Goal: Transaction & Acquisition: Book appointment/travel/reservation

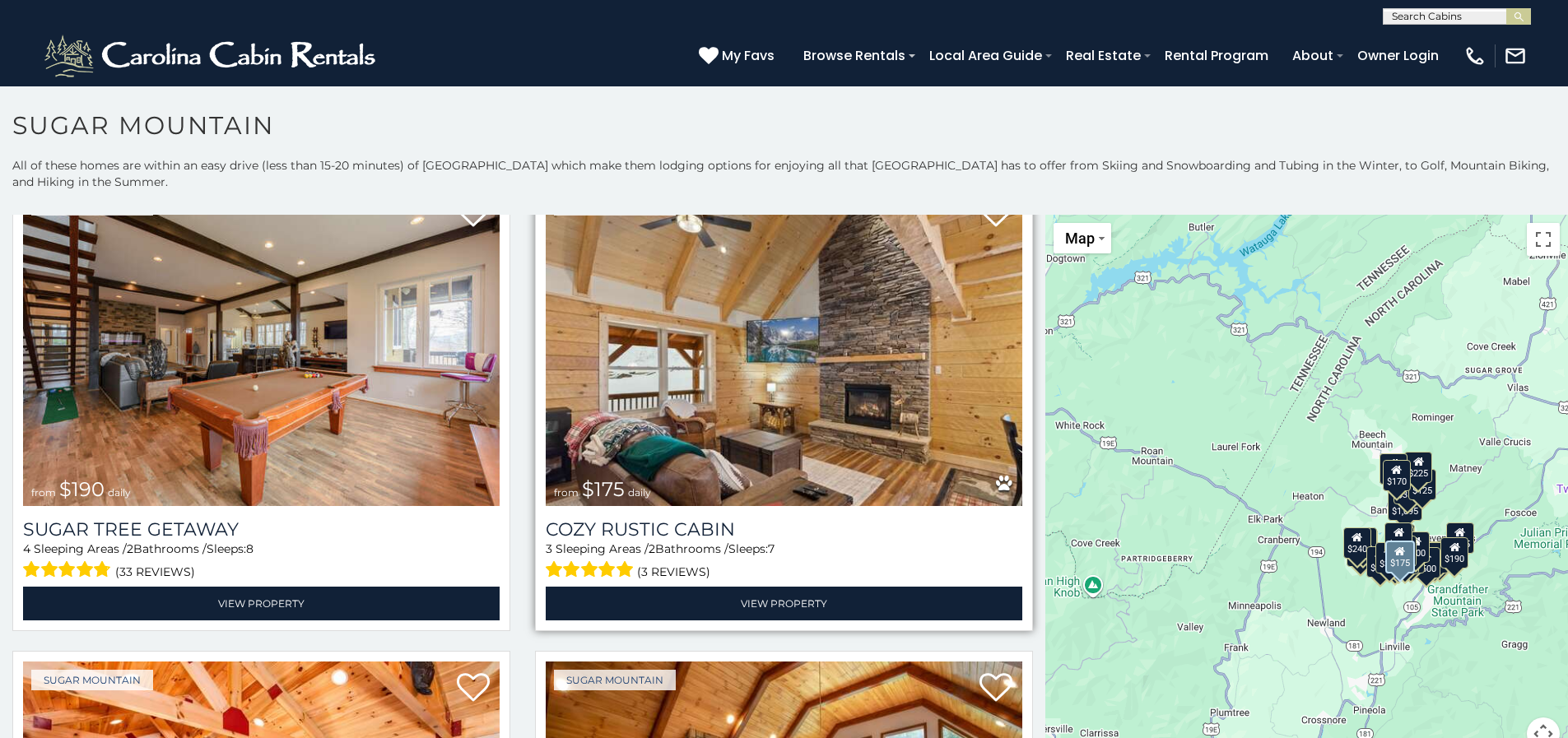
scroll to position [2058, 0]
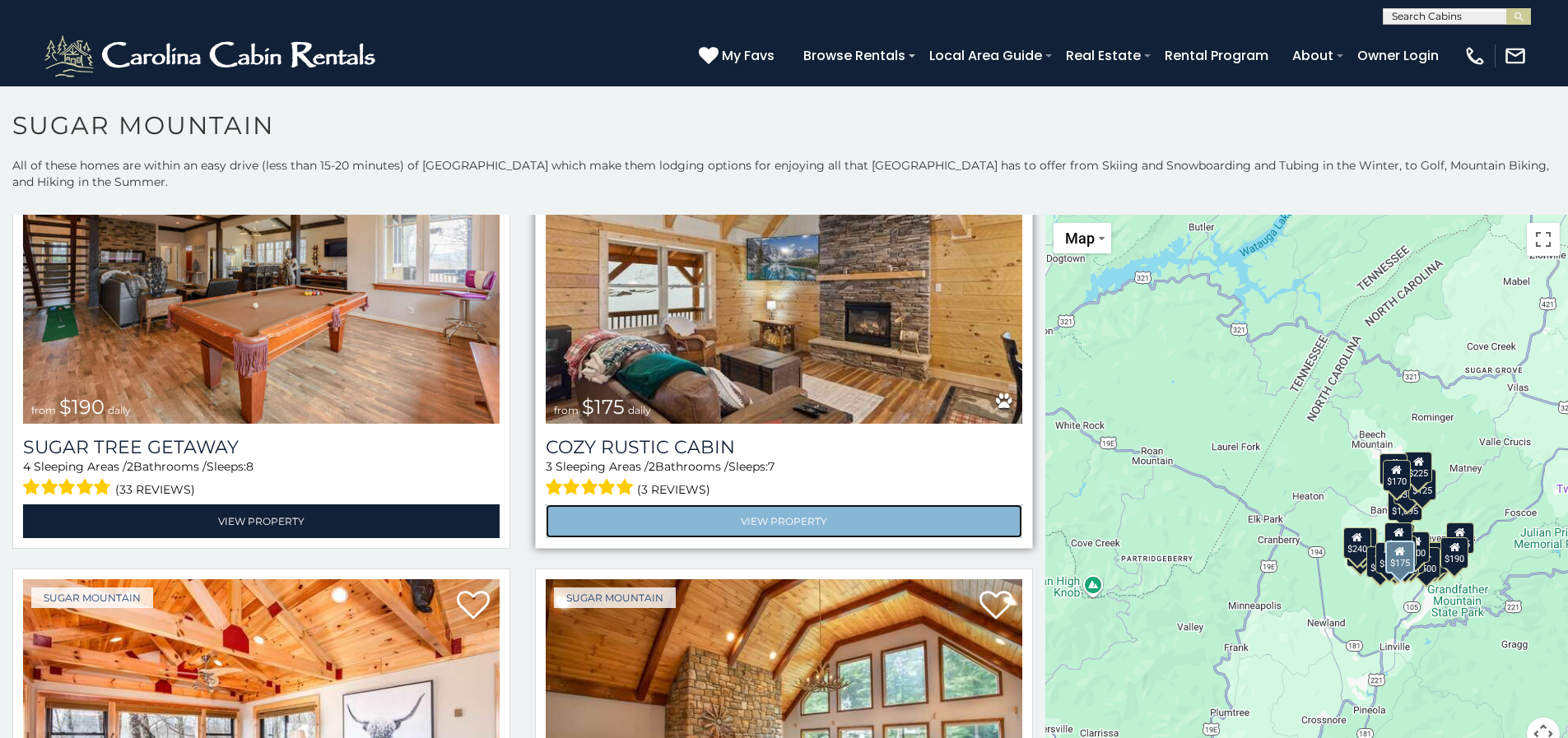
click at [725, 504] on link "View Property" at bounding box center [784, 521] width 477 height 34
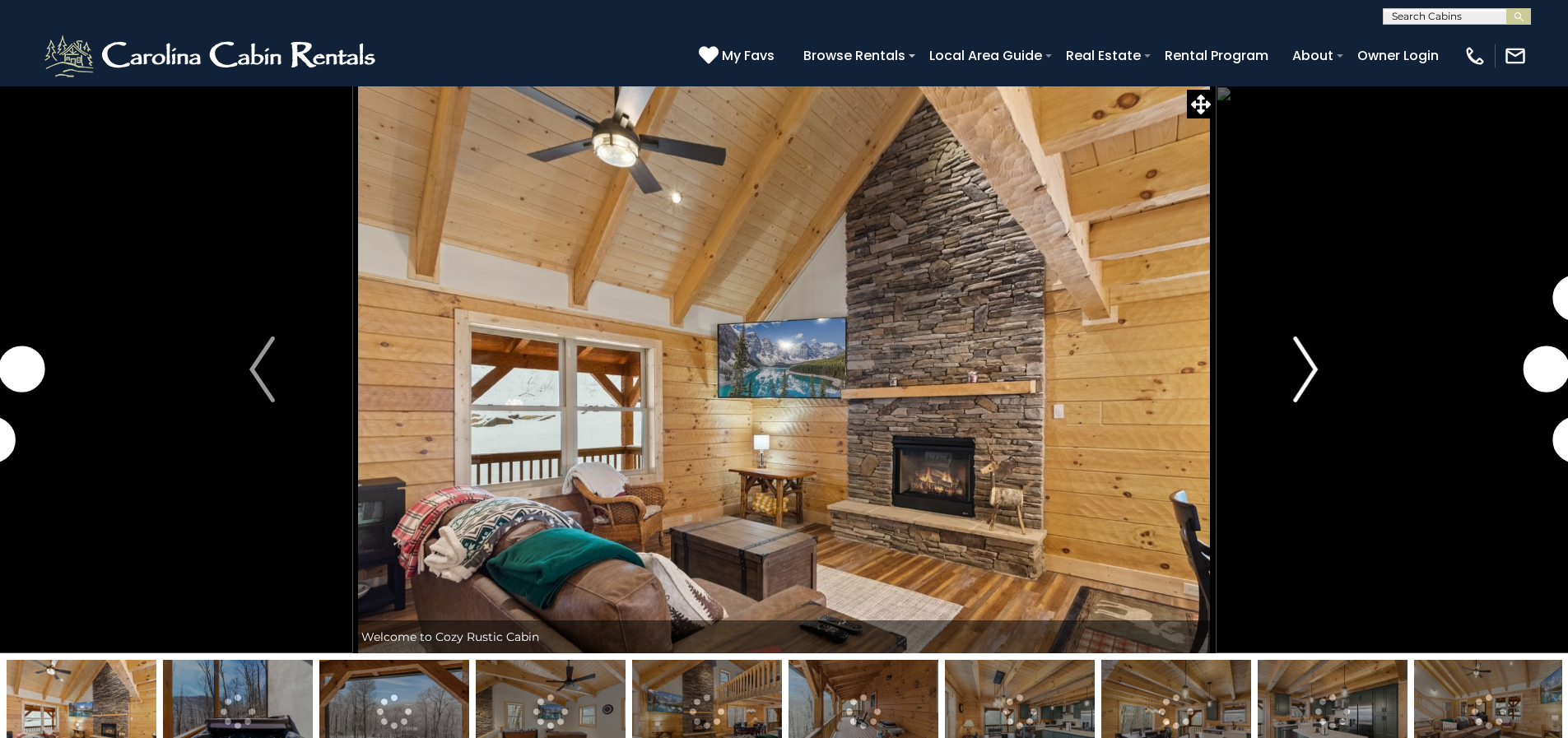
click at [1308, 367] on img "Next" at bounding box center [1306, 370] width 25 height 66
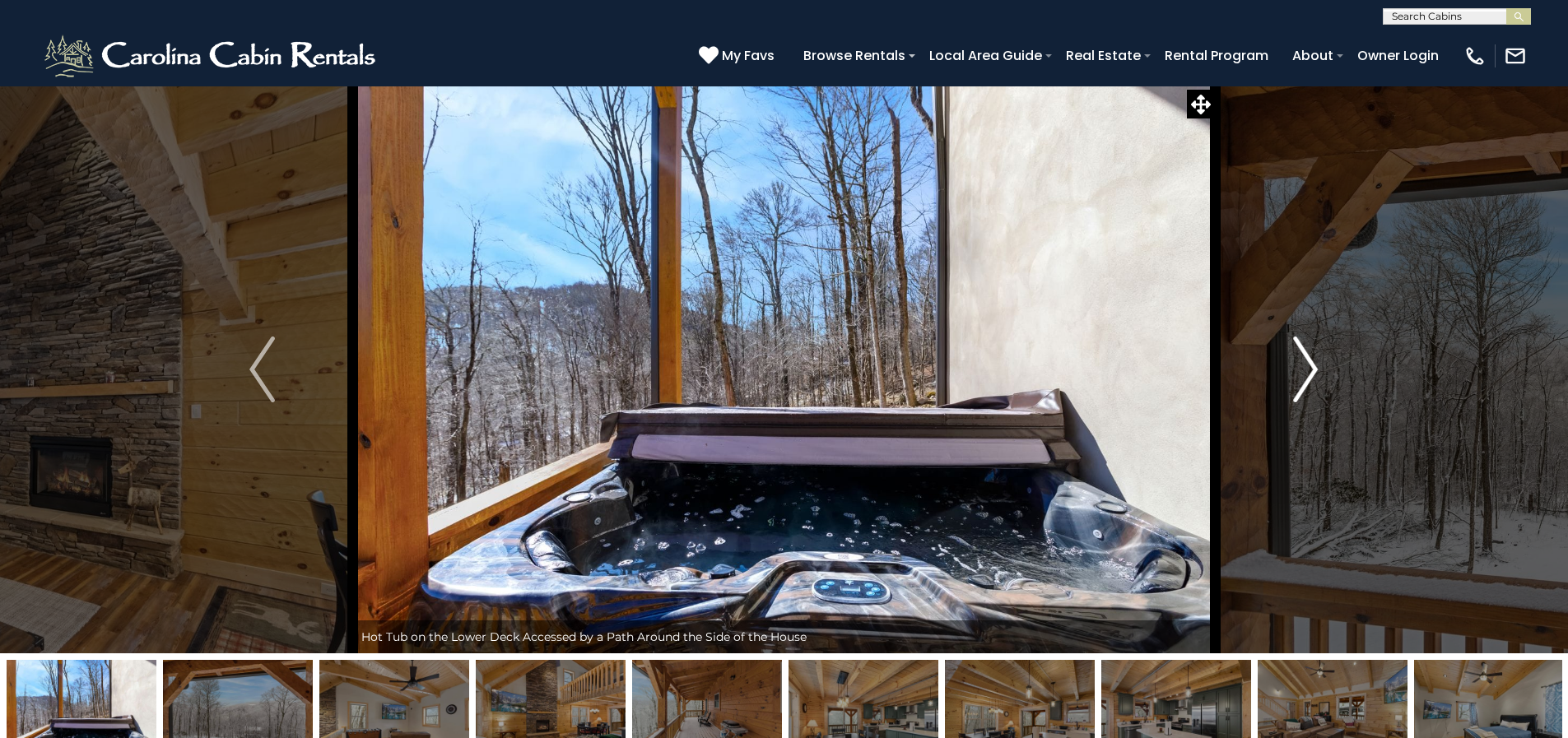
click at [1298, 377] on img "Next" at bounding box center [1306, 370] width 25 height 66
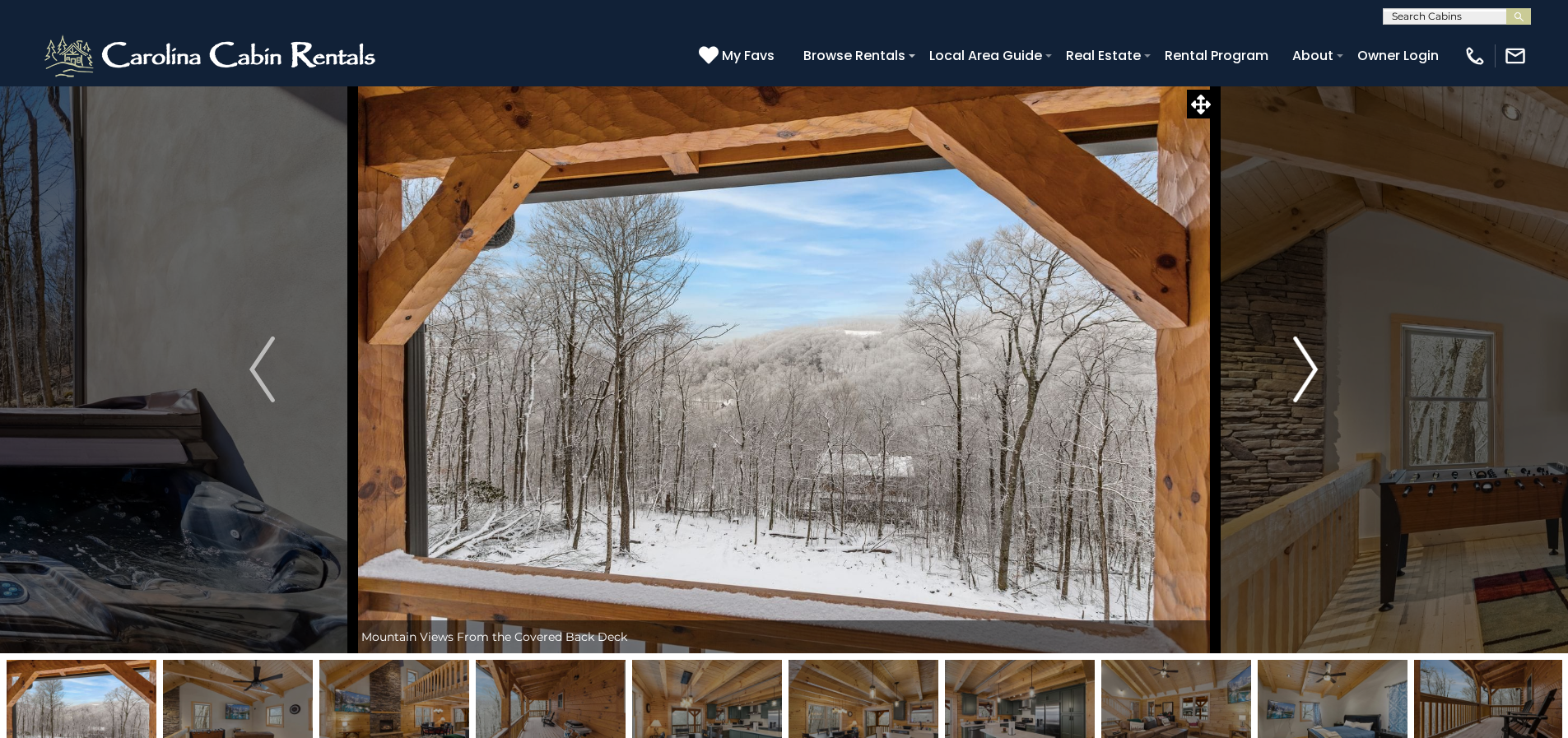
click at [1299, 370] on img "Next" at bounding box center [1306, 370] width 25 height 66
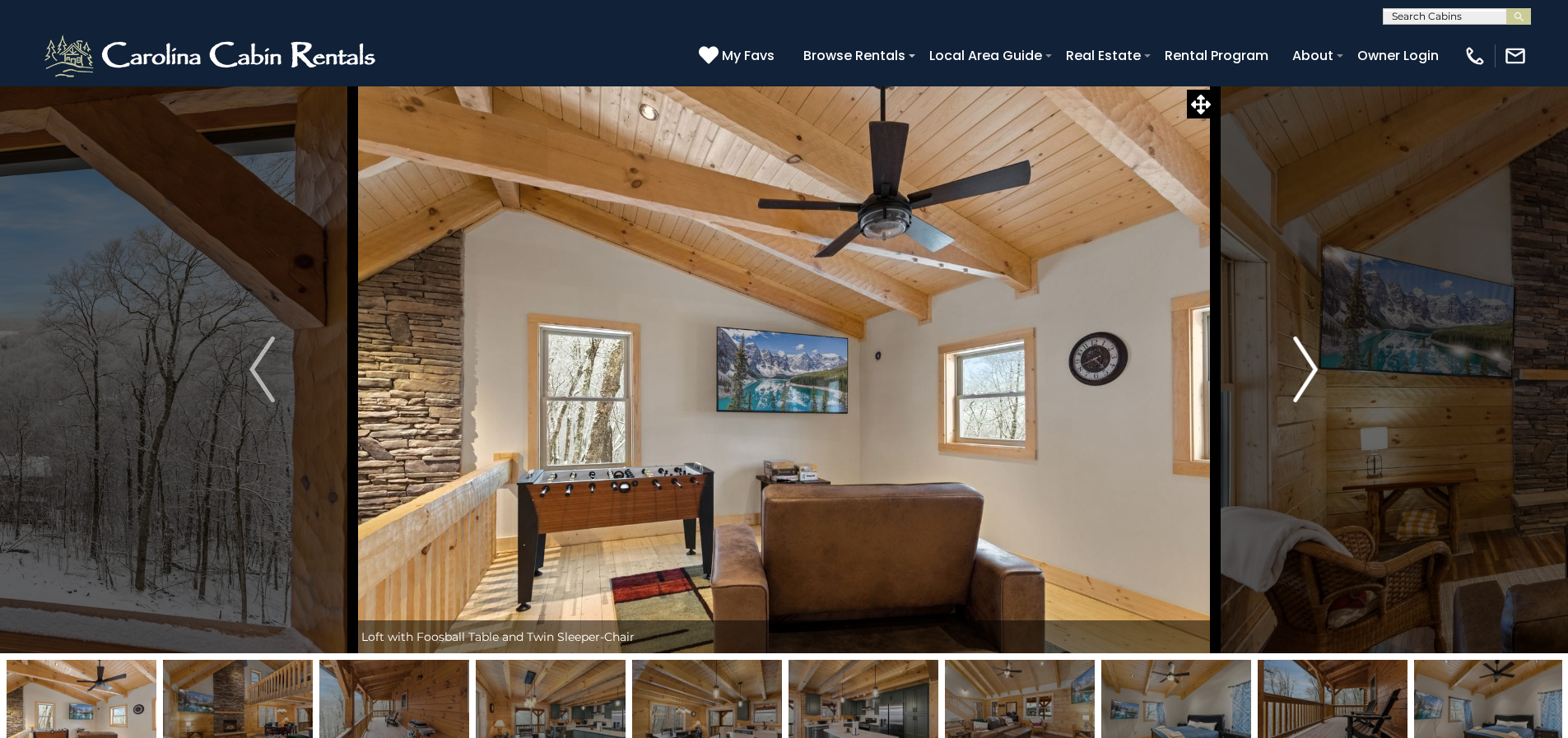
click at [1301, 364] on img "Next" at bounding box center [1306, 370] width 25 height 66
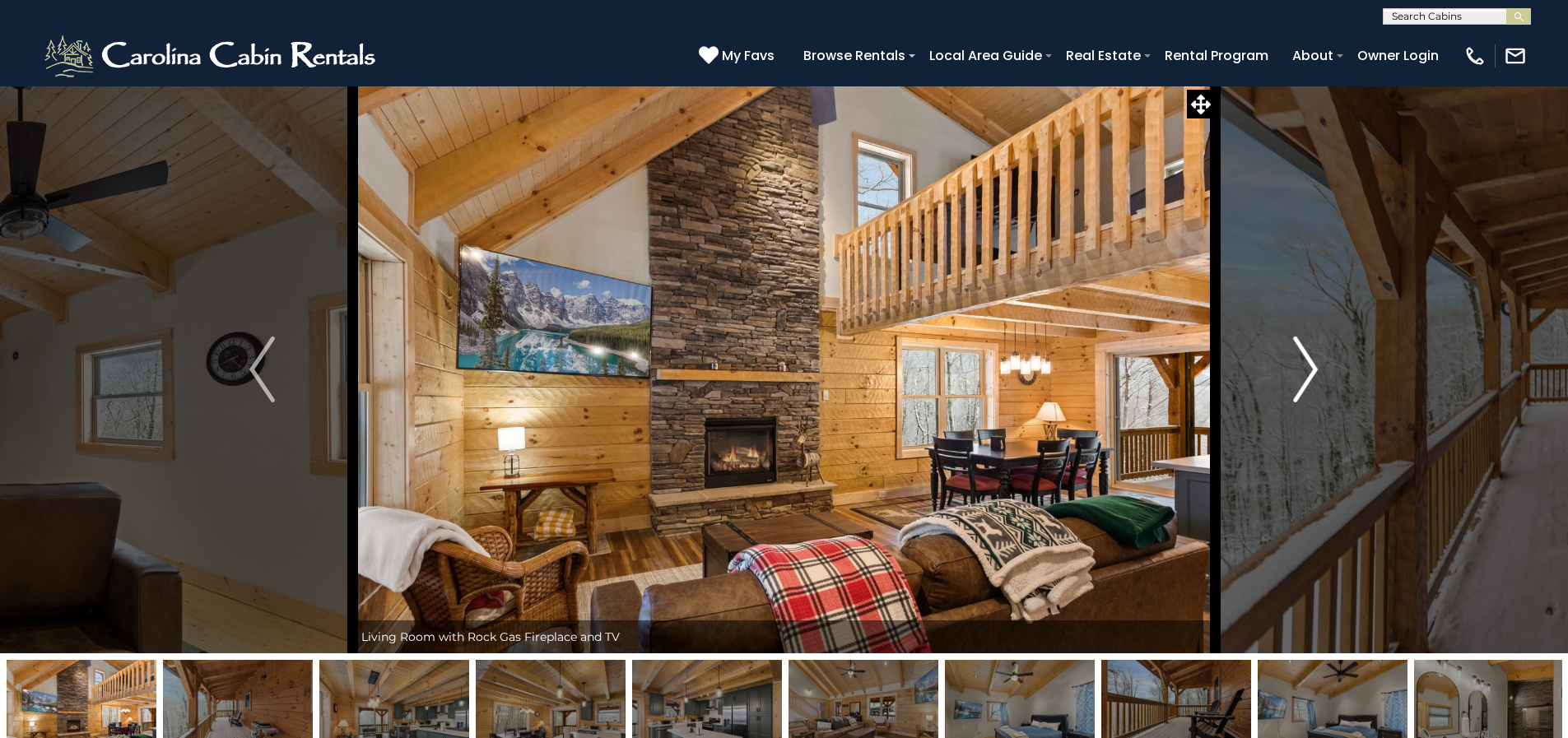
click at [1300, 378] on img "Next" at bounding box center [1306, 370] width 25 height 66
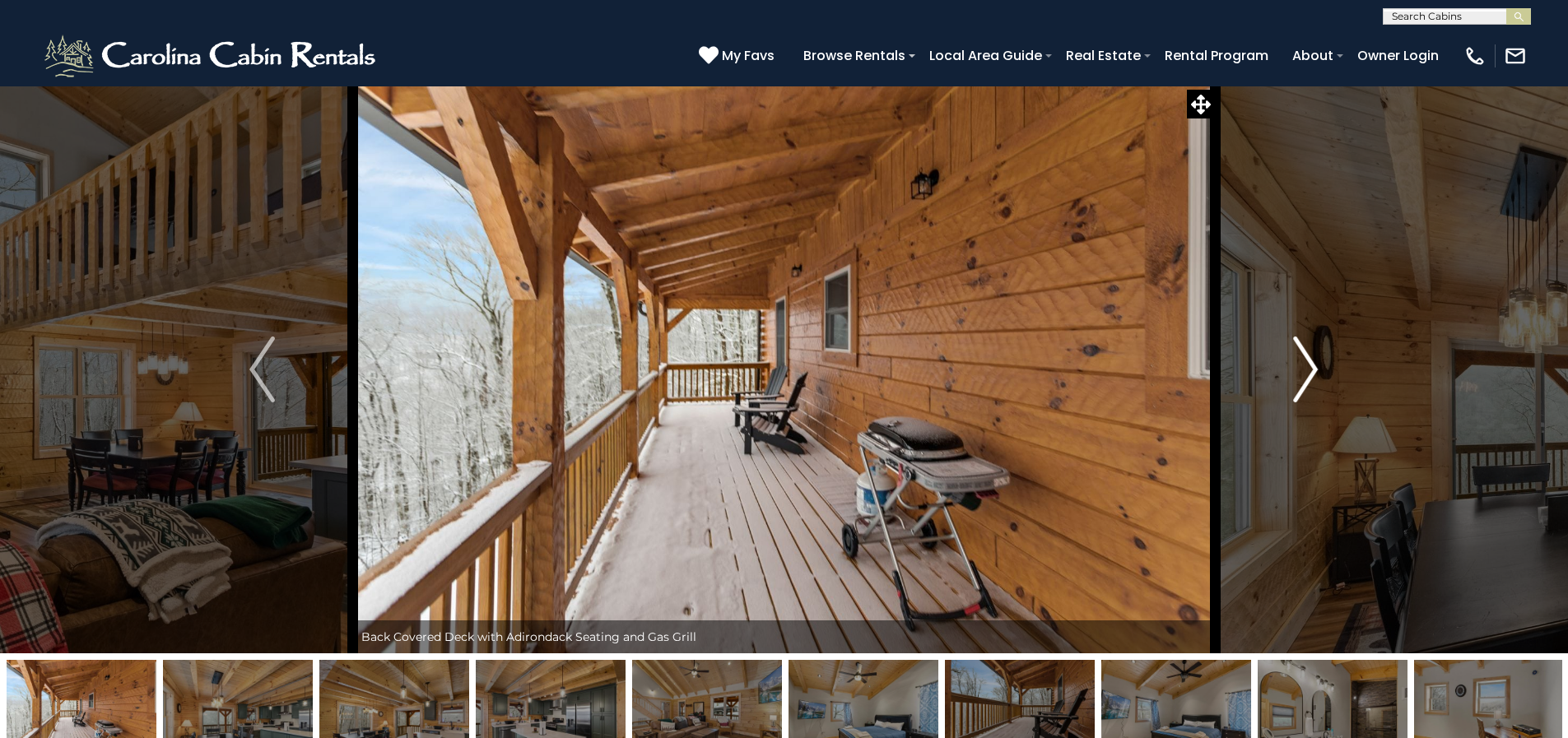
click at [1314, 364] on img "Next" at bounding box center [1306, 370] width 25 height 66
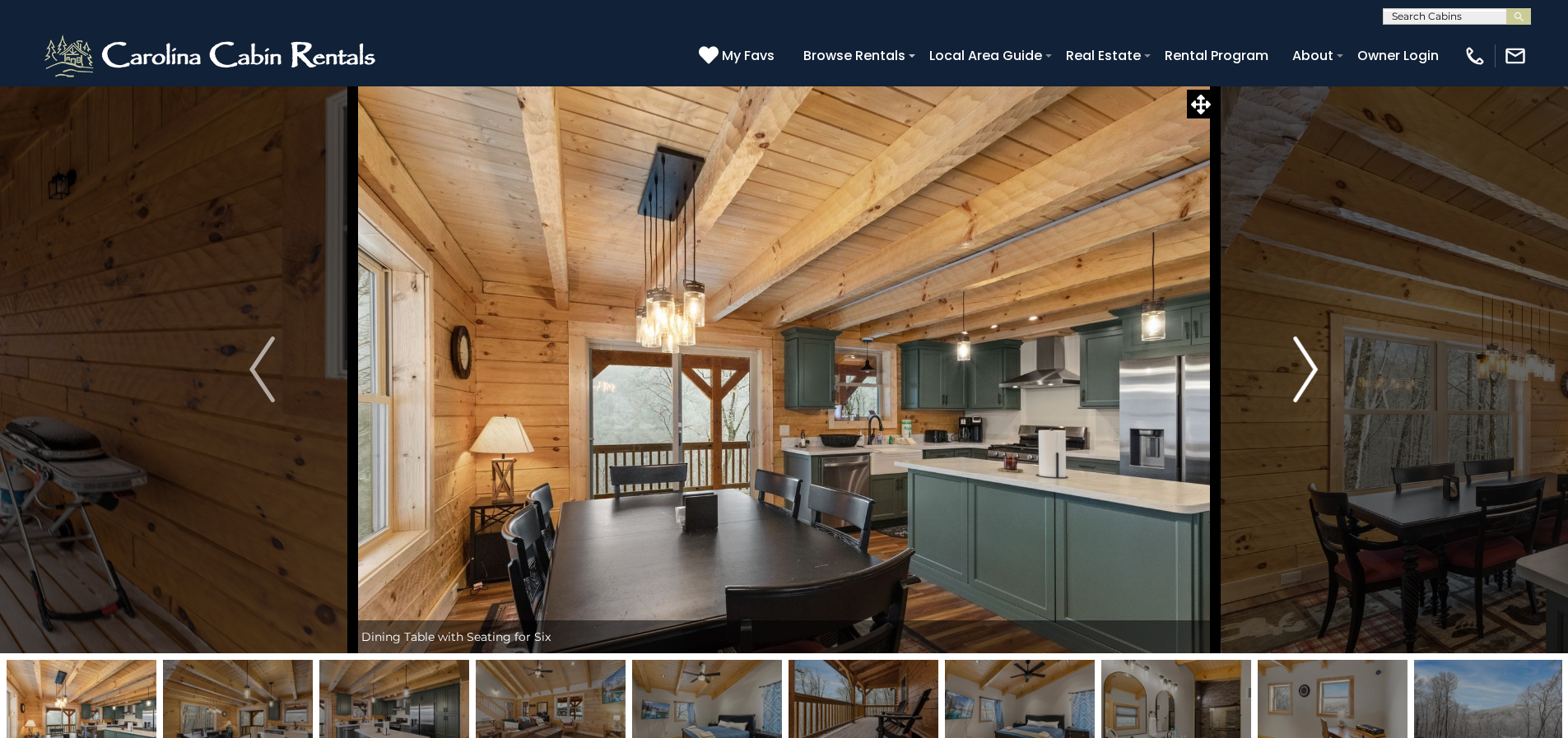
click at [1308, 369] on img "Next" at bounding box center [1306, 370] width 25 height 66
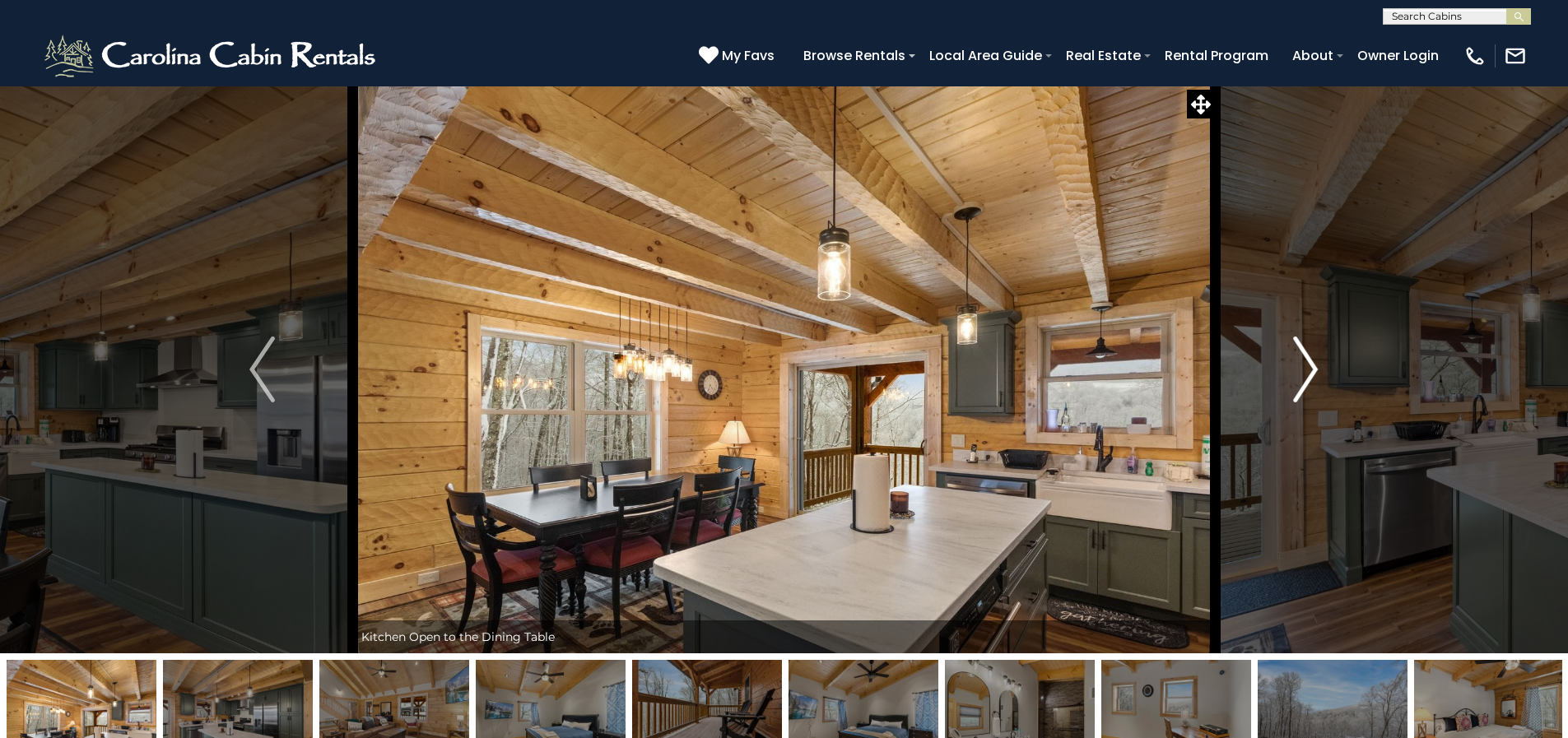
click at [1300, 378] on img "Next" at bounding box center [1306, 370] width 25 height 66
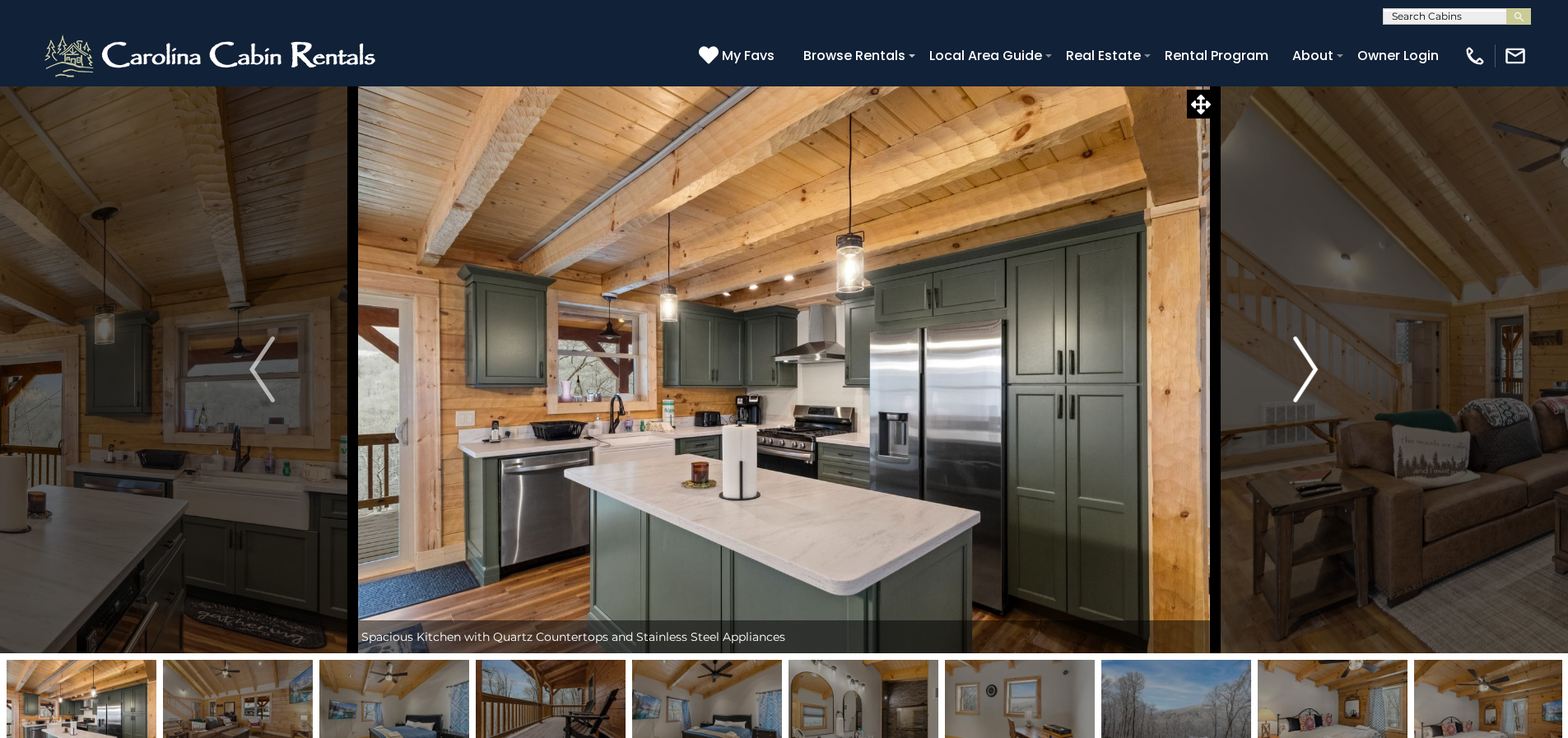
click at [1319, 373] on button "Next" at bounding box center [1305, 369] width 181 height 568
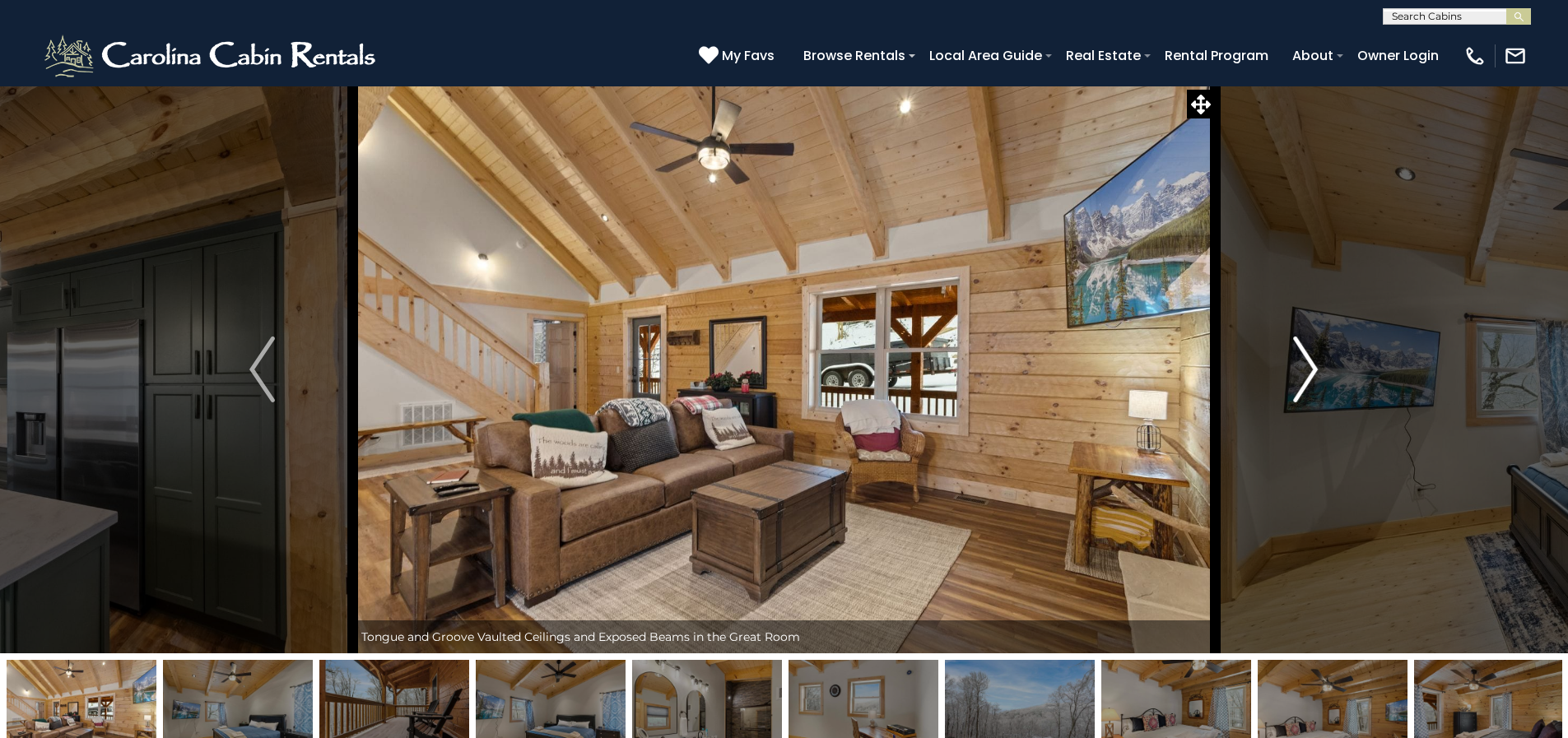
click at [1313, 377] on img "Next" at bounding box center [1306, 370] width 25 height 66
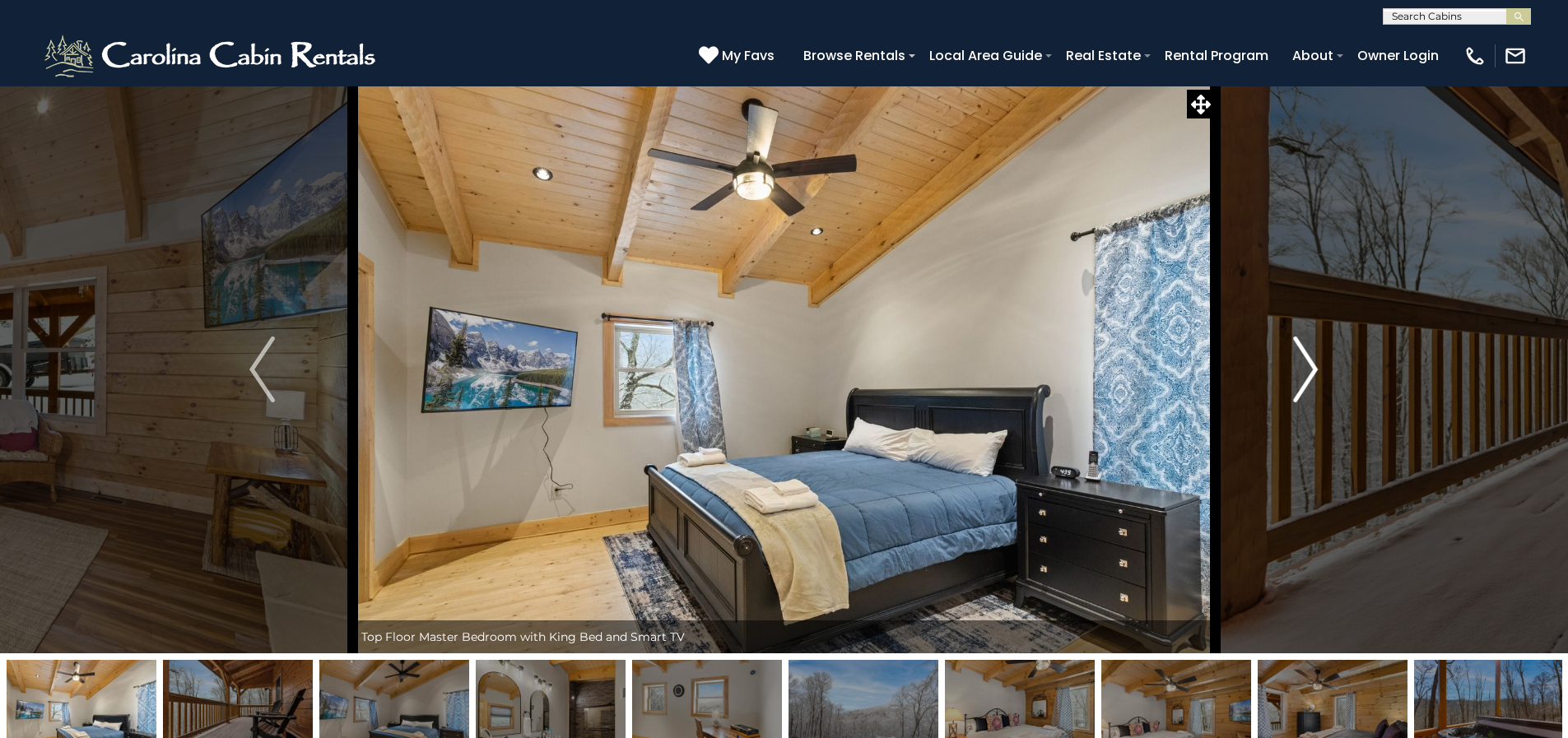
click at [1307, 369] on img "Next" at bounding box center [1306, 370] width 25 height 66
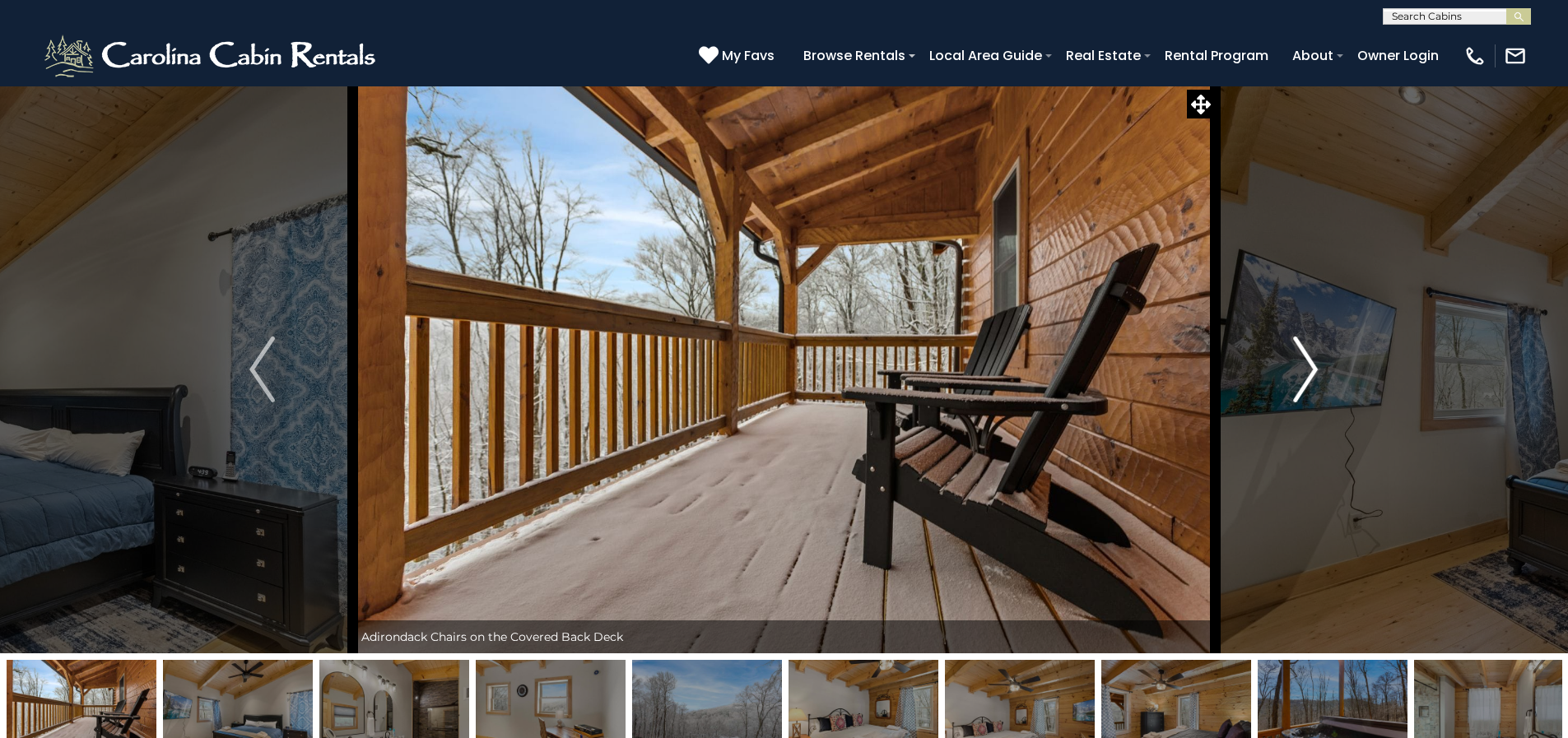
click at [1302, 371] on img "Next" at bounding box center [1306, 370] width 25 height 66
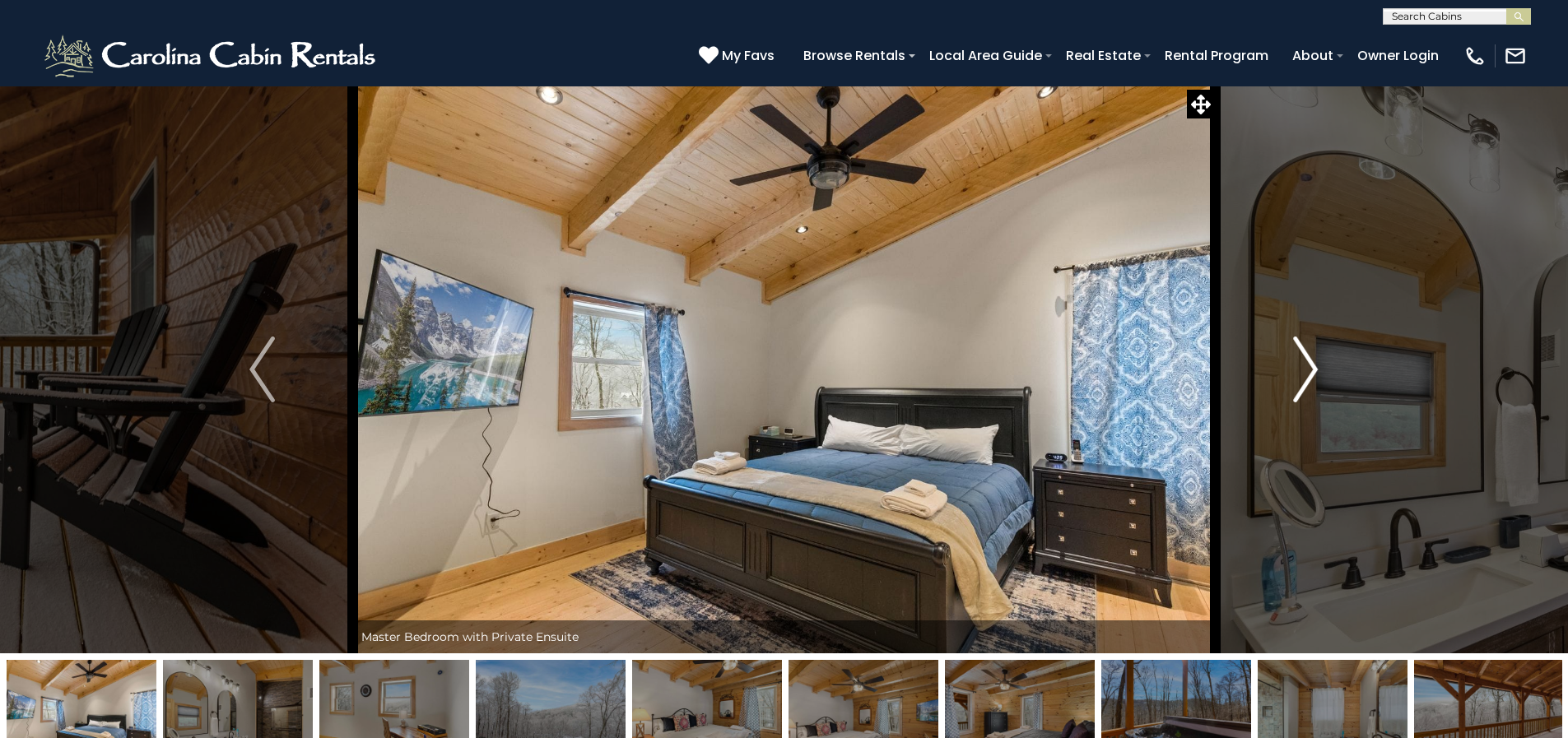
click at [1304, 373] on img "Next" at bounding box center [1306, 370] width 25 height 66
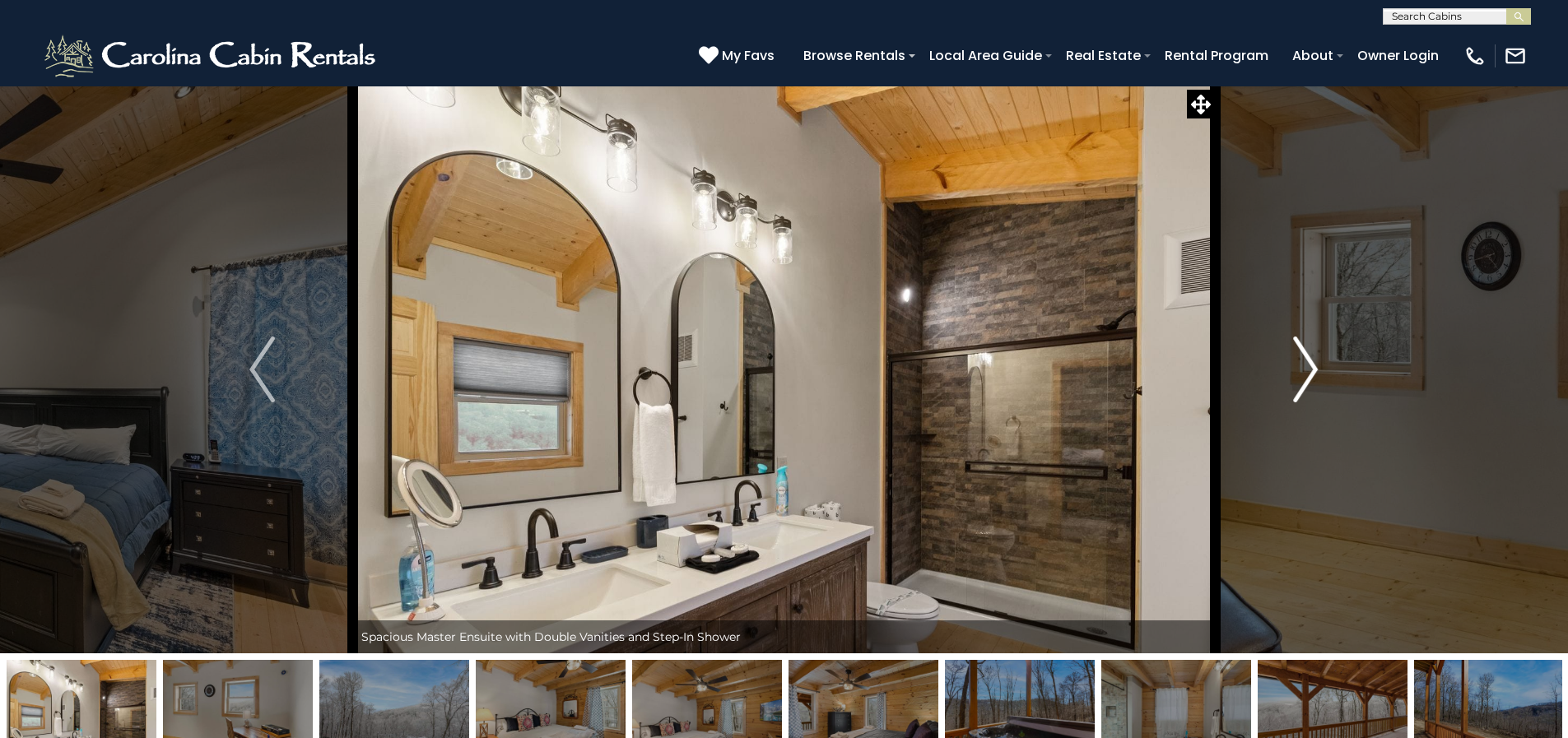
click at [1304, 373] on img "Next" at bounding box center [1306, 370] width 25 height 66
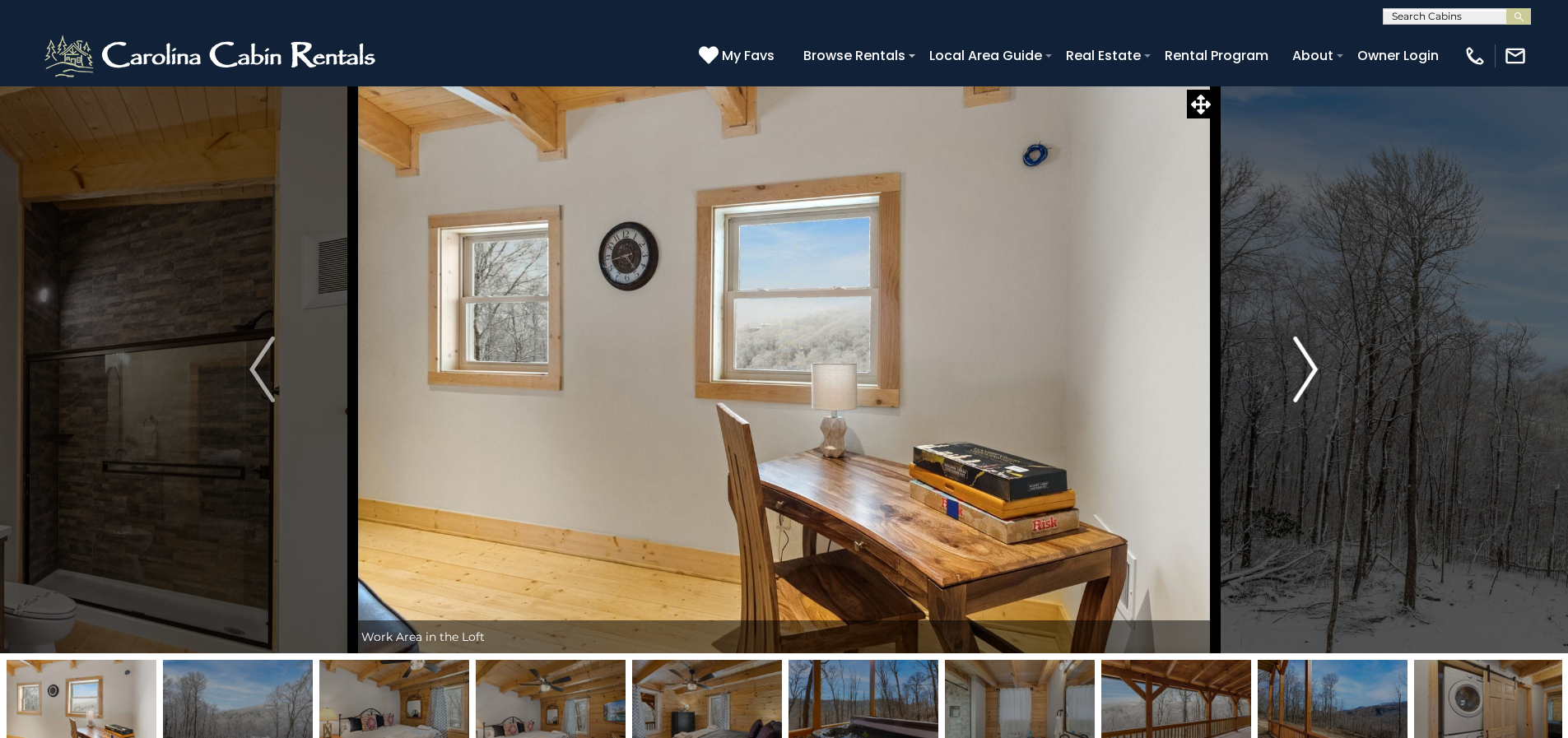
click at [1312, 379] on img "Next" at bounding box center [1306, 370] width 25 height 66
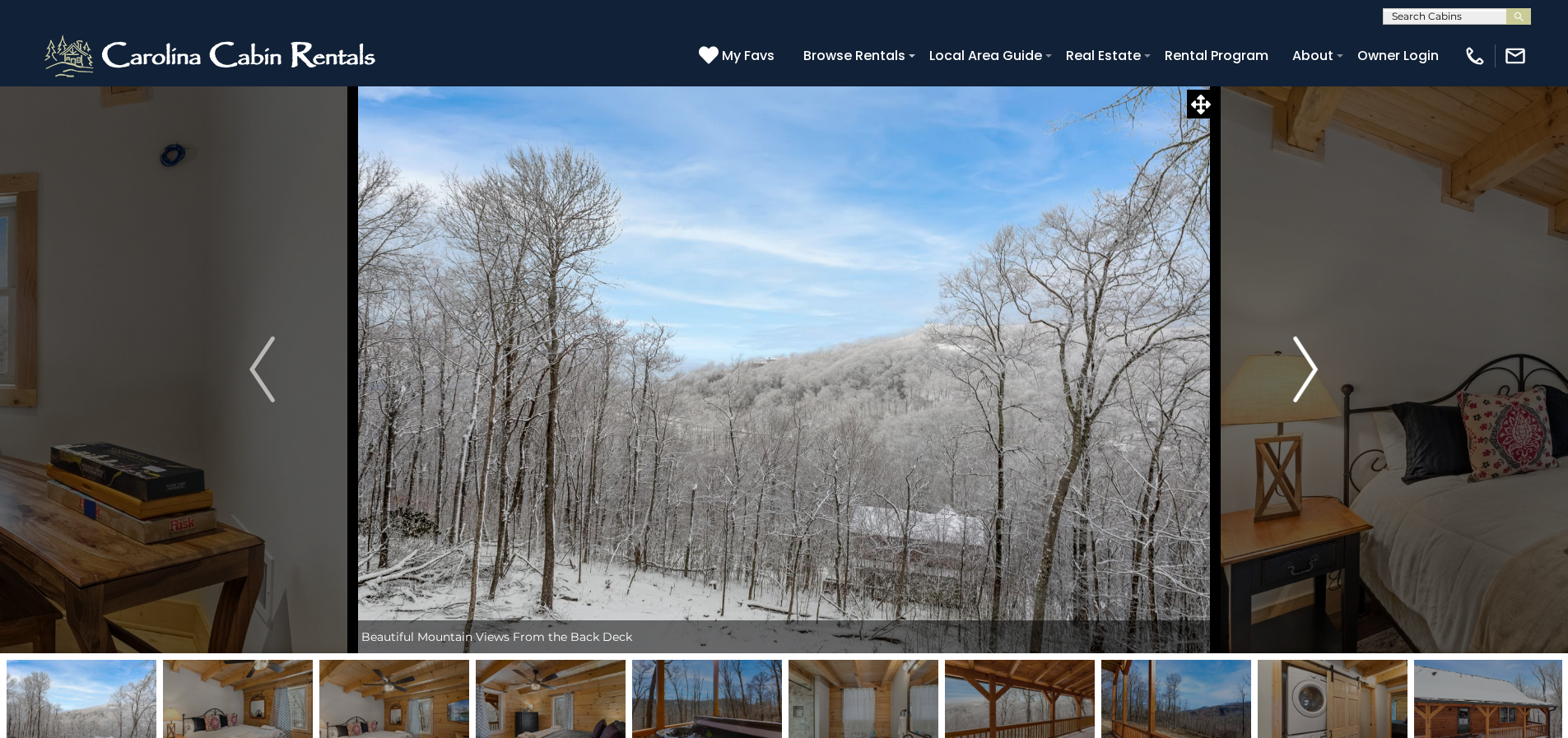
click at [1298, 375] on img "Next" at bounding box center [1306, 370] width 25 height 66
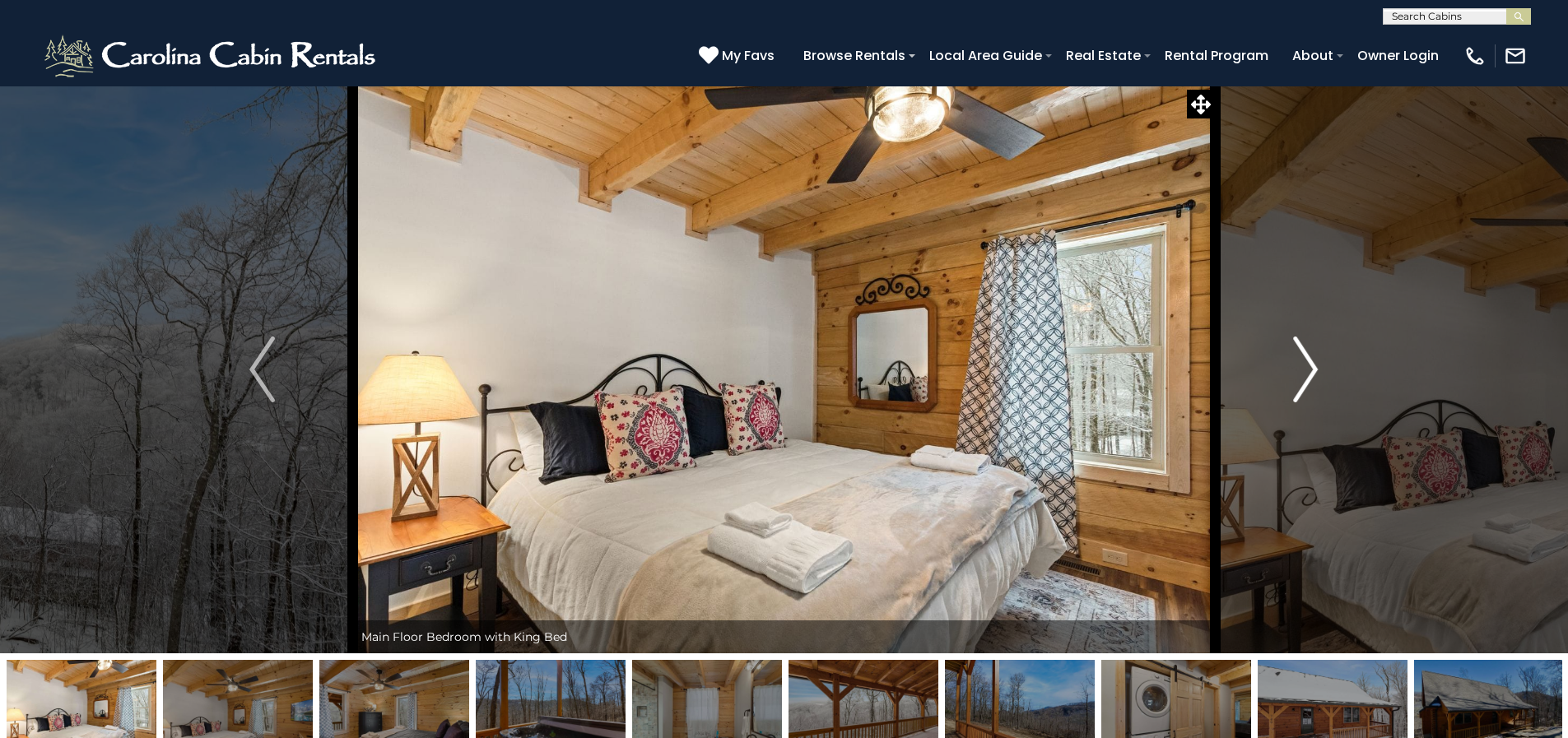
click at [1300, 377] on img "Next" at bounding box center [1306, 370] width 25 height 66
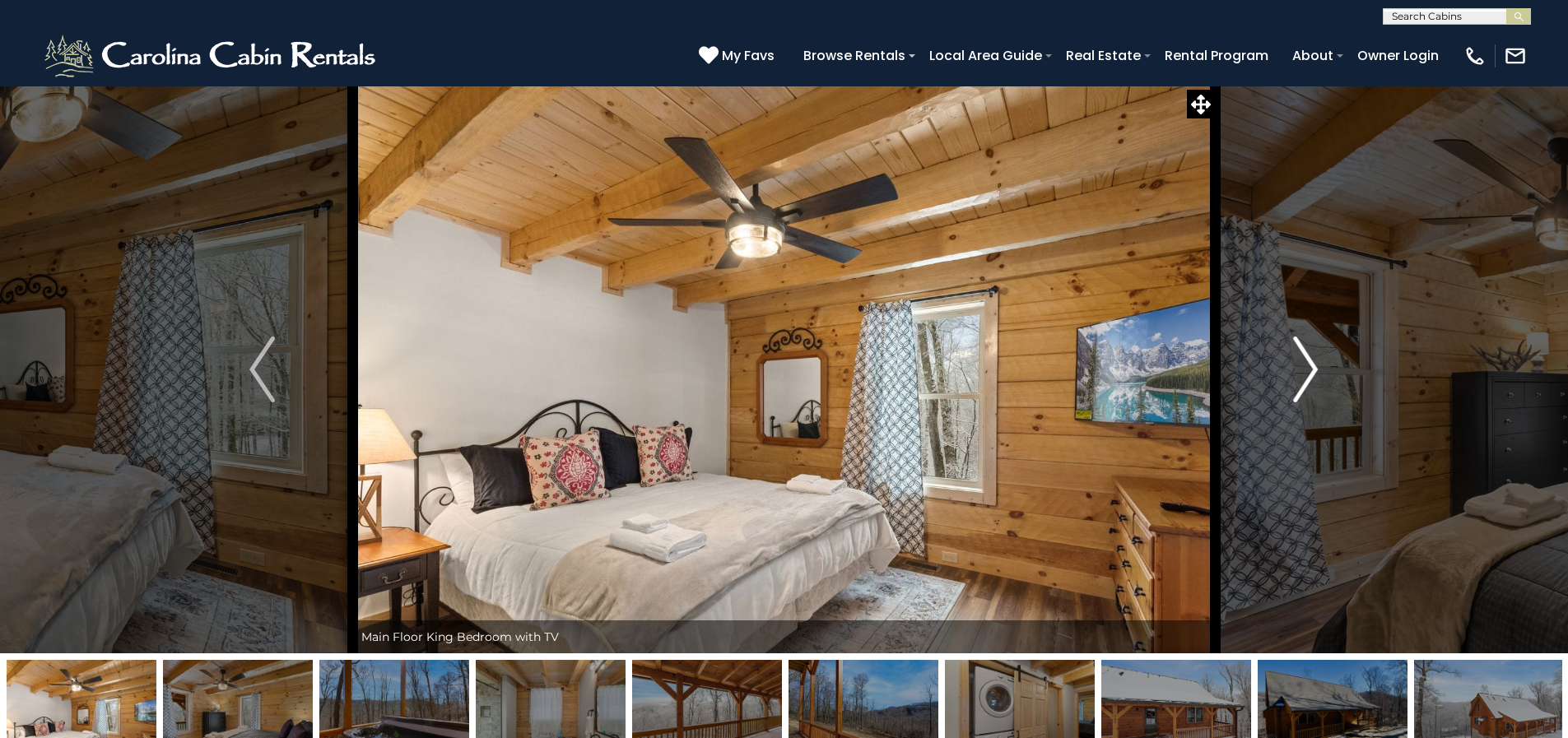
click at [1308, 377] on img "Next" at bounding box center [1306, 370] width 25 height 66
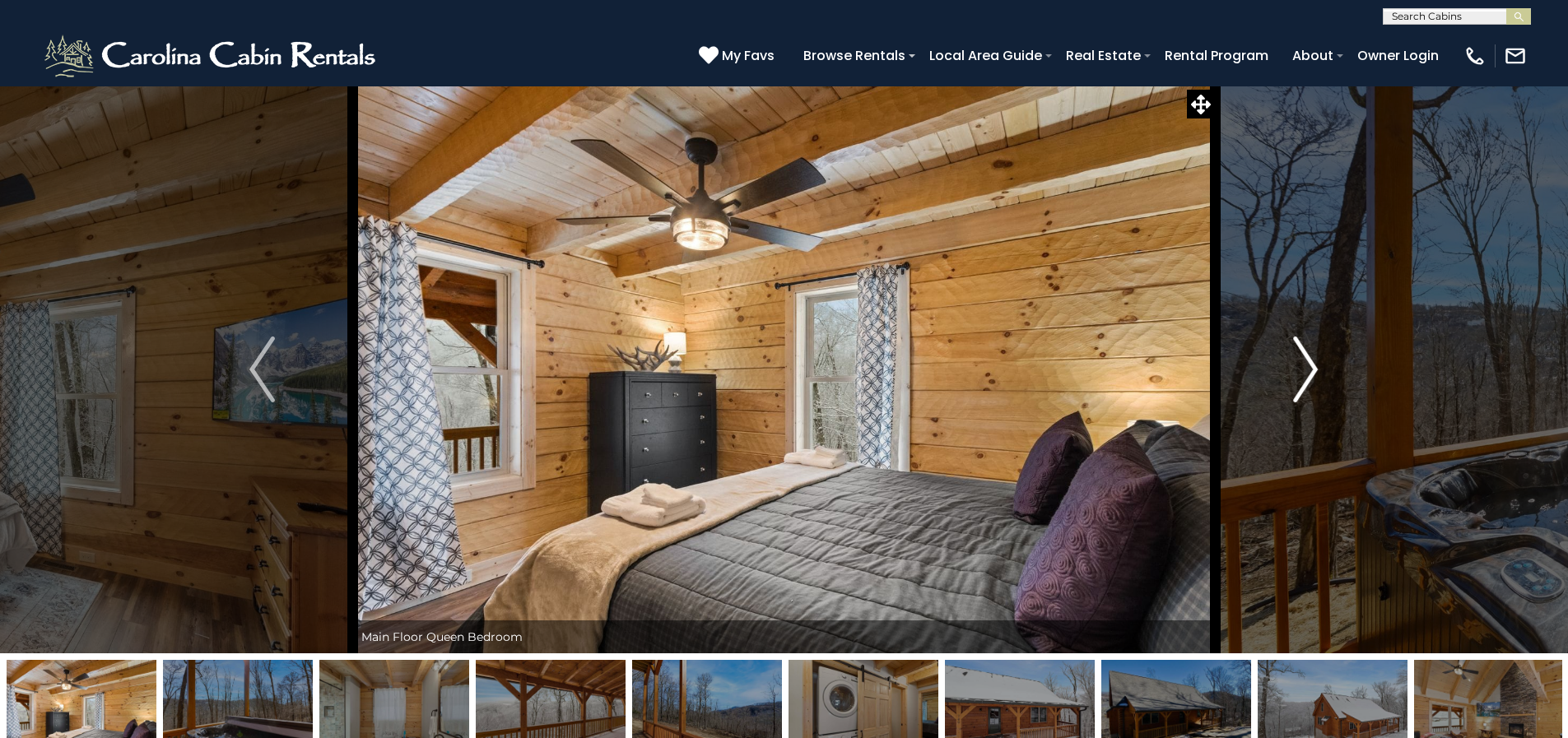
click at [1308, 377] on img "Next" at bounding box center [1306, 370] width 25 height 66
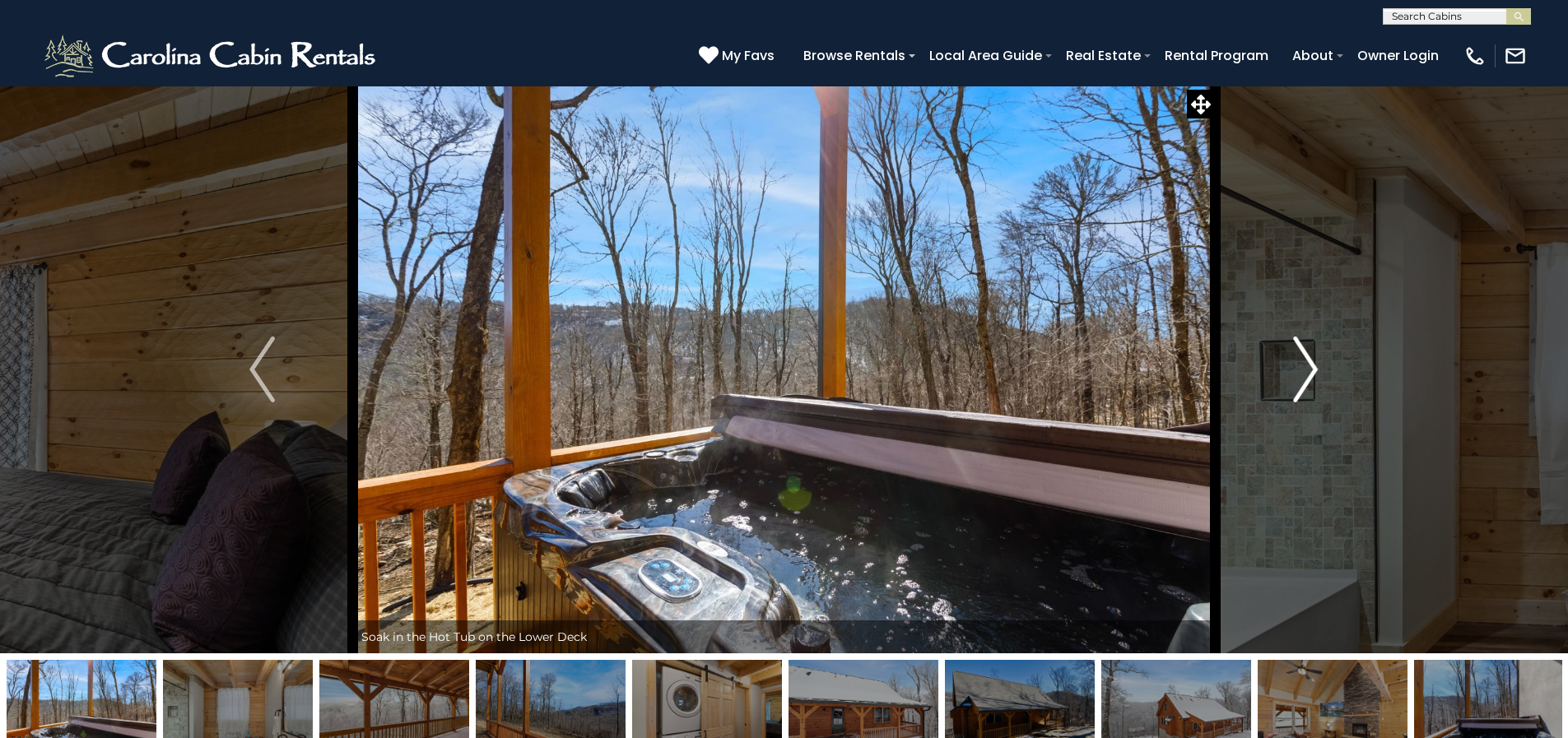
click at [1308, 377] on img "Next" at bounding box center [1306, 370] width 25 height 66
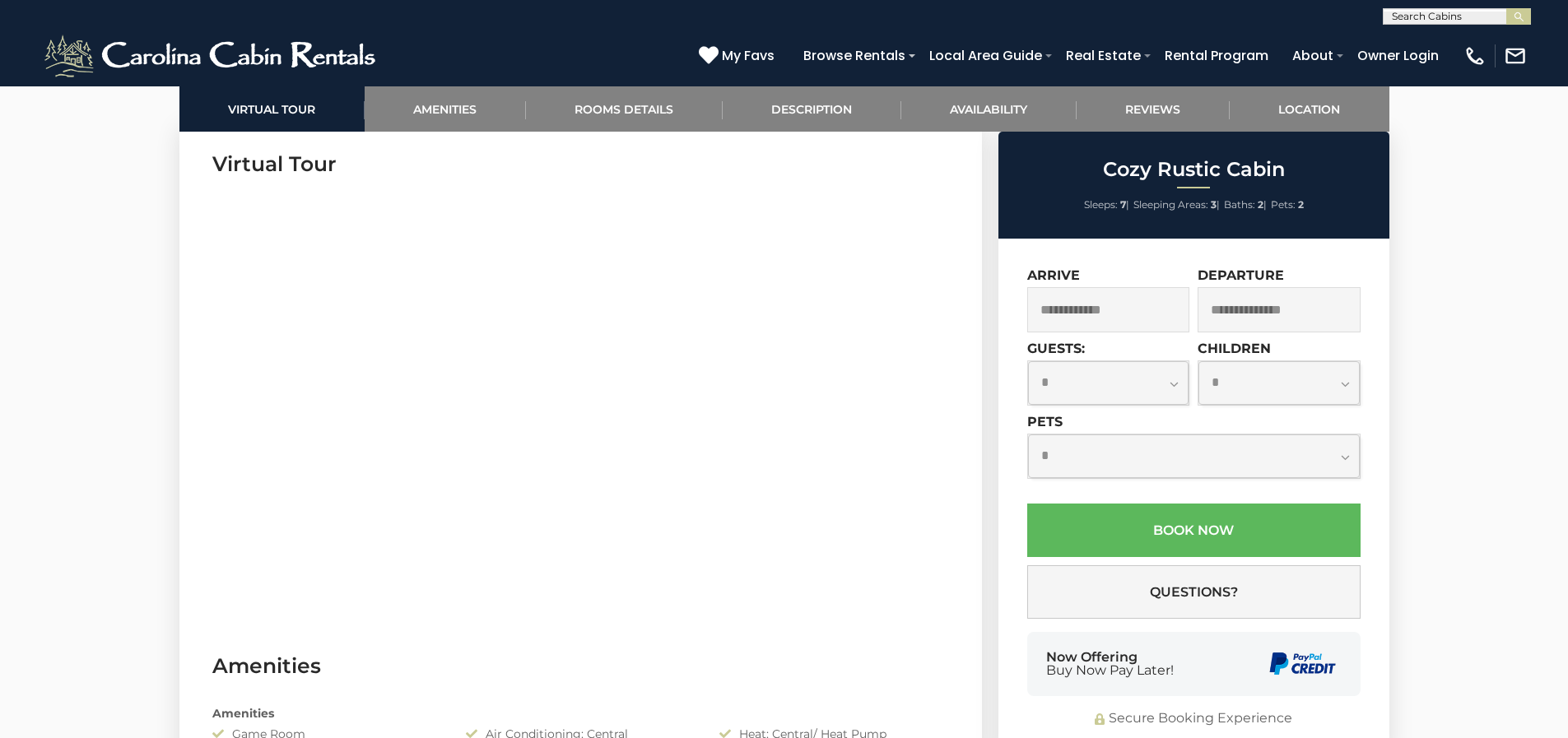
scroll to position [576, 0]
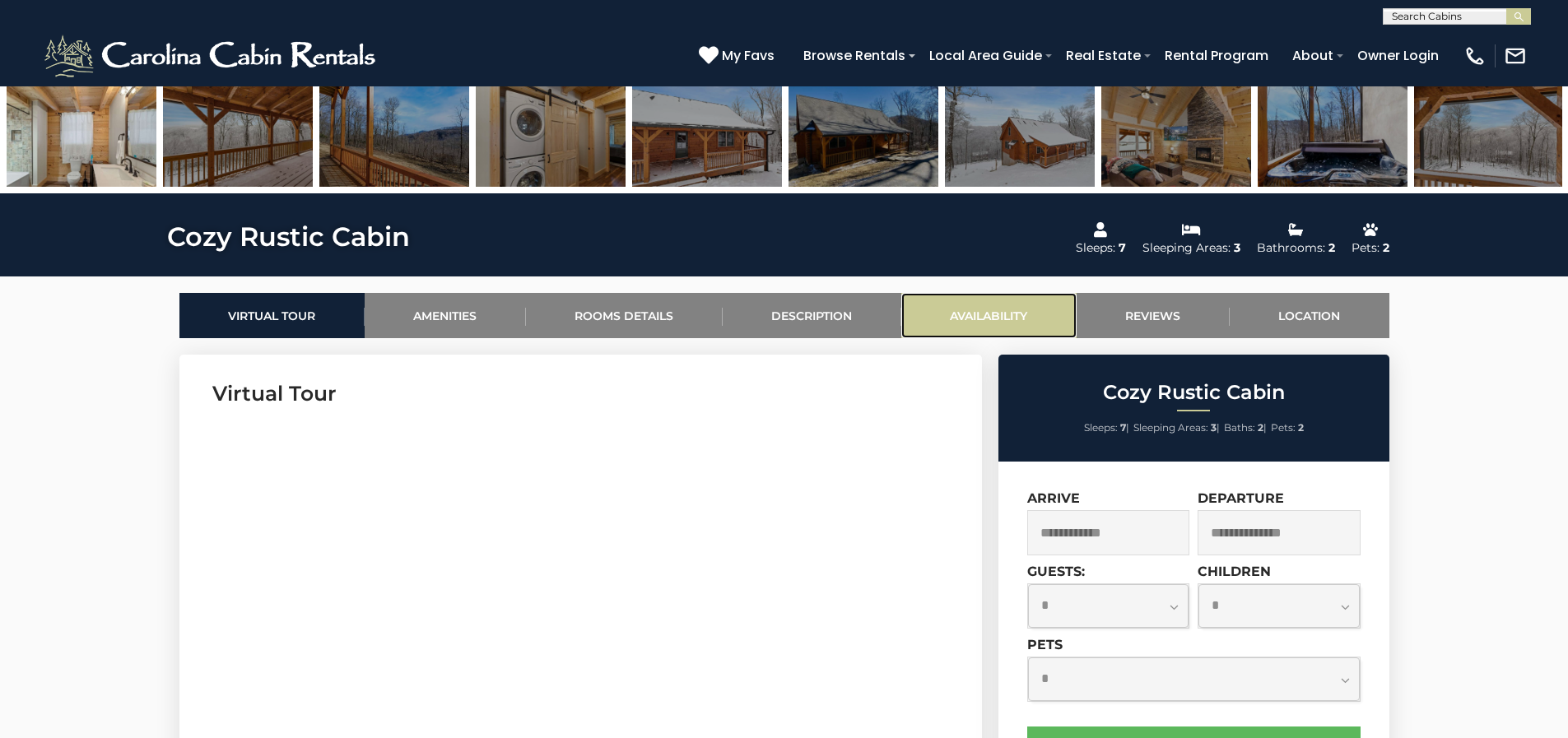
click at [1002, 310] on link "Availability" at bounding box center [989, 316] width 175 height 45
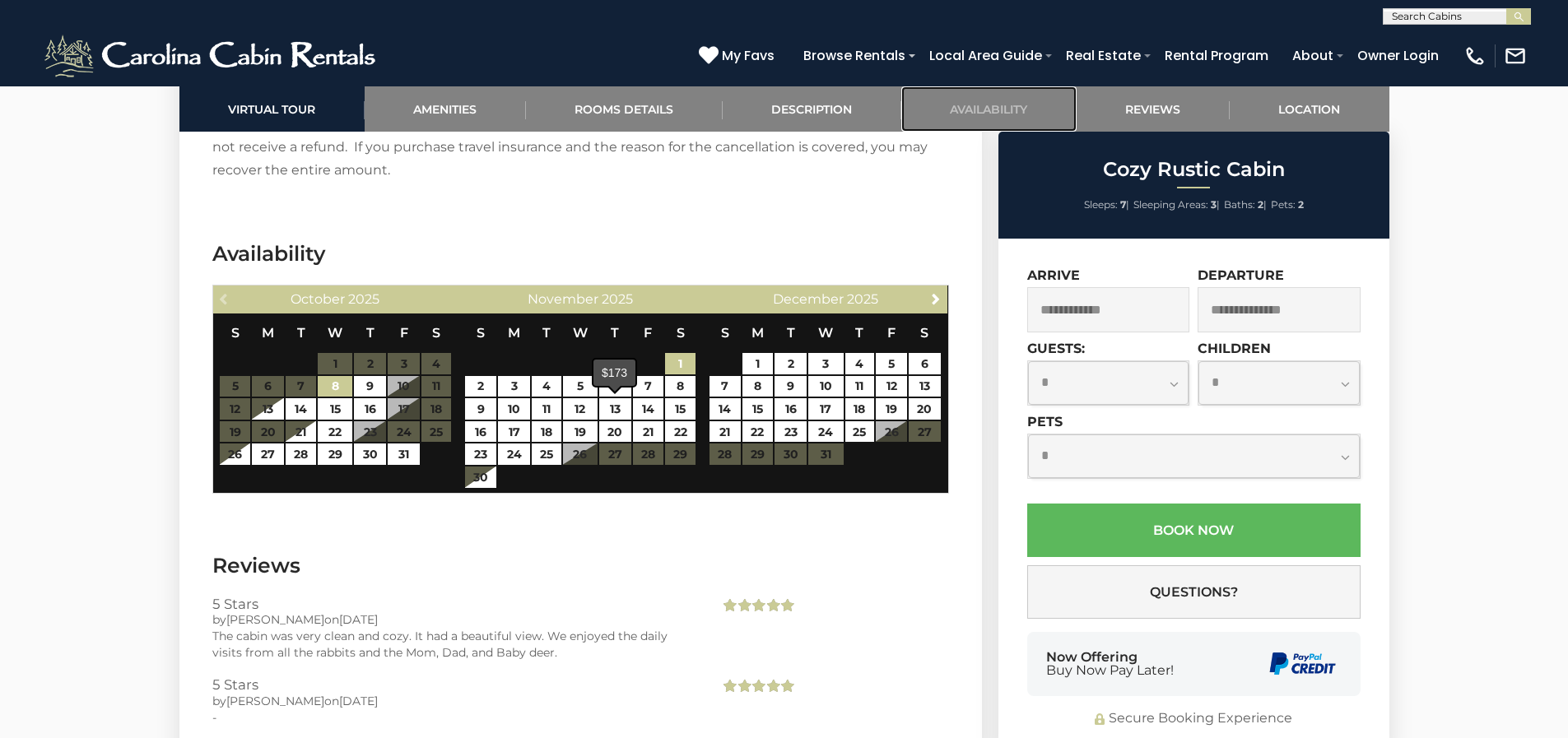
scroll to position [3440, 0]
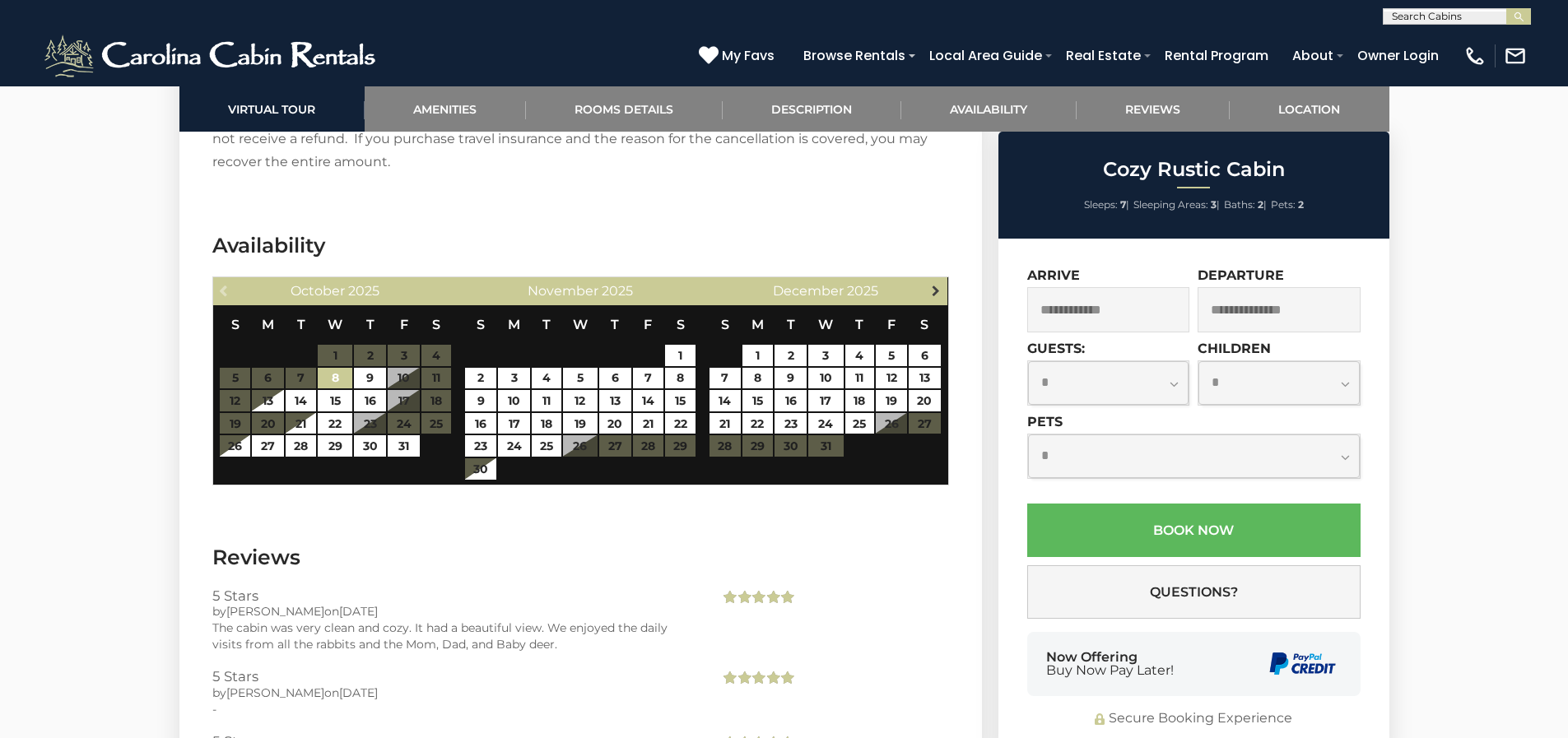
click at [940, 291] on span "Next" at bounding box center [936, 290] width 13 height 13
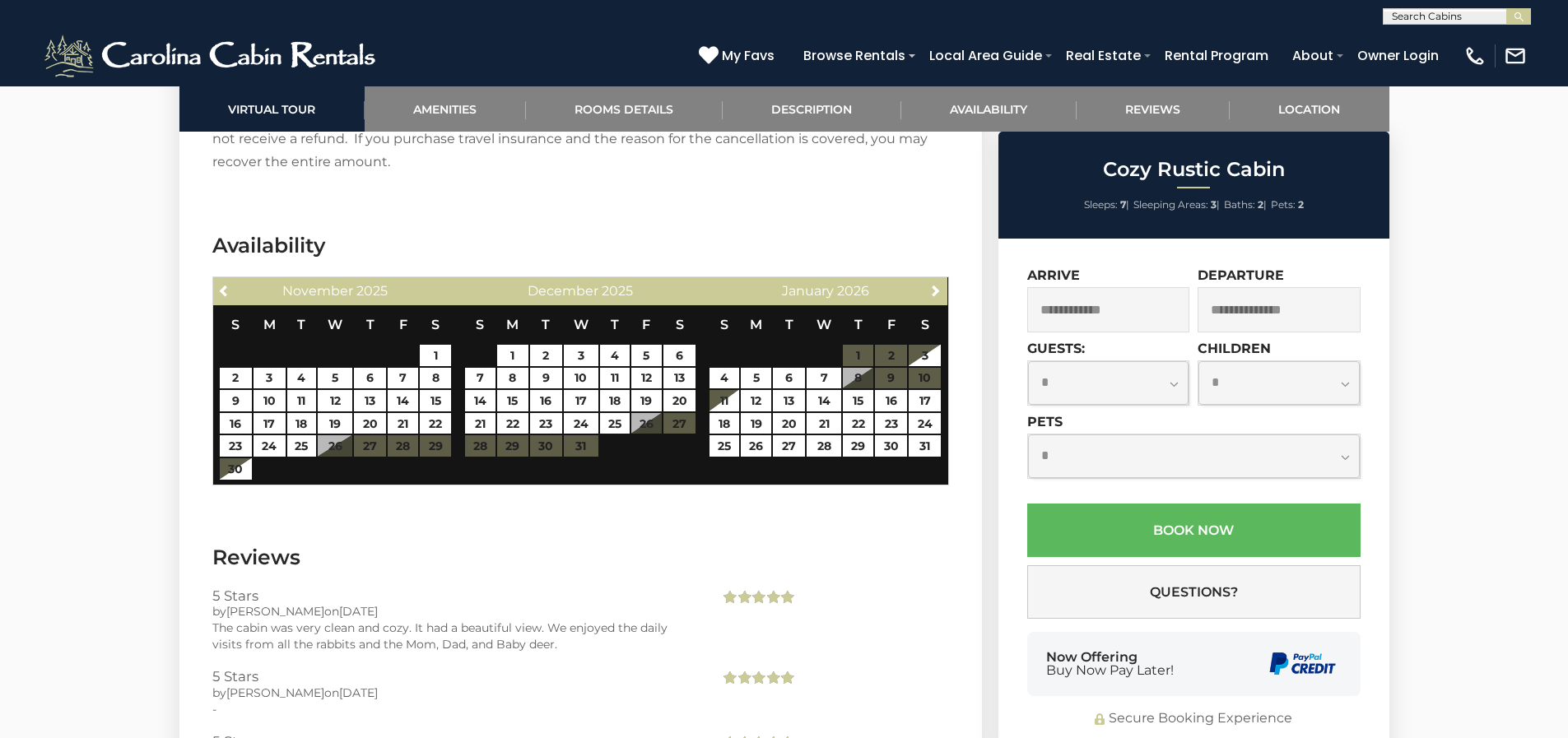
click at [1172, 320] on input "text" at bounding box center [1109, 310] width 163 height 45
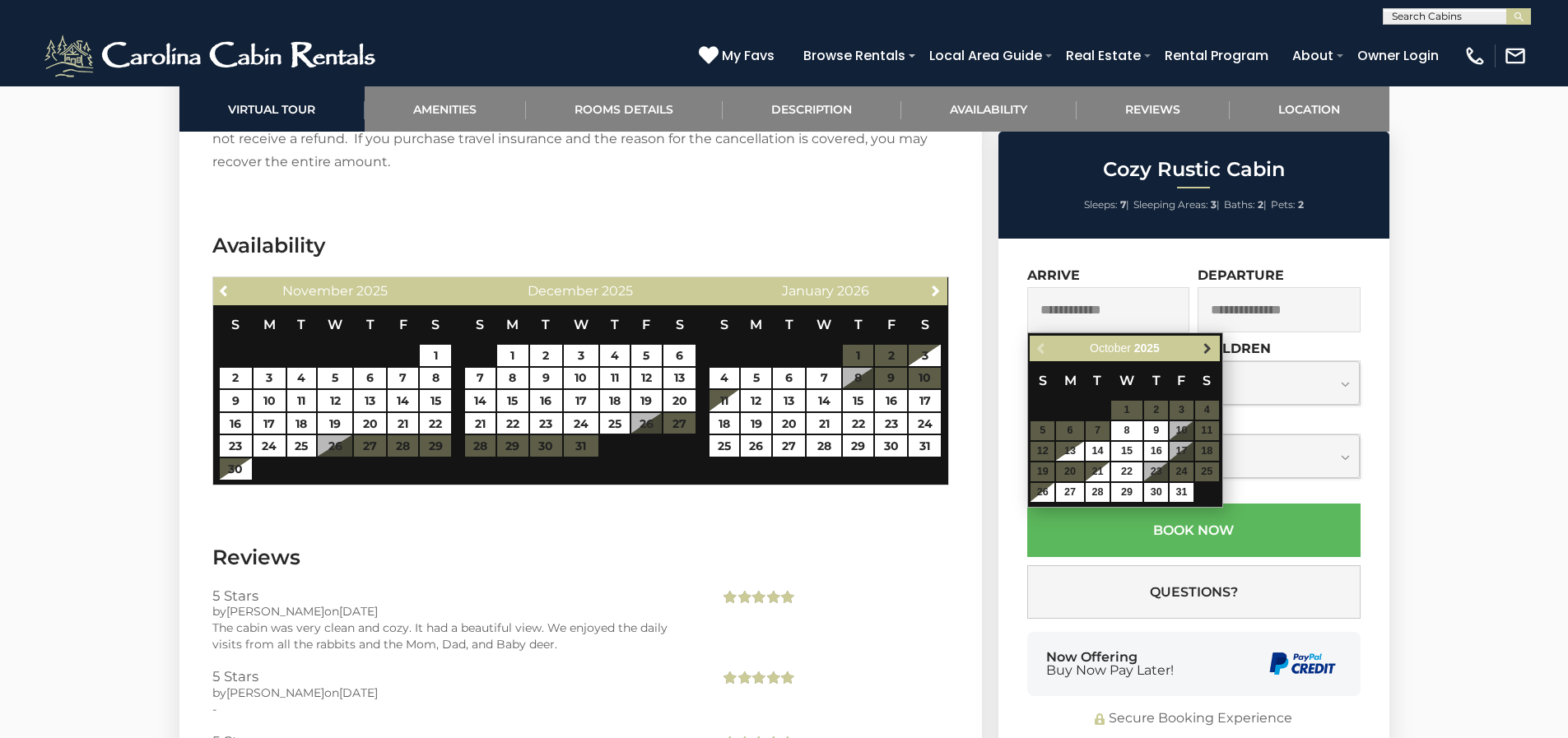
click at [1208, 346] on span "Next" at bounding box center [1207, 349] width 13 height 13
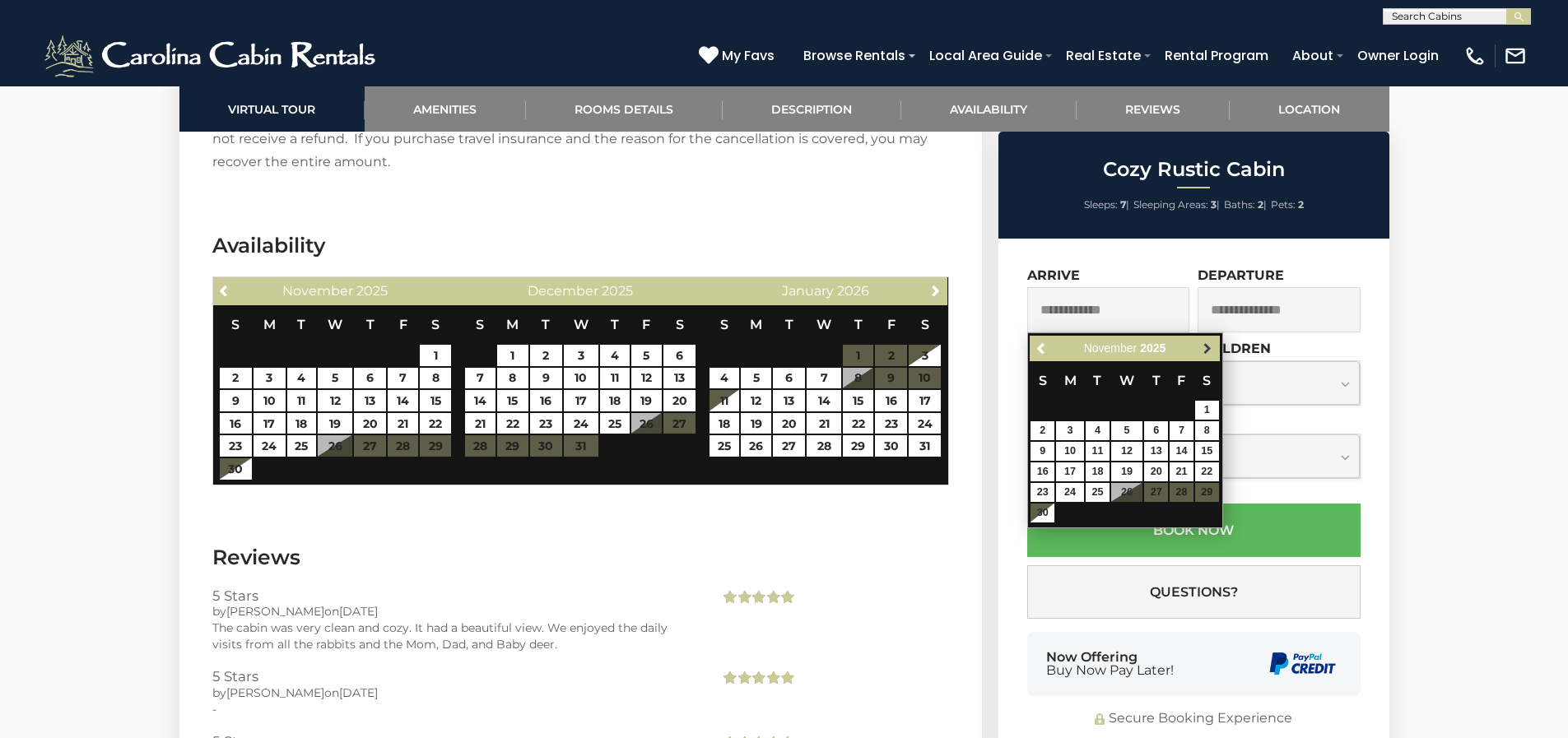
click at [1207, 345] on span "Next" at bounding box center [1207, 349] width 13 height 13
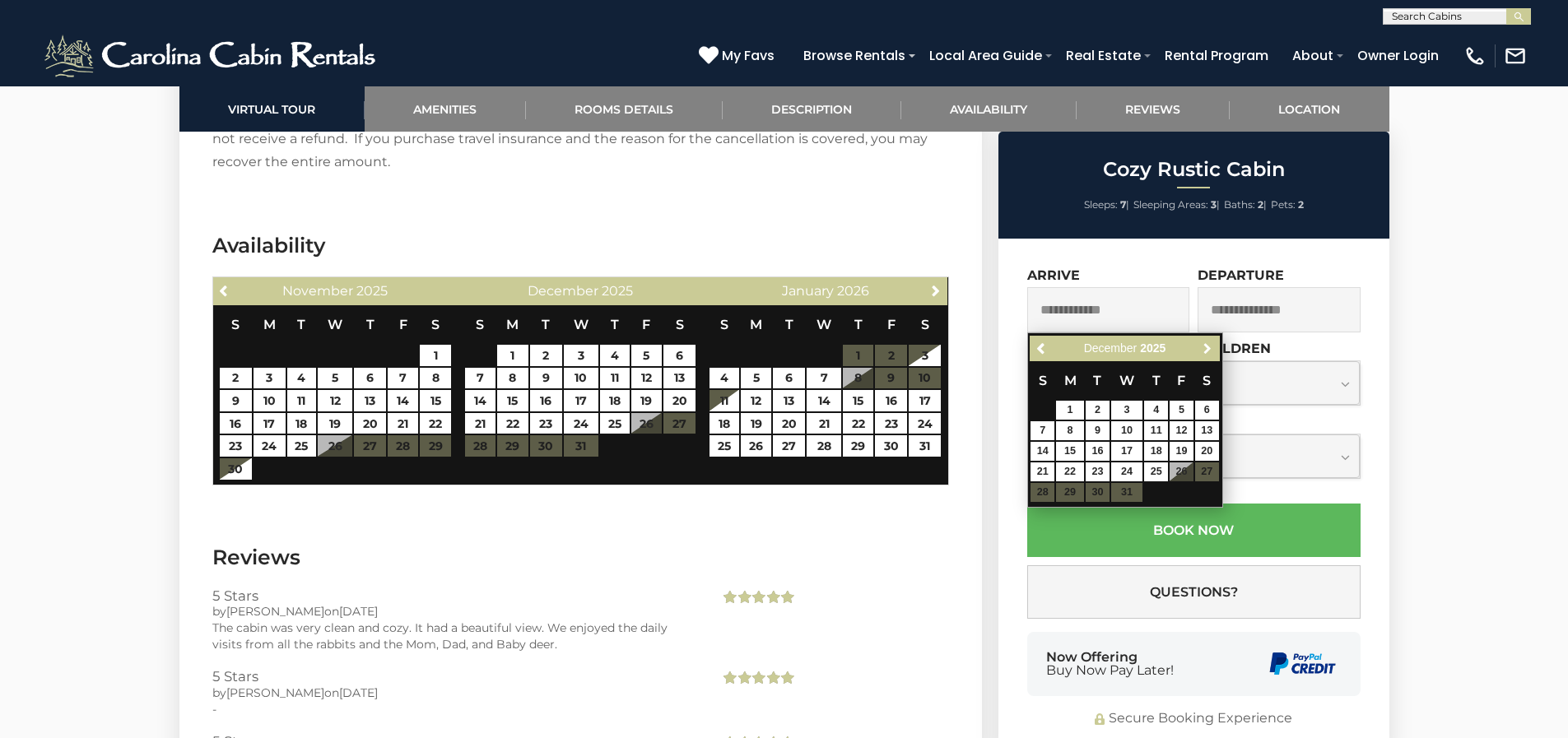
click at [1207, 345] on span "Next" at bounding box center [1207, 349] width 13 height 13
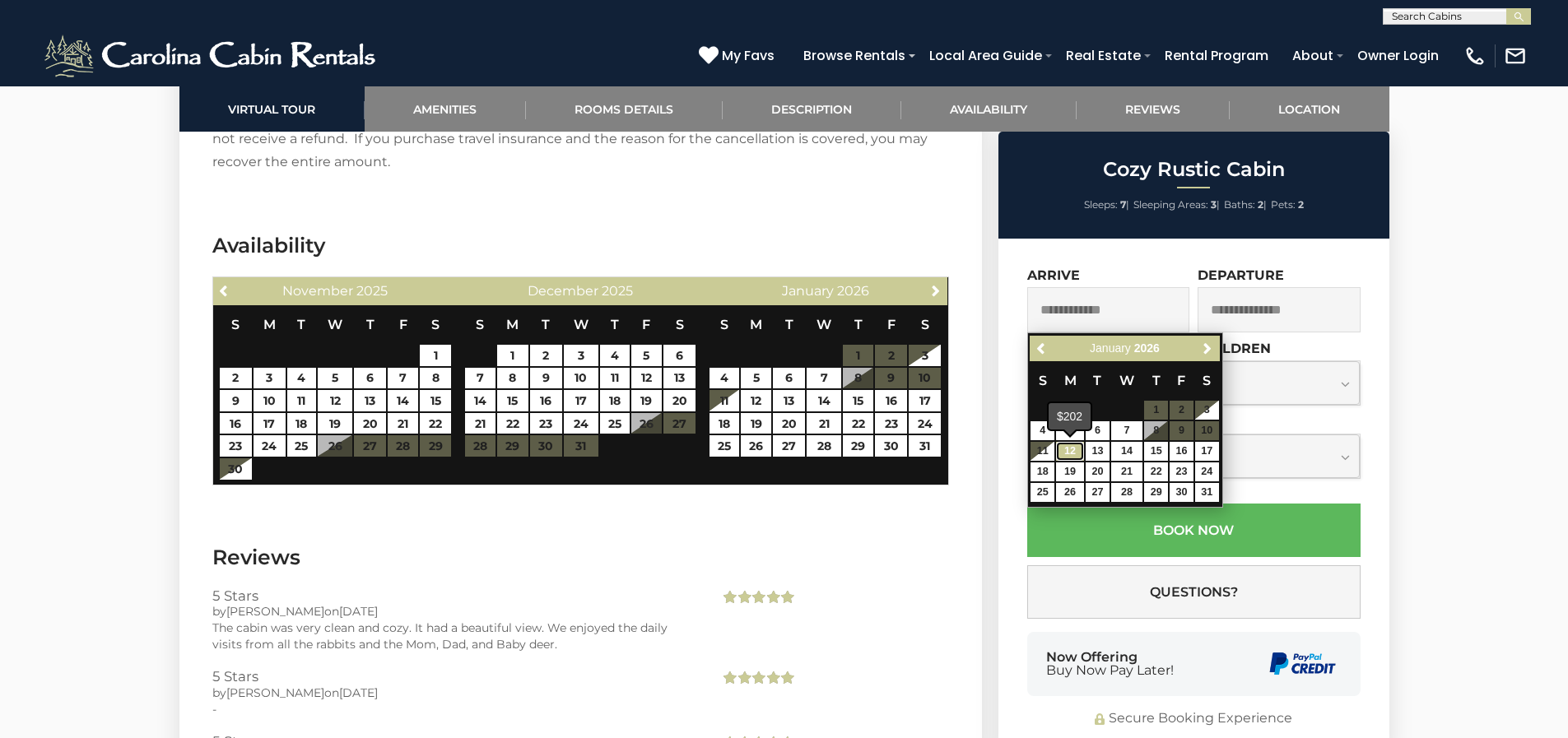
click at [1066, 451] on link "12" at bounding box center [1070, 451] width 28 height 19
type input "**********"
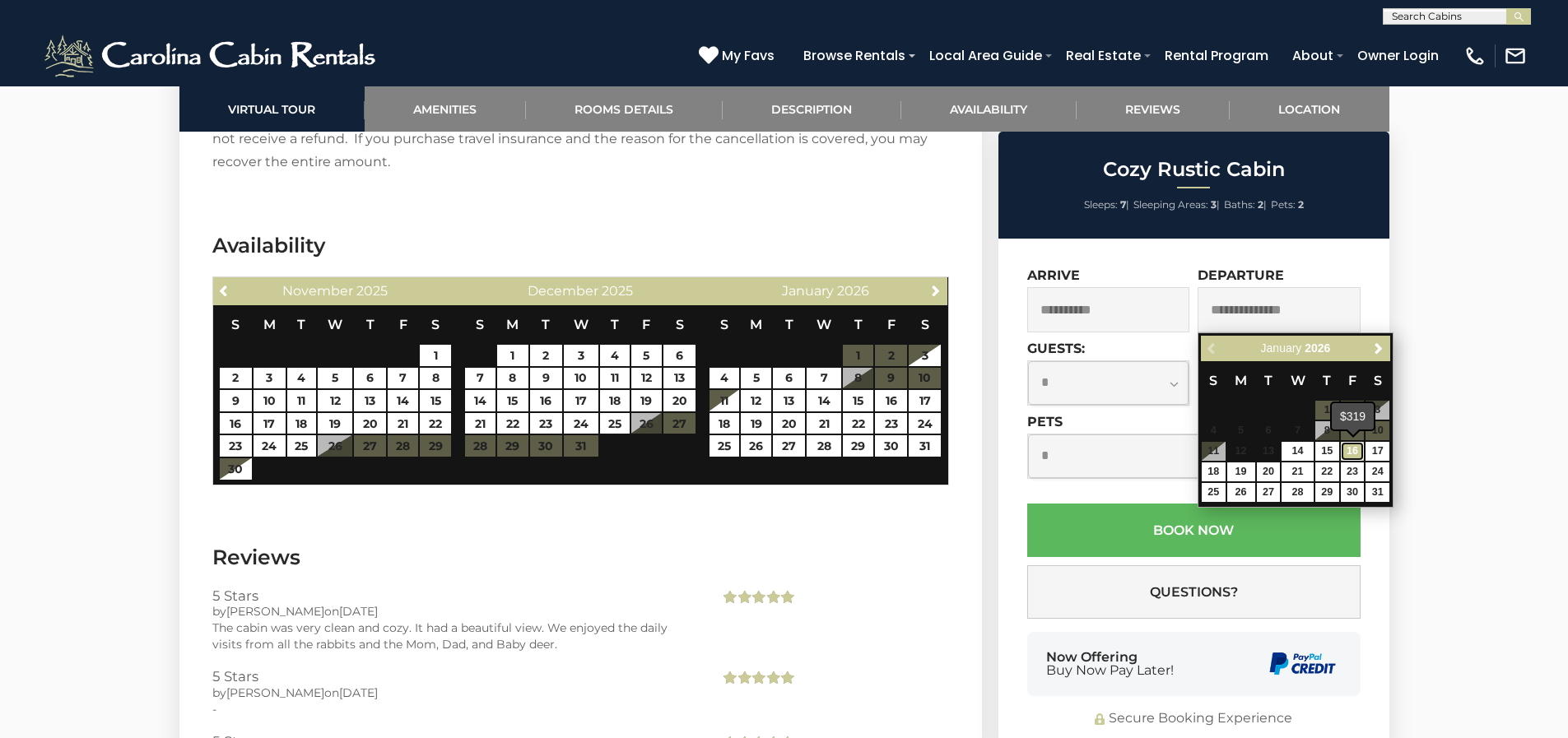
click at [1354, 452] on link "16" at bounding box center [1352, 451] width 24 height 19
type input "**********"
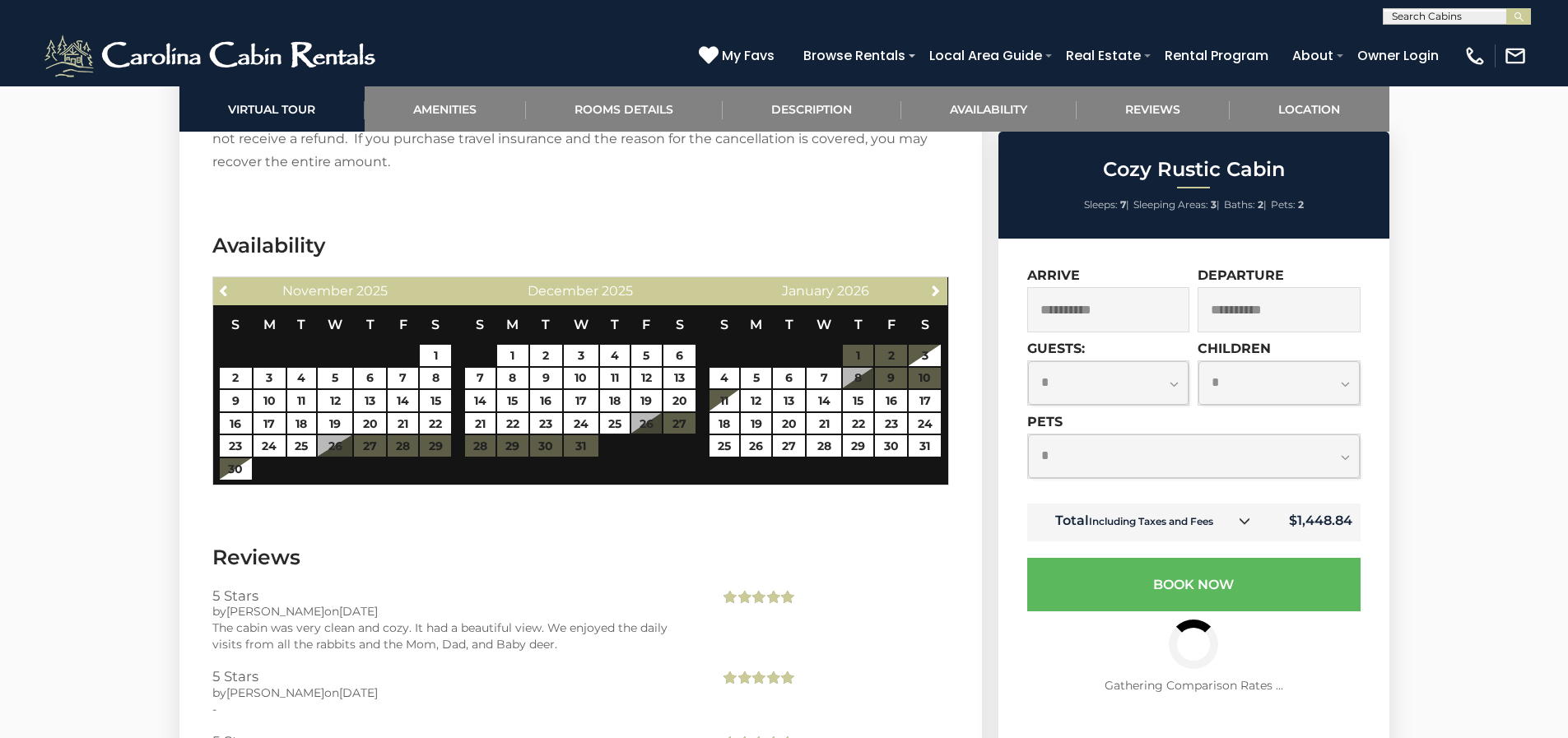
select select "*"
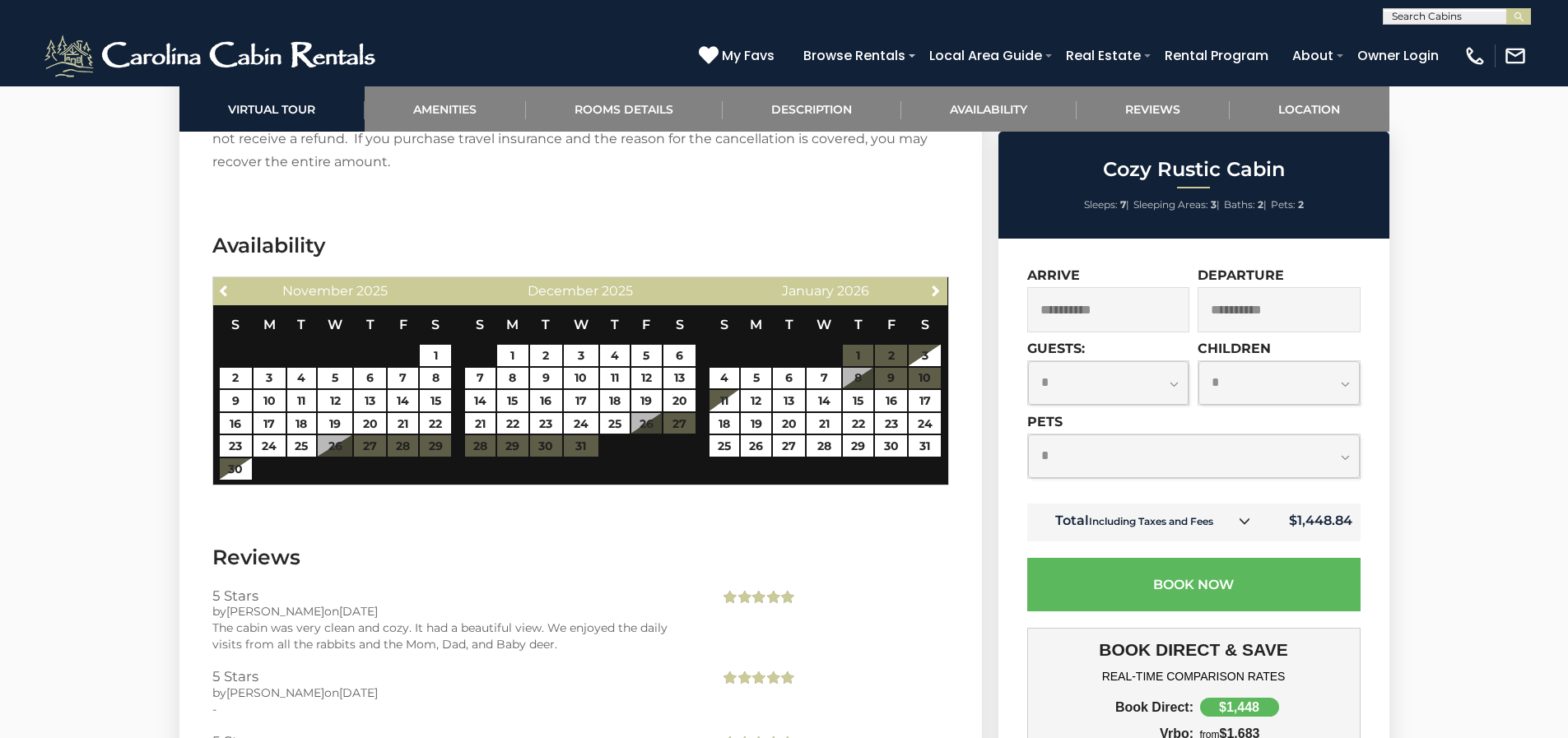
click at [1270, 310] on input "**********" at bounding box center [1279, 310] width 163 height 45
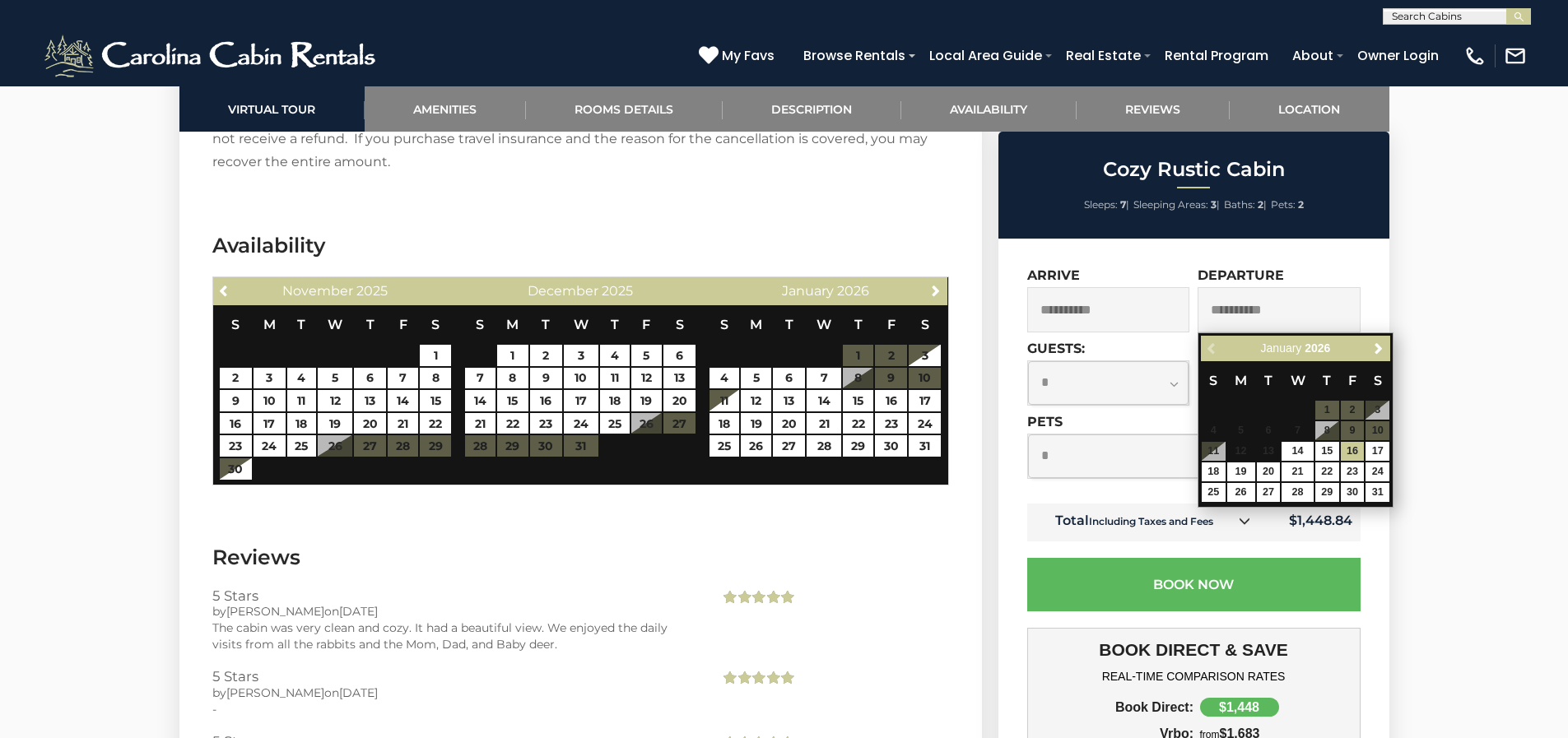
click at [1127, 284] on div "**********" at bounding box center [1109, 300] width 163 height 65
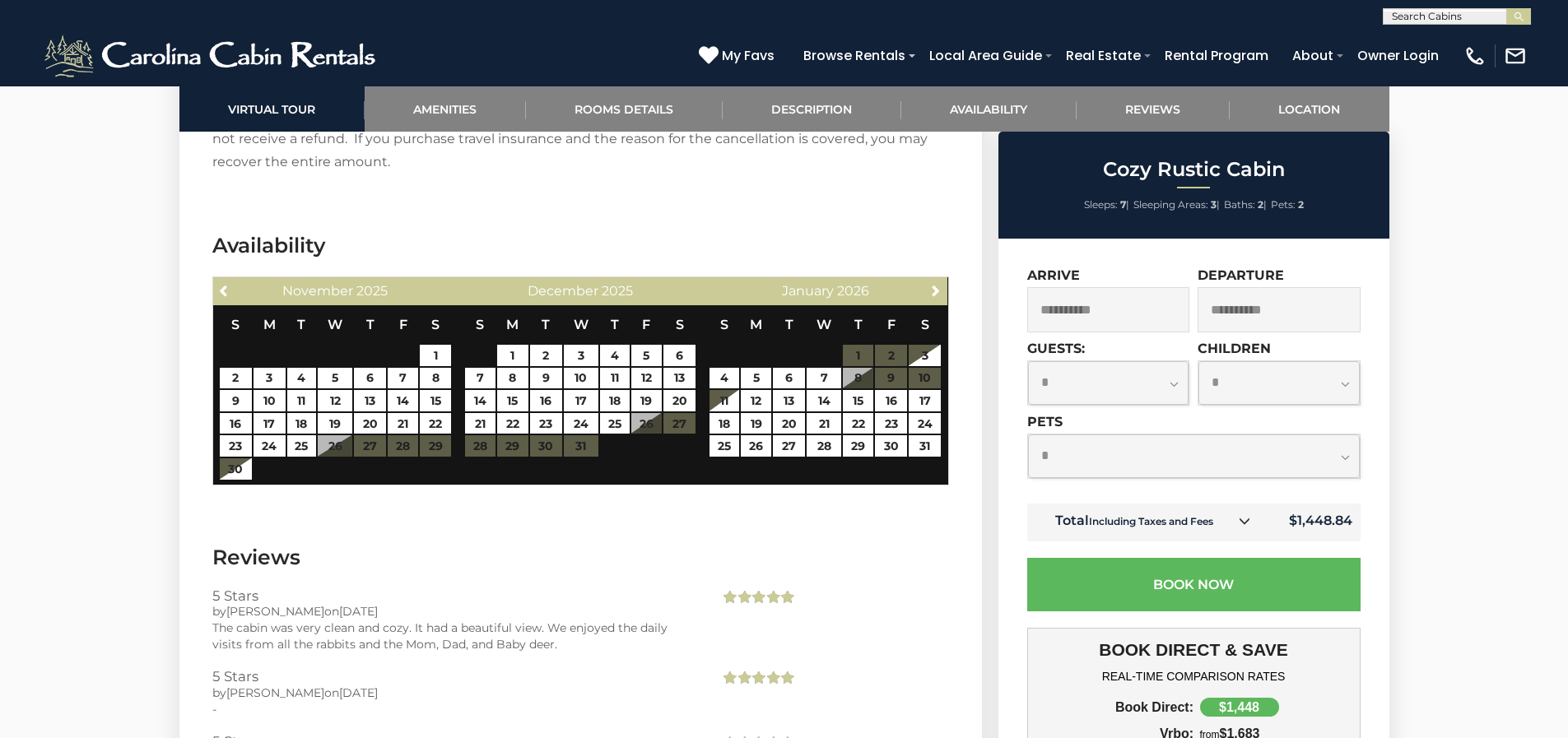
click at [1188, 308] on input "**********" at bounding box center [1109, 310] width 163 height 45
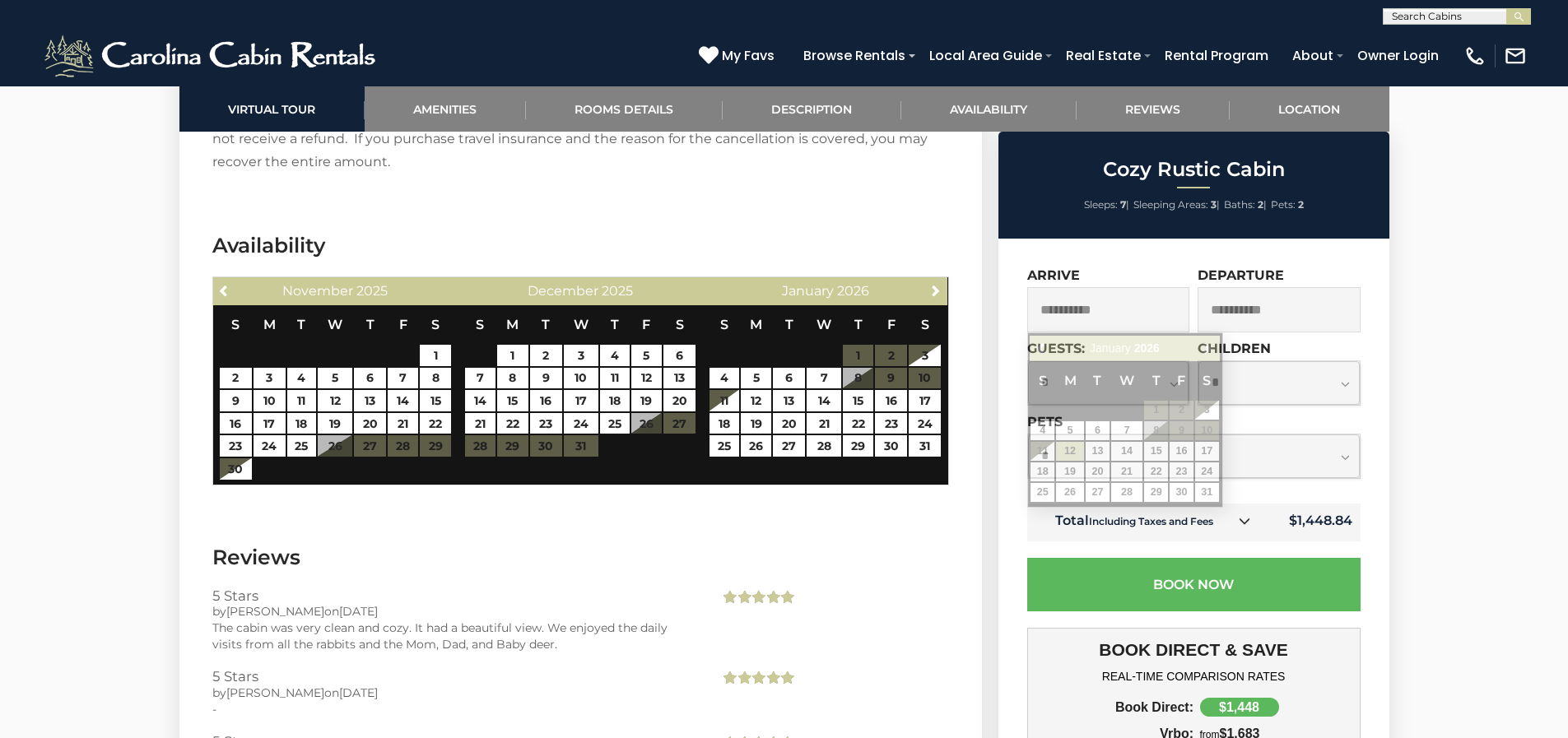
drag, startPoint x: 1229, startPoint y: 313, endPoint x: 1247, endPoint y: 312, distance: 18.0
click at [1248, 312] on input "**********" at bounding box center [1279, 310] width 163 height 45
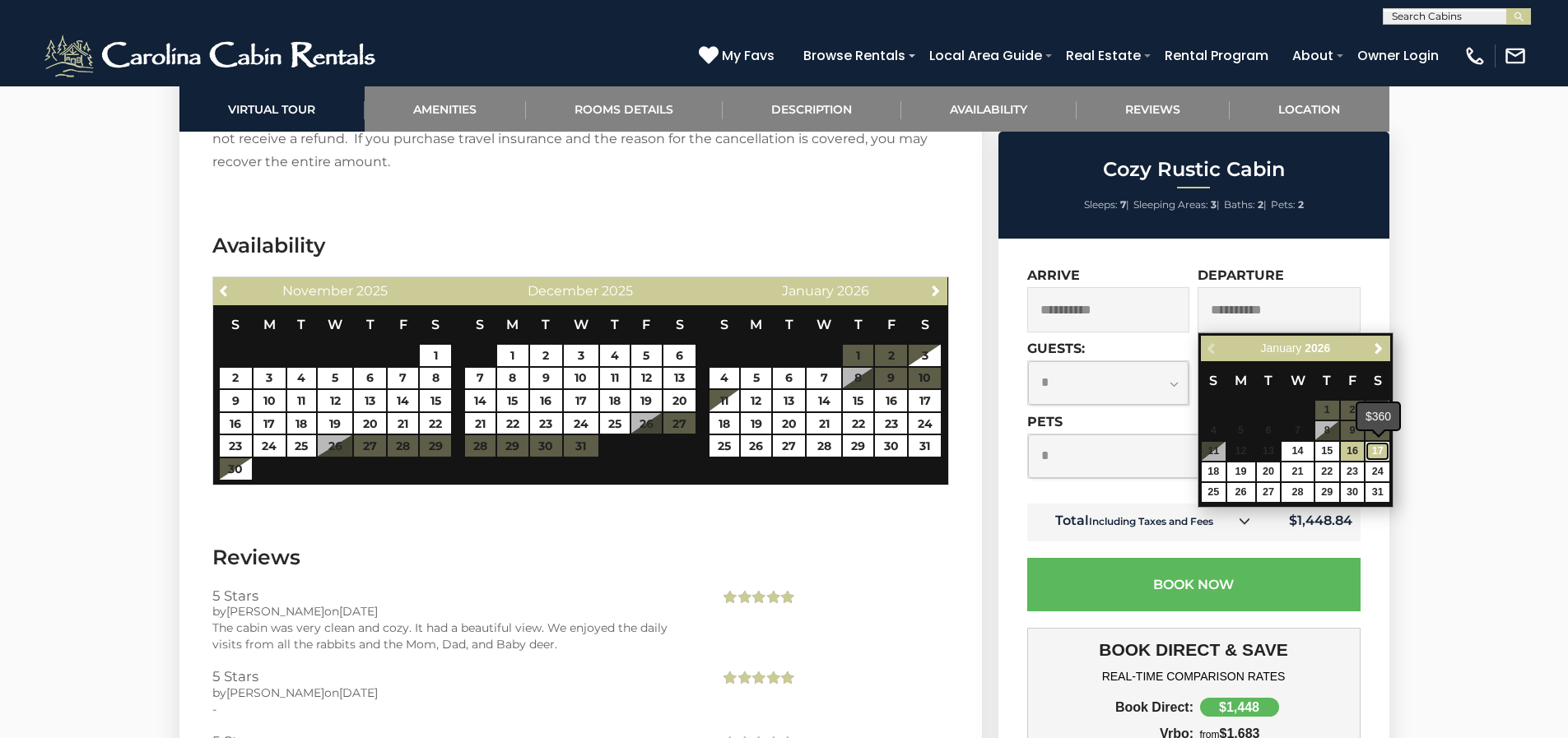
click at [1372, 451] on link "17" at bounding box center [1377, 451] width 24 height 19
type input "**********"
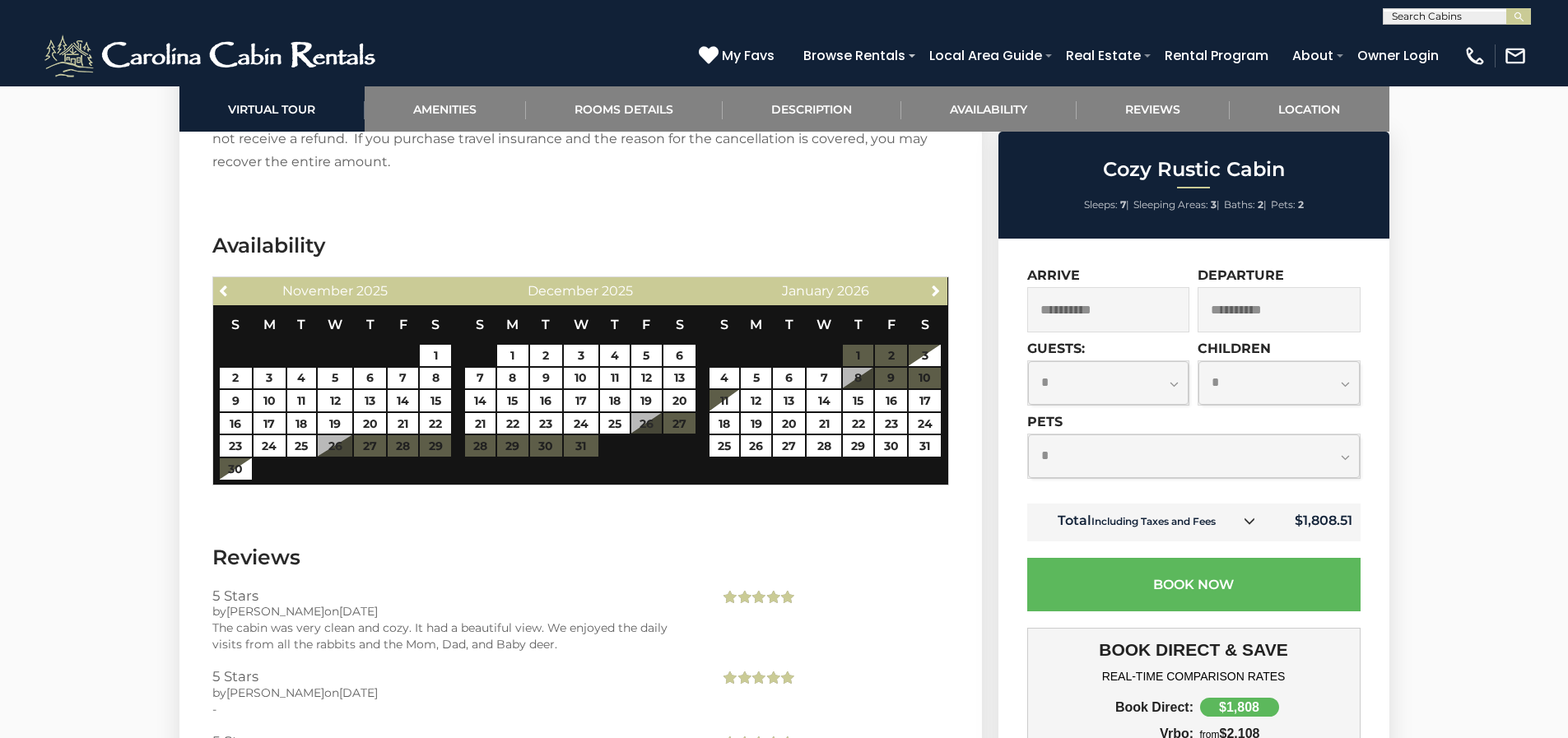
select select "*"
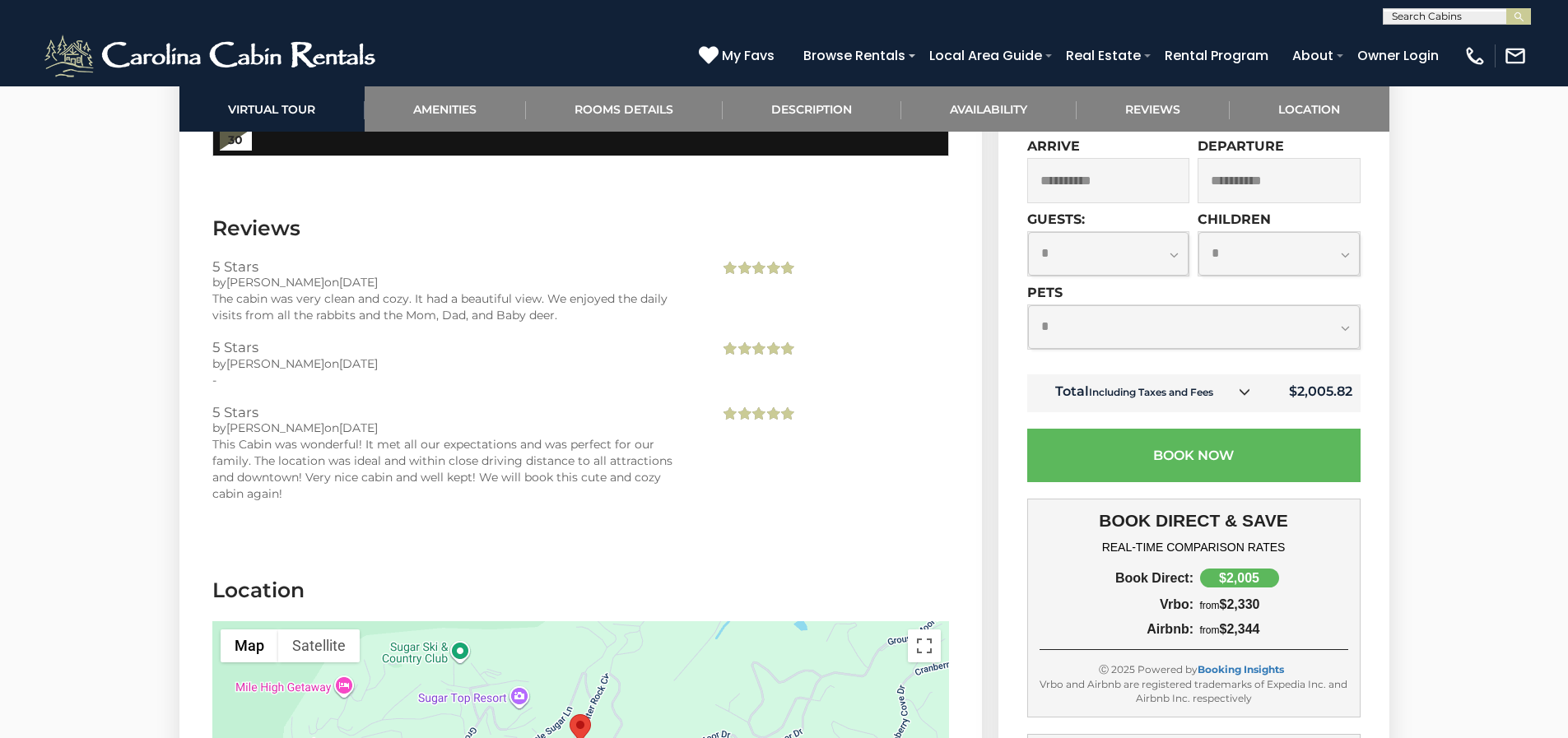
scroll to position [3523, 0]
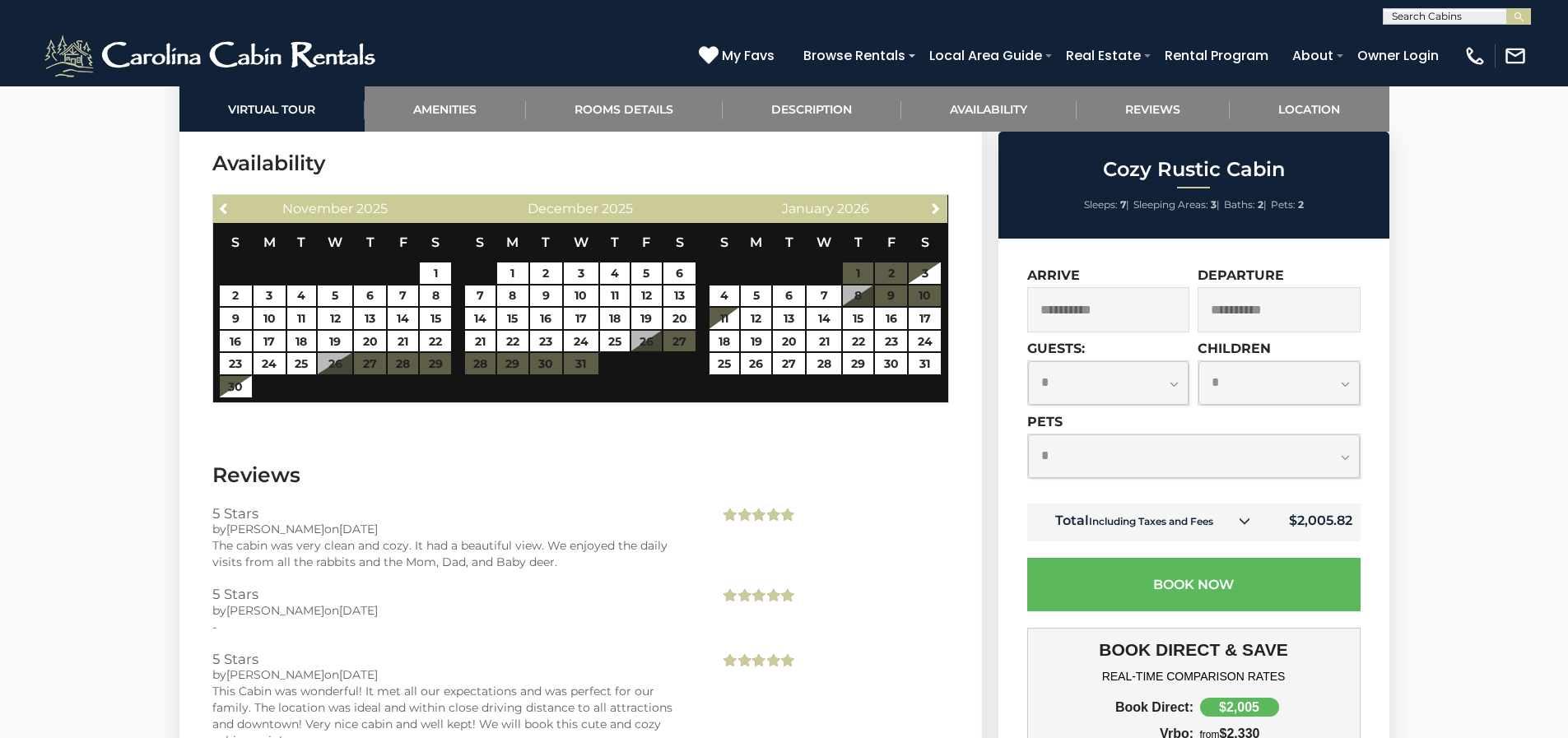
select select "*"
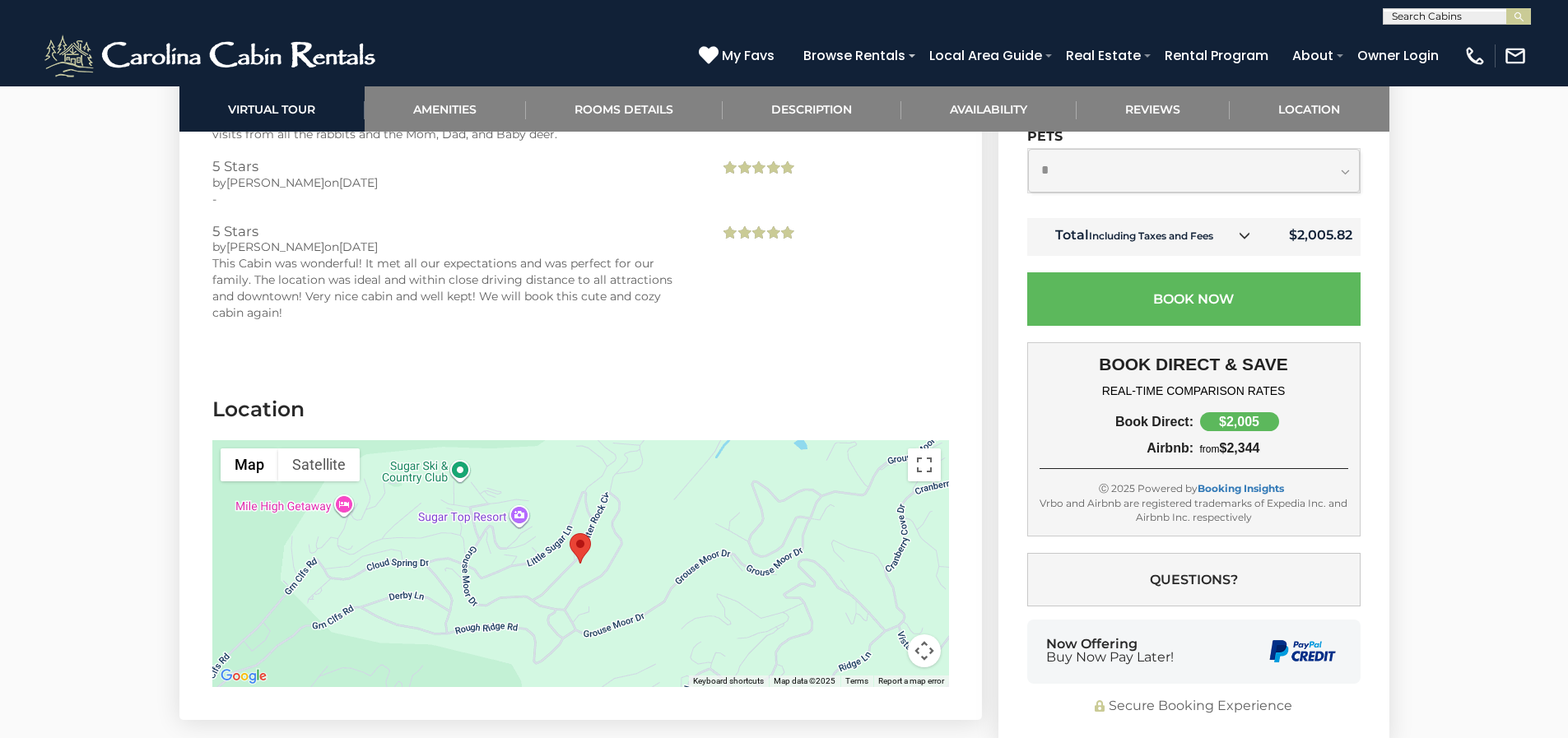
scroll to position [4198, 0]
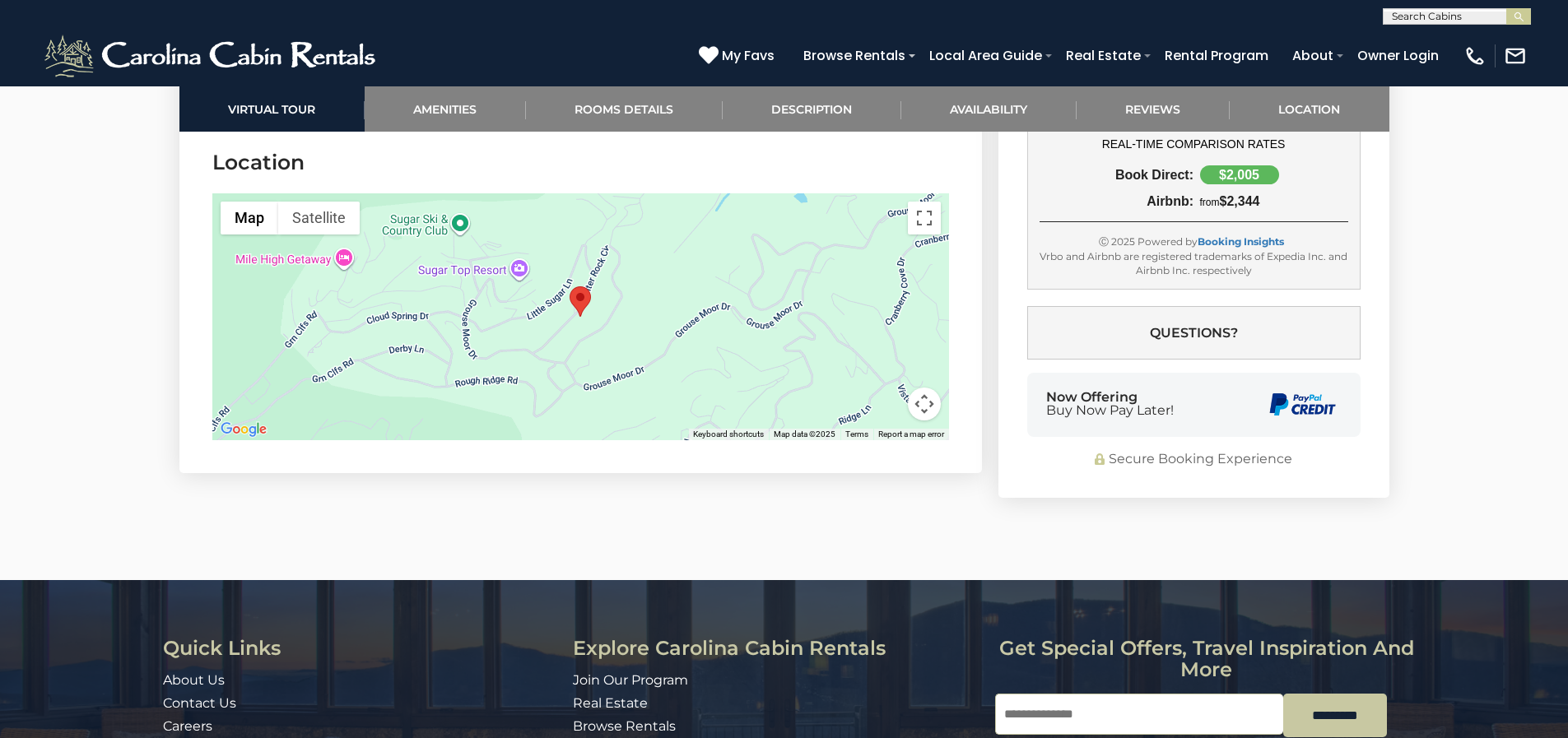
click at [589, 316] on img "Cozy Rustic Cabin" at bounding box center [580, 302] width 22 height 30
click at [570, 287] on area "Cozy Rustic Cabin" at bounding box center [570, 287] width 0 height 0
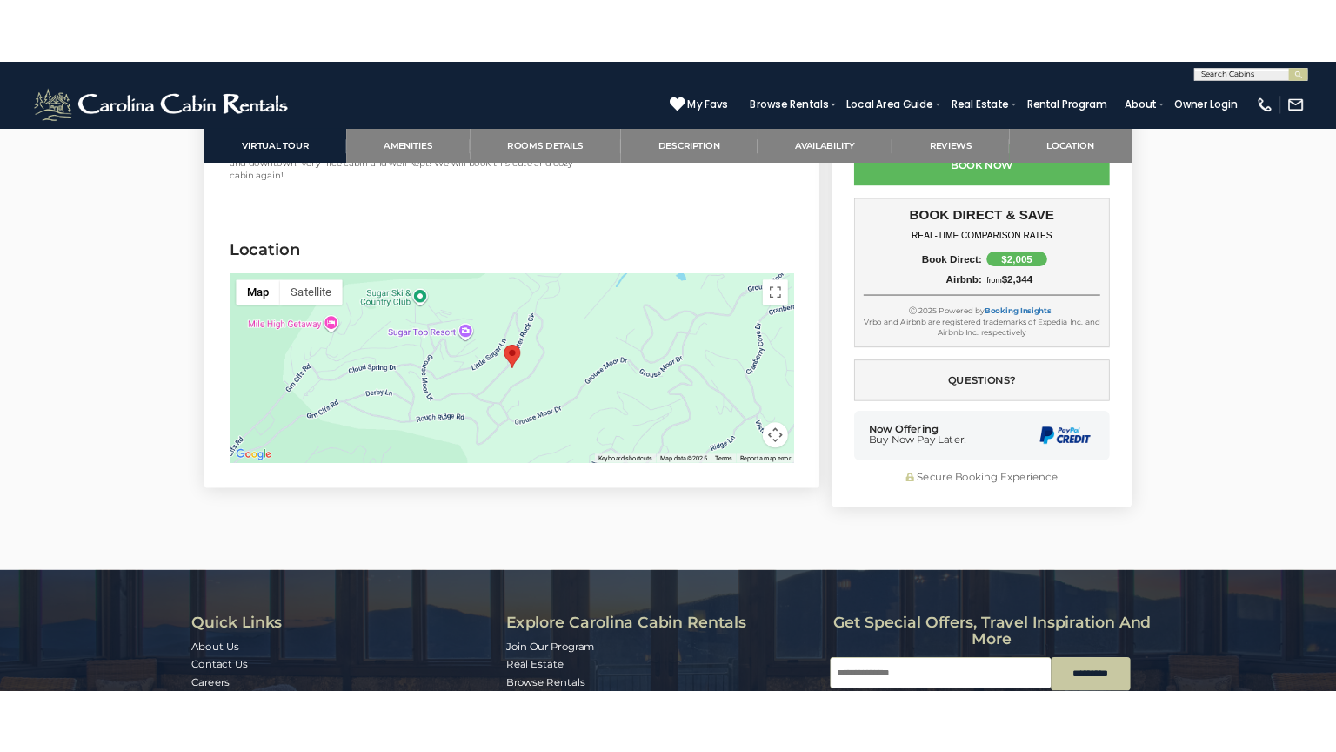
scroll to position [4350, 0]
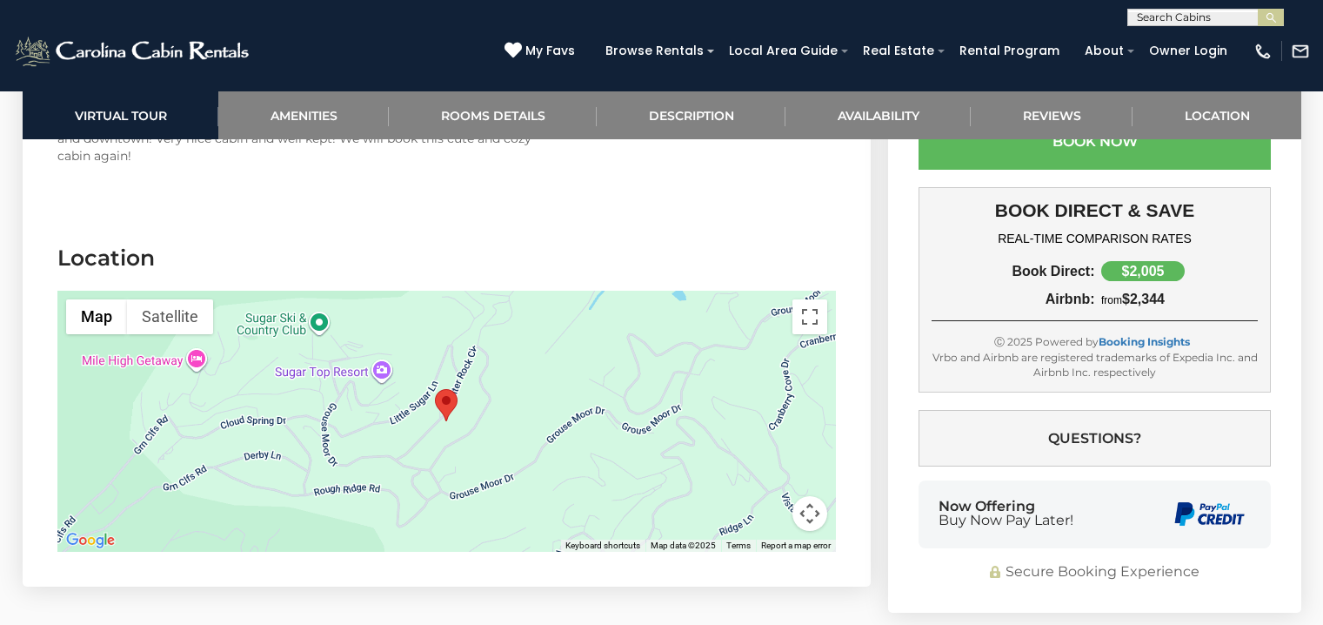
click at [511, 366] on div at bounding box center [446, 421] width 779 height 261
click at [806, 318] on button "Toggle fullscreen view" at bounding box center [809, 316] width 35 height 35
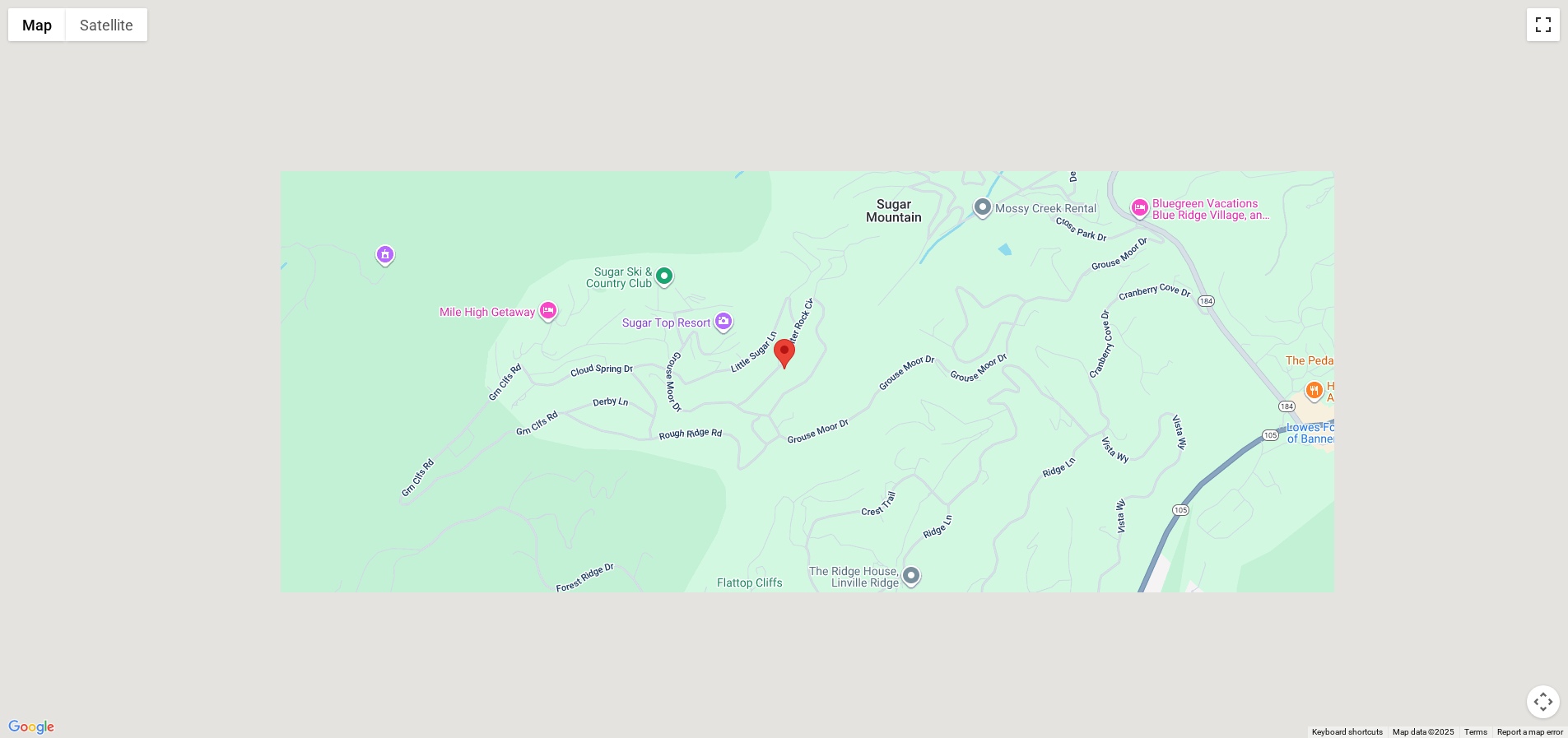
scroll to position [0, 0]
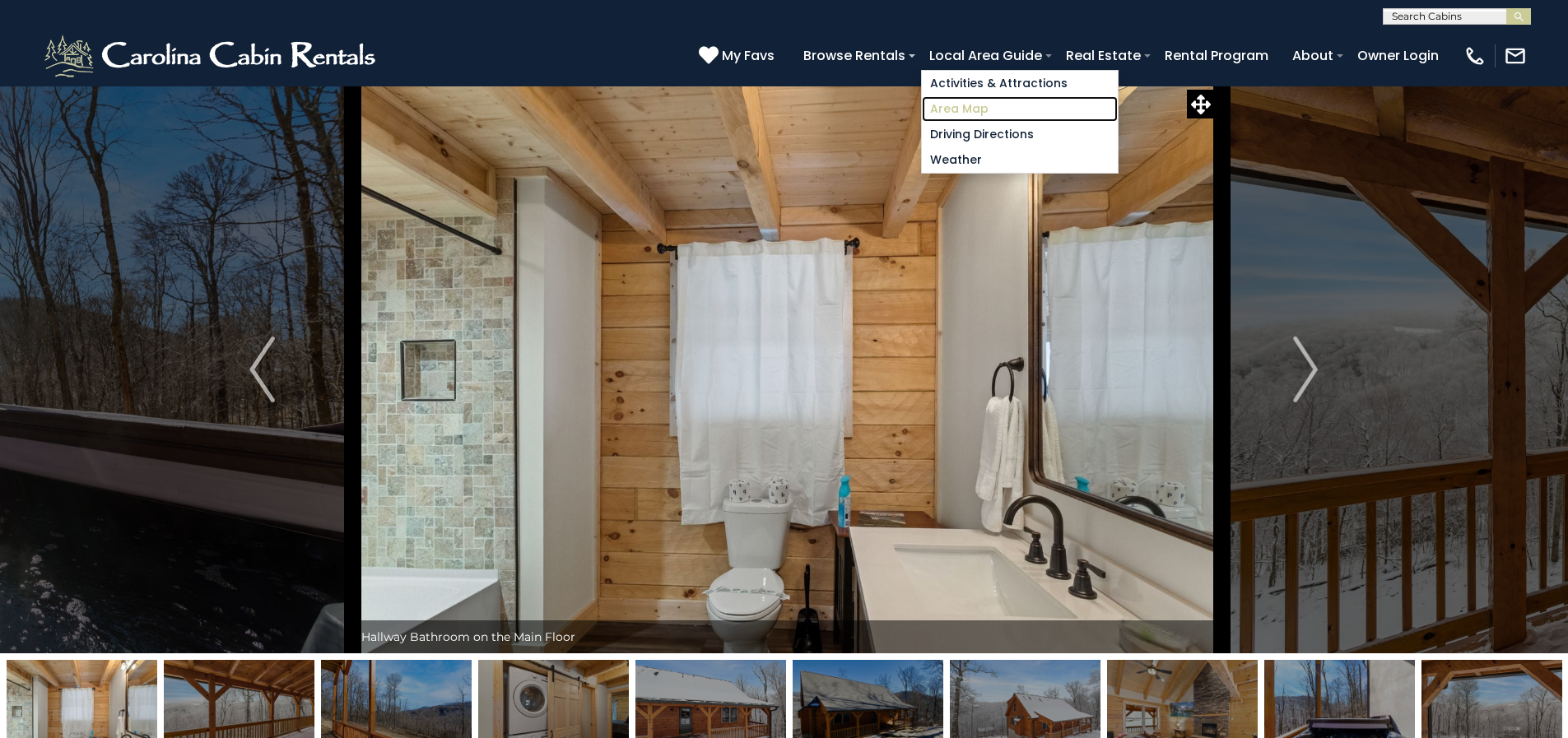
click at [970, 108] on link "Area Map" at bounding box center [1019, 109] width 196 height 26
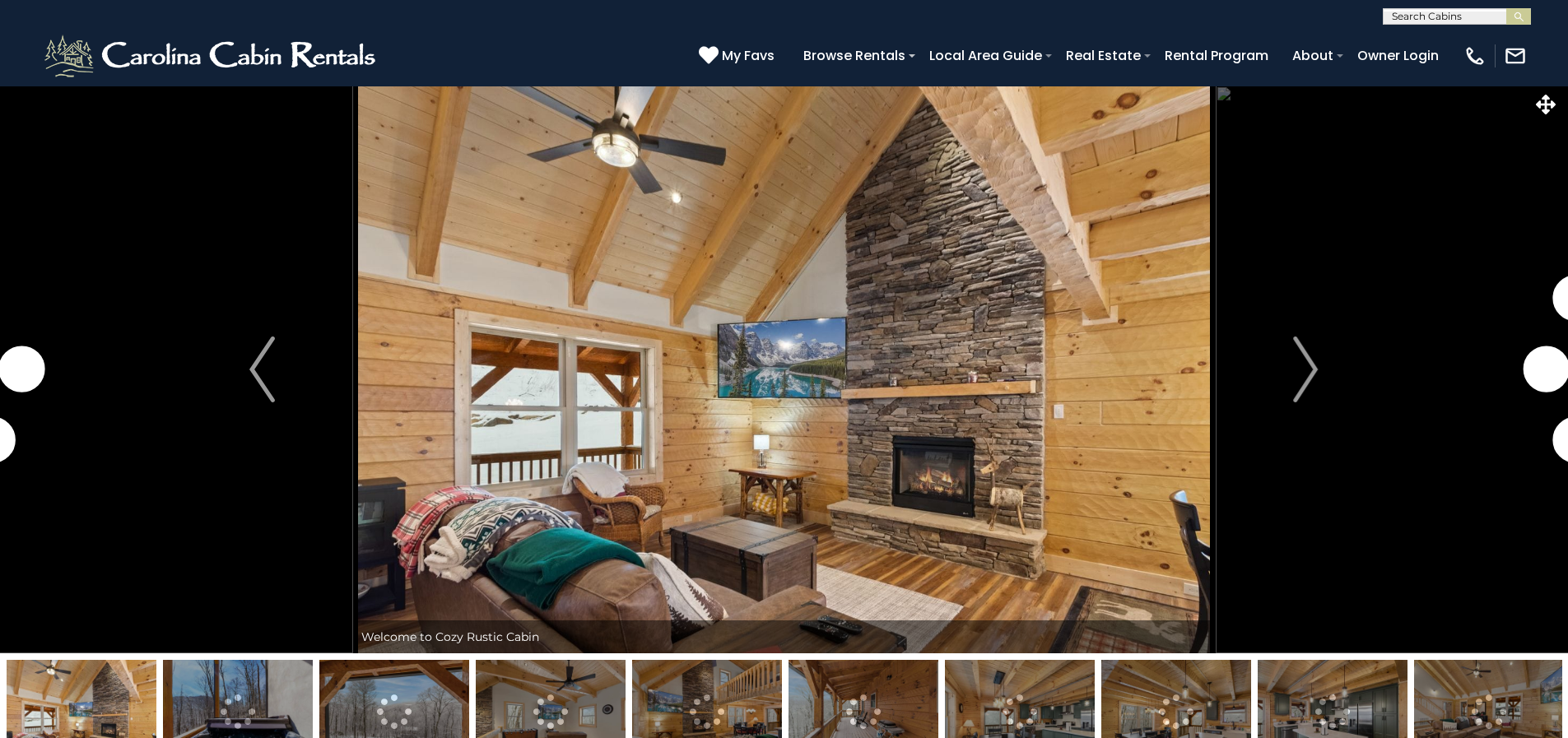
select select "*"
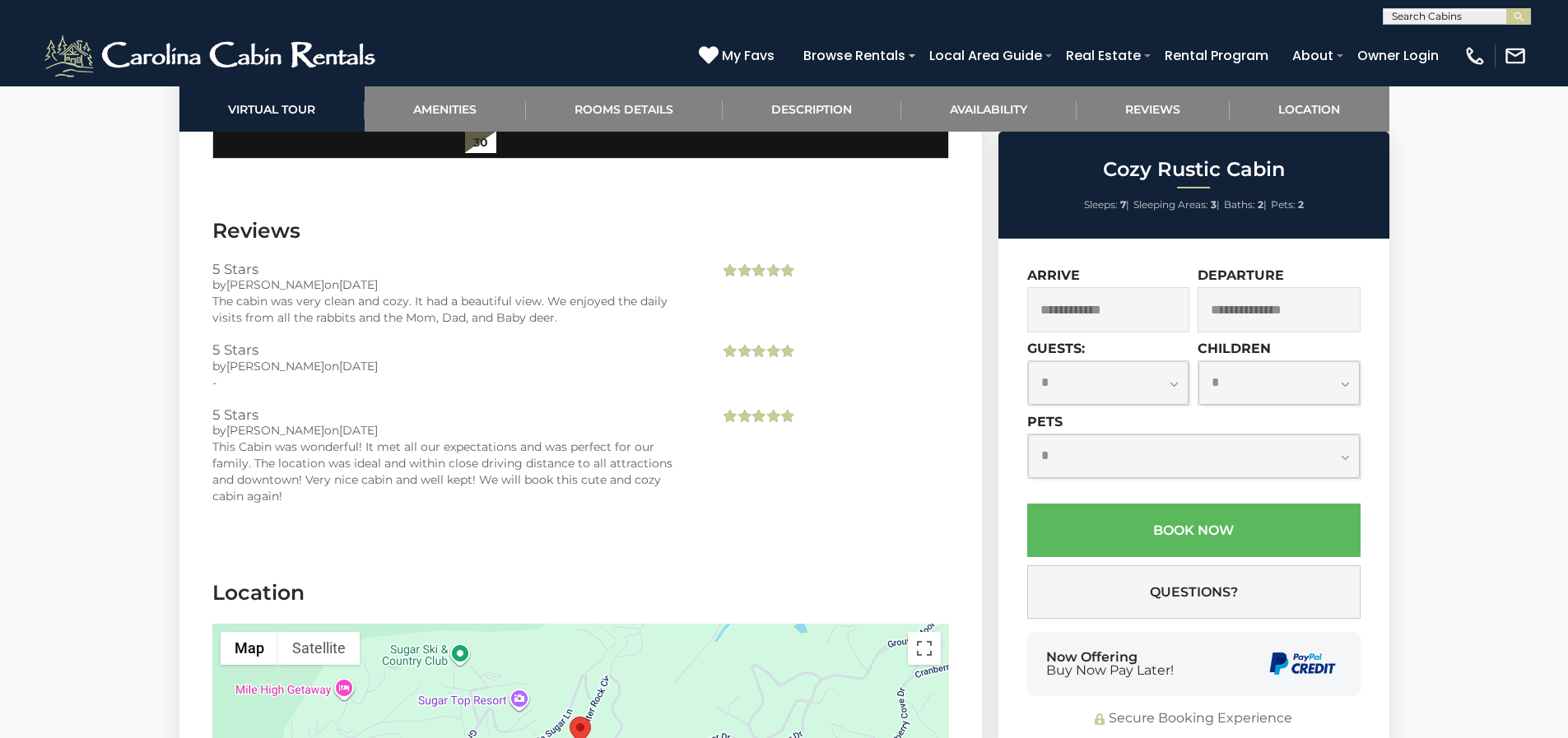
scroll to position [4033, 0]
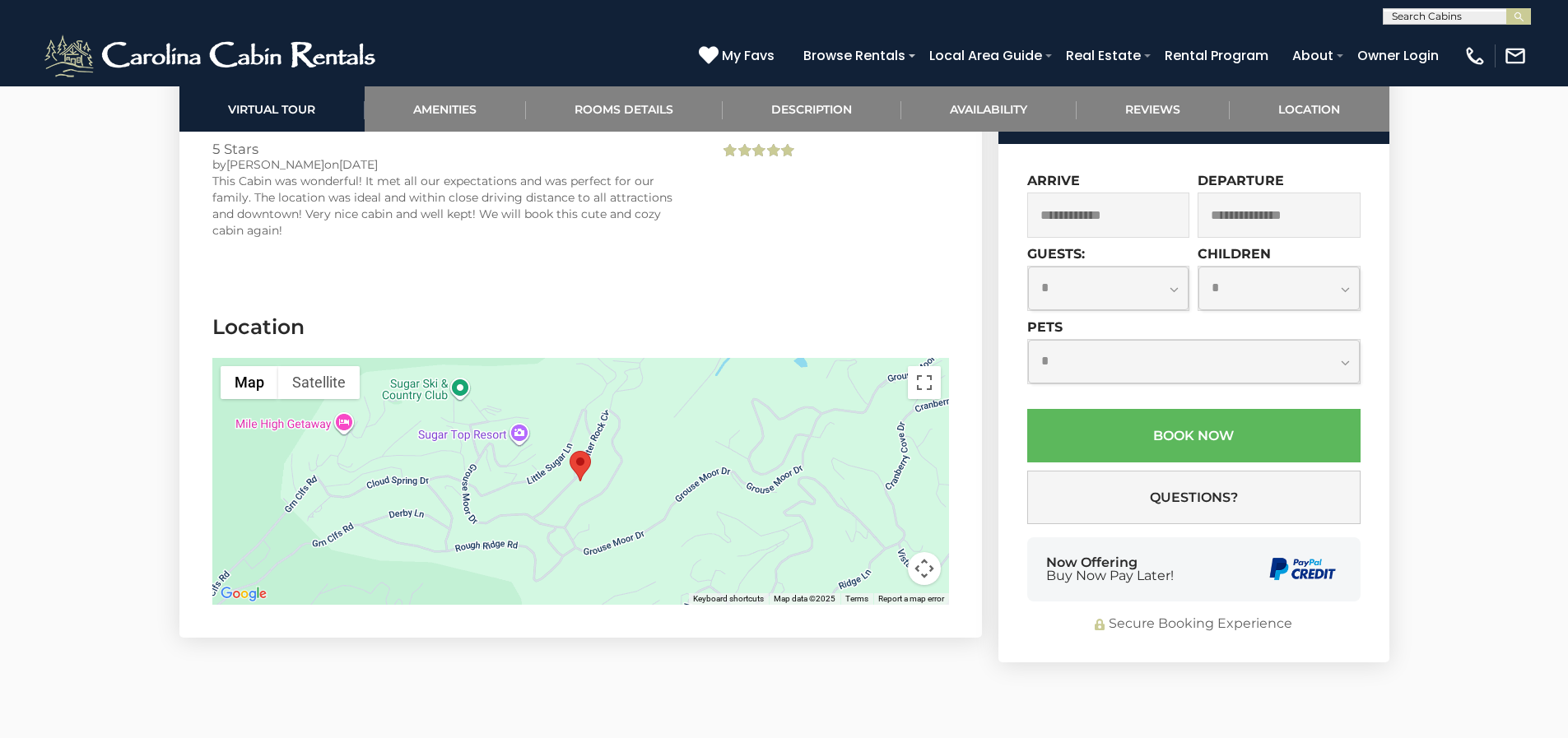
click at [570, 451] on area "Cozy Rustic Cabin" at bounding box center [570, 451] width 0 height 0
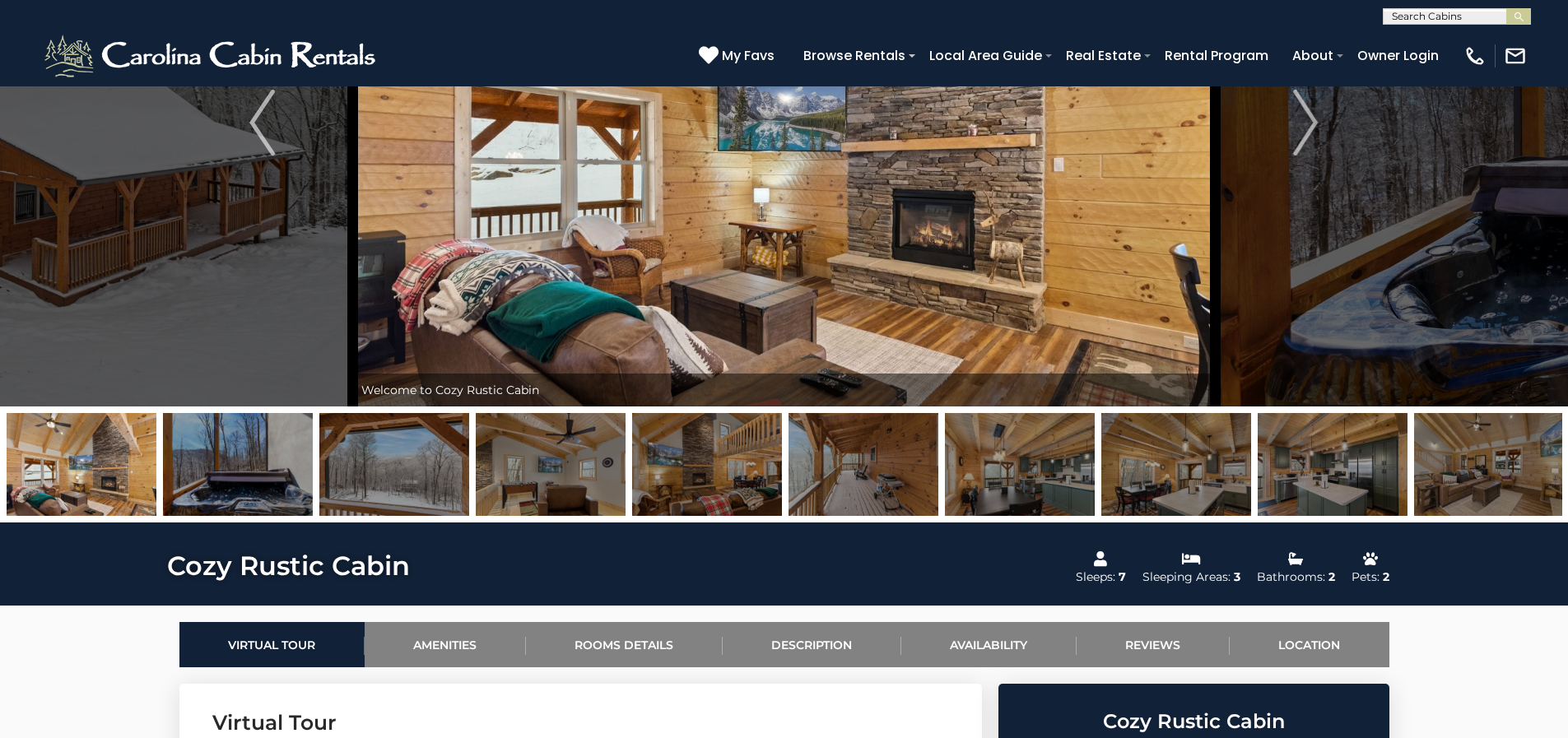
scroll to position [0, 0]
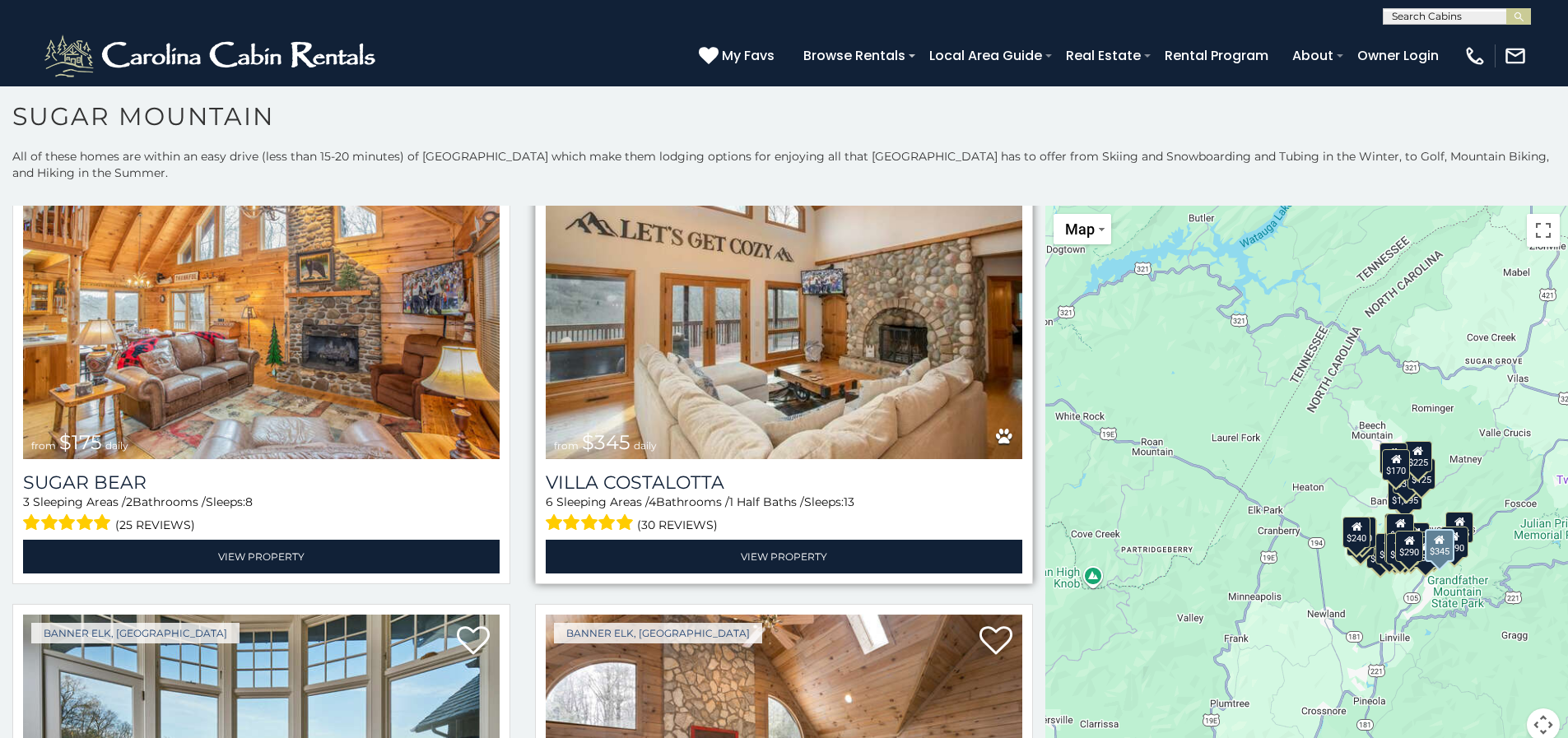
scroll to position [2387, 0]
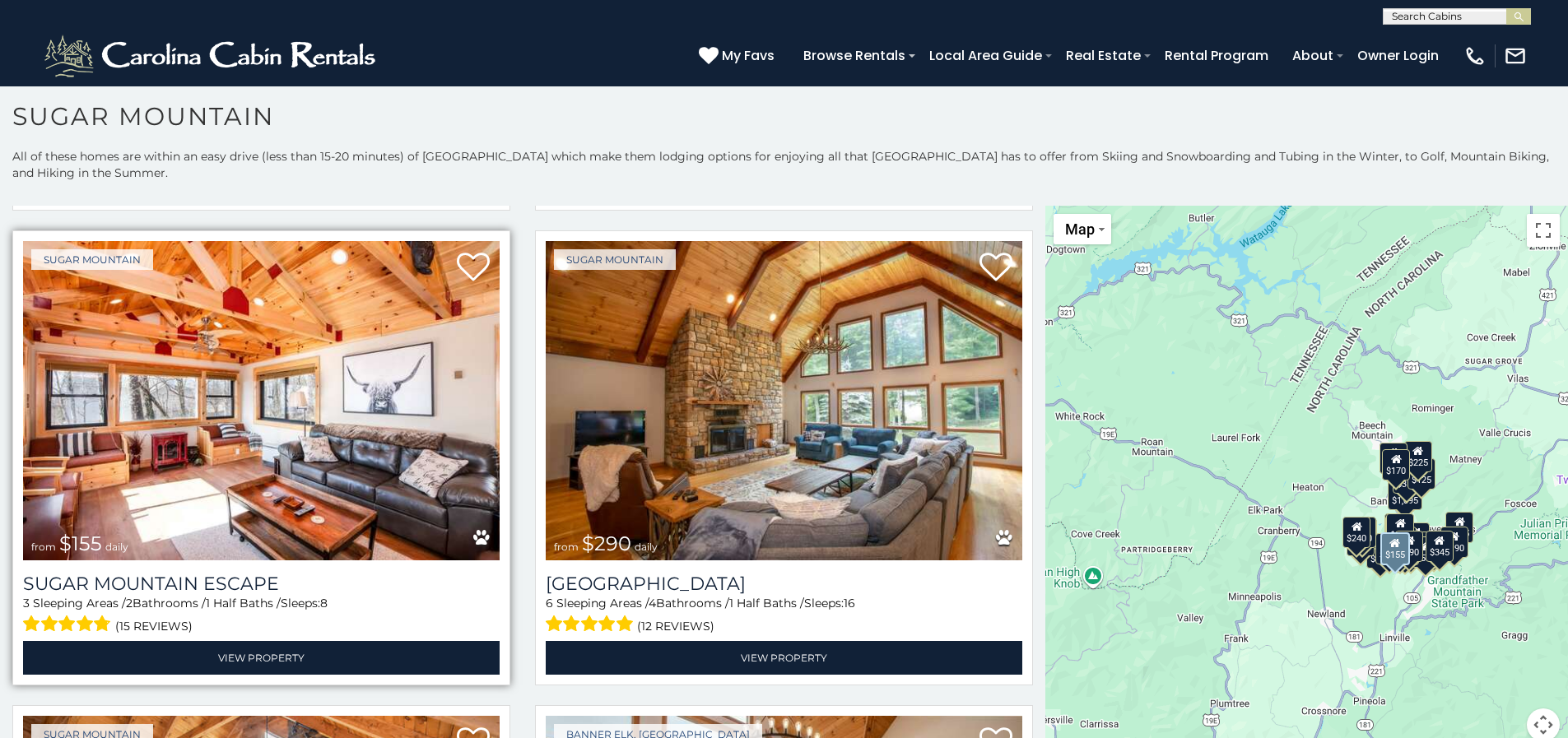
click at [230, 395] on img at bounding box center [261, 401] width 477 height 320
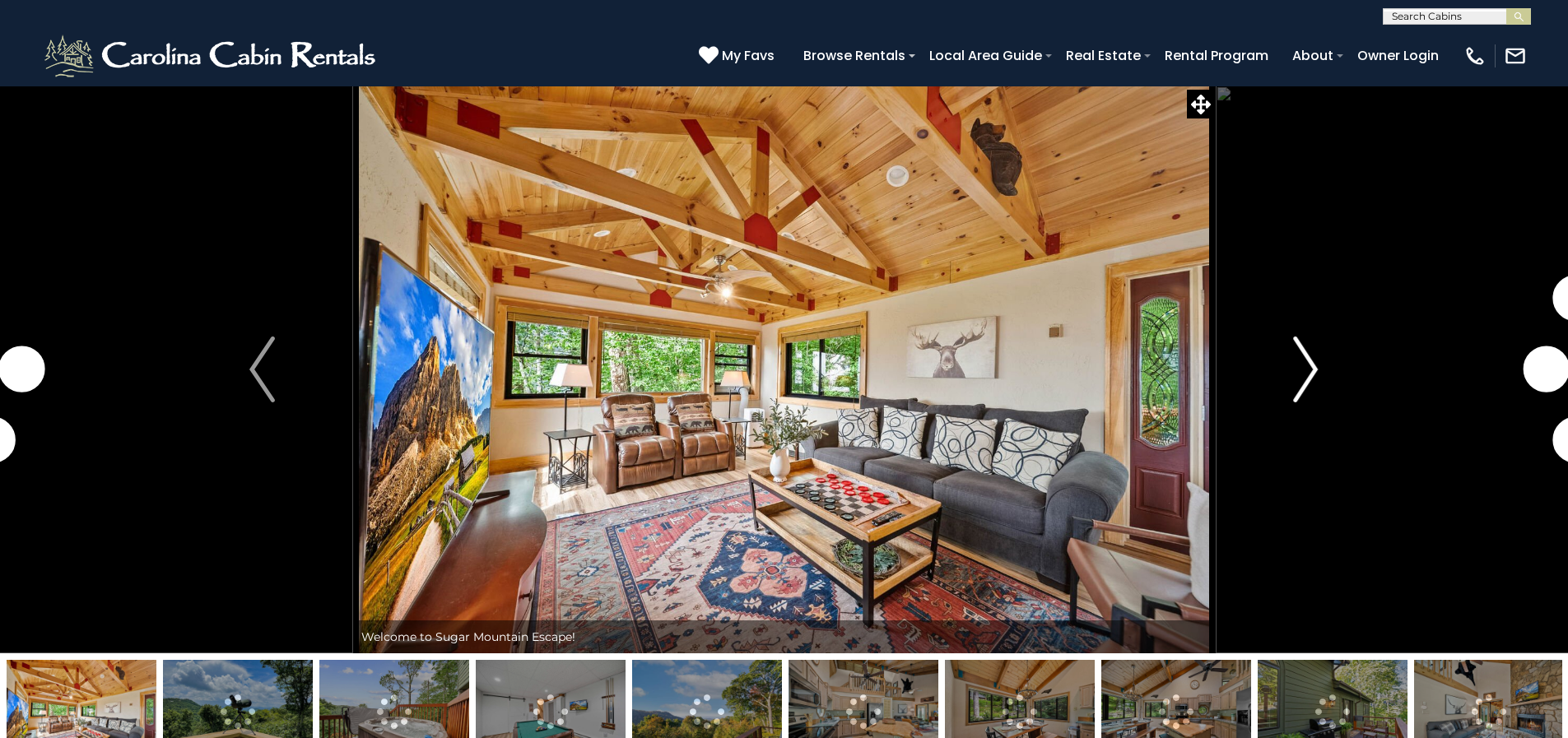
click at [1311, 369] on img "Next" at bounding box center [1306, 370] width 25 height 66
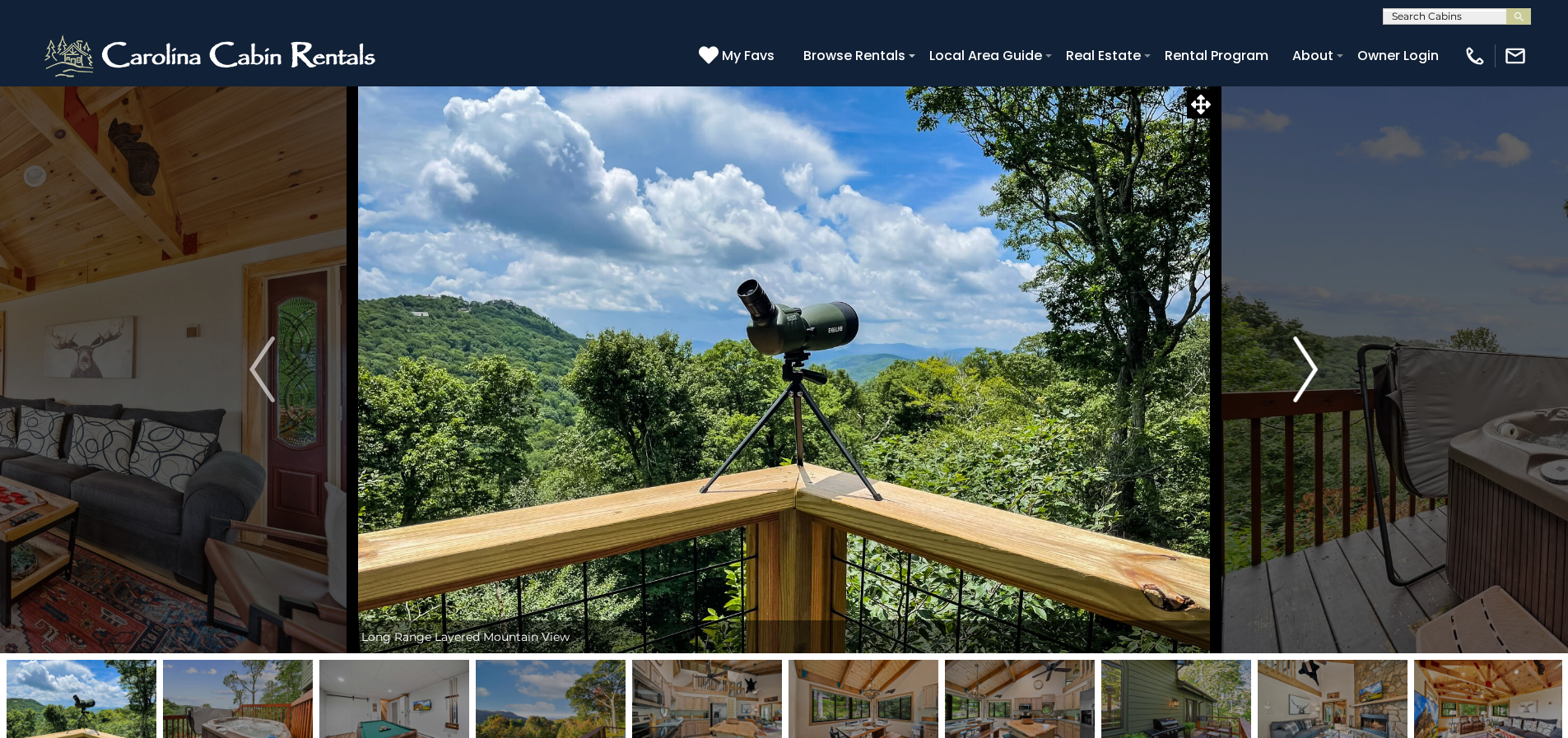
click at [1307, 374] on img "Next" at bounding box center [1306, 370] width 25 height 66
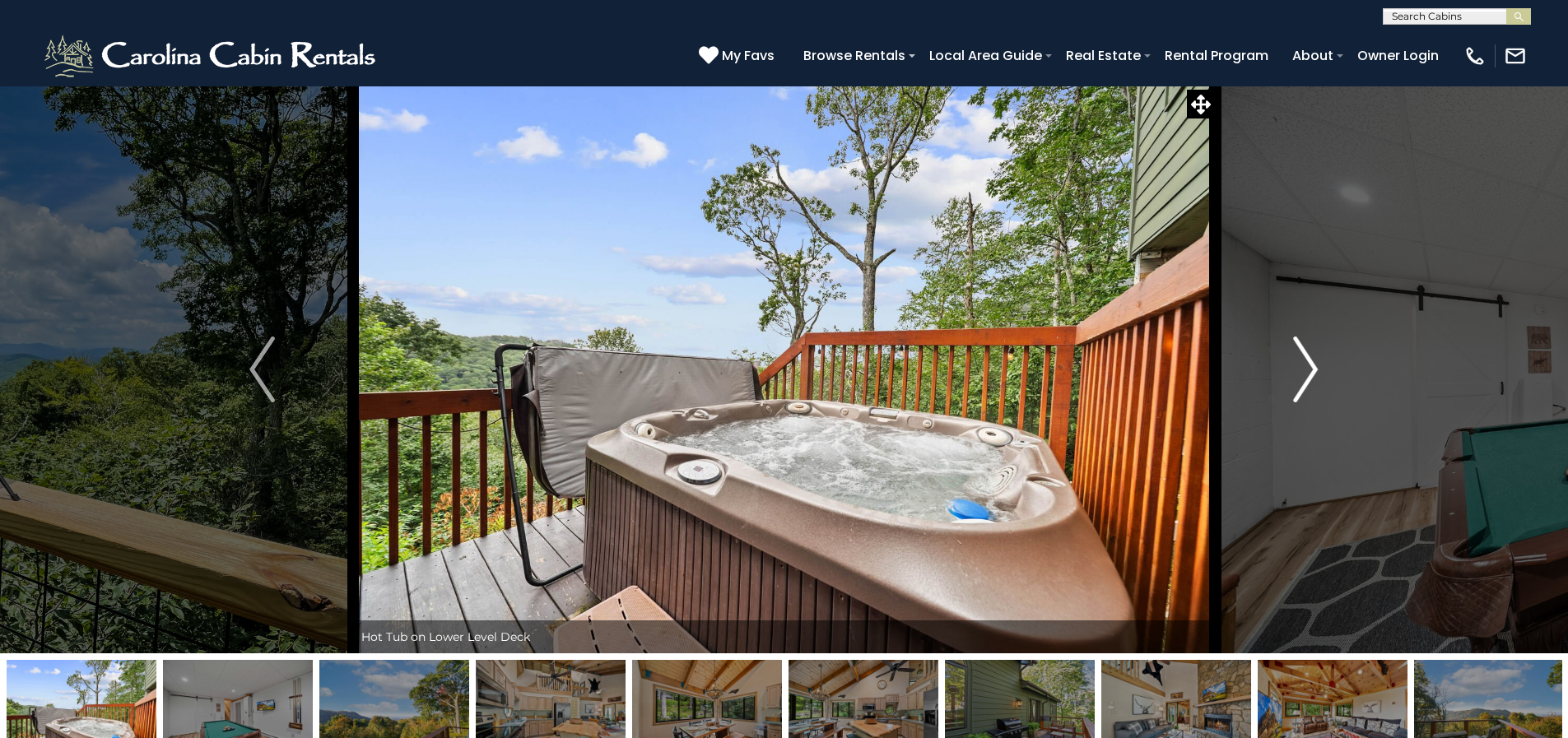
click at [1307, 374] on img "Next" at bounding box center [1306, 370] width 25 height 66
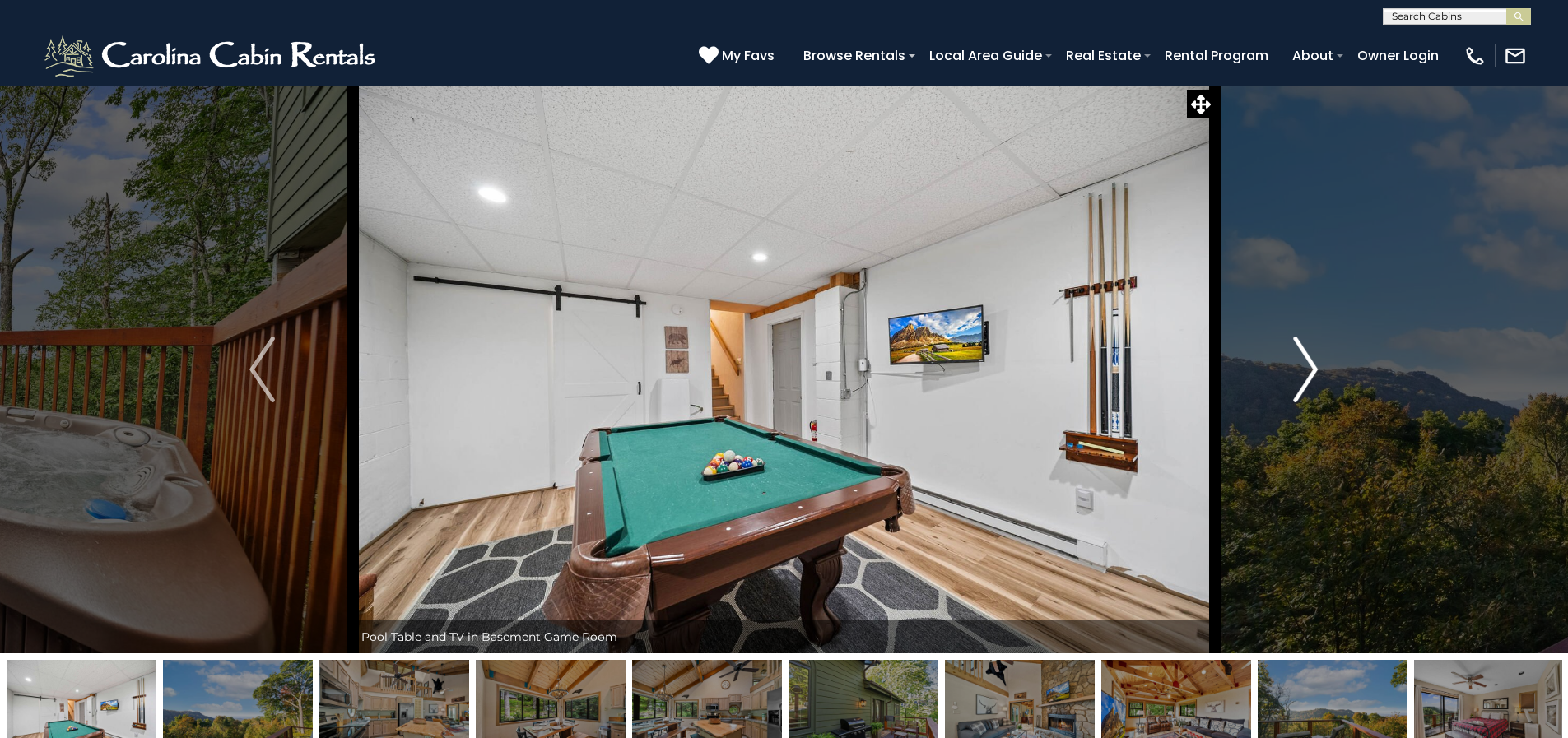
click at [1307, 374] on img "Next" at bounding box center [1306, 370] width 25 height 66
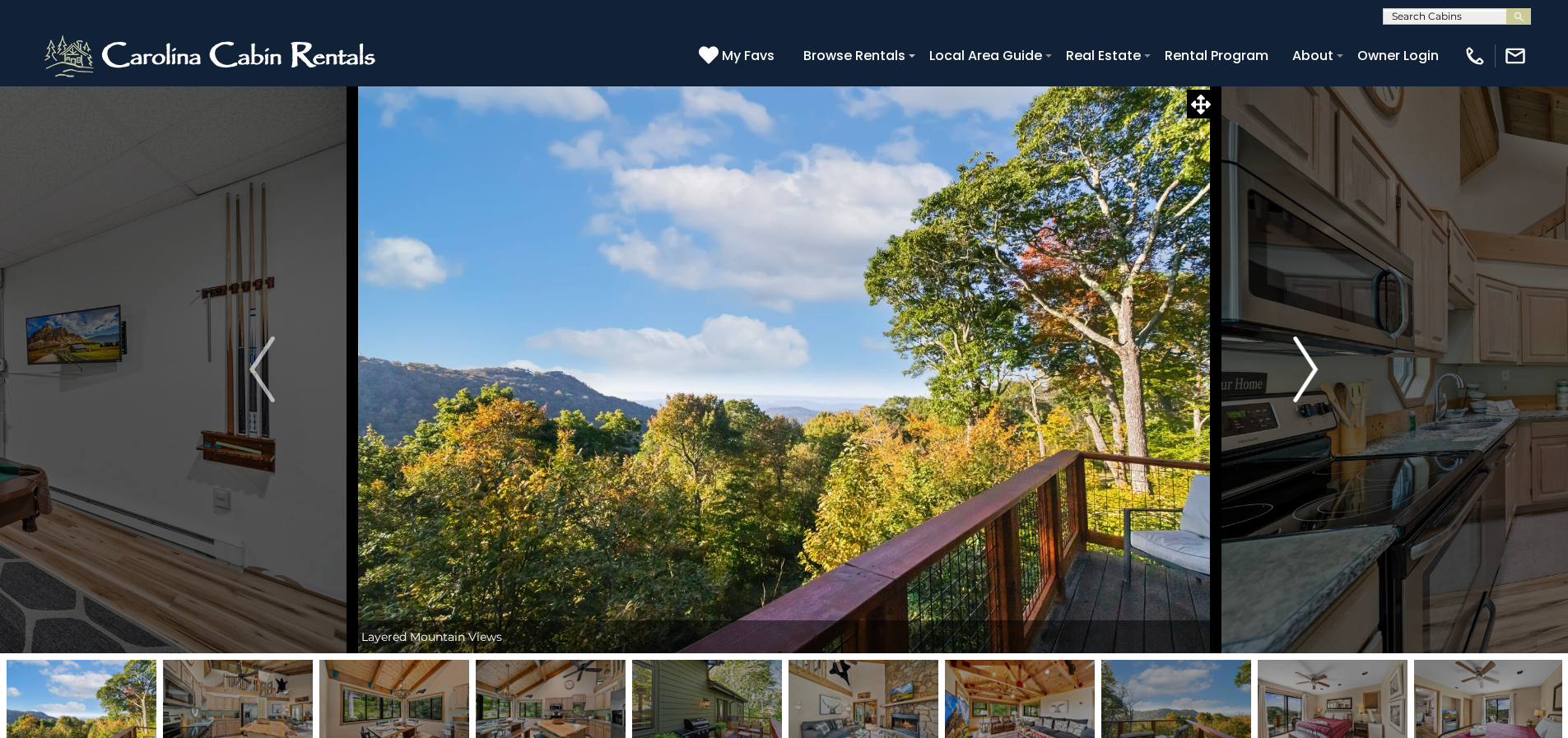
click at [1307, 374] on img "Next" at bounding box center [1306, 370] width 25 height 66
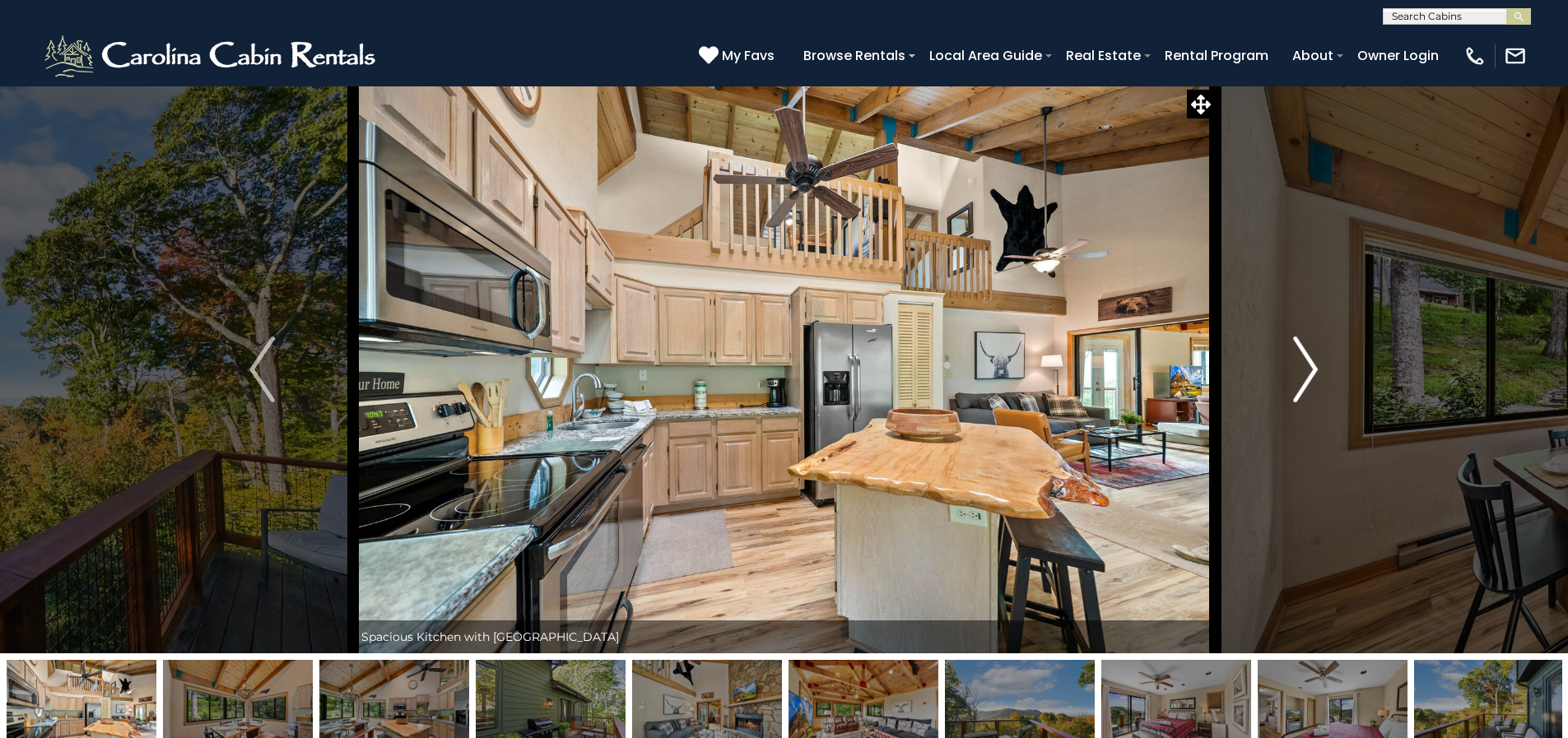
click at [1307, 374] on img "Next" at bounding box center [1306, 370] width 25 height 66
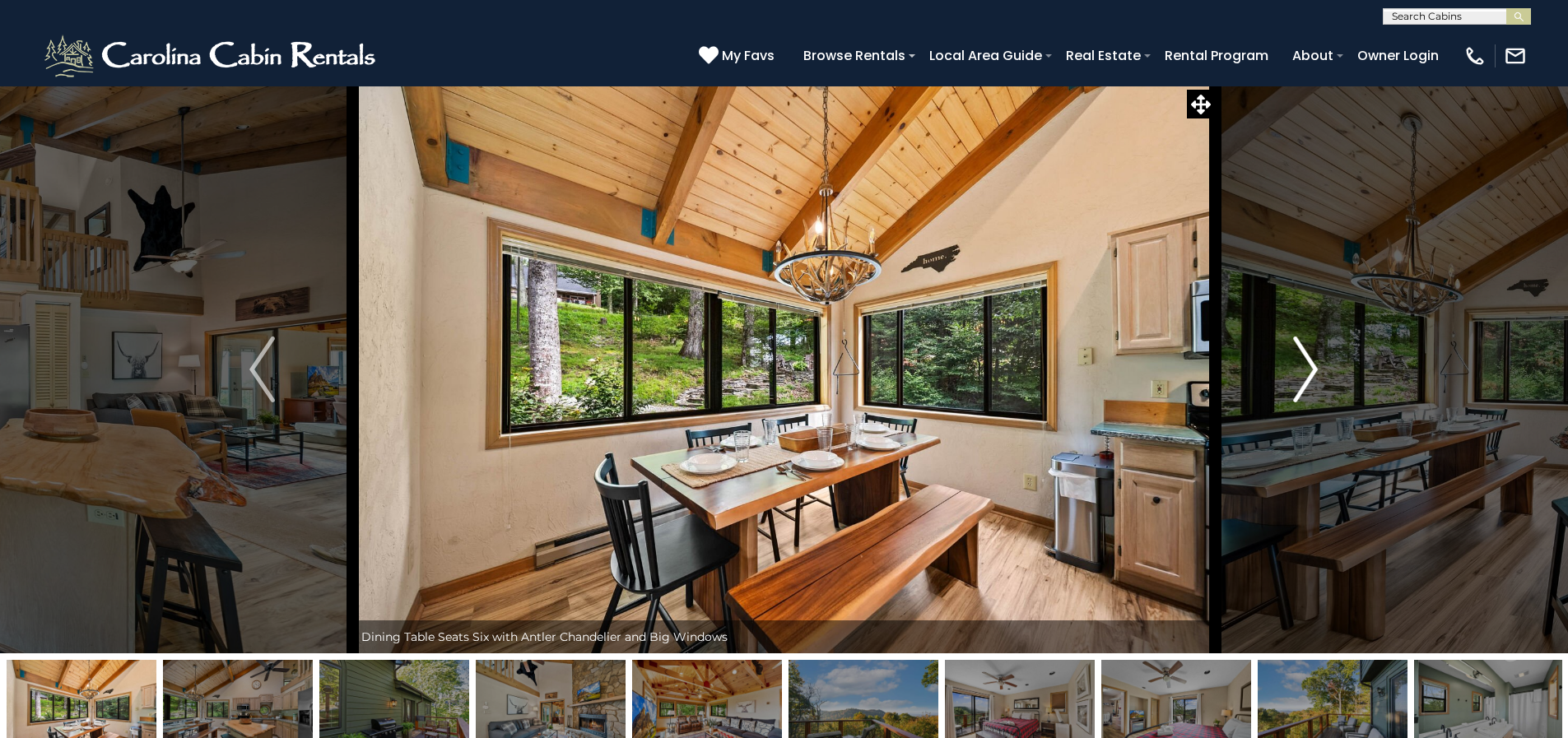
click at [1307, 374] on img "Next" at bounding box center [1306, 370] width 25 height 66
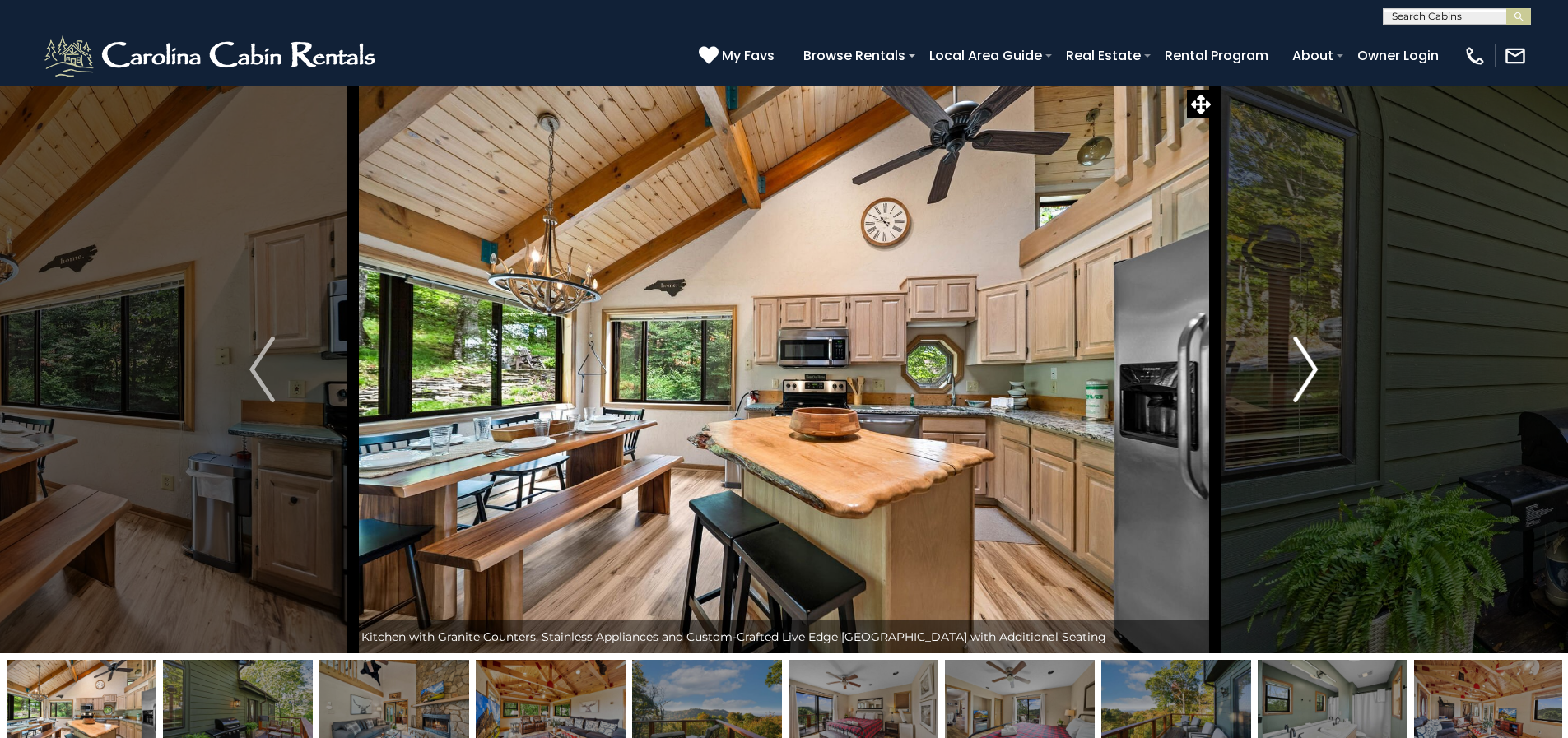
click at [1307, 374] on img "Next" at bounding box center [1306, 370] width 25 height 66
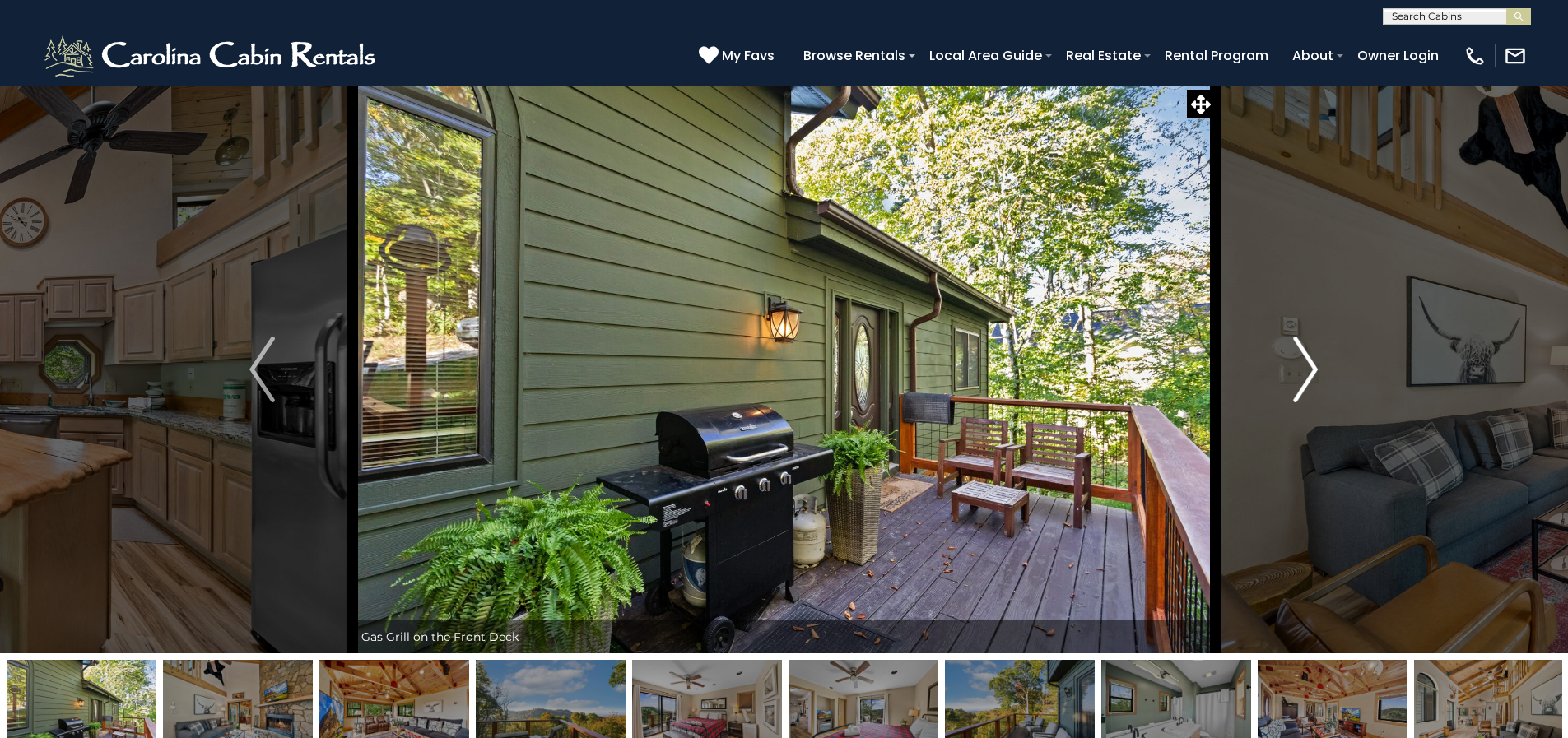
click at [1307, 374] on img "Next" at bounding box center [1306, 370] width 25 height 66
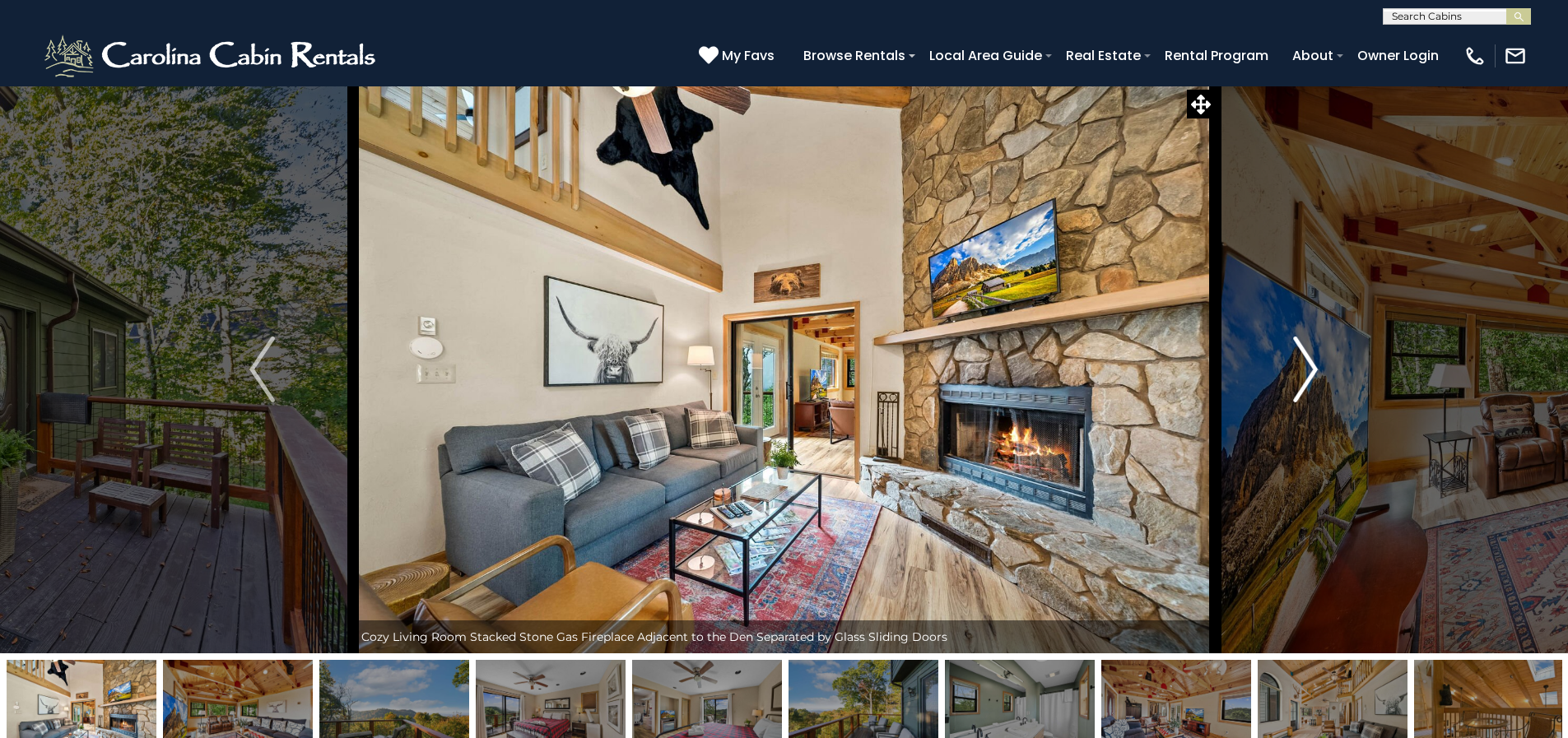
click at [1307, 374] on img "Next" at bounding box center [1306, 370] width 25 height 66
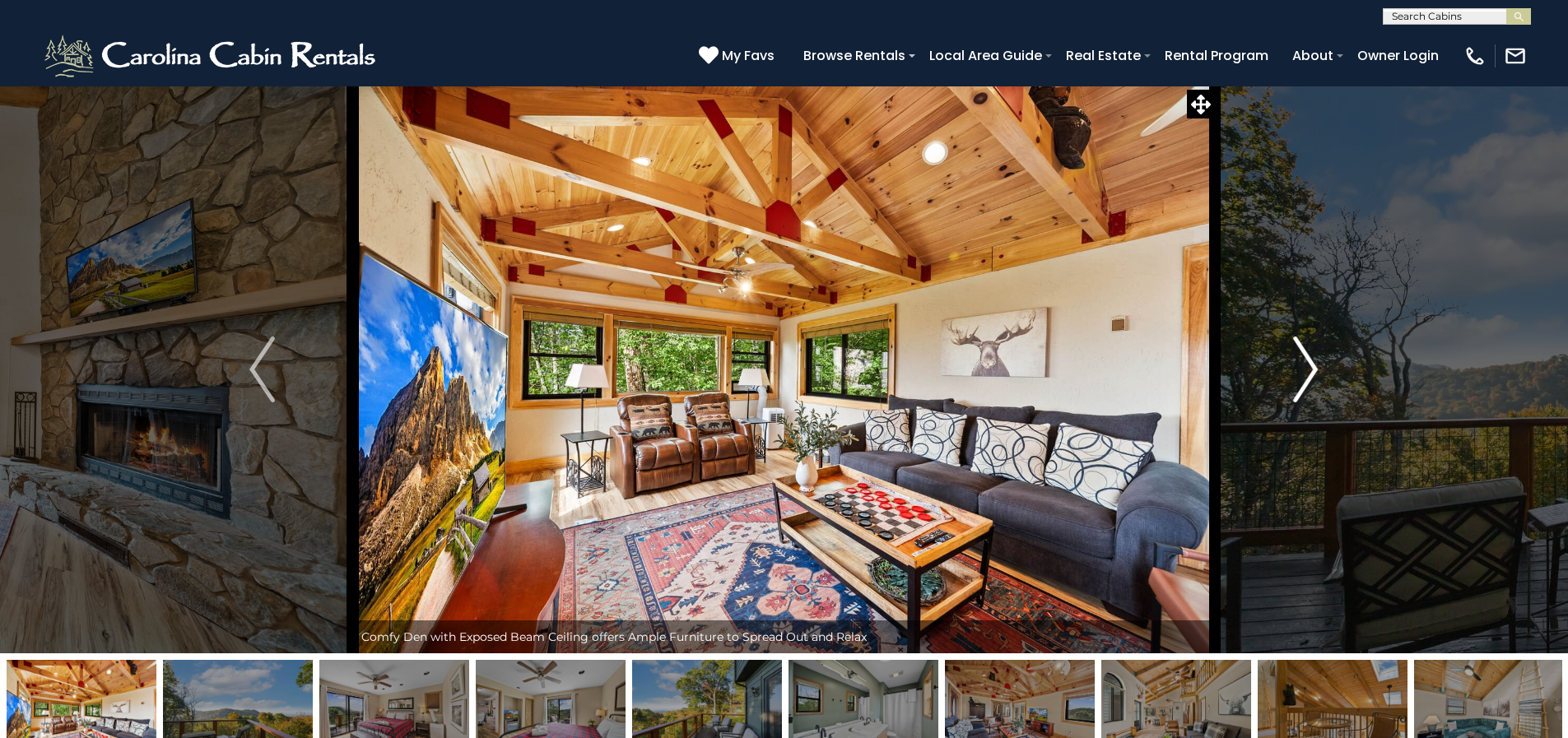
click at [1307, 374] on img "Next" at bounding box center [1306, 370] width 25 height 66
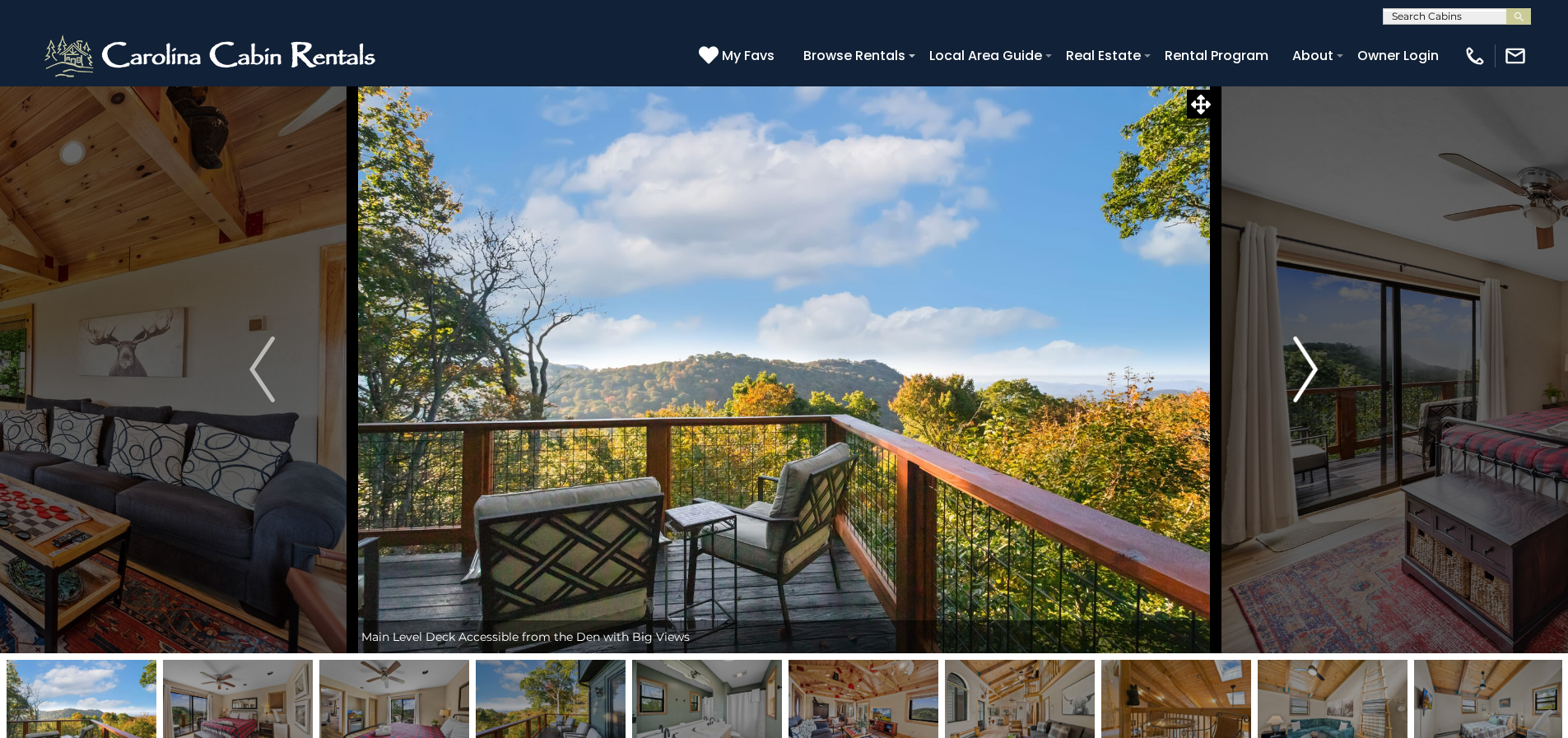
click at [1307, 374] on img "Next" at bounding box center [1306, 370] width 25 height 66
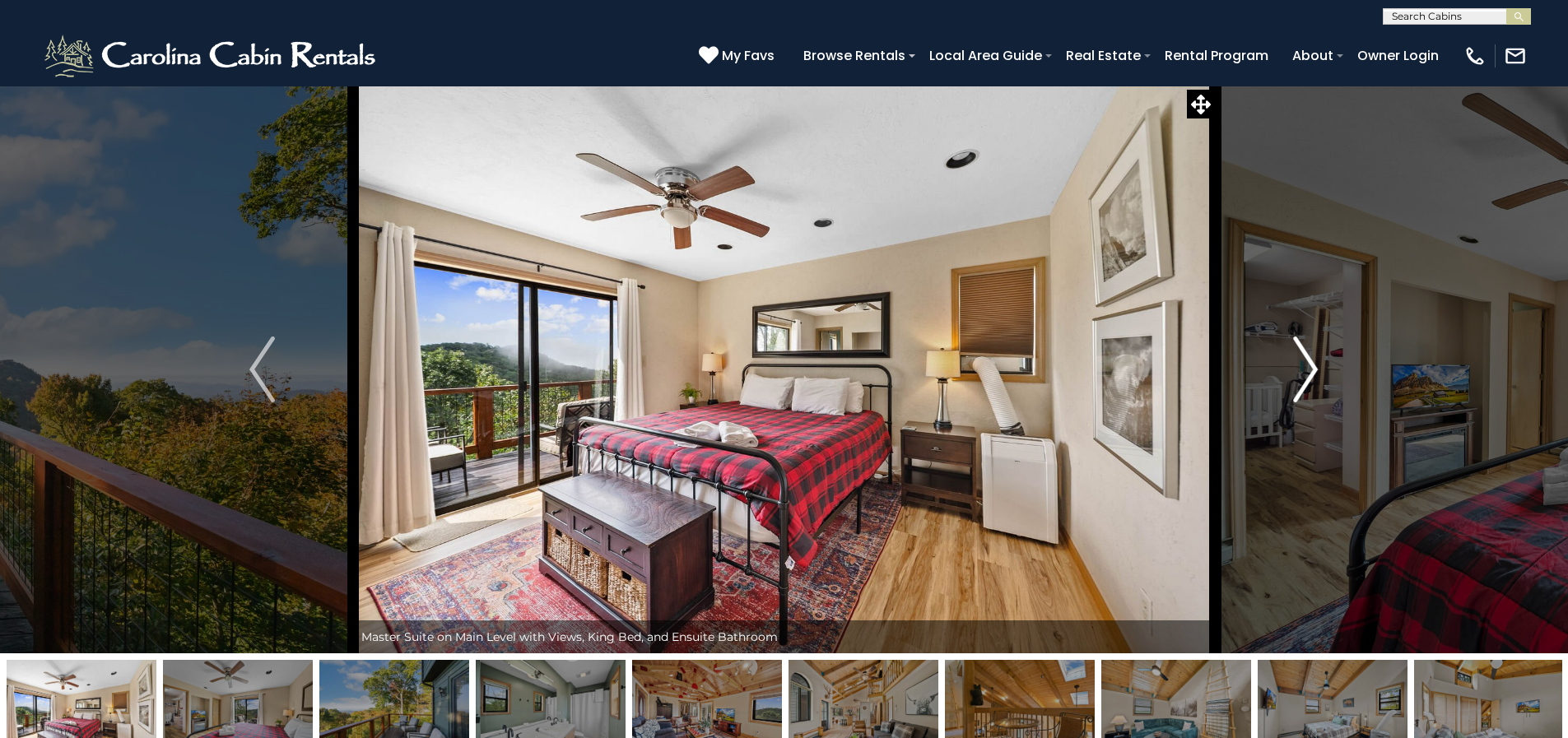
click at [1307, 374] on img "Next" at bounding box center [1306, 370] width 25 height 66
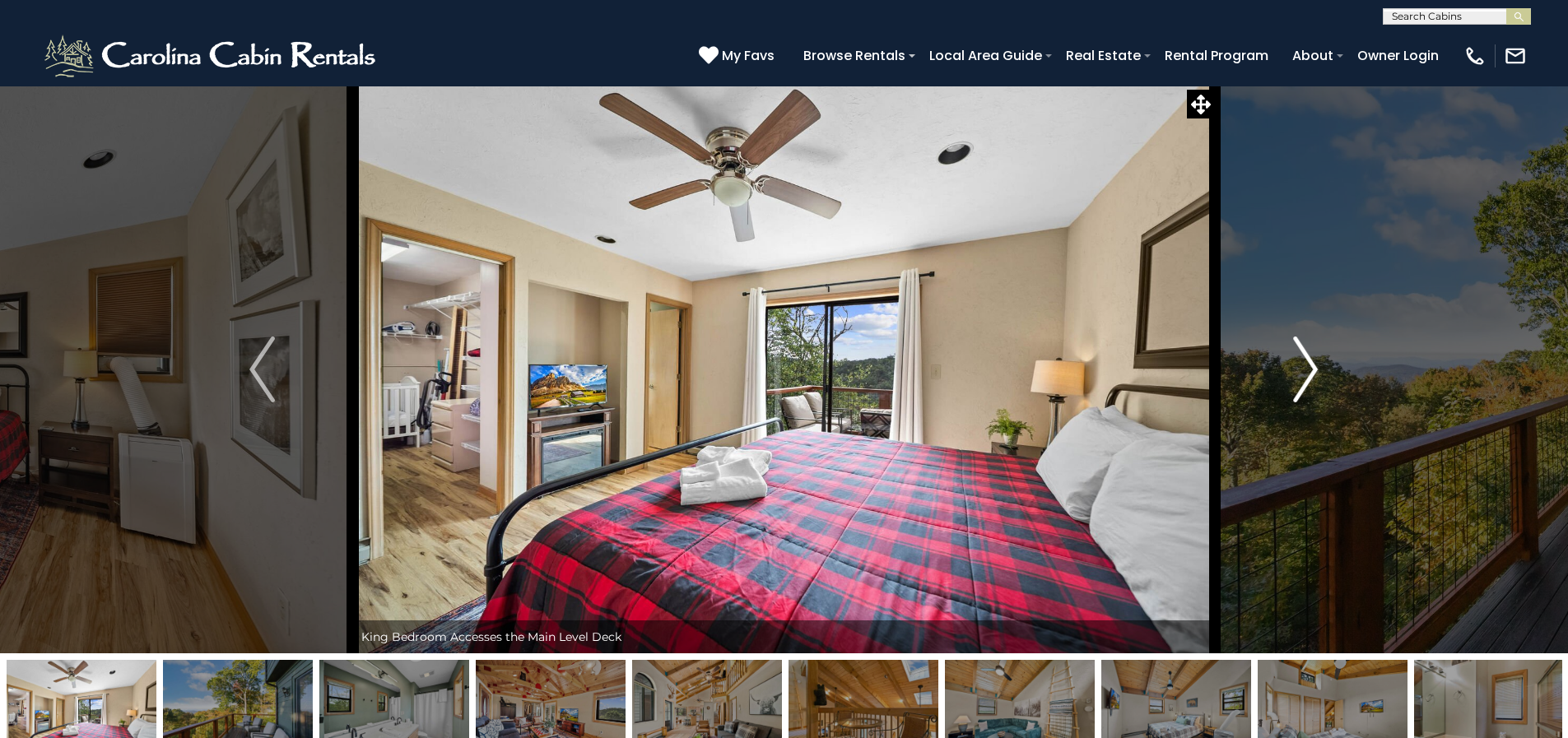
click at [1307, 374] on img "Next" at bounding box center [1306, 370] width 25 height 66
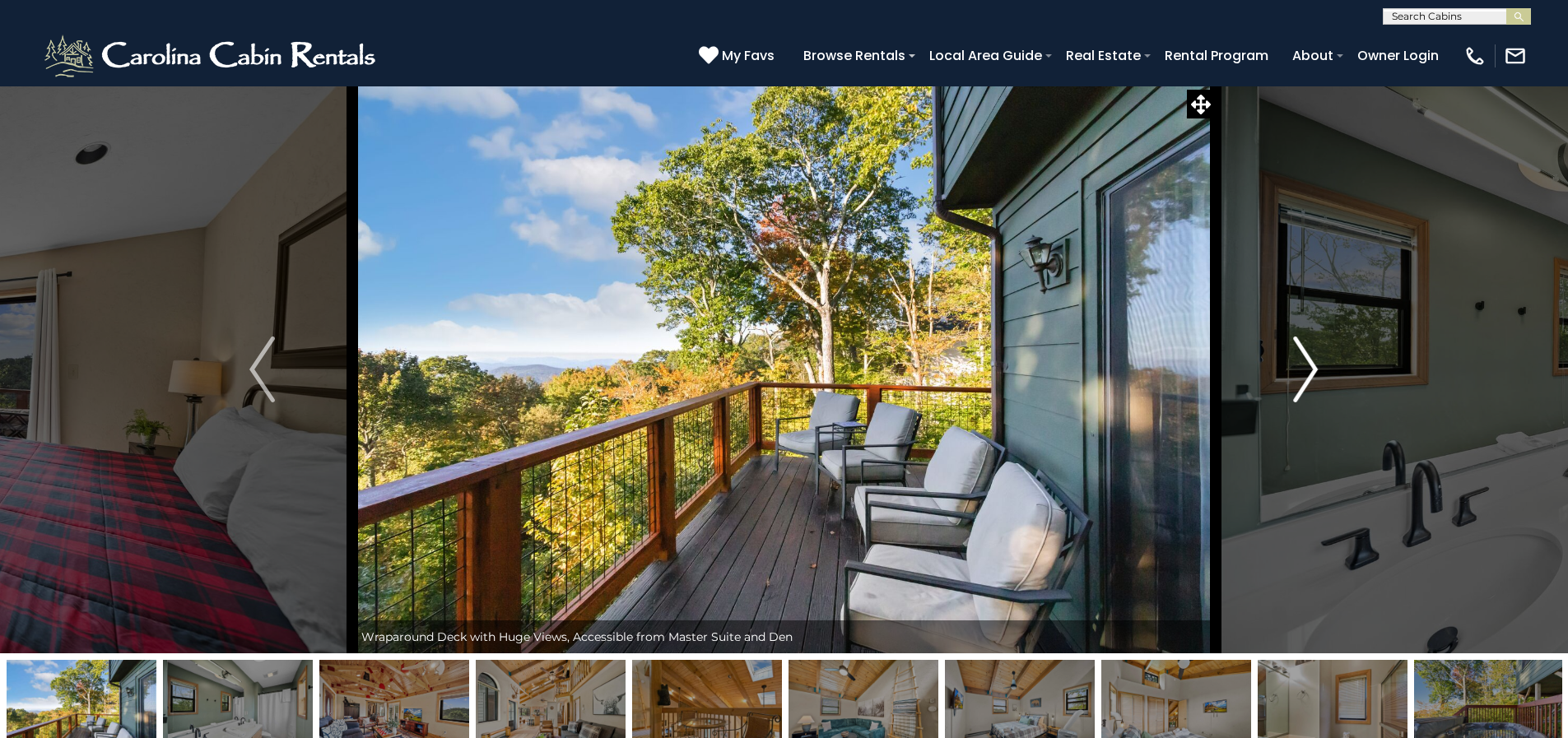
click at [1307, 374] on img "Next" at bounding box center [1306, 370] width 25 height 66
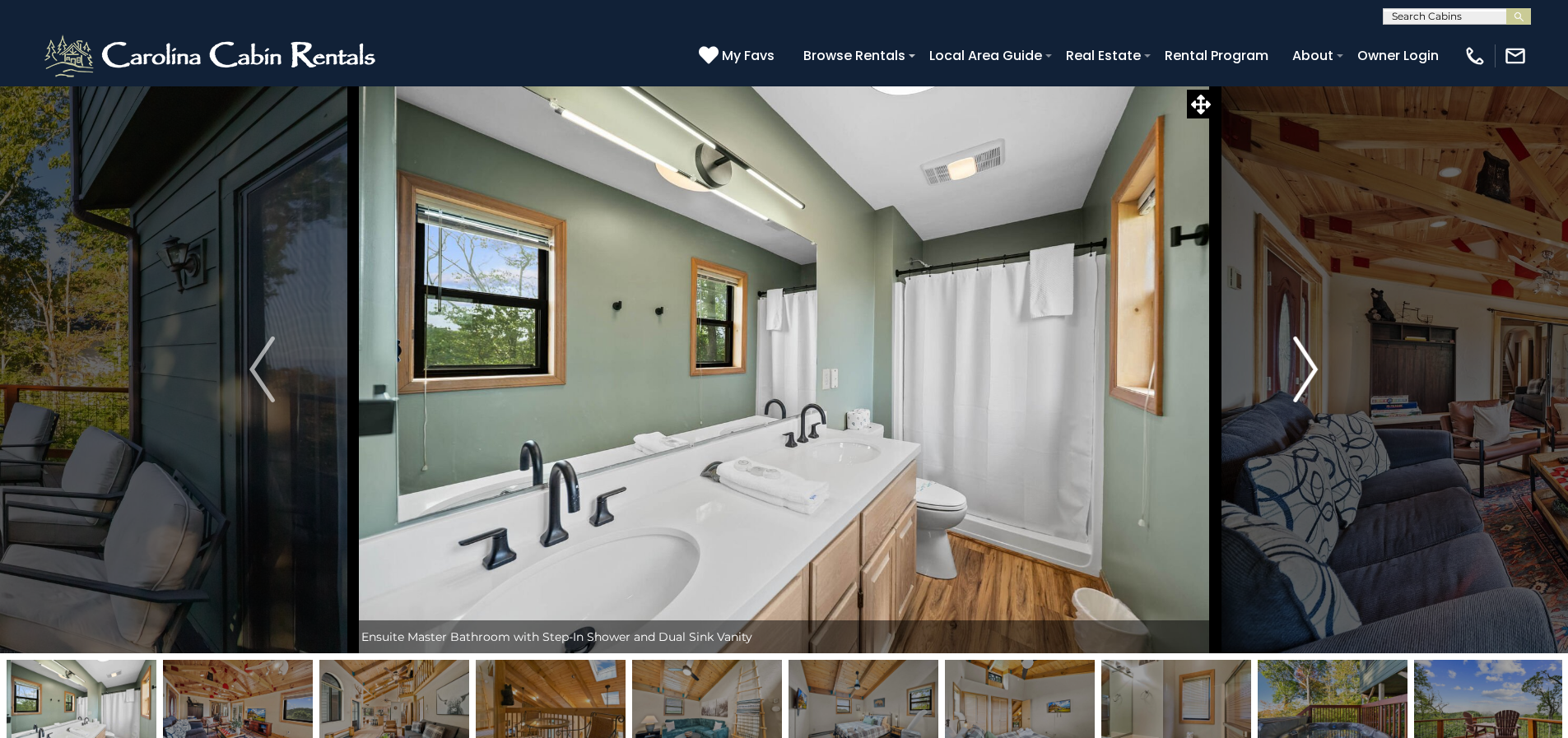
click at [1304, 371] on img "Next" at bounding box center [1306, 370] width 25 height 66
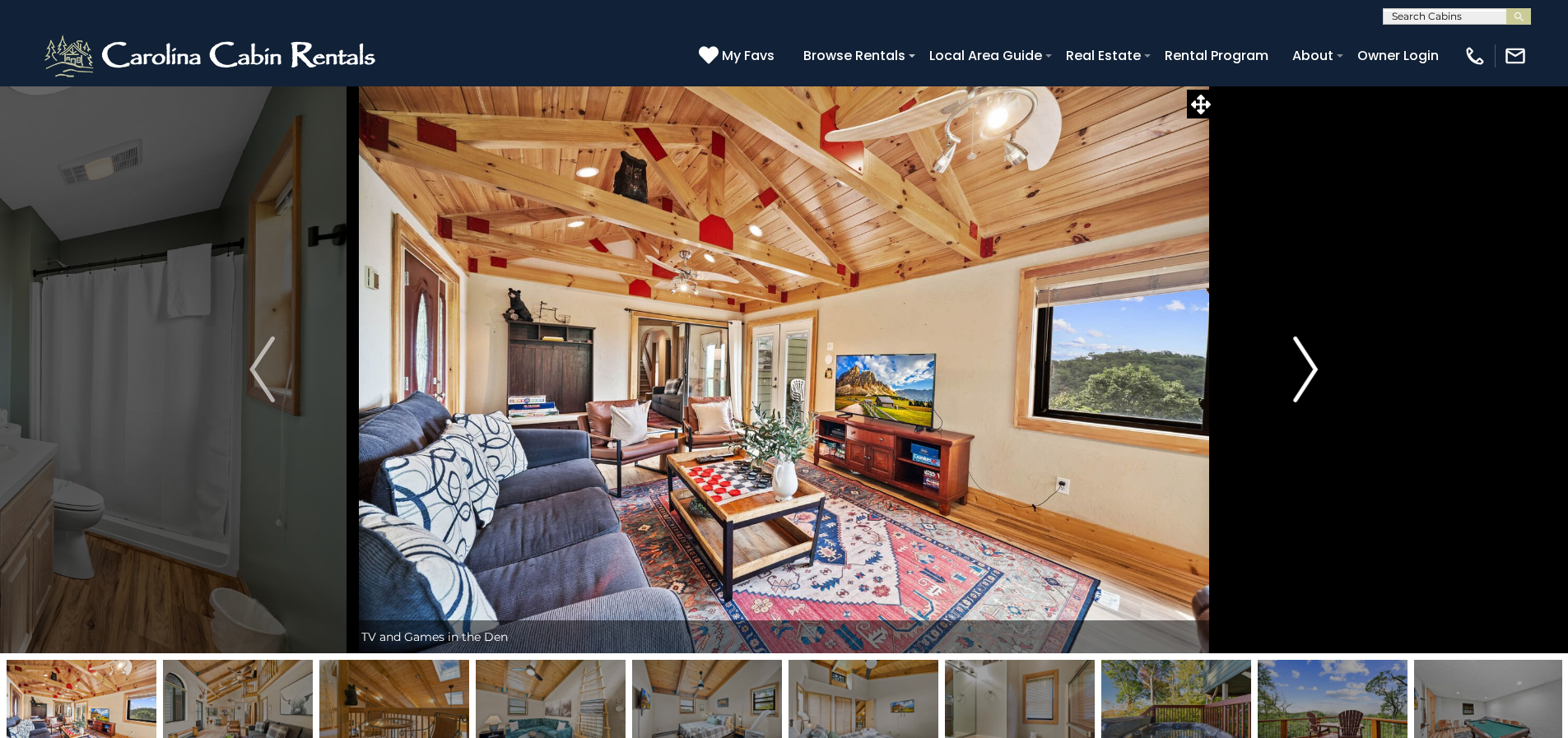
click at [1310, 369] on img "Next" at bounding box center [1306, 370] width 25 height 66
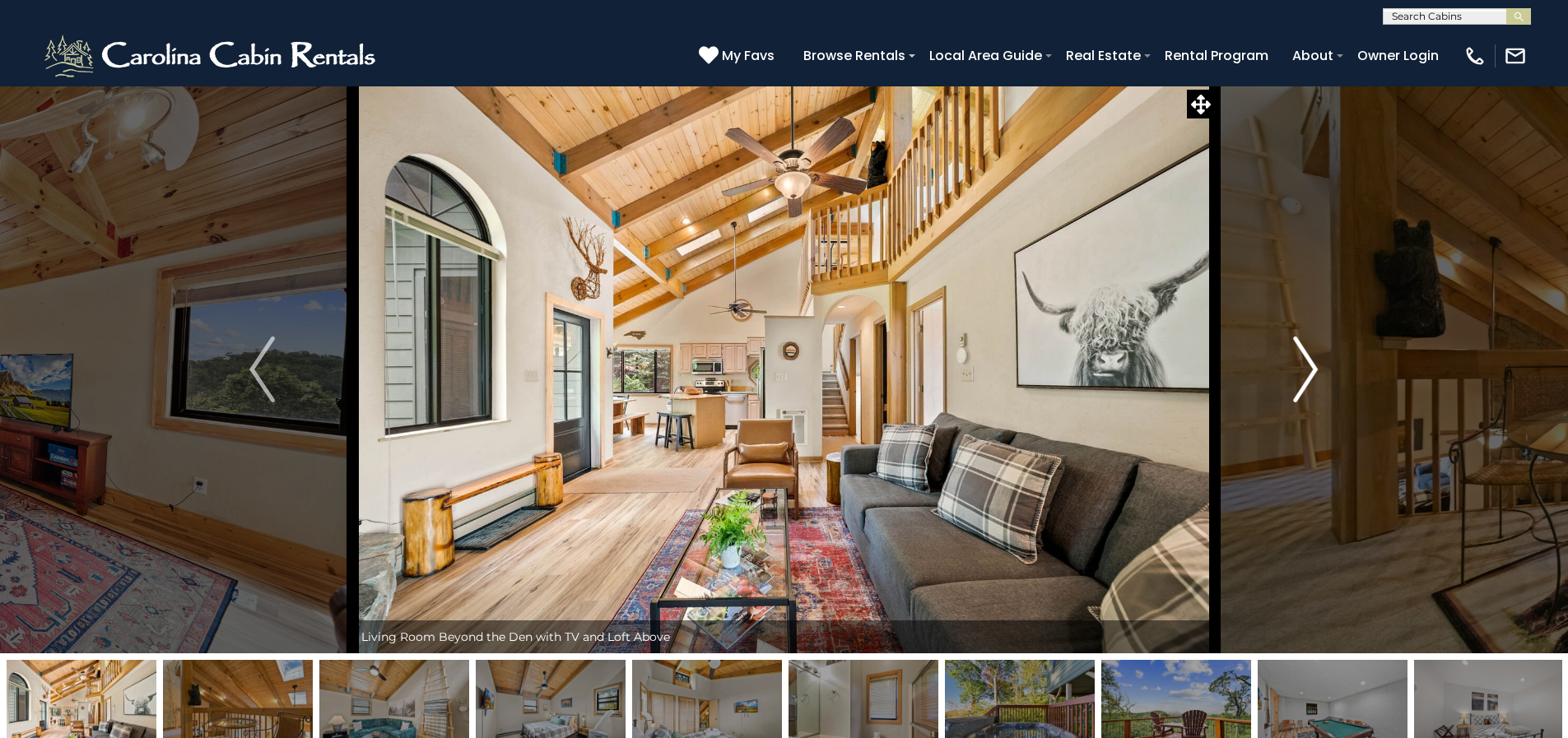
click at [1310, 369] on img "Next" at bounding box center [1306, 370] width 25 height 66
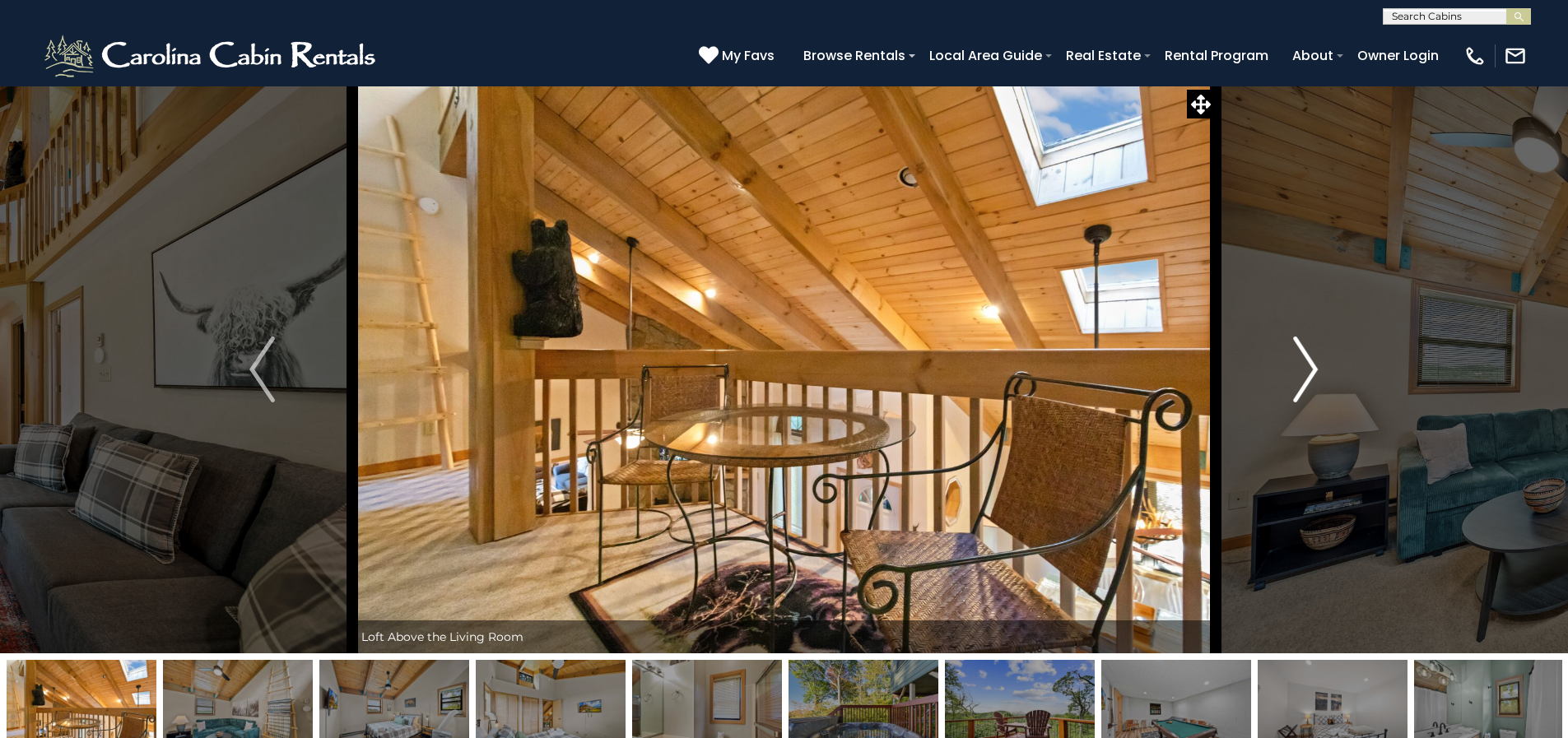
click at [1310, 369] on img "Next" at bounding box center [1306, 370] width 25 height 66
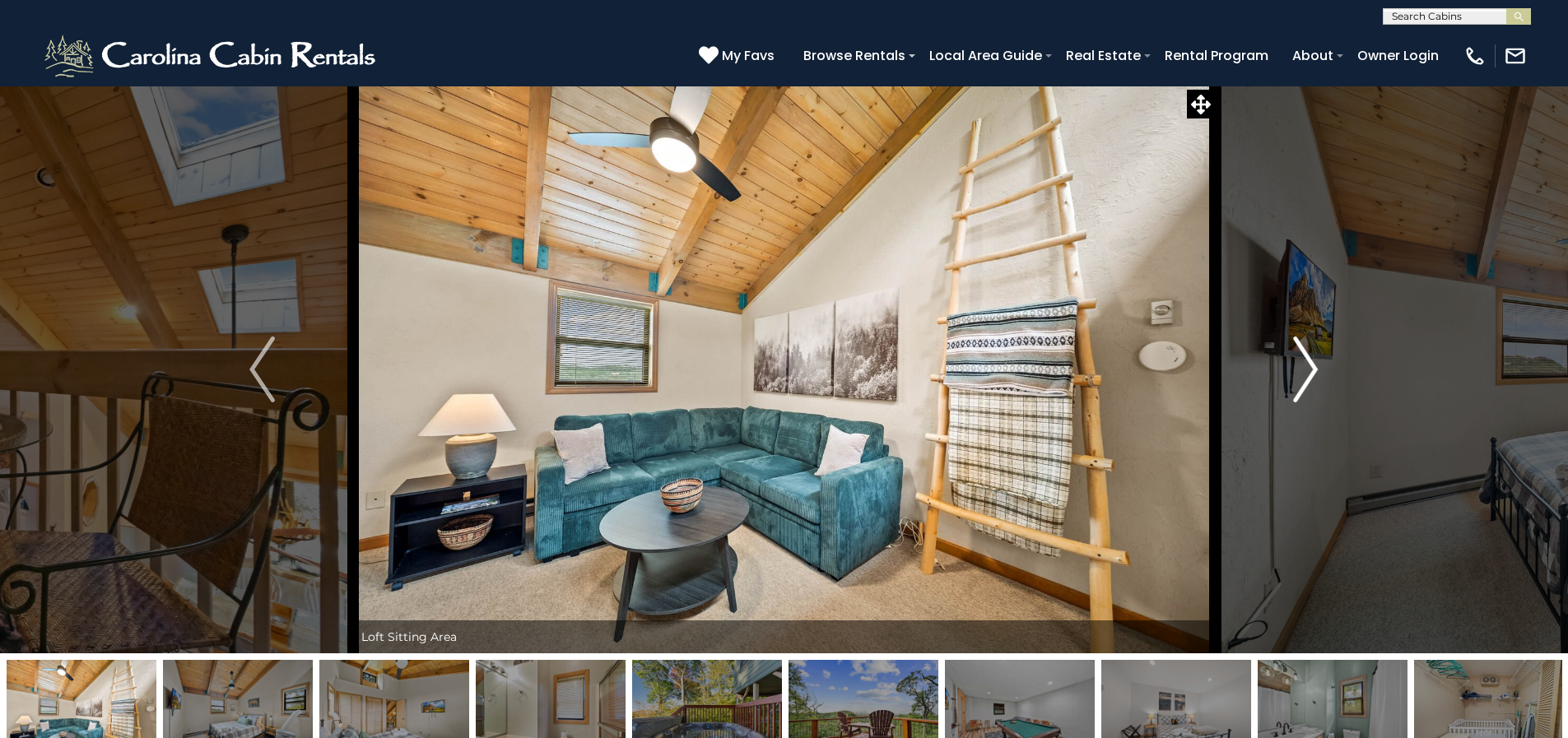
click at [1310, 369] on img "Next" at bounding box center [1306, 370] width 25 height 66
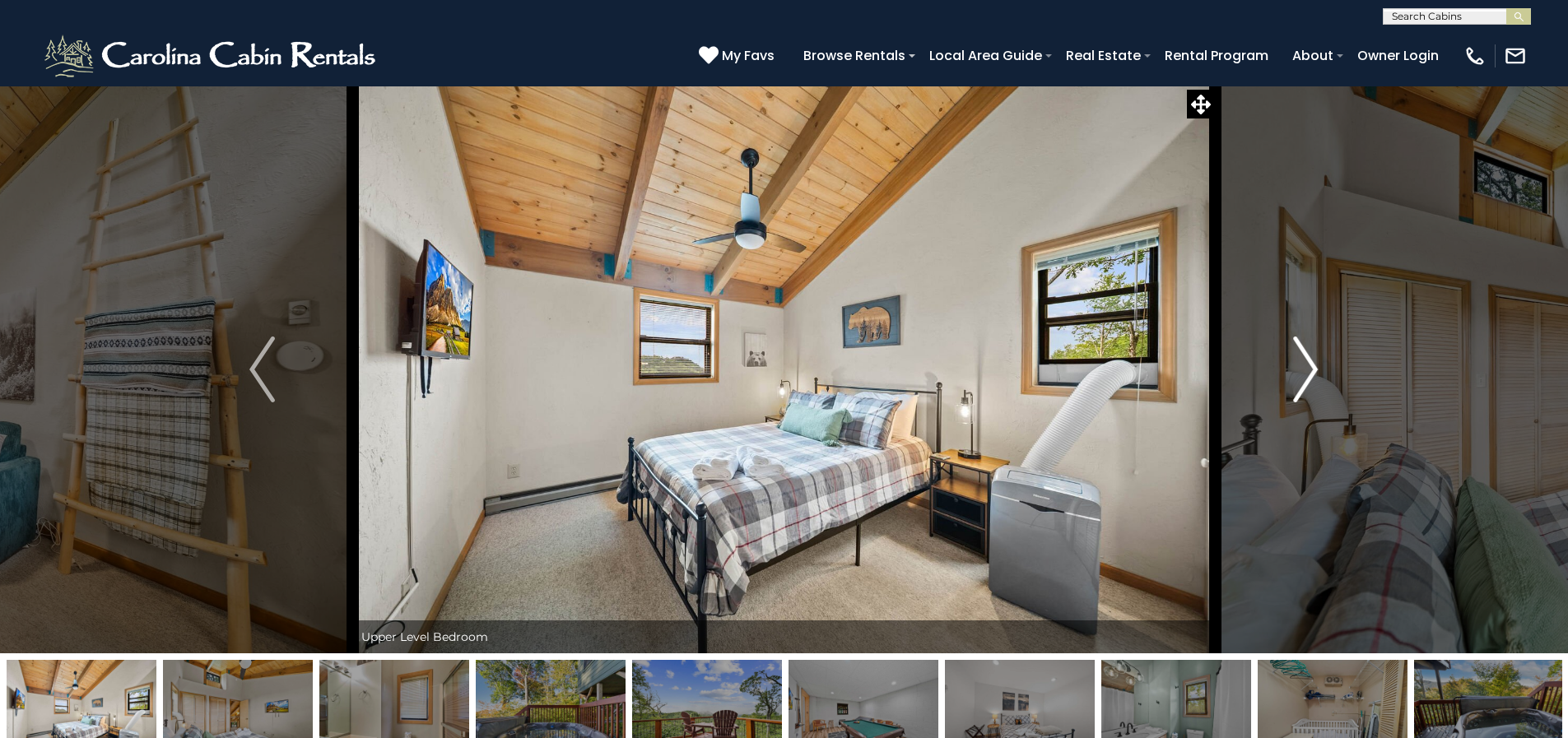
click at [1310, 369] on img "Next" at bounding box center [1306, 370] width 25 height 66
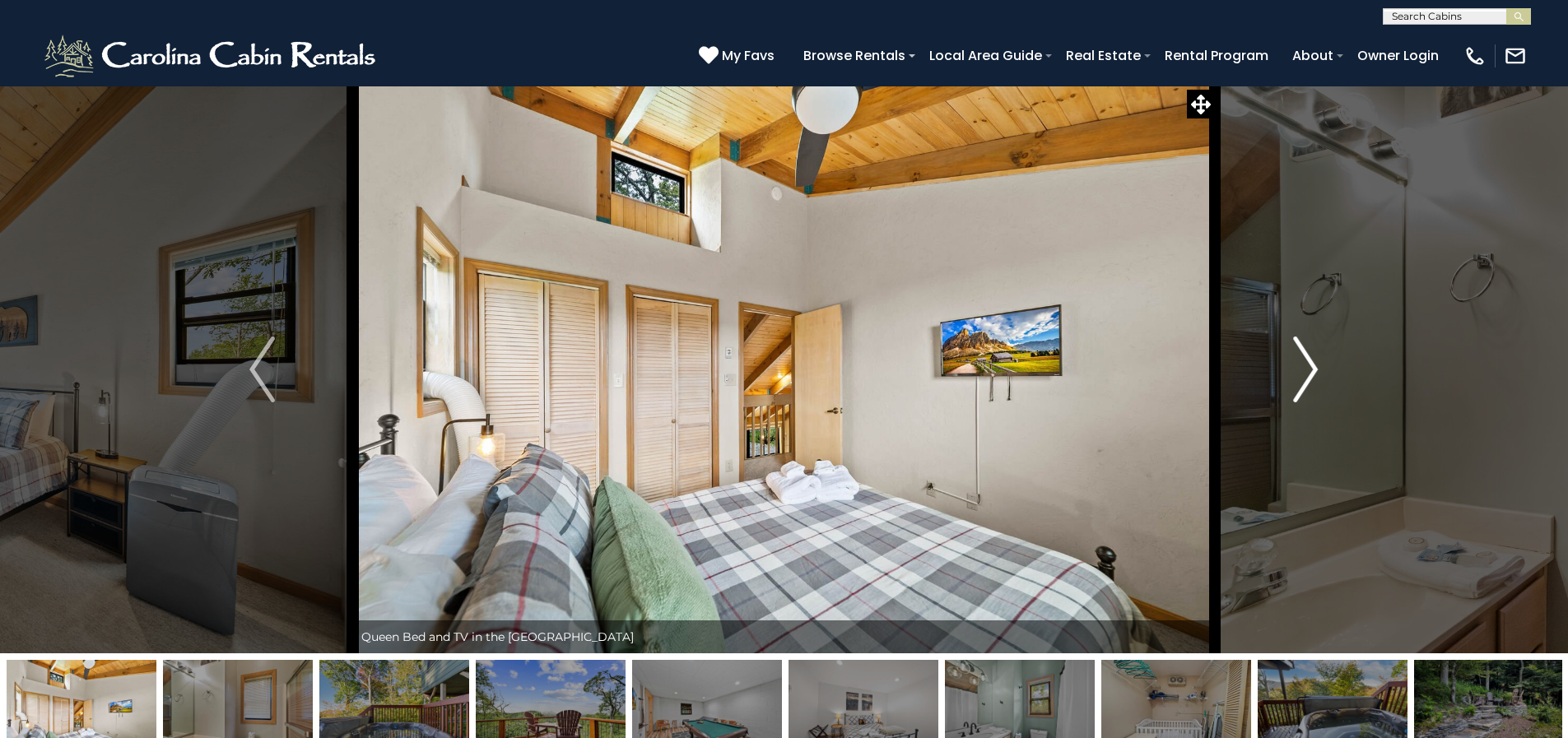
click at [1310, 369] on img "Next" at bounding box center [1306, 370] width 25 height 66
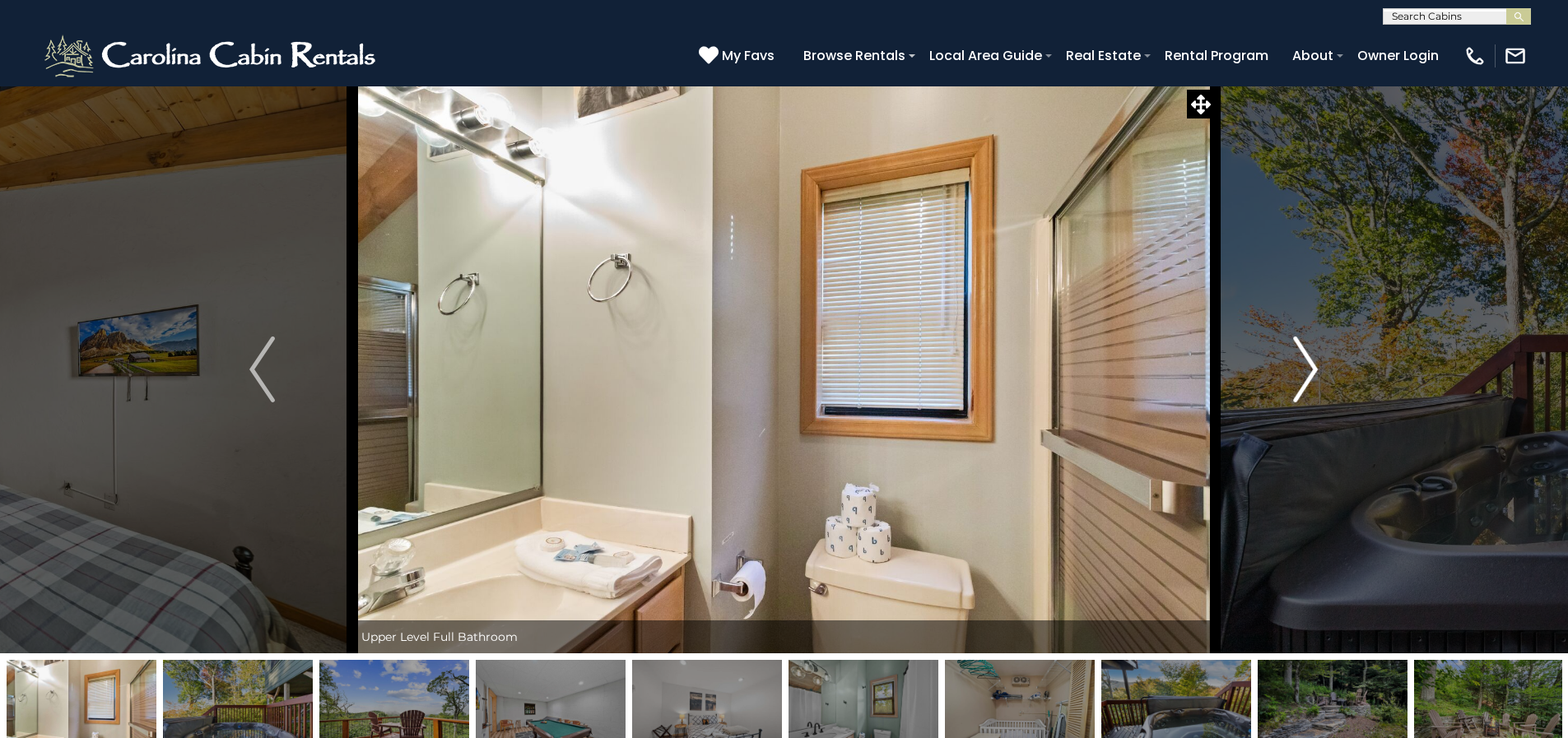
click at [1310, 369] on img "Next" at bounding box center [1306, 370] width 25 height 66
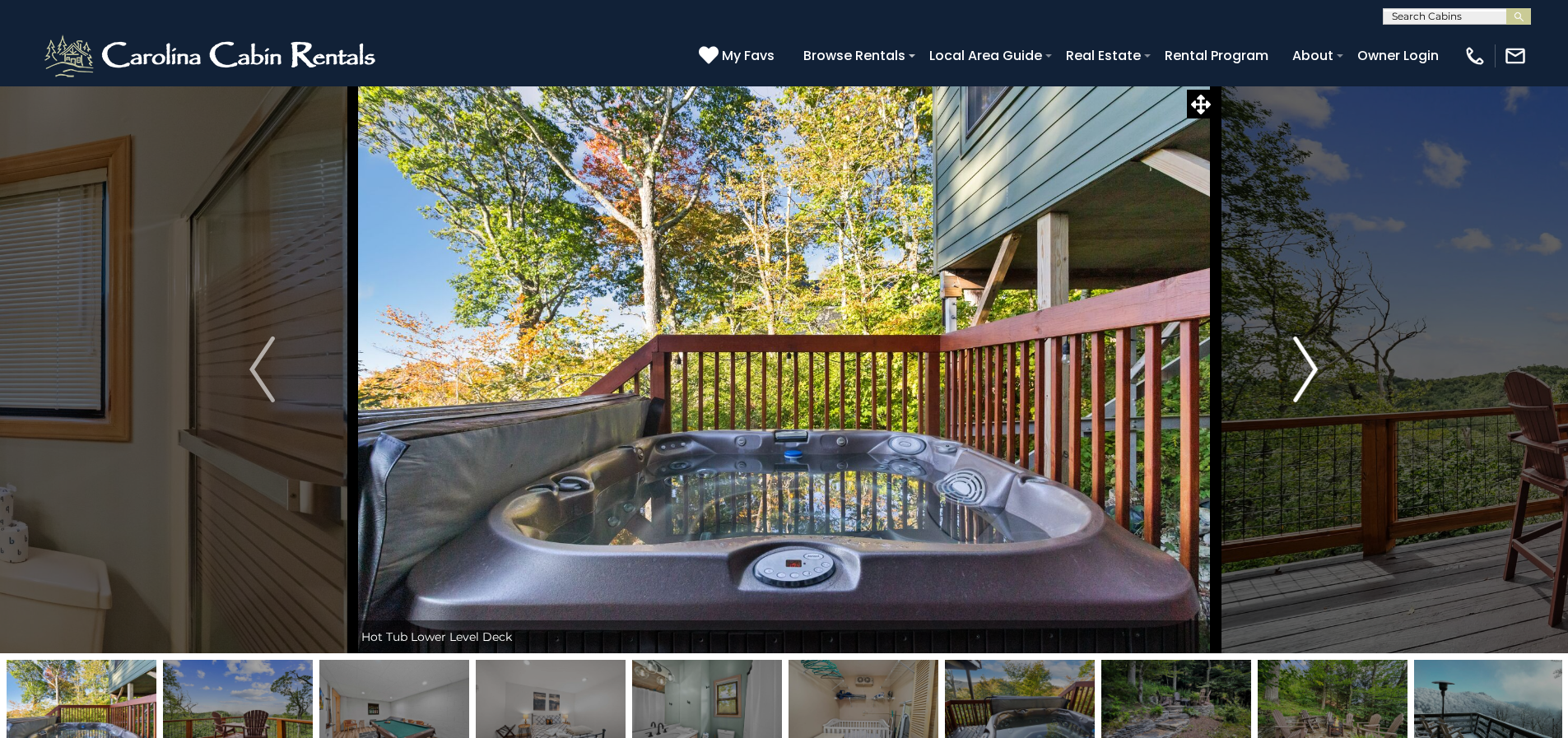
click at [1310, 369] on img "Next" at bounding box center [1306, 370] width 25 height 66
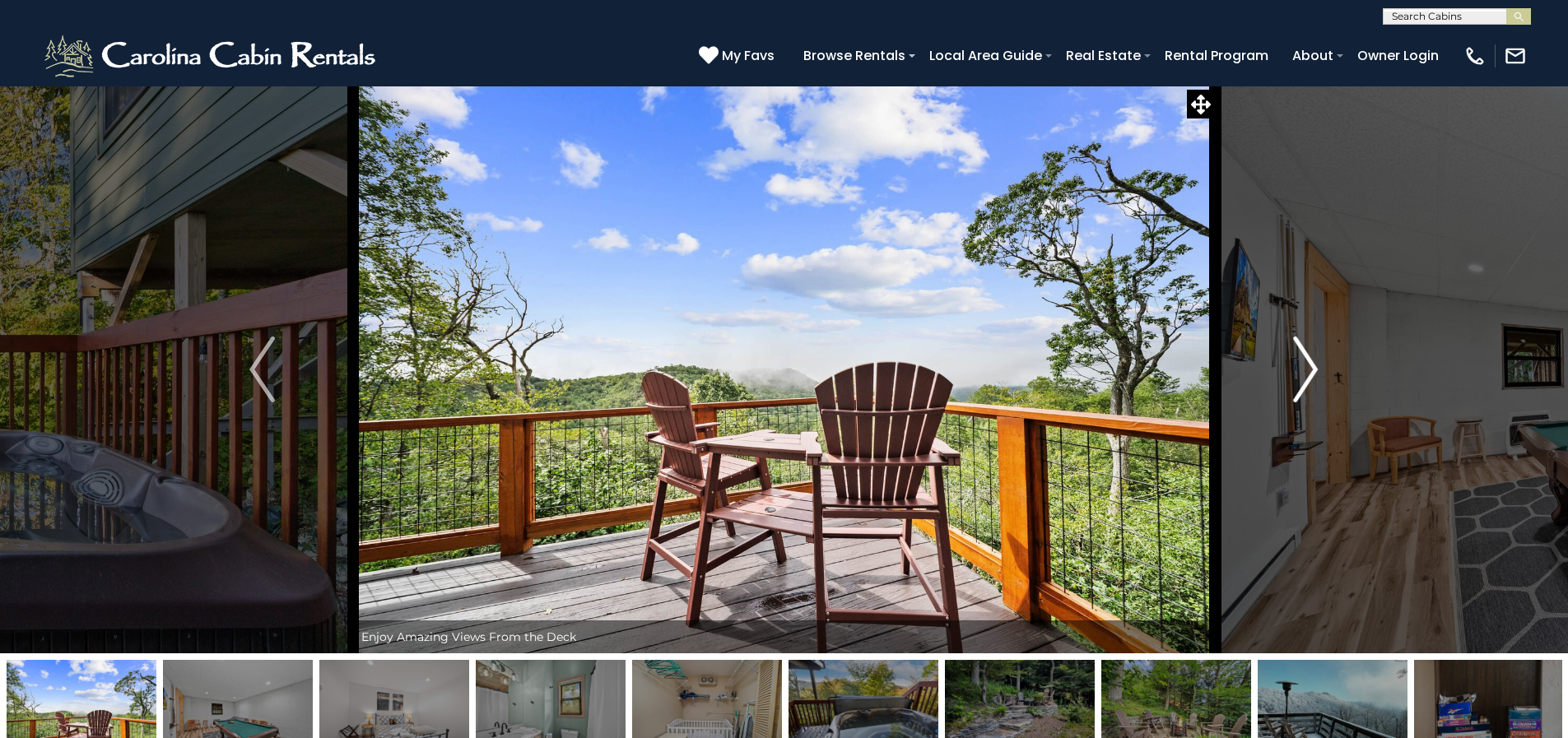
click at [1310, 369] on img "Next" at bounding box center [1306, 370] width 25 height 66
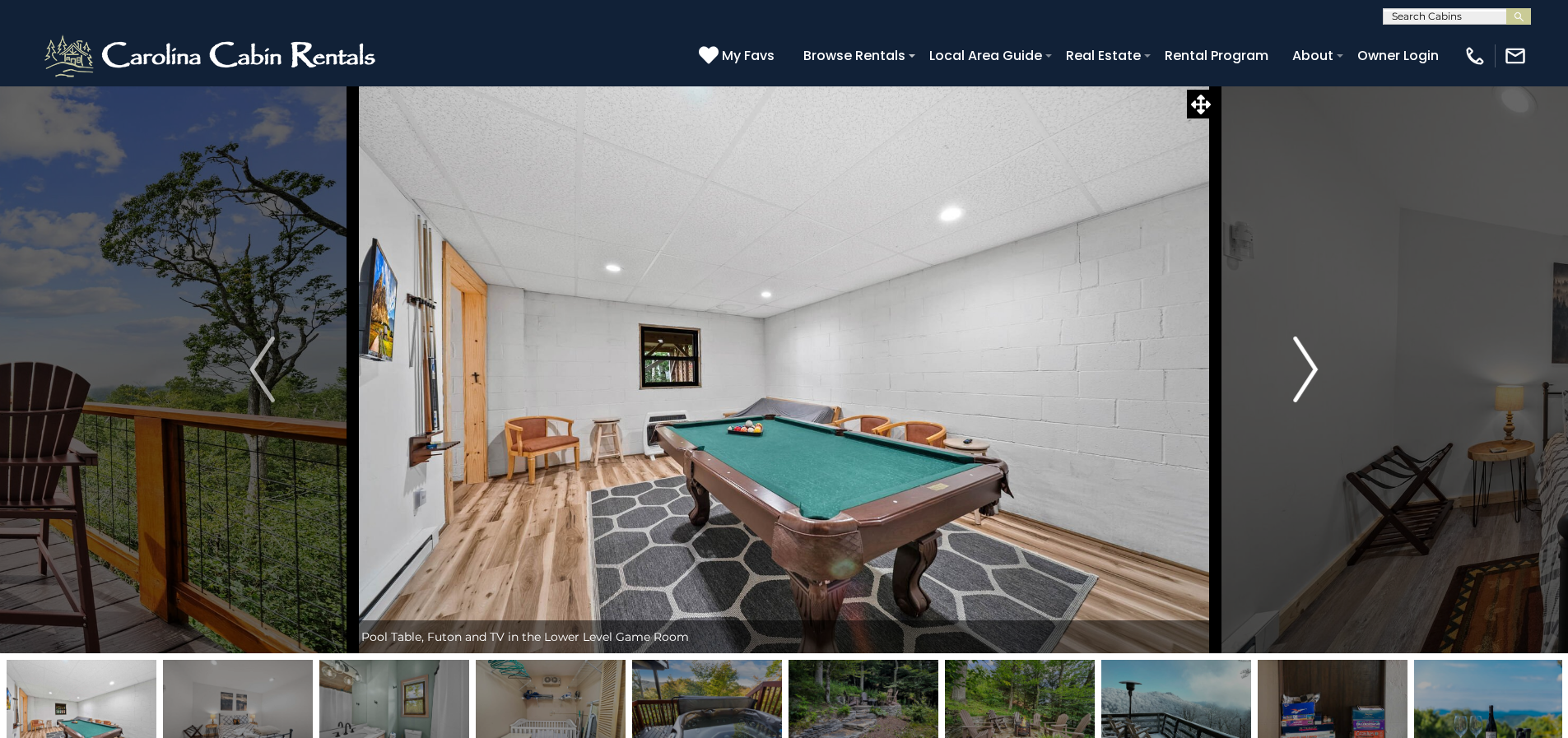
click at [1310, 369] on img "Next" at bounding box center [1306, 370] width 25 height 66
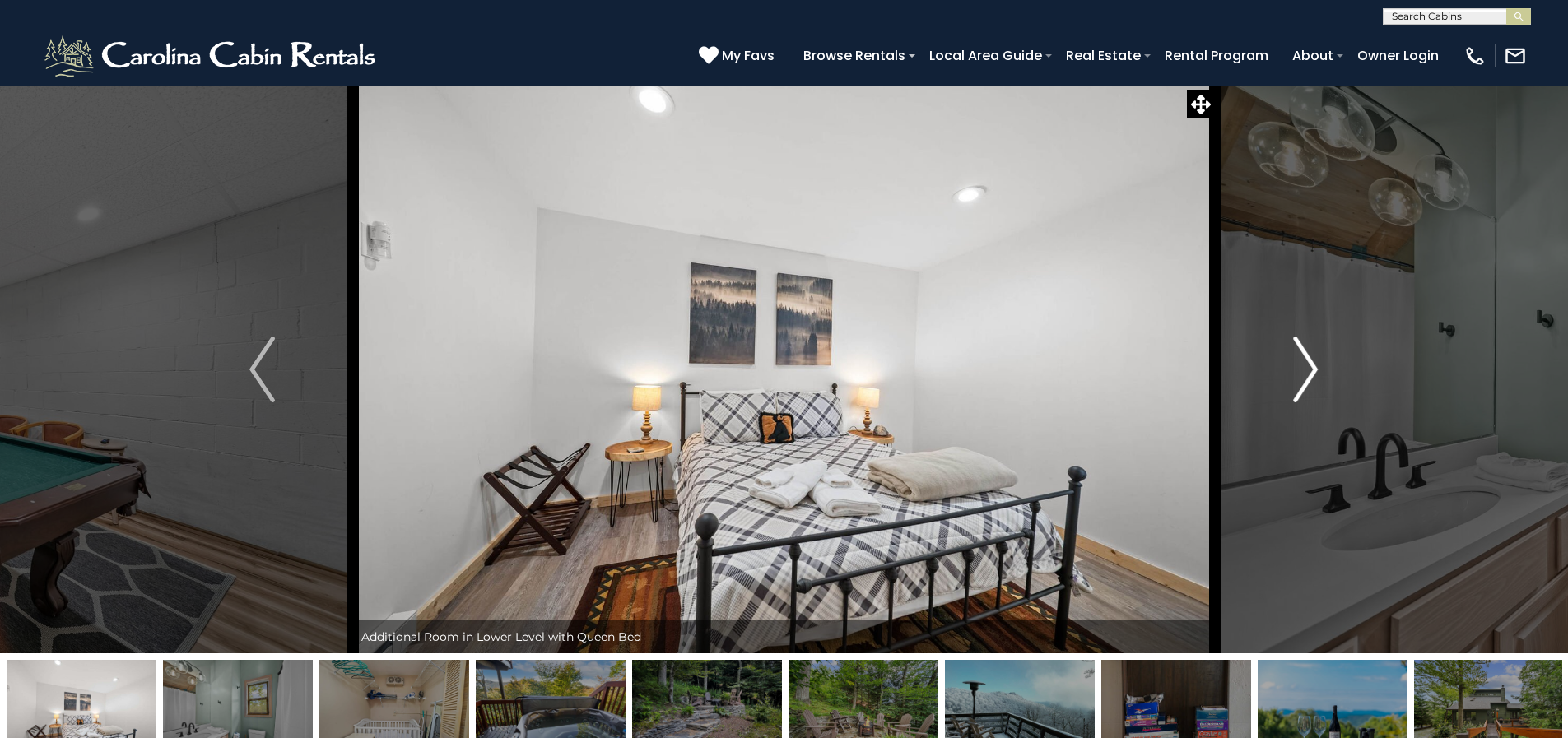
click at [1310, 369] on img "Next" at bounding box center [1306, 370] width 25 height 66
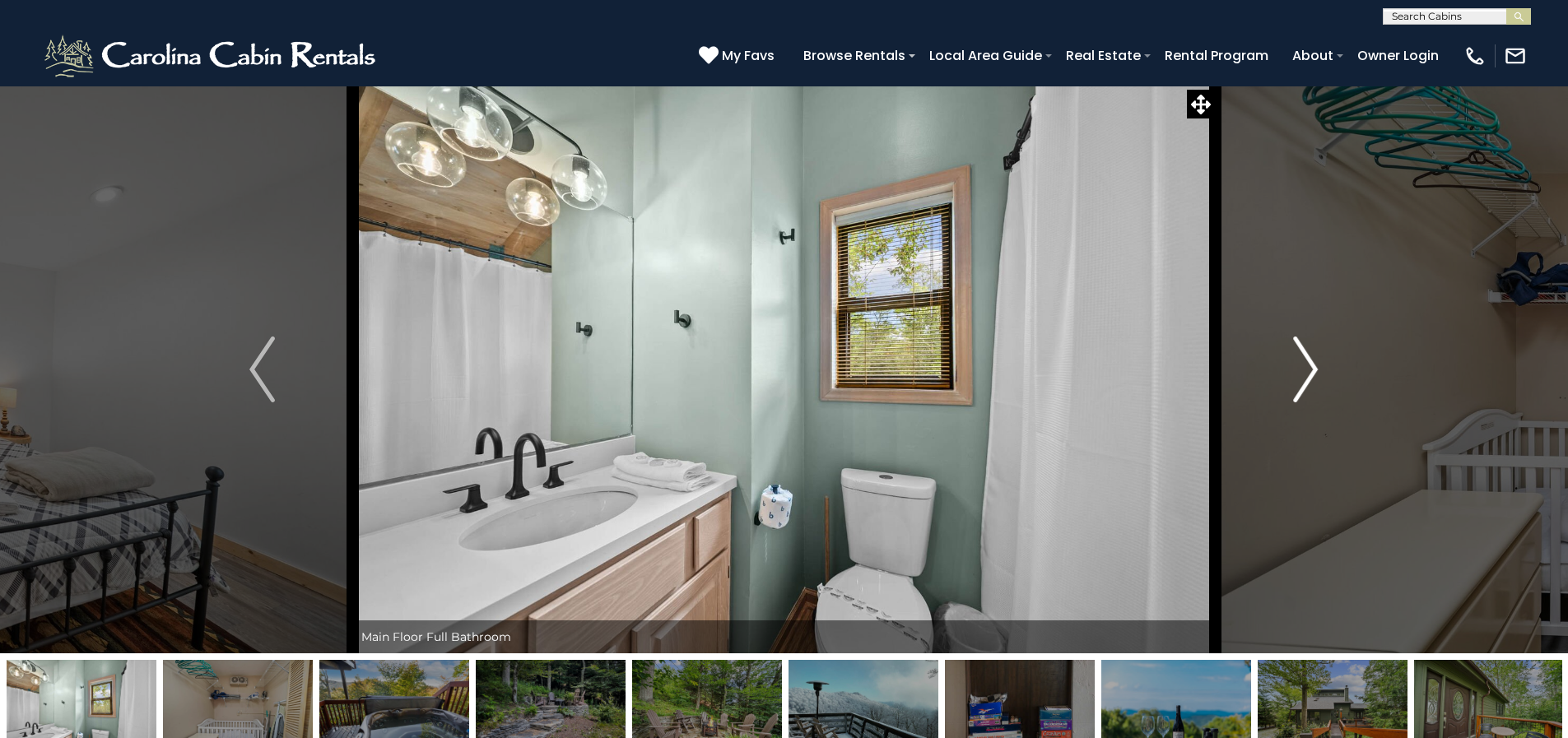
click at [1310, 369] on img "Next" at bounding box center [1306, 370] width 25 height 66
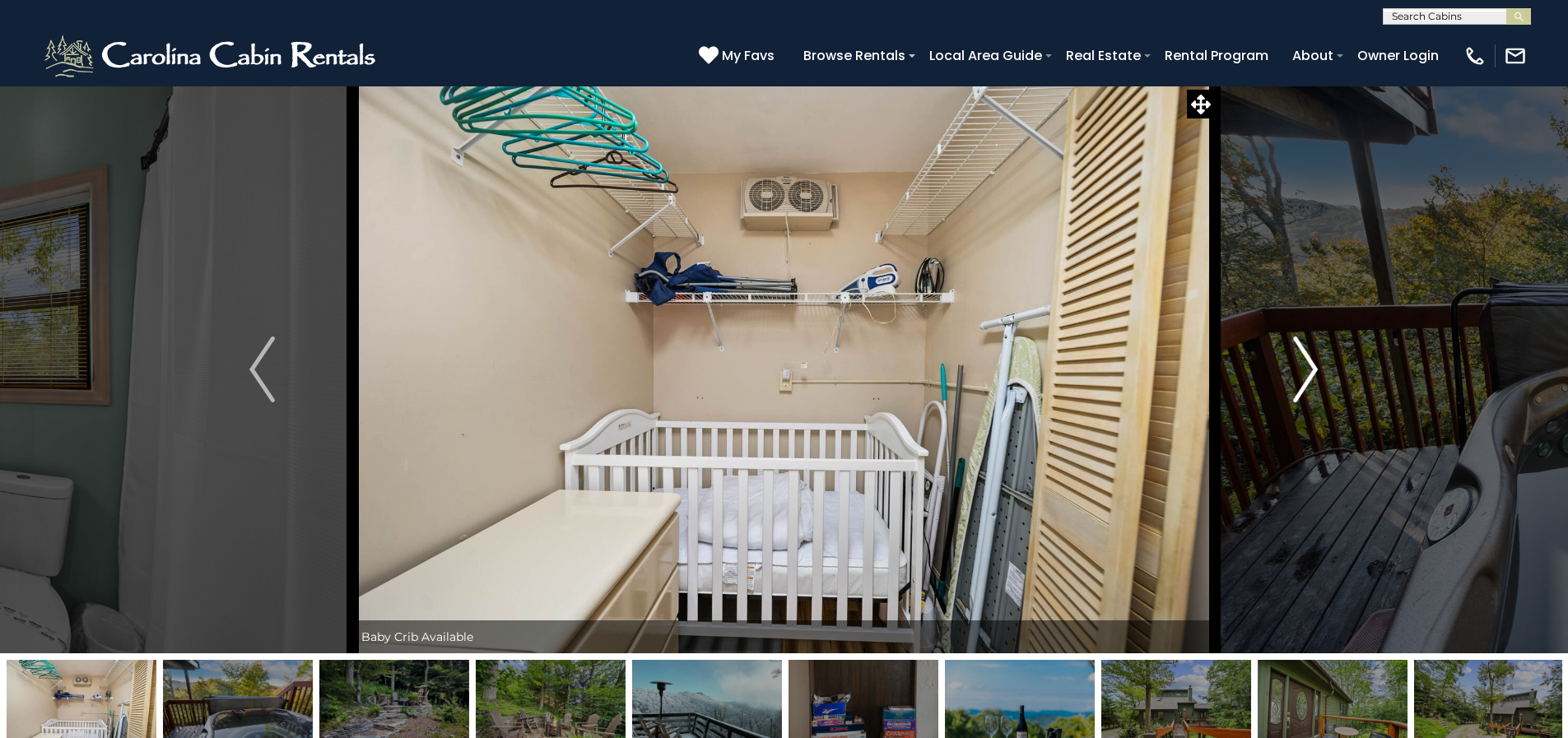
click at [1310, 369] on img "Next" at bounding box center [1306, 370] width 25 height 66
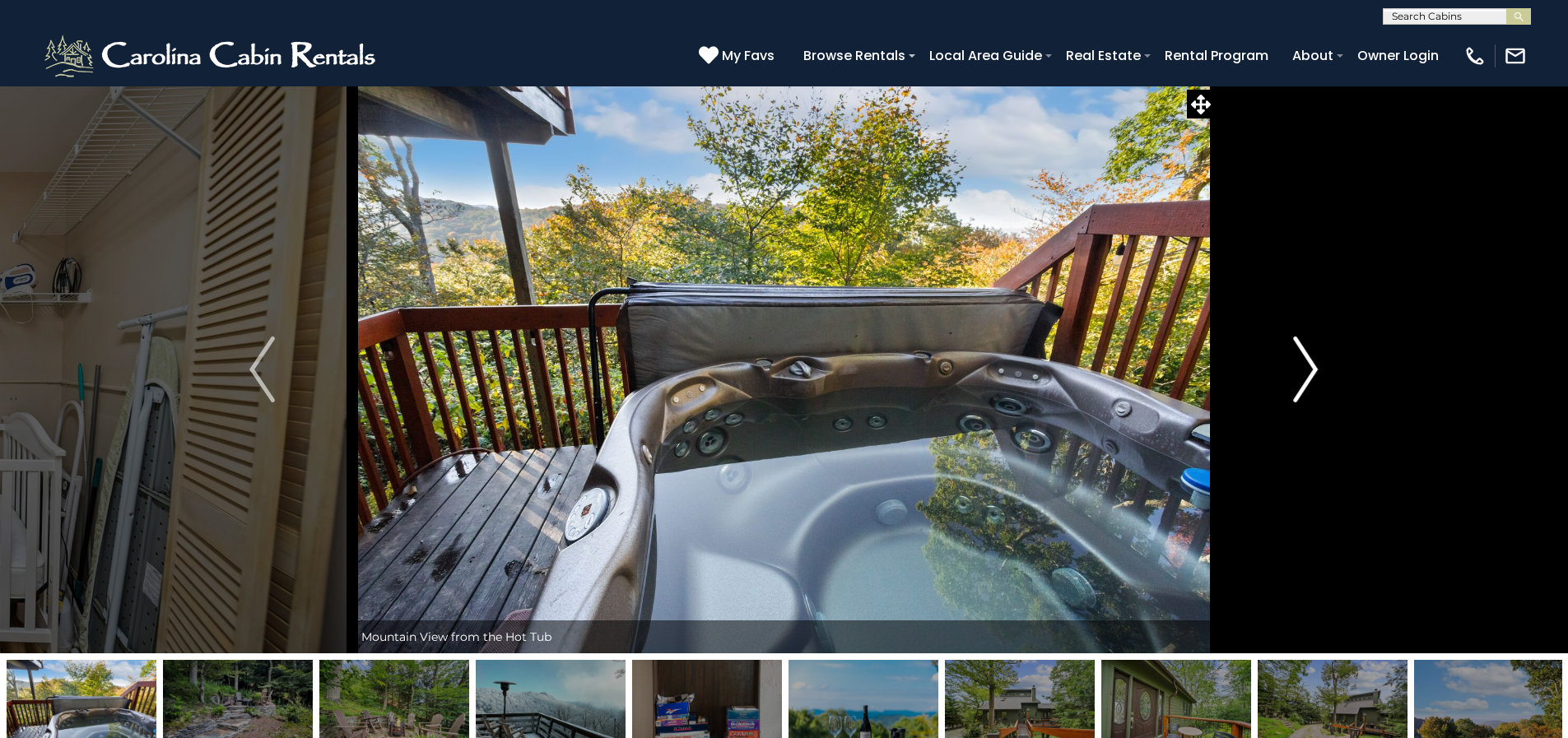
click at [1310, 369] on img "Next" at bounding box center [1306, 370] width 25 height 66
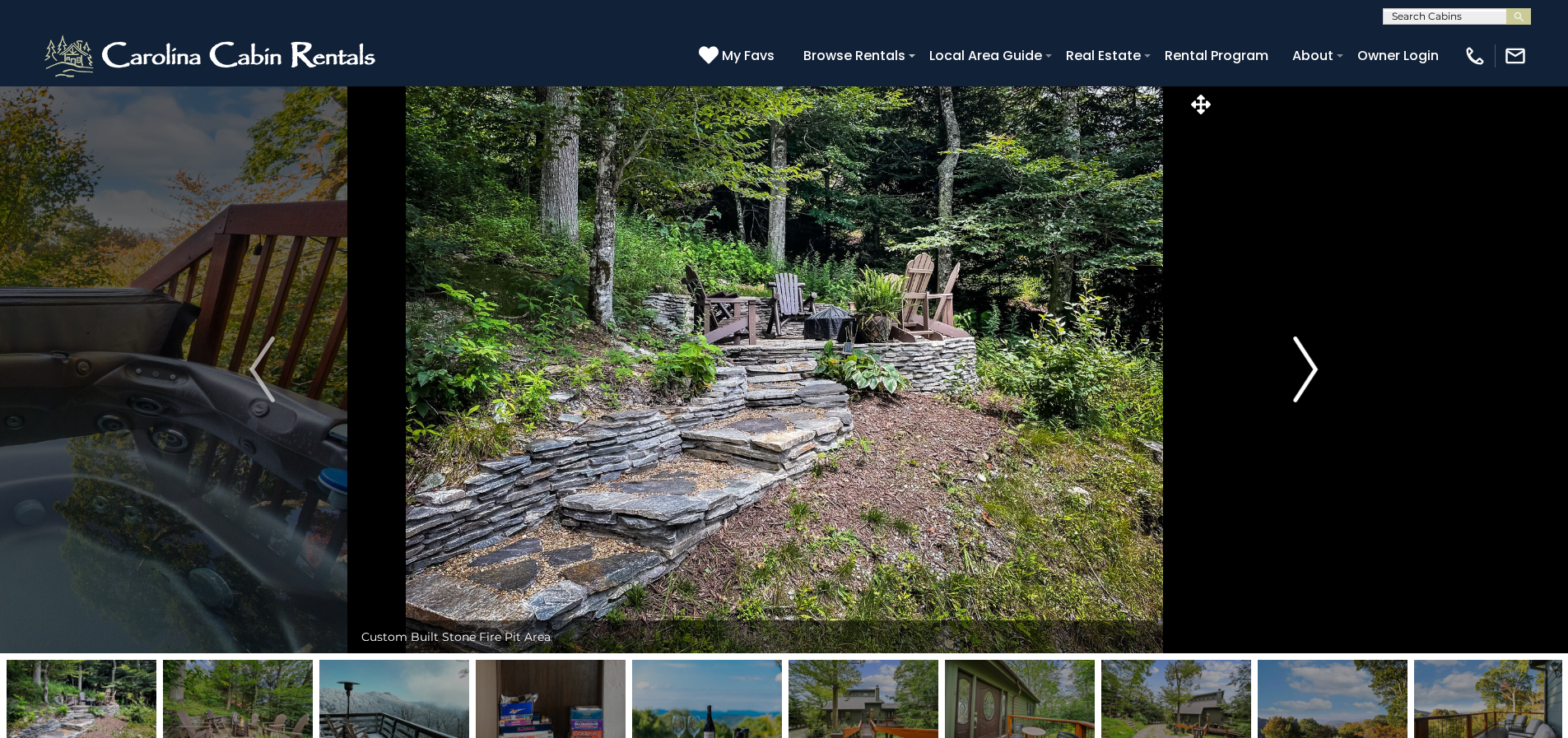
click at [1310, 369] on img "Next" at bounding box center [1306, 370] width 25 height 66
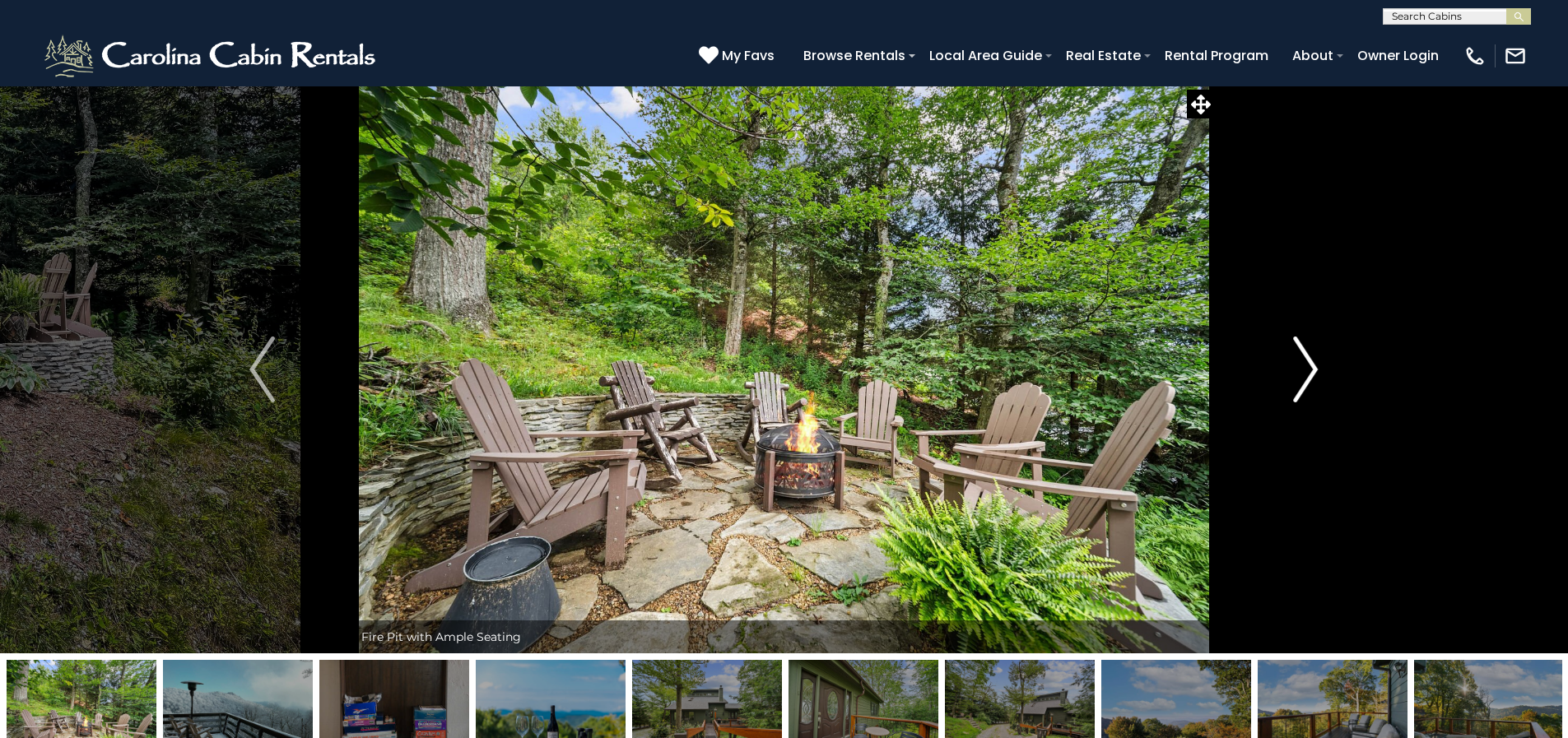
click at [1310, 369] on img "Next" at bounding box center [1306, 370] width 25 height 66
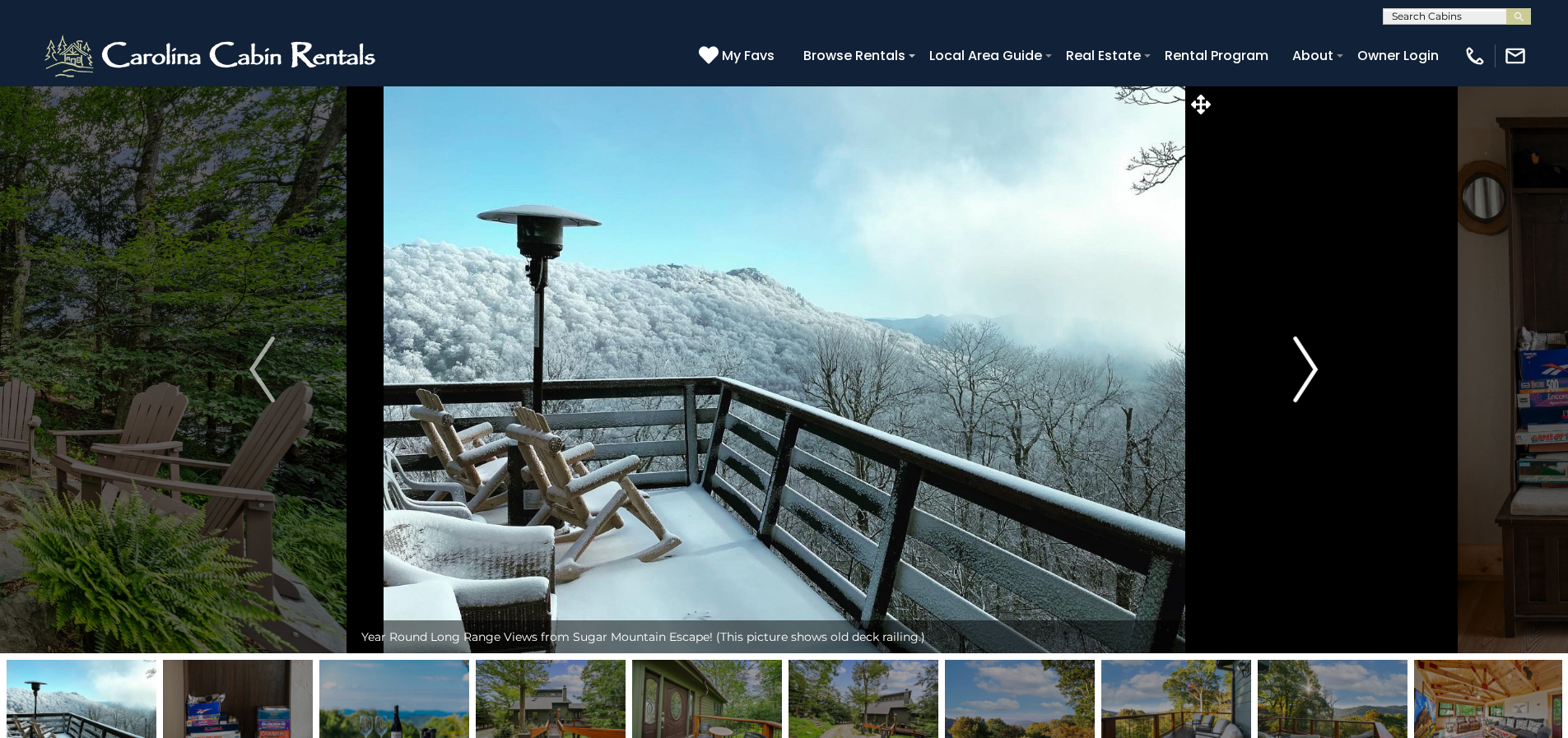
click at [1310, 369] on img "Next" at bounding box center [1306, 370] width 25 height 66
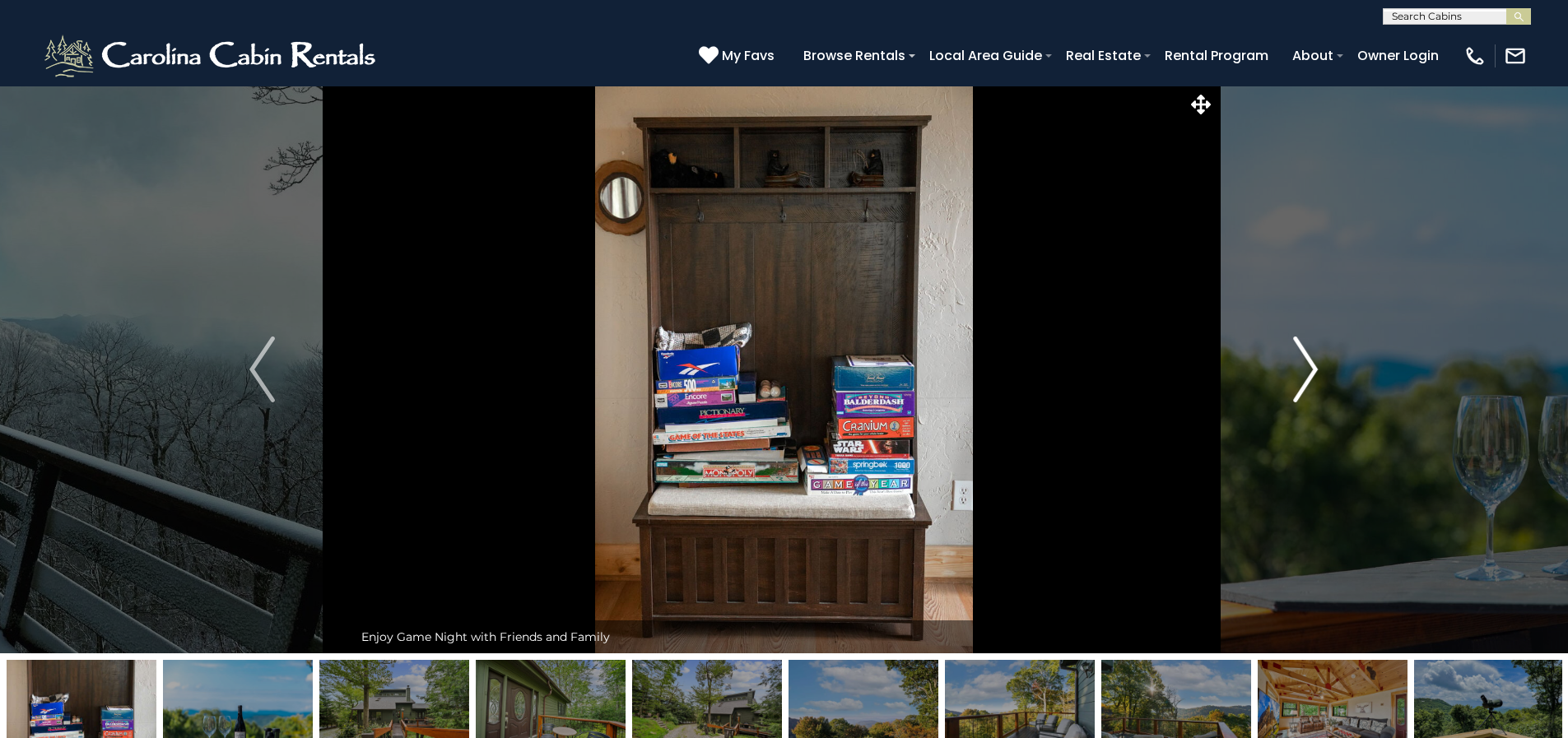
click at [1310, 369] on img "Next" at bounding box center [1306, 370] width 25 height 66
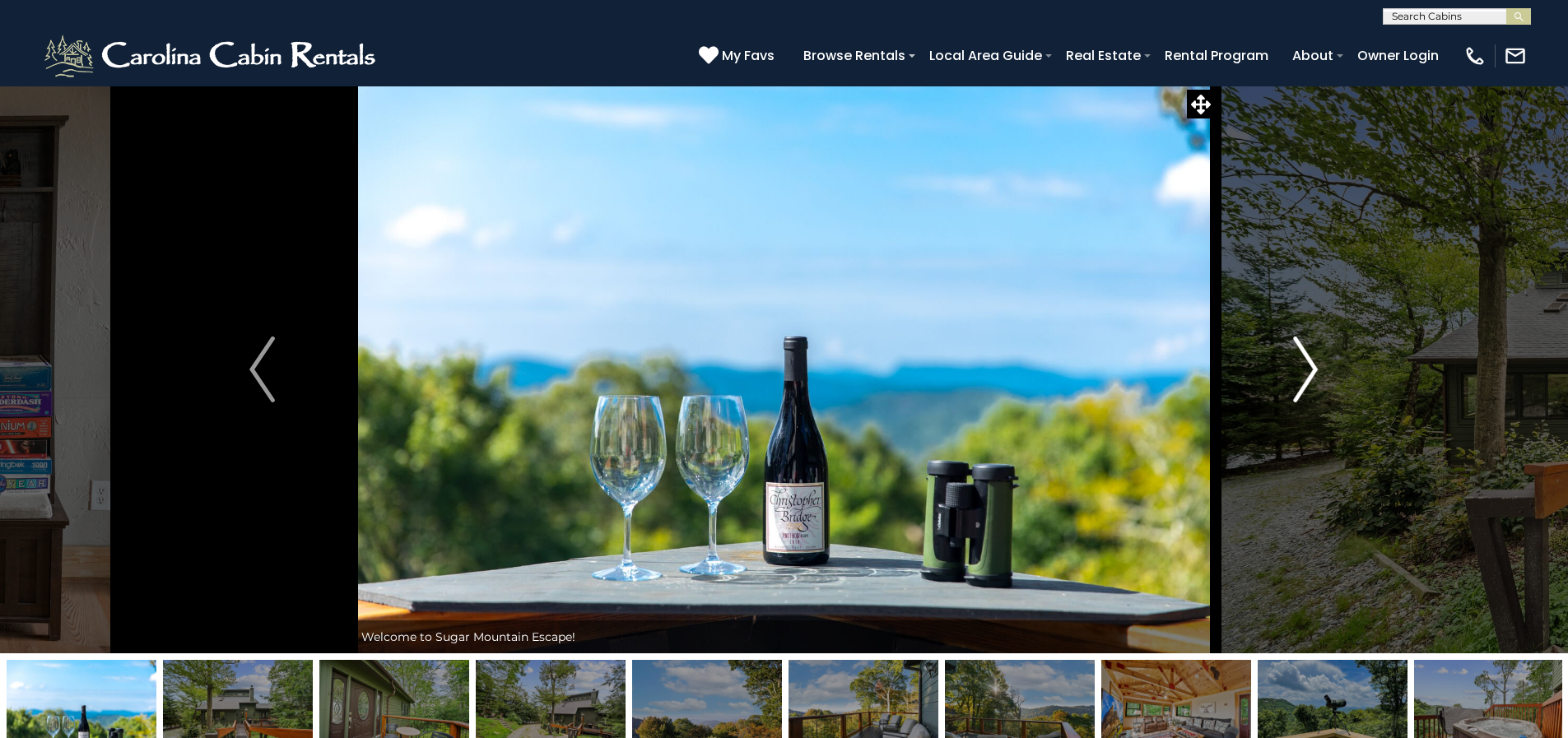
click at [1310, 369] on img "Next" at bounding box center [1306, 370] width 25 height 66
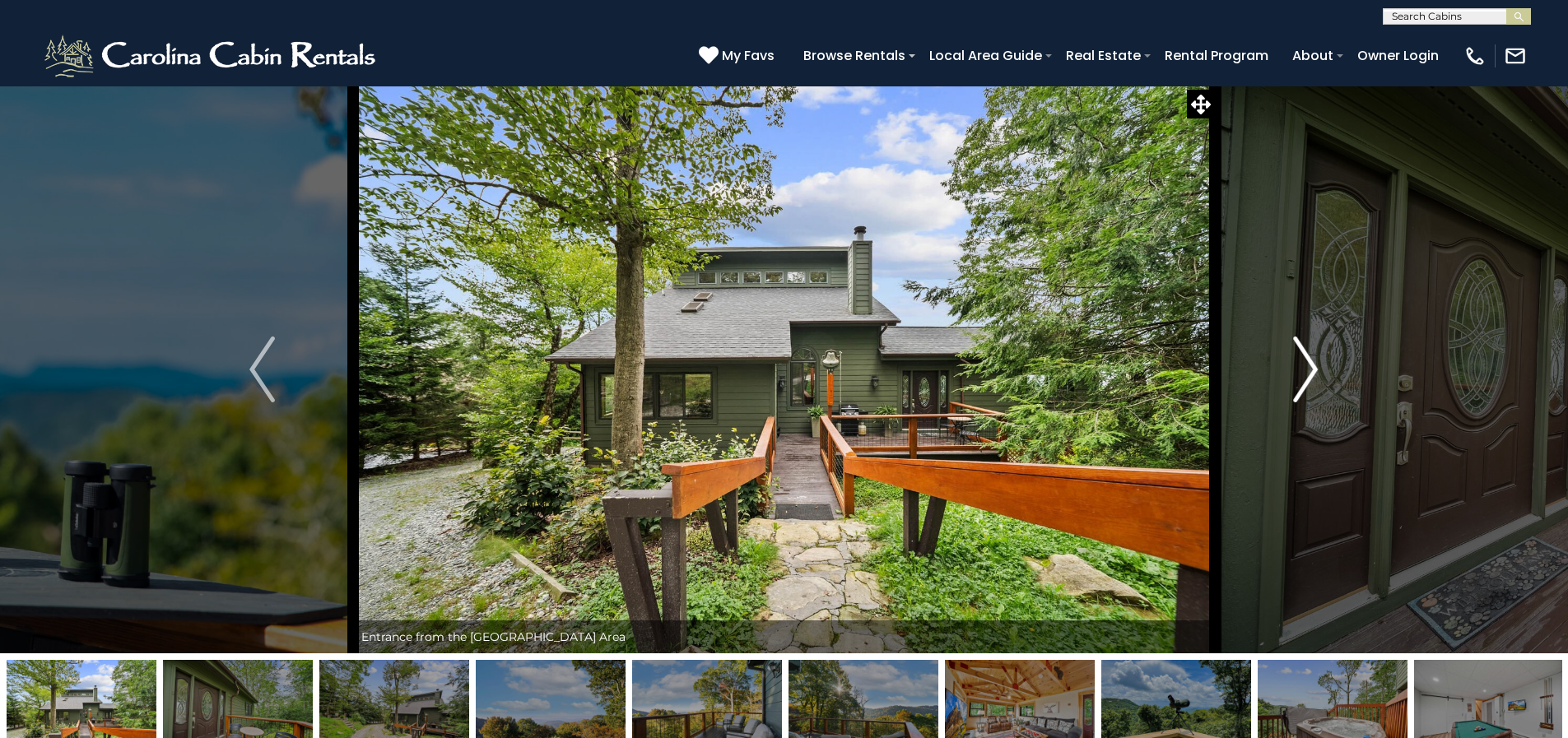
click at [1310, 369] on img "Next" at bounding box center [1306, 370] width 25 height 66
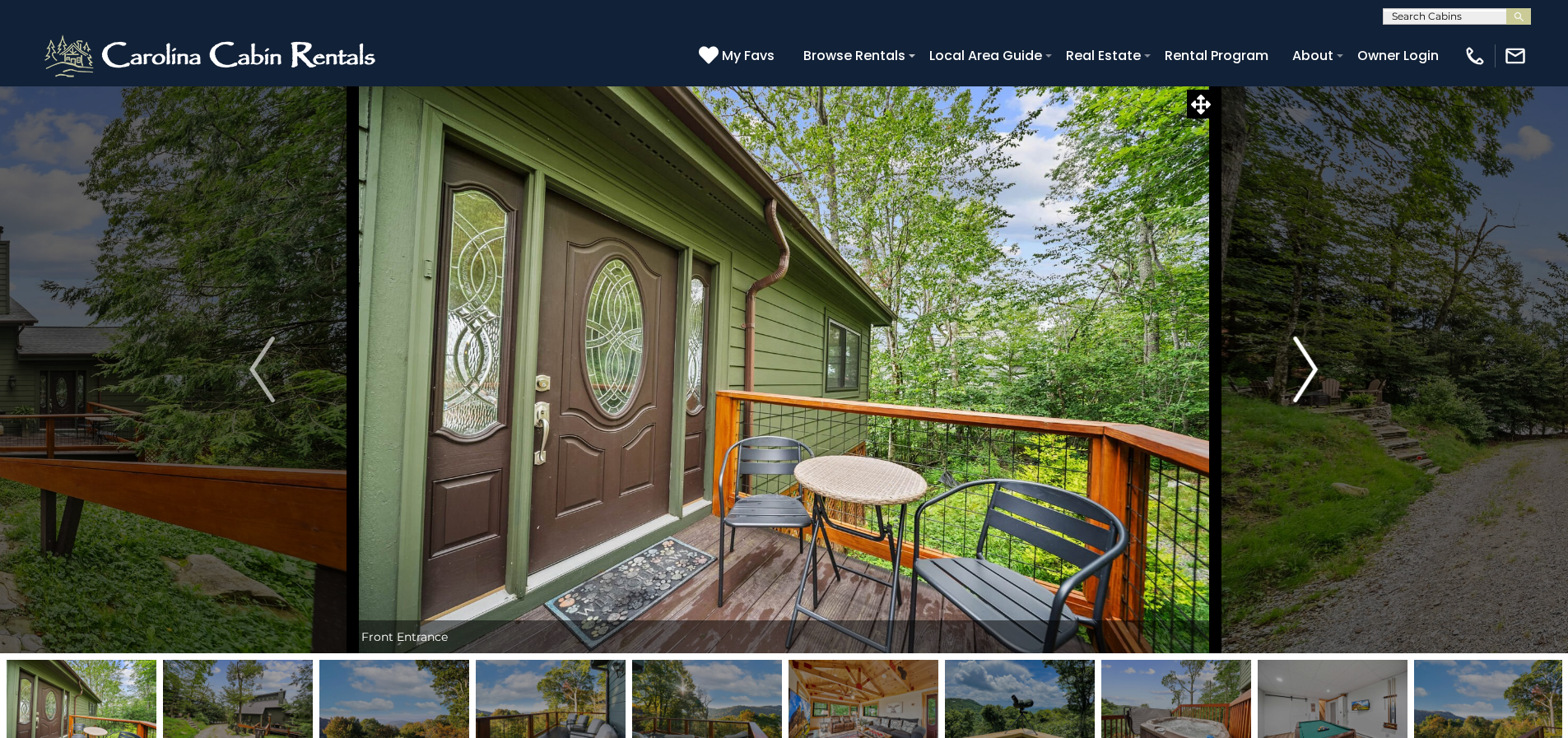
click at [1310, 369] on img "Next" at bounding box center [1306, 370] width 25 height 66
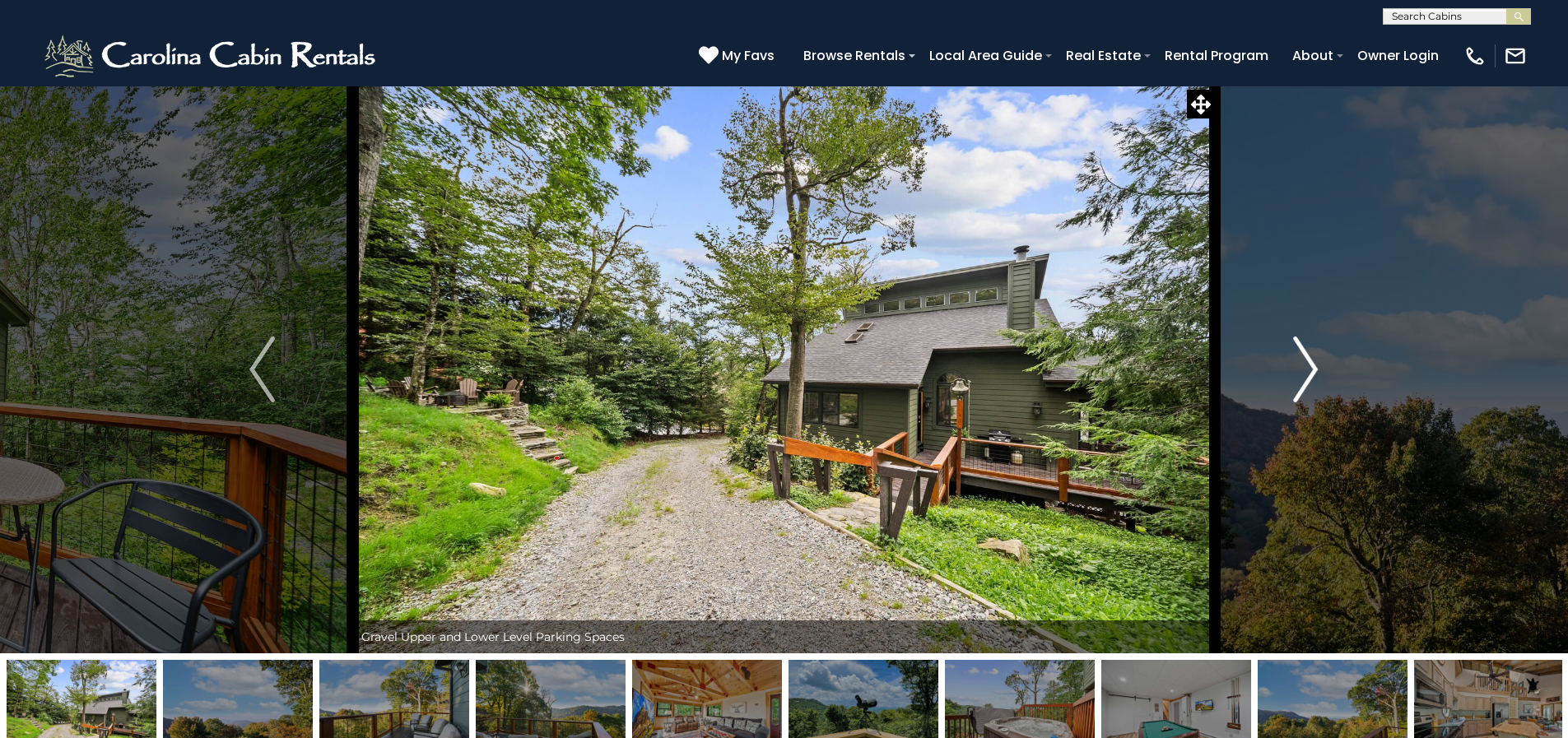
click at [1310, 369] on img "Next" at bounding box center [1306, 370] width 25 height 66
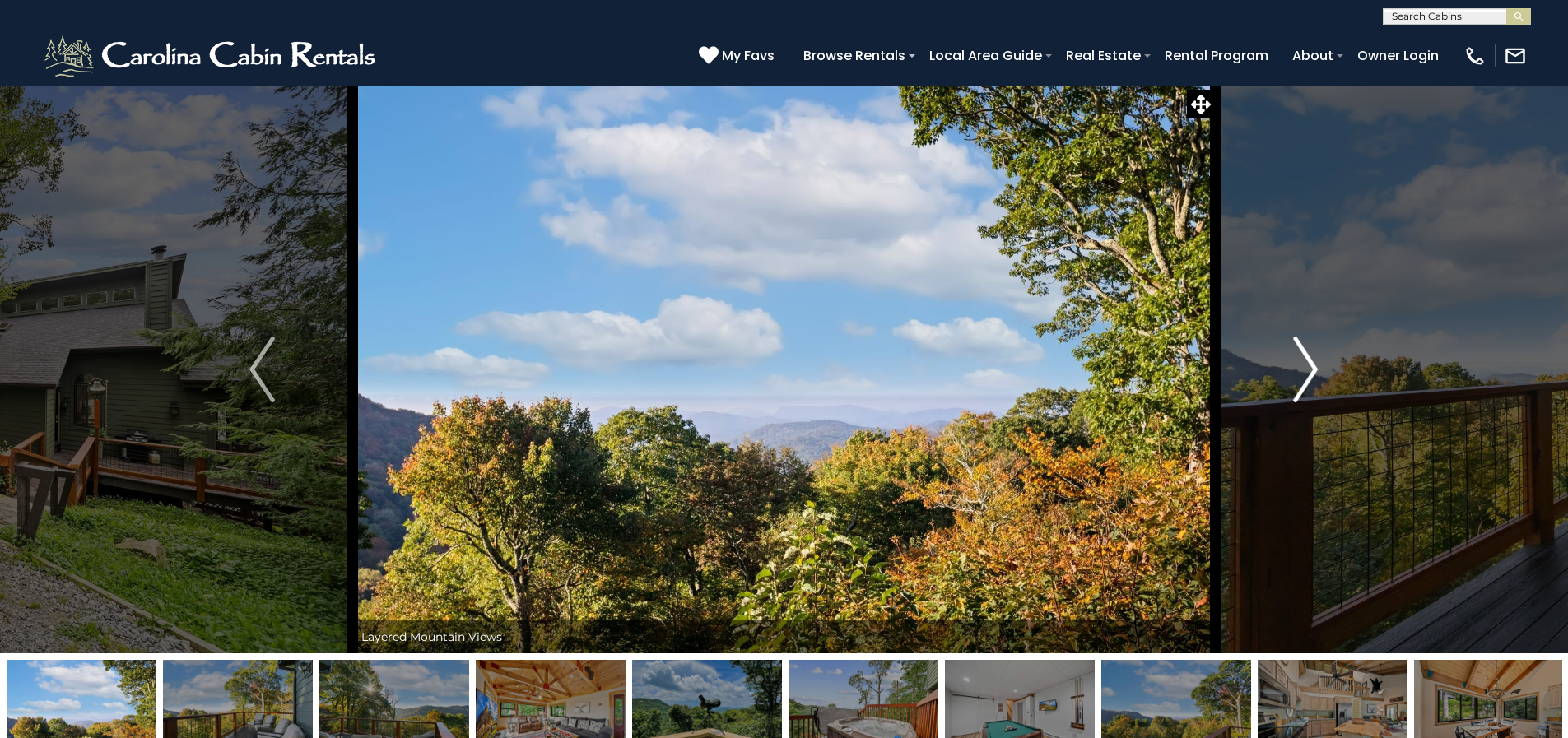
click at [1310, 369] on img "Next" at bounding box center [1306, 370] width 25 height 66
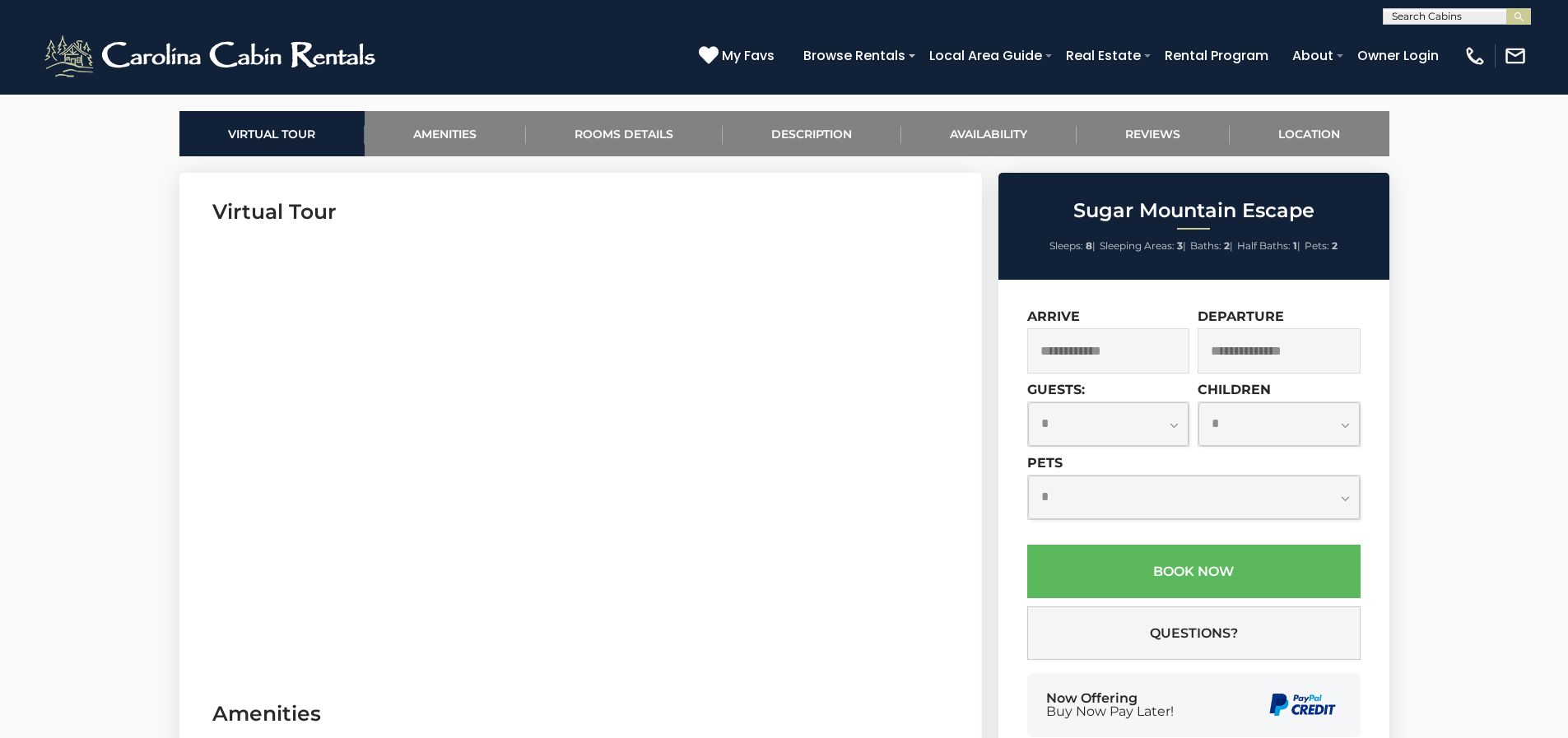
scroll to position [905, 0]
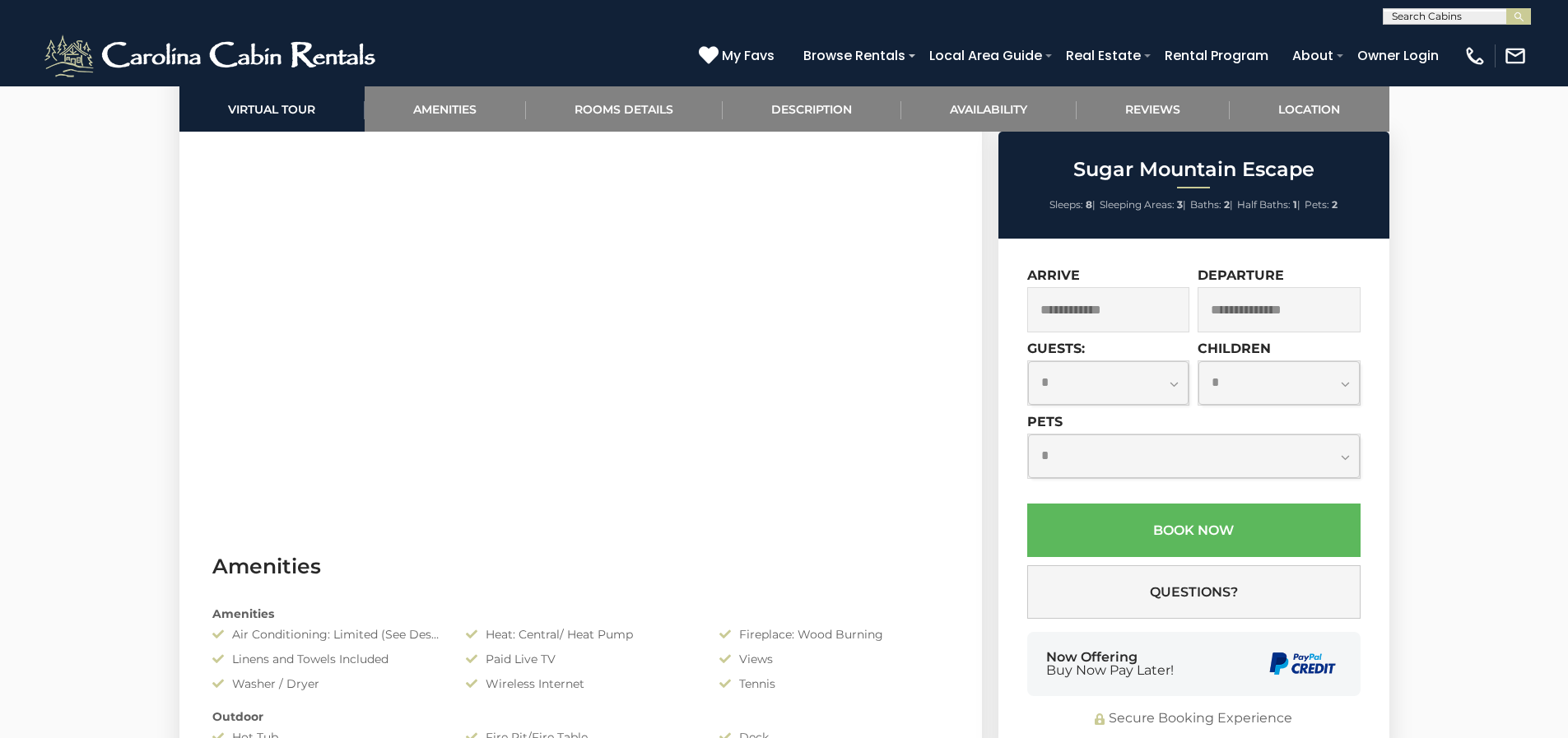
click at [1140, 314] on input "text" at bounding box center [1109, 310] width 163 height 45
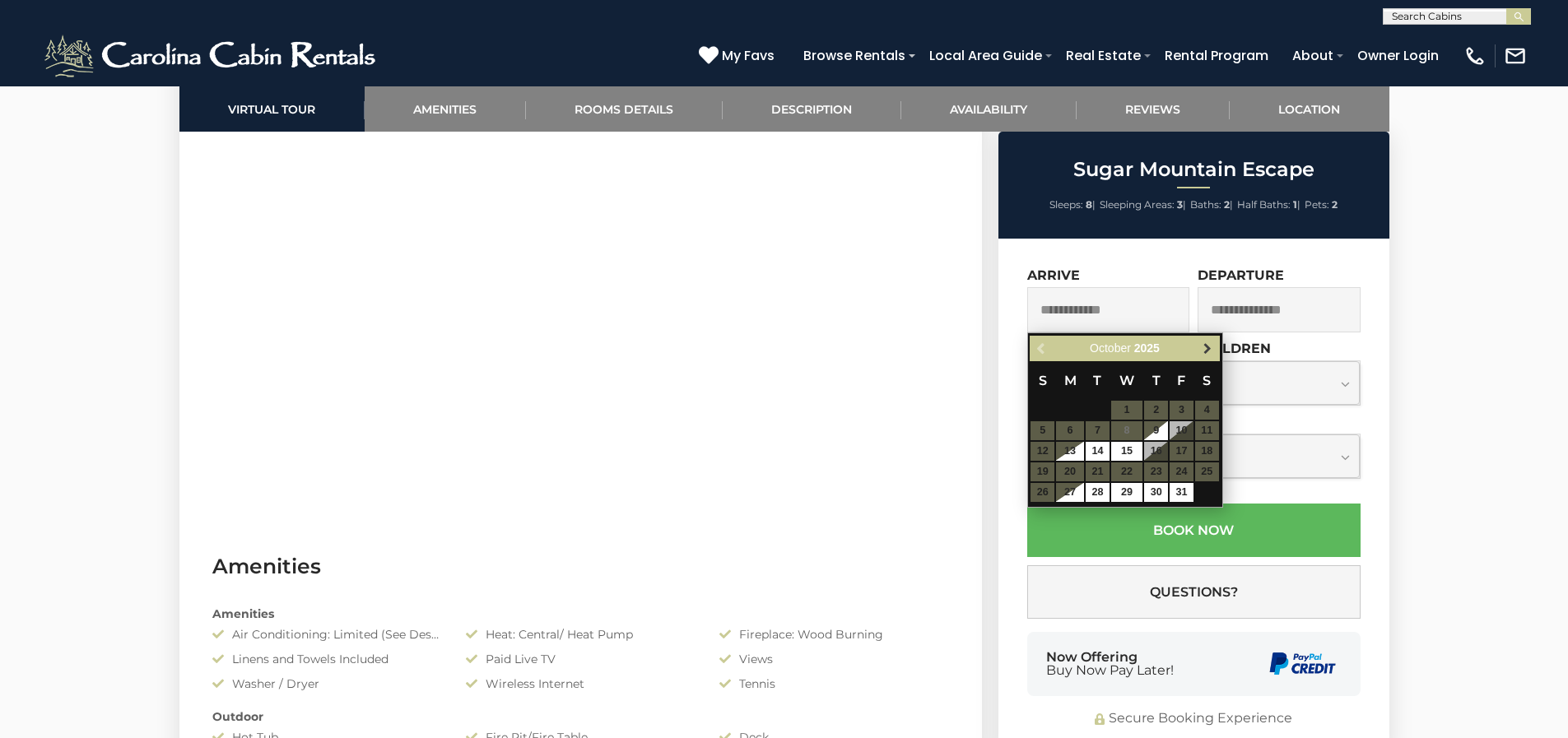
click at [1208, 351] on span "Next" at bounding box center [1207, 349] width 13 height 13
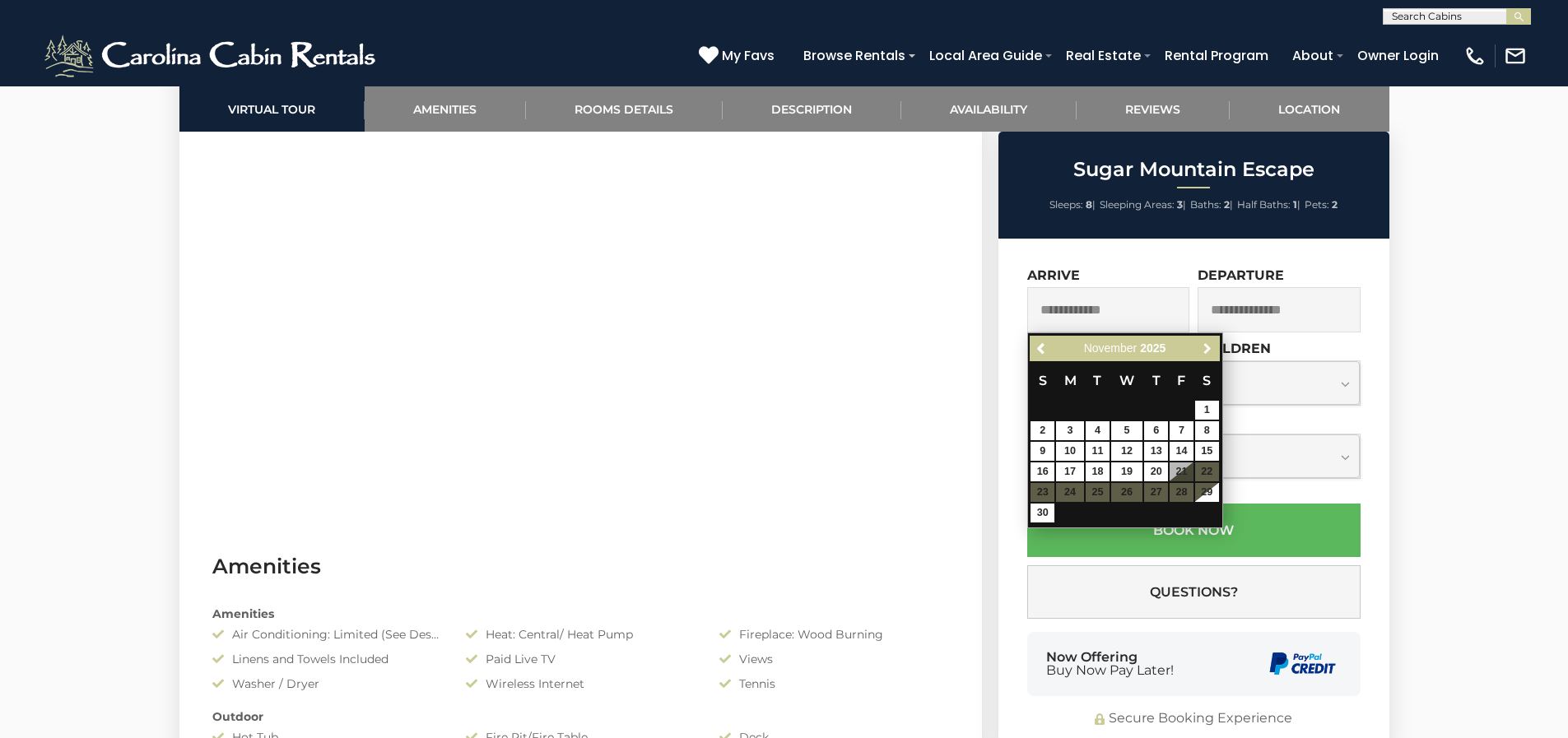
click at [1208, 351] on span "Next" at bounding box center [1207, 349] width 13 height 13
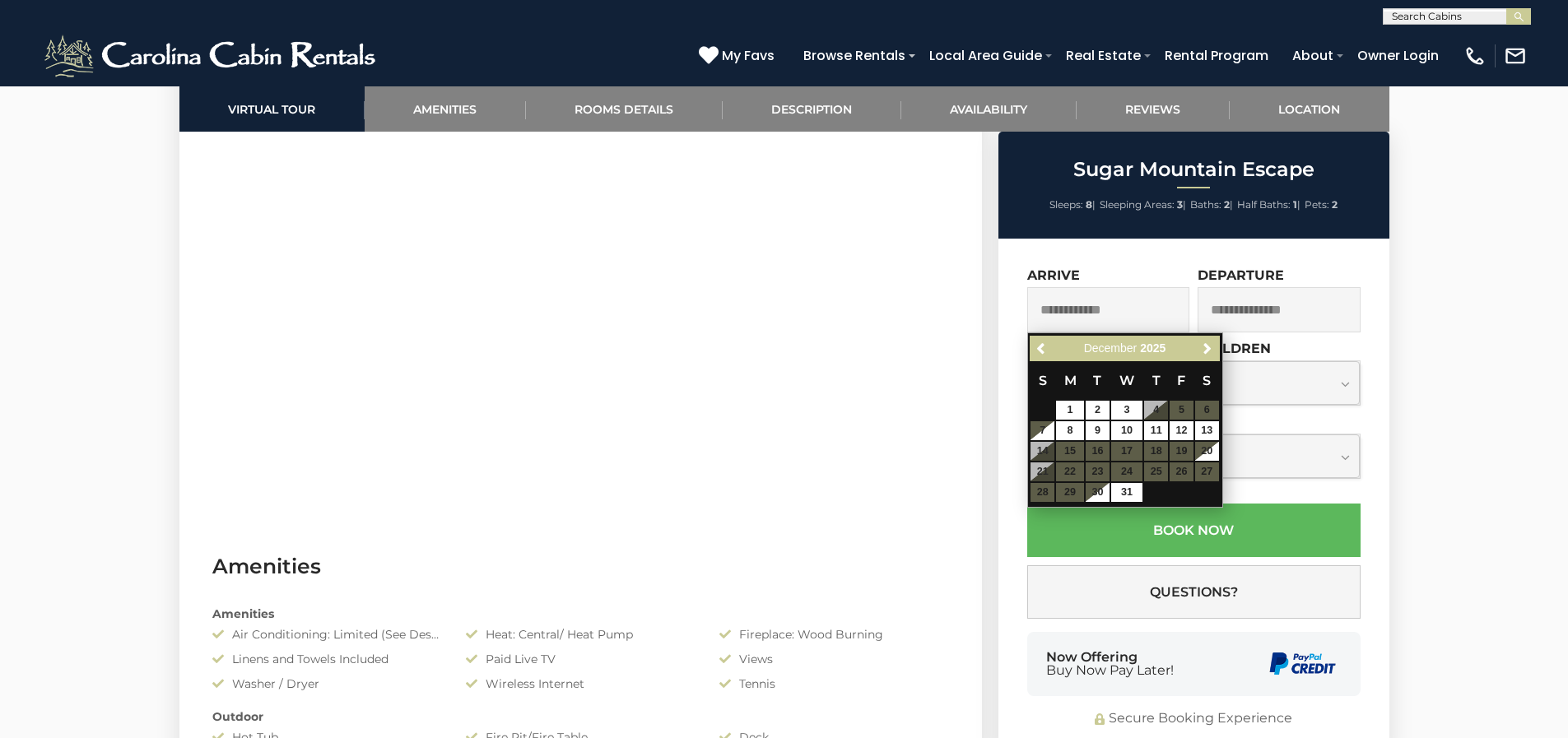
click at [1208, 351] on span "Next" at bounding box center [1207, 349] width 13 height 13
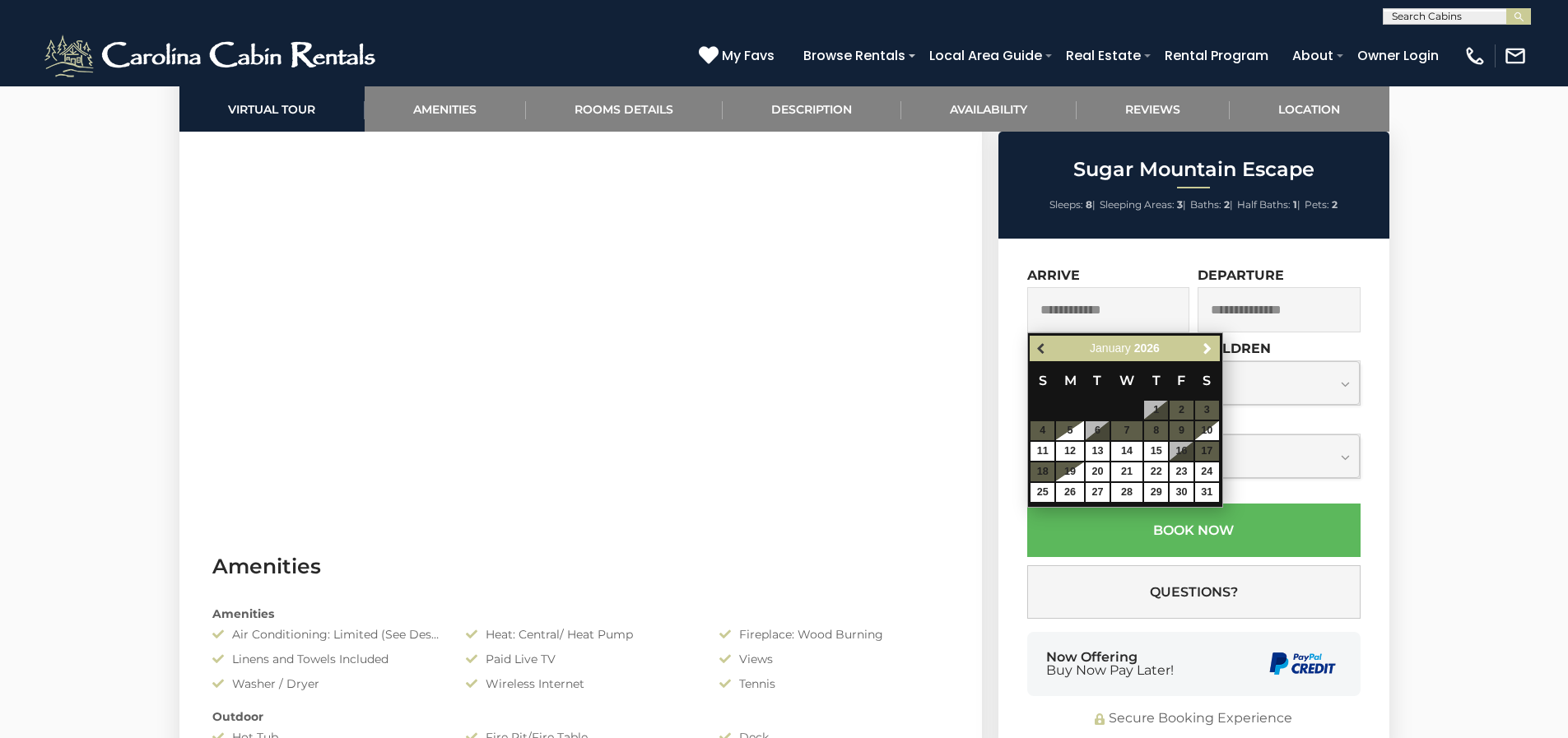
click at [1039, 350] on span "Previous" at bounding box center [1042, 349] width 13 height 13
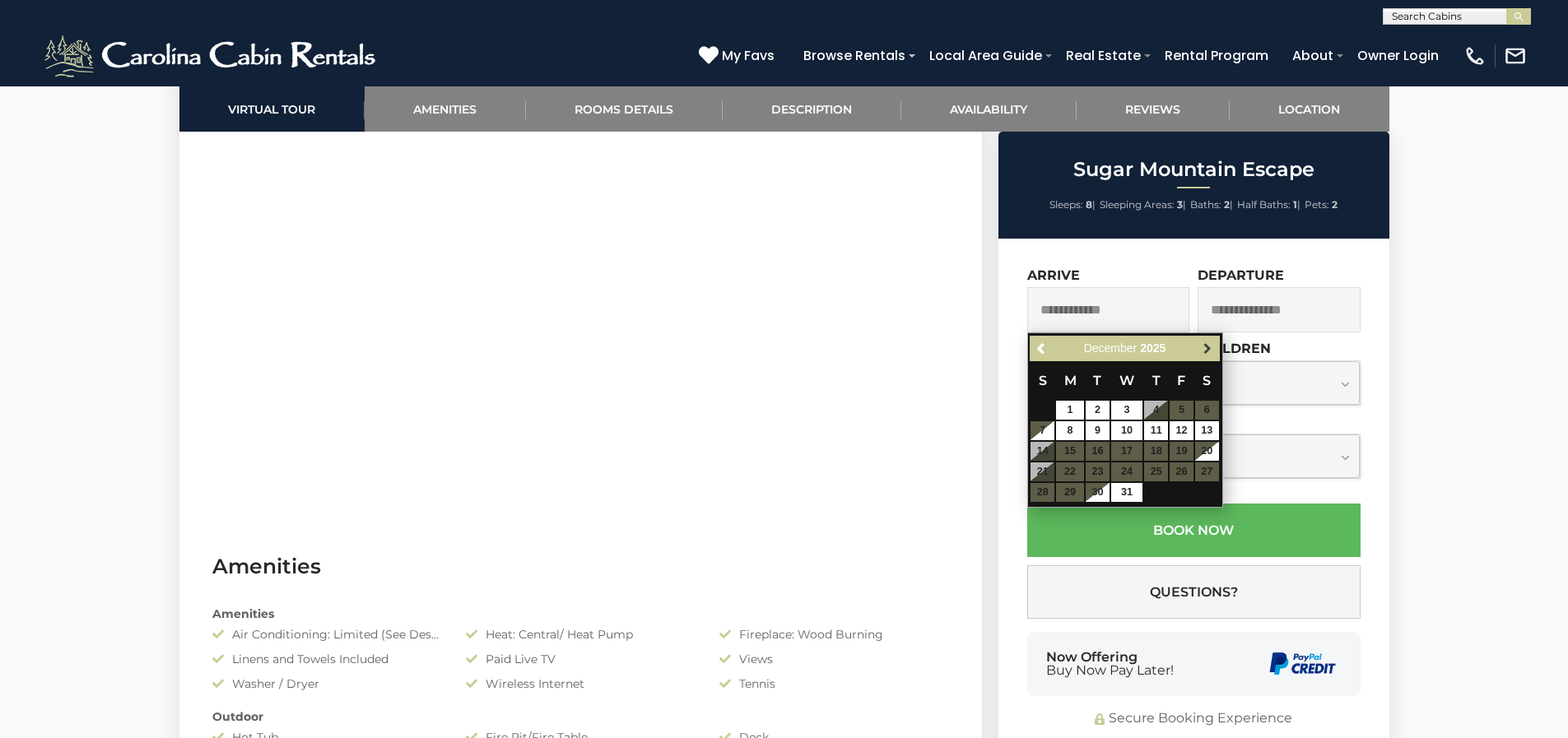
click at [1207, 349] on span "Next" at bounding box center [1207, 349] width 13 height 13
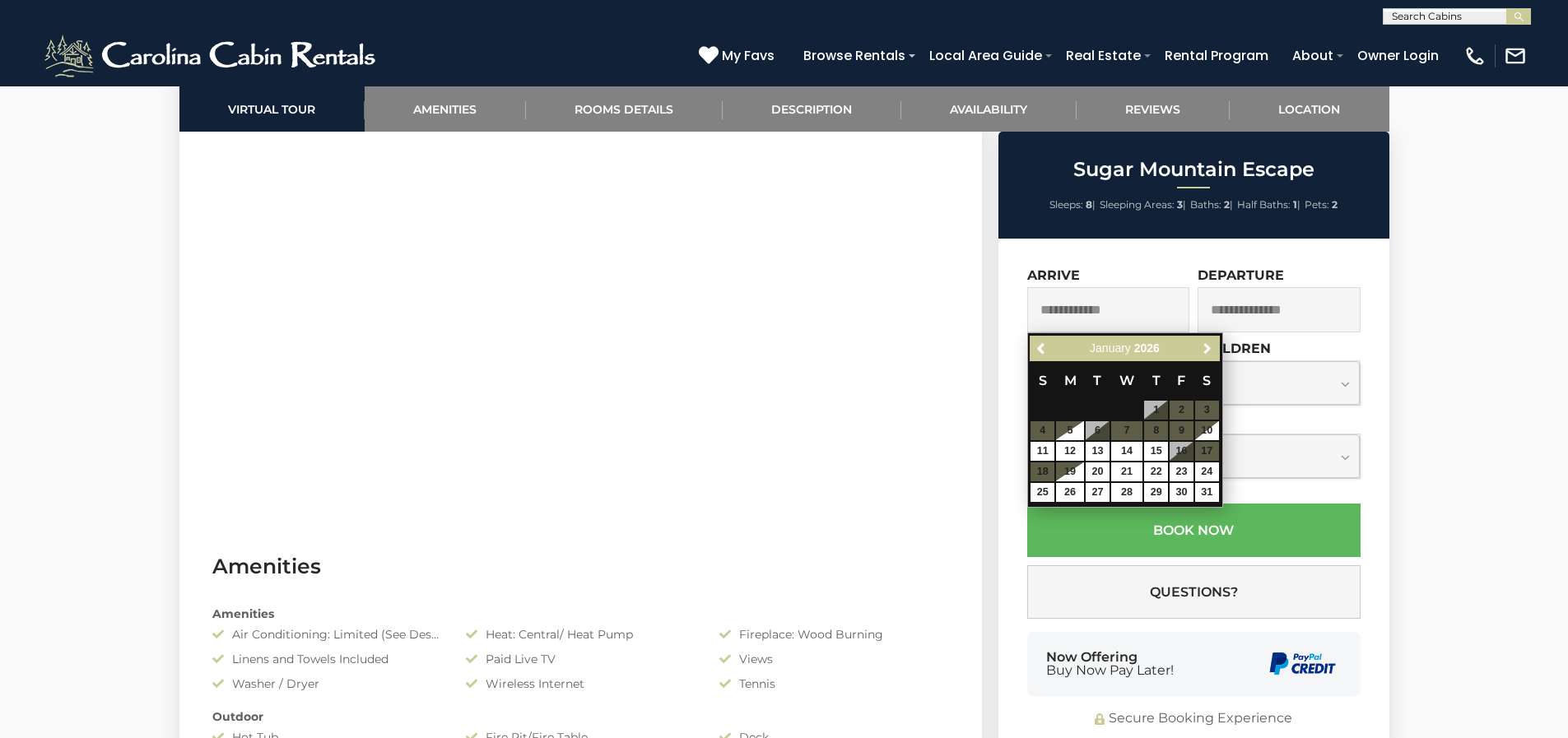
click at [1207, 349] on span "Next" at bounding box center [1207, 349] width 13 height 13
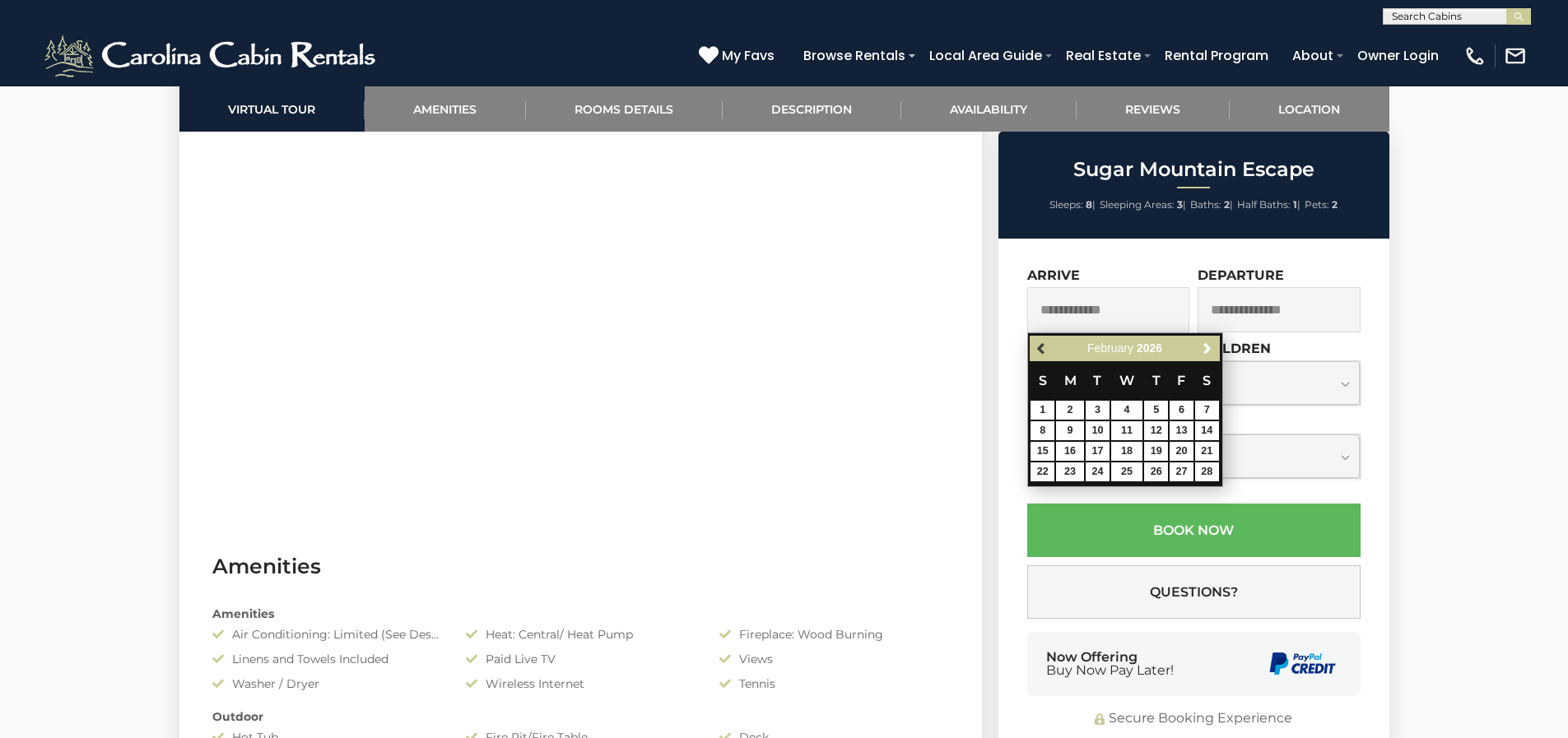
click at [1043, 346] on span "Previous" at bounding box center [1042, 349] width 13 height 13
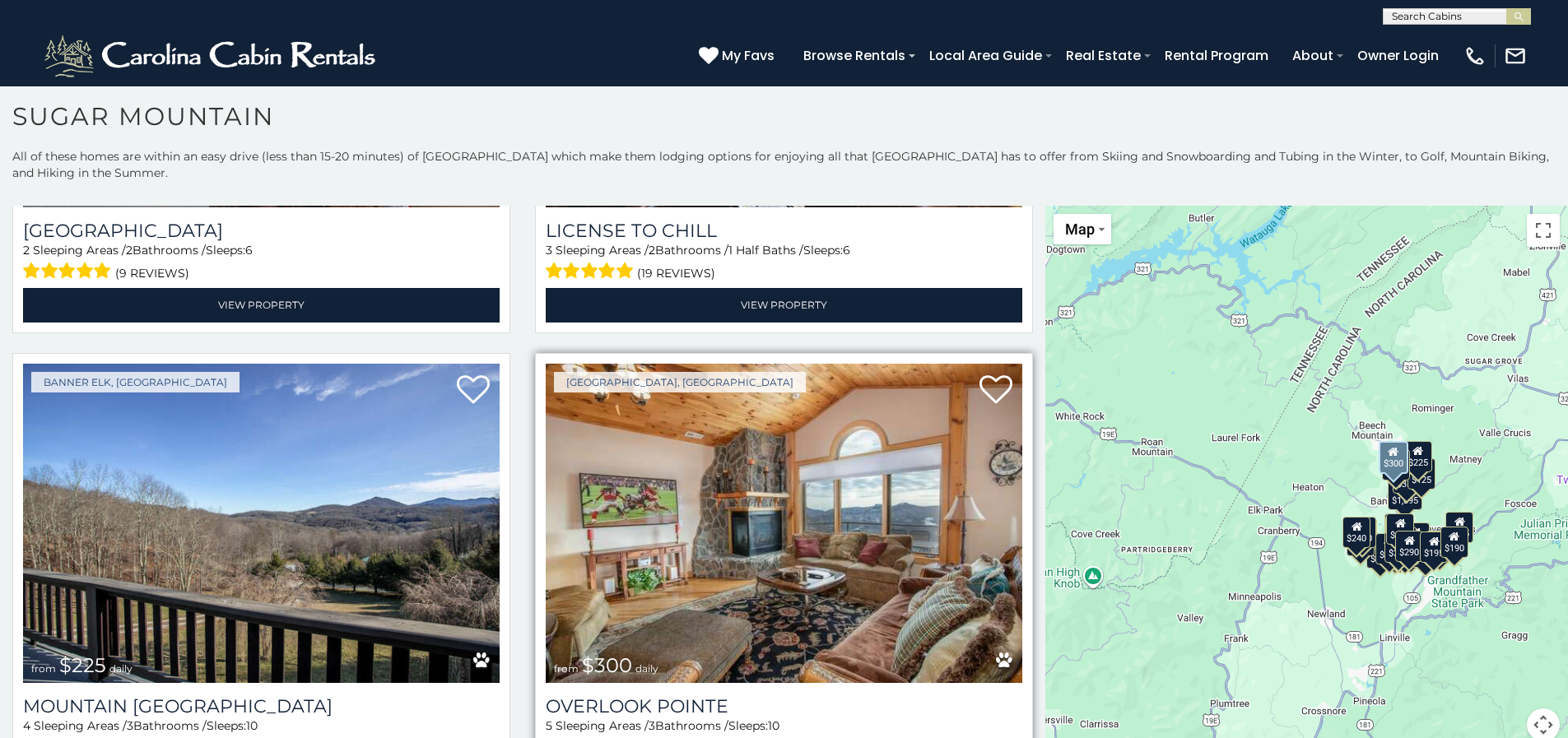
scroll to position [6337, 0]
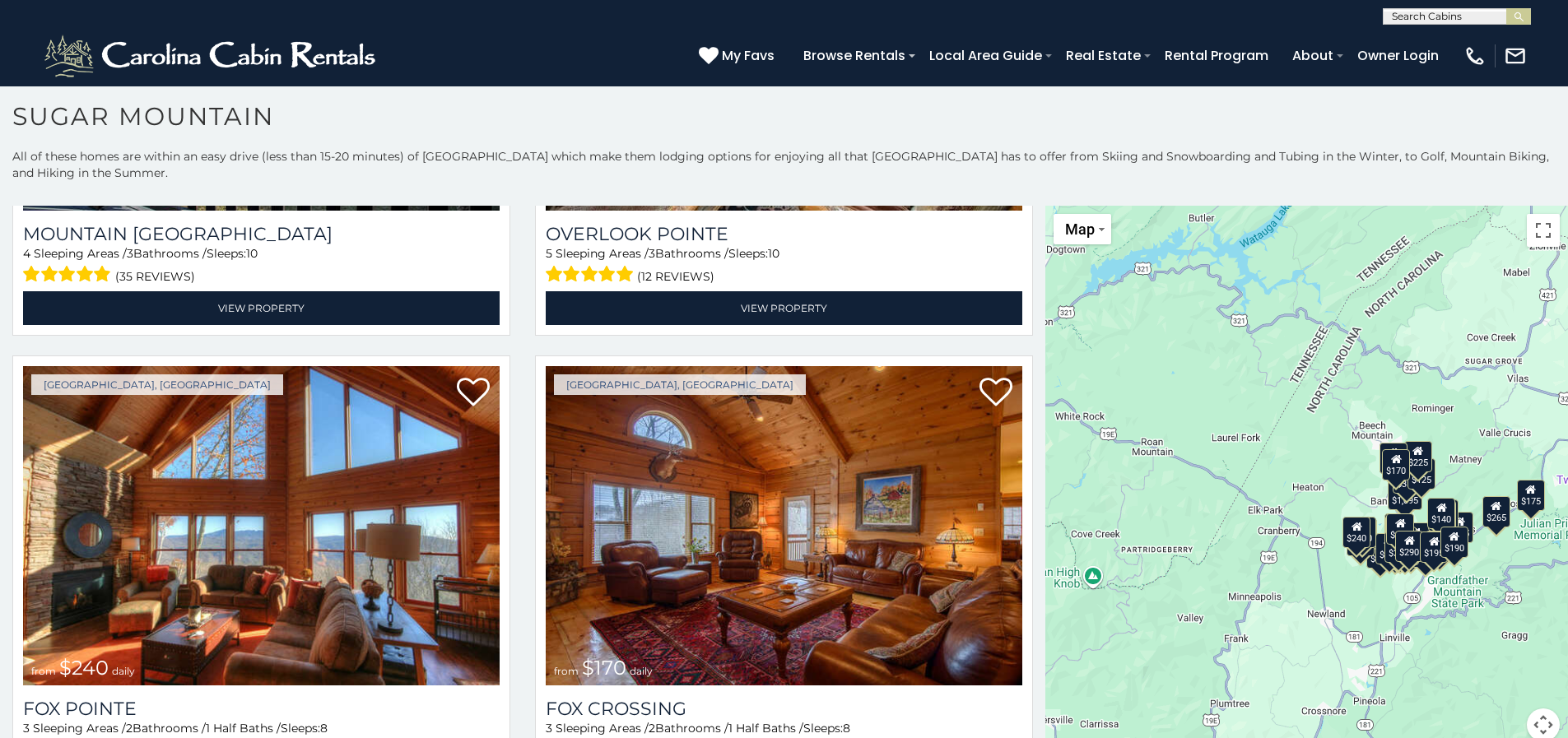
click at [1262, 371] on div "$650 $375 $350 $350 $200 $375 $195 $265 $190 $175 $155 $290 $175 $345 $1,095 $1…" at bounding box center [1307, 483] width 522 height 555
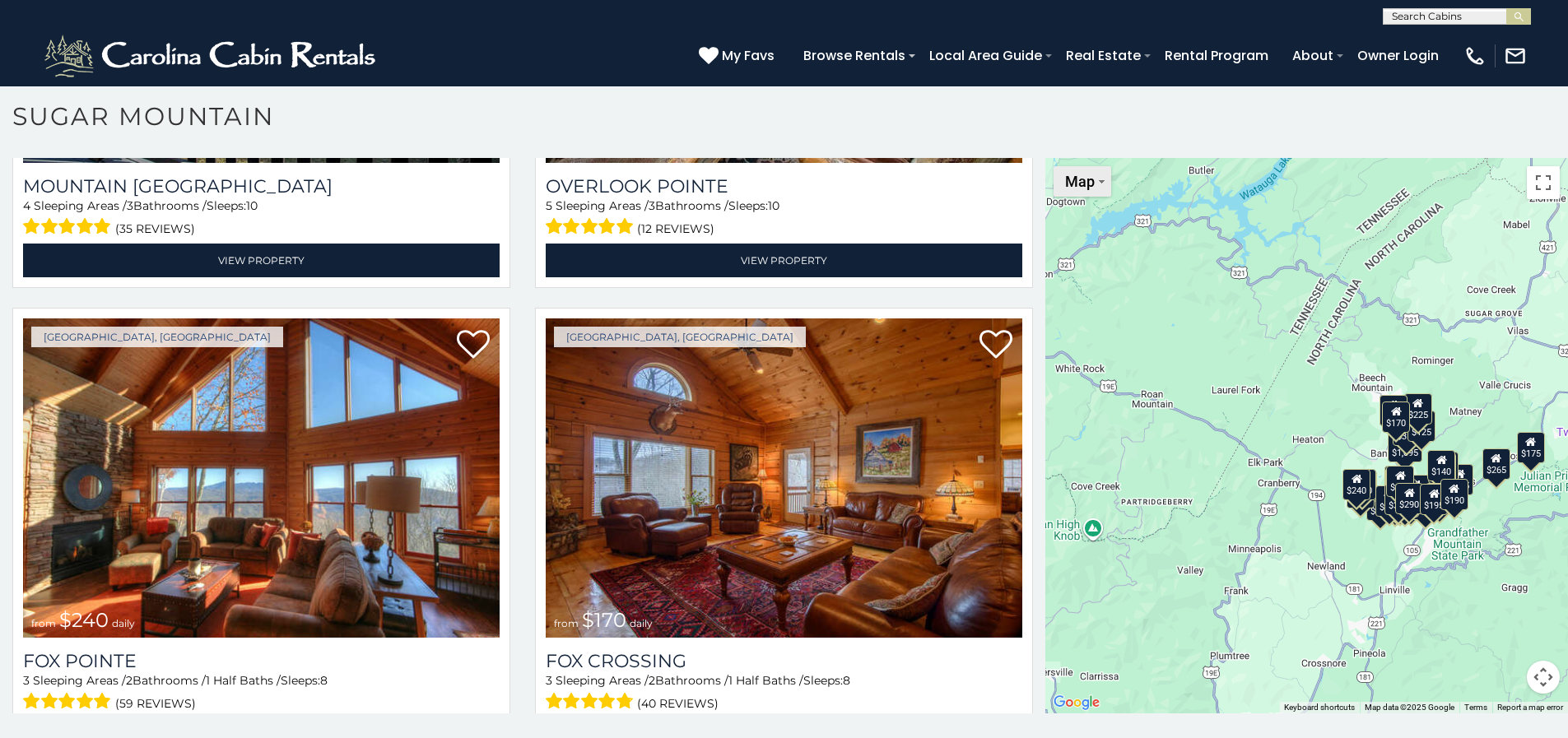
click at [1070, 181] on span "Map" at bounding box center [1080, 182] width 29 height 17
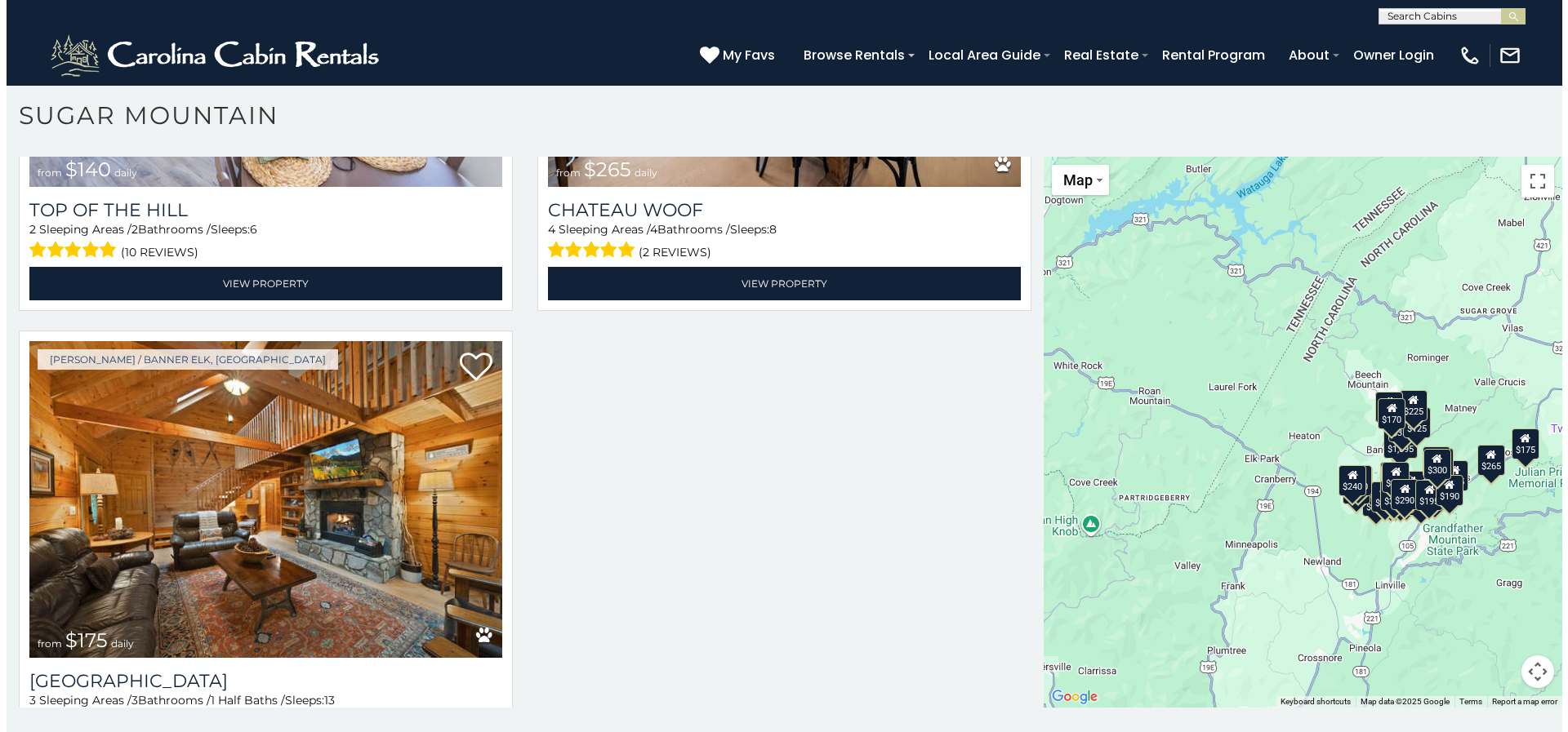
scroll to position [7883, 0]
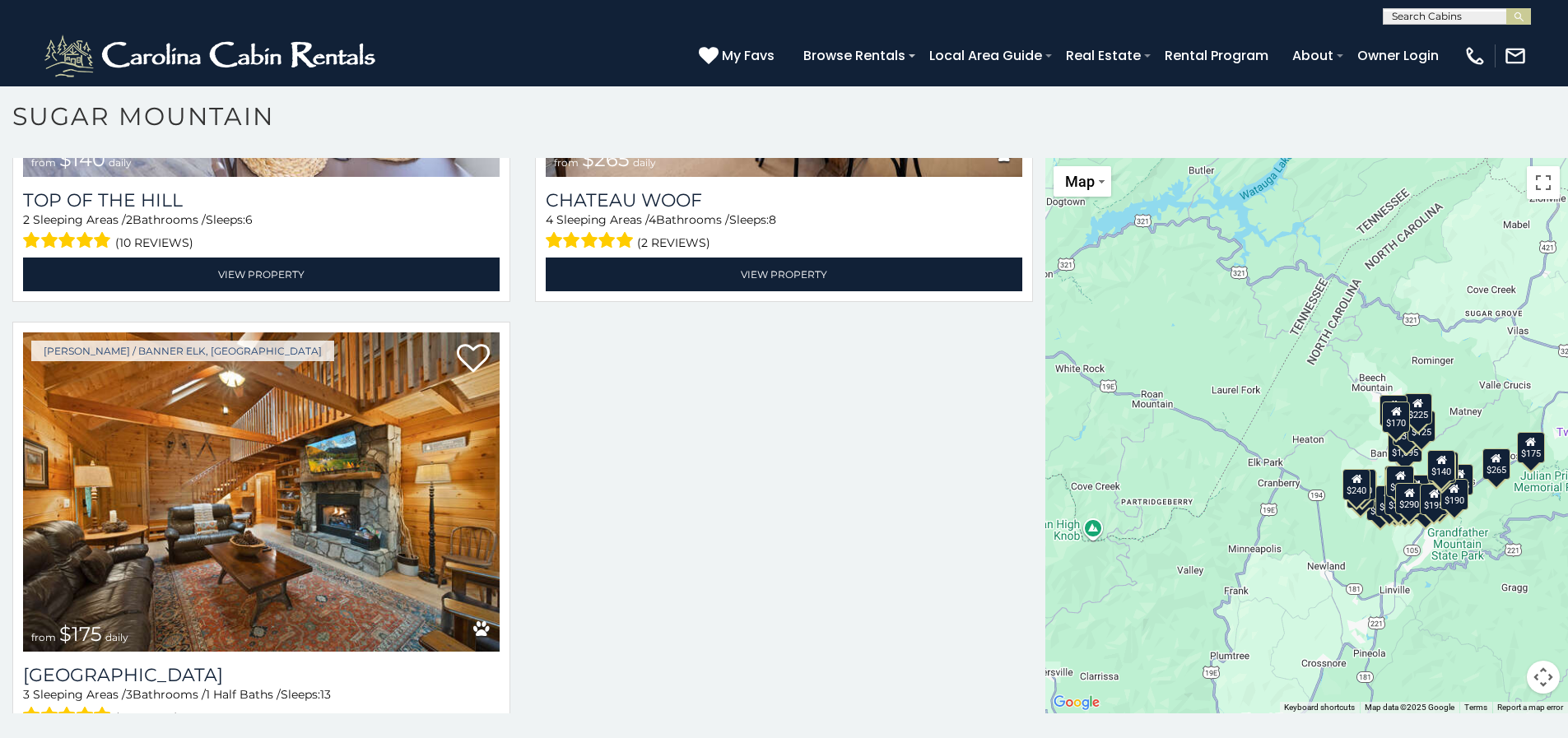
drag, startPoint x: 1413, startPoint y: 343, endPoint x: 1405, endPoint y: 325, distance: 19.7
click at [1418, 342] on div "$650 $375 $350 $350 $200 $375 $195 $265 $190 $175 $155 $290 $175 $345 $1,095 $1…" at bounding box center [1307, 435] width 522 height 555
click at [1535, 186] on button "Toggle fullscreen view" at bounding box center [1543, 183] width 33 height 33
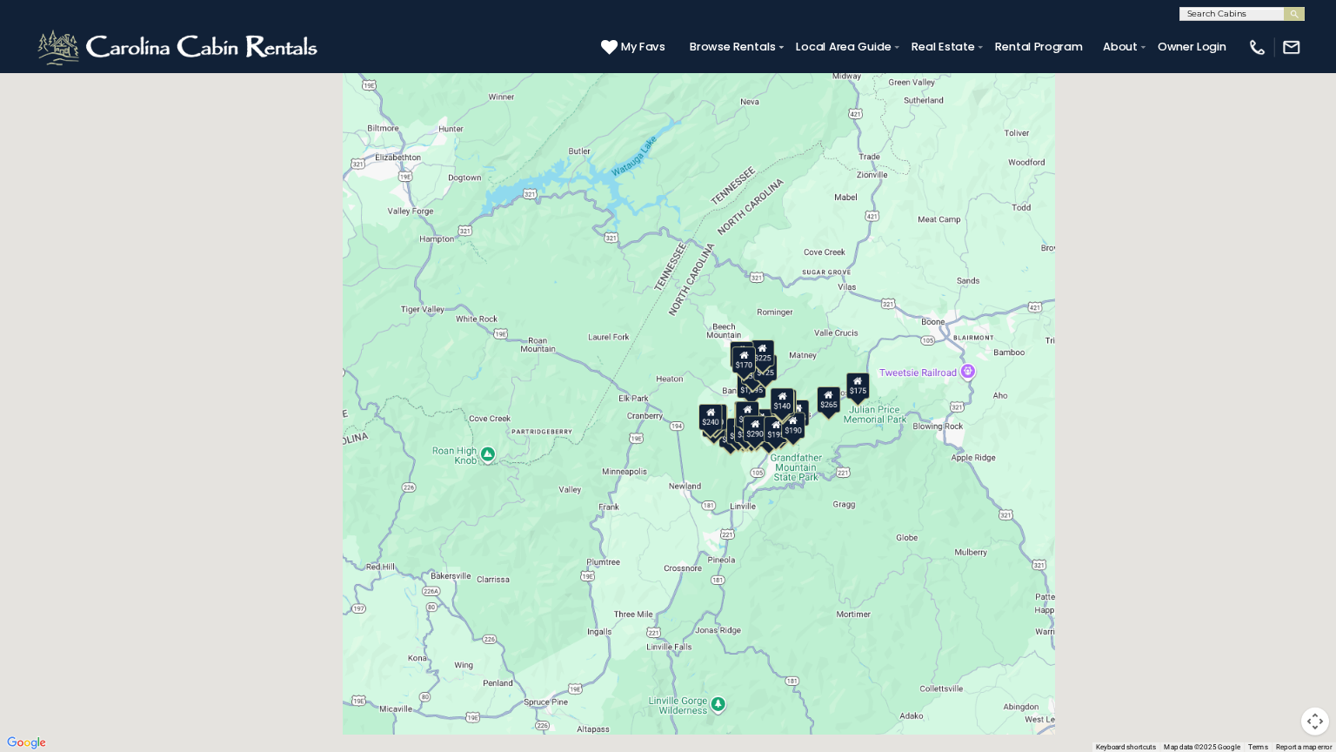
scroll to position [0, 0]
click at [1020, 468] on div "$650 $375 $350 $350 $200 $375 $195 $265 $190 $175 $155 $290 $175 $345 $1,095 $1…" at bounding box center [835, 470] width 1670 height 940
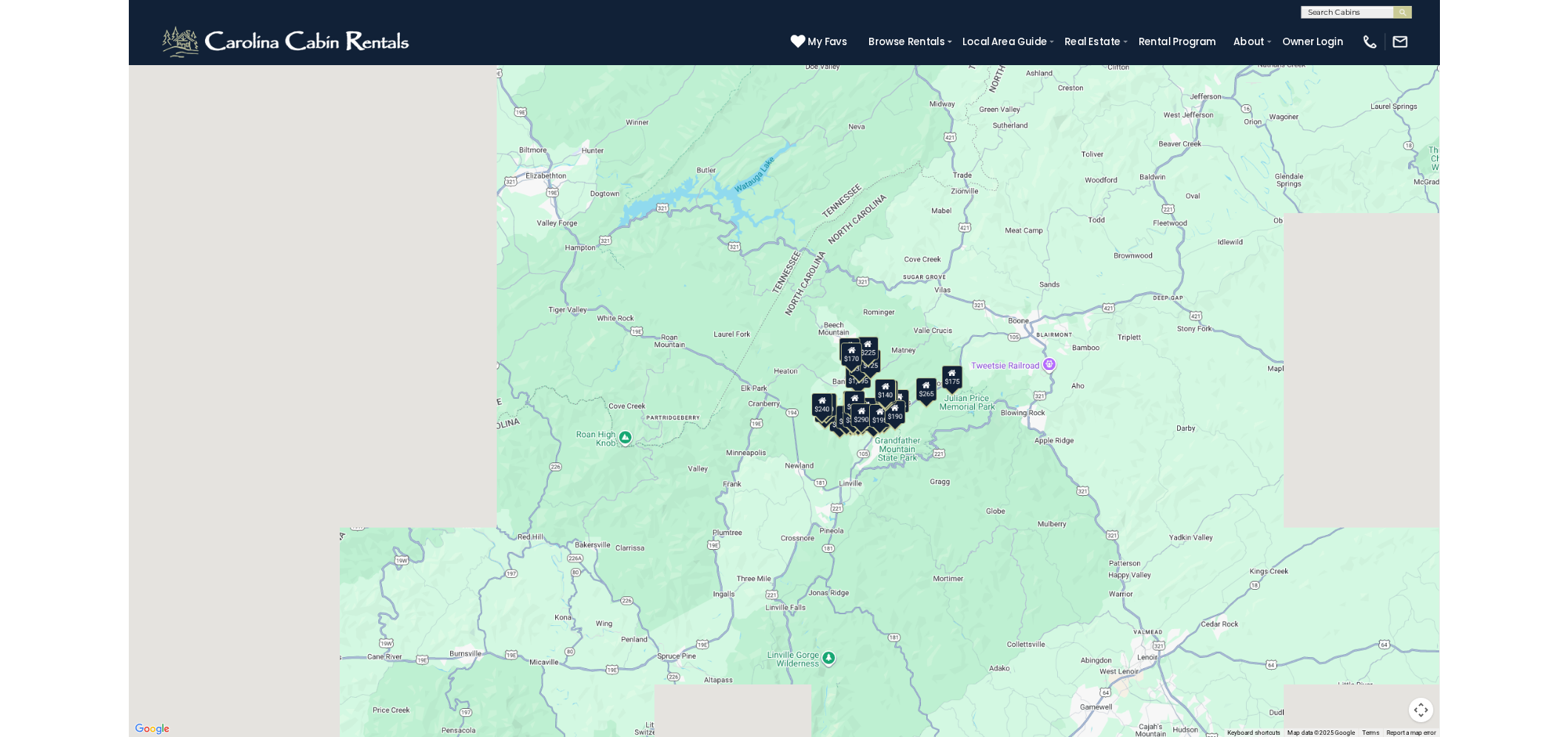
scroll to position [6007, 0]
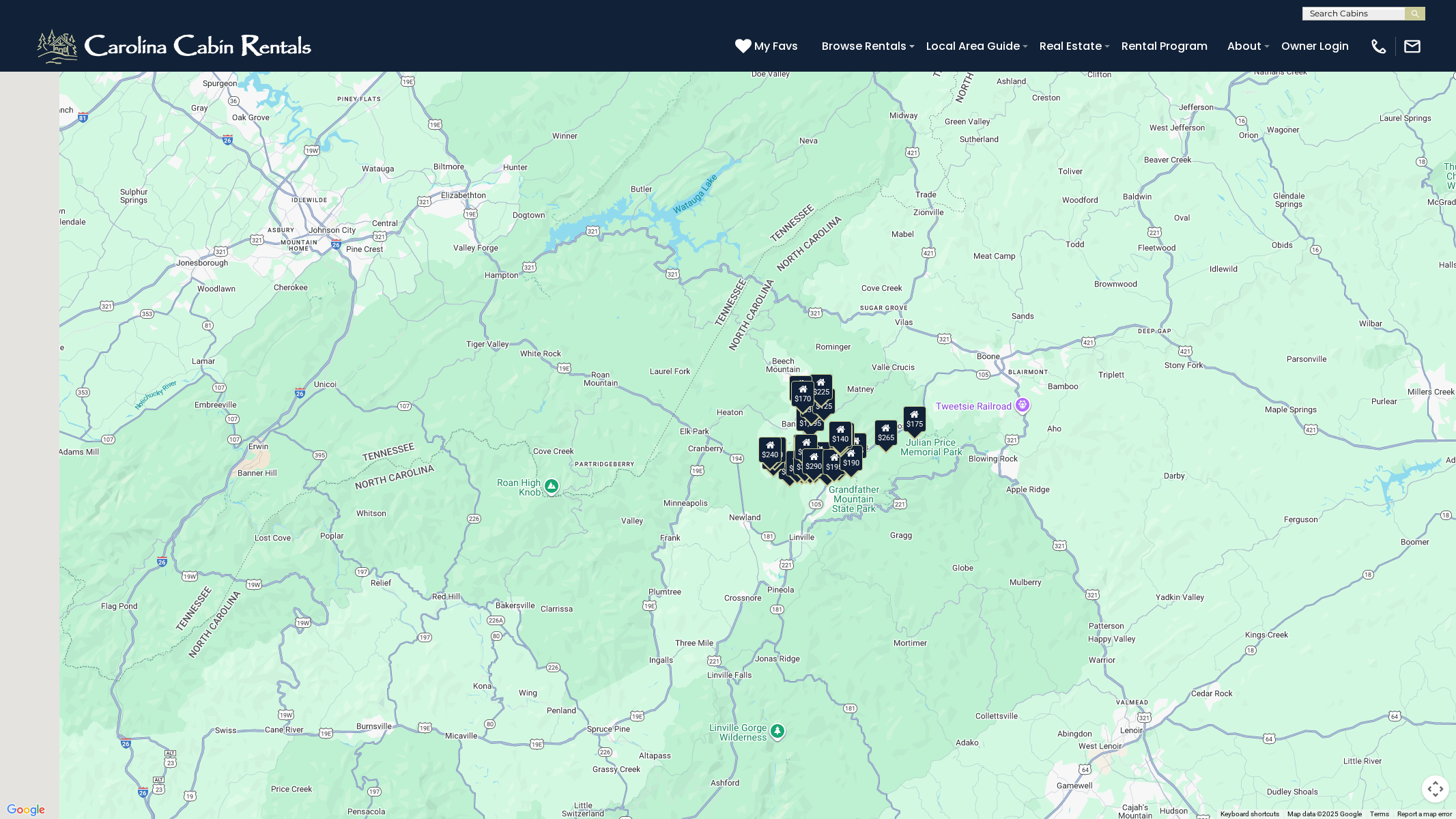
drag, startPoint x: 847, startPoint y: 606, endPoint x: 864, endPoint y: 420, distance: 186.8
click at [864, 420] on div "$650 $375 $350 $350 $200 $375 $195 $265 $190 $175 $155 $290 $175 $345 $1,095 $1…" at bounding box center [728, 410] width 1456 height 819
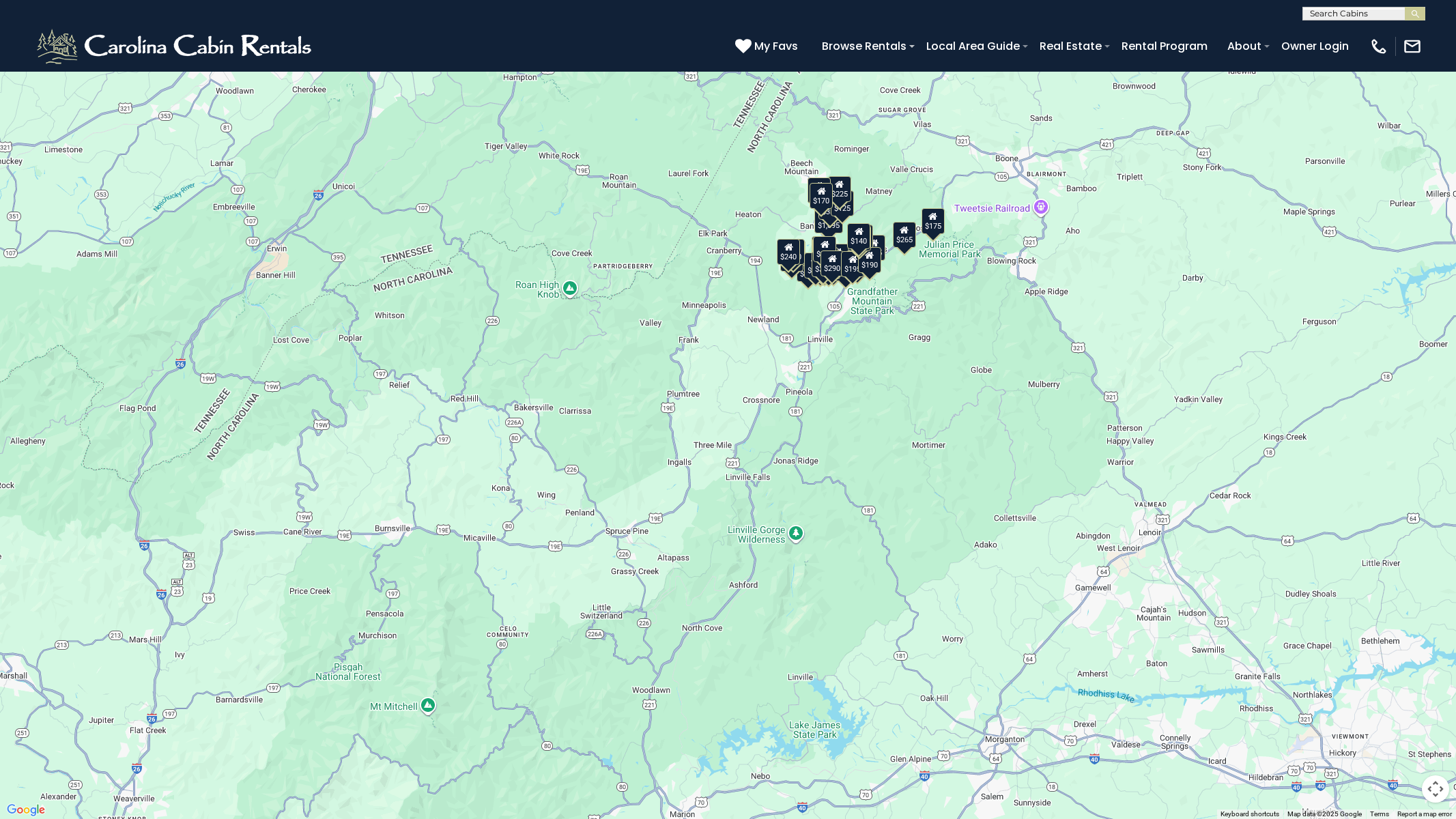
drag, startPoint x: 885, startPoint y: 592, endPoint x: 904, endPoint y: 394, distance: 198.9
click at [904, 394] on div "$650 $375 $350 $350 $200 $375 $195 $265 $190 $175 $155 $290 $175 $345 $1,095 $1…" at bounding box center [728, 410] width 1456 height 819
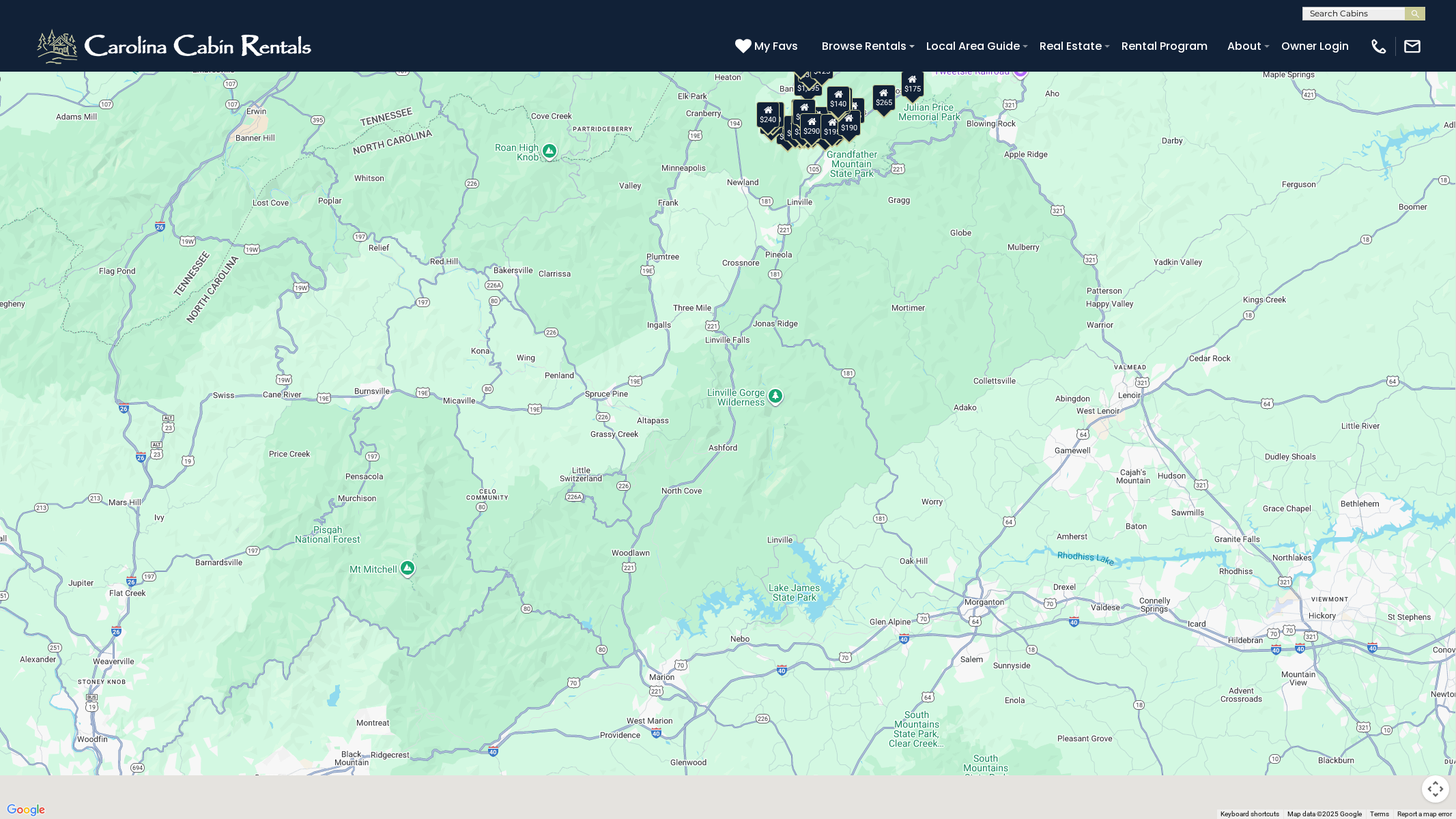
drag, startPoint x: 894, startPoint y: 686, endPoint x: 874, endPoint y: 536, distance: 151.3
click at [874, 536] on div "$650 $375 $350 $350 $200 $375 $195 $265 $190 $175 $155 $290 $175 $345 $1,095 $1…" at bounding box center [728, 410] width 1456 height 819
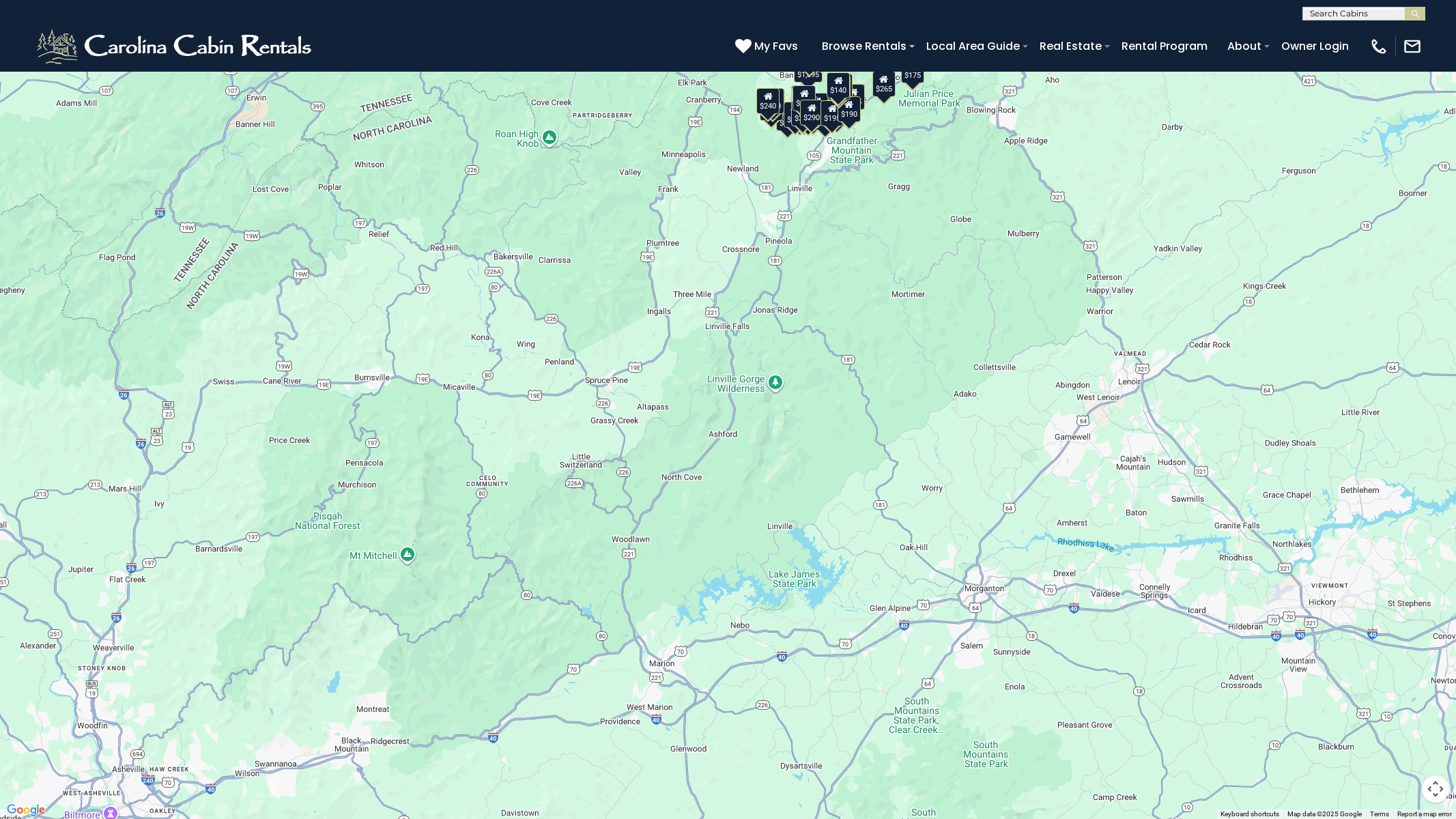
click at [856, 611] on div "$650 $375 $350 $350 $200 $375 $195 $265 $190 $175 $155 $290 $175 $345 $1,095 $1…" at bounding box center [728, 410] width 1456 height 819
click at [24, 33] on div "$650 $375 $350 $350 $200 $375 $195 $265 $190 $175 $155 $290 $175 $345 $1,095 $1…" at bounding box center [728, 410] width 1456 height 819
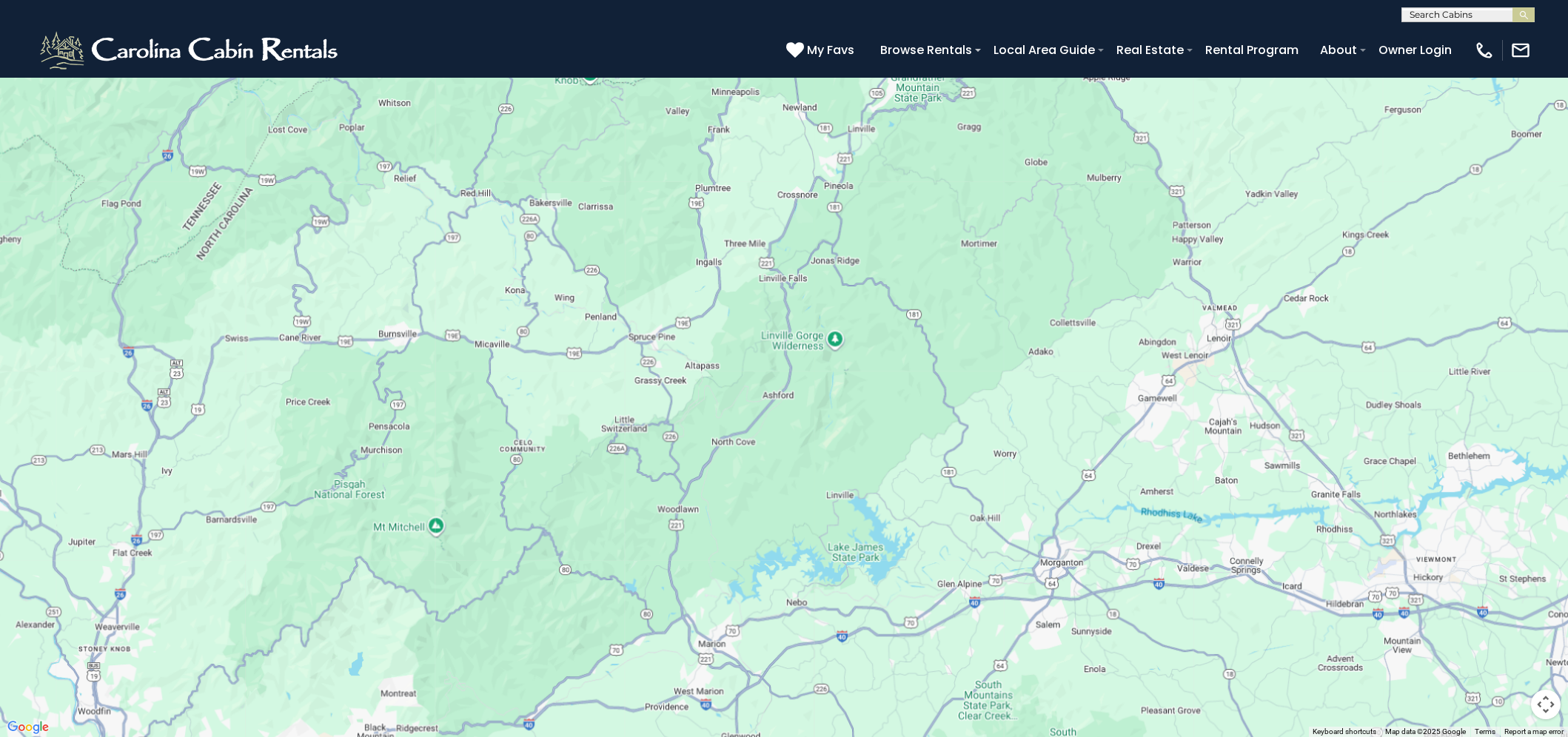
scroll to position [5979, 0]
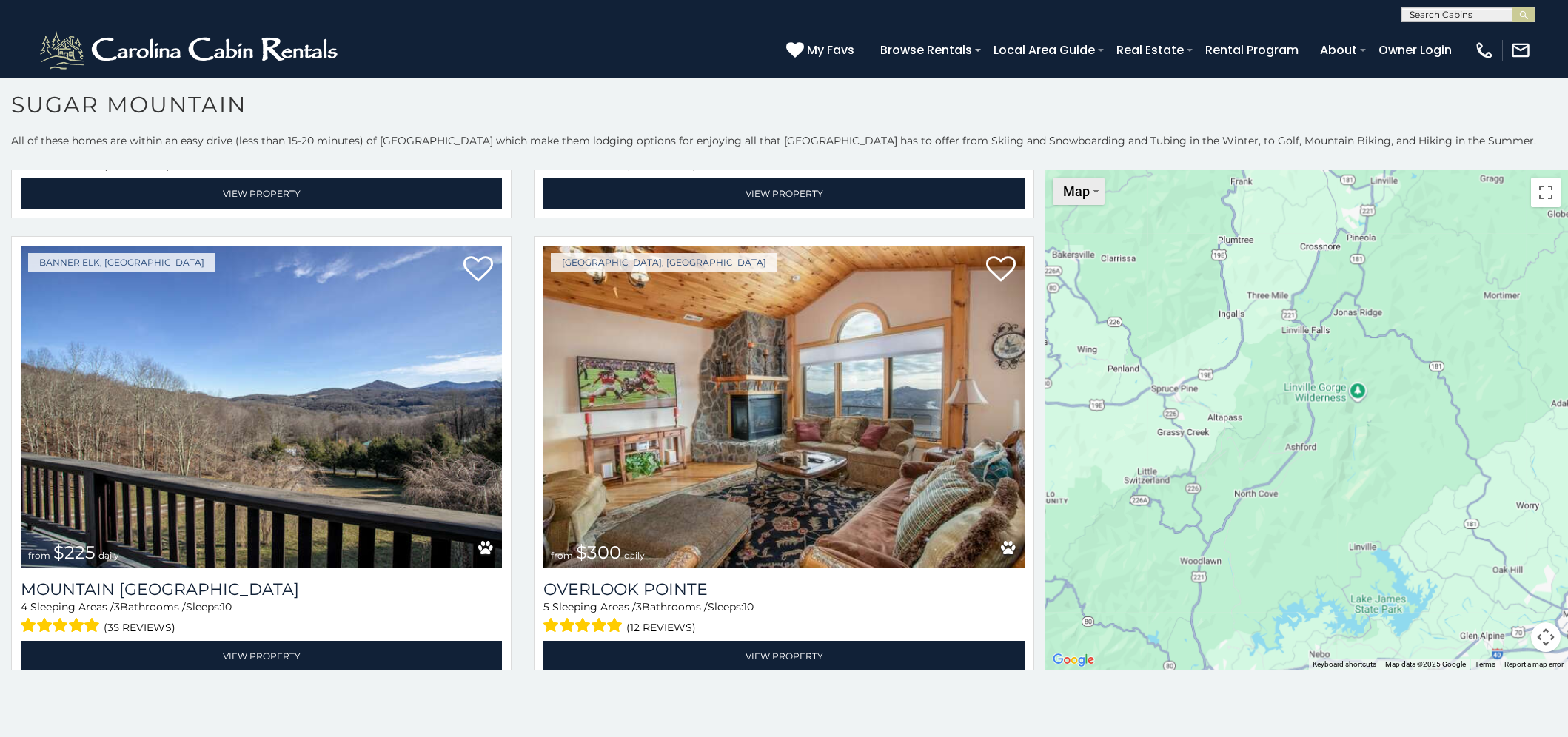
click at [1073, 200] on button "Map" at bounding box center [1079, 191] width 52 height 27
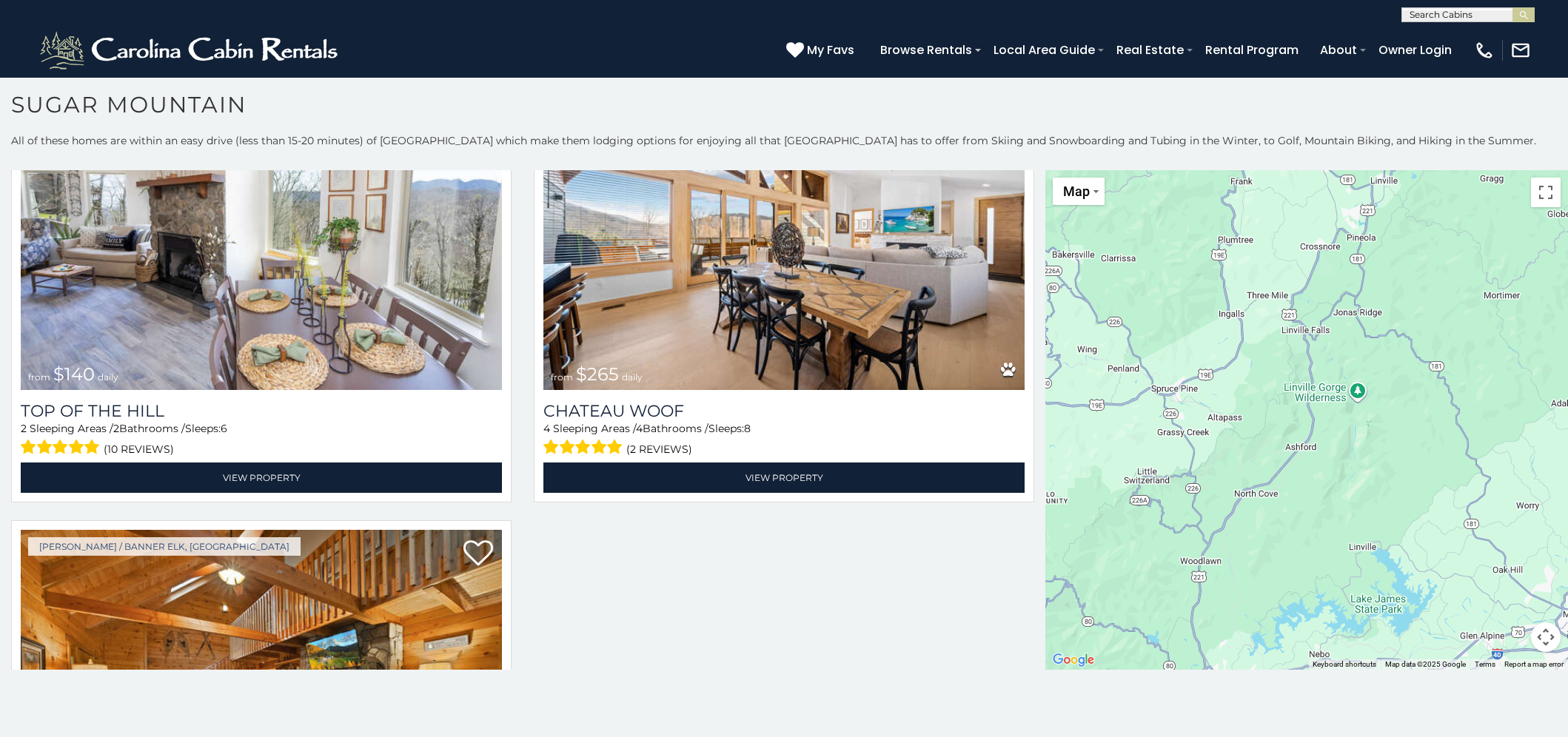
scroll to position [7812, 0]
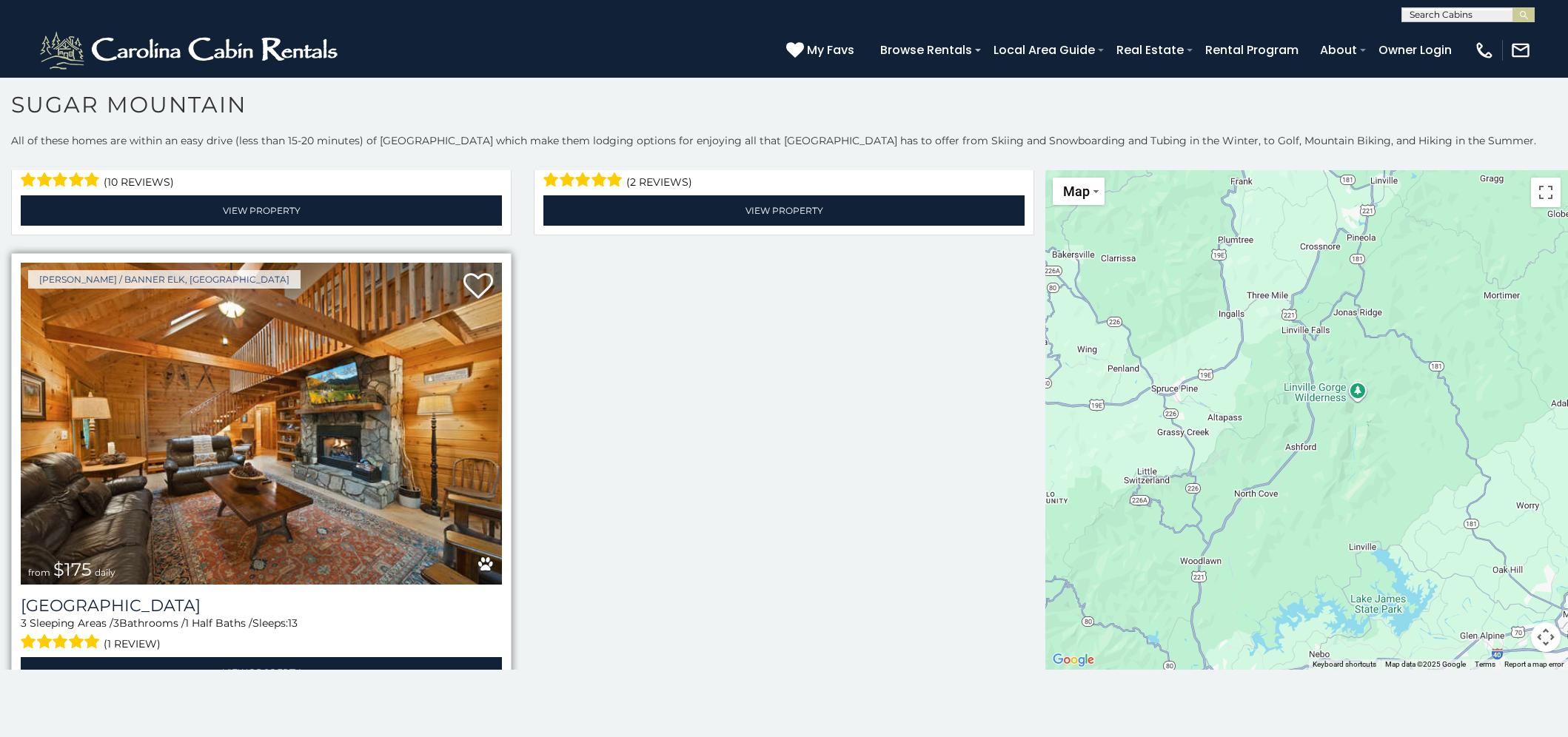
click at [359, 416] on img at bounding box center [260, 424] width 481 height 323
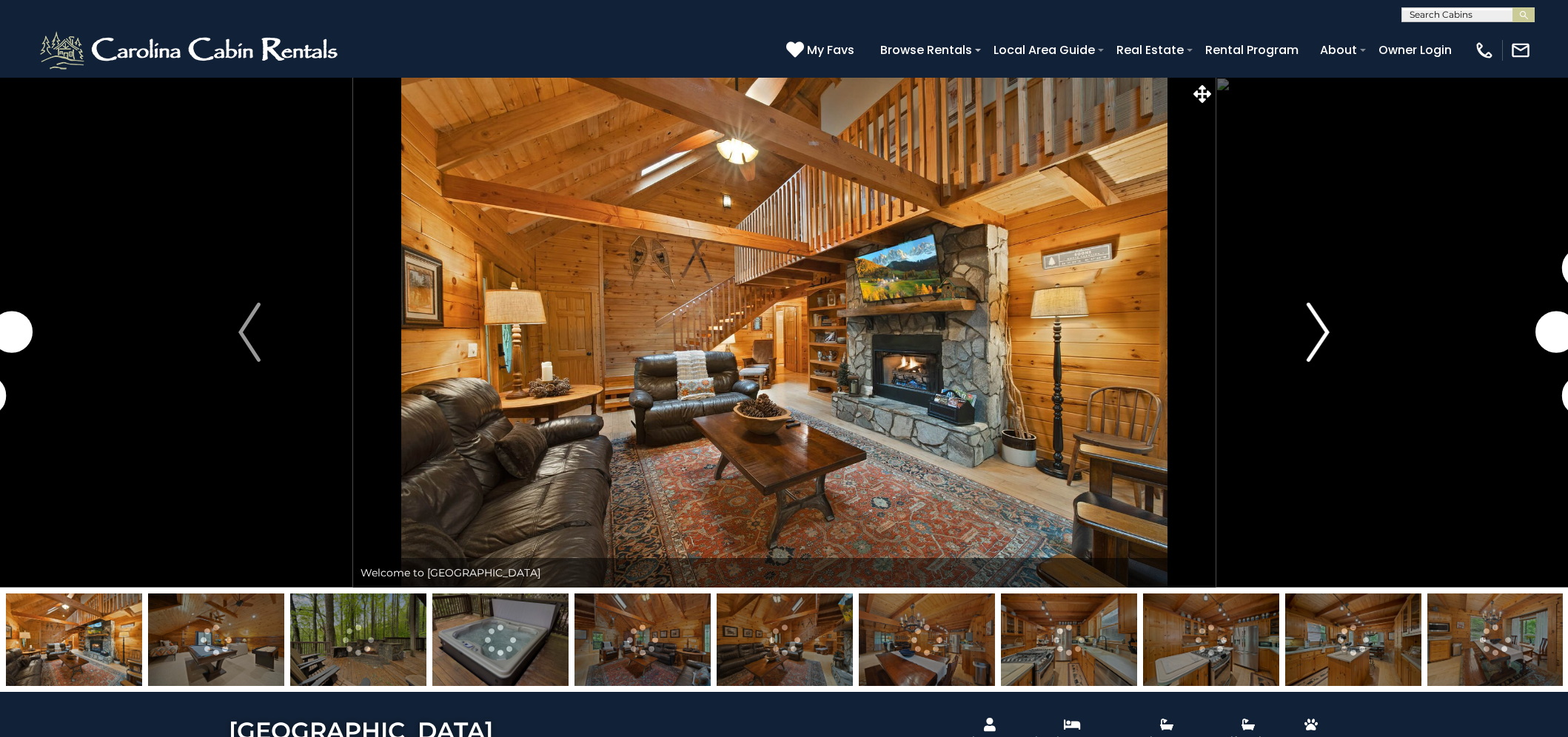
click at [1323, 328] on img "Next" at bounding box center [1319, 333] width 22 height 60
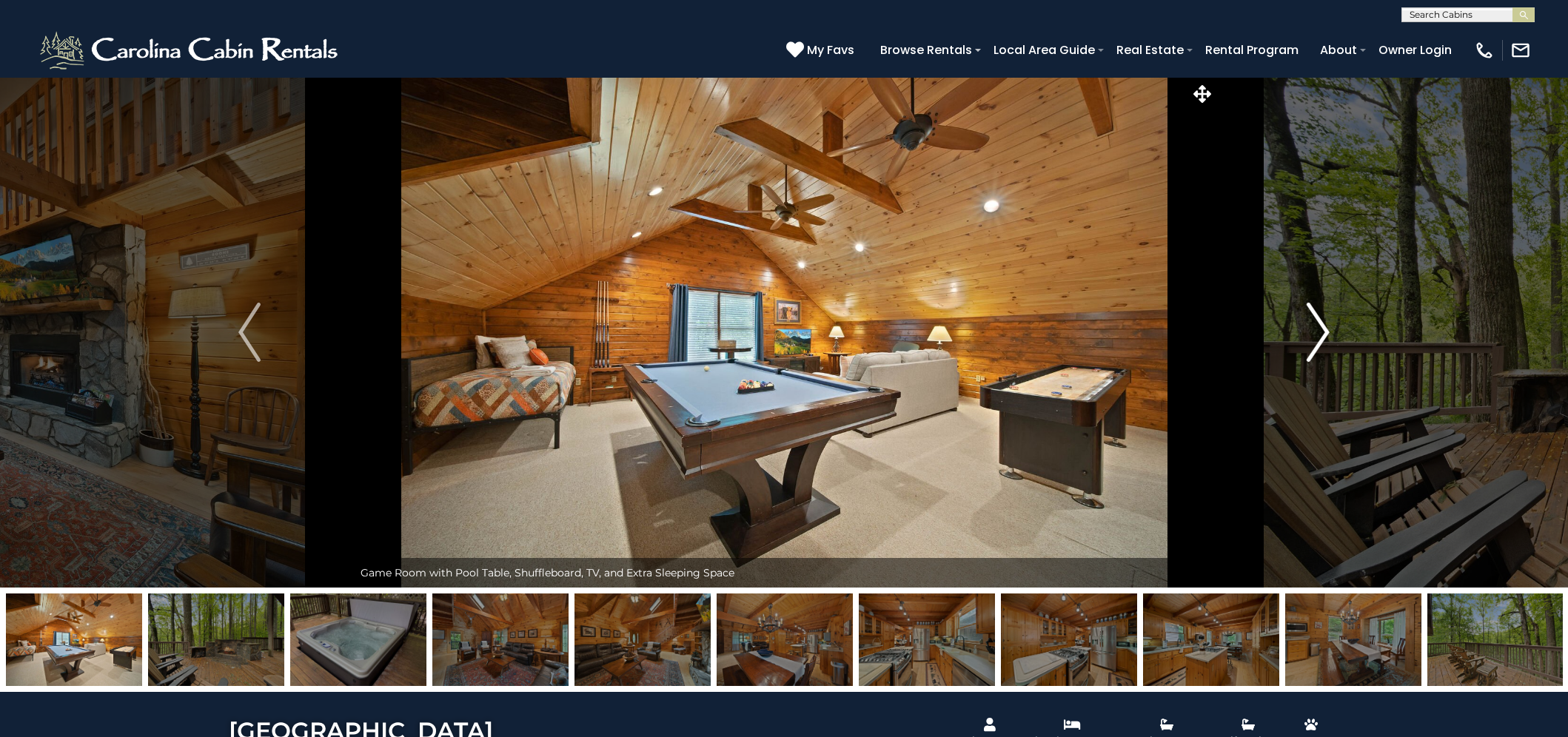
click at [1319, 330] on img "Next" at bounding box center [1319, 333] width 22 height 60
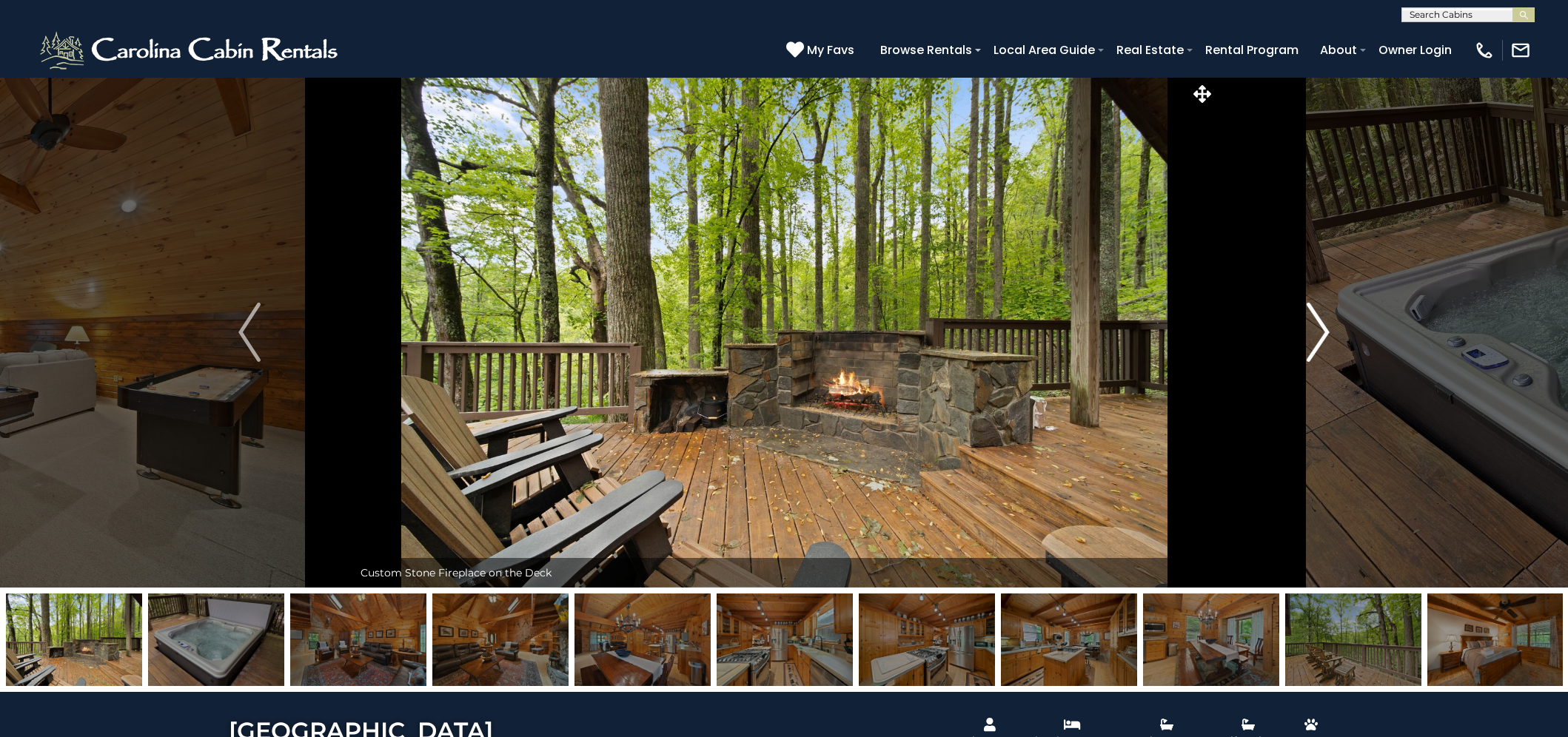
click at [1325, 338] on img "Next" at bounding box center [1319, 333] width 22 height 60
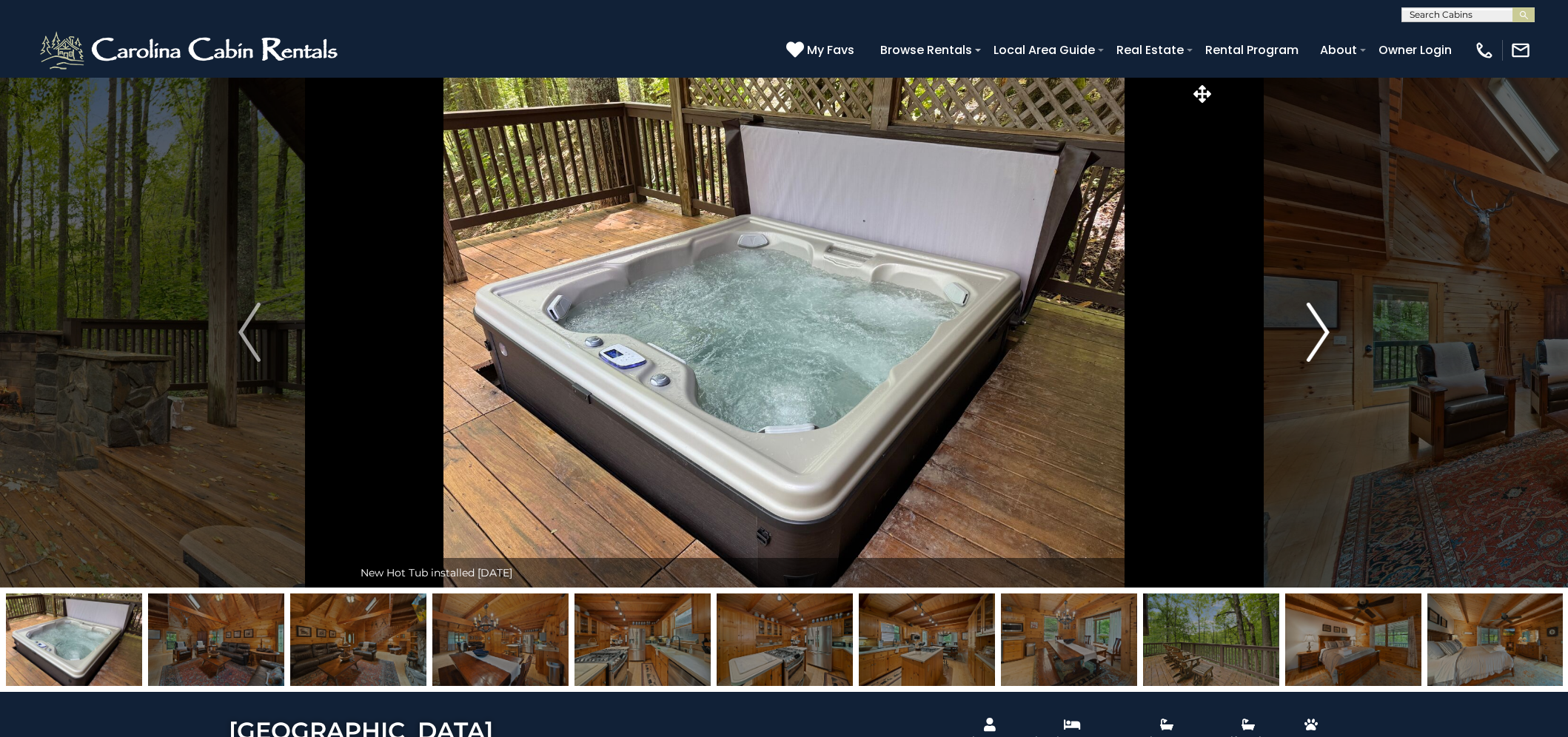
click at [1325, 339] on img "Next" at bounding box center [1319, 333] width 22 height 60
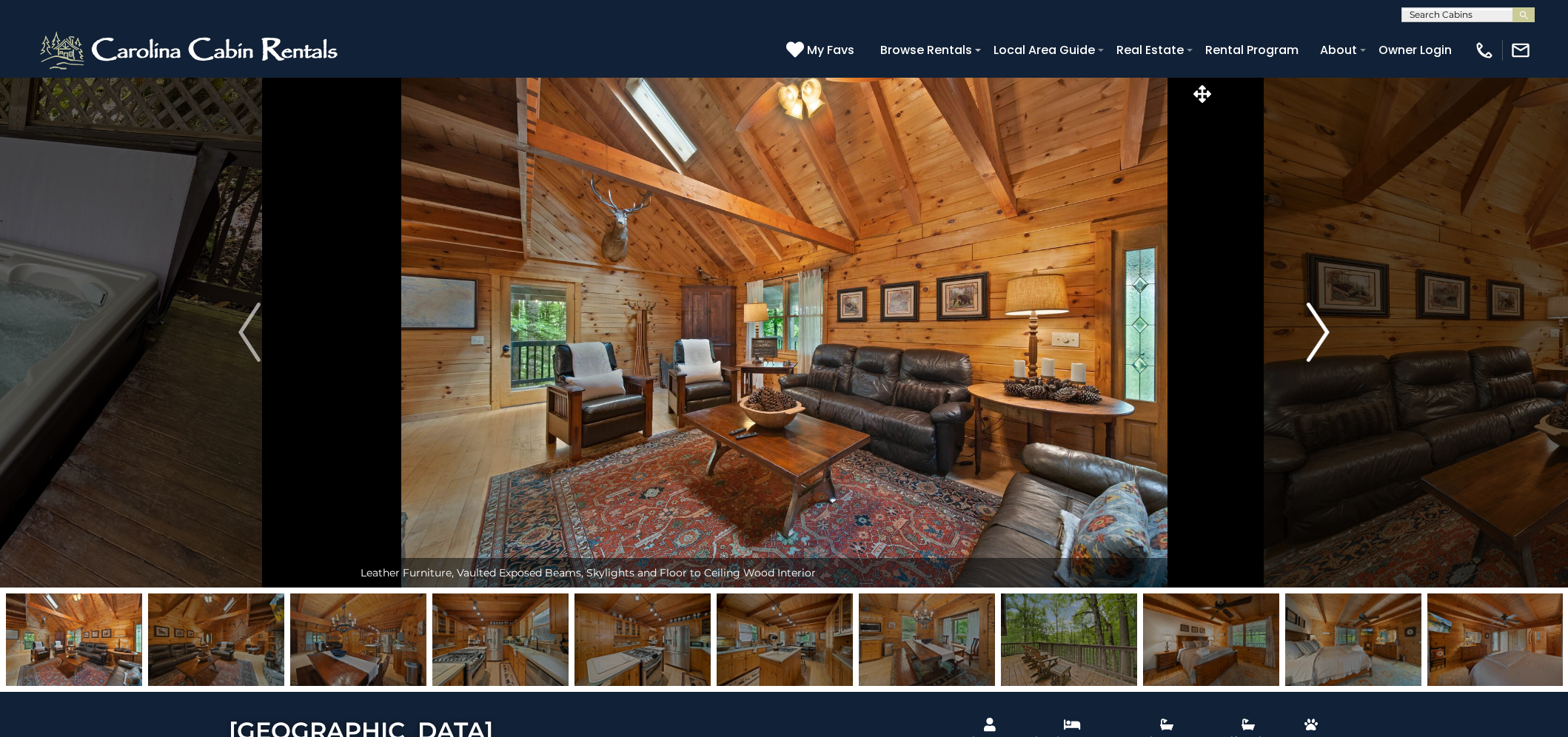
click at [1322, 342] on img "Next" at bounding box center [1319, 333] width 22 height 60
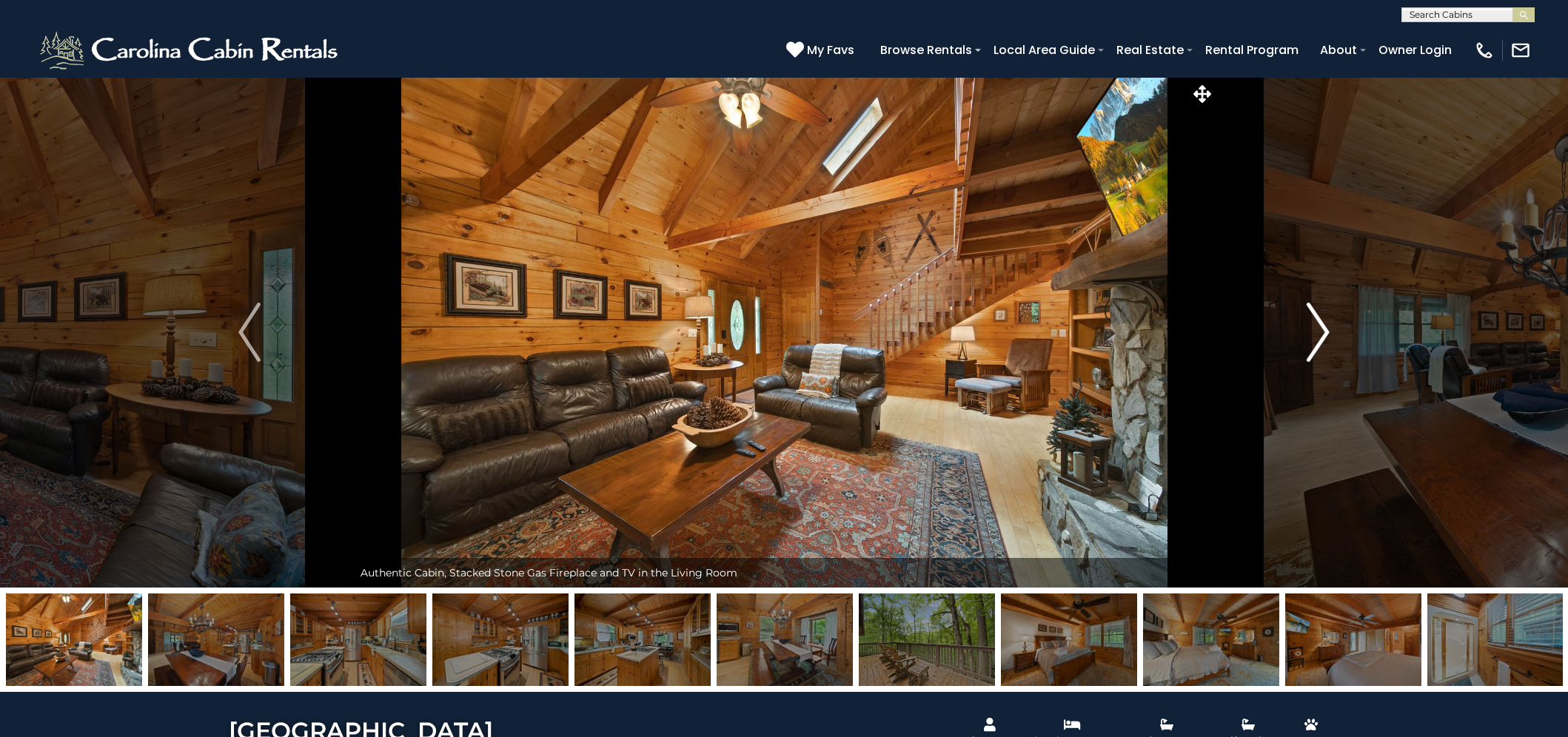
drag, startPoint x: 1322, startPoint y: 344, endPoint x: 1322, endPoint y: 333, distance: 11.0
click at [1322, 333] on img "Next" at bounding box center [1319, 333] width 22 height 60
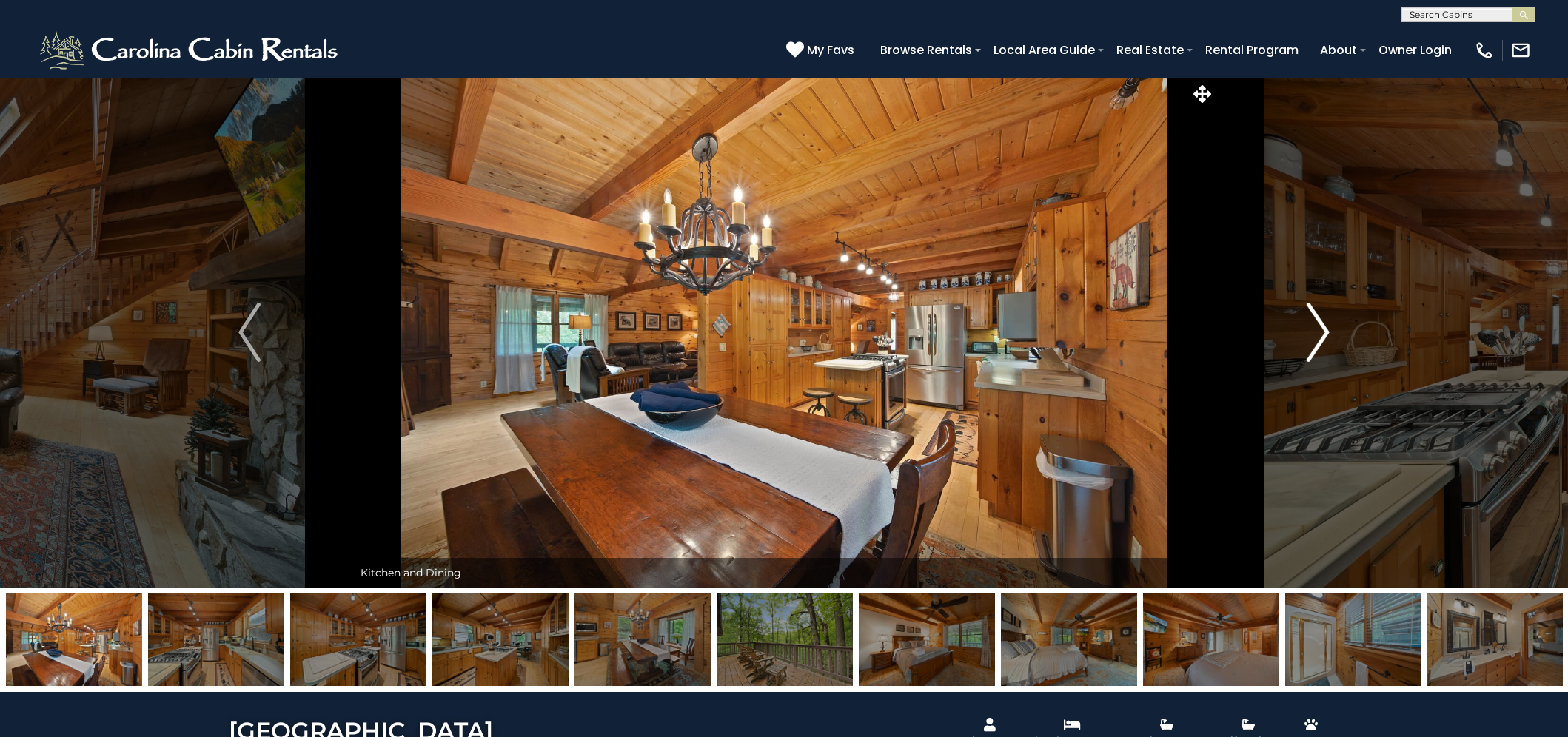
click at [1331, 334] on button "Next" at bounding box center [1319, 332] width 207 height 511
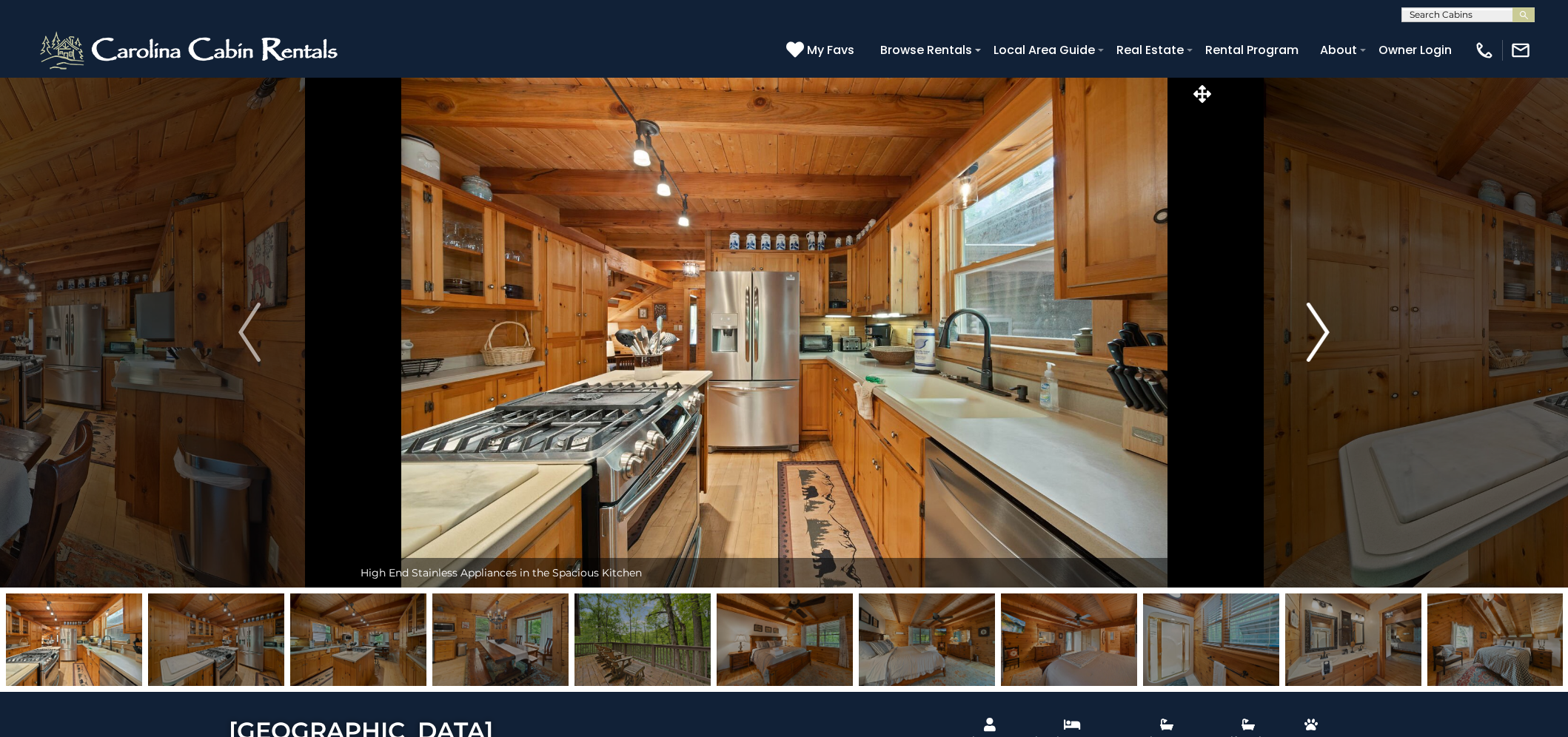
click at [1323, 333] on img "Next" at bounding box center [1319, 333] width 22 height 60
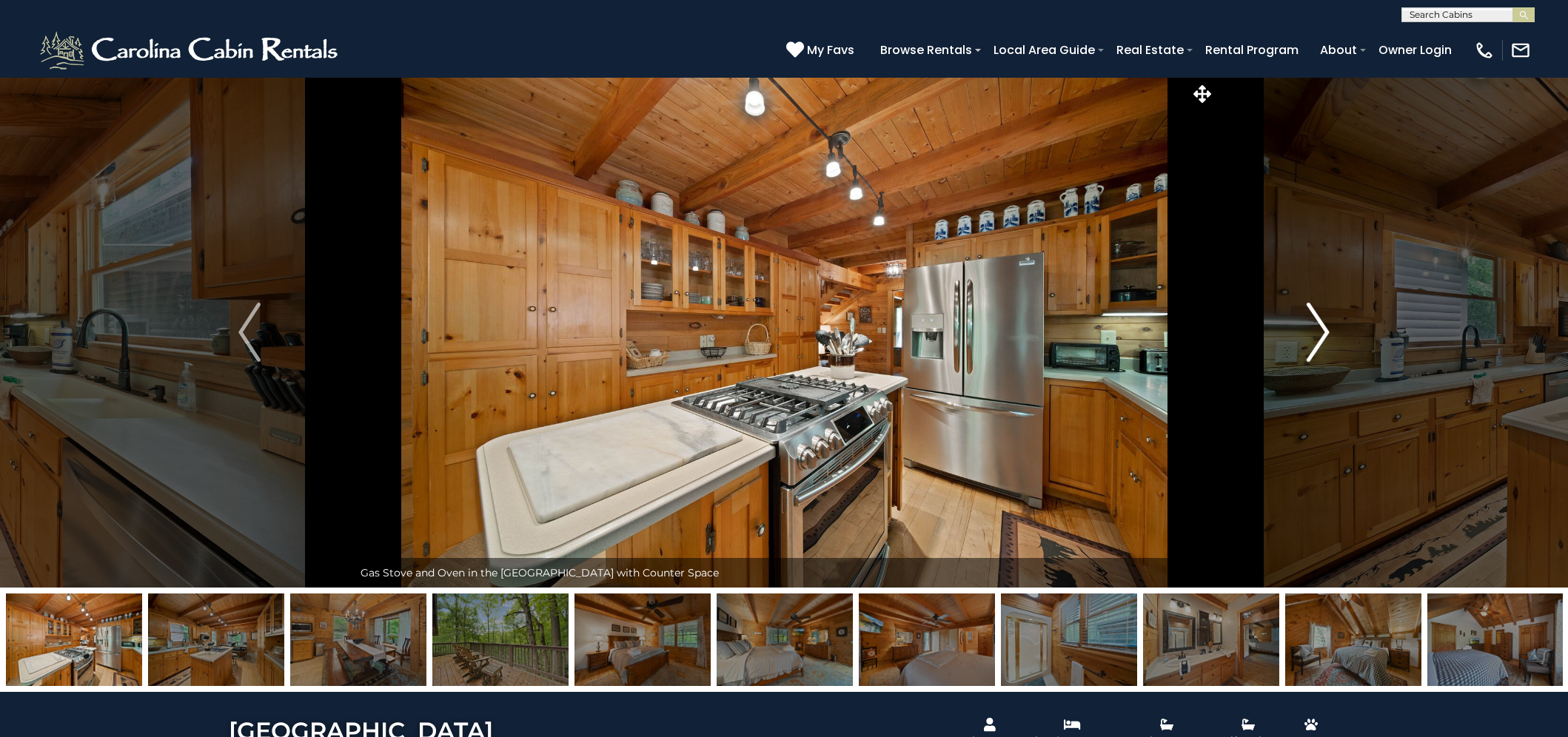
click at [1322, 334] on img "Next" at bounding box center [1319, 333] width 22 height 60
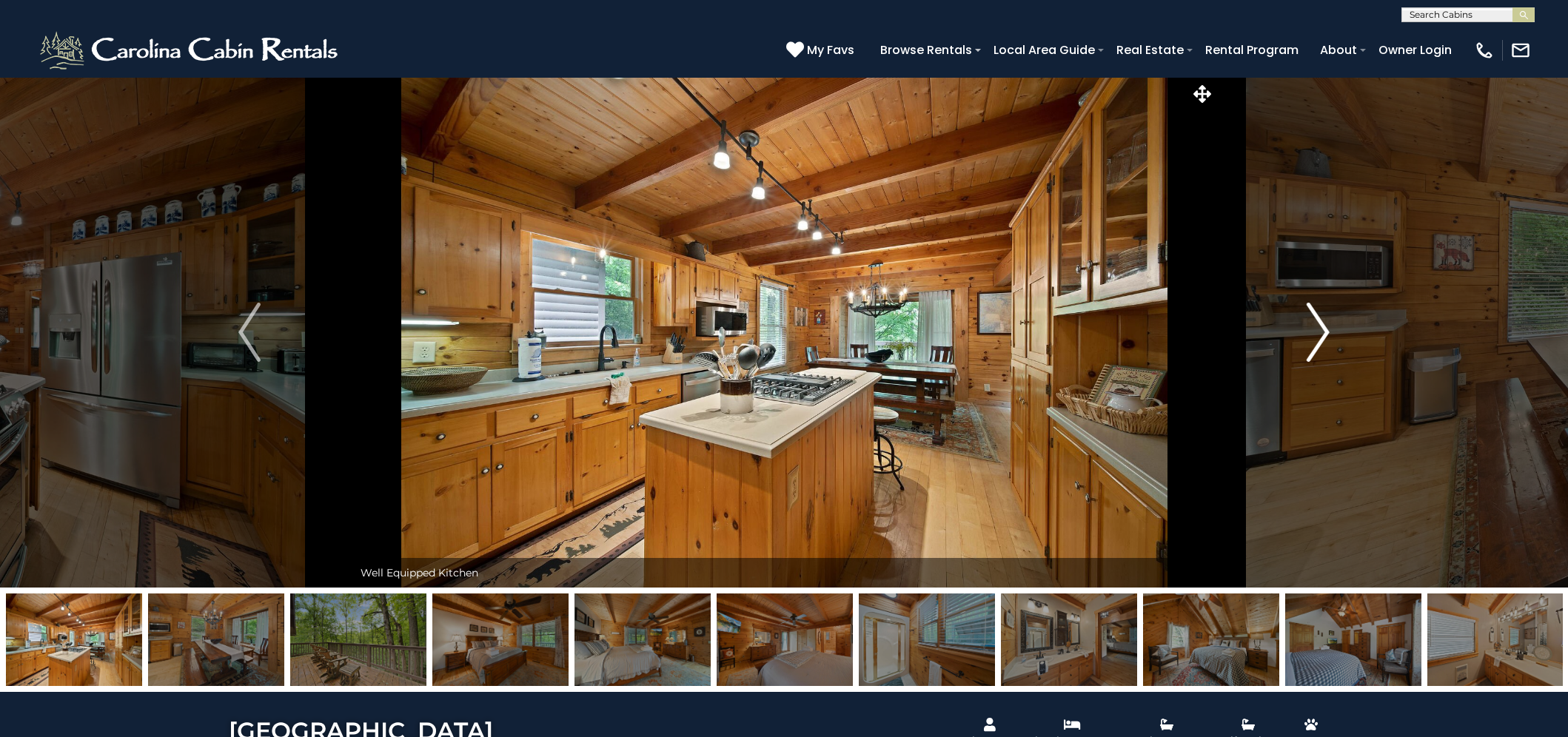
click at [1324, 341] on img "Next" at bounding box center [1319, 333] width 22 height 60
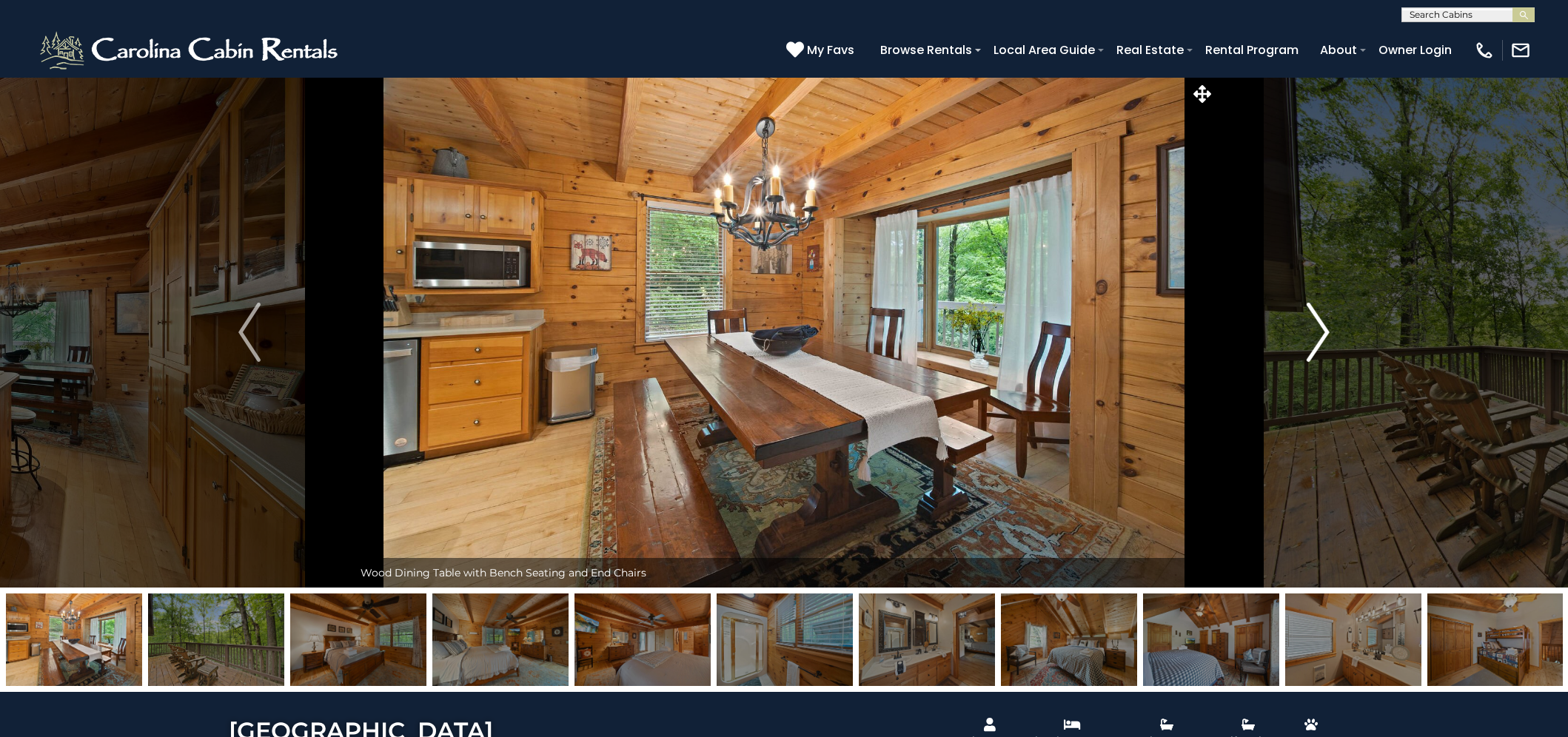
click at [1329, 338] on img "Next" at bounding box center [1319, 333] width 22 height 60
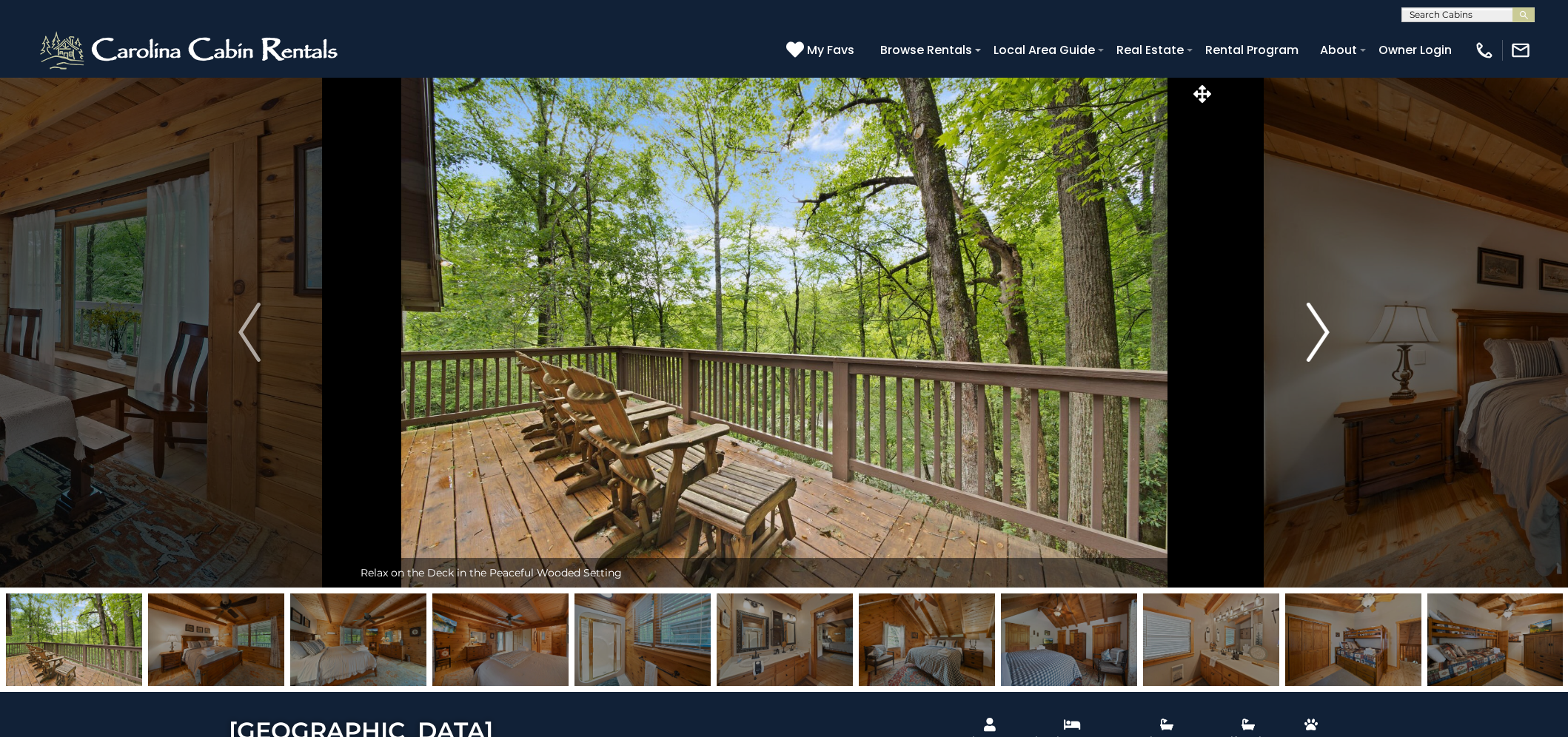
click at [1318, 332] on img "Next" at bounding box center [1319, 333] width 22 height 60
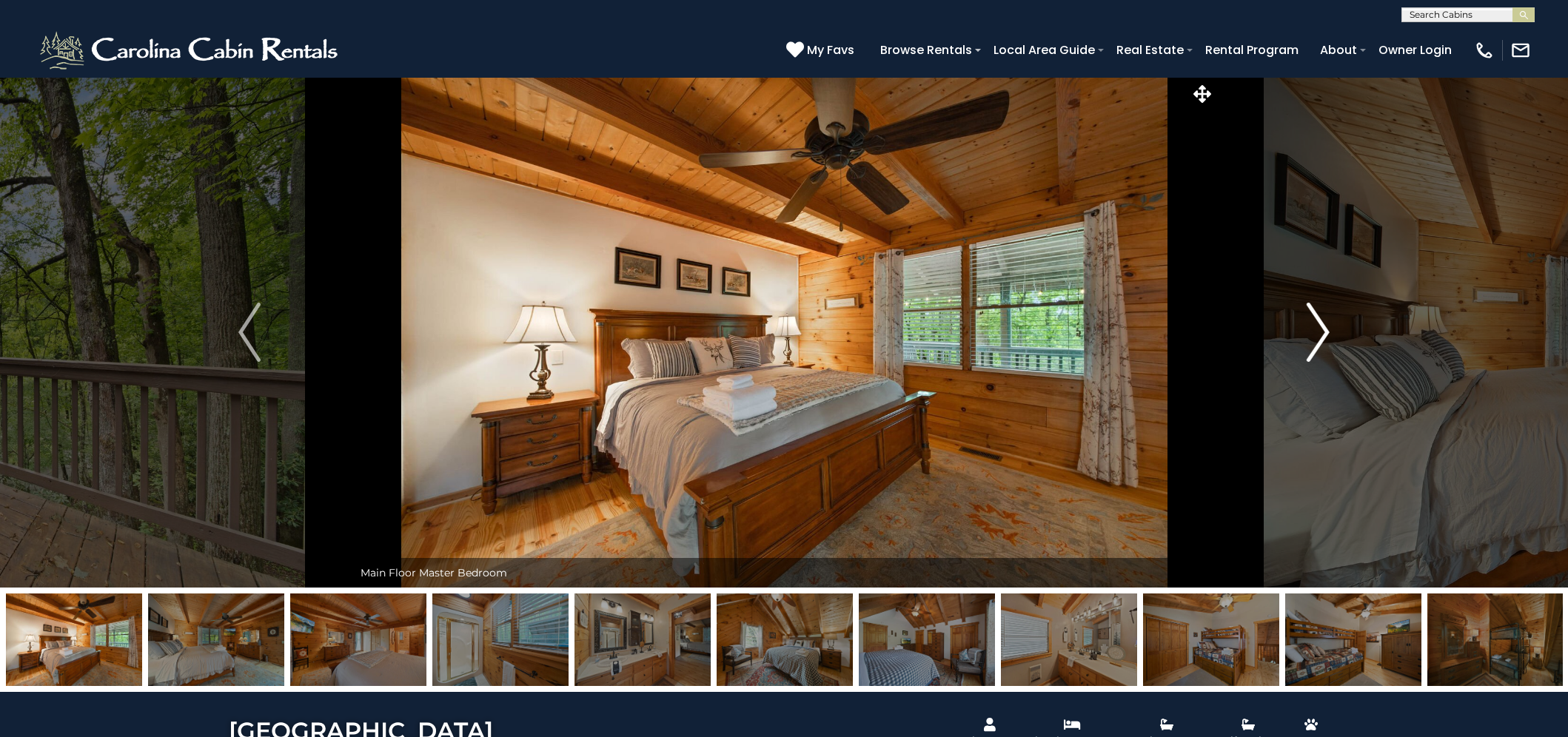
click at [1318, 329] on img "Next" at bounding box center [1319, 333] width 22 height 60
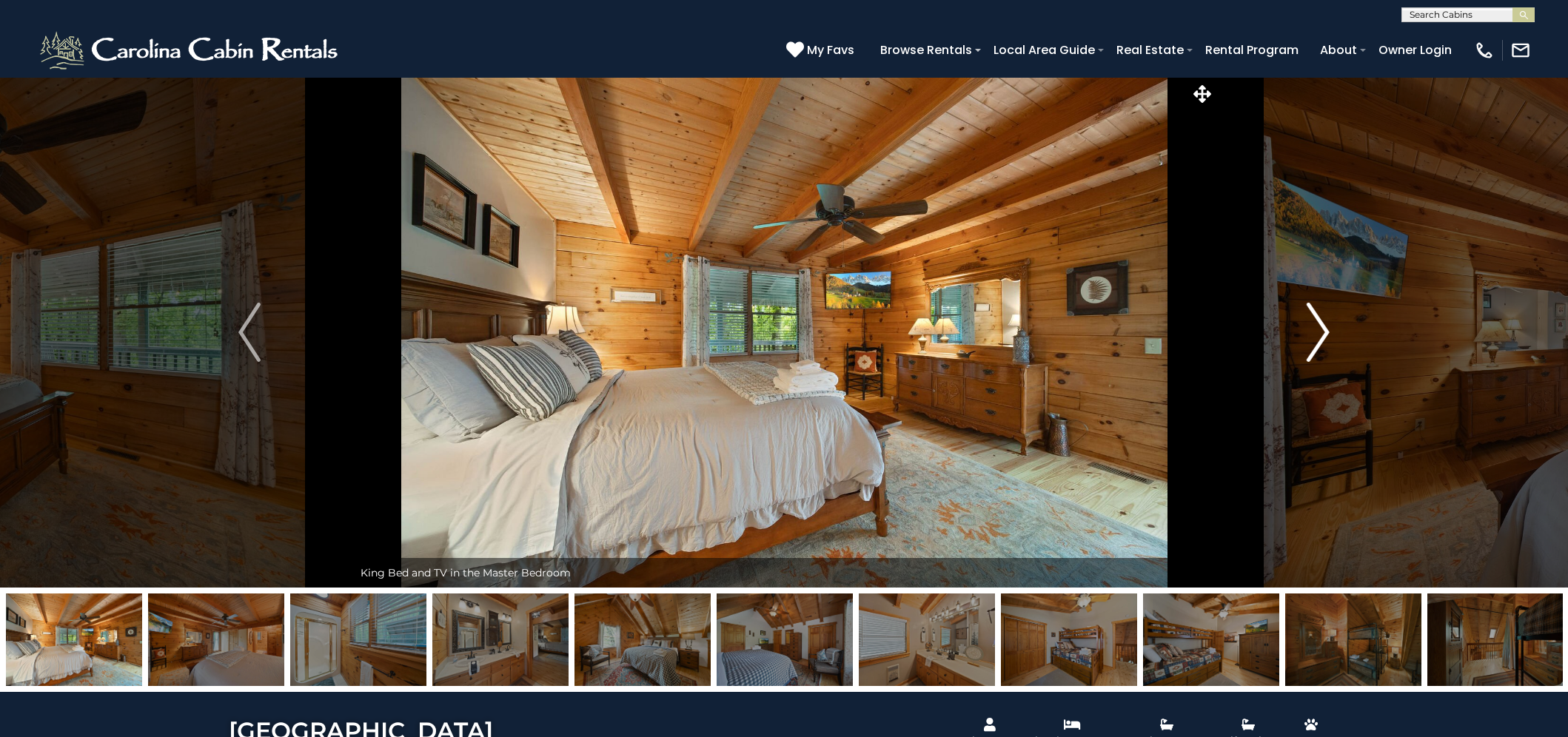
click at [1323, 326] on img "Next" at bounding box center [1319, 333] width 22 height 60
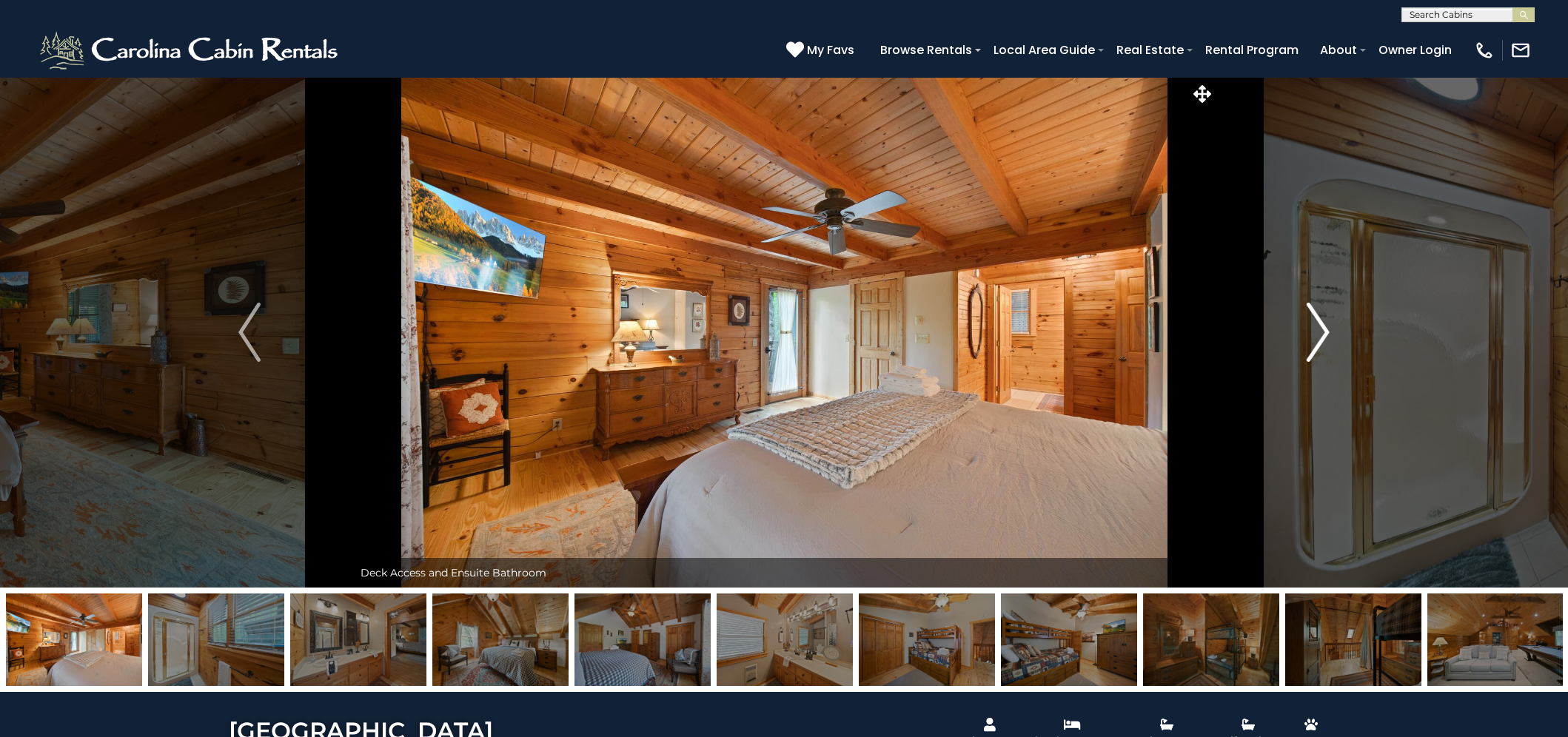
click at [1323, 326] on img "Next" at bounding box center [1319, 333] width 22 height 60
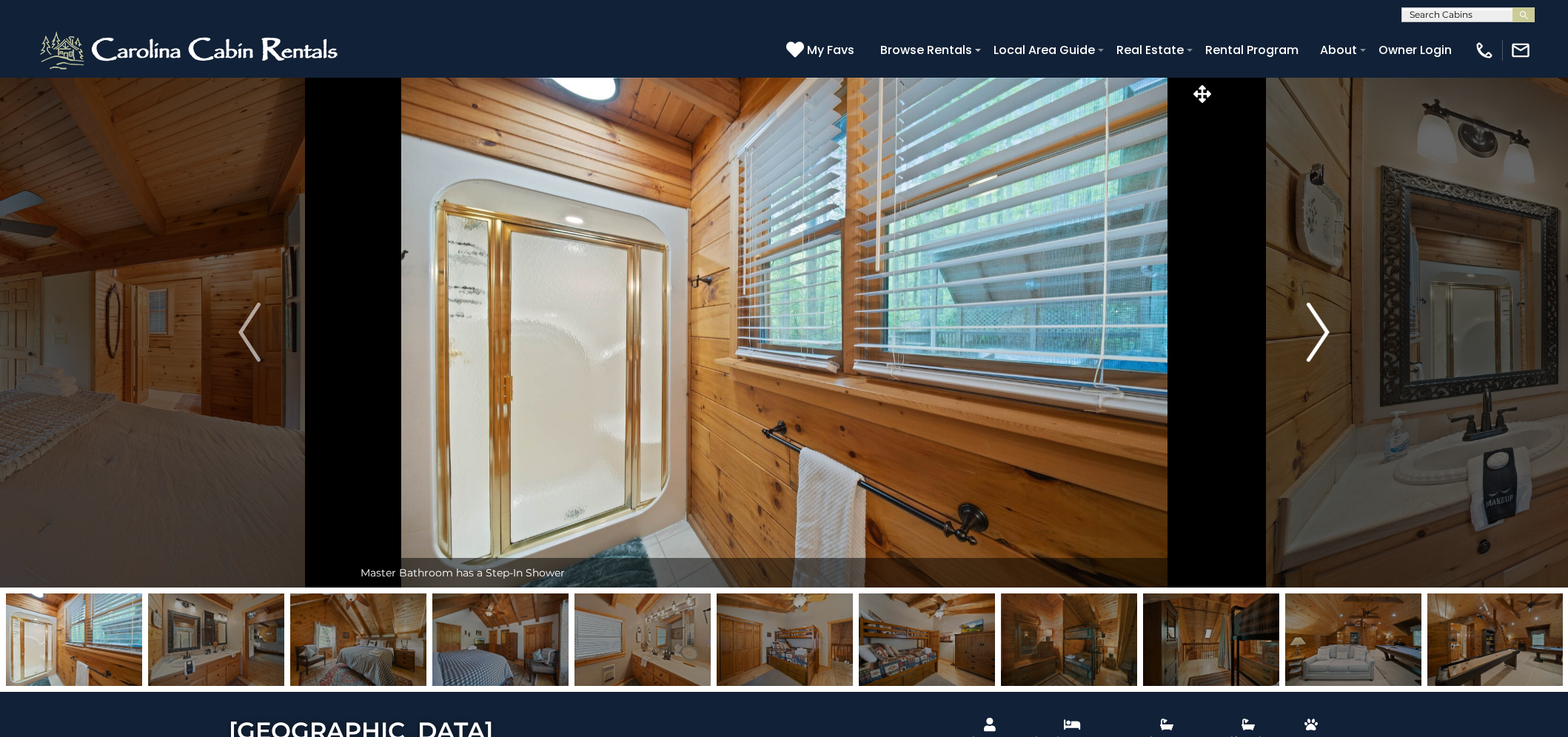
click at [1337, 329] on button "Next" at bounding box center [1319, 332] width 207 height 511
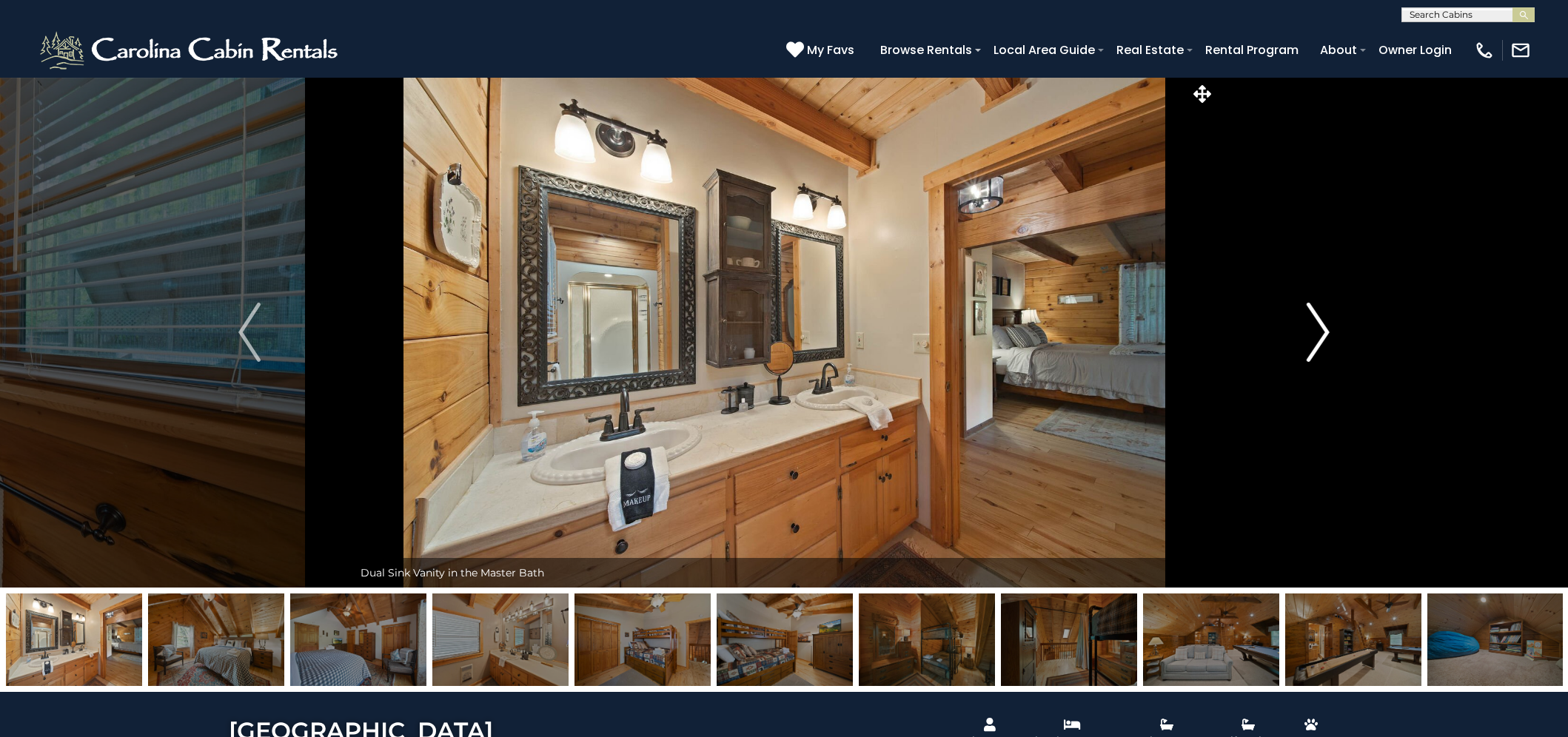
click at [1325, 335] on img "Next" at bounding box center [1319, 333] width 22 height 60
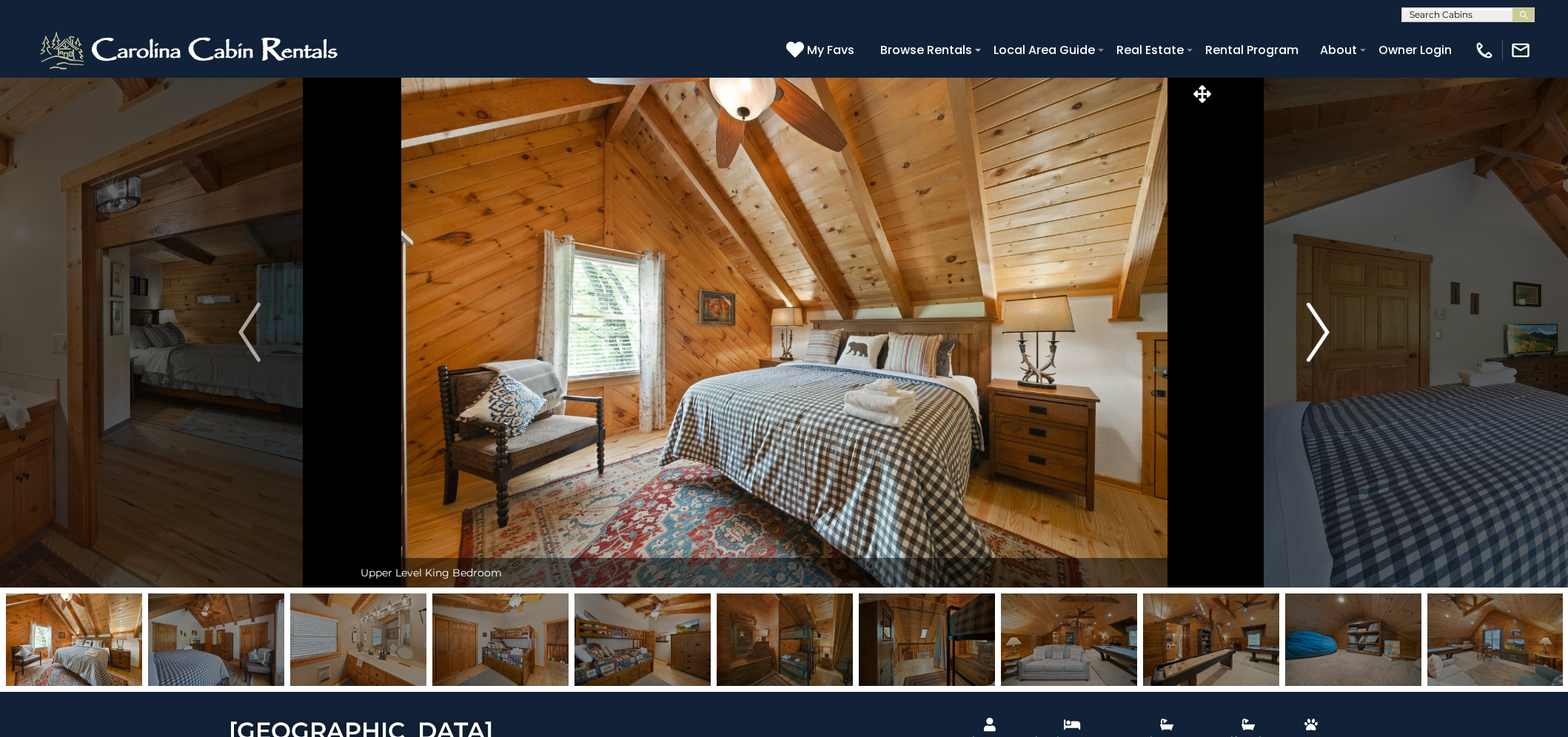
click at [1325, 335] on img "Next" at bounding box center [1319, 333] width 22 height 60
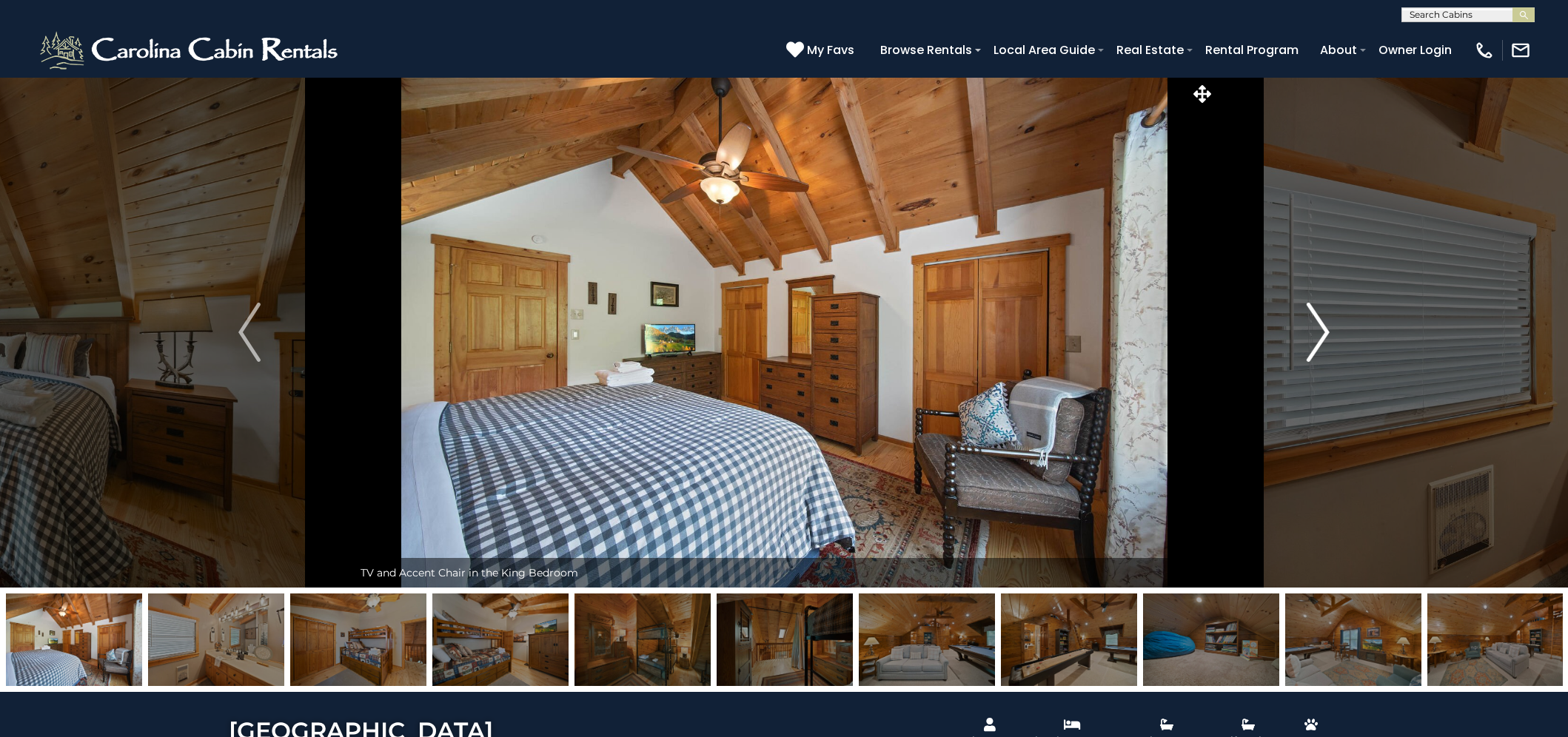
click at [1325, 335] on img "Next" at bounding box center [1319, 333] width 22 height 60
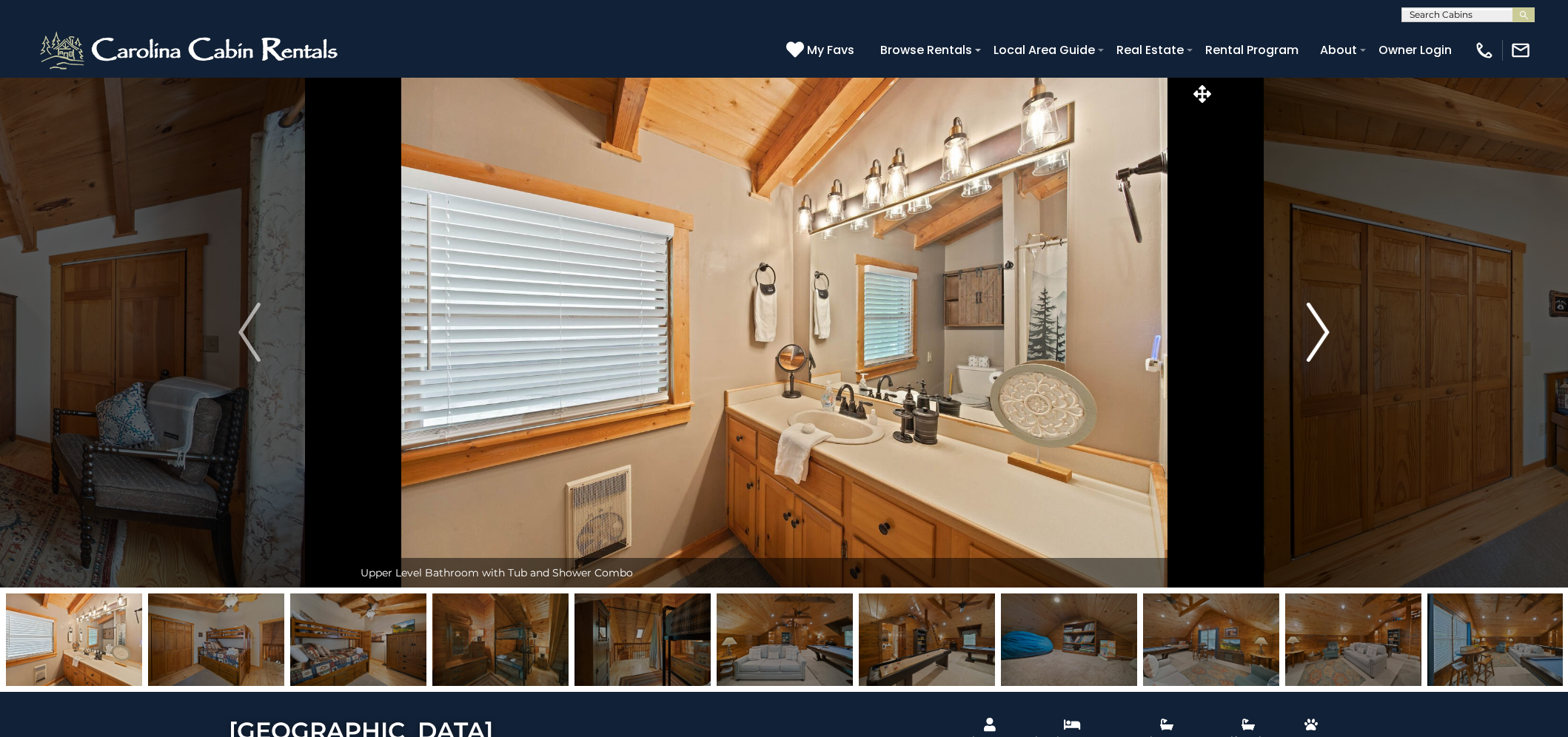
click at [1325, 335] on img "Next" at bounding box center [1319, 333] width 22 height 60
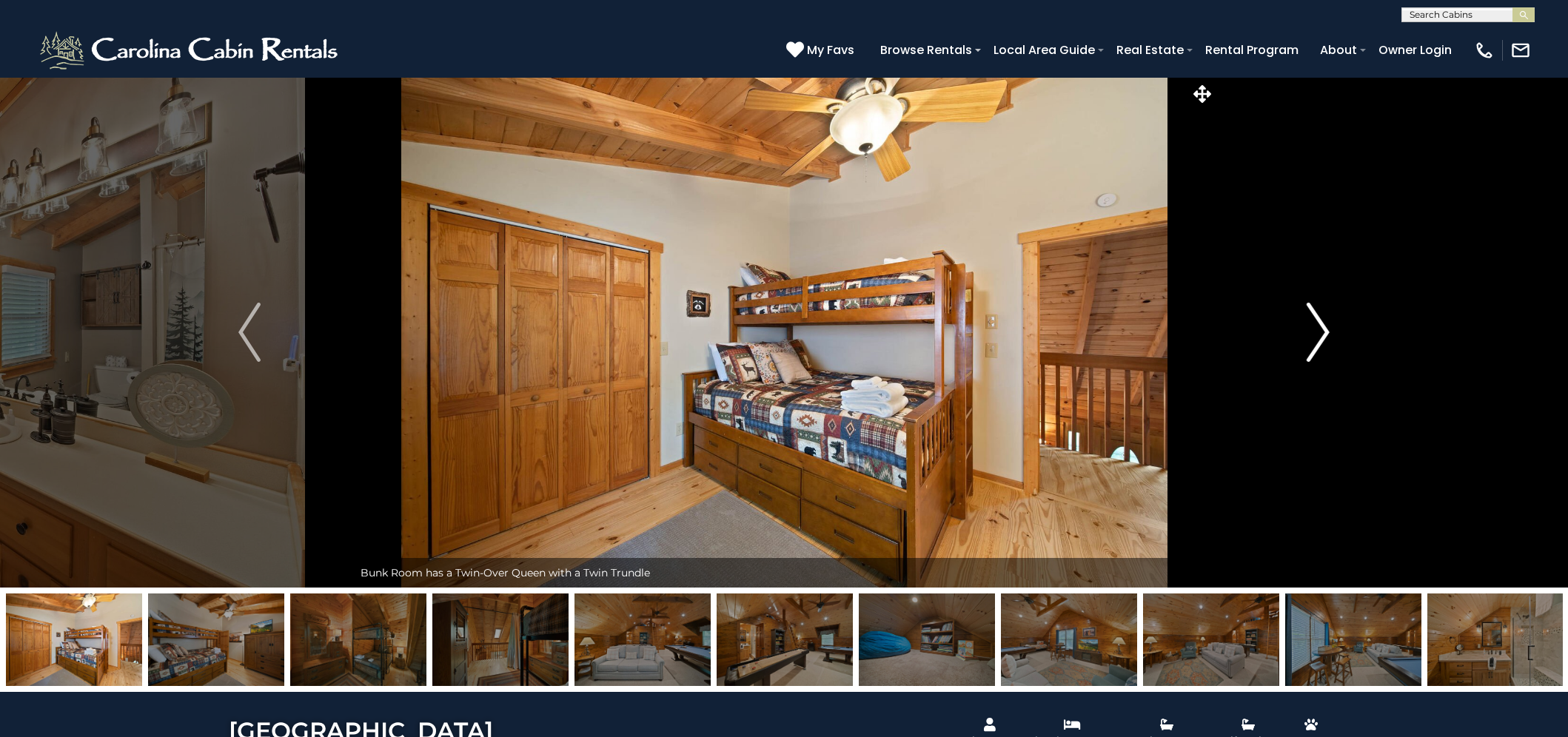
click at [1325, 335] on img "Next" at bounding box center [1319, 333] width 22 height 60
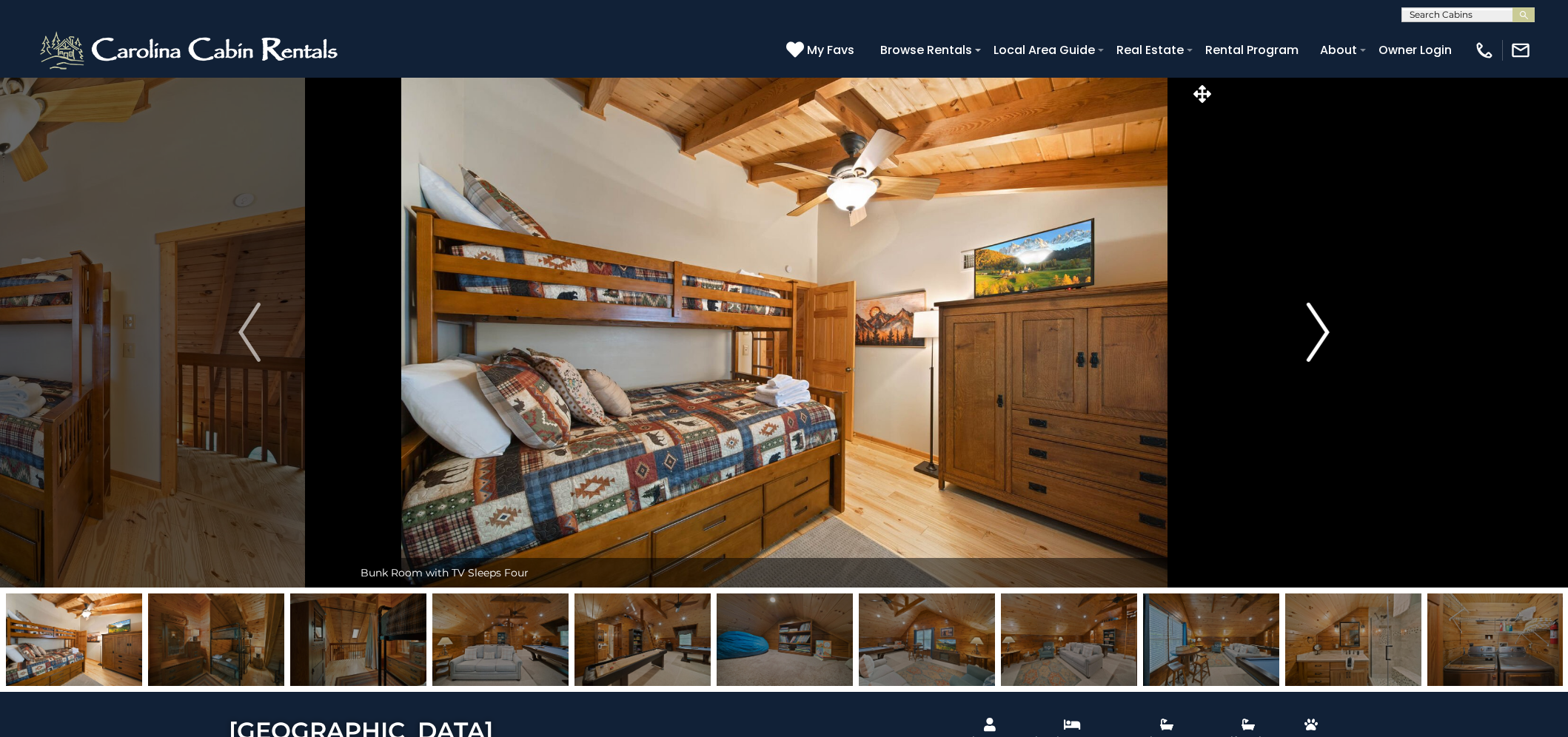
click at [1325, 335] on img "Next" at bounding box center [1319, 333] width 22 height 60
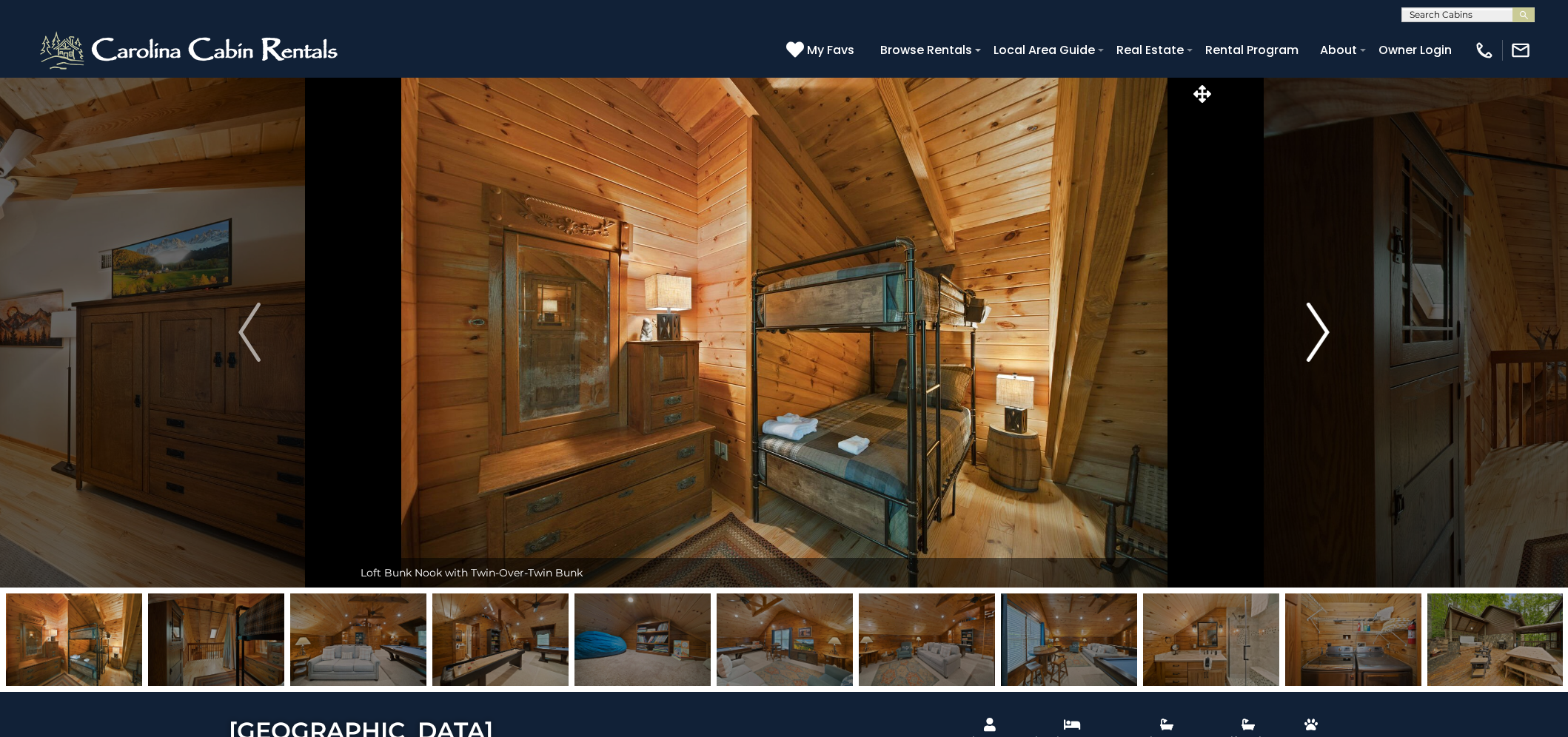
click at [1325, 335] on img "Next" at bounding box center [1319, 333] width 22 height 60
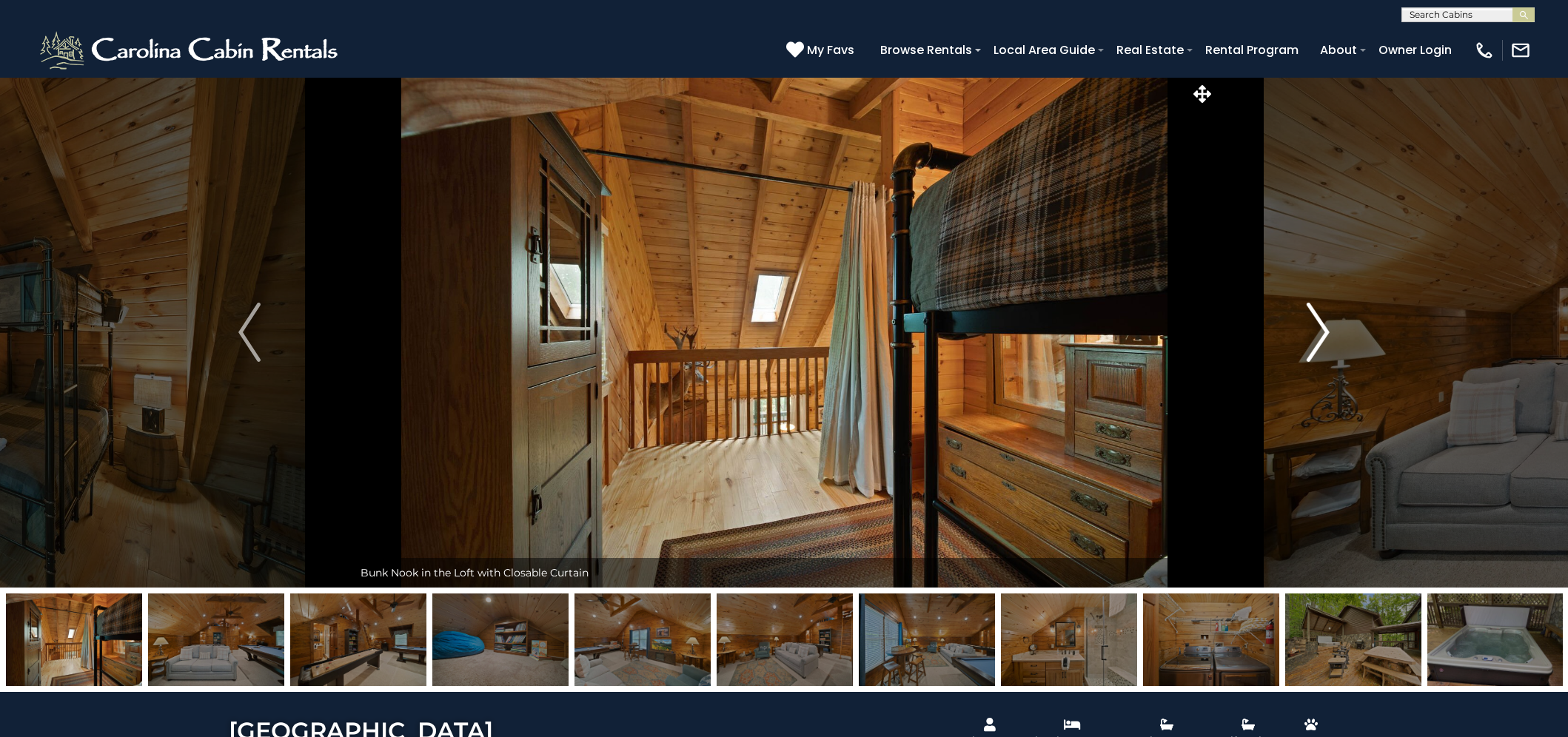
click at [1325, 335] on img "Next" at bounding box center [1319, 333] width 22 height 60
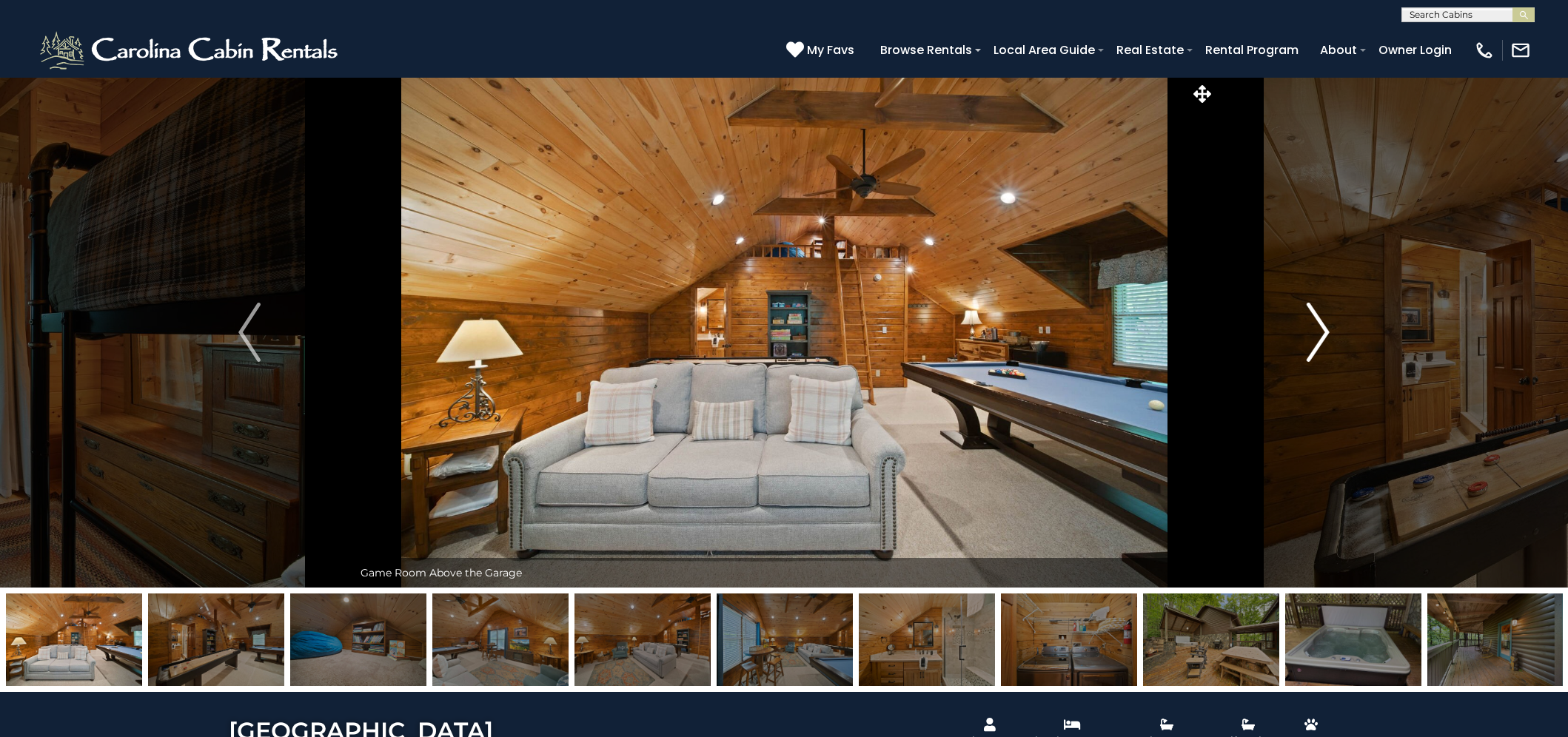
click at [1325, 335] on img "Next" at bounding box center [1319, 333] width 22 height 60
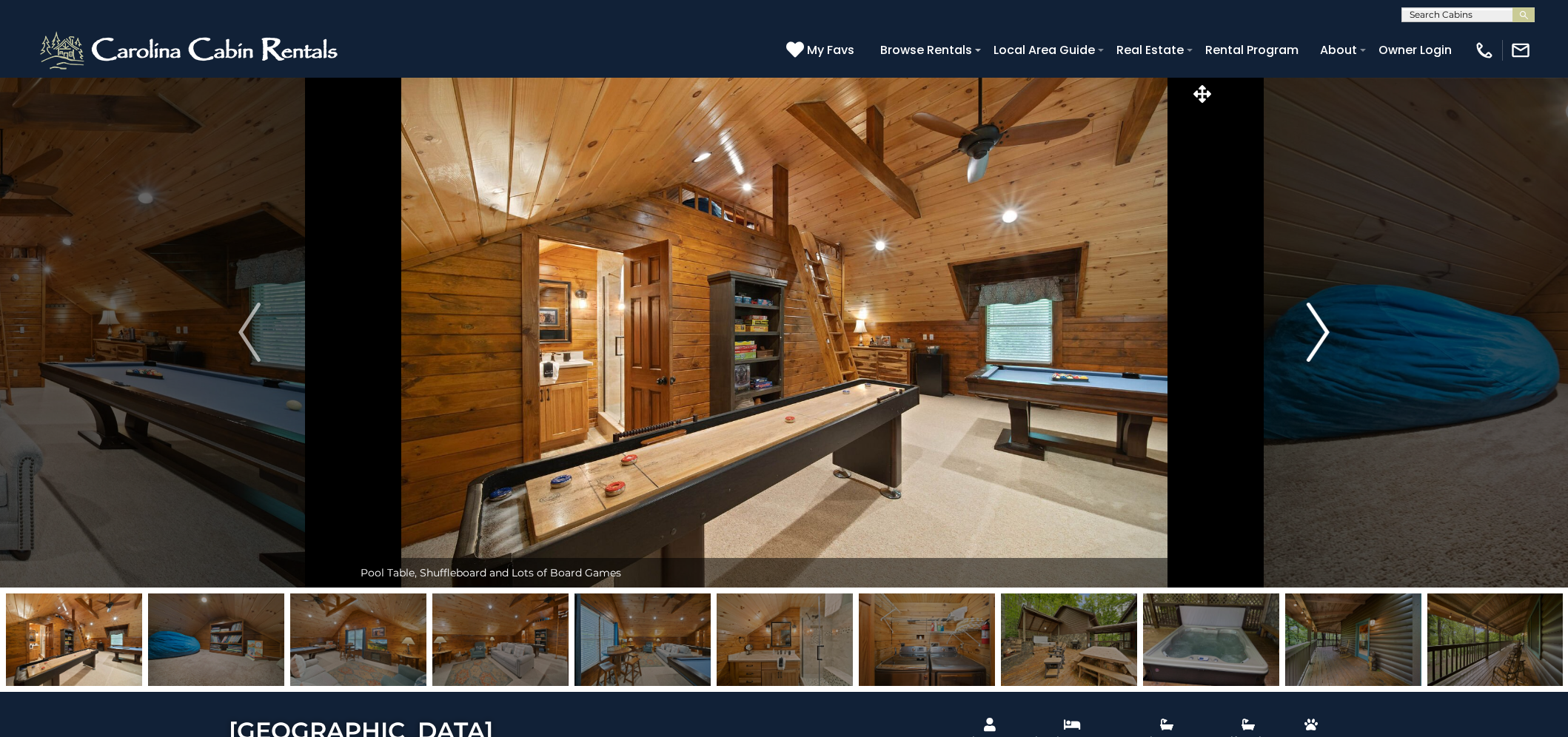
click at [1325, 335] on img "Next" at bounding box center [1319, 333] width 22 height 60
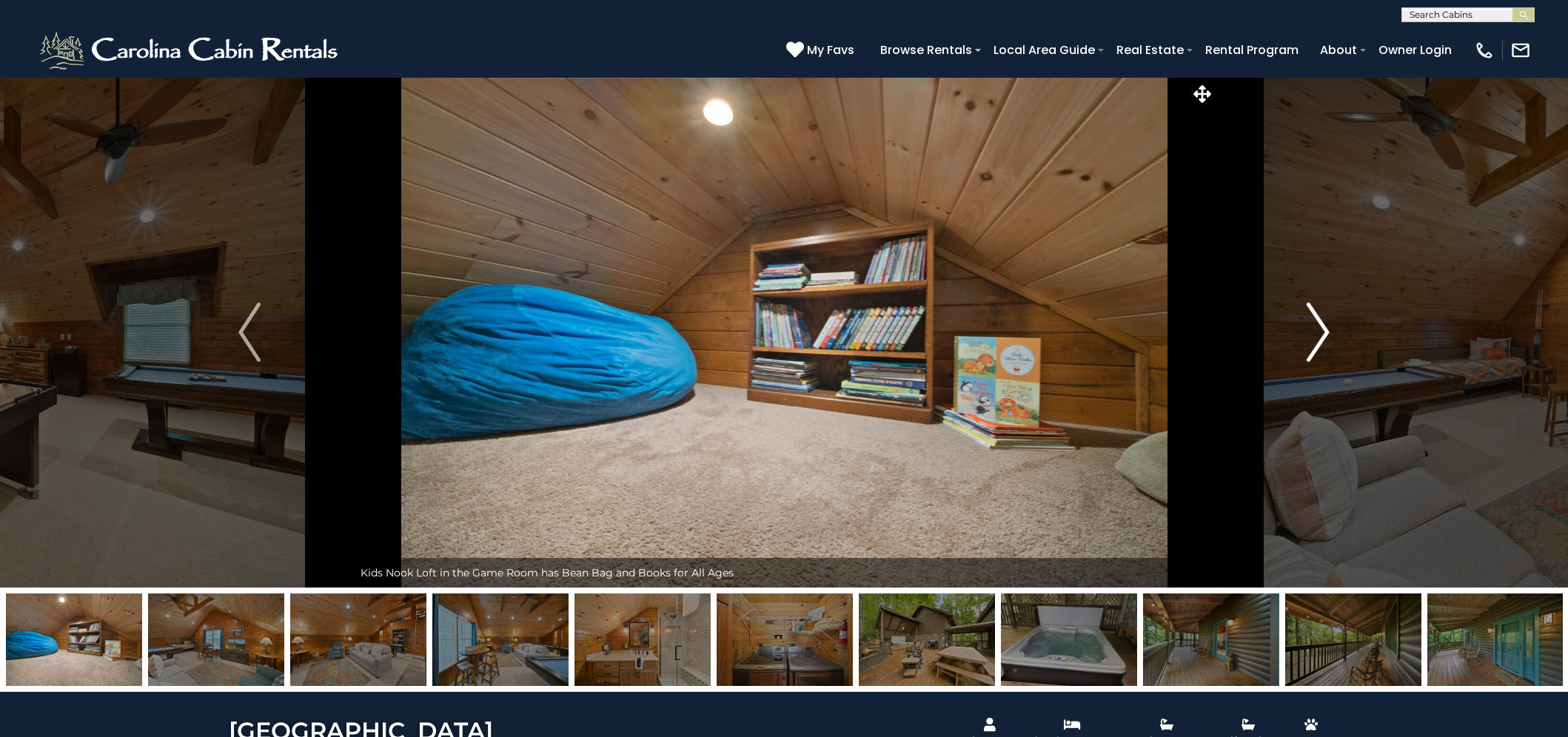
click at [1325, 335] on img "Next" at bounding box center [1319, 333] width 22 height 60
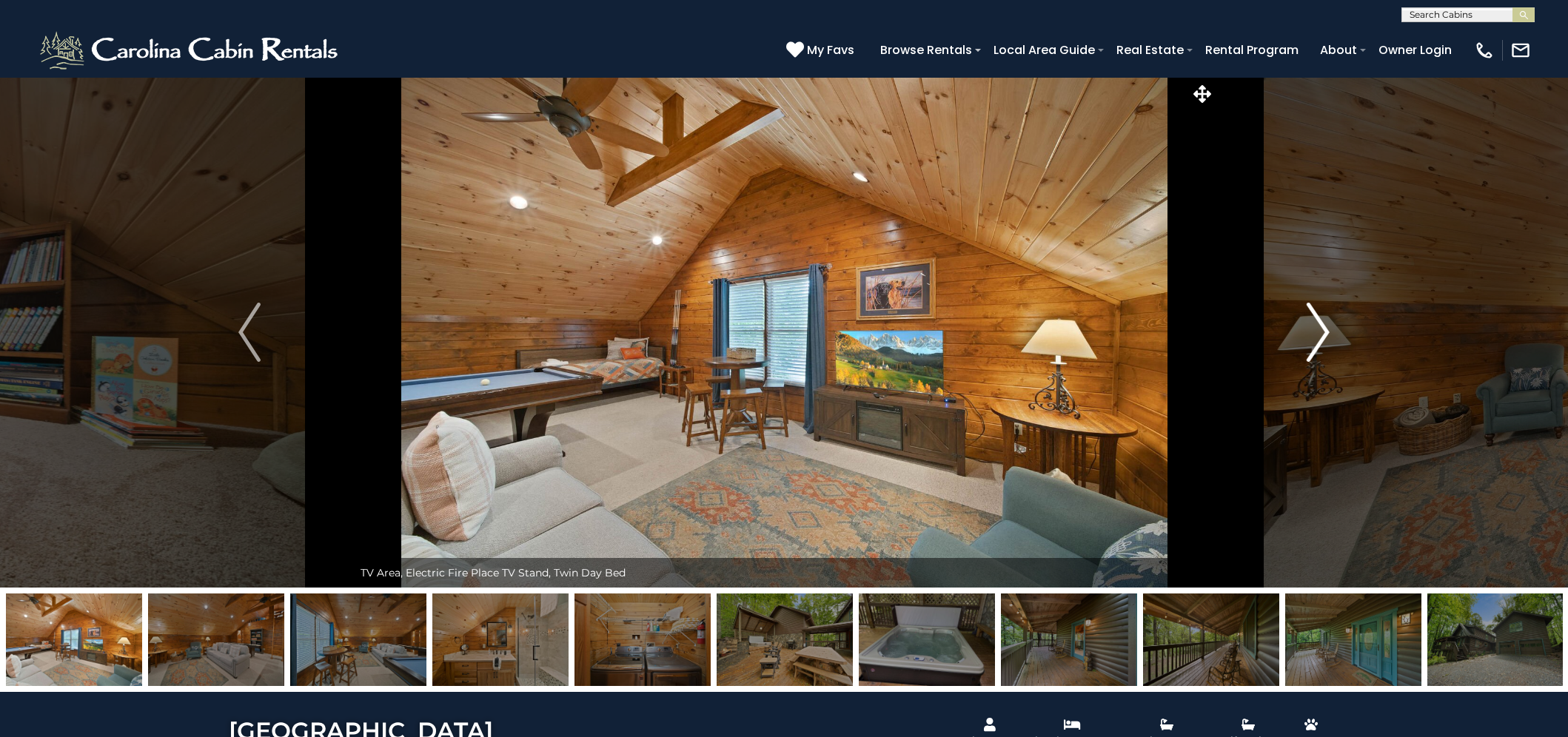
click at [1325, 335] on img "Next" at bounding box center [1319, 333] width 22 height 60
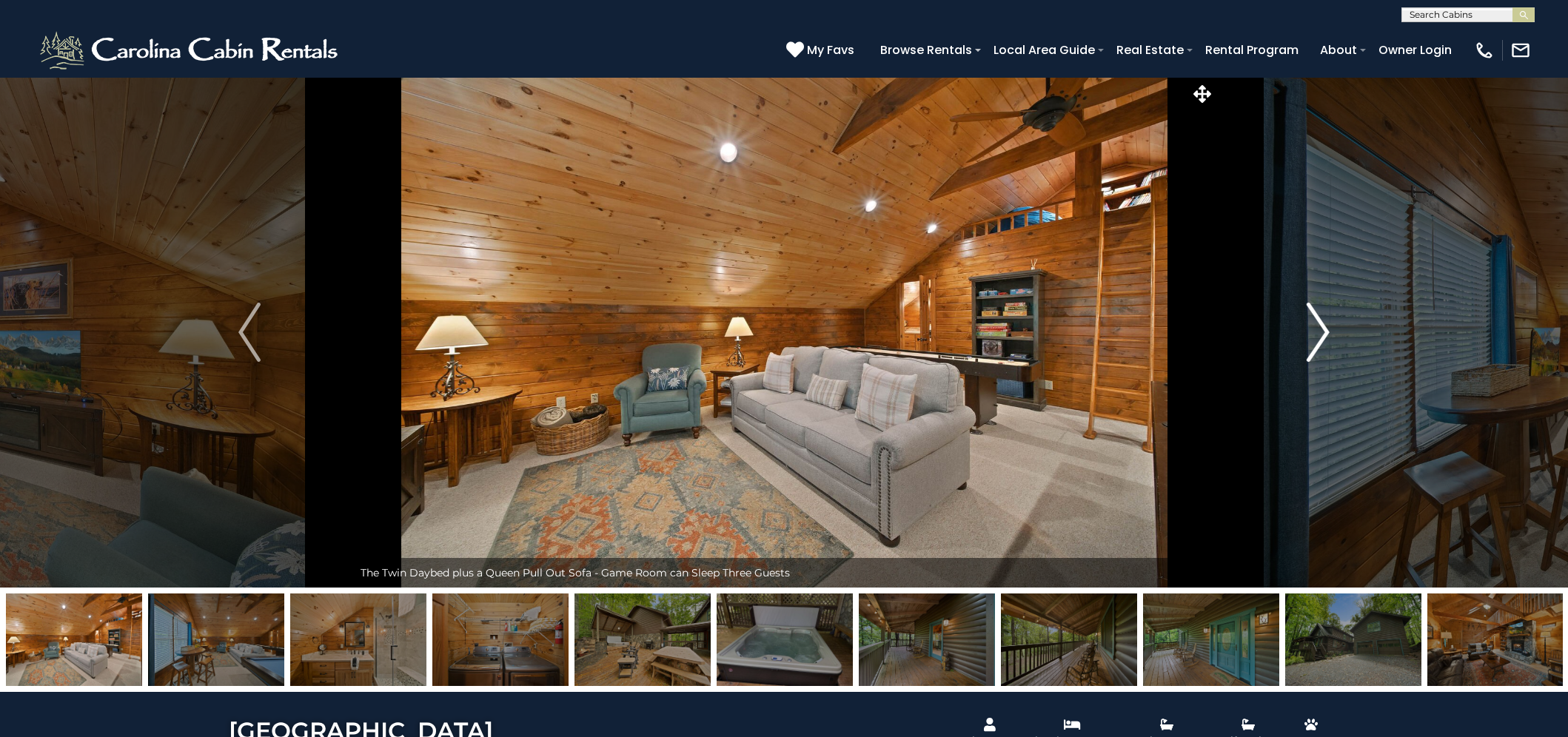
click at [1325, 335] on img "Next" at bounding box center [1319, 333] width 22 height 60
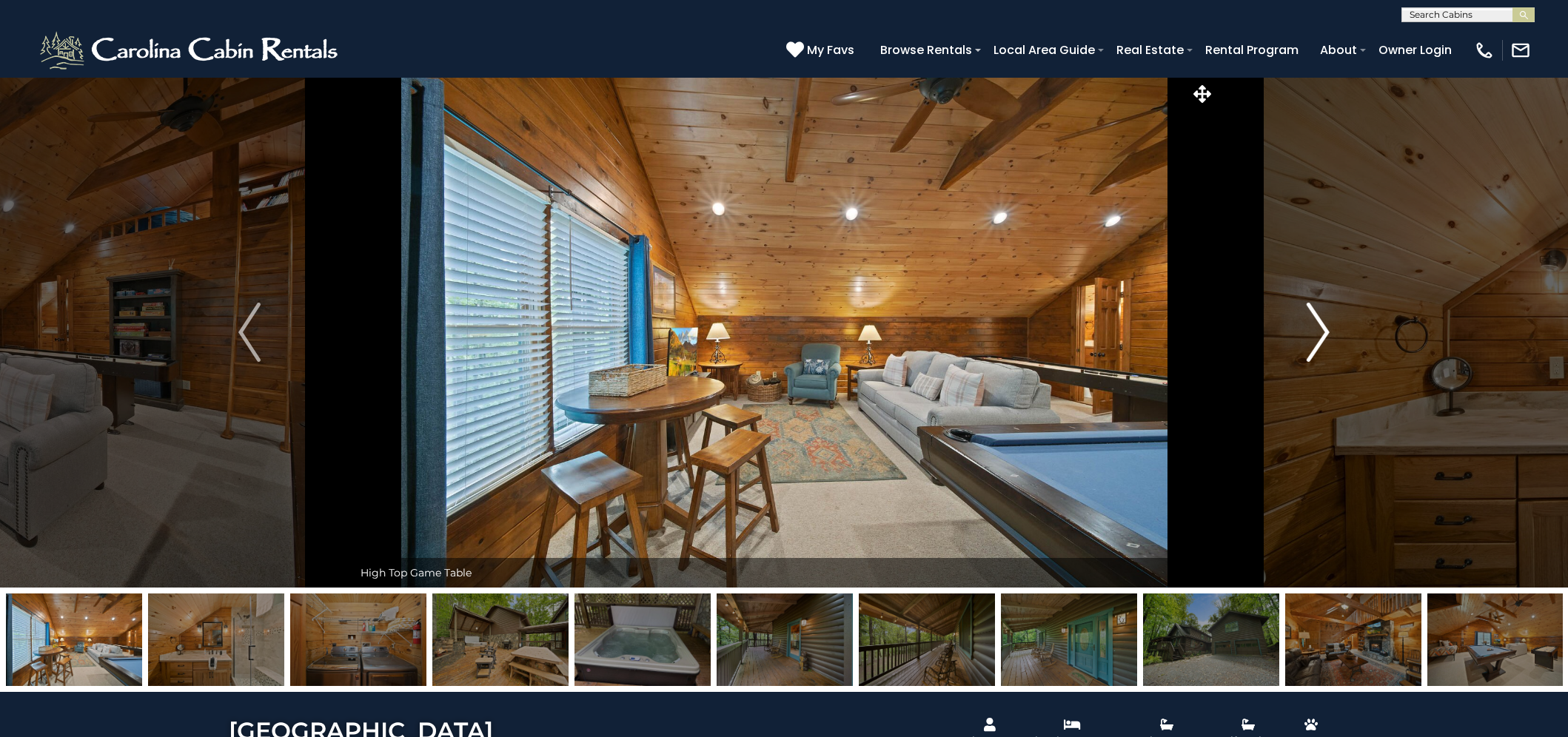
click at [1325, 335] on img "Next" at bounding box center [1319, 333] width 22 height 60
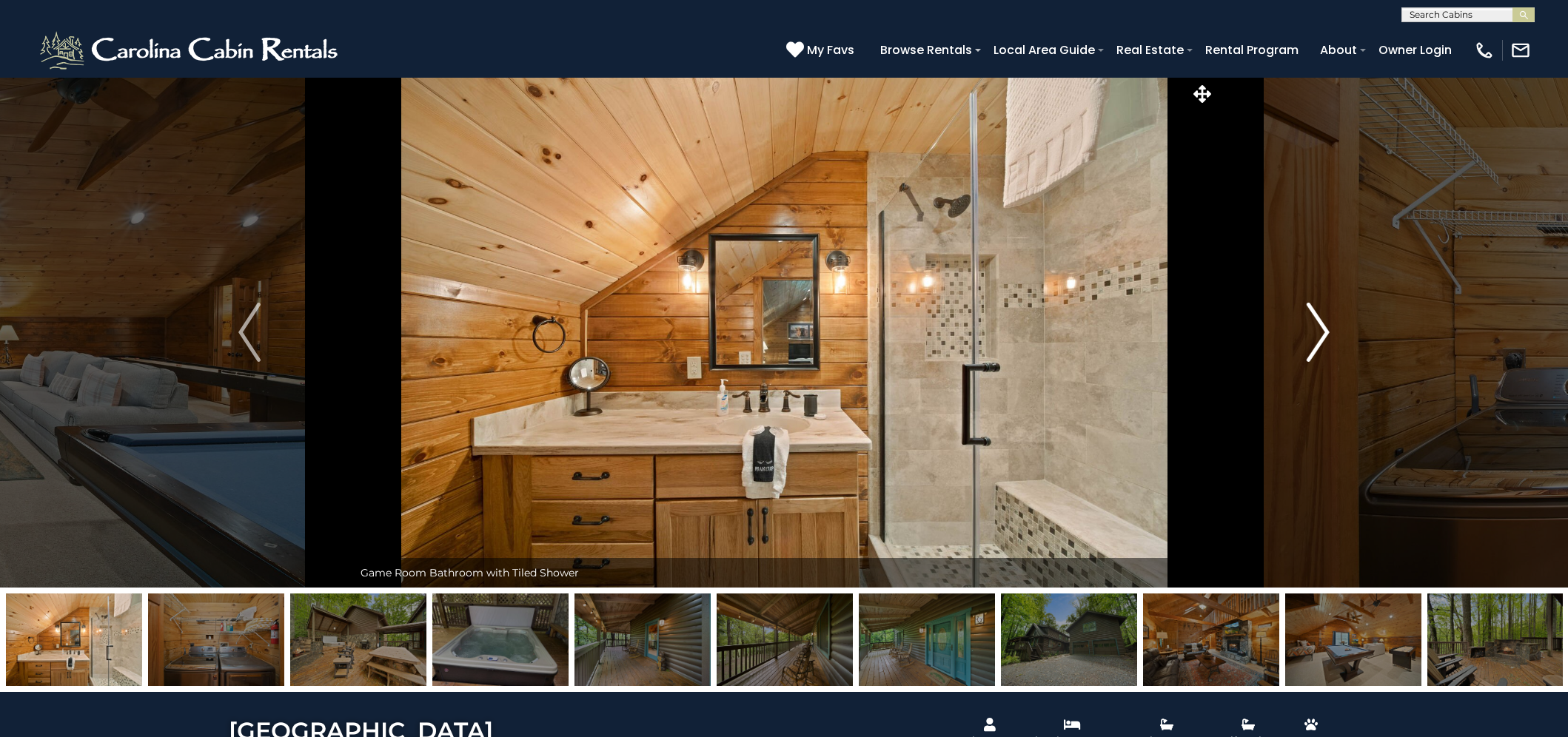
click at [1325, 335] on img "Next" at bounding box center [1319, 333] width 22 height 60
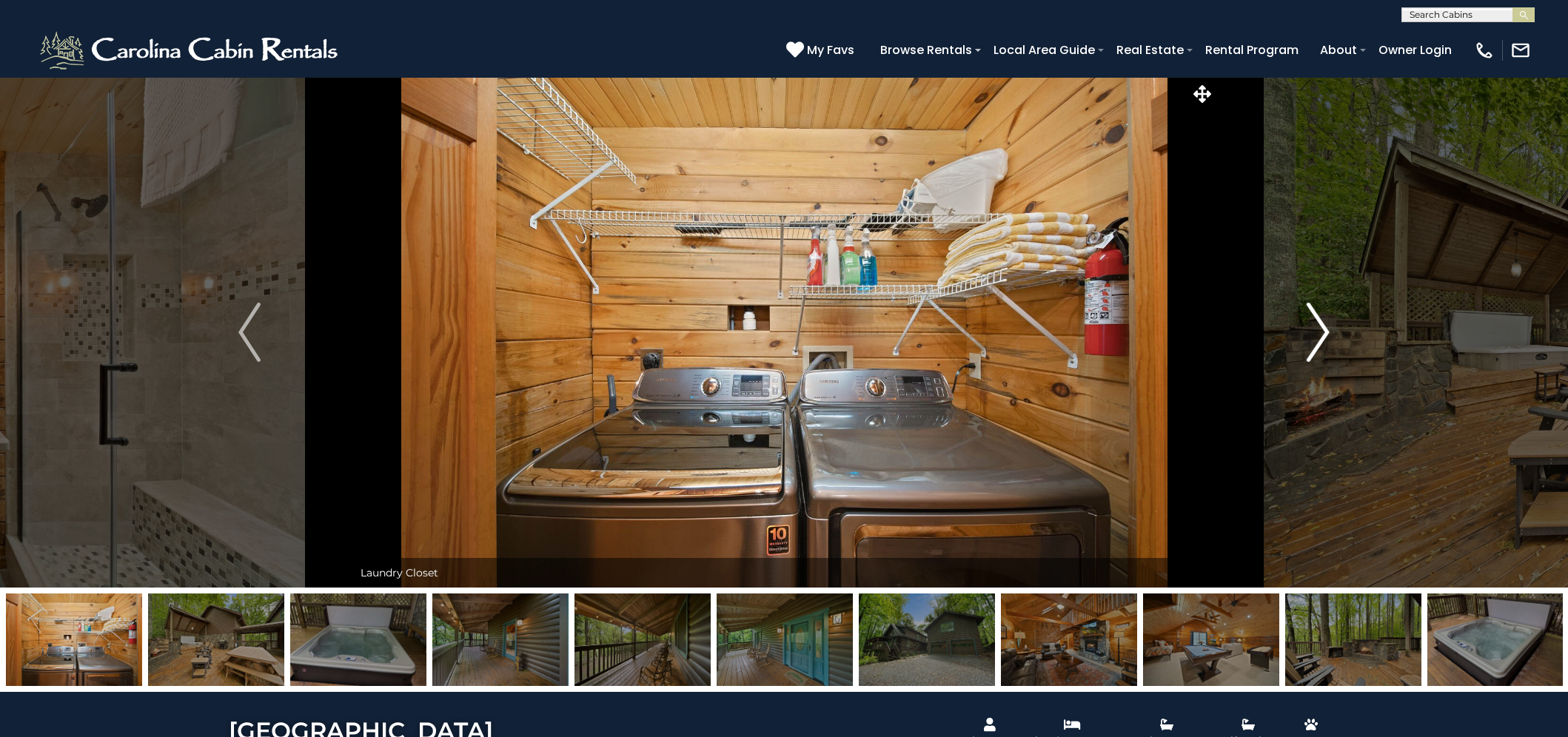
click at [1325, 335] on img "Next" at bounding box center [1319, 333] width 22 height 60
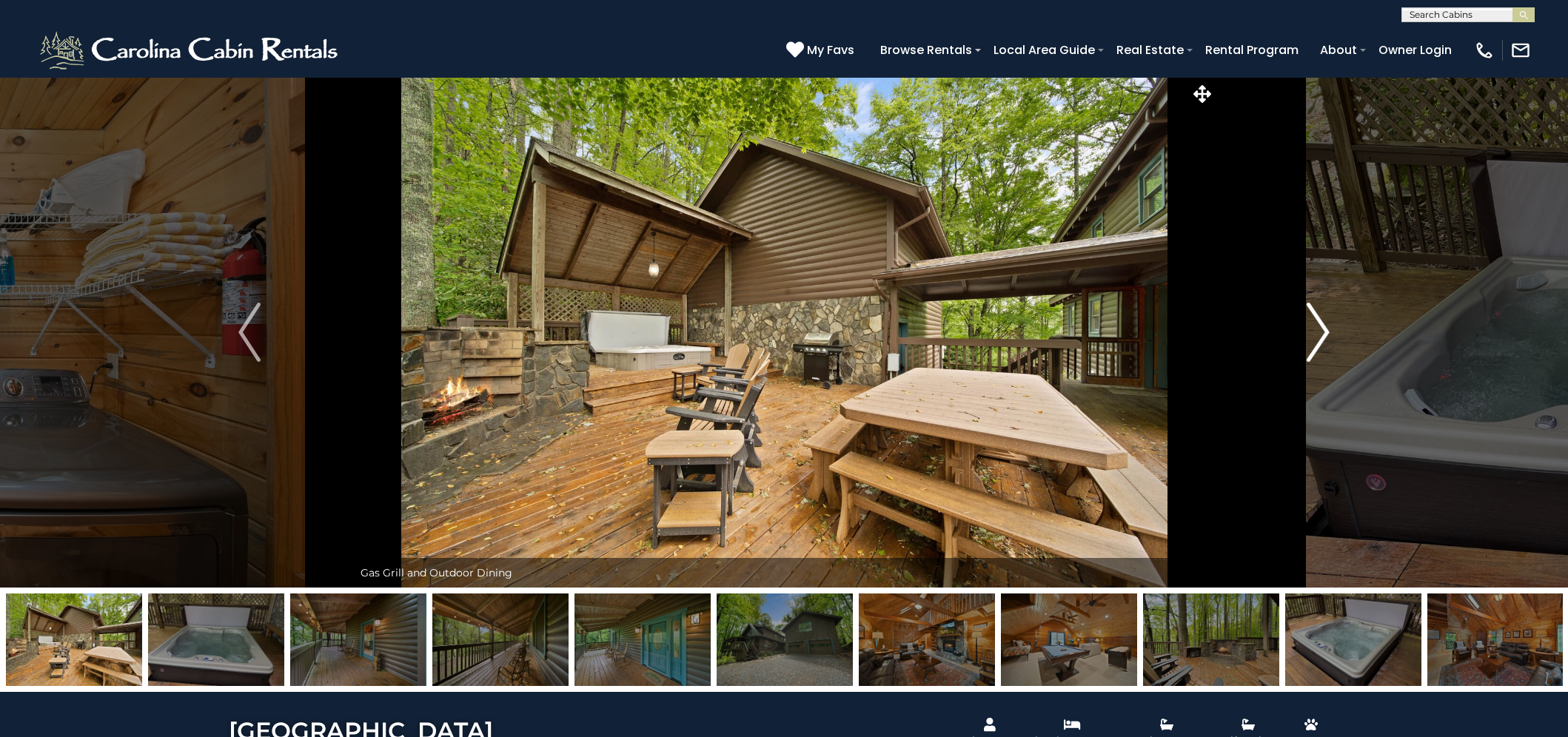
click at [1325, 335] on img "Next" at bounding box center [1319, 333] width 22 height 60
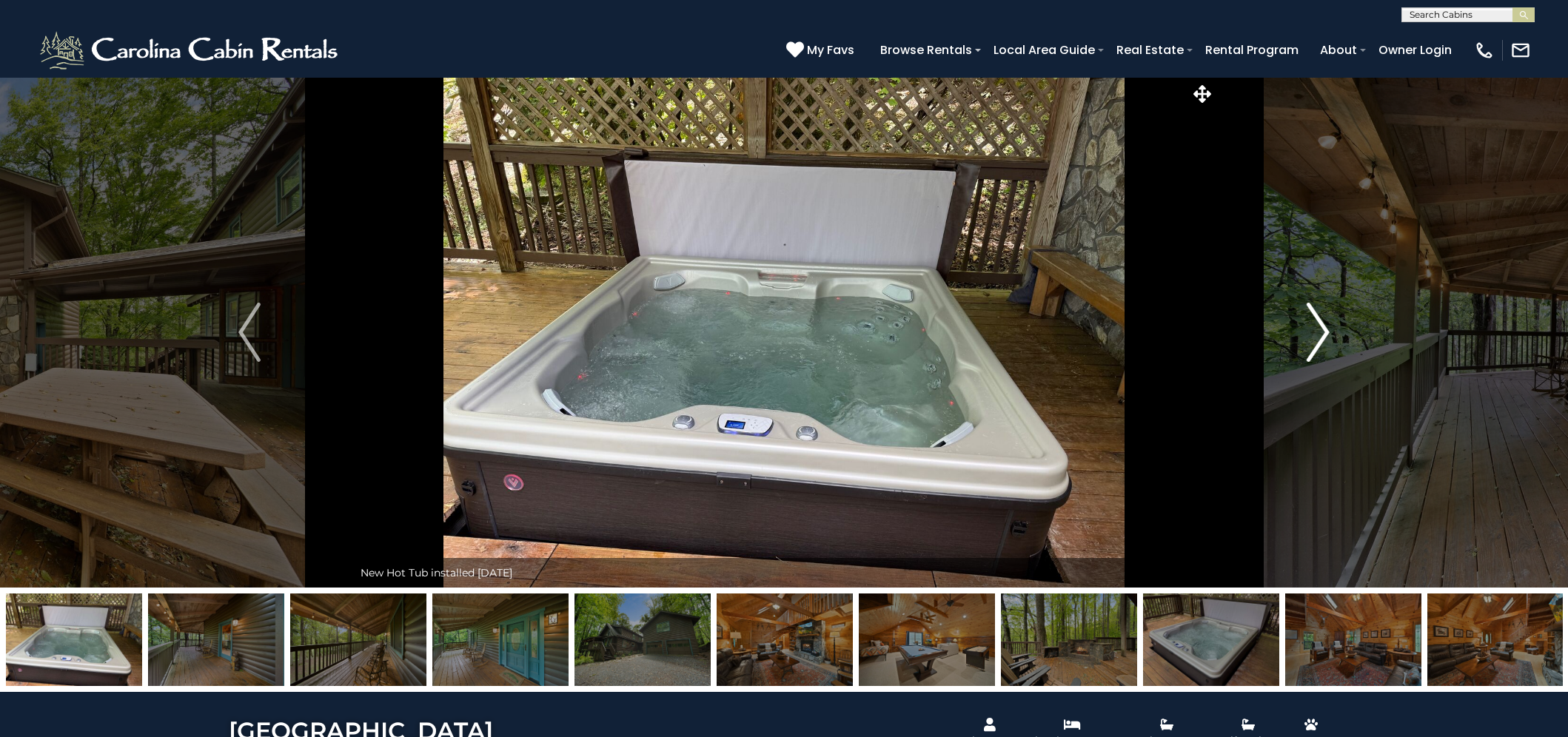
click at [1325, 335] on img "Next" at bounding box center [1319, 333] width 22 height 60
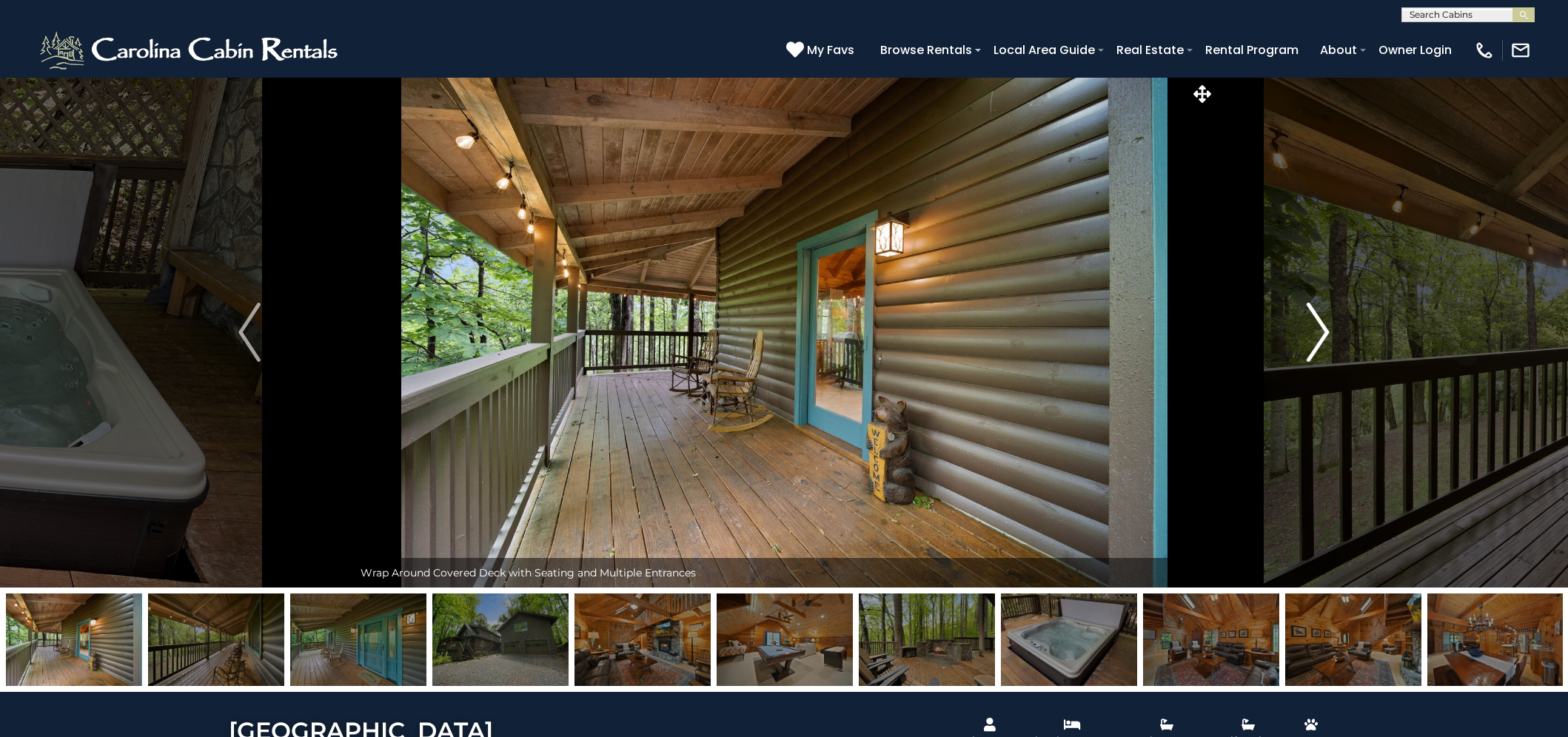
click at [1325, 335] on img "Next" at bounding box center [1319, 333] width 22 height 60
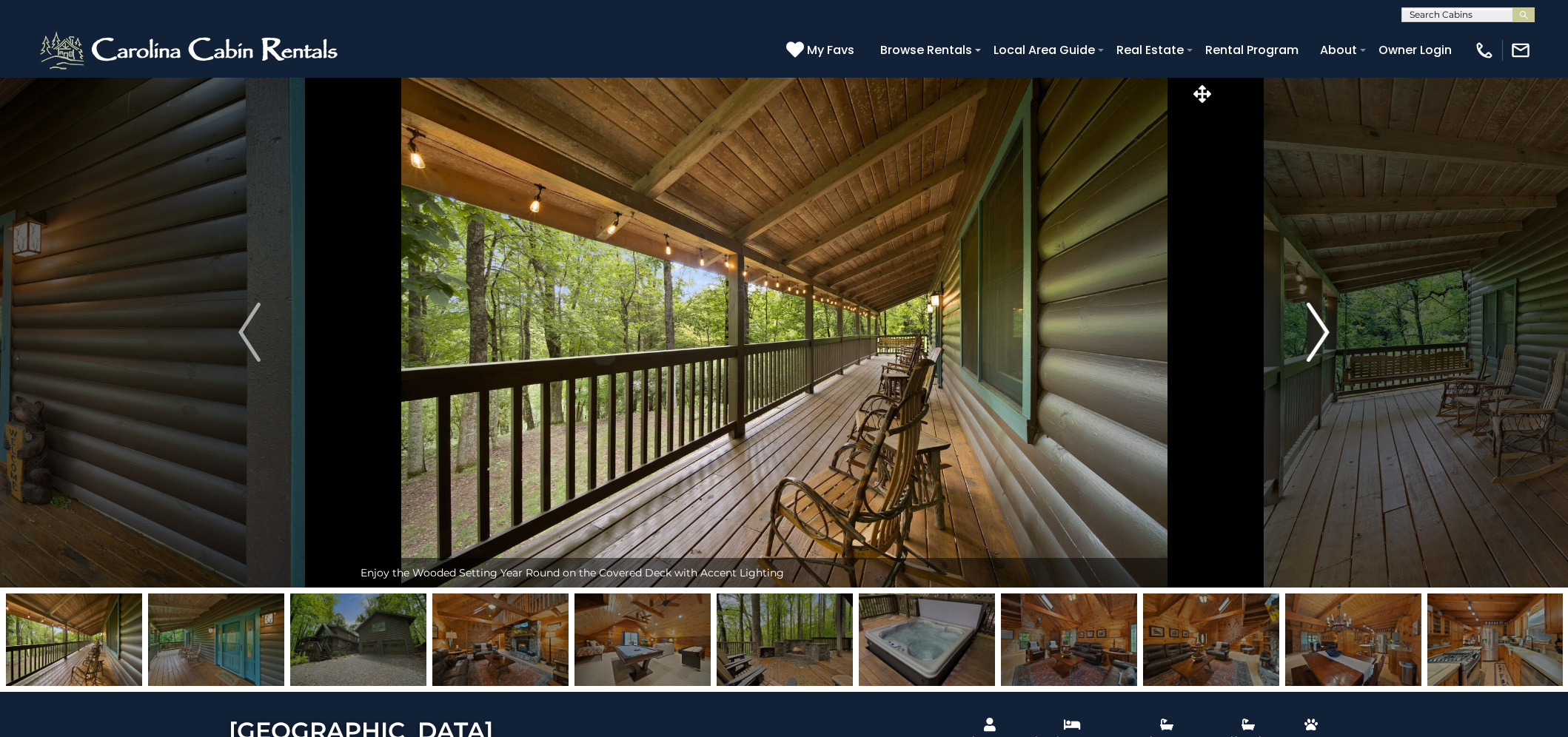
click at [1325, 335] on img "Next" at bounding box center [1319, 333] width 22 height 60
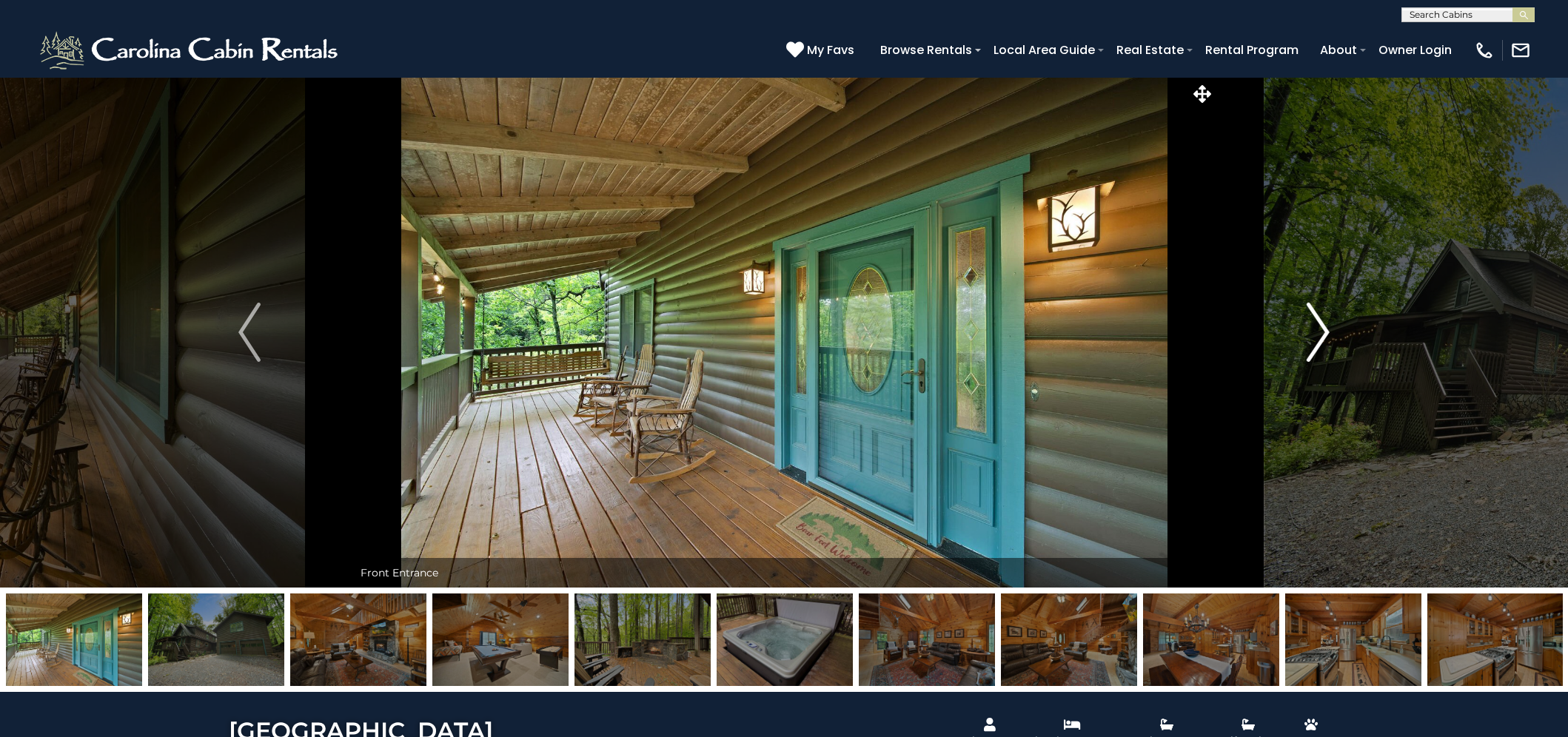
click at [1325, 335] on img "Next" at bounding box center [1319, 333] width 22 height 60
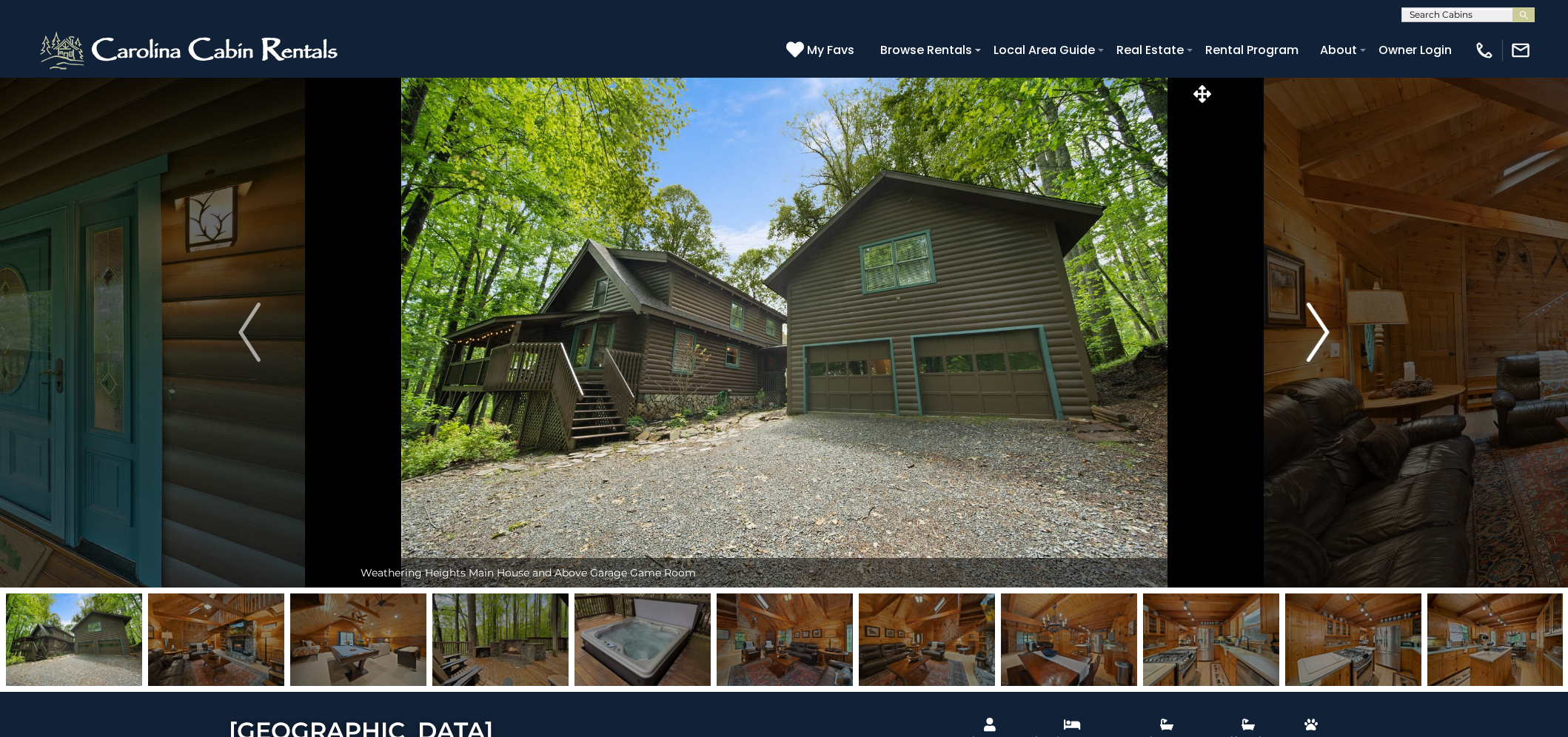
click at [1325, 335] on img "Next" at bounding box center [1319, 333] width 22 height 60
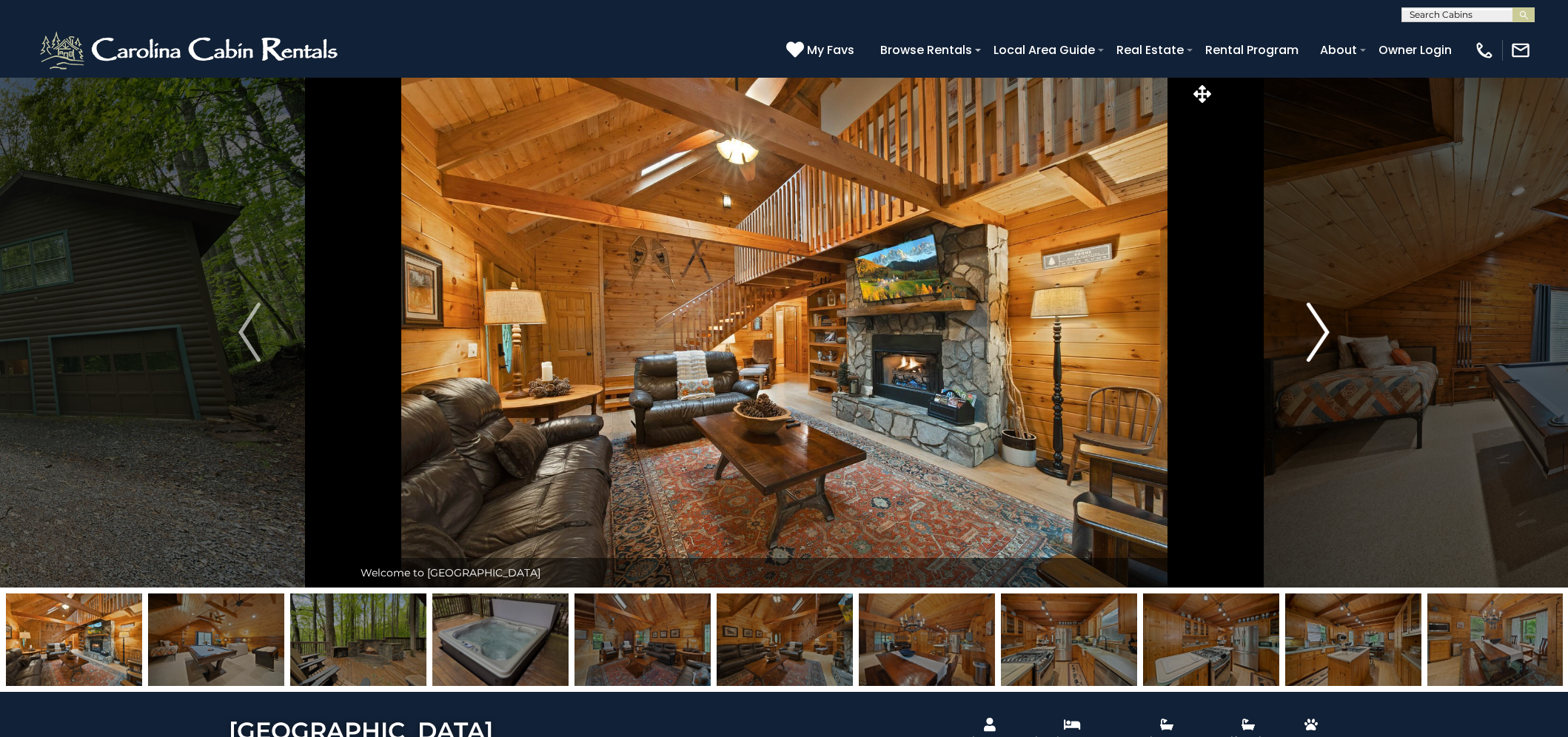
click at [1328, 333] on img "Next" at bounding box center [1319, 333] width 22 height 60
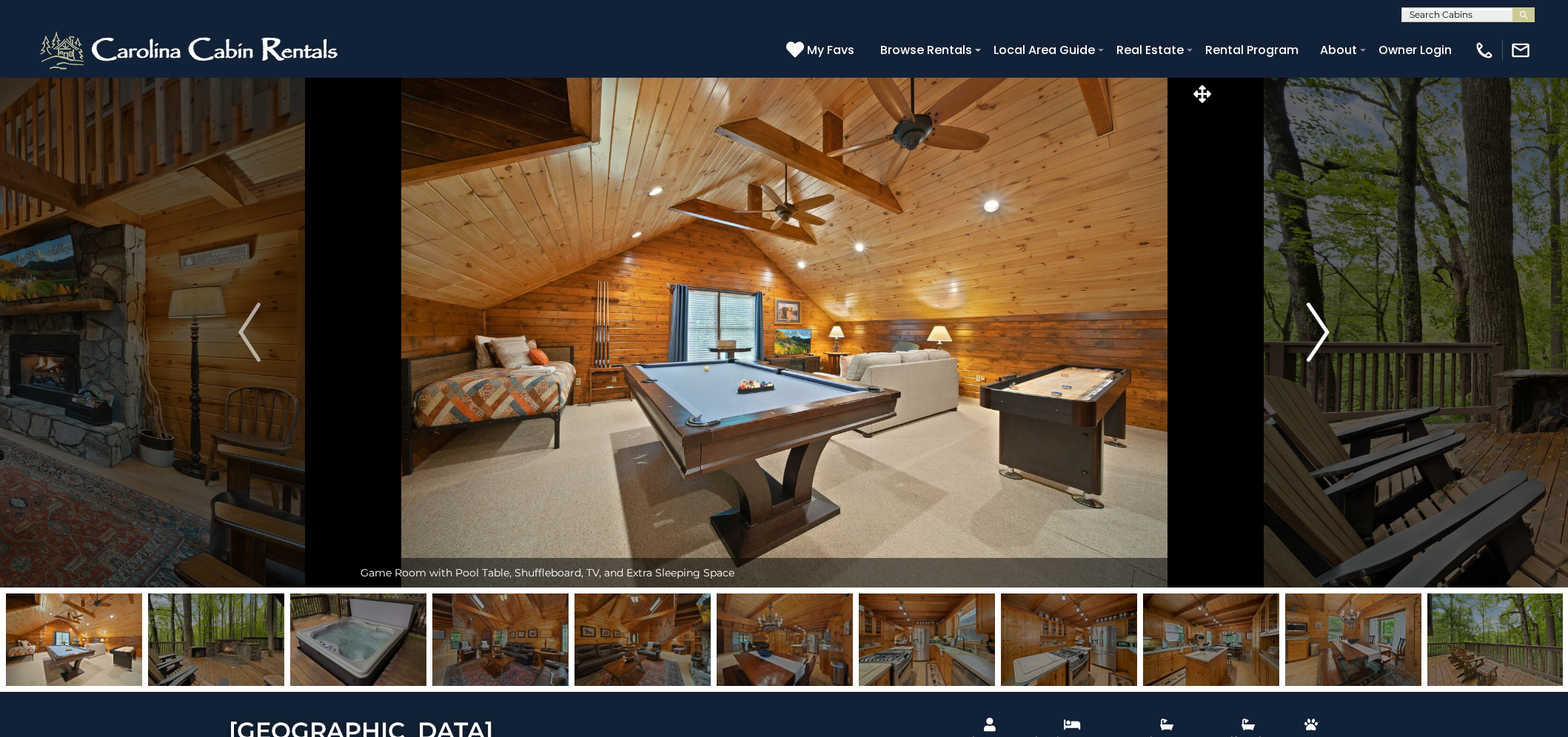
click at [1314, 332] on img "Next" at bounding box center [1319, 333] width 22 height 60
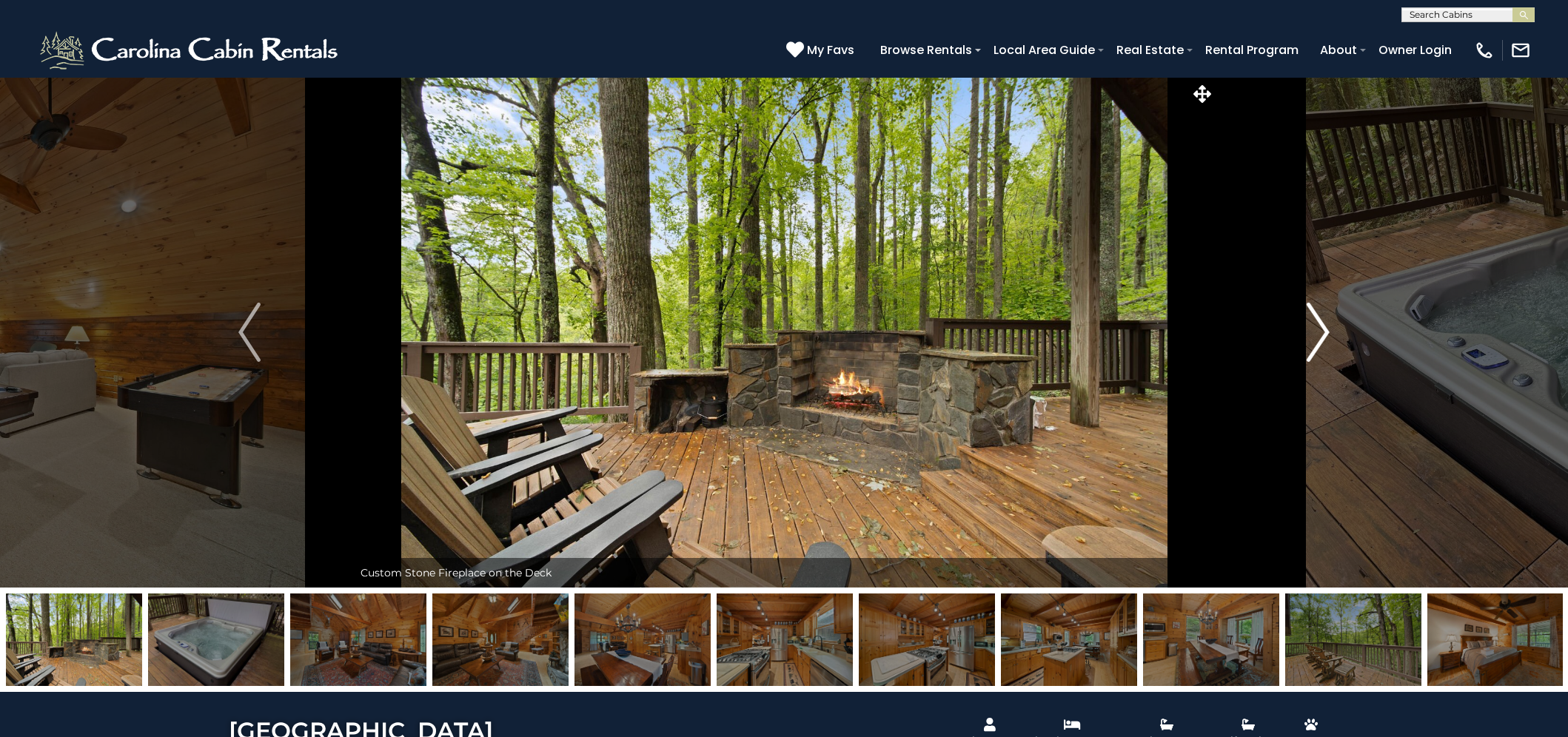
click at [1314, 332] on img "Next" at bounding box center [1319, 333] width 22 height 60
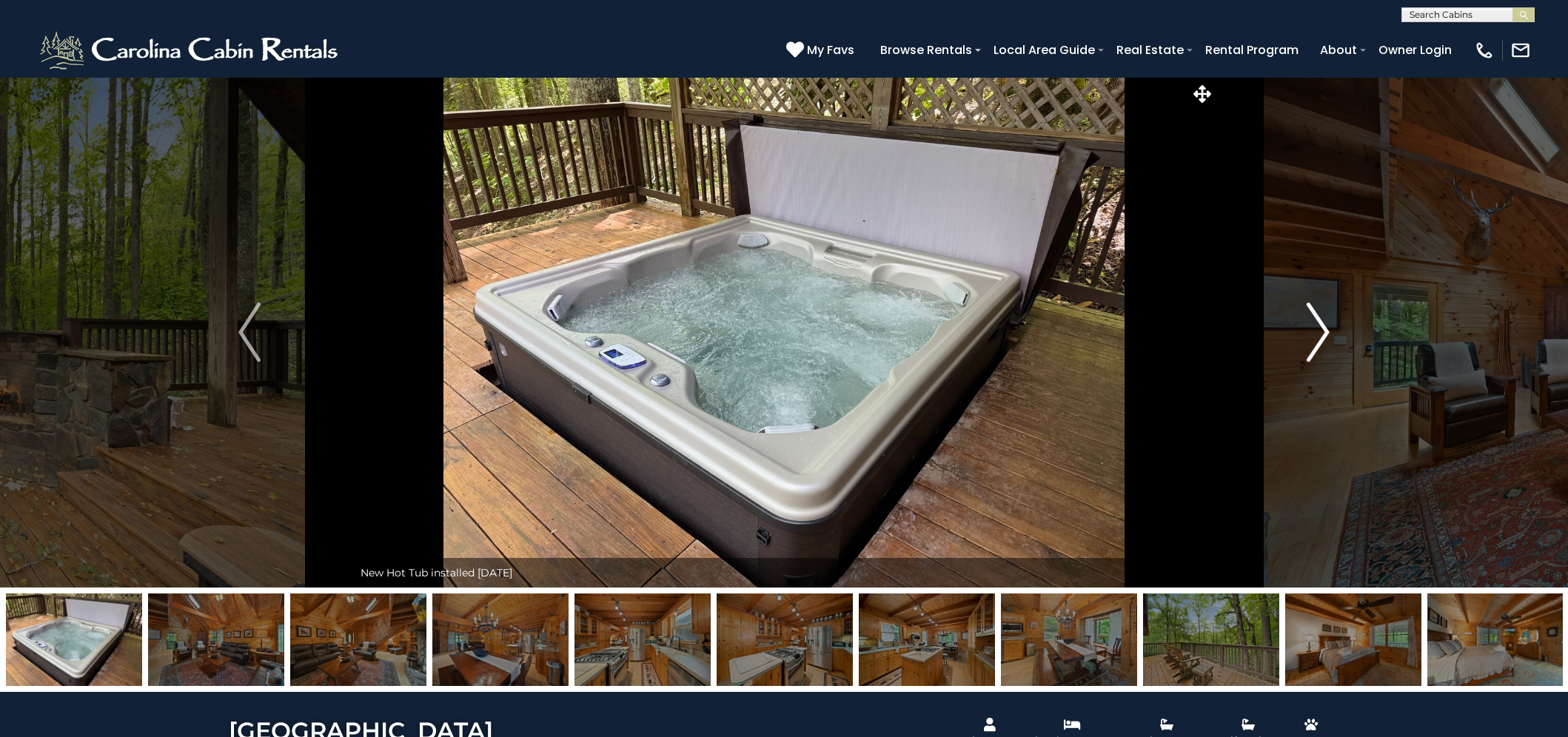
click at [1314, 332] on img "Next" at bounding box center [1319, 333] width 22 height 60
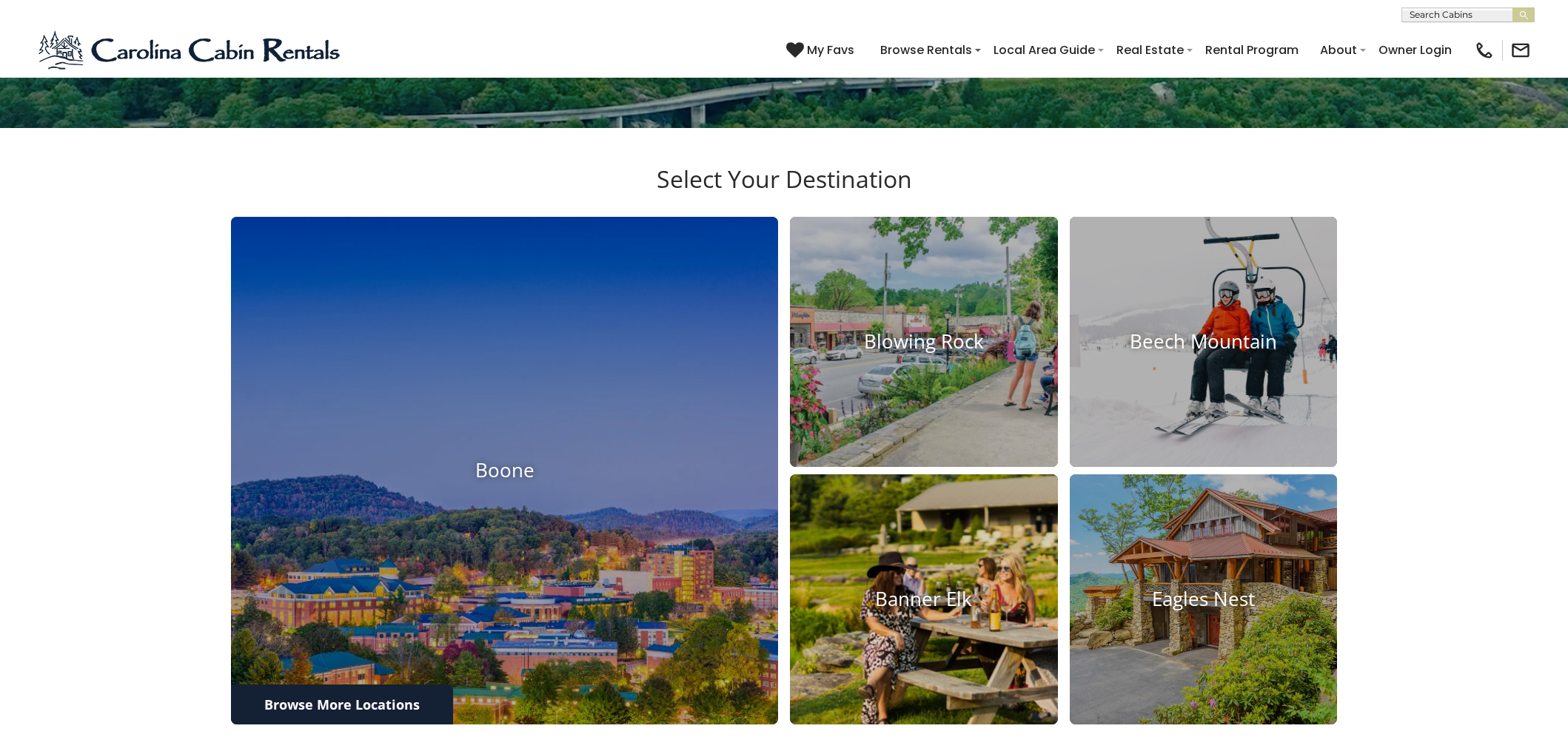
scroll to position [657, 0]
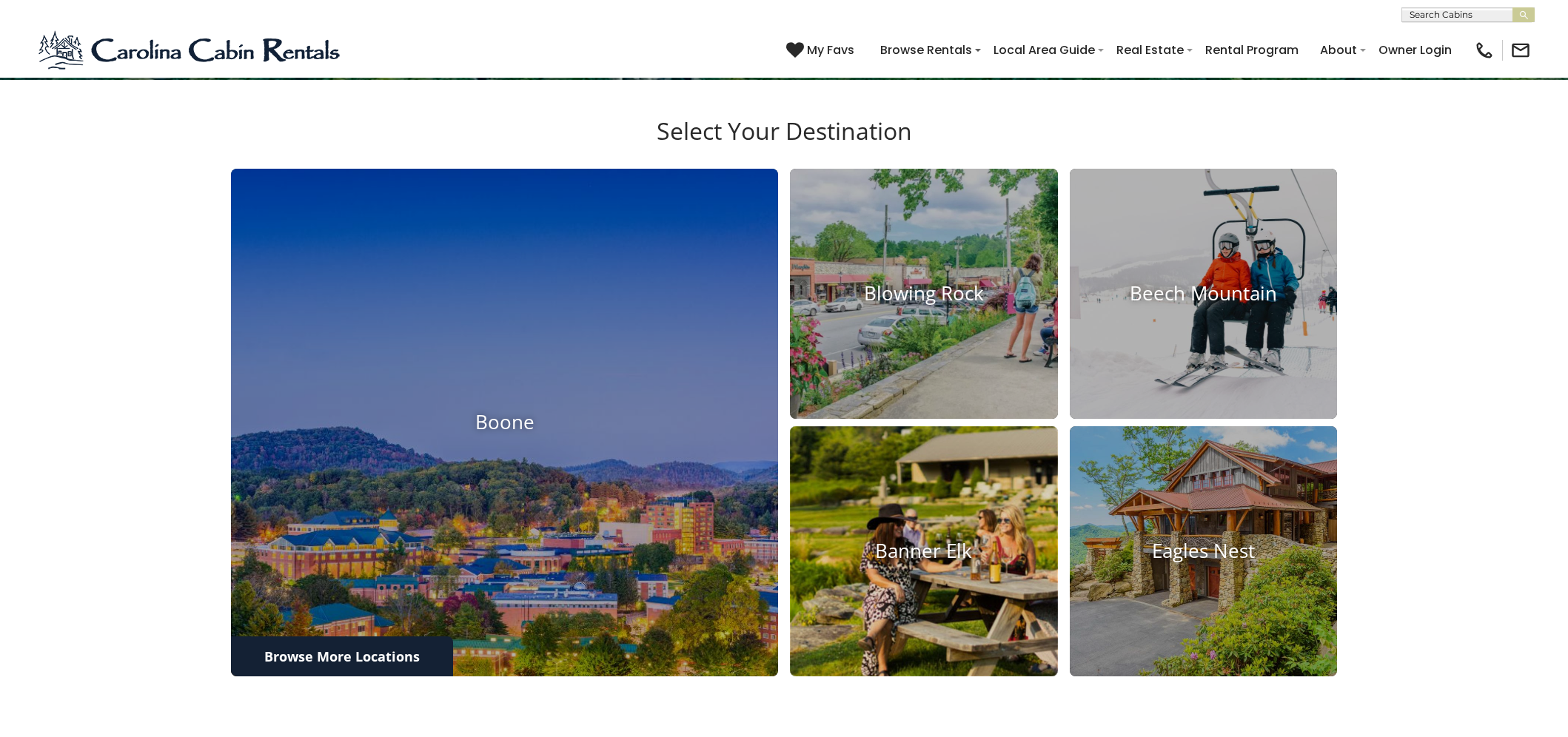
drag, startPoint x: 901, startPoint y: 518, endPoint x: 901, endPoint y: 534, distance: 16.0
click at [901, 534] on img at bounding box center [924, 551] width 295 height 275
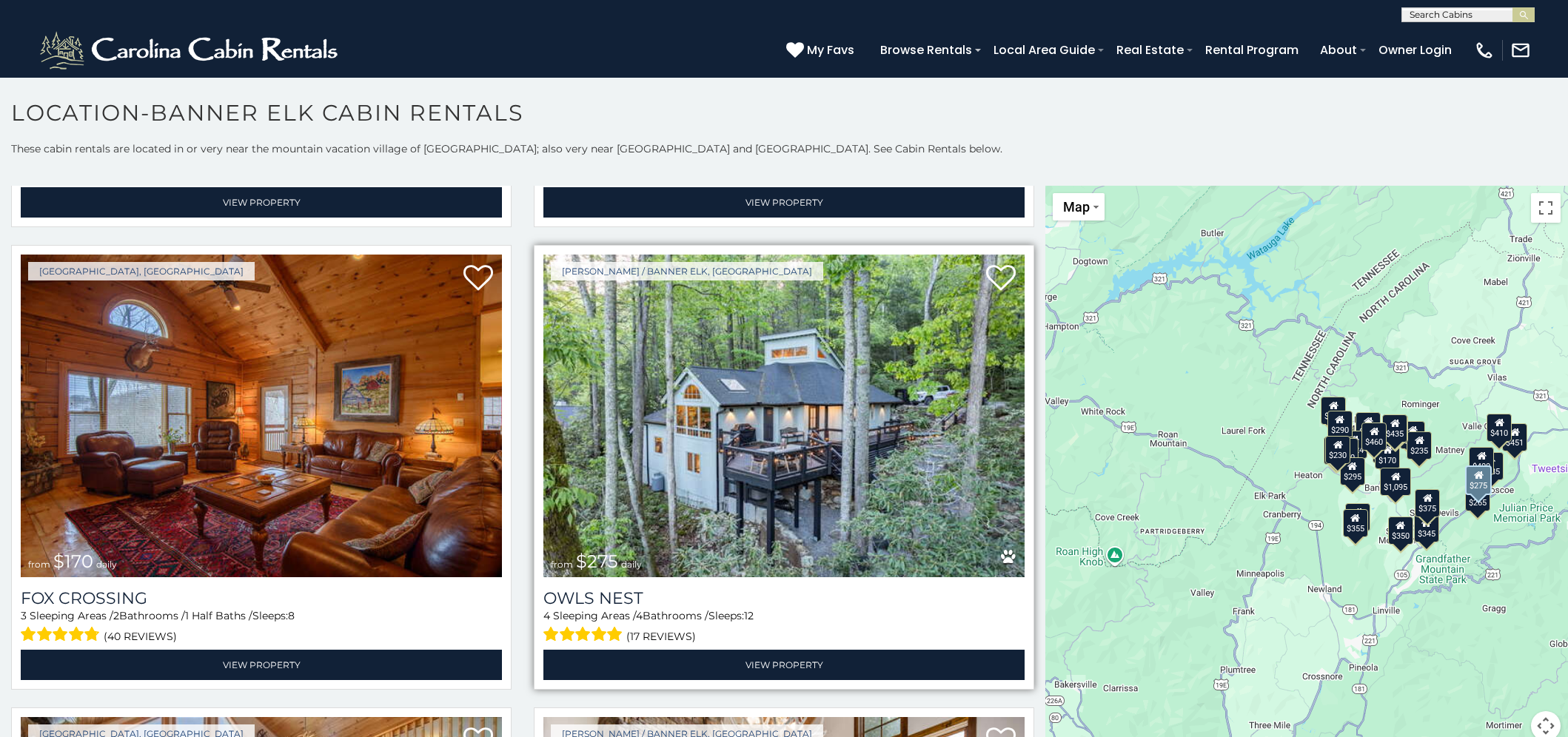
scroll to position [6100, 0]
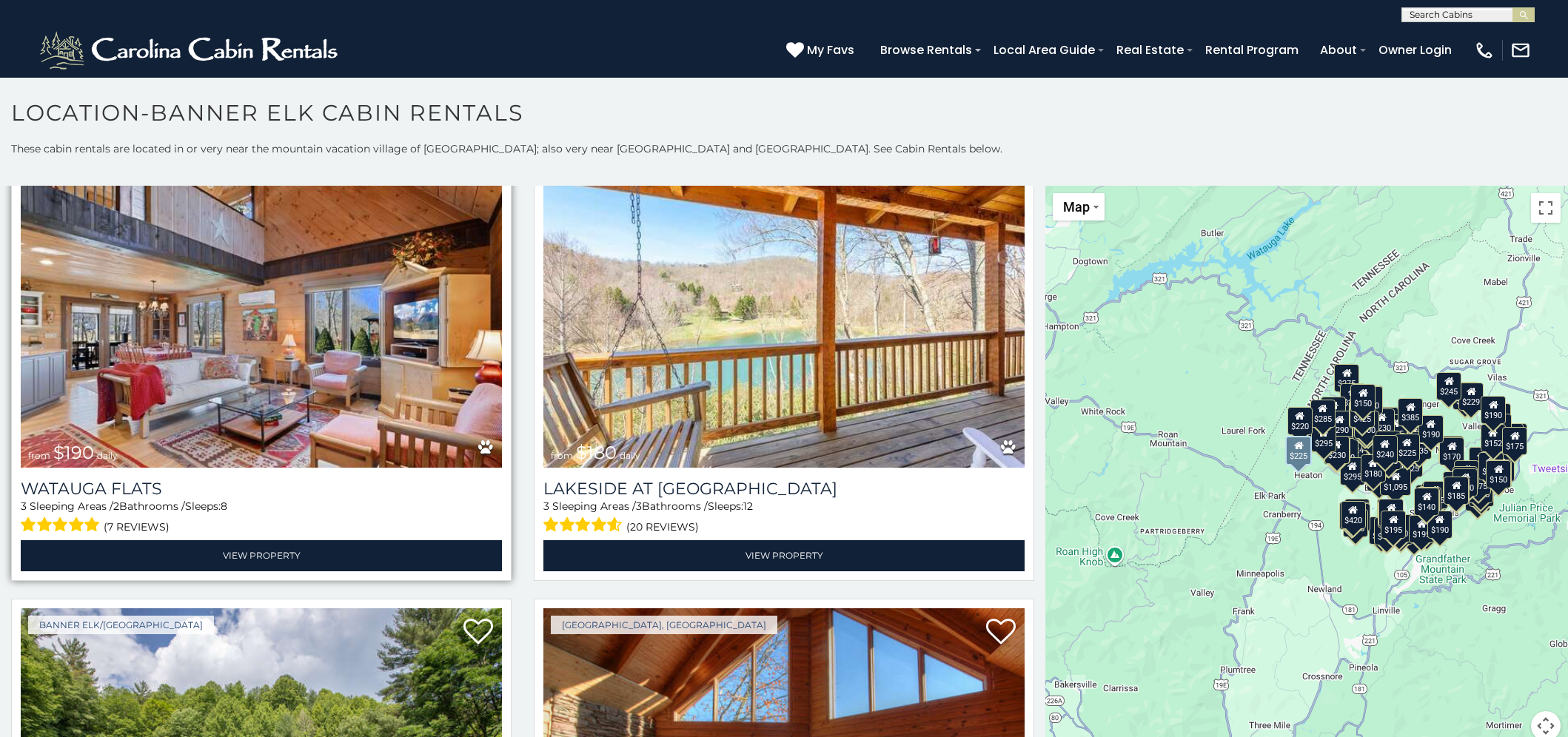
scroll to position [19176, 0]
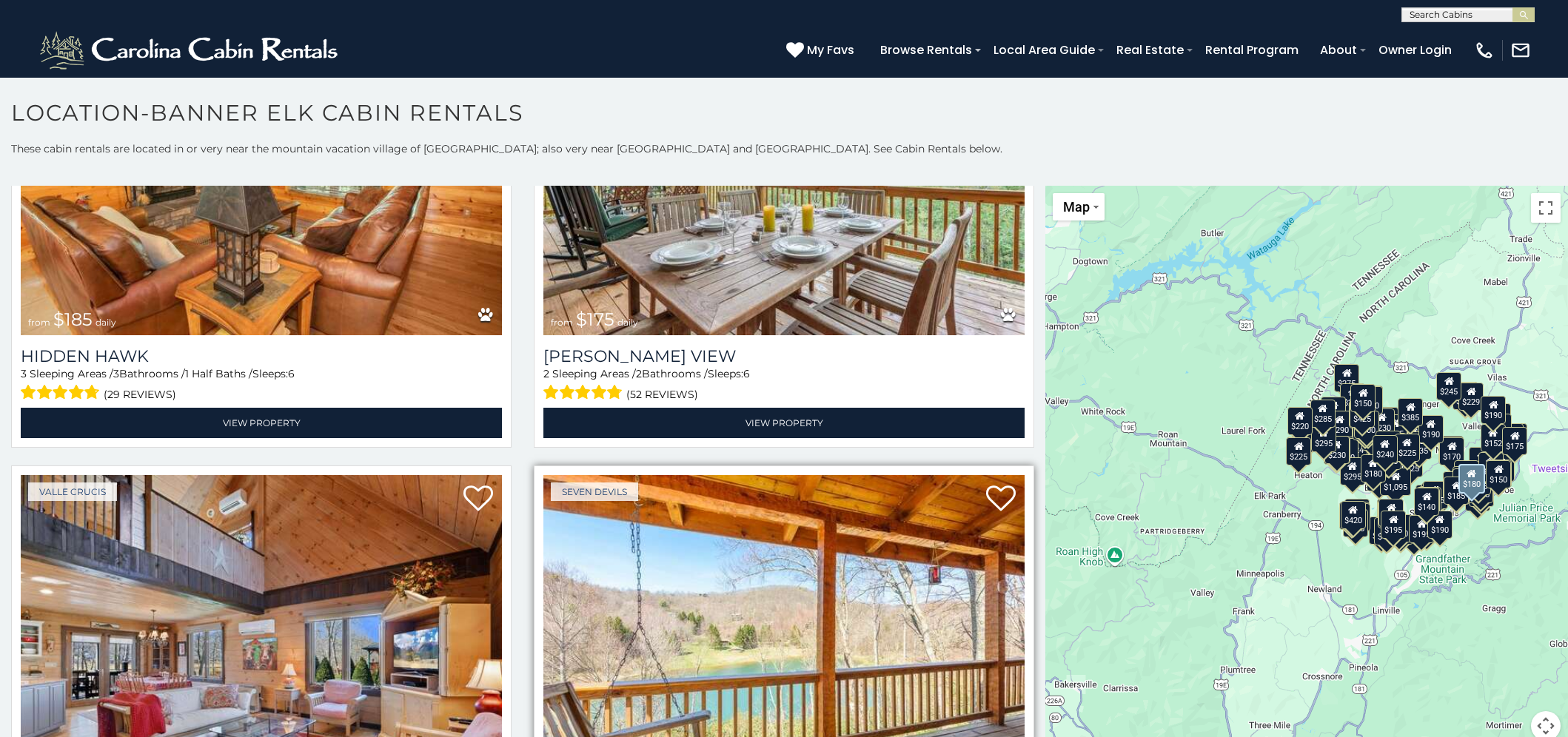
click at [650, 538] on img at bounding box center [784, 636] width 481 height 323
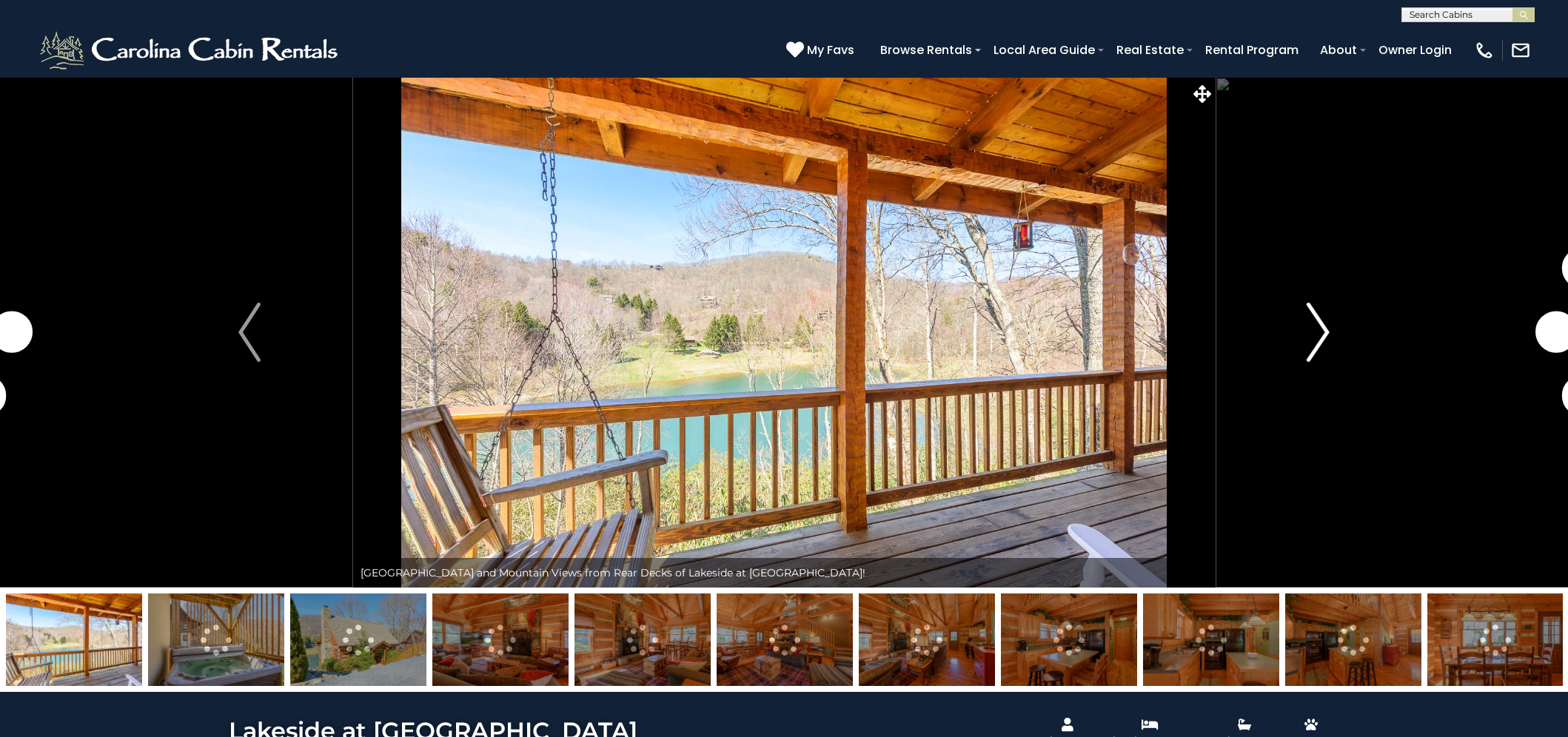
click at [1322, 331] on img "Next" at bounding box center [1319, 333] width 22 height 60
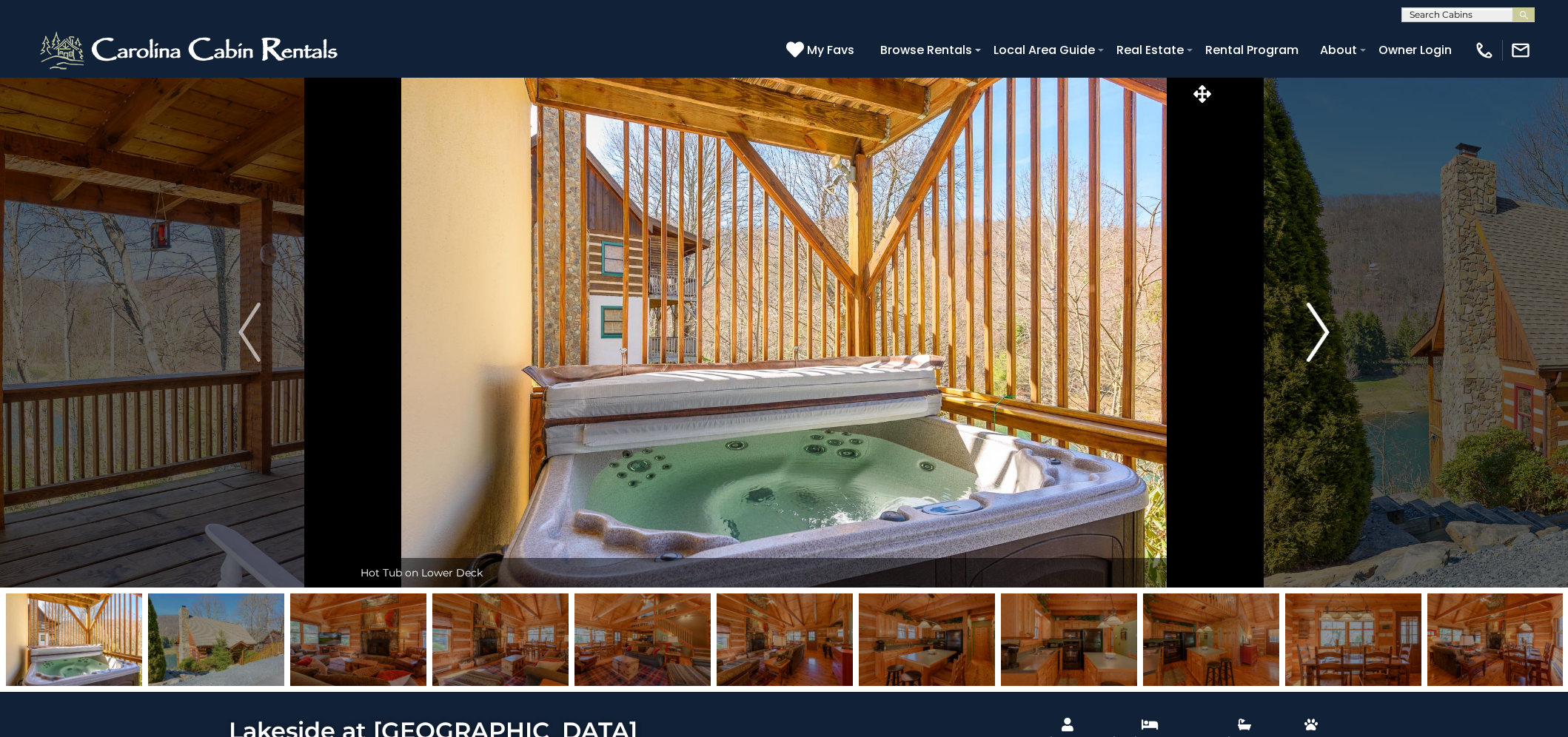
click at [1315, 339] on img "Next" at bounding box center [1319, 333] width 22 height 60
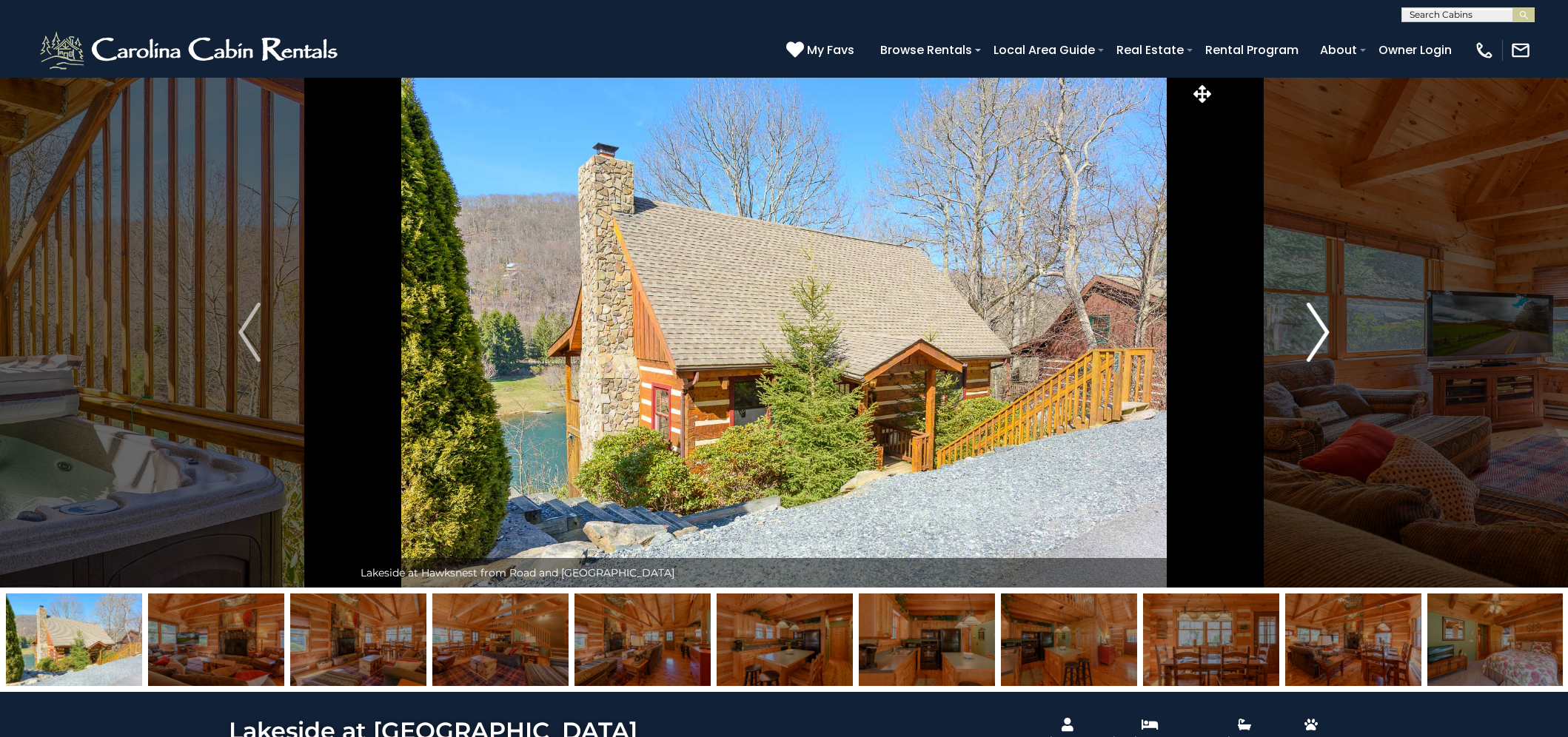
click at [1315, 338] on img "Next" at bounding box center [1319, 333] width 22 height 60
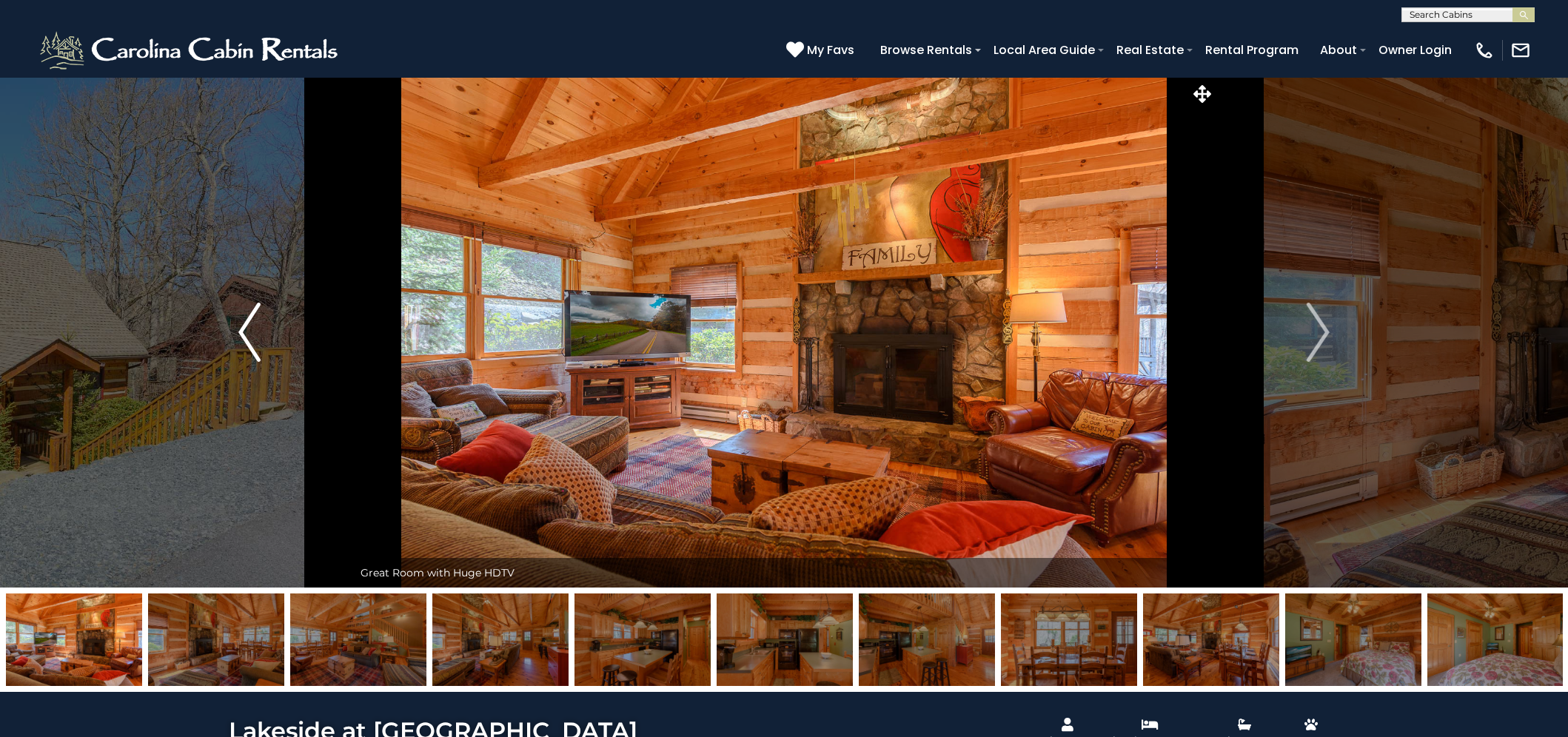
click at [250, 324] on img "Previous" at bounding box center [249, 333] width 22 height 60
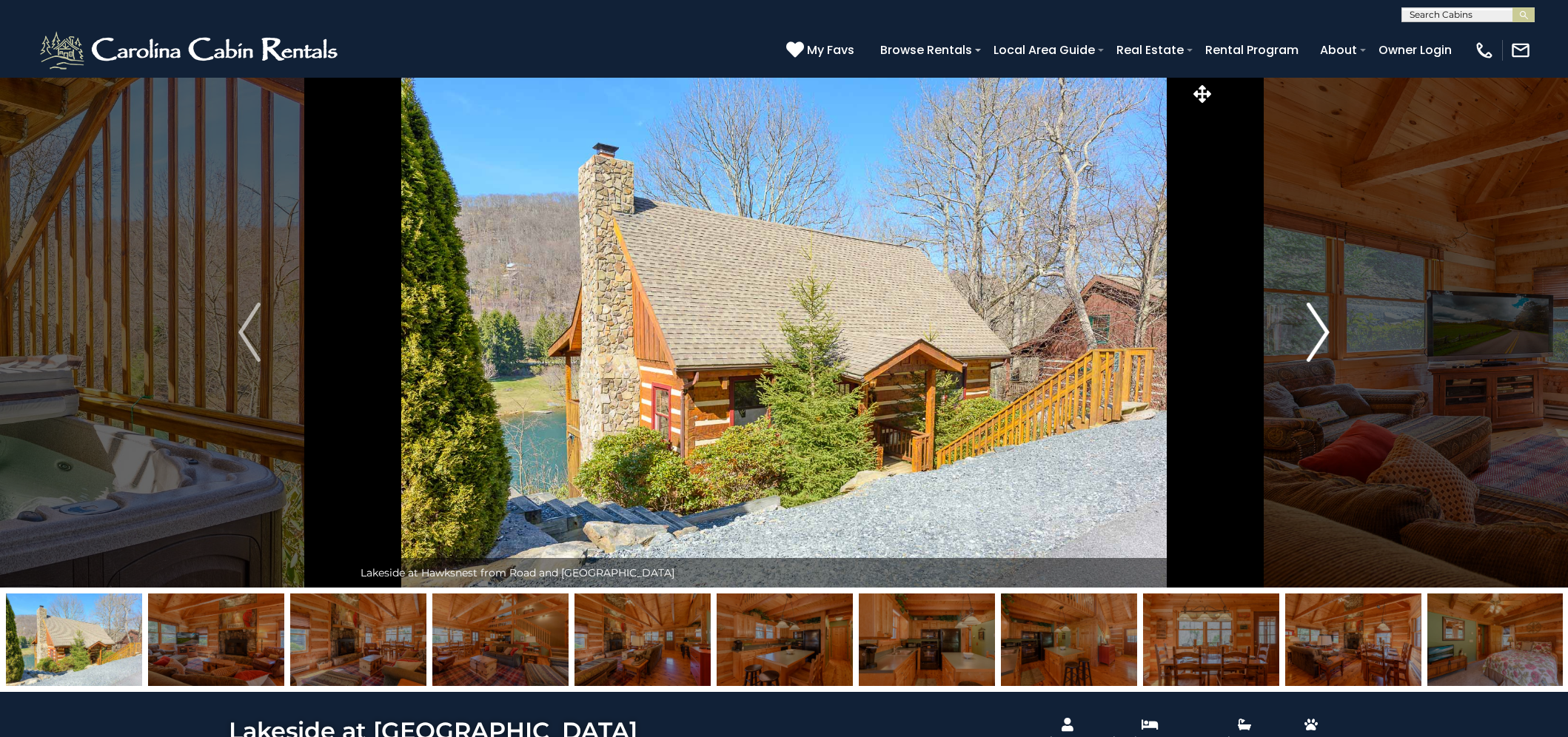
click at [1309, 338] on img "Next" at bounding box center [1319, 333] width 22 height 60
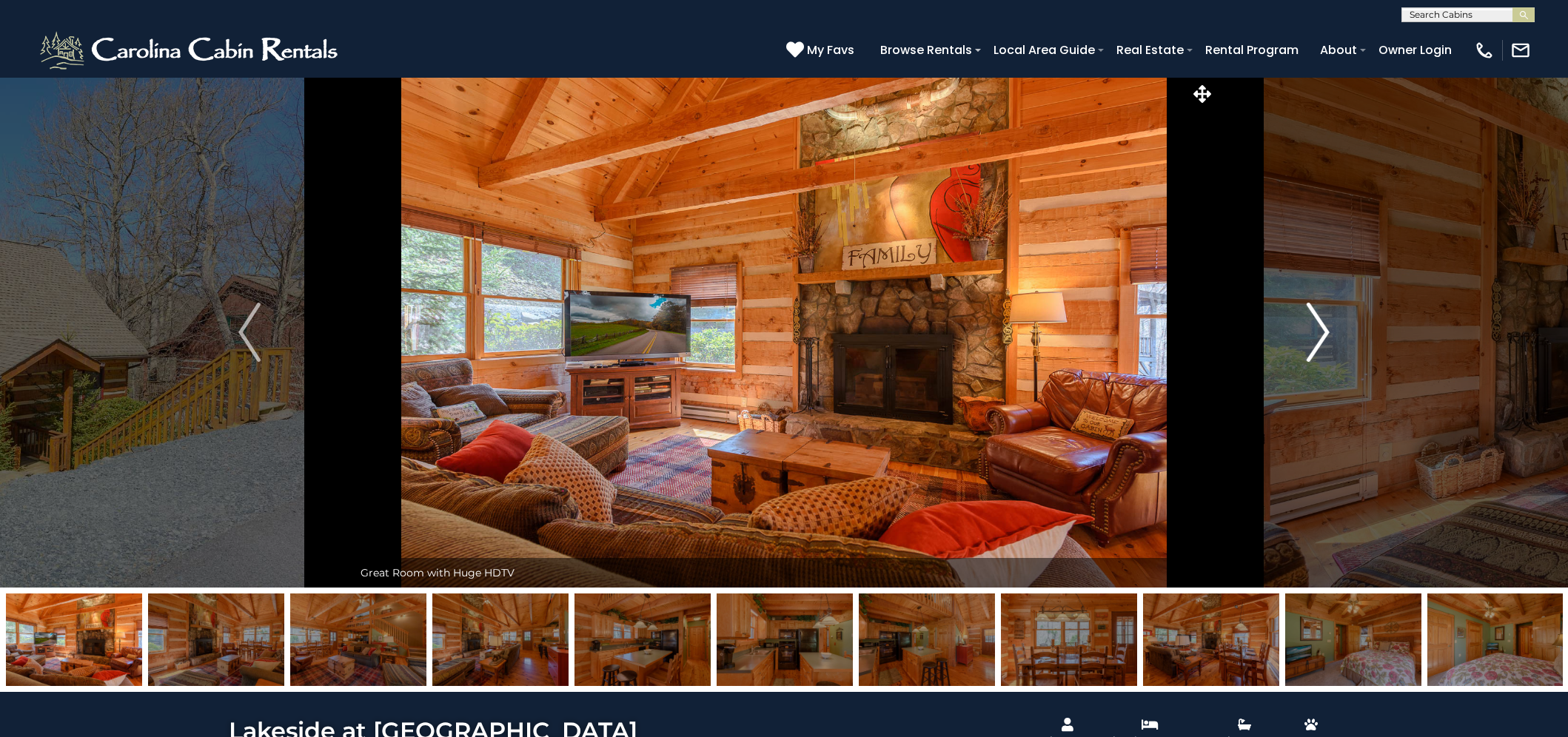
drag, startPoint x: 1297, startPoint y: 329, endPoint x: 1331, endPoint y: 323, distance: 34.5
click at [1331, 323] on button "Next" at bounding box center [1319, 332] width 207 height 511
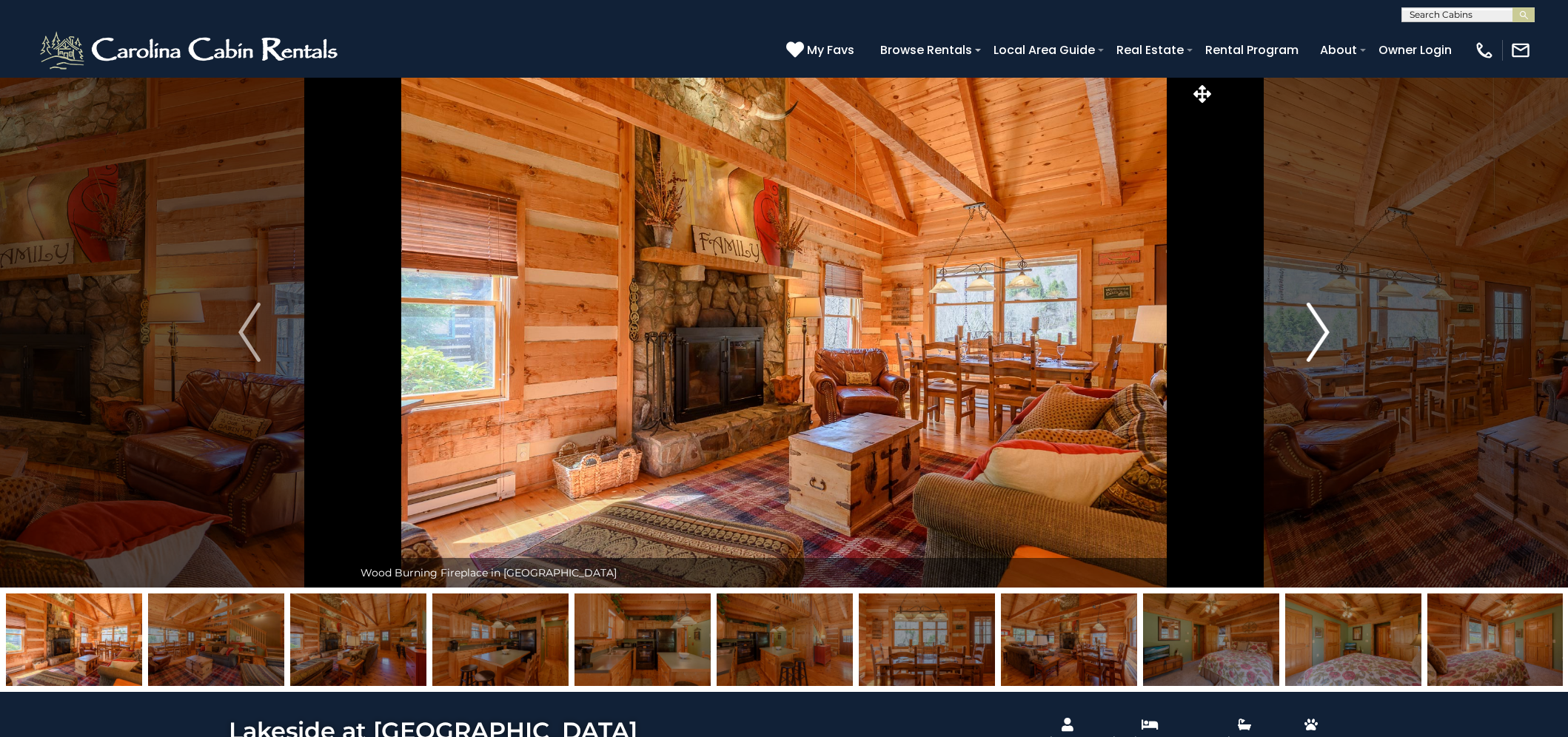
click at [1335, 328] on button "Next" at bounding box center [1319, 332] width 207 height 511
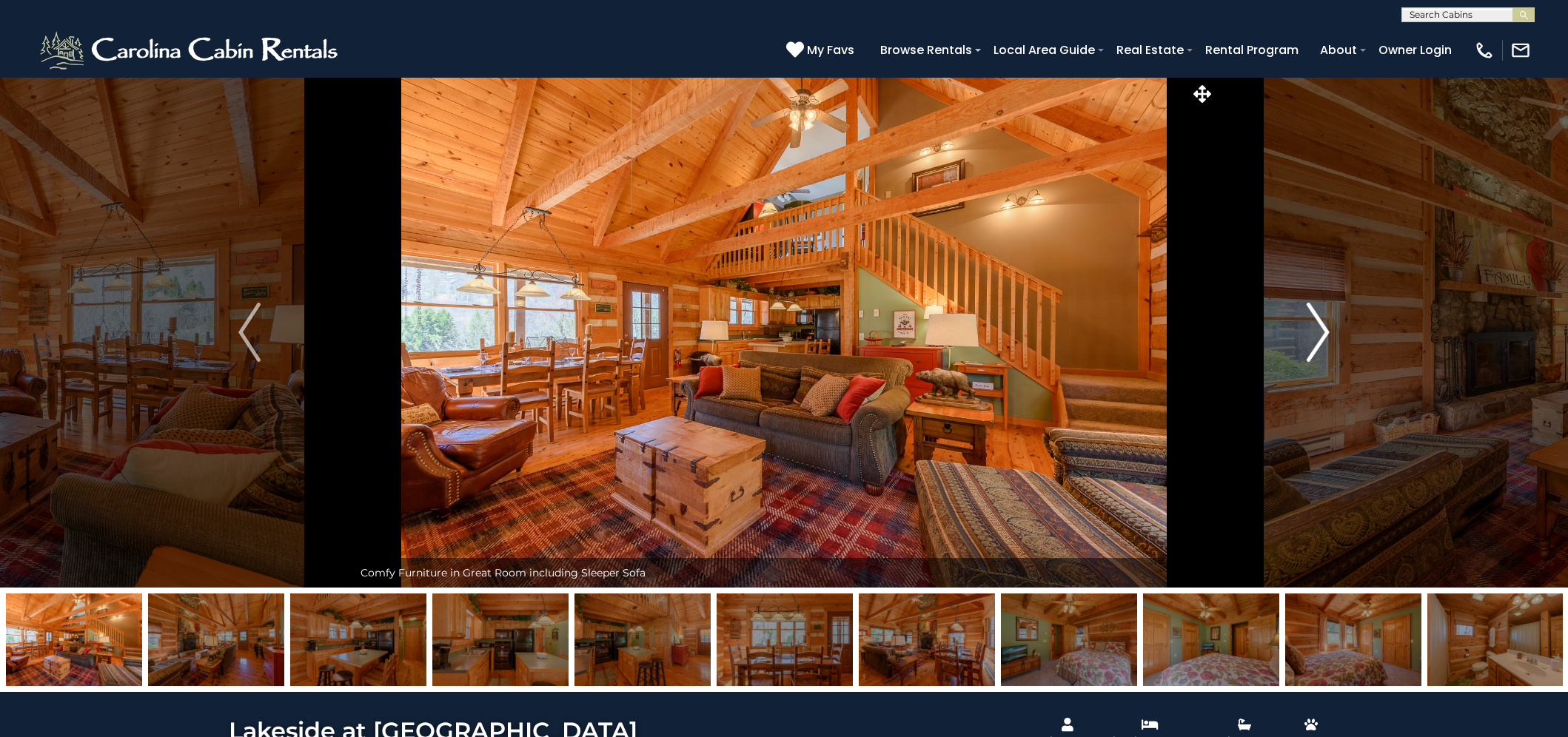
click at [1319, 335] on img "Next" at bounding box center [1319, 333] width 22 height 60
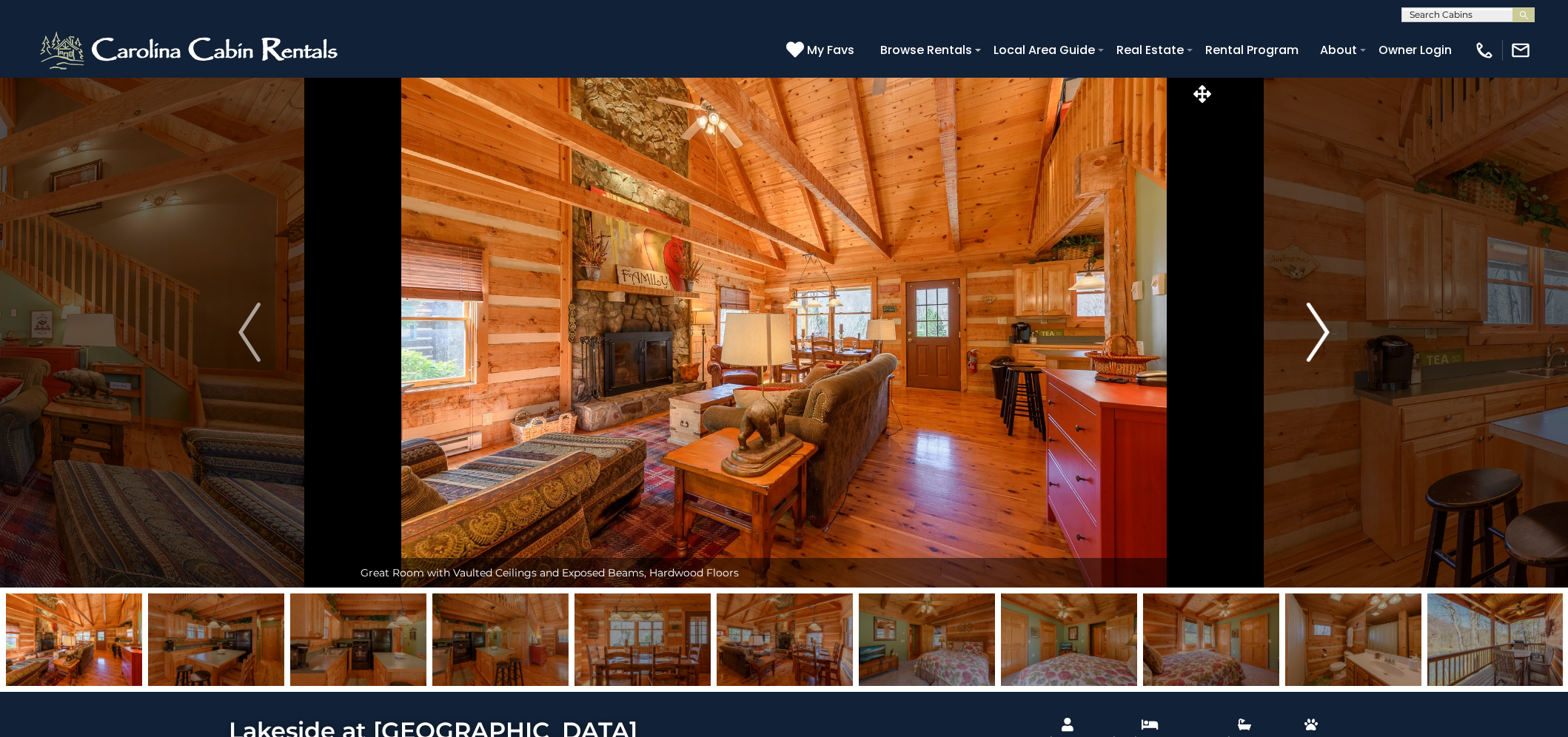
click at [1308, 337] on img "Next" at bounding box center [1319, 333] width 22 height 60
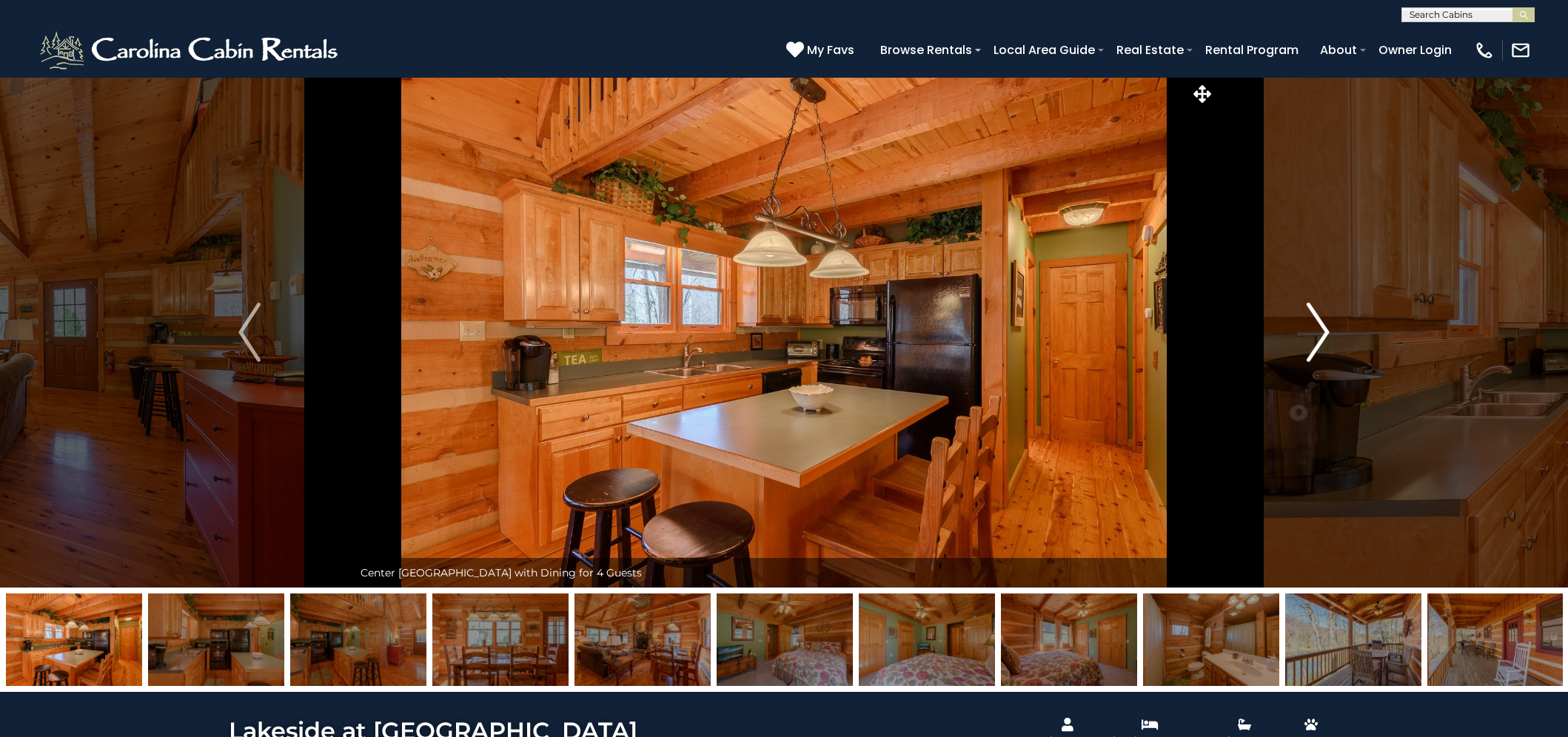
click at [1308, 337] on img "Next" at bounding box center [1319, 333] width 22 height 60
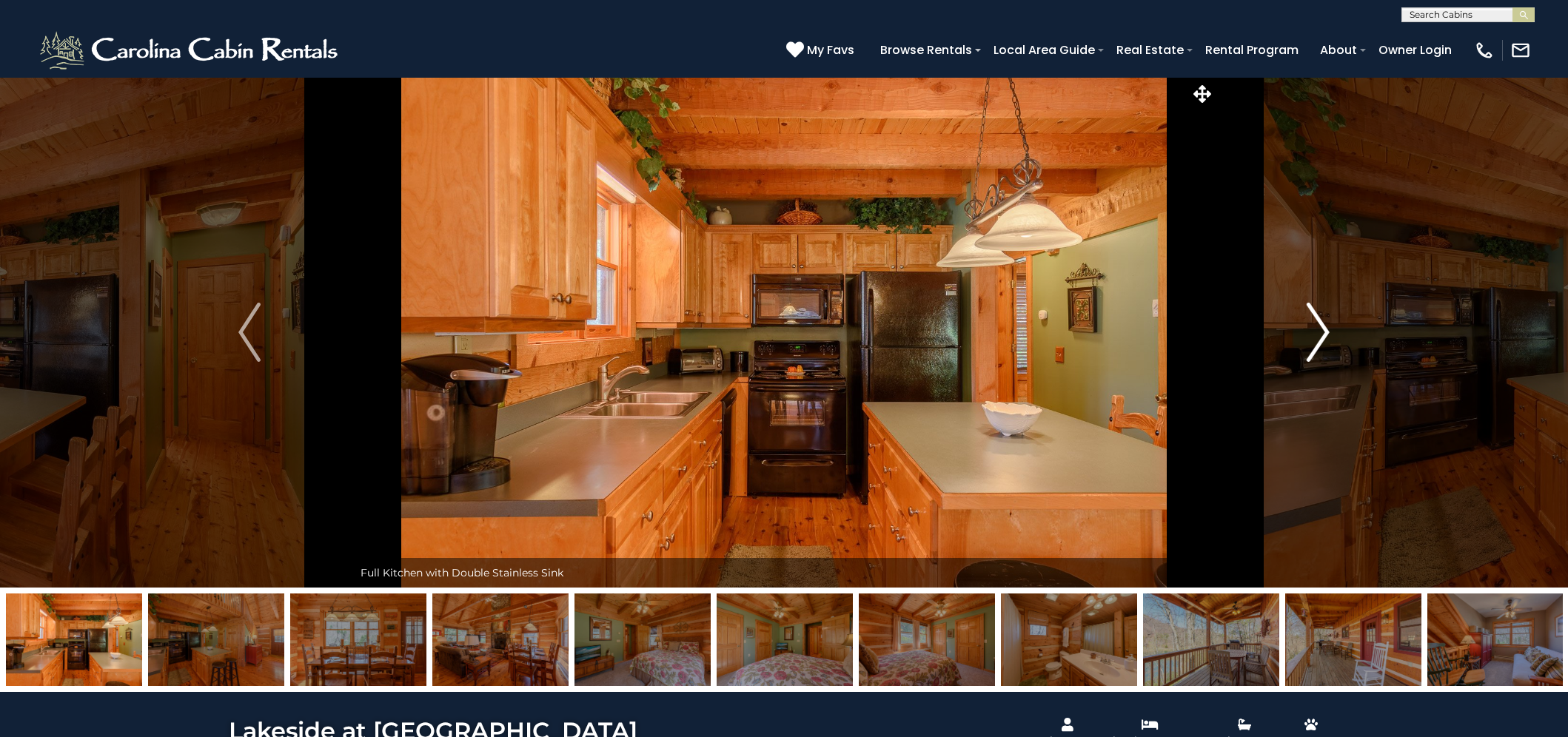
click at [1308, 337] on img "Next" at bounding box center [1319, 333] width 22 height 60
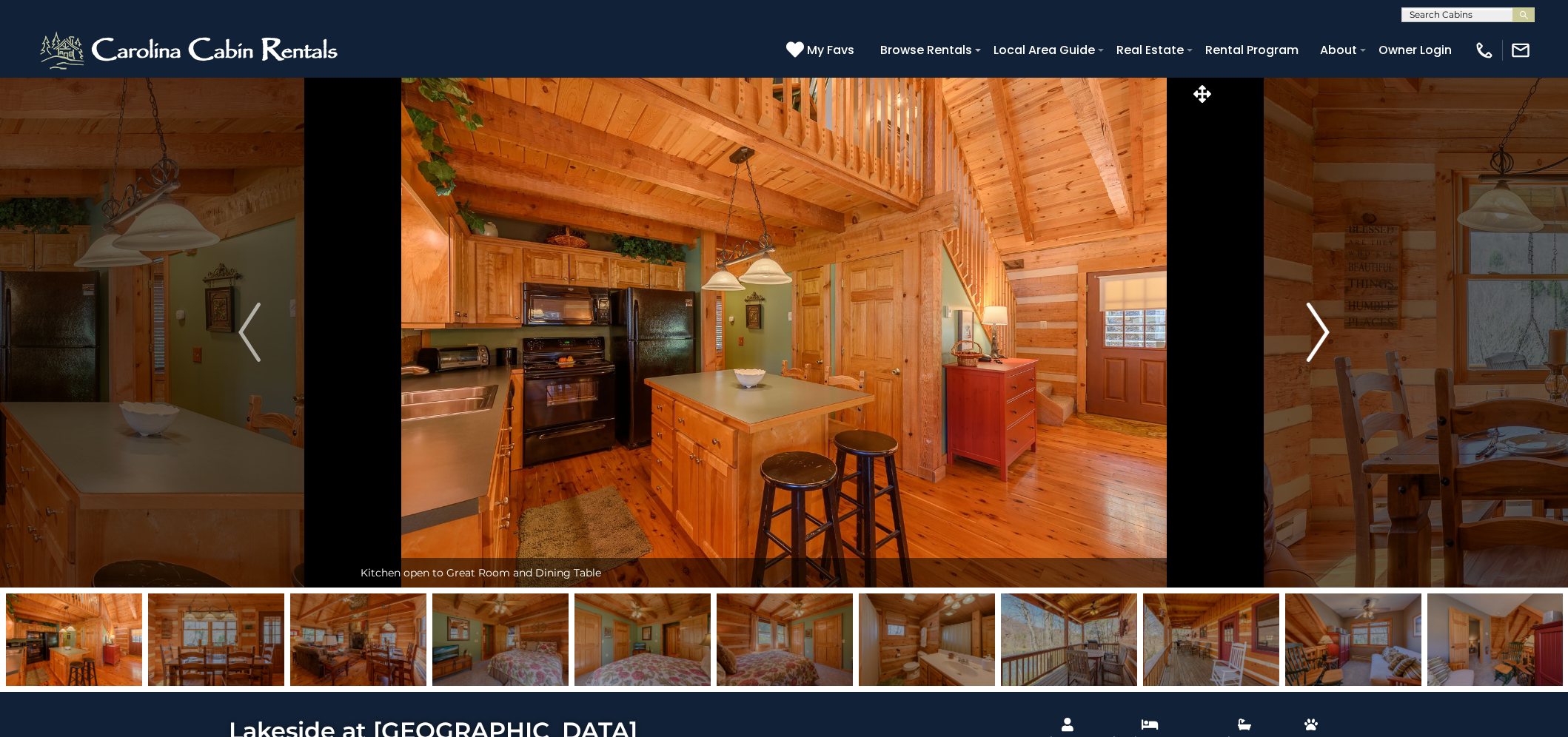
click at [1308, 337] on img "Next" at bounding box center [1319, 333] width 22 height 60
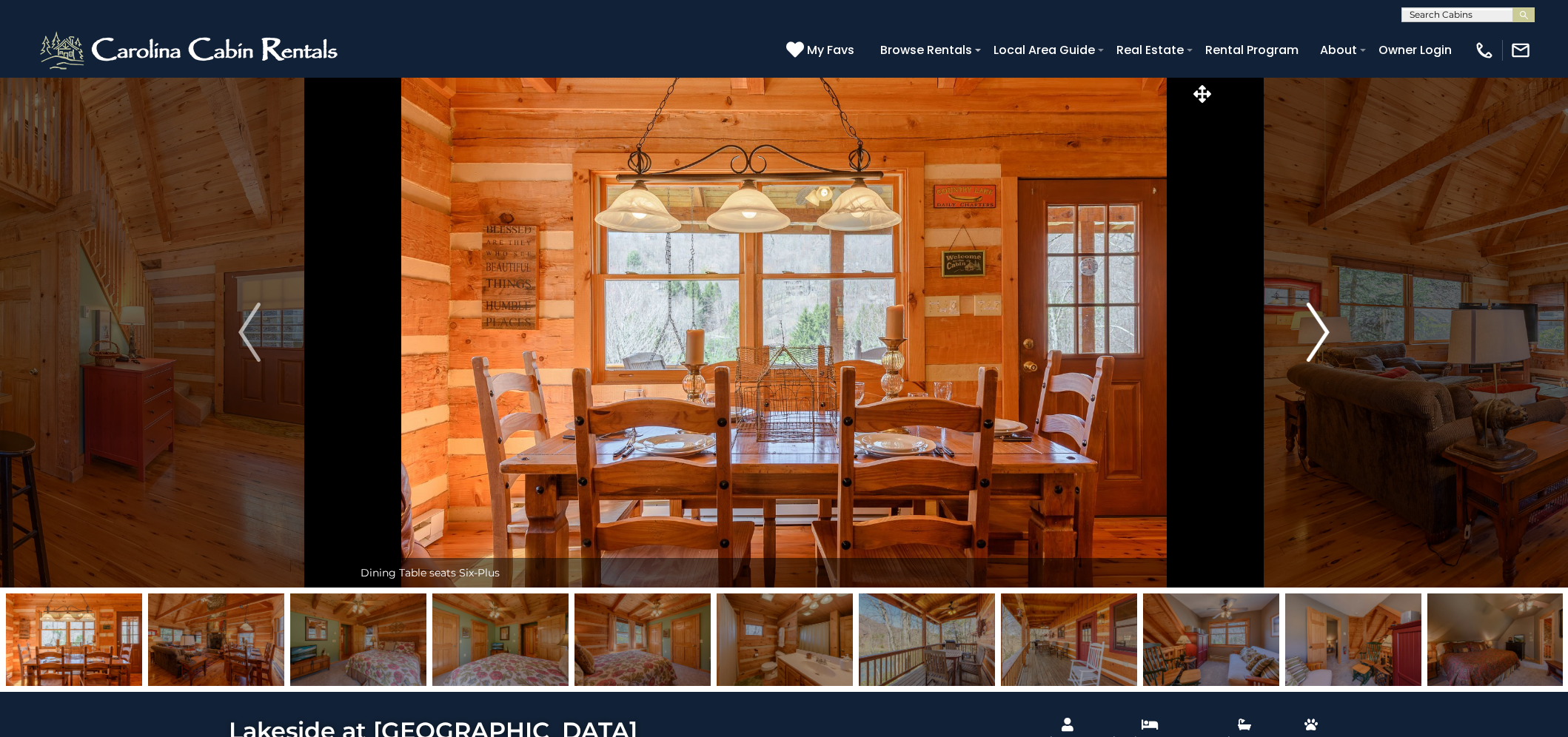
click at [1308, 337] on img "Next" at bounding box center [1319, 333] width 22 height 60
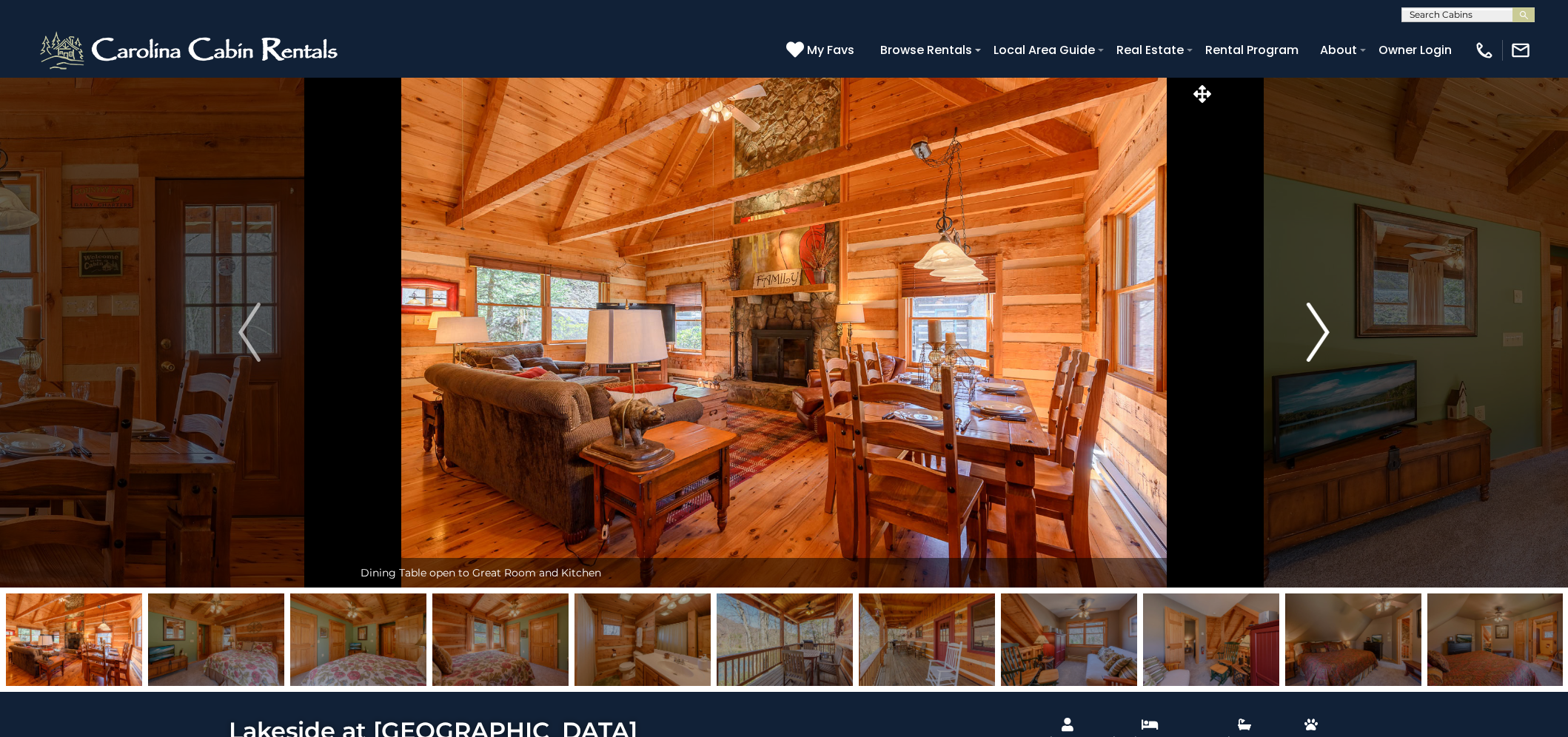
click at [1308, 337] on img "Next" at bounding box center [1319, 333] width 22 height 60
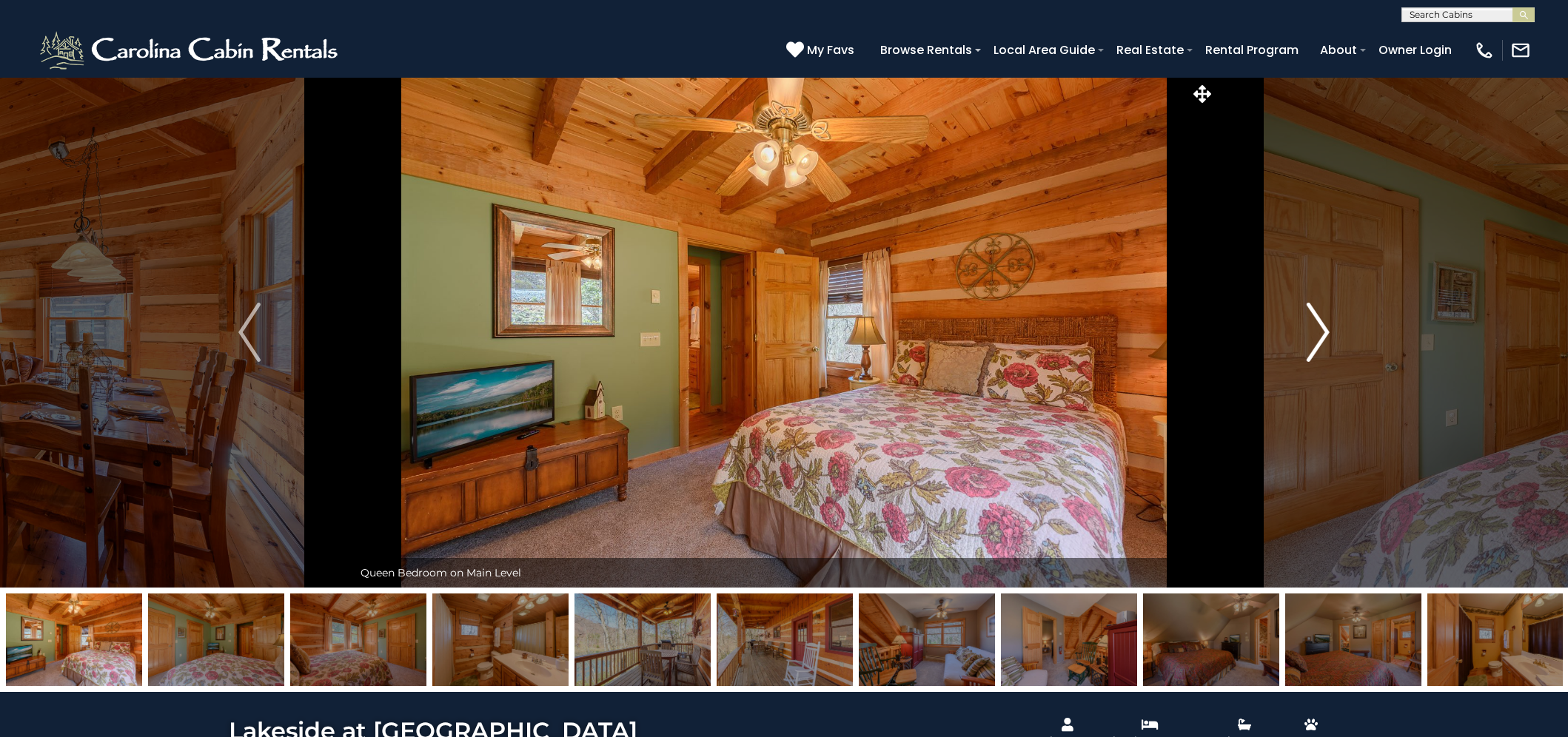
click at [1308, 337] on img "Next" at bounding box center [1319, 333] width 22 height 60
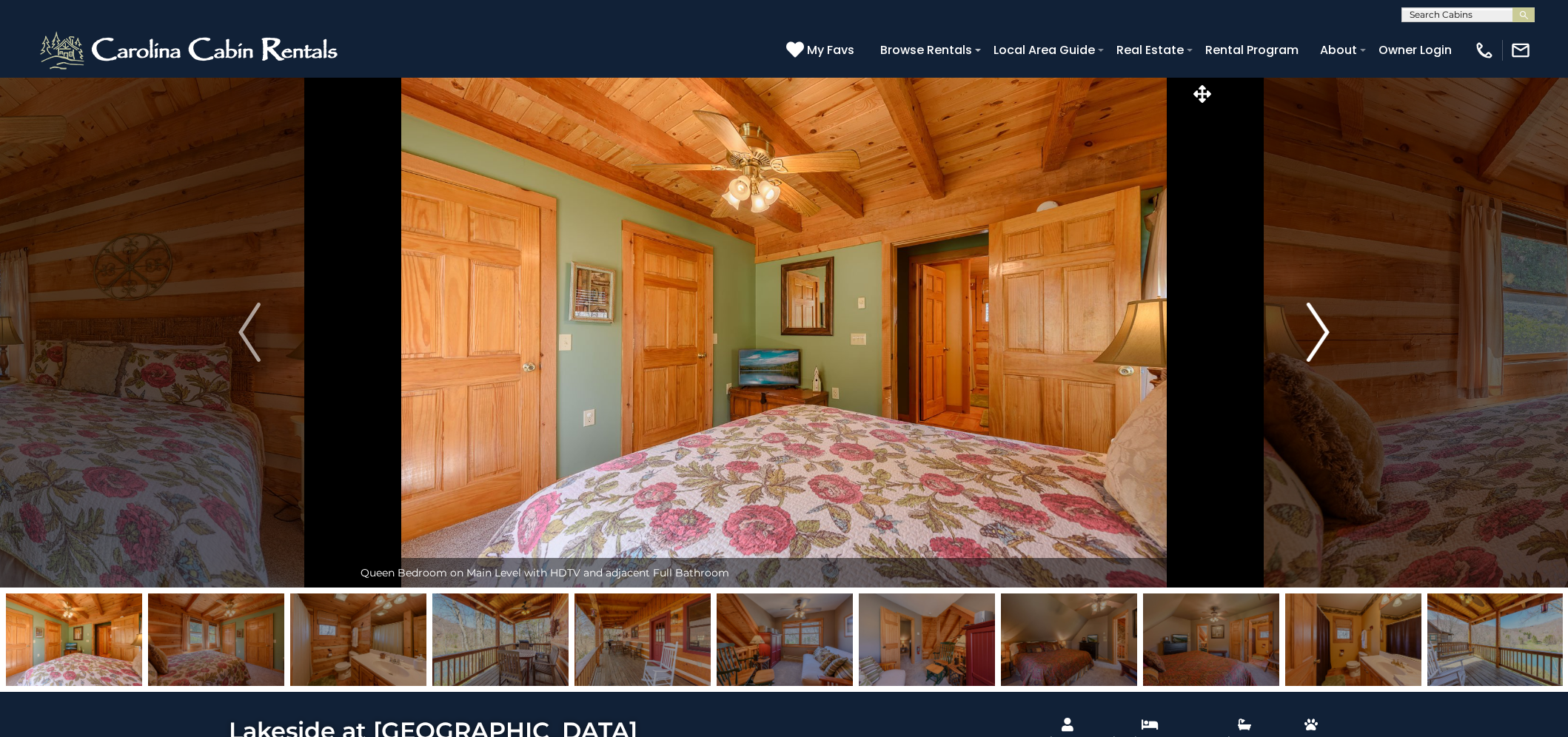
click at [1308, 337] on img "Next" at bounding box center [1319, 333] width 22 height 60
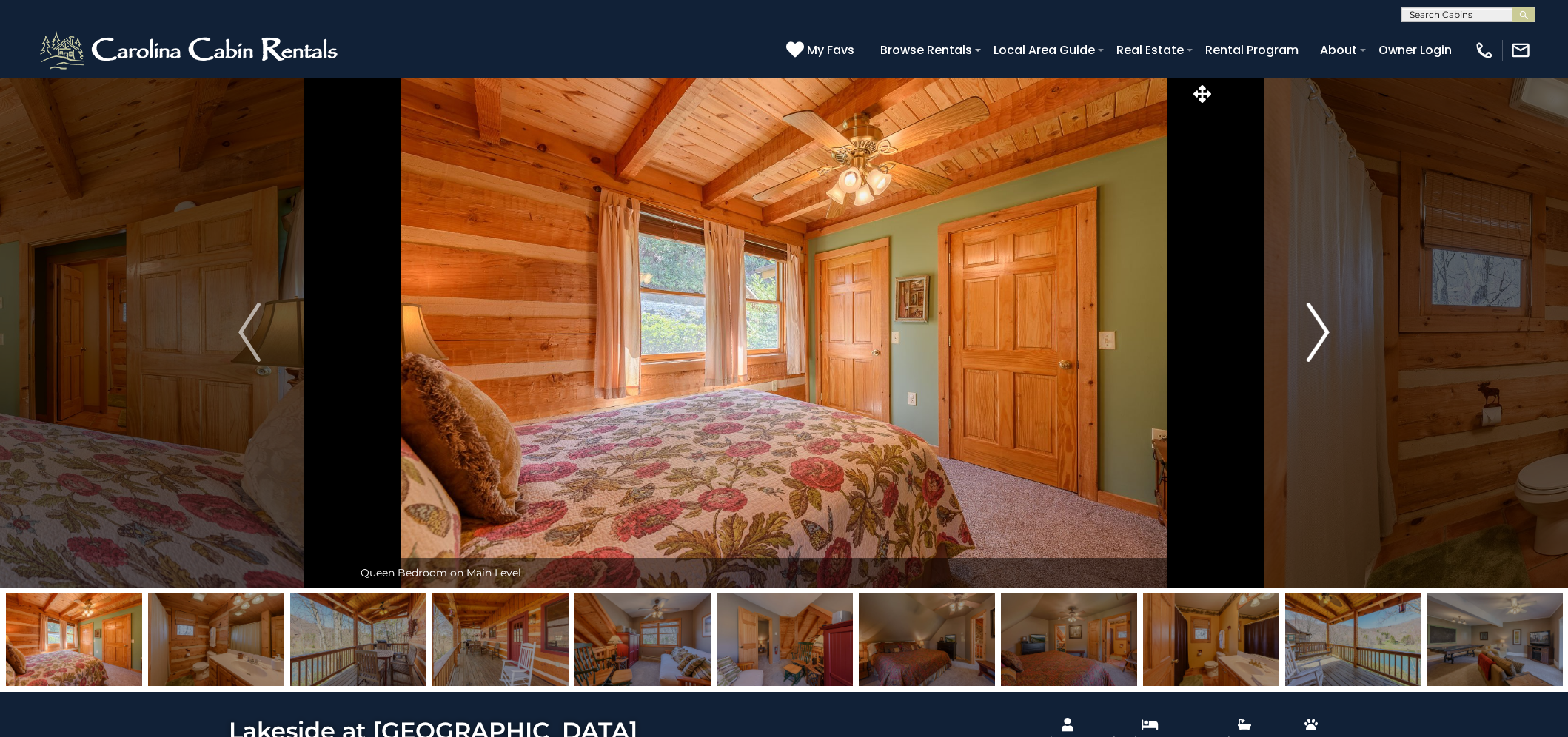
click at [1308, 337] on img "Next" at bounding box center [1319, 333] width 22 height 60
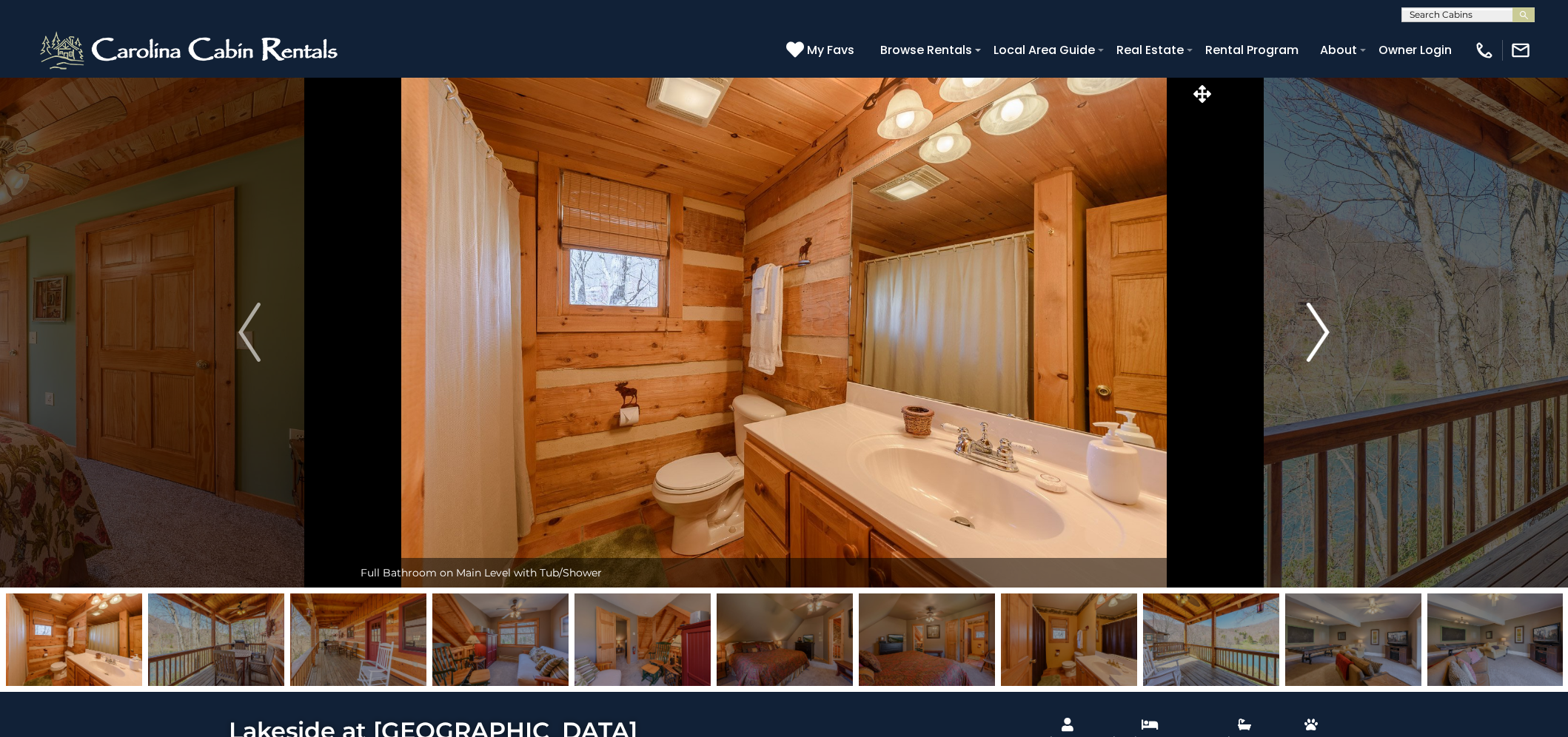
click at [1308, 337] on img "Next" at bounding box center [1319, 333] width 22 height 60
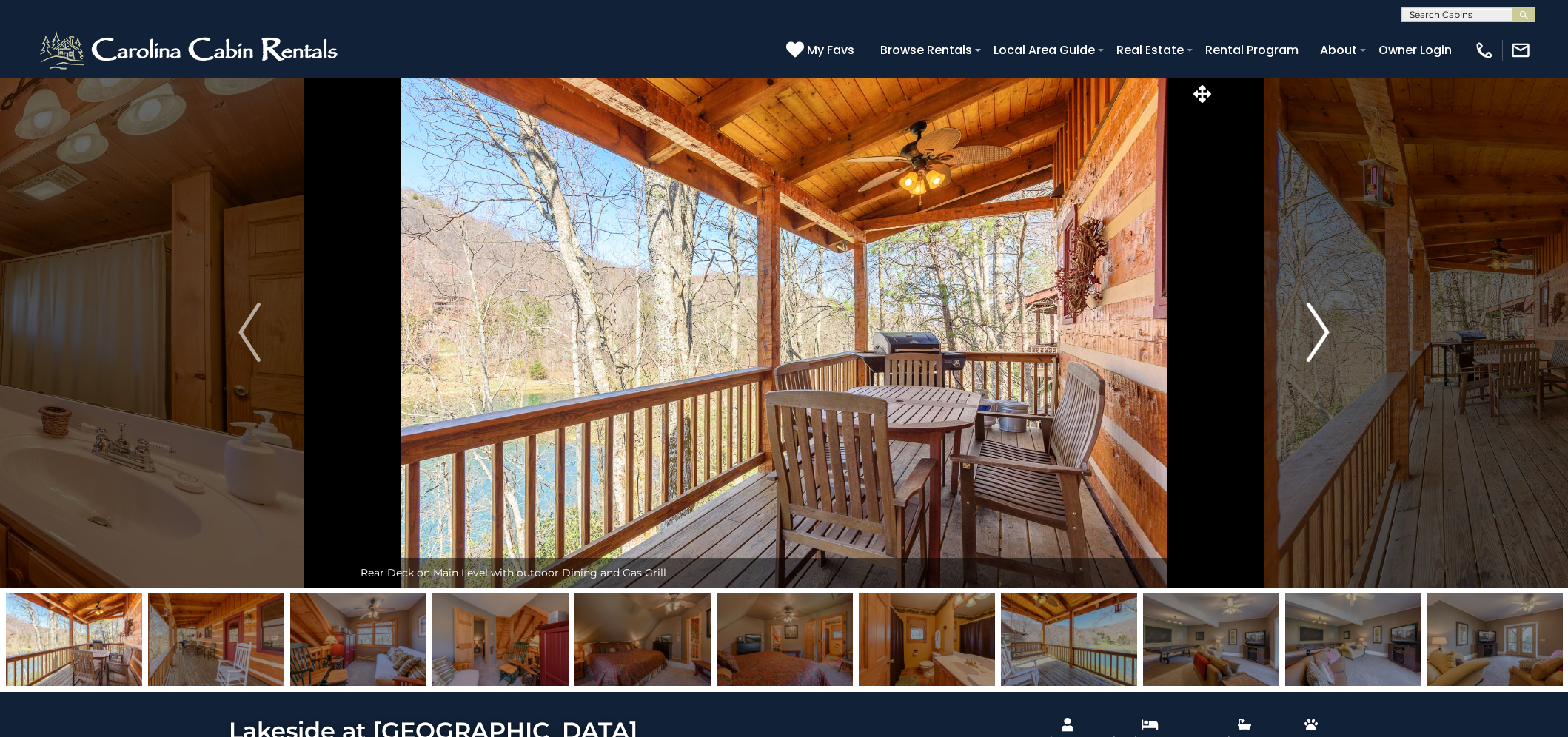
click at [1308, 337] on img "Next" at bounding box center [1319, 333] width 22 height 60
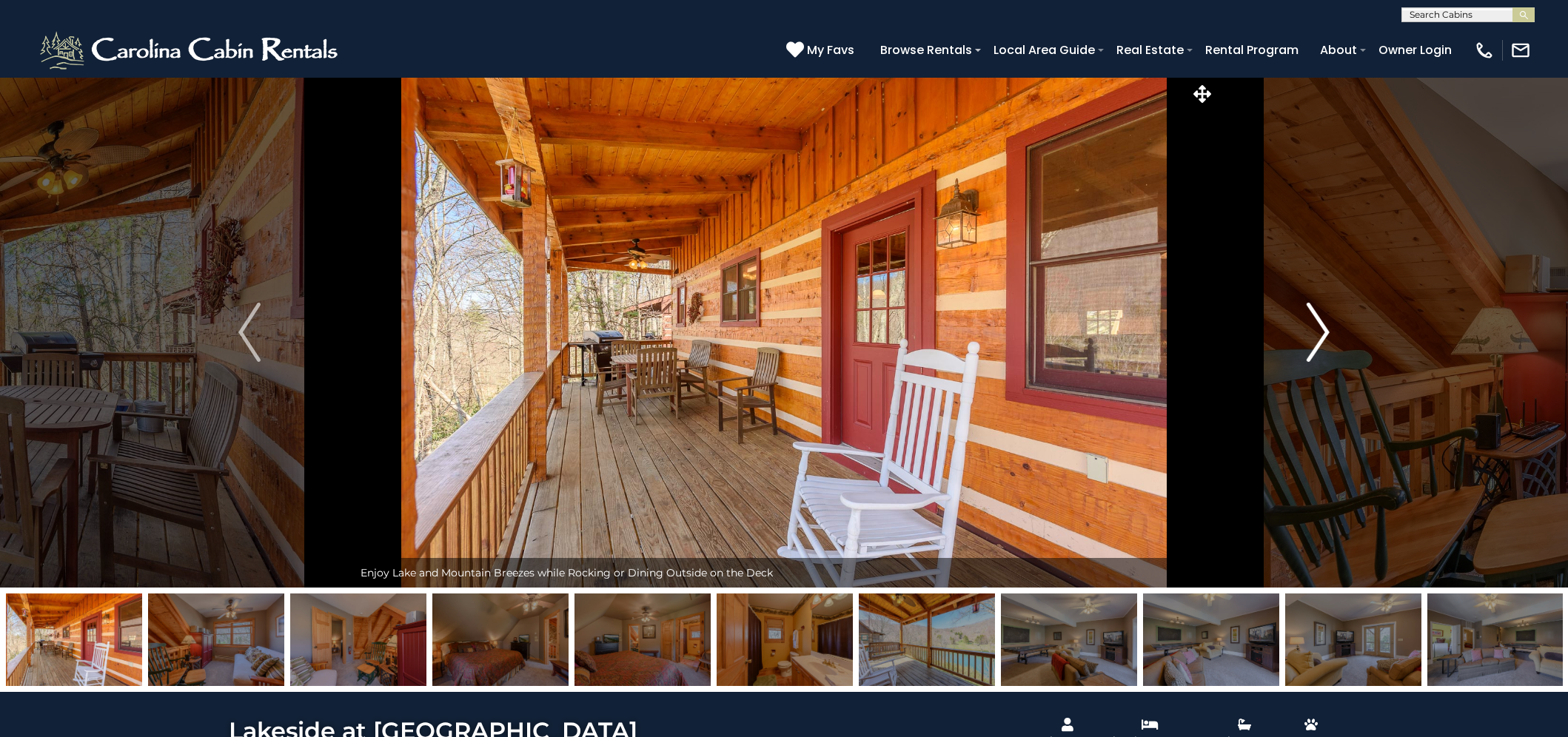
click at [1308, 337] on img "Next" at bounding box center [1319, 333] width 22 height 60
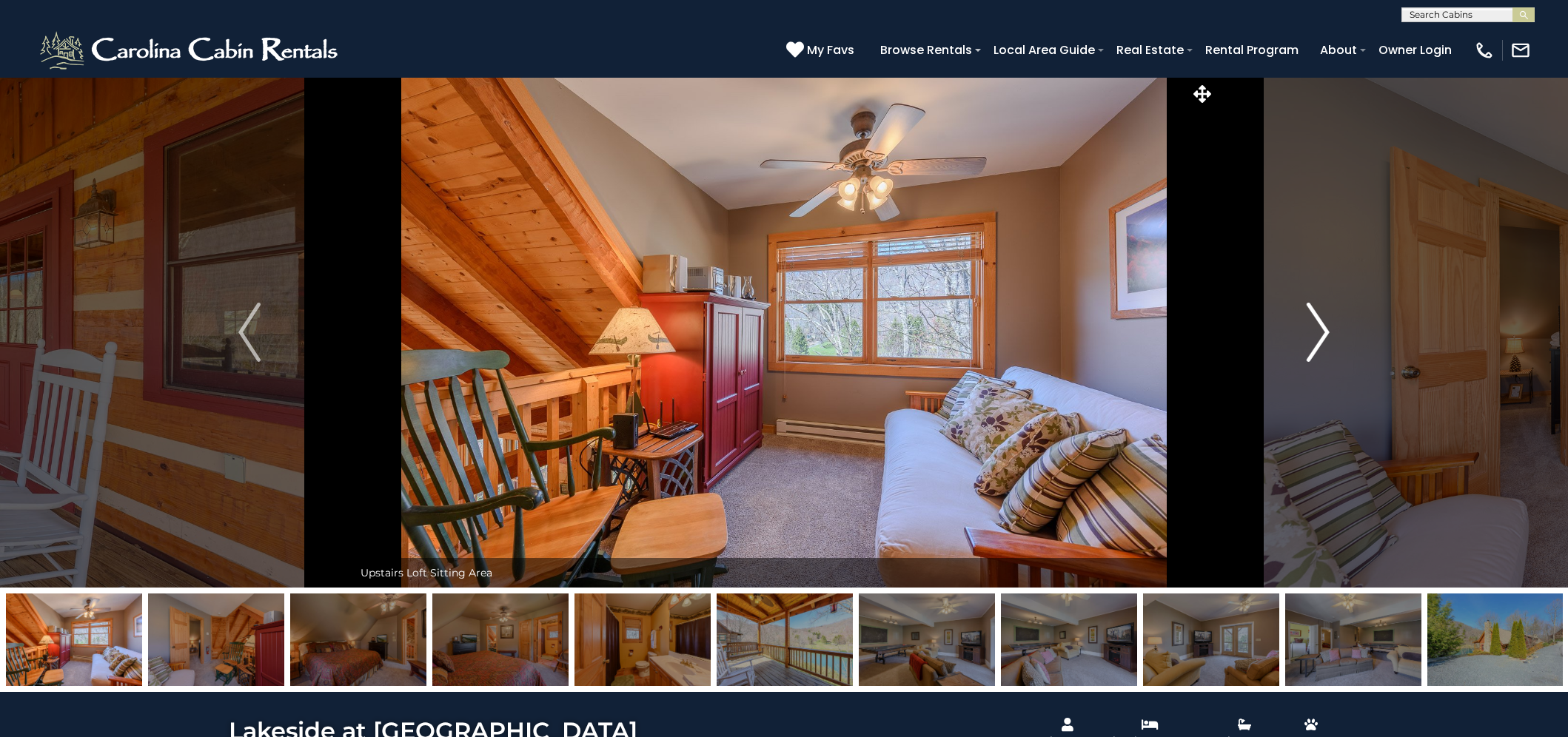
click at [1308, 337] on img "Next" at bounding box center [1319, 333] width 22 height 60
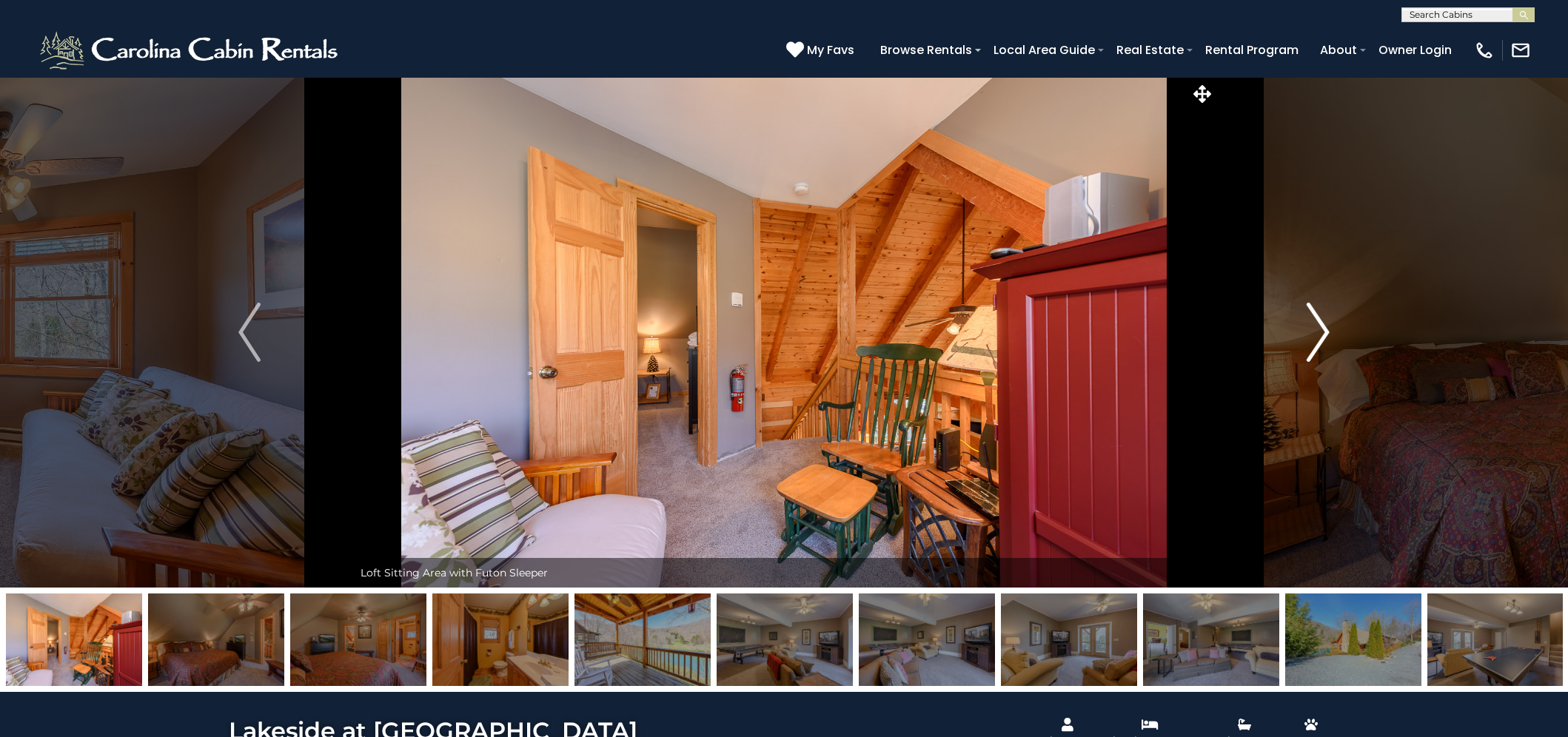
click at [1308, 337] on img "Next" at bounding box center [1319, 333] width 22 height 60
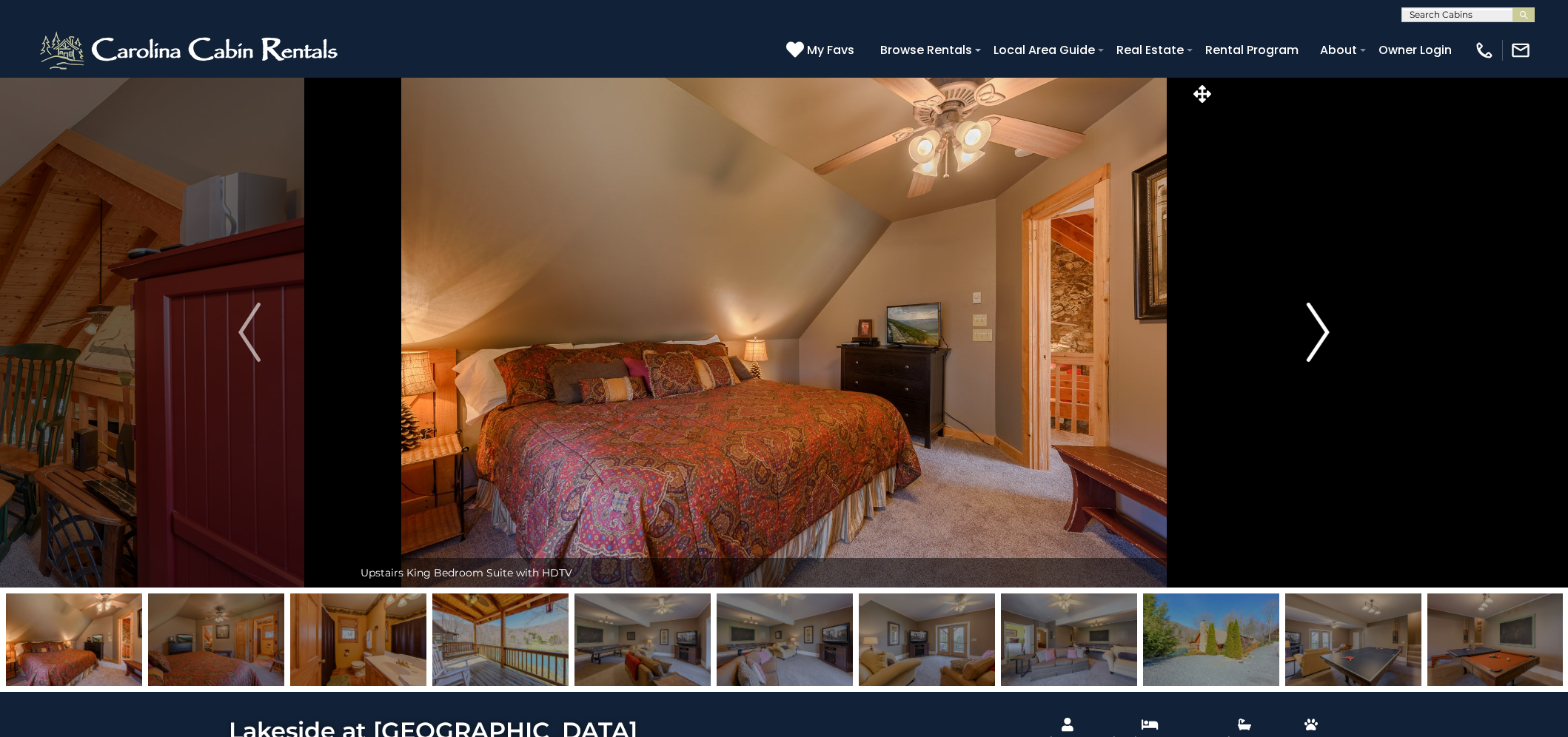
click at [1308, 337] on img "Next" at bounding box center [1319, 333] width 22 height 60
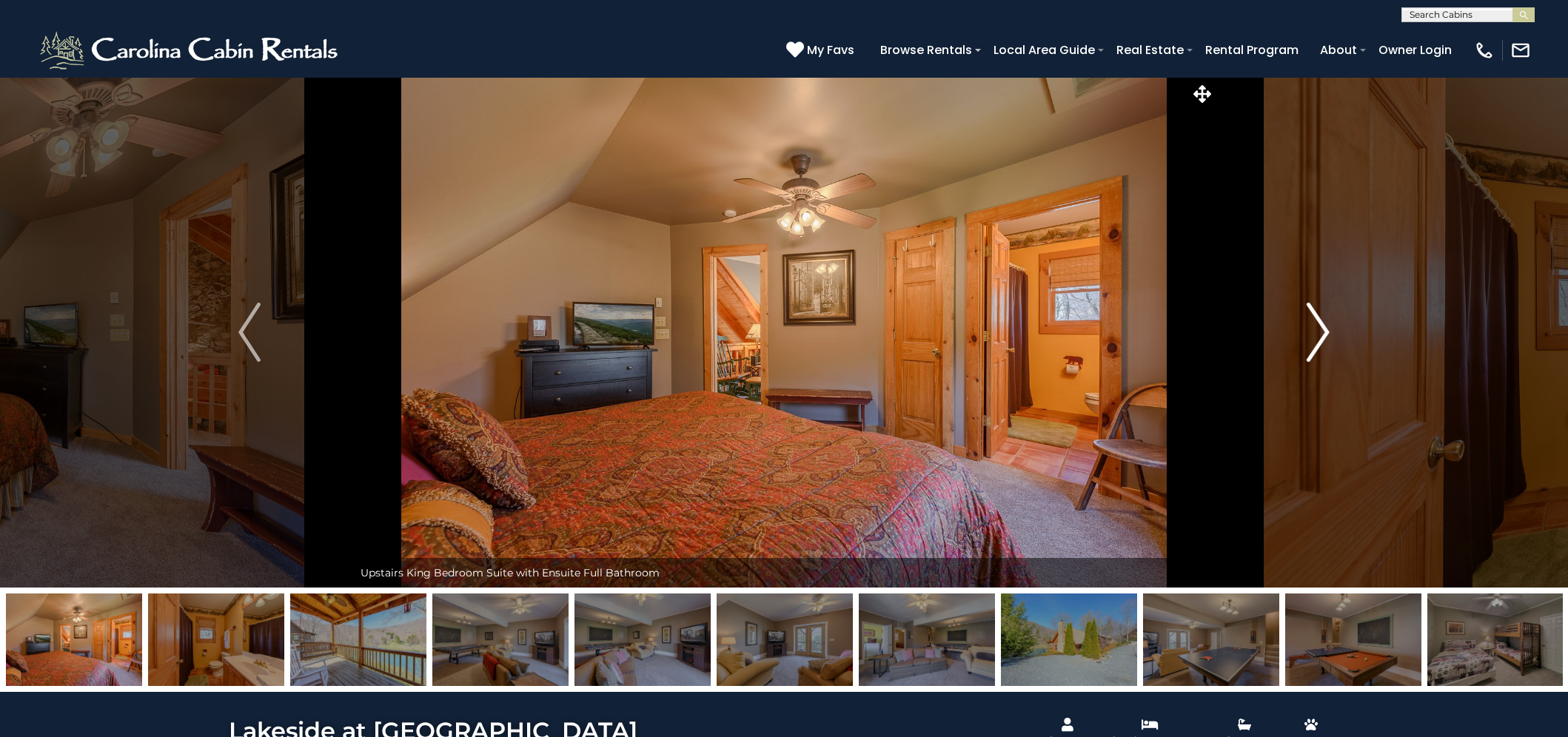
click at [1308, 337] on img "Next" at bounding box center [1319, 333] width 22 height 60
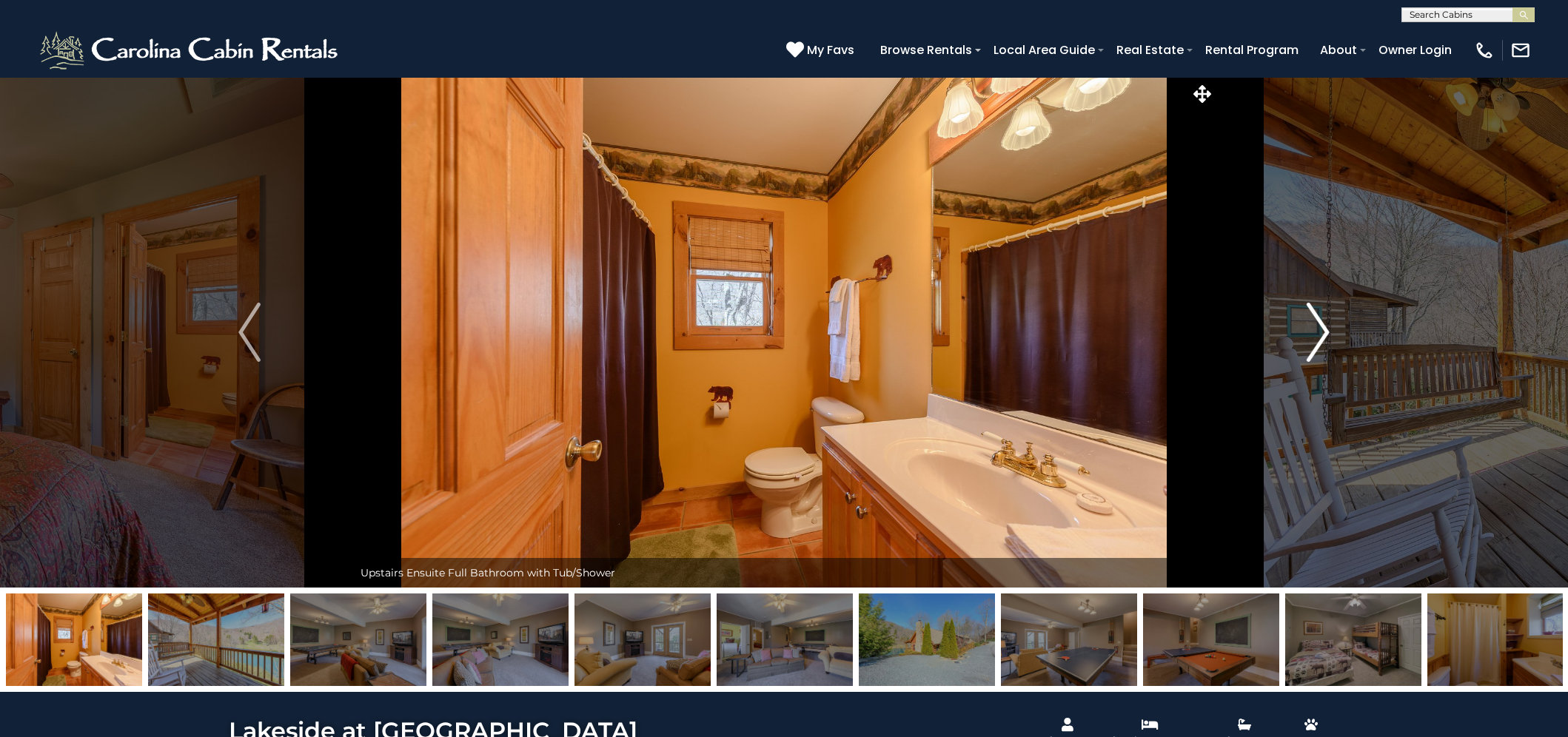
click at [1308, 337] on img "Next" at bounding box center [1319, 333] width 22 height 60
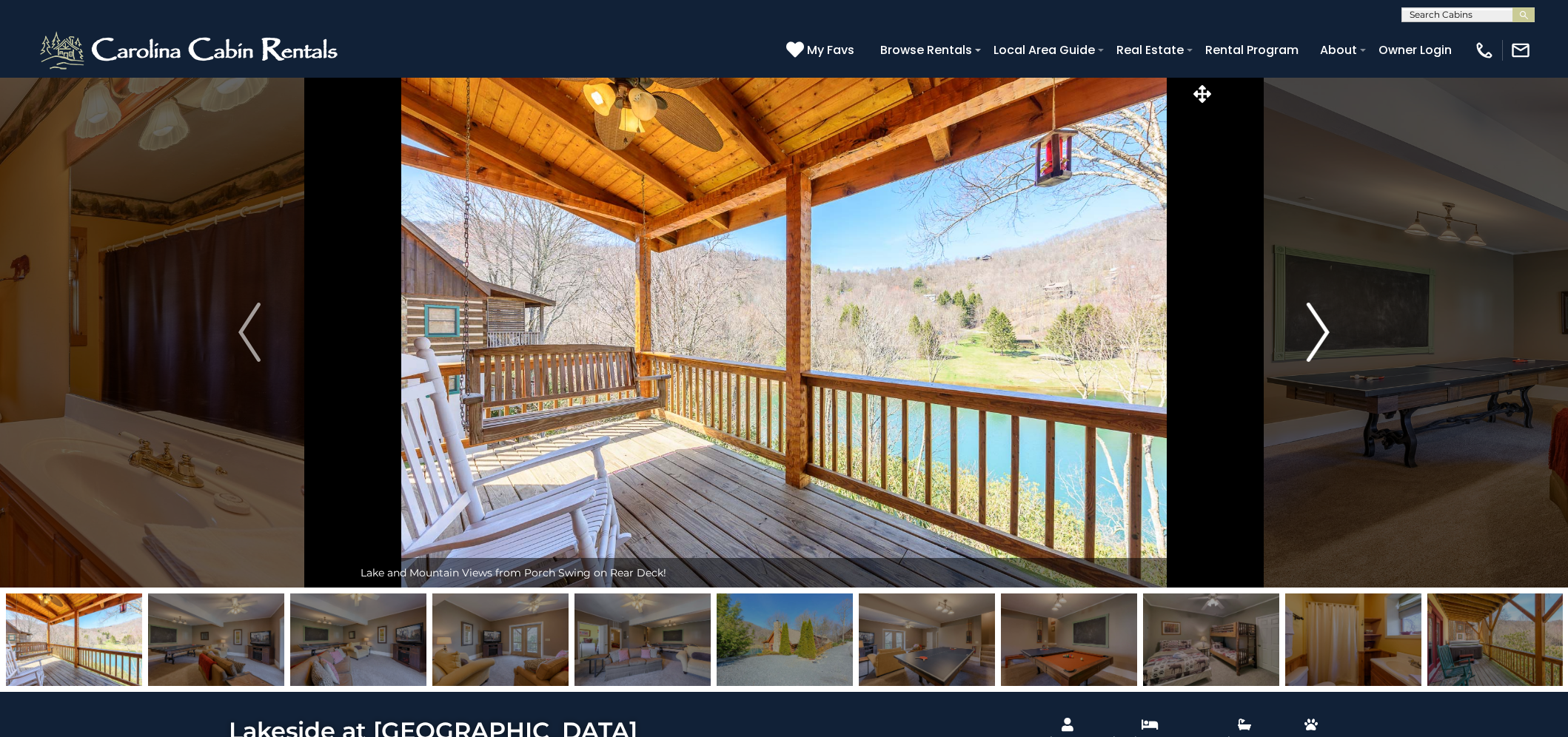
click at [1308, 337] on img "Next" at bounding box center [1319, 333] width 22 height 60
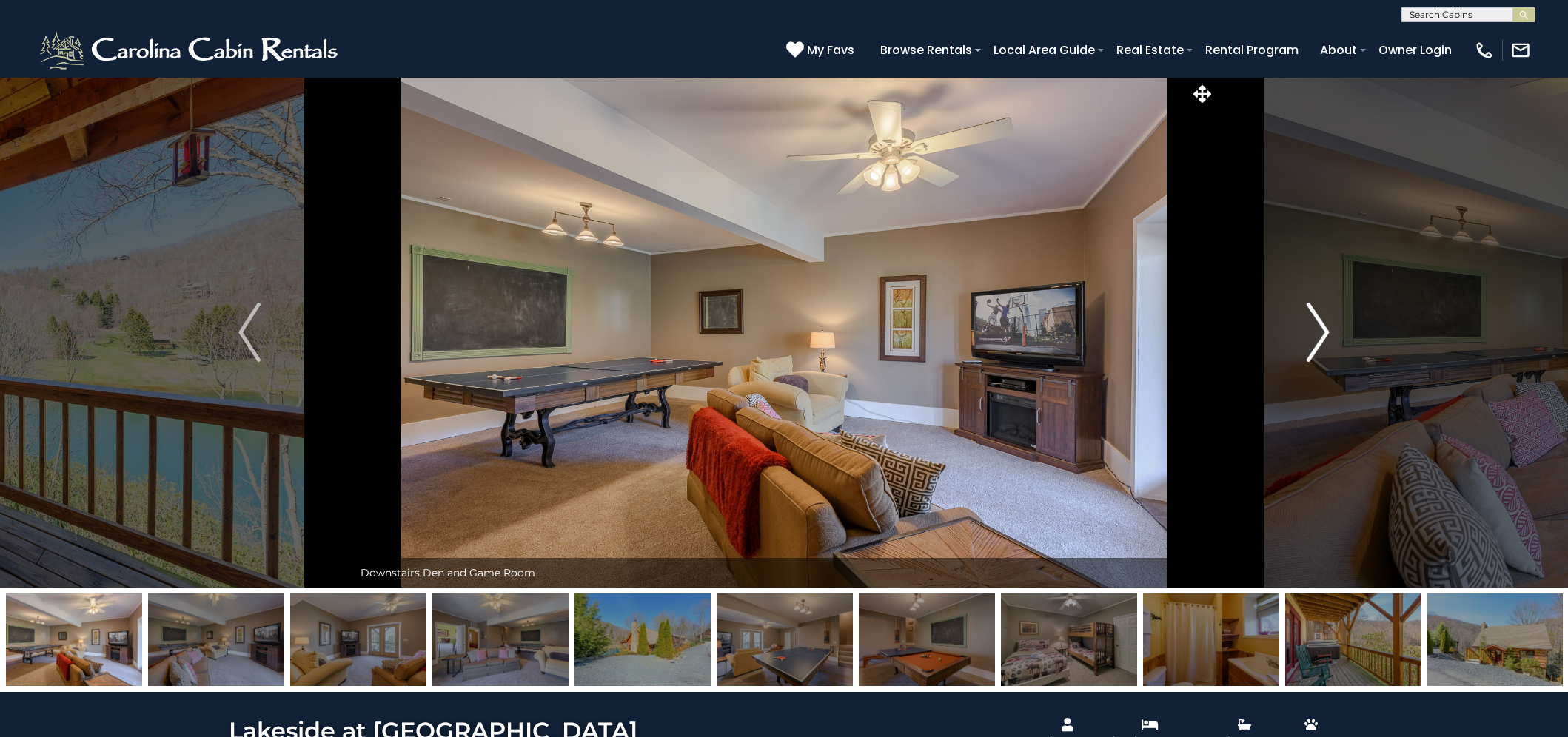
click at [1308, 337] on img "Next" at bounding box center [1319, 333] width 22 height 60
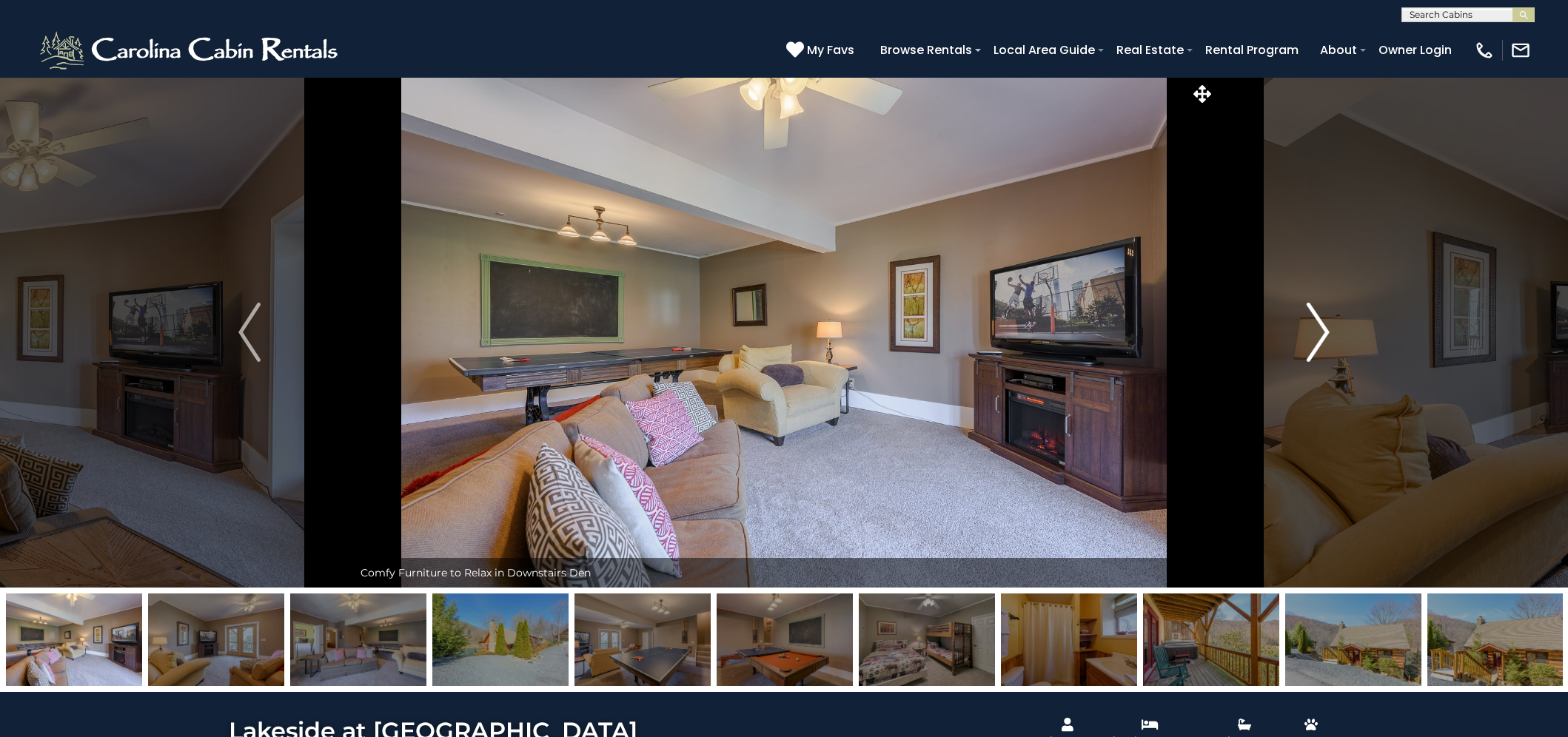
click at [1313, 329] on img "Next" at bounding box center [1319, 333] width 22 height 60
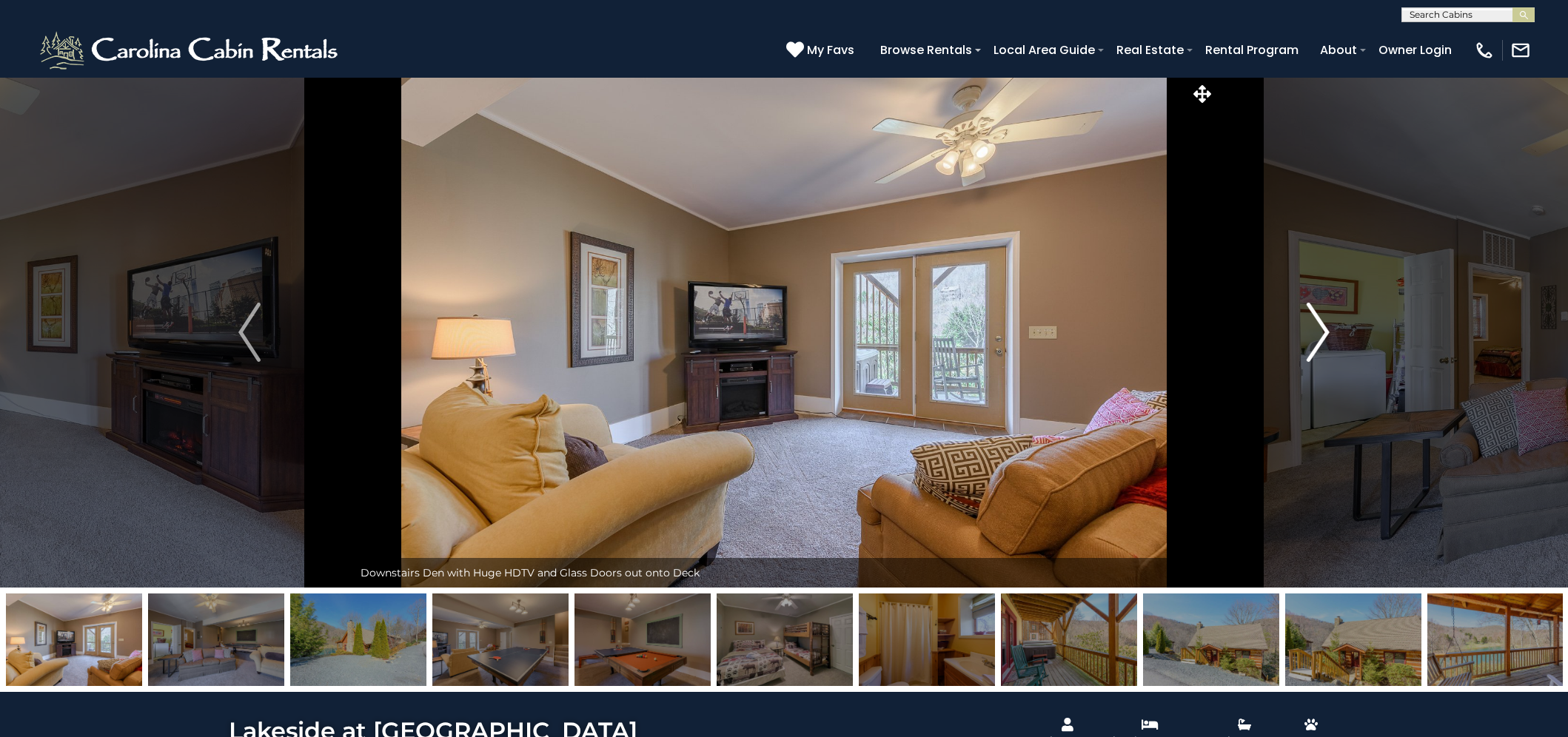
click at [1324, 326] on img "Next" at bounding box center [1319, 333] width 22 height 60
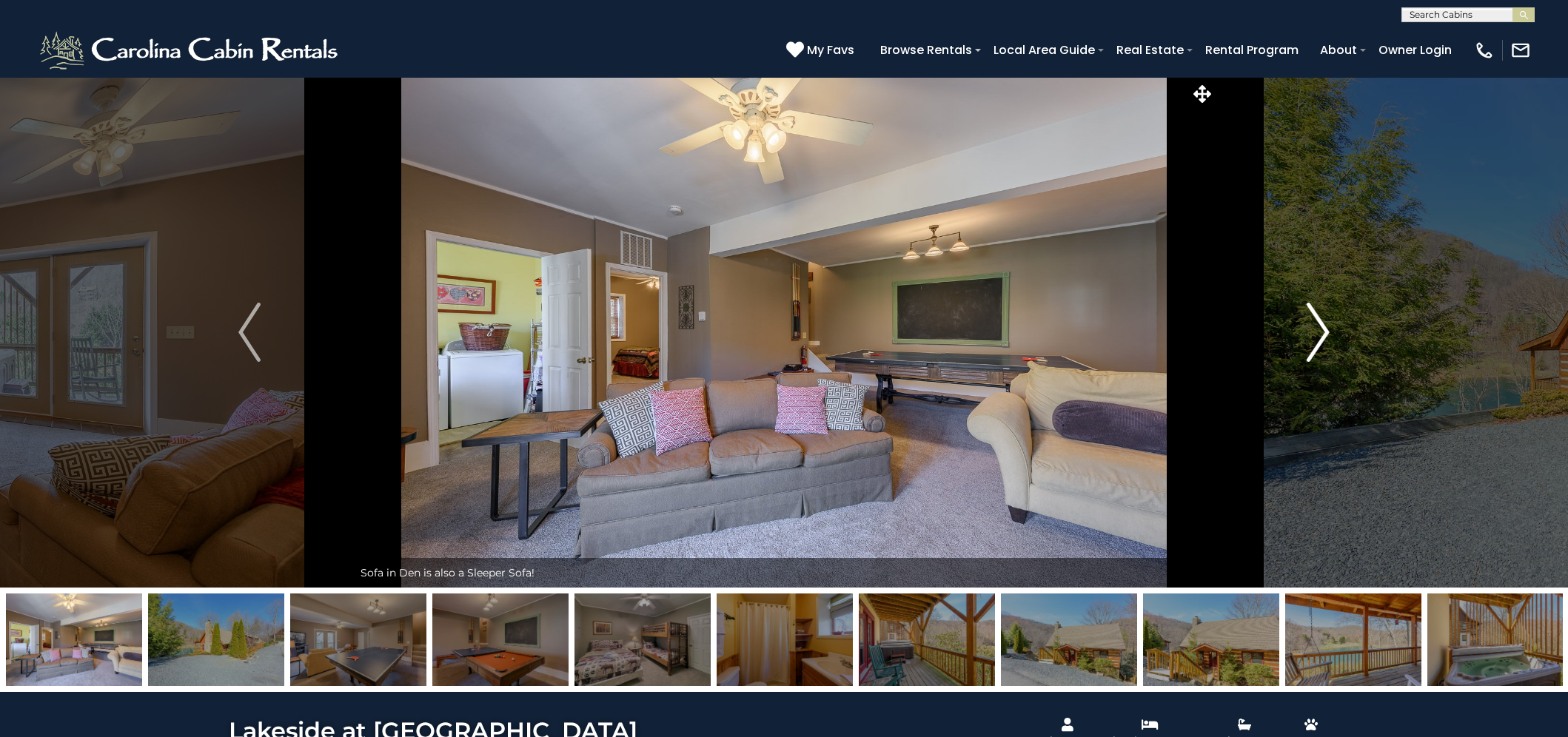
click at [1316, 335] on img "Next" at bounding box center [1319, 333] width 22 height 60
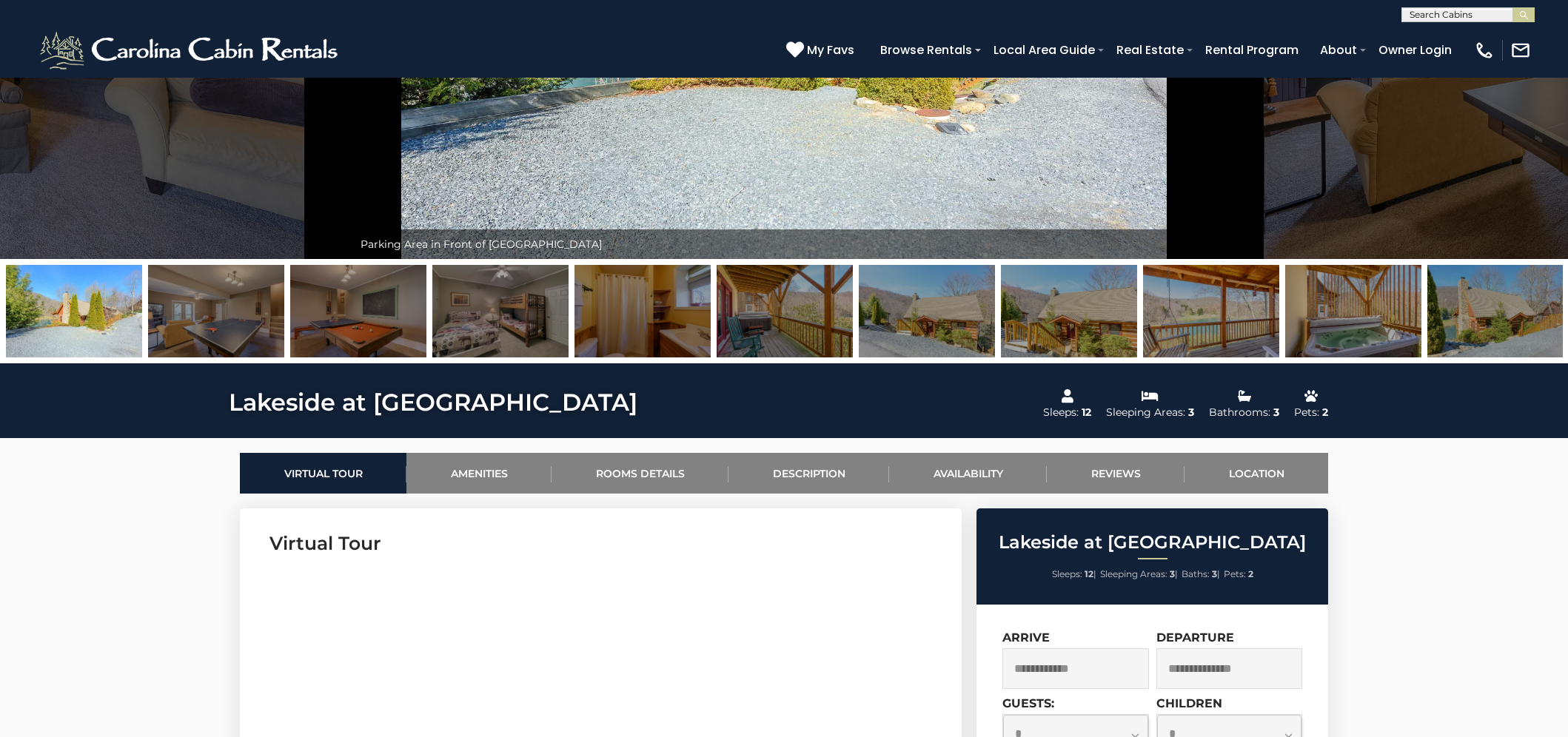
scroll to position [657, 0]
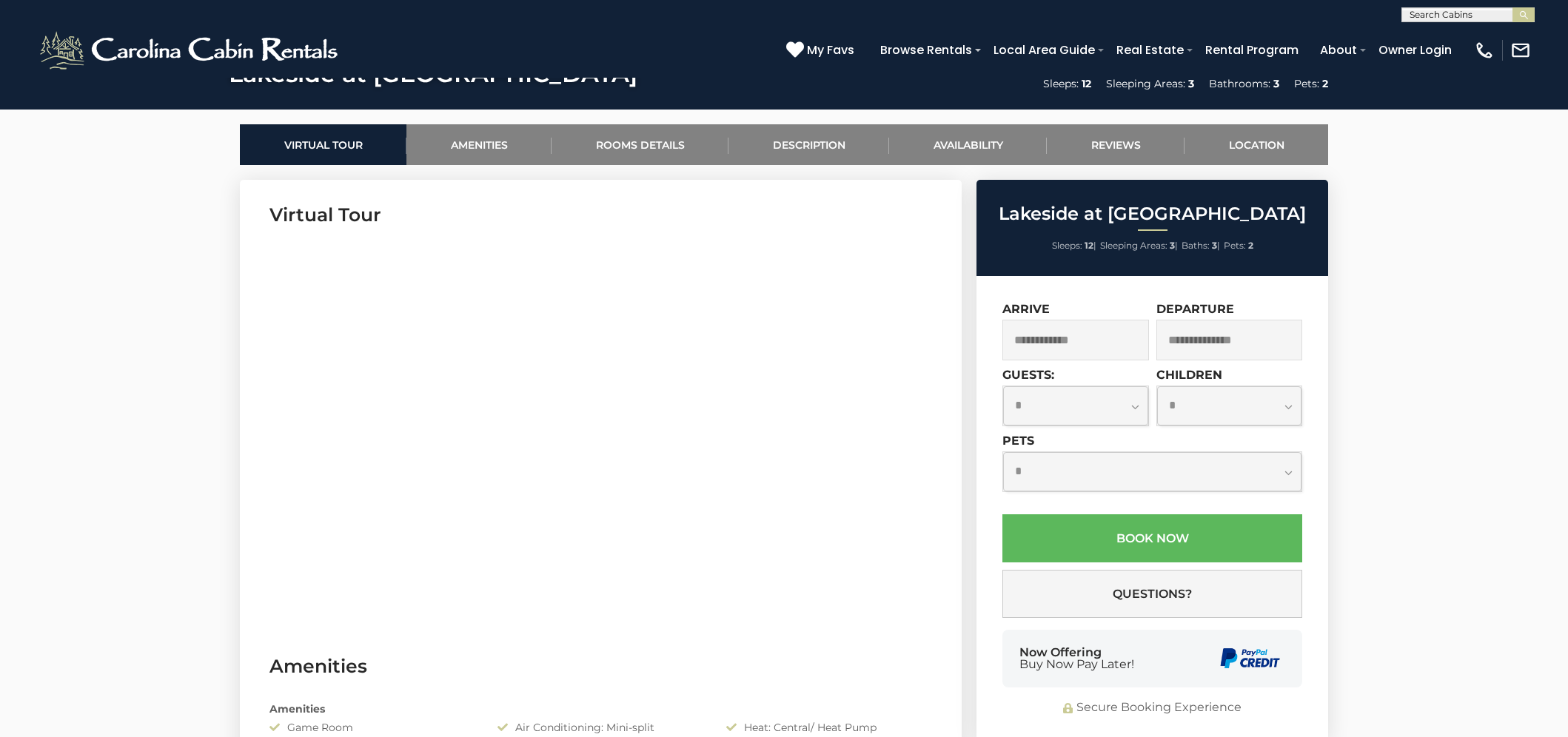
click at [1079, 331] on input "text" at bounding box center [1076, 340] width 146 height 41
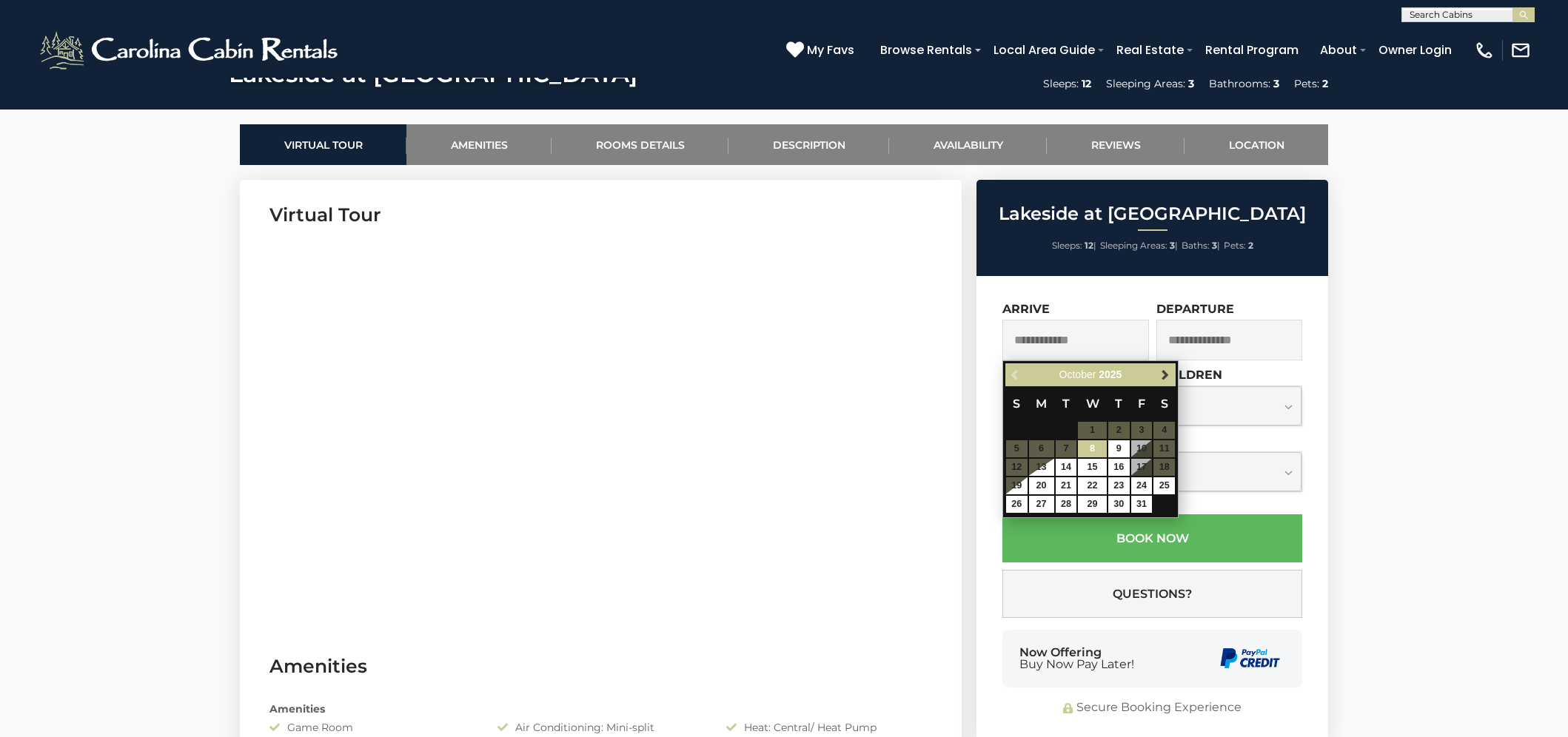
click at [1165, 370] on span "Next" at bounding box center [1165, 375] width 12 height 12
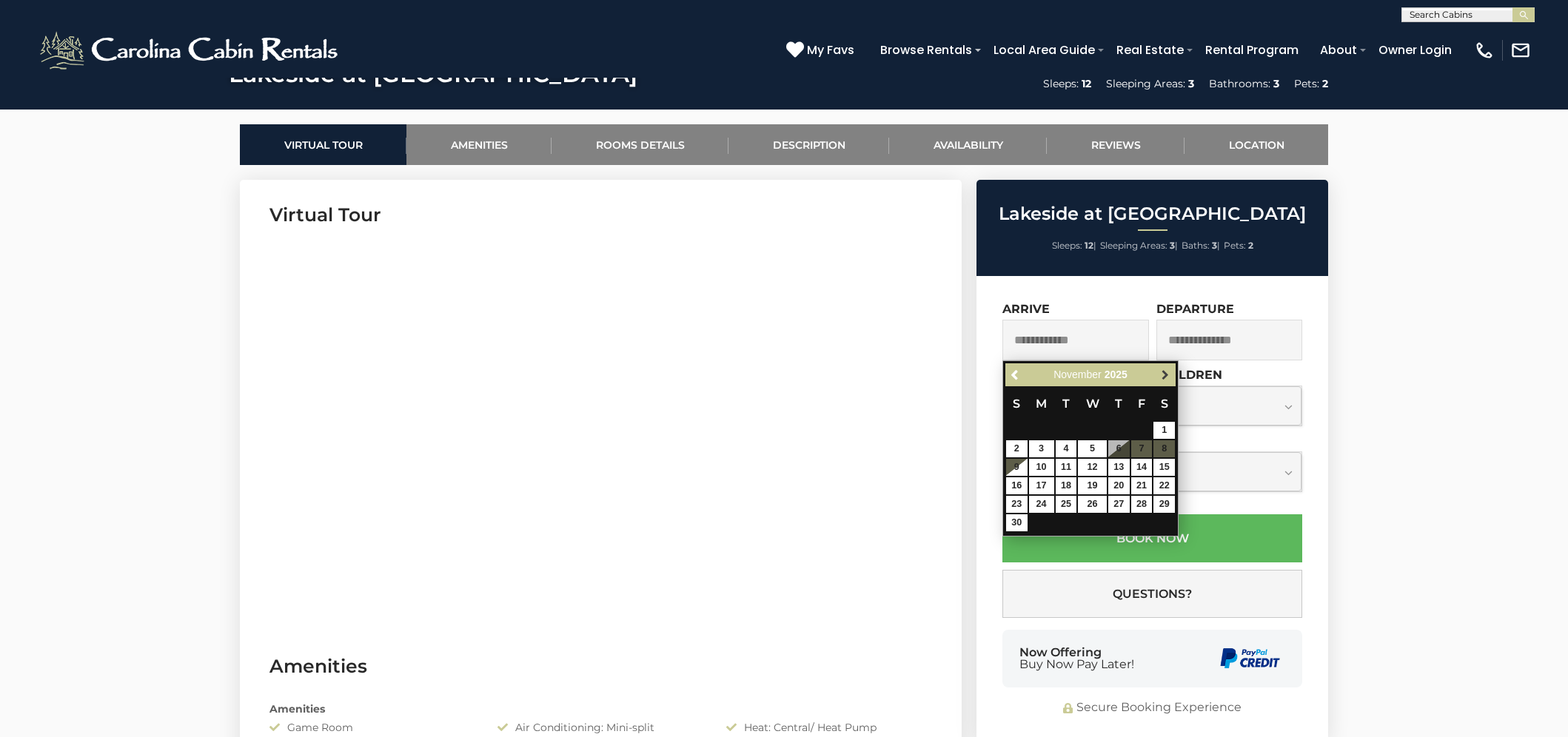
click at [1165, 371] on span "Next" at bounding box center [1165, 375] width 12 height 12
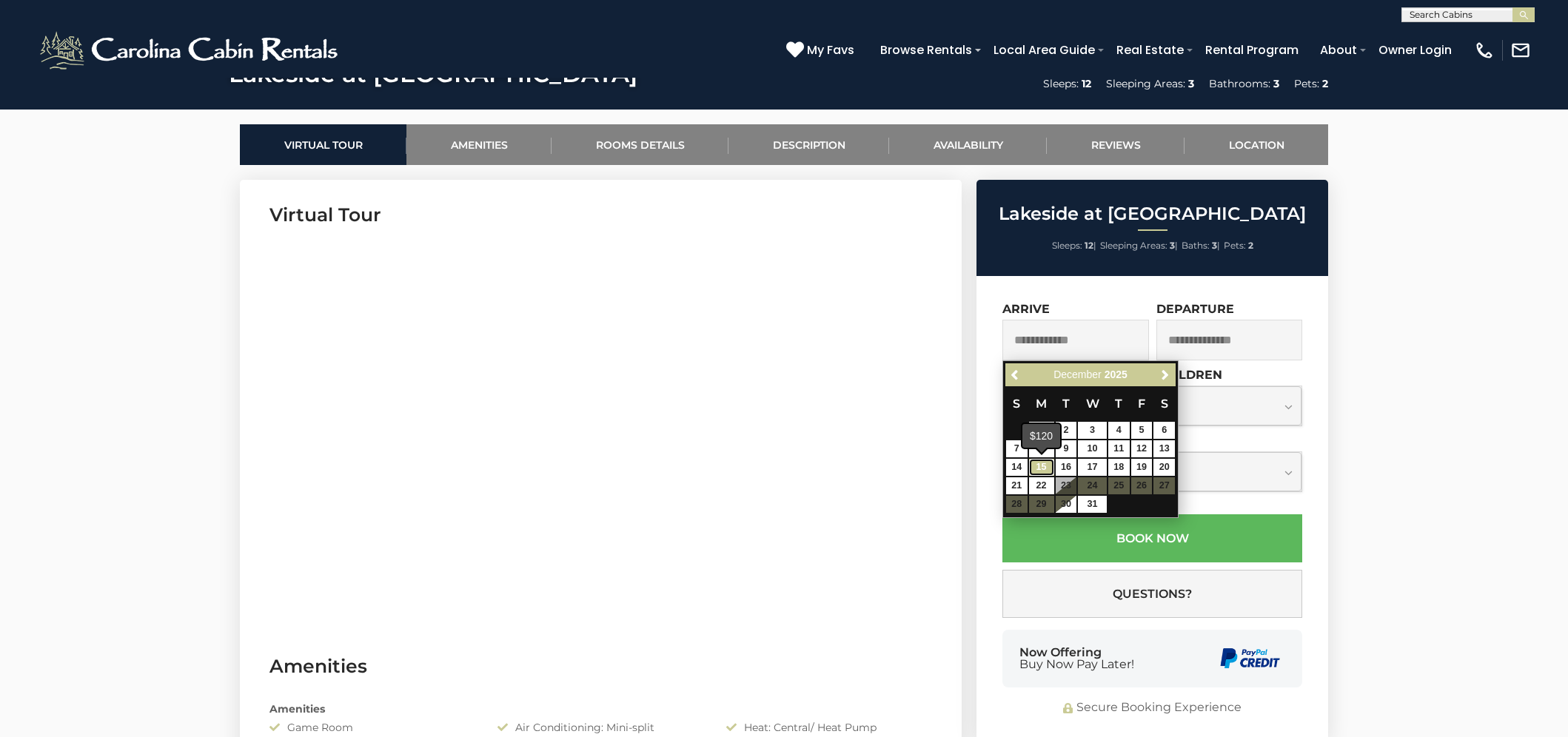
click at [1036, 462] on link "15" at bounding box center [1042, 467] width 26 height 17
type input "**********"
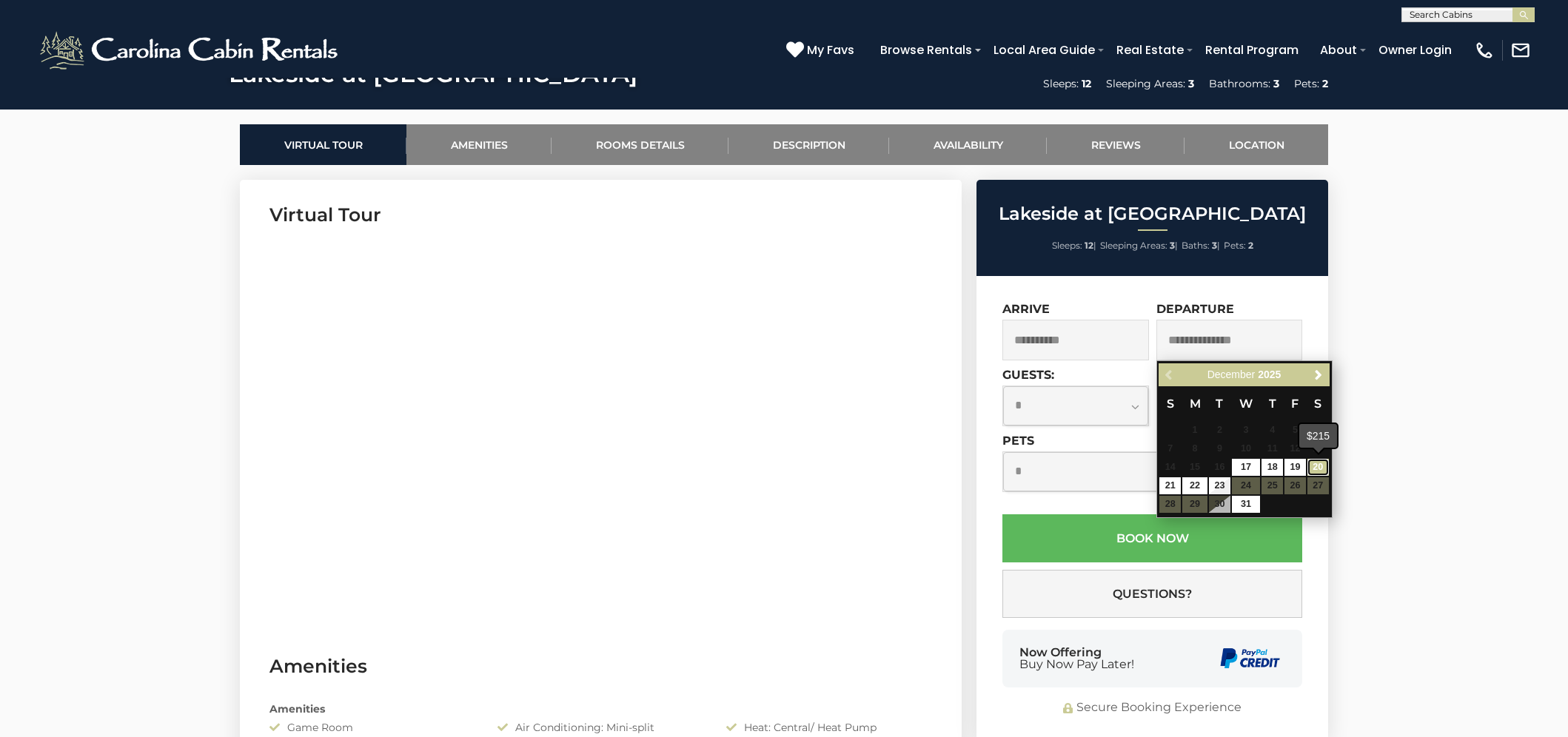
click at [1315, 466] on link "20" at bounding box center [1318, 467] width 21 height 17
type input "**********"
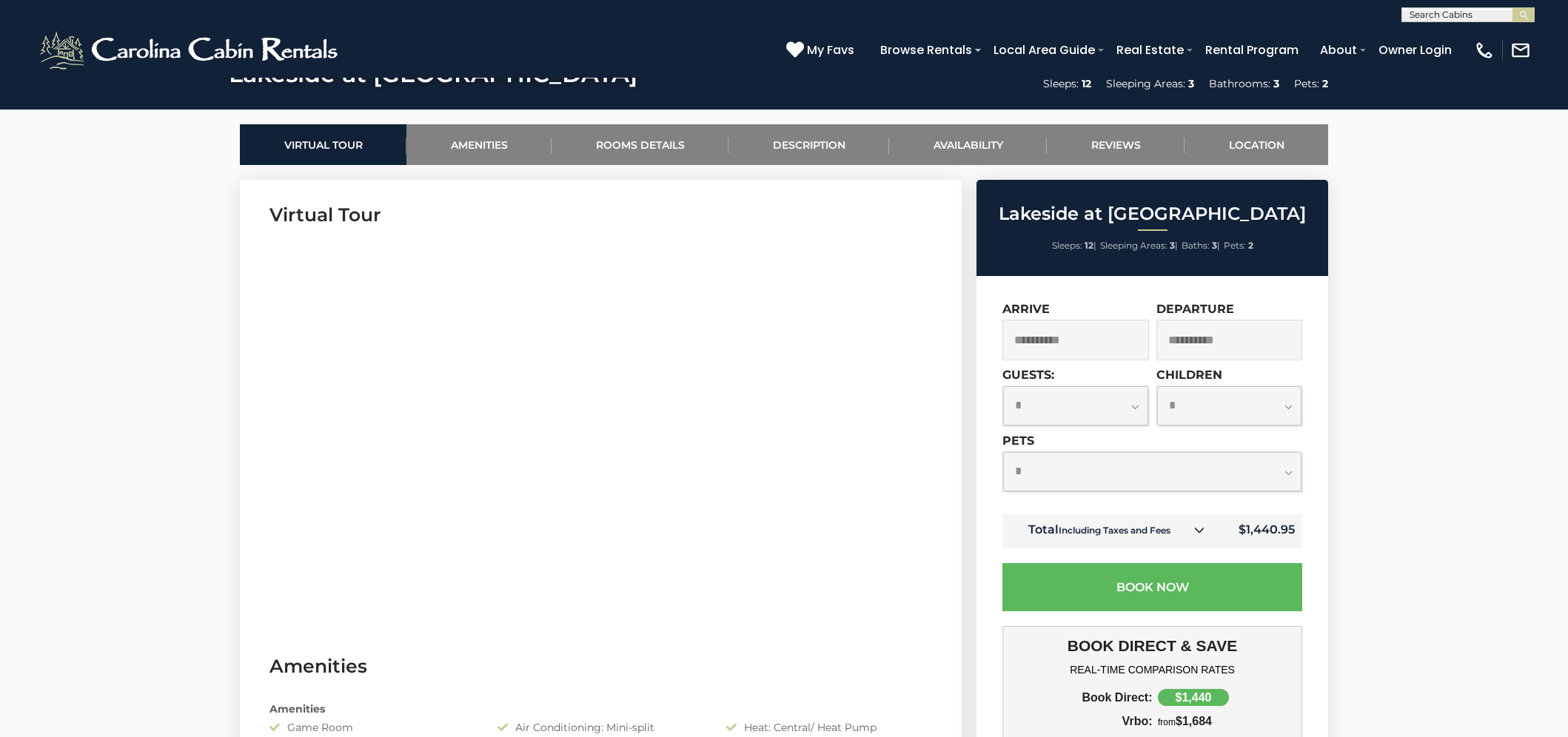
select select "*"
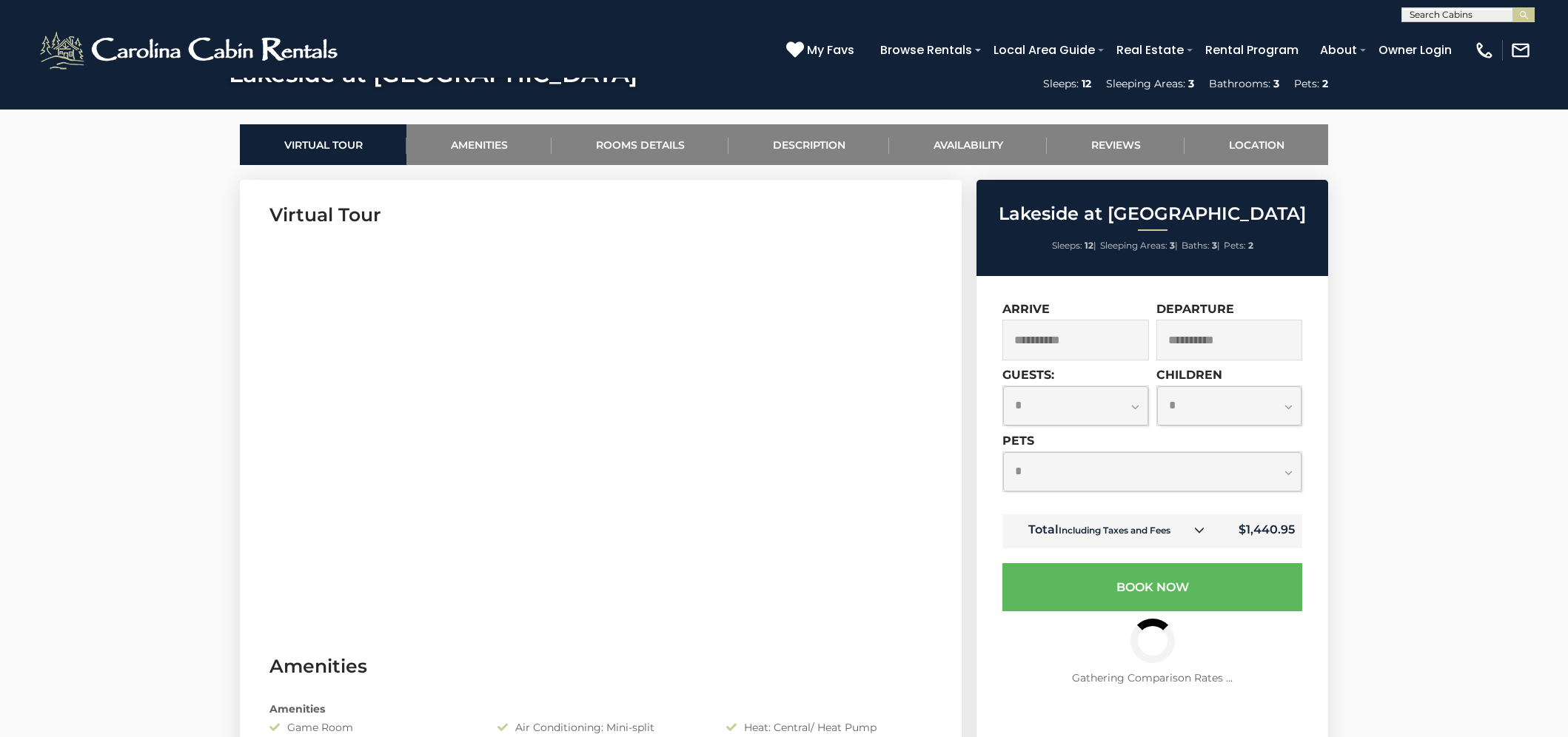
select select "*"
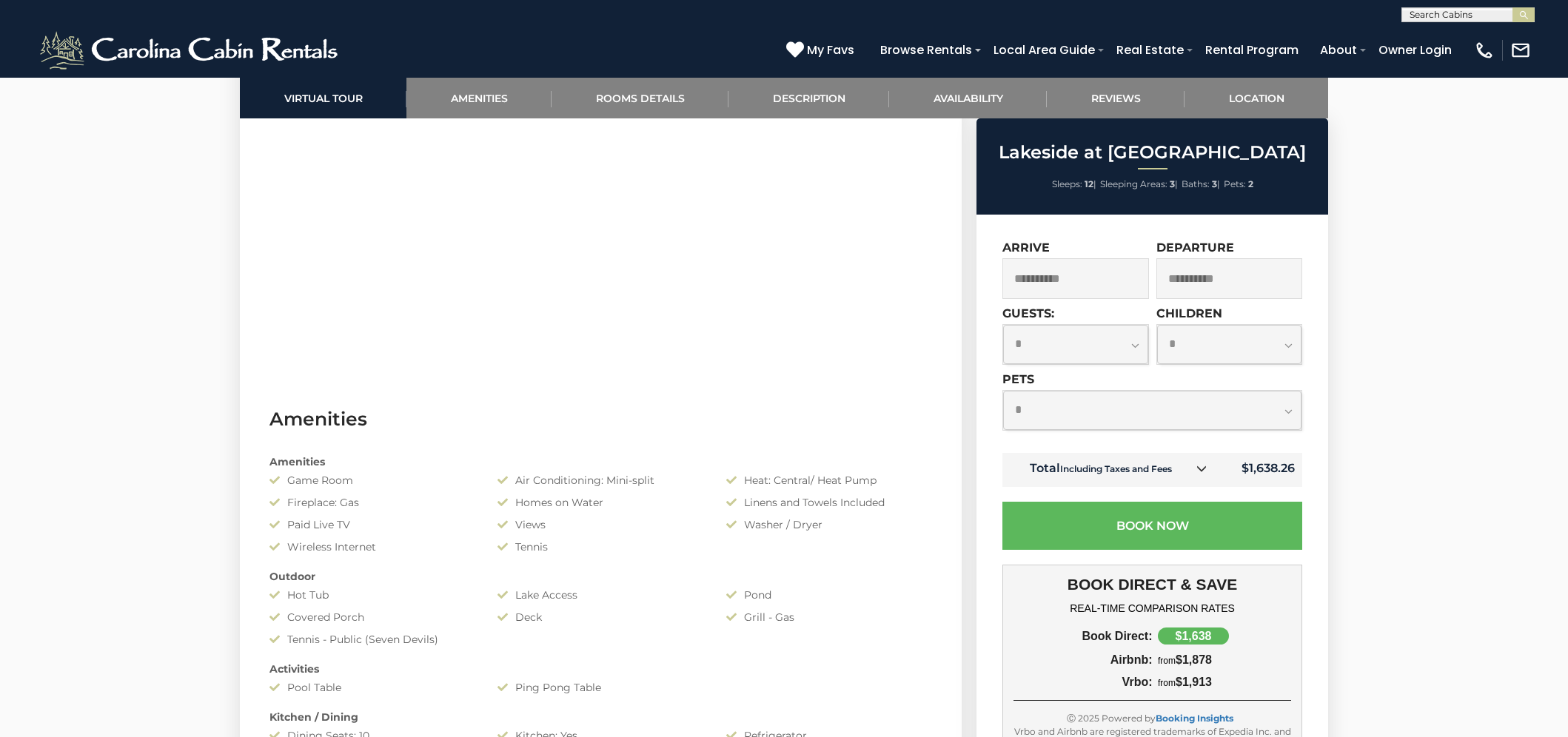
scroll to position [740, 0]
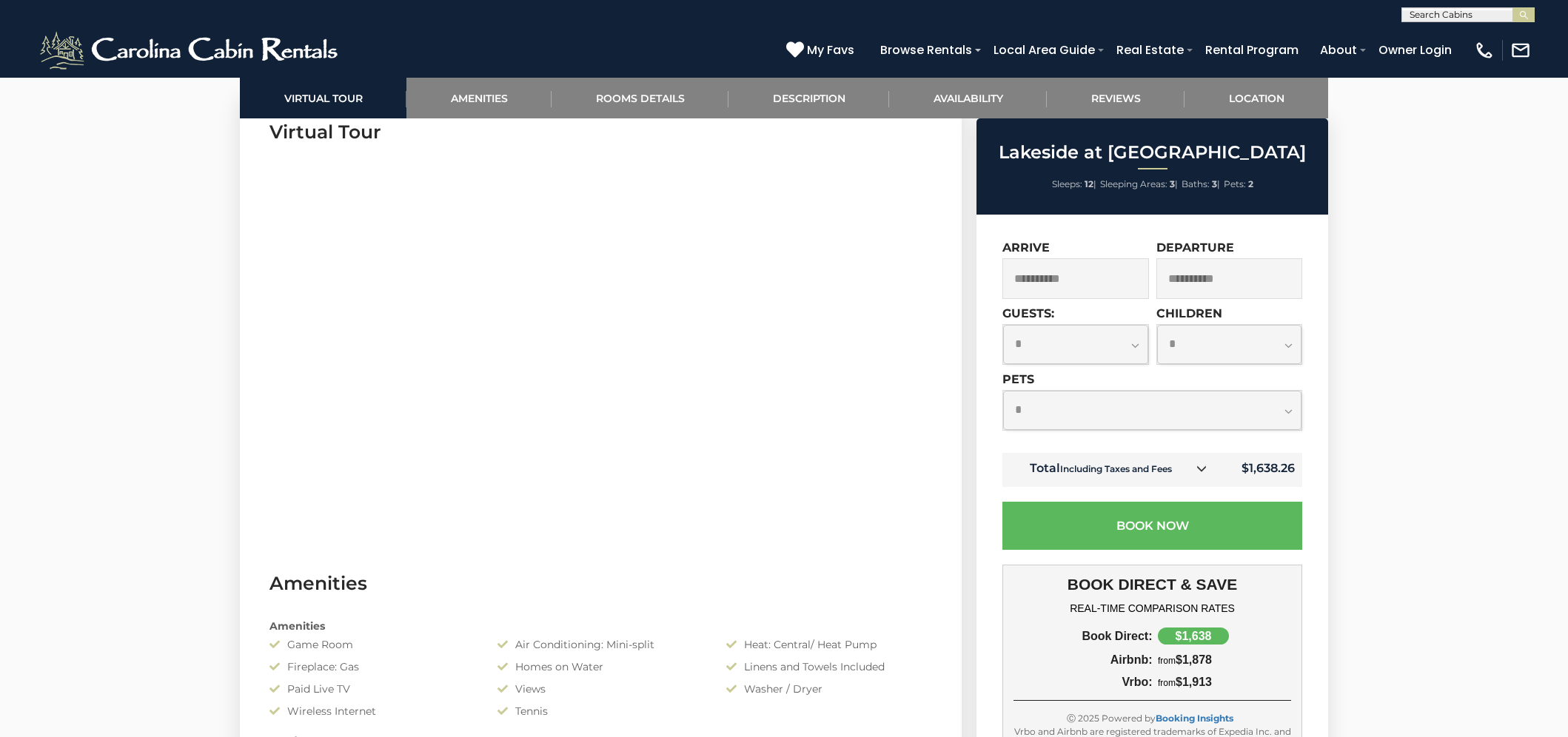
select select "*"
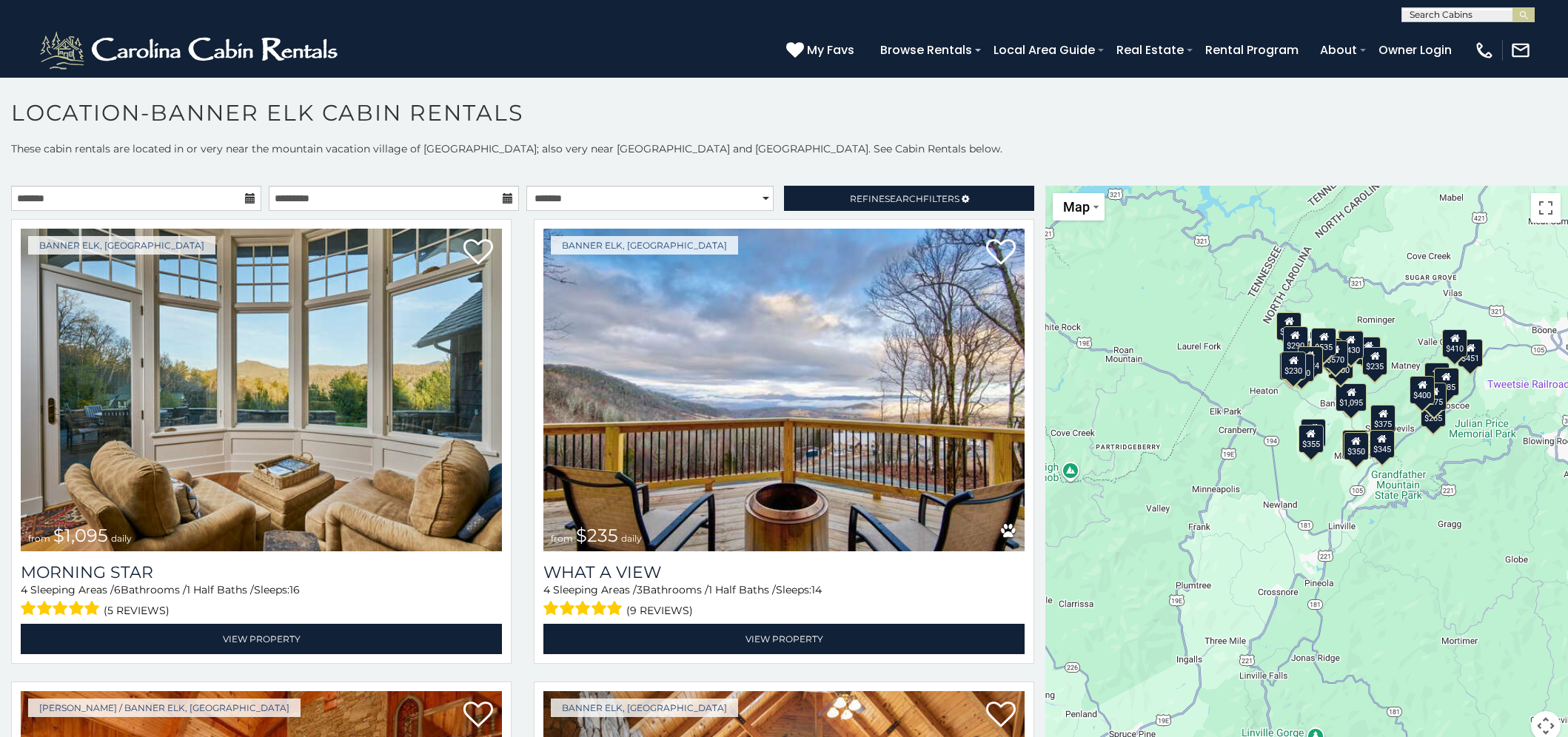
drag, startPoint x: 1312, startPoint y: 501, endPoint x: 1240, endPoint y: 401, distance: 123.2
click at [1240, 401] on div "$1,095 $235 $400 $225 $451 $355 $720 $300 $650 $410 $265 $485 $290 $235 $300 $4…" at bounding box center [1307, 471] width 523 height 573
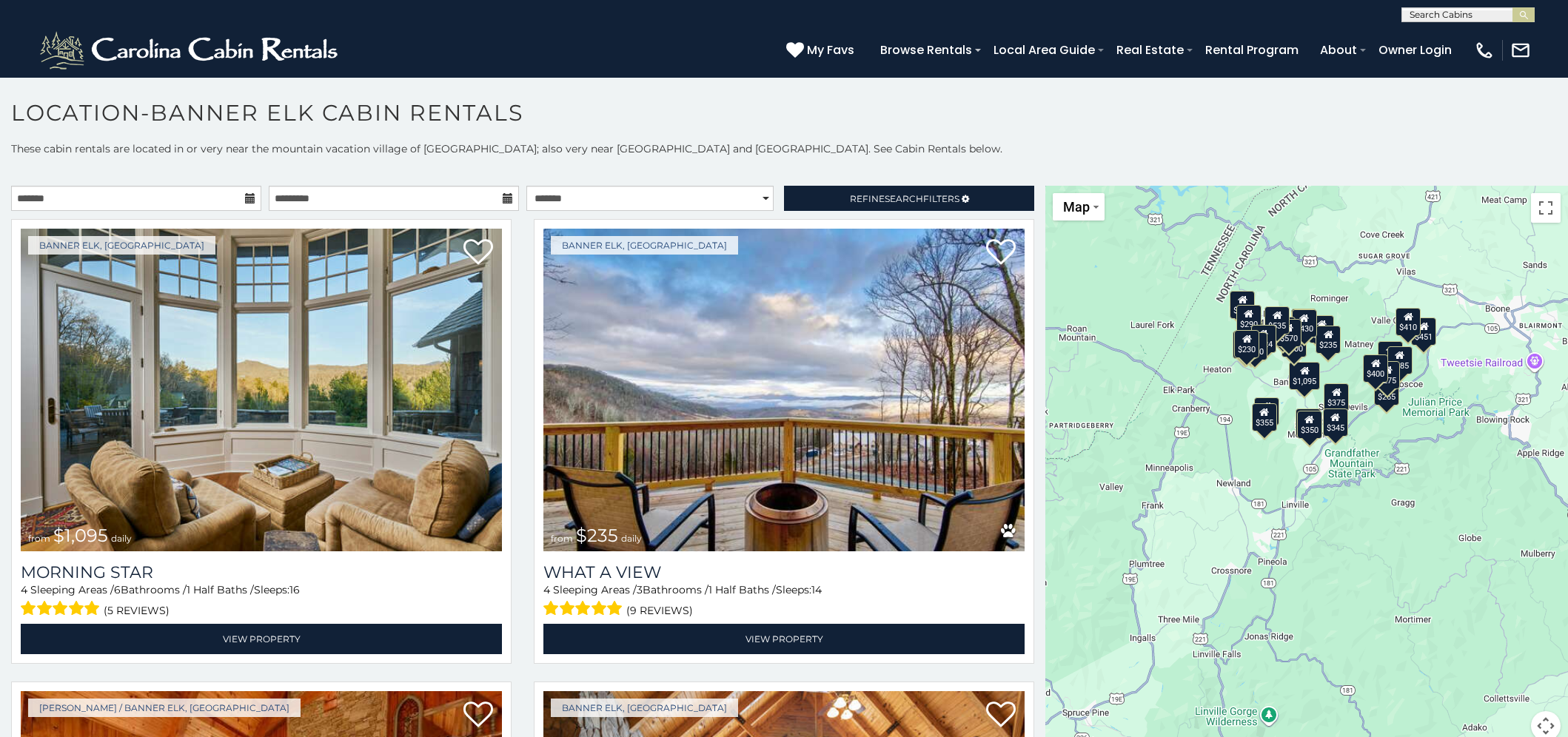
drag, startPoint x: 1311, startPoint y: 511, endPoint x: 1210, endPoint y: 456, distance: 115.0
click at [1210, 456] on div "$1,095 $235 $400 $225 $451 $355 $720 $300 $650 $410 $265 $485 $290 $235 $300 $4…" at bounding box center [1307, 471] width 523 height 573
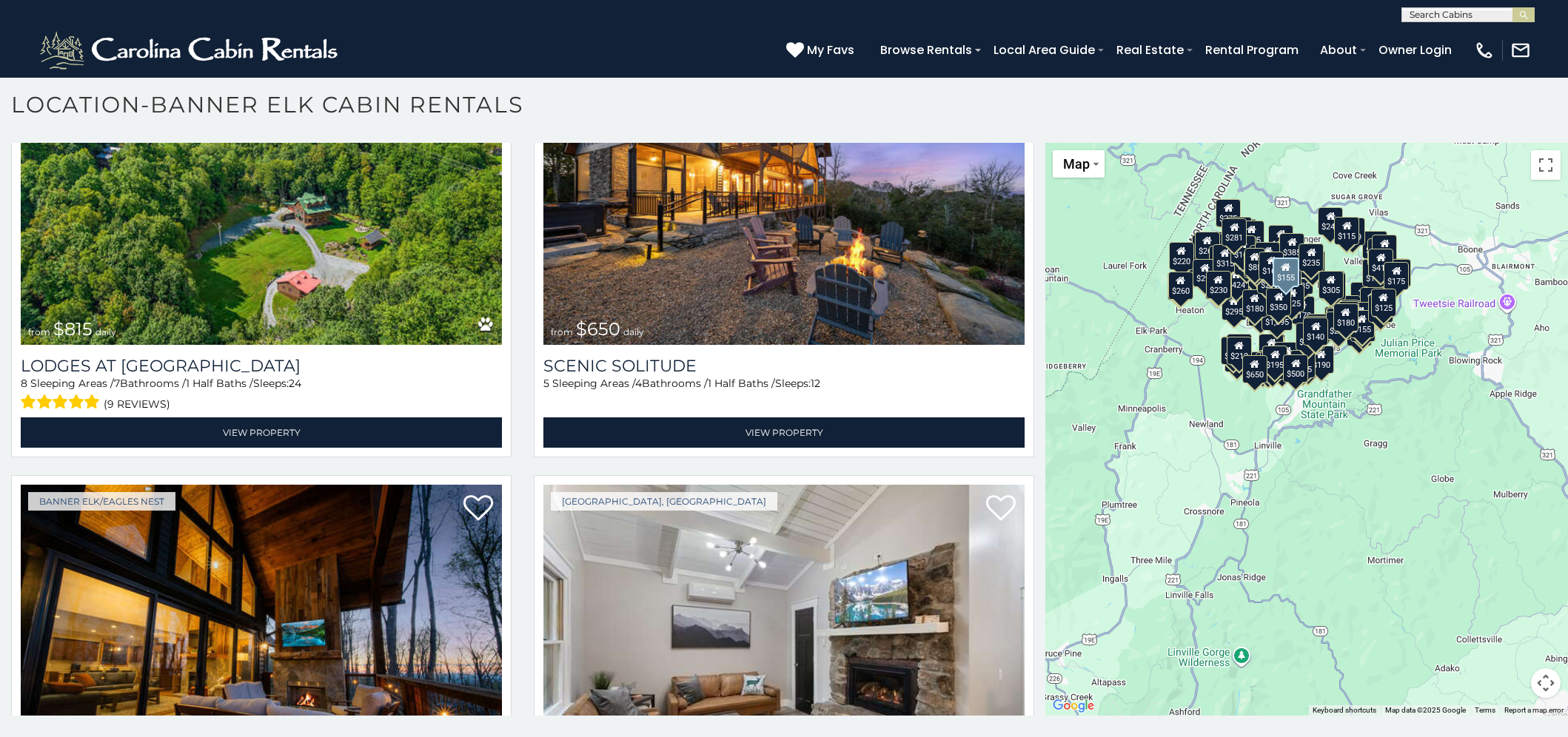
scroll to position [30173, 0]
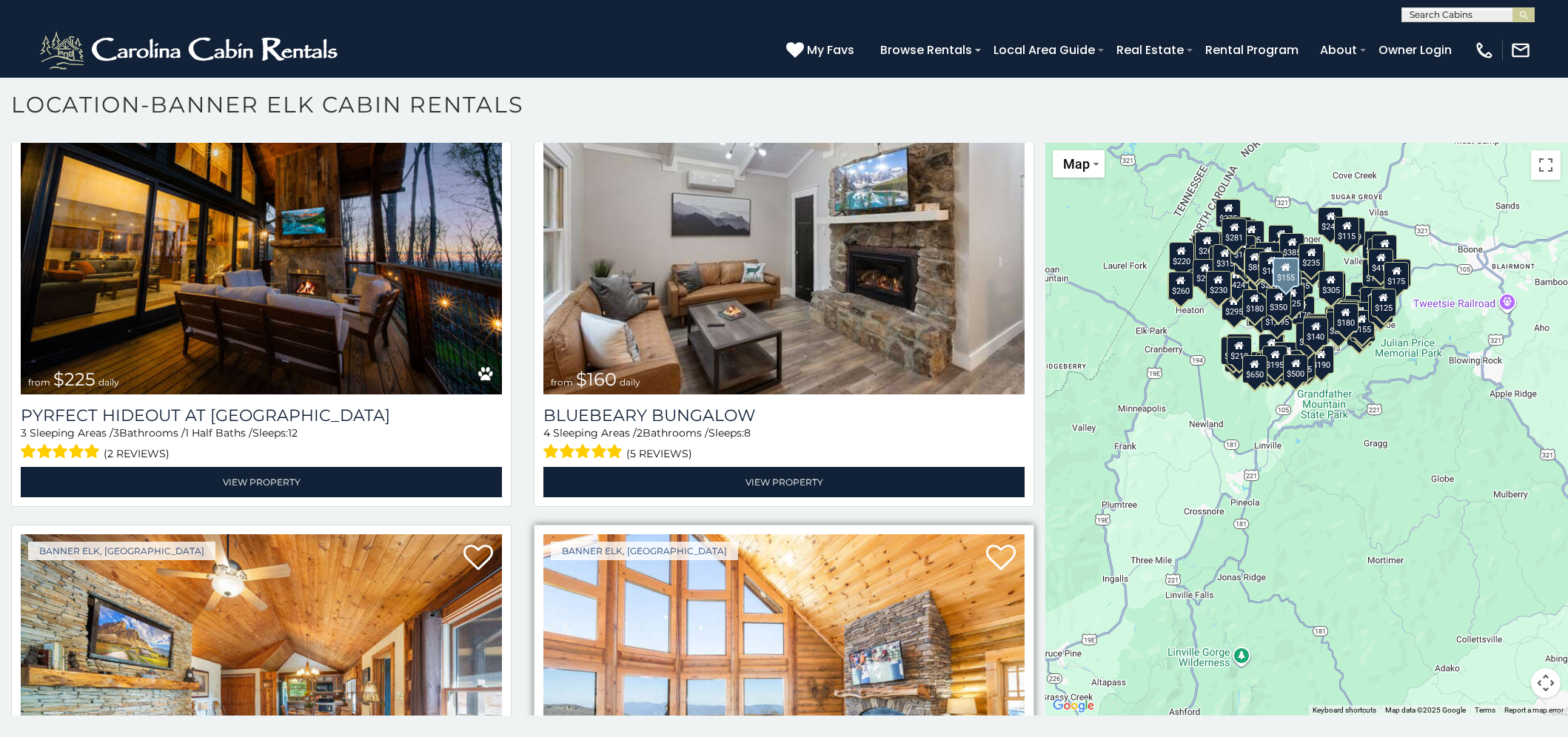
click at [663, 534] on img at bounding box center [784, 695] width 481 height 323
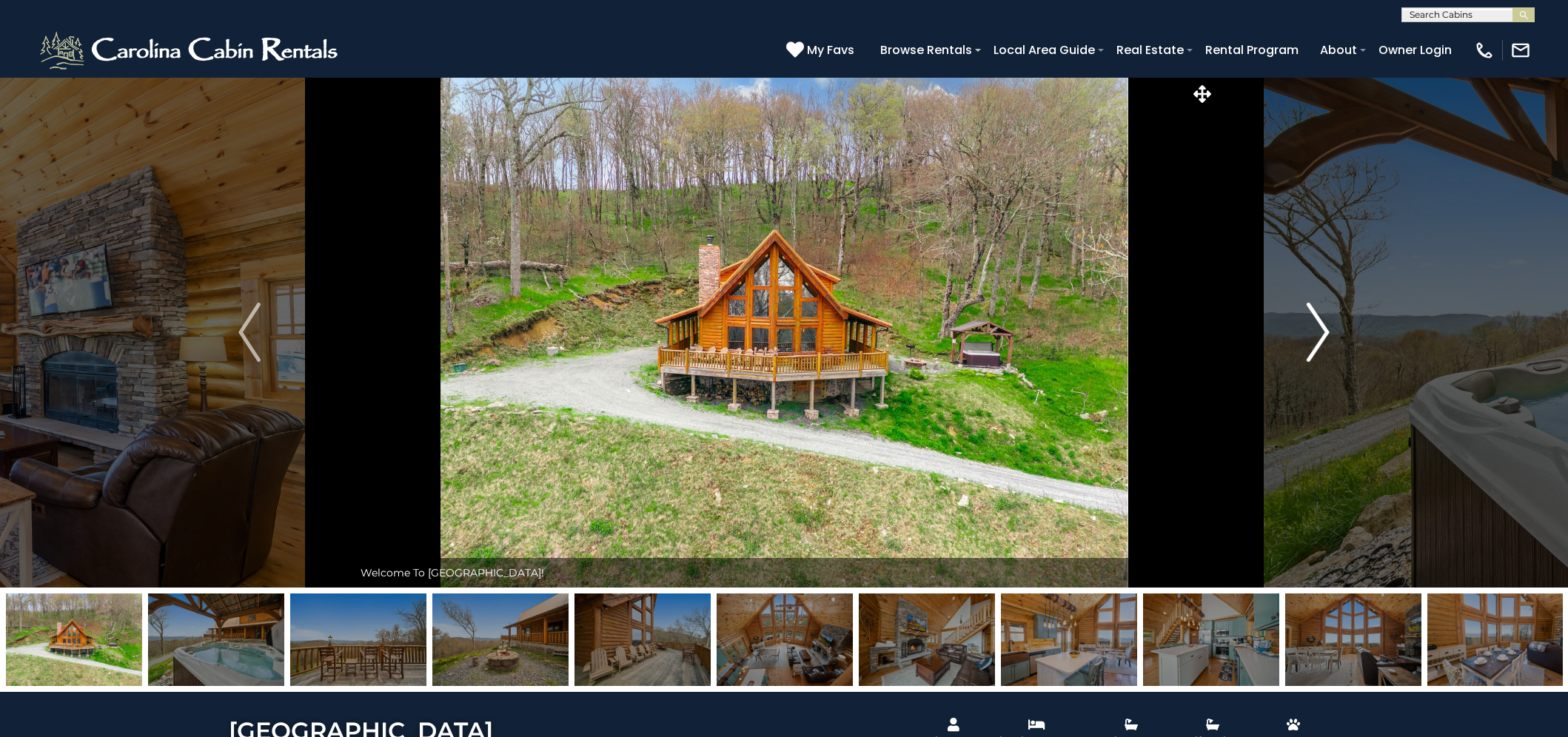
click at [1315, 326] on img "Next" at bounding box center [1319, 333] width 22 height 60
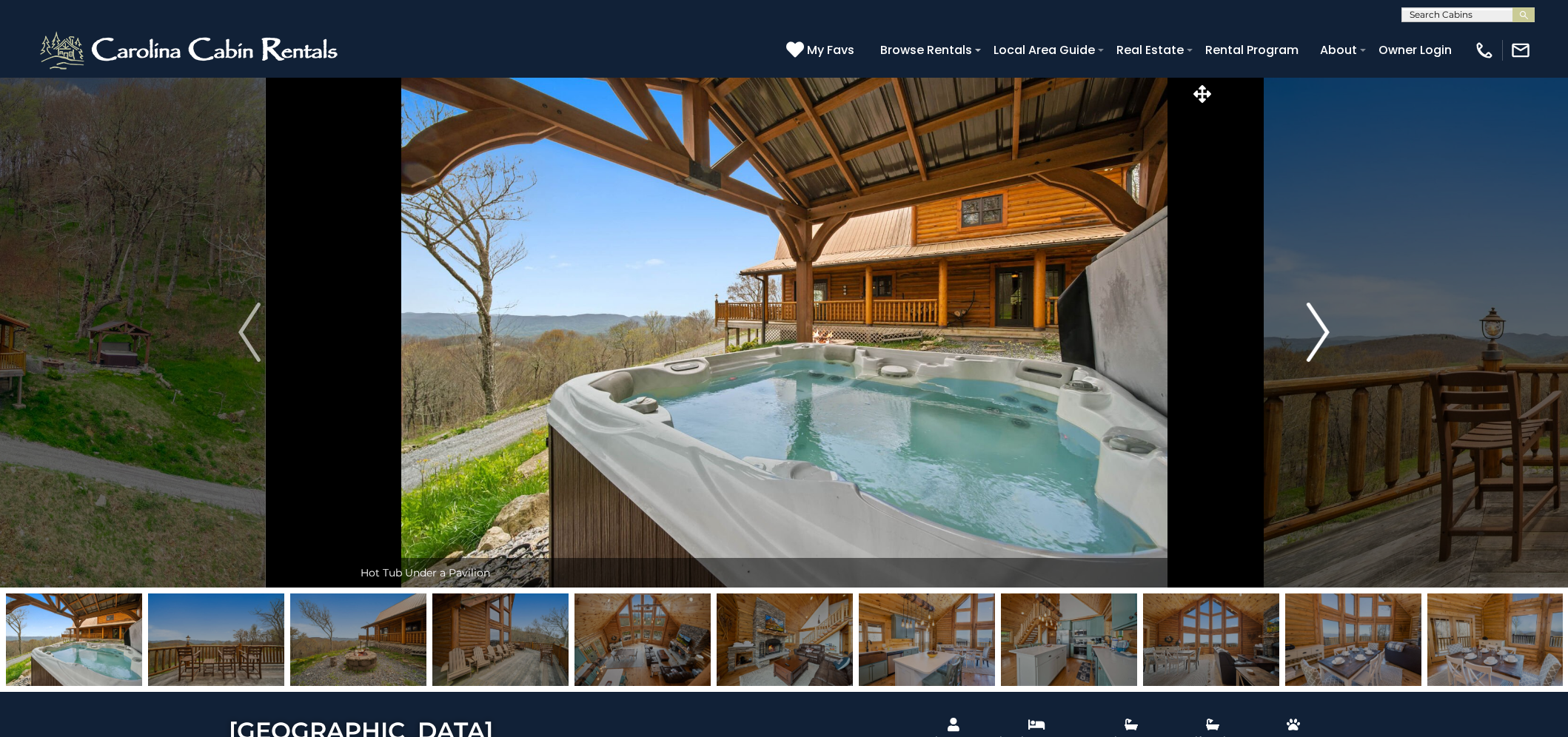
click at [1319, 334] on img "Next" at bounding box center [1319, 333] width 22 height 60
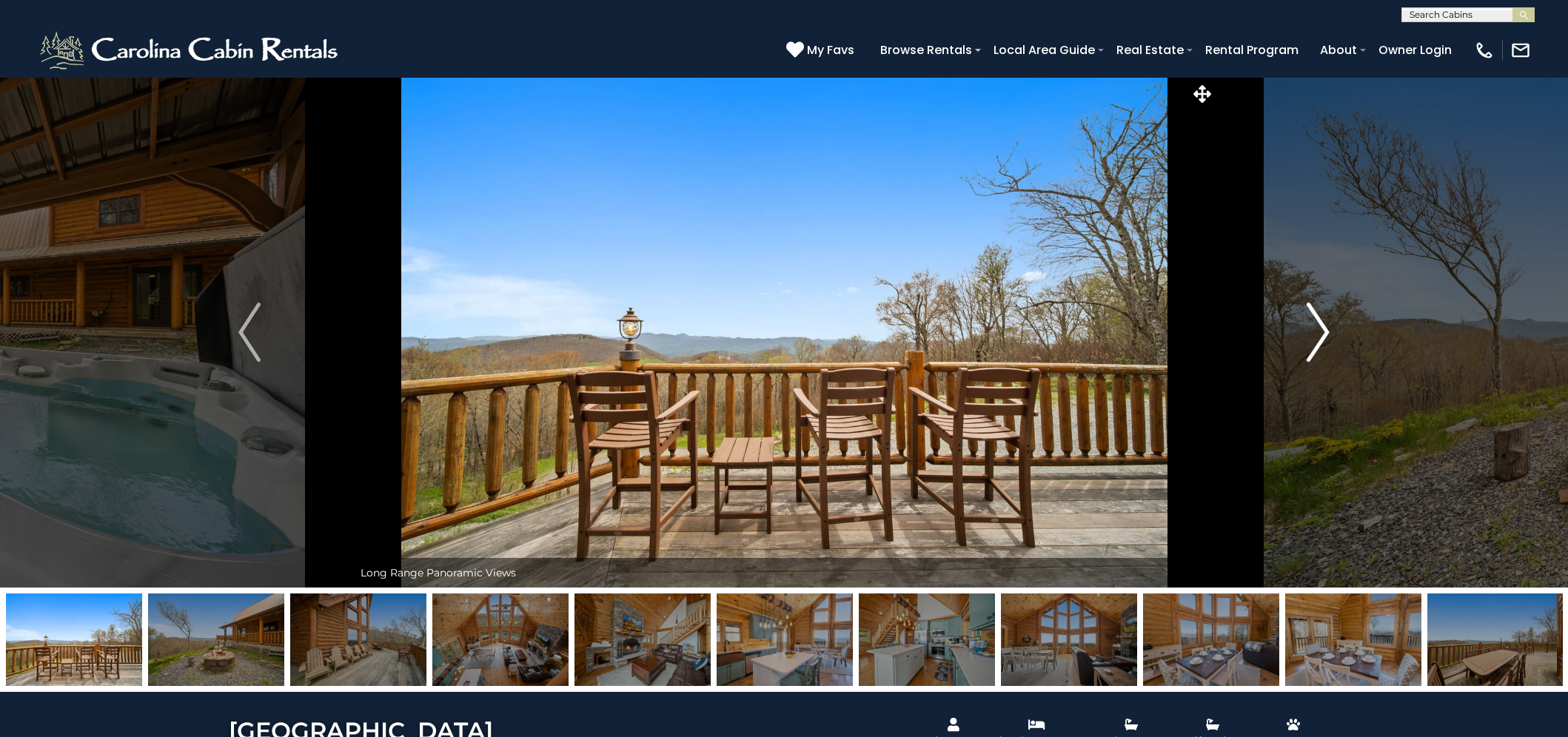
click at [1319, 338] on img "Next" at bounding box center [1319, 333] width 22 height 60
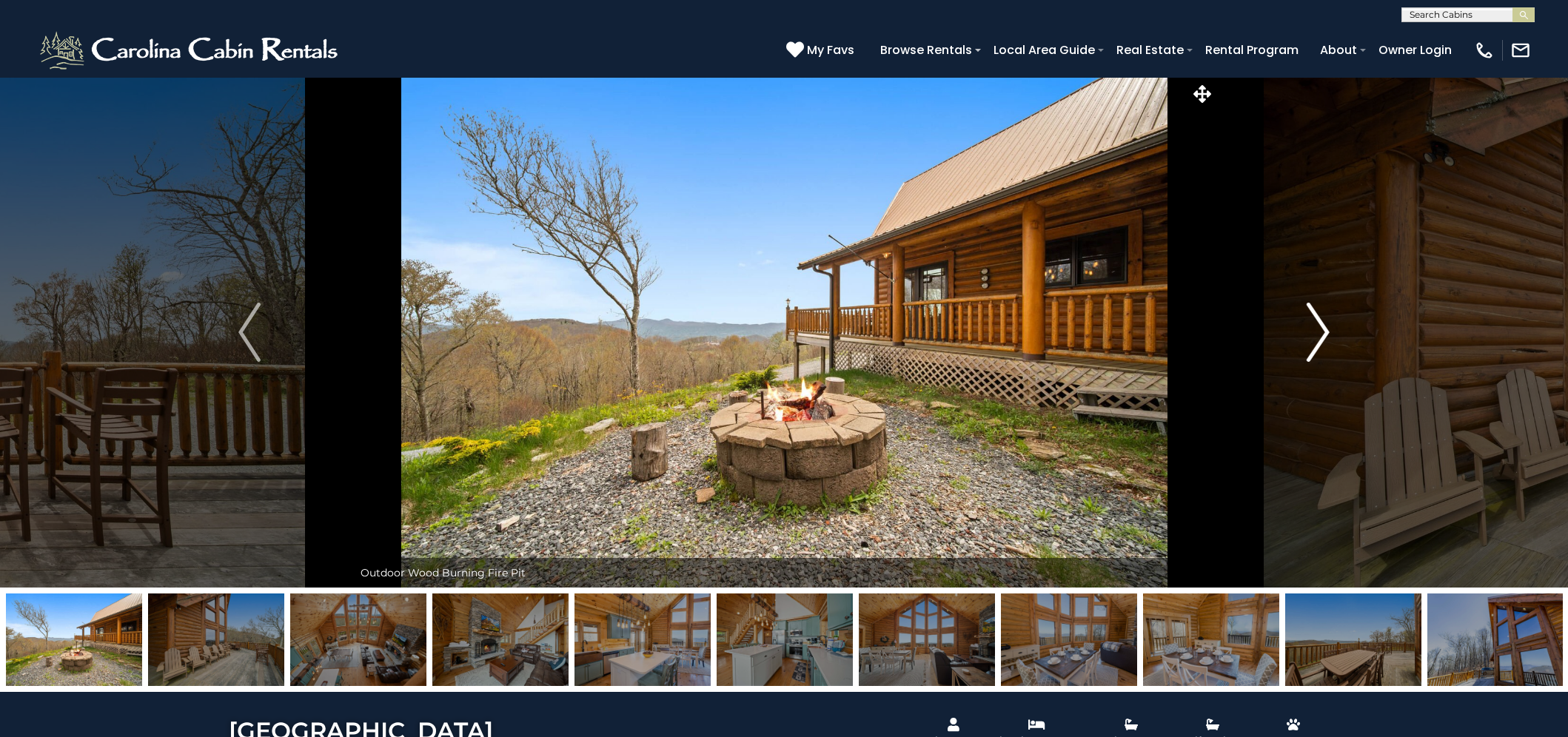
click at [1319, 337] on img "Next" at bounding box center [1319, 333] width 22 height 60
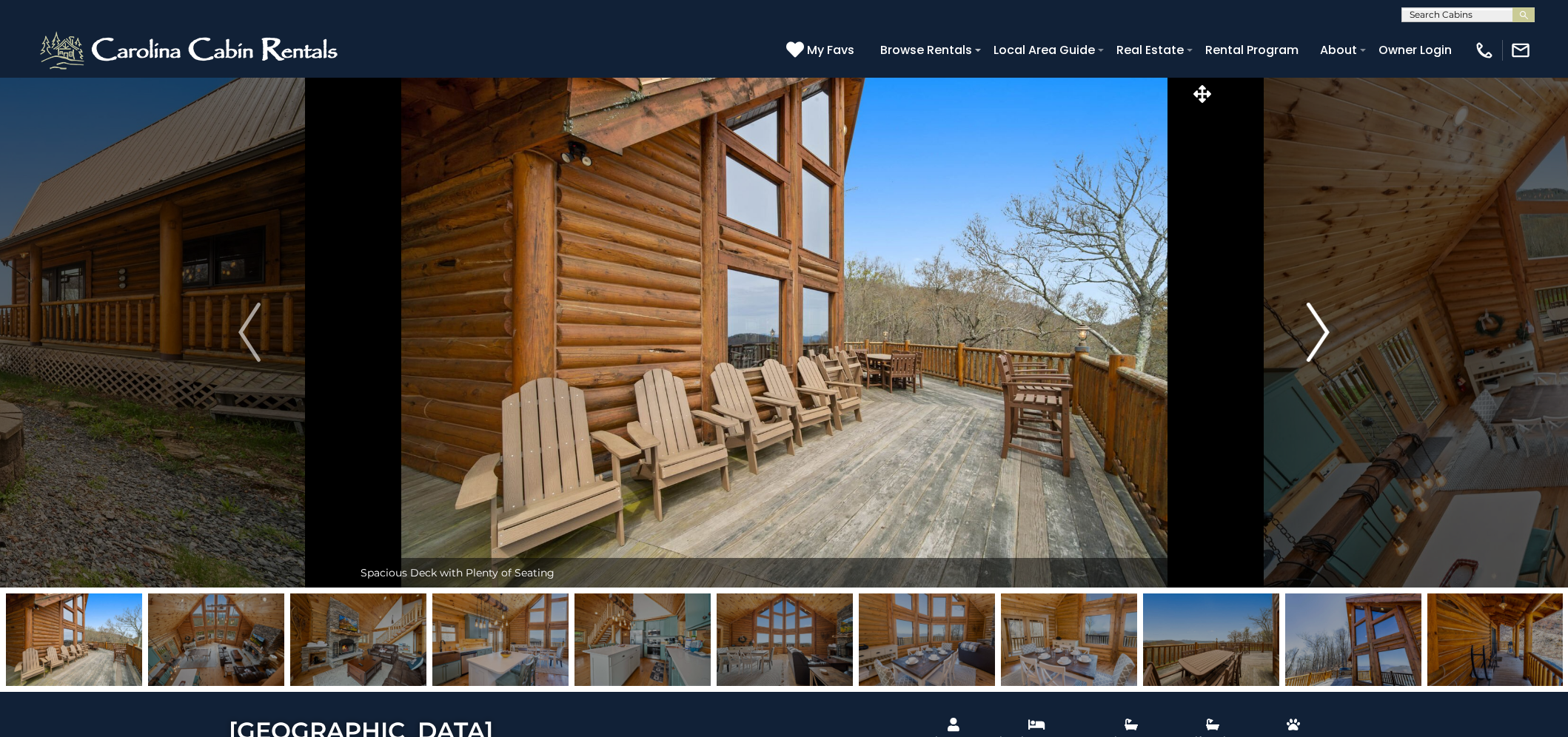
click at [1319, 337] on img "Next" at bounding box center [1319, 333] width 22 height 60
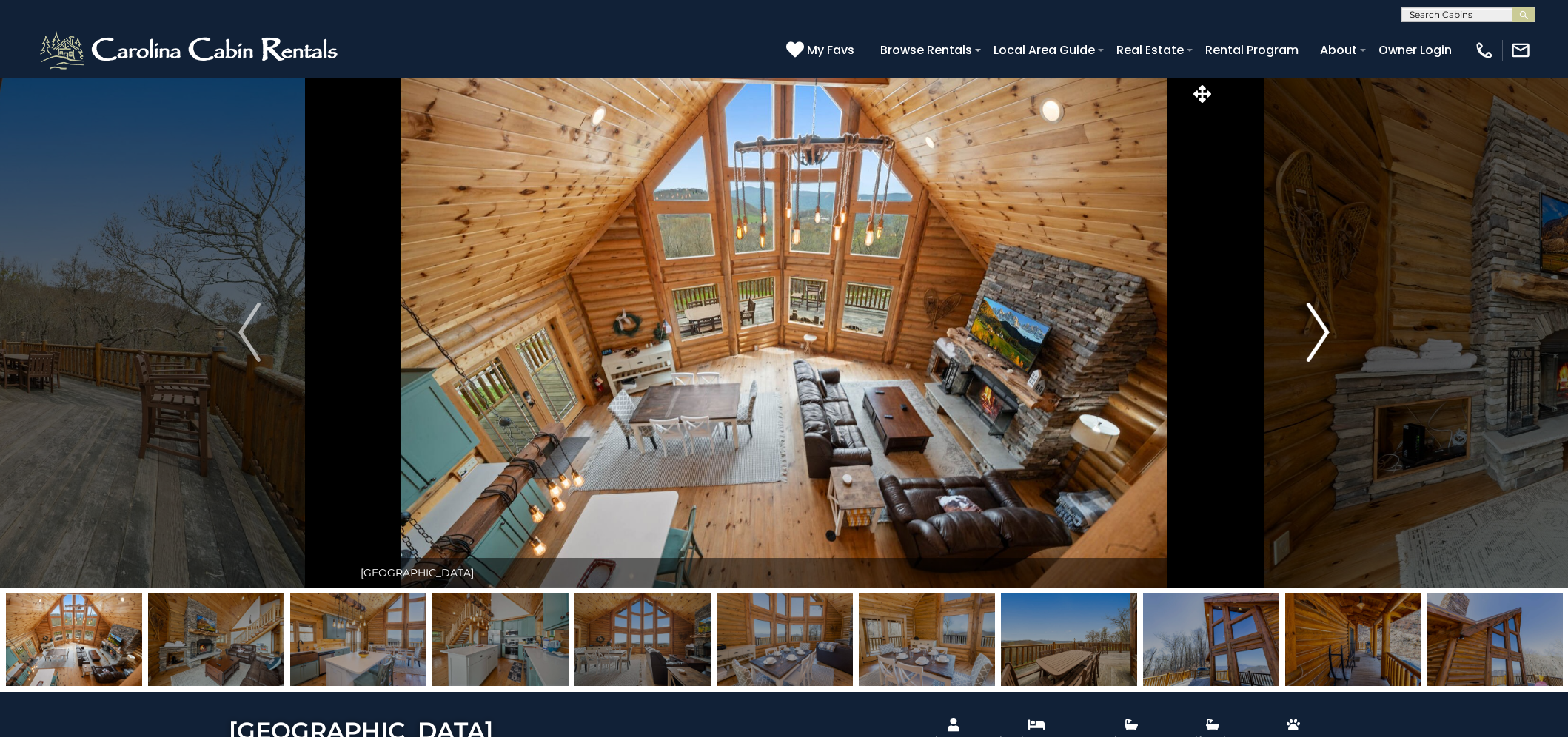
click at [1319, 335] on img "Next" at bounding box center [1319, 333] width 22 height 60
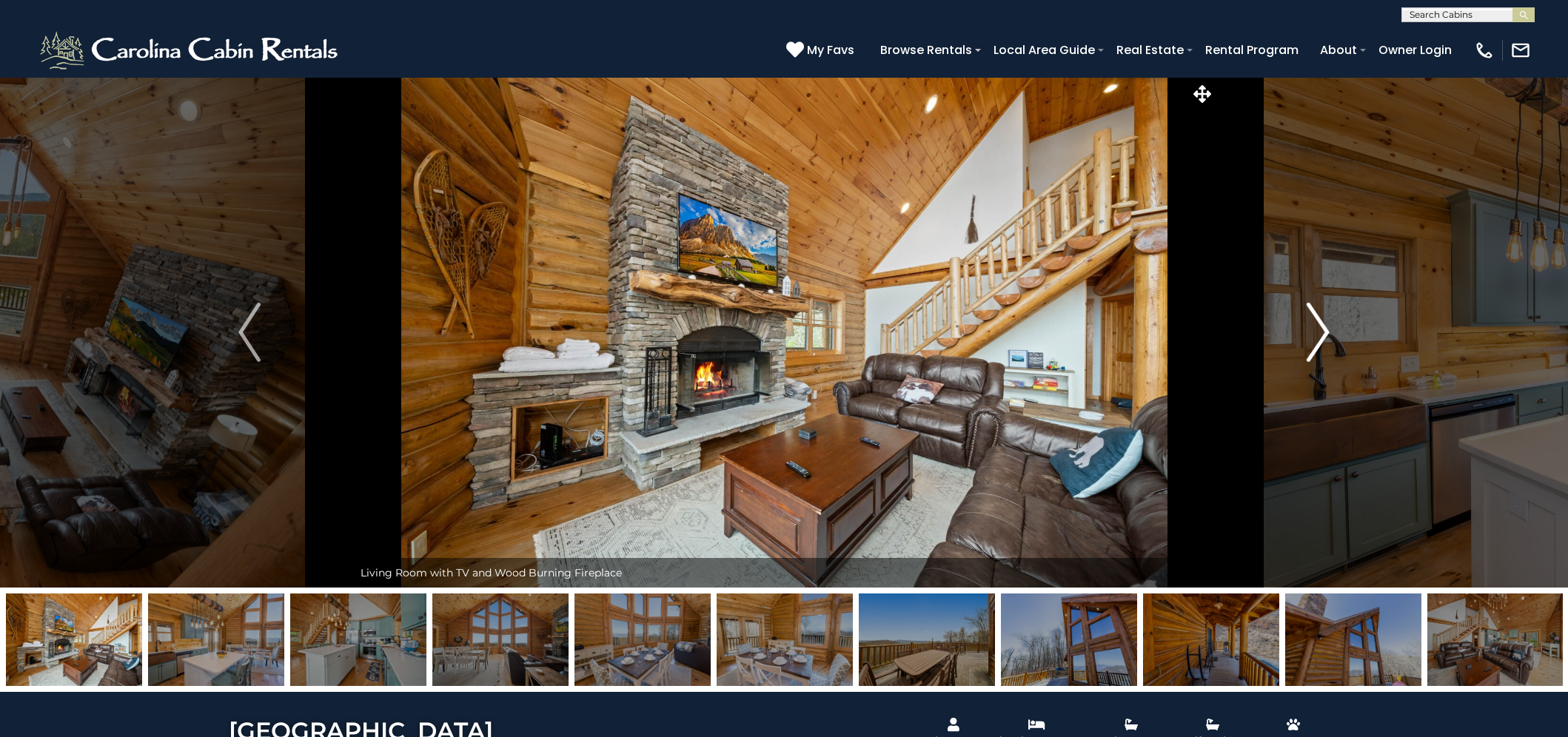
click at [1319, 331] on img "Next" at bounding box center [1319, 333] width 22 height 60
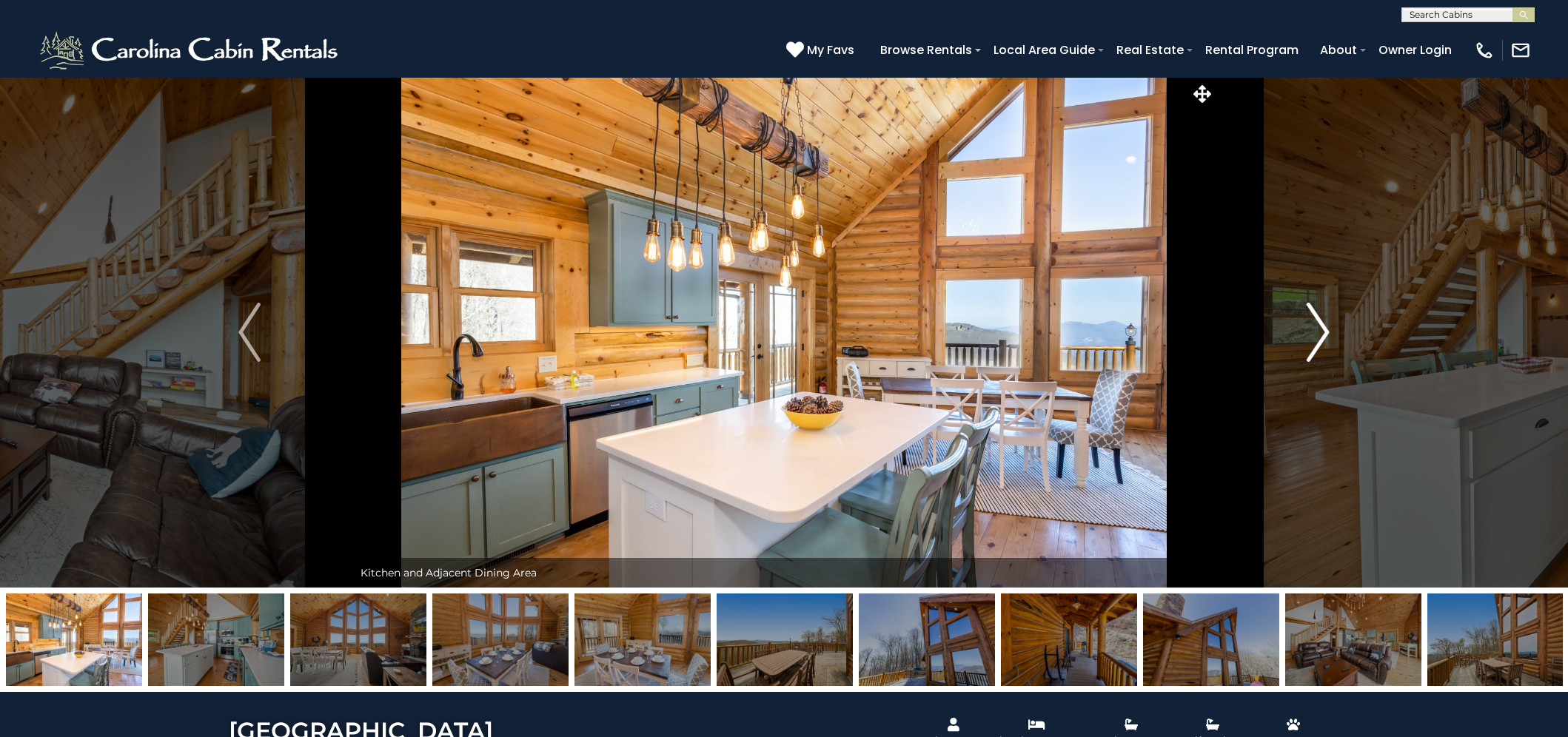
click at [1321, 329] on img "Next" at bounding box center [1319, 333] width 22 height 60
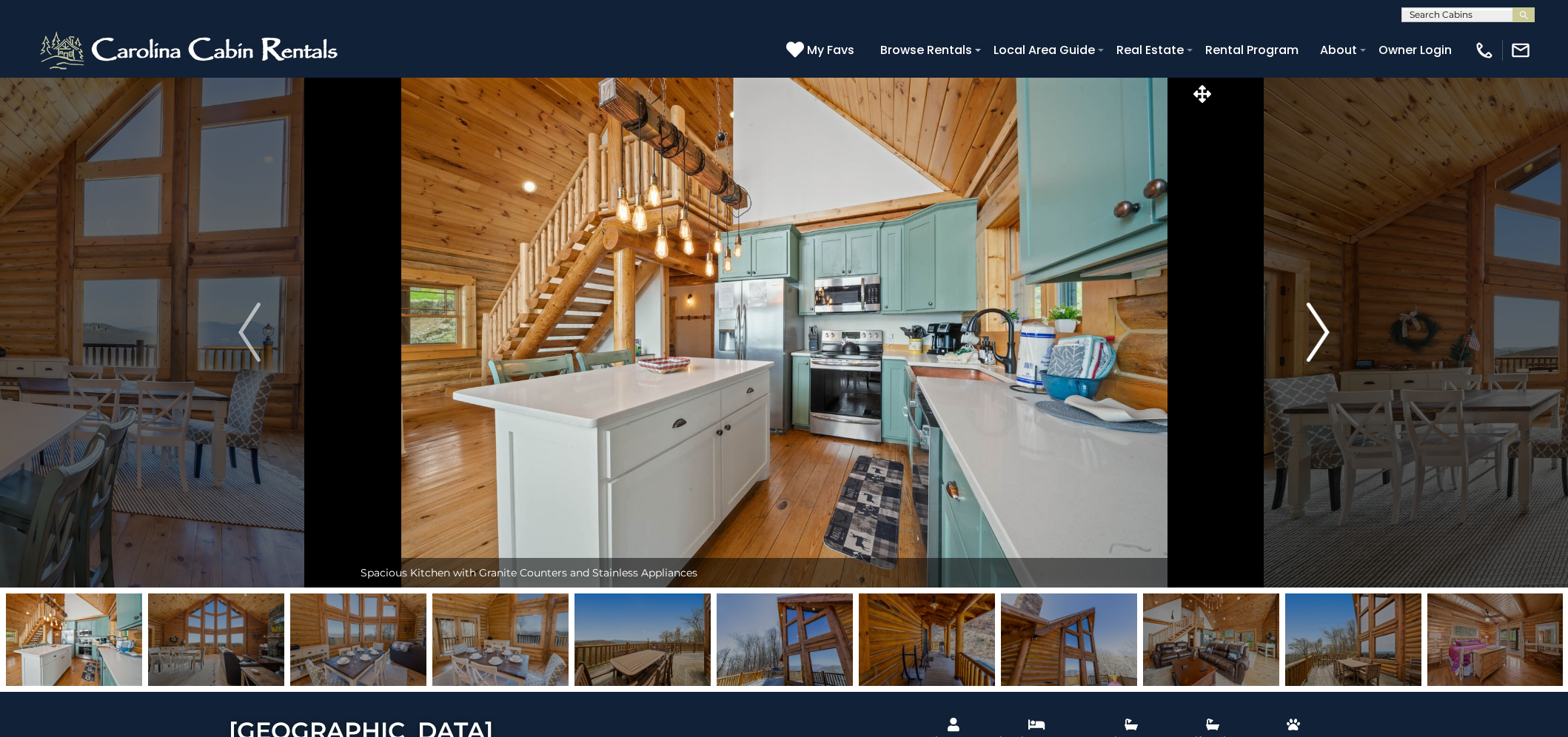
click at [1322, 329] on img "Next" at bounding box center [1319, 333] width 22 height 60
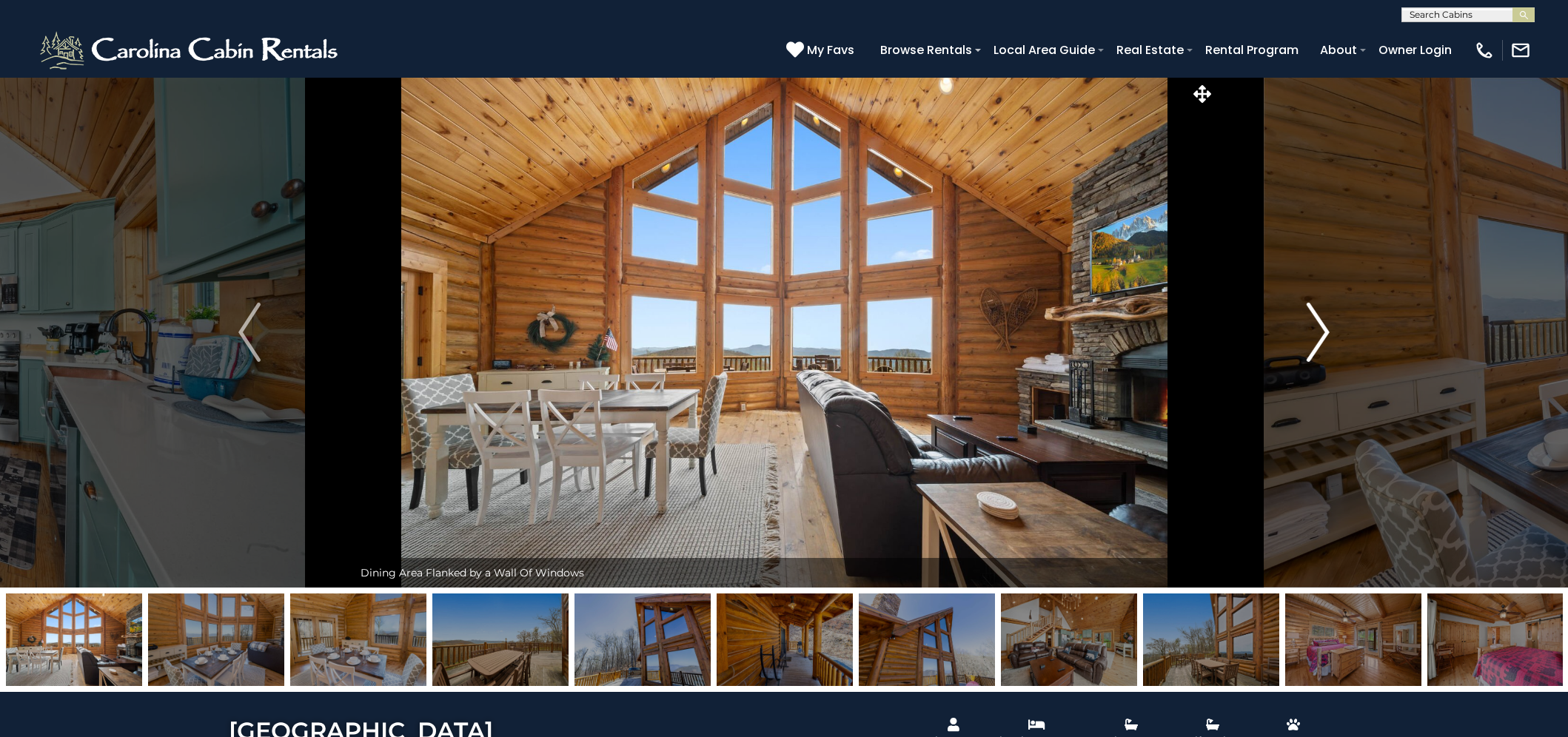
click at [1317, 330] on img "Next" at bounding box center [1319, 333] width 22 height 60
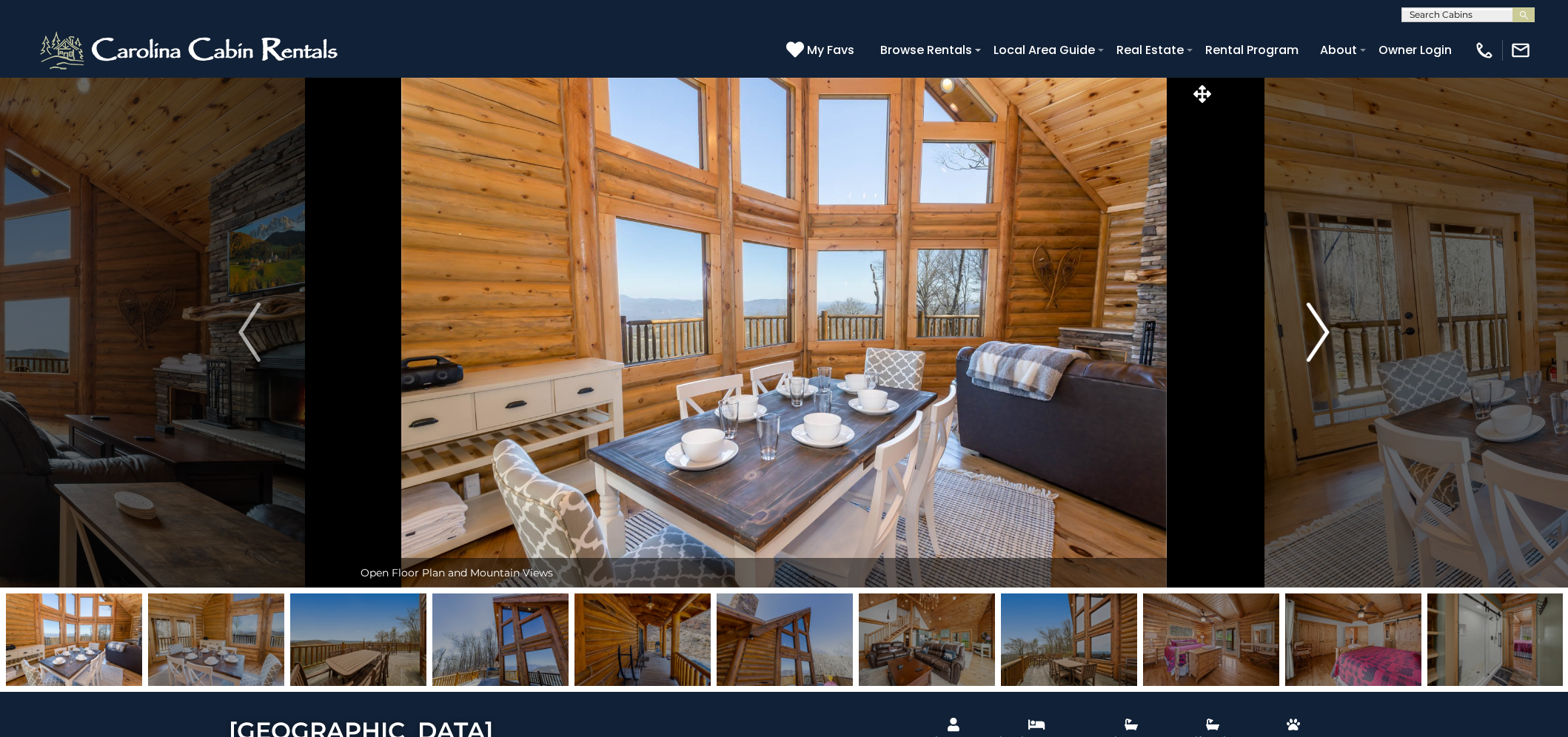
click at [1317, 330] on img "Next" at bounding box center [1319, 333] width 22 height 60
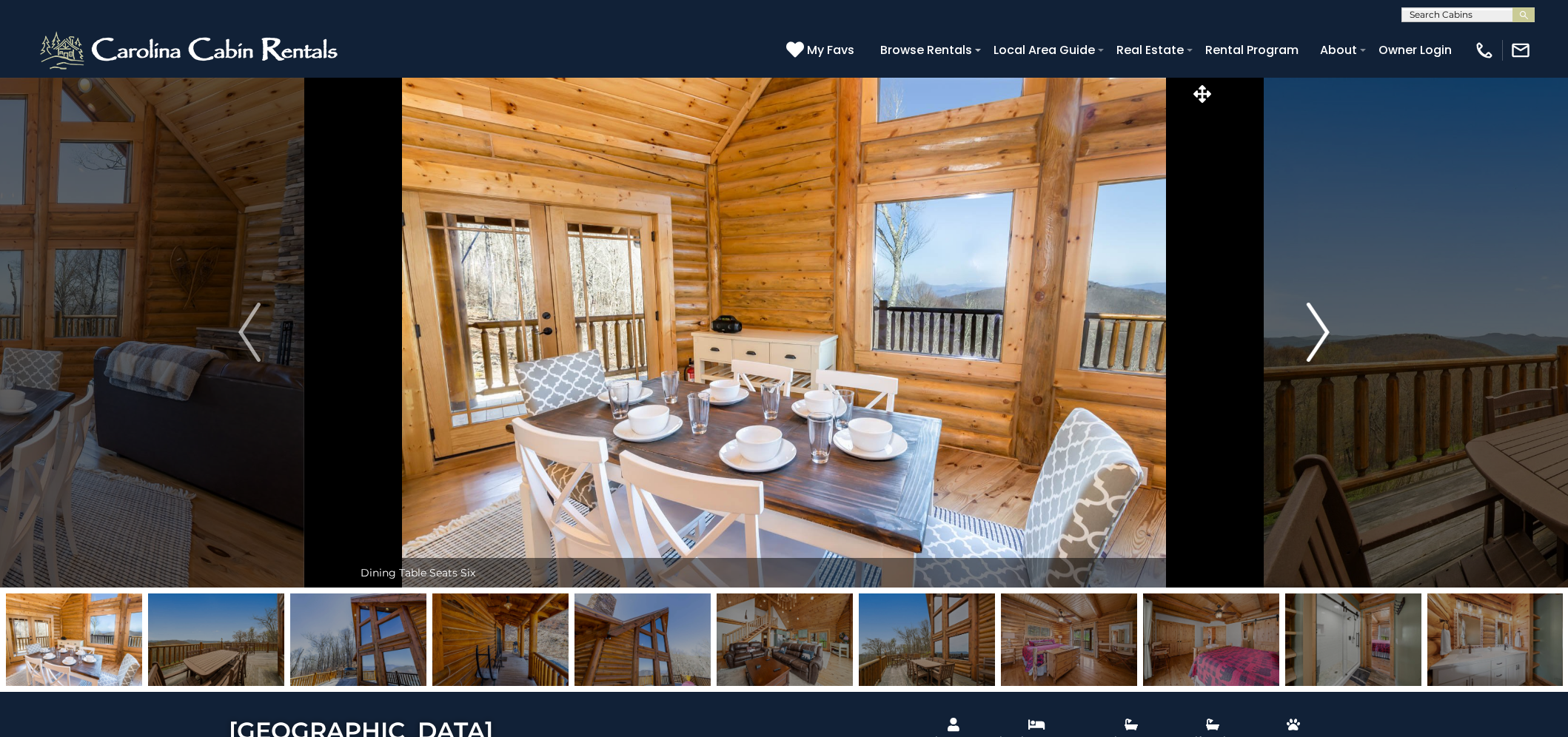
click at [1317, 330] on img "Next" at bounding box center [1319, 333] width 22 height 60
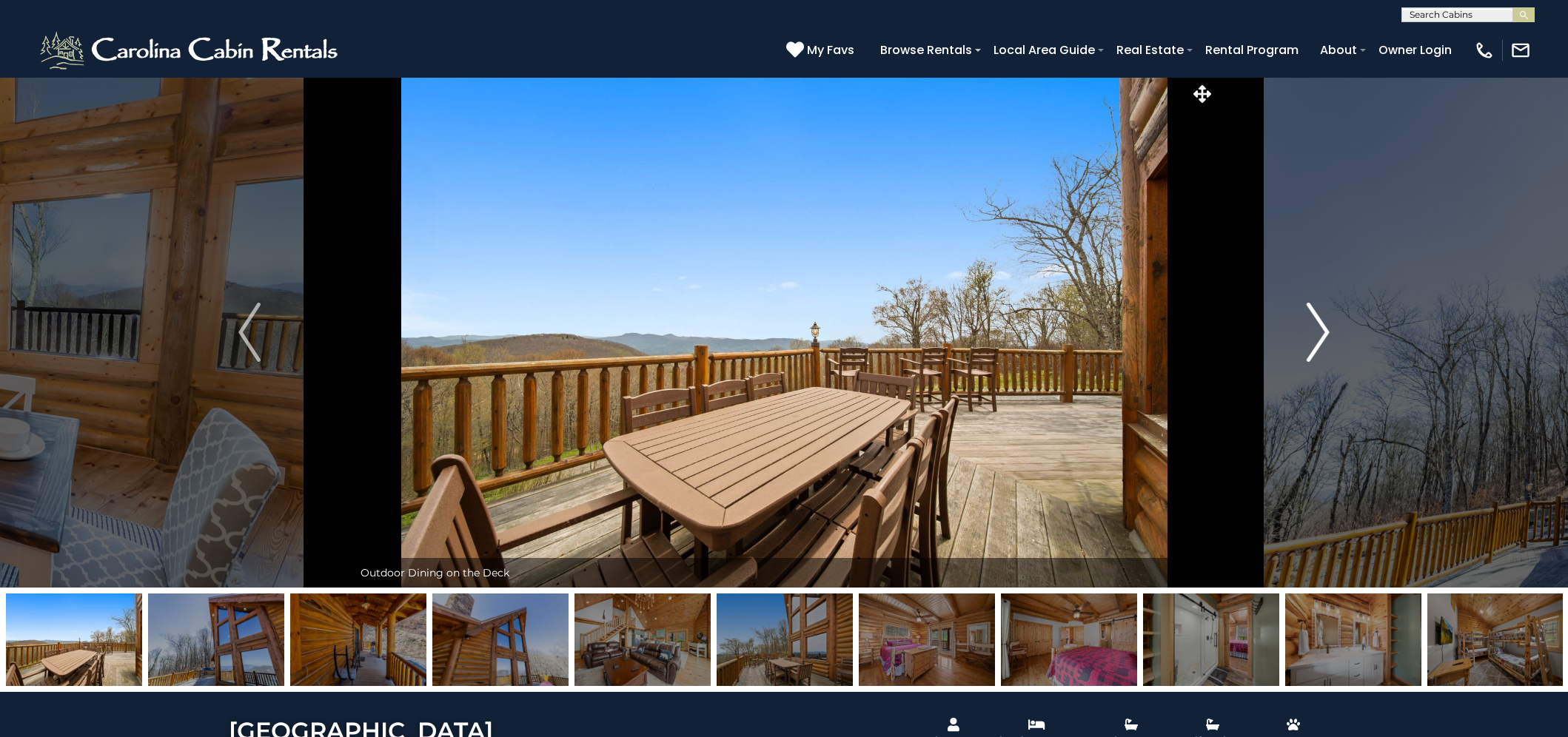
click at [1316, 332] on img "Next" at bounding box center [1319, 333] width 22 height 60
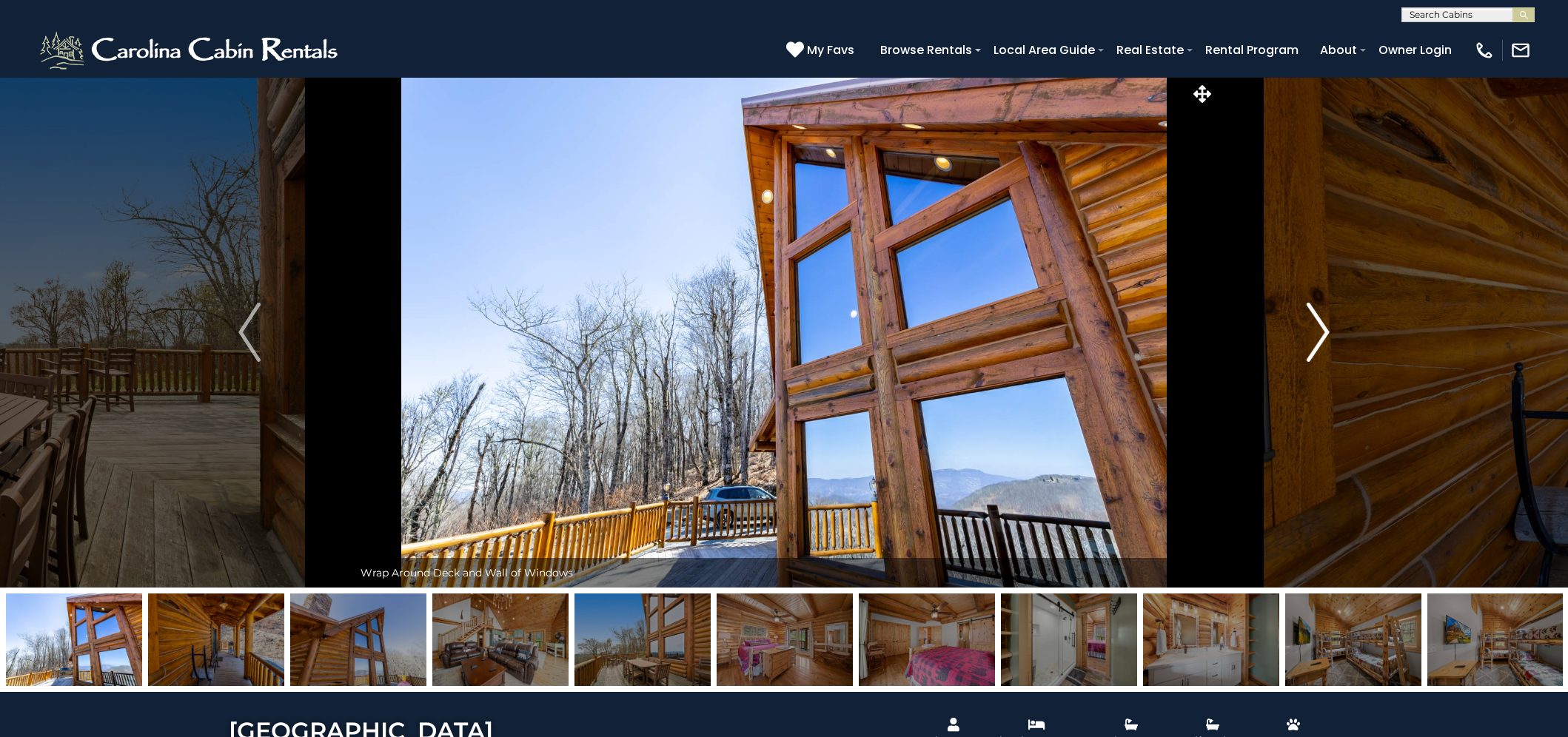
click at [1319, 331] on img "Next" at bounding box center [1319, 333] width 22 height 60
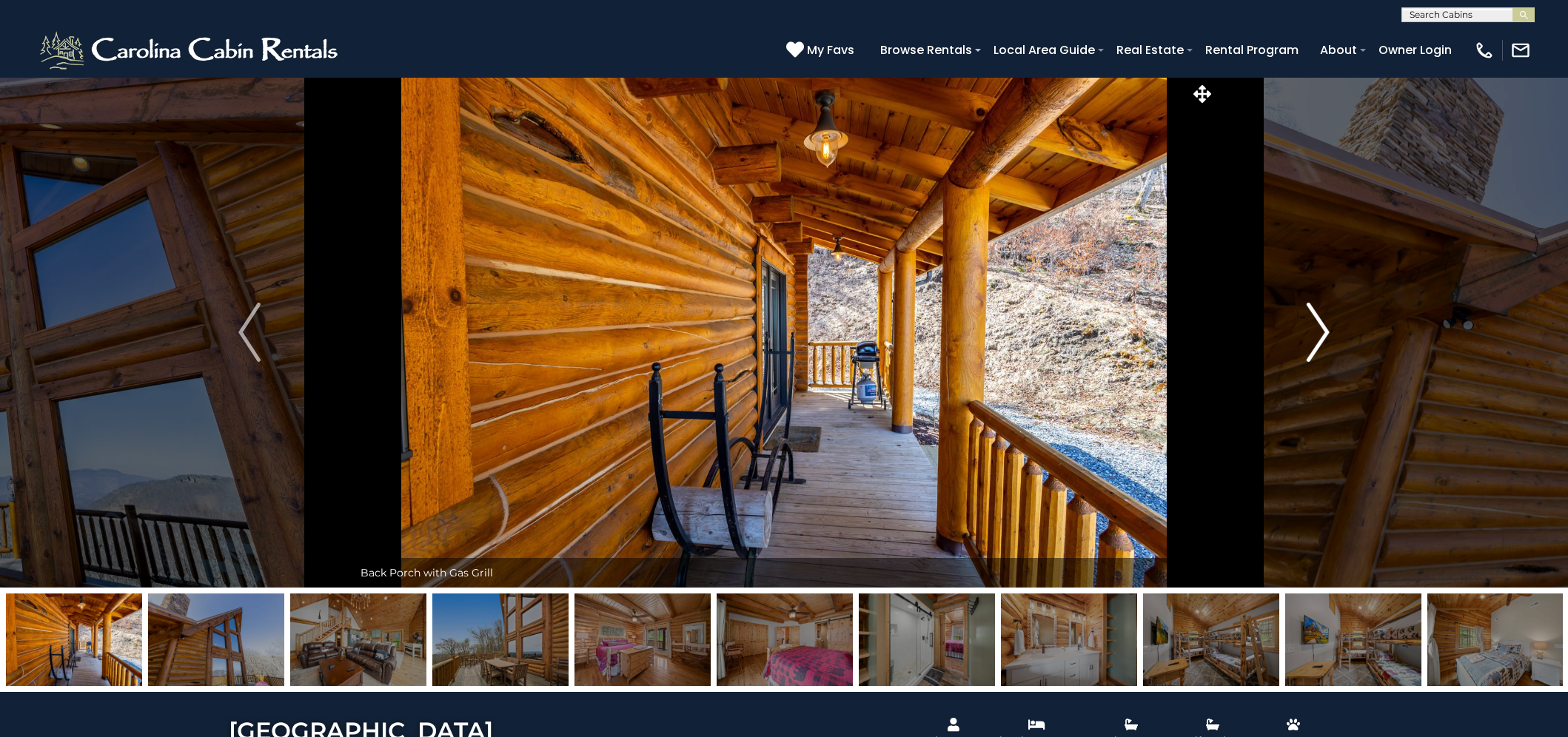
click at [1319, 331] on img "Next" at bounding box center [1319, 333] width 22 height 60
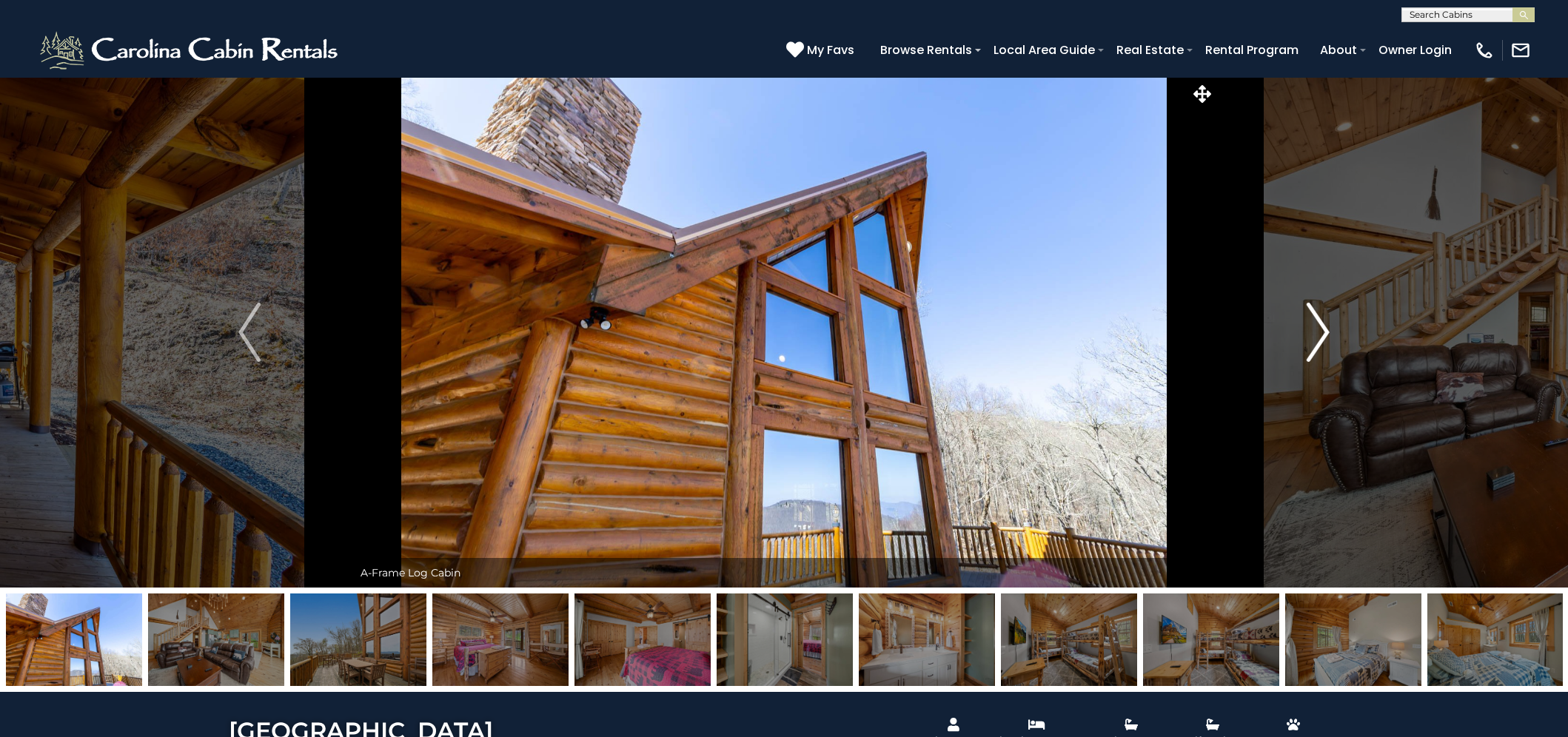
click at [1319, 331] on img "Next" at bounding box center [1319, 333] width 22 height 60
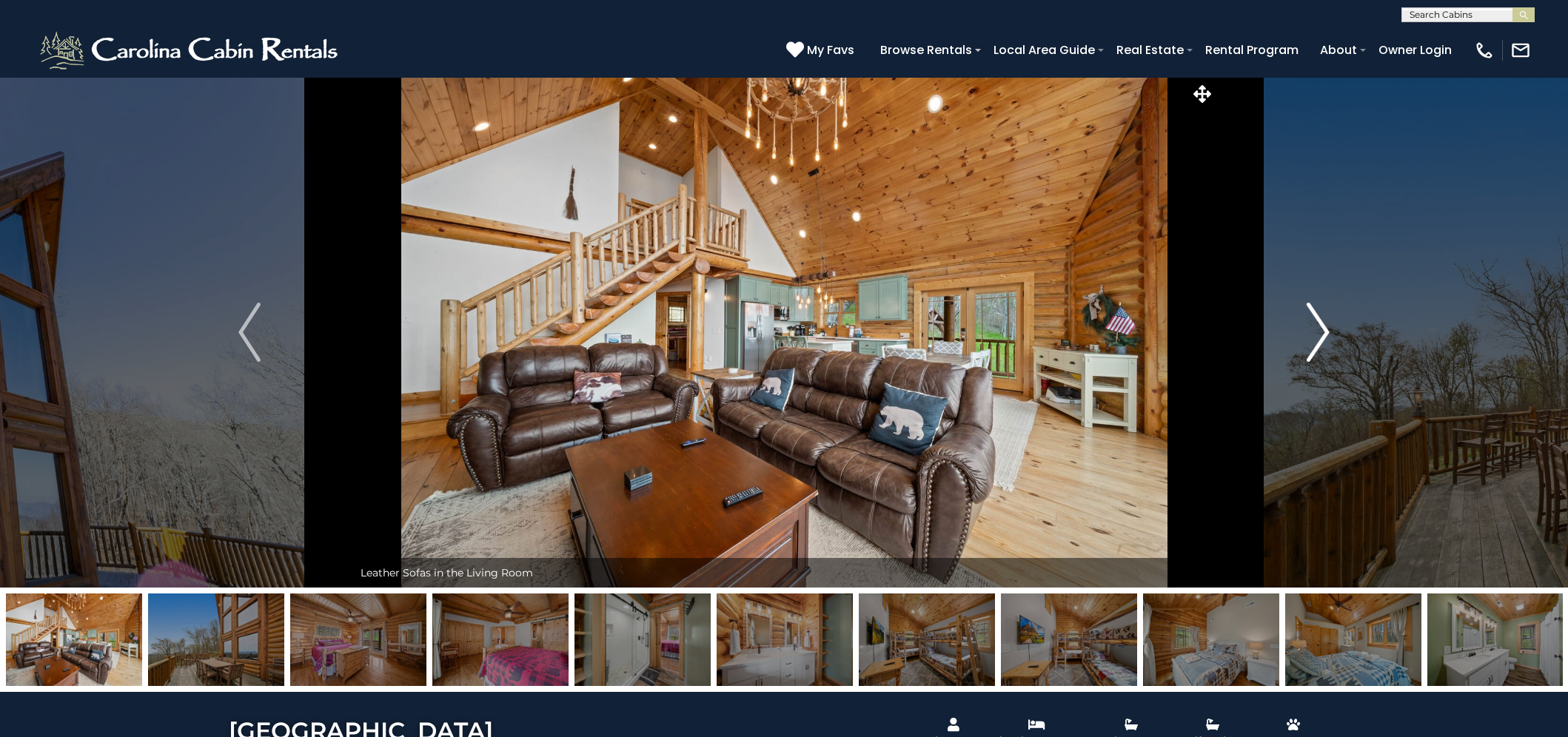
click at [1319, 331] on img "Next" at bounding box center [1319, 333] width 22 height 60
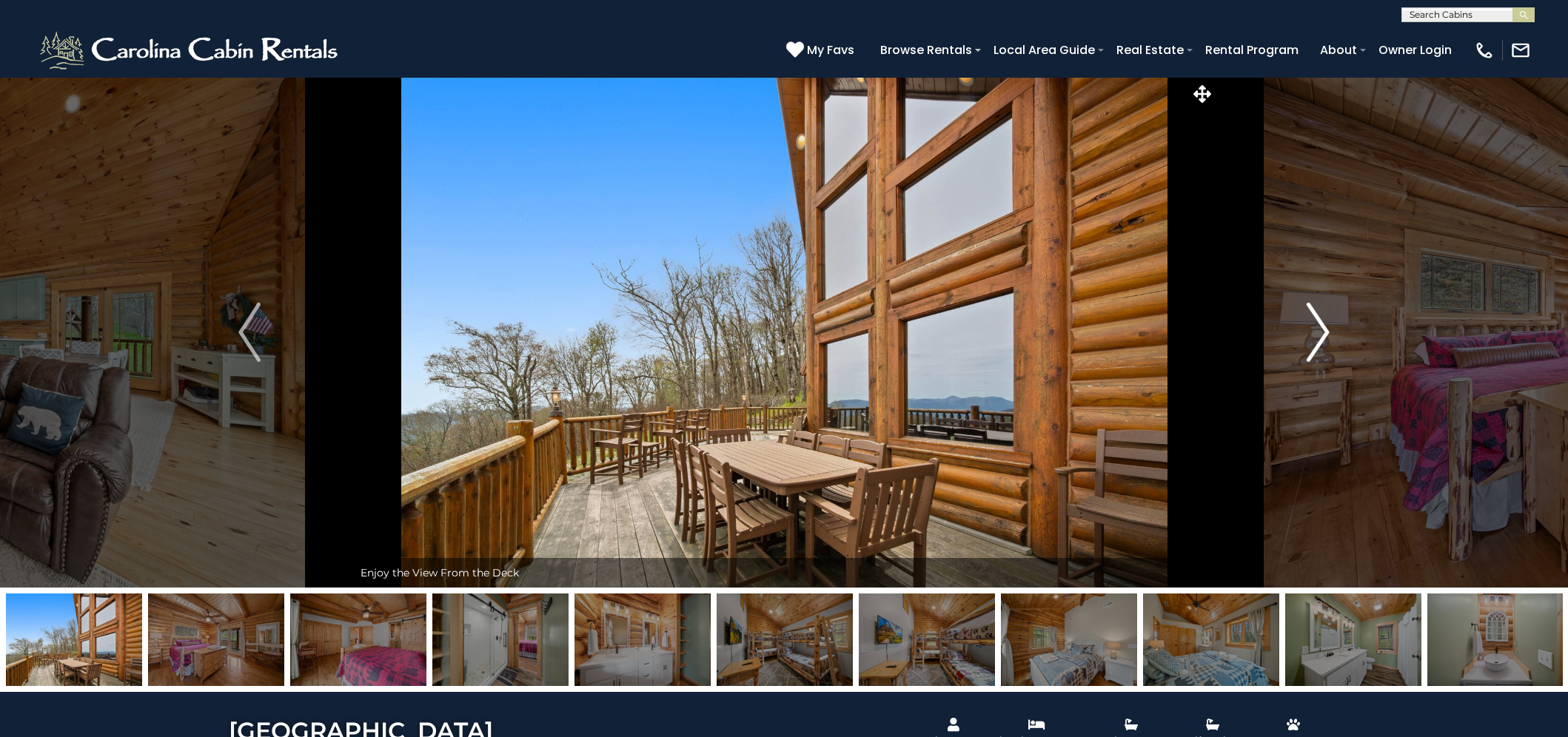
click at [1319, 331] on img "Next" at bounding box center [1319, 333] width 22 height 60
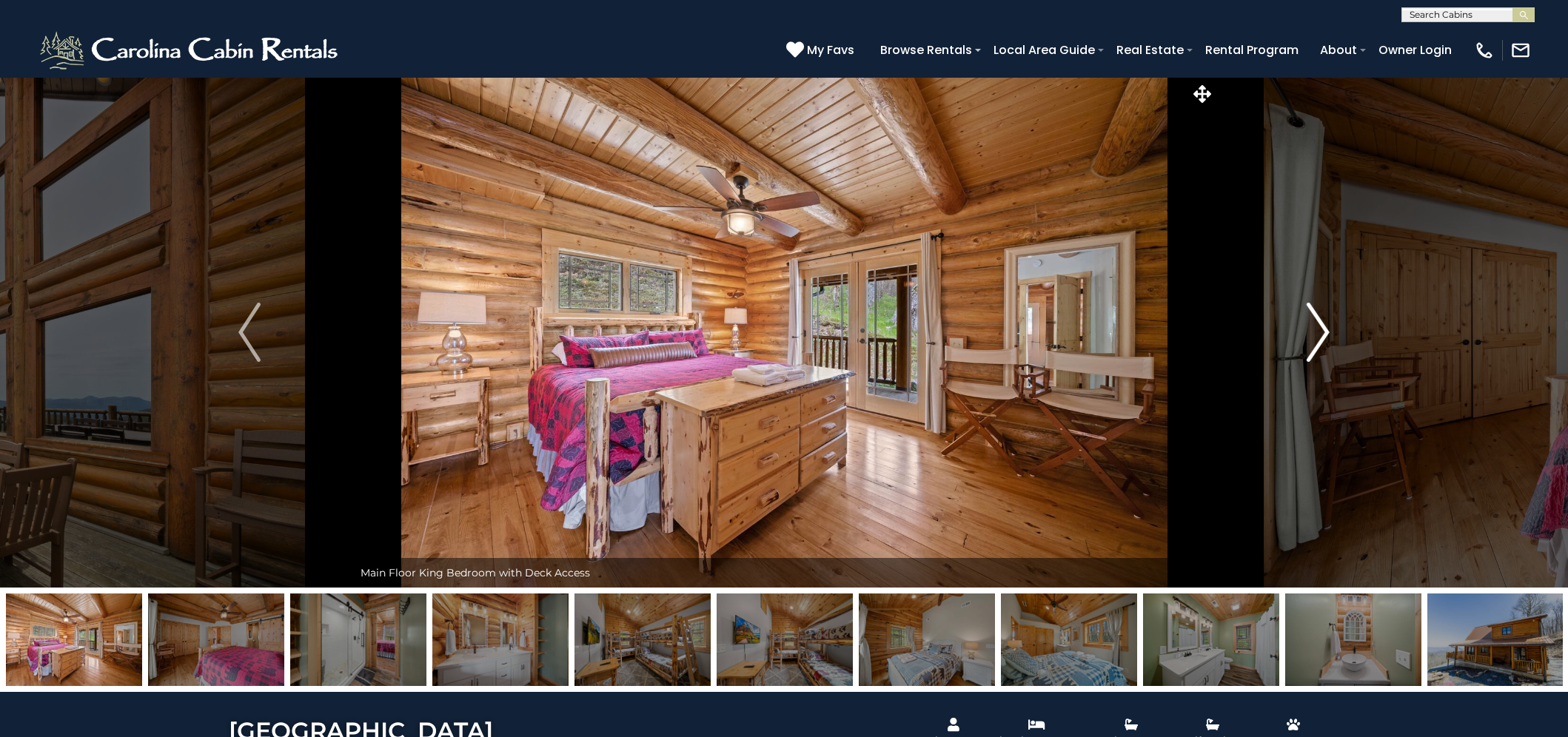
click at [1322, 330] on img "Next" at bounding box center [1319, 333] width 22 height 60
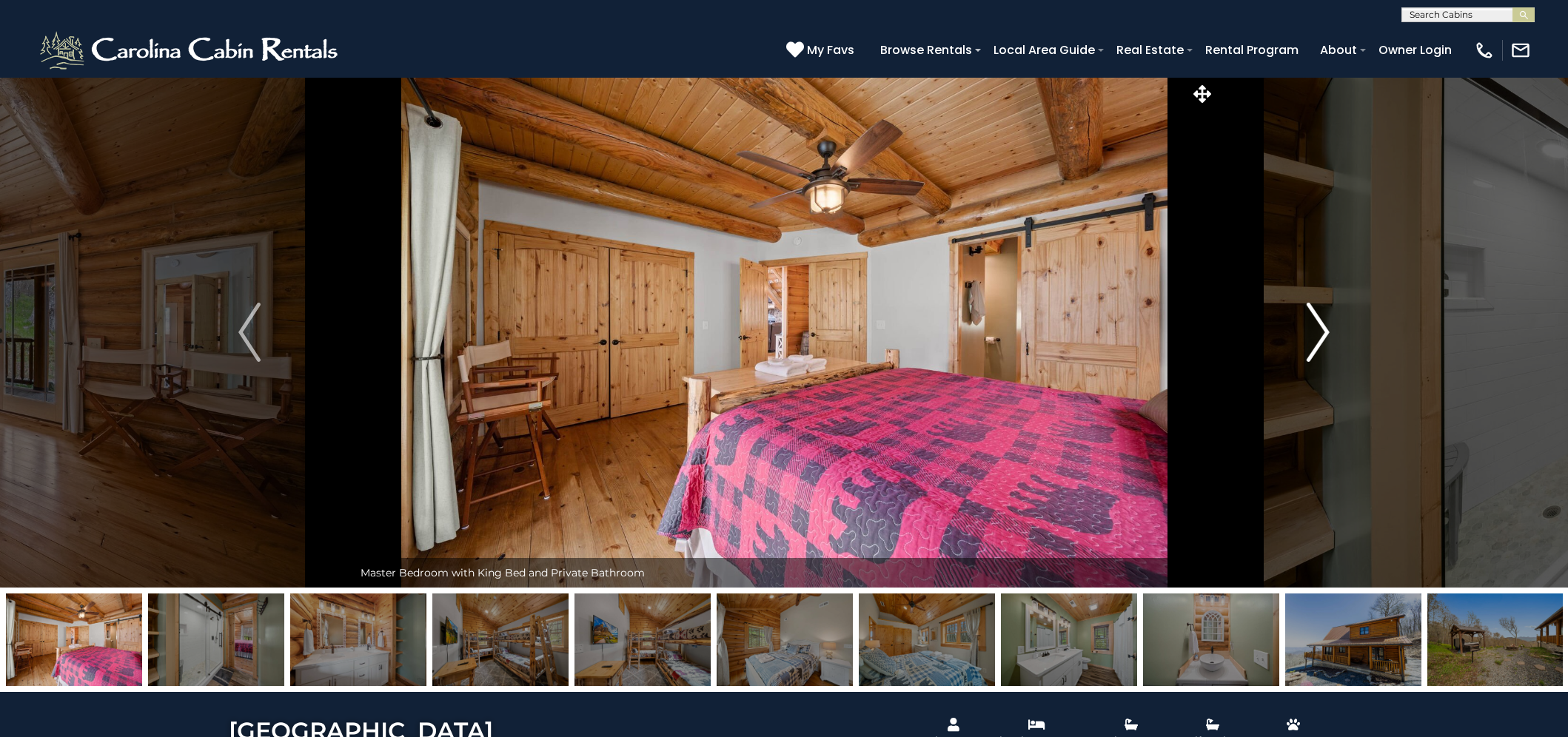
click at [1331, 328] on button "Next" at bounding box center [1319, 332] width 207 height 511
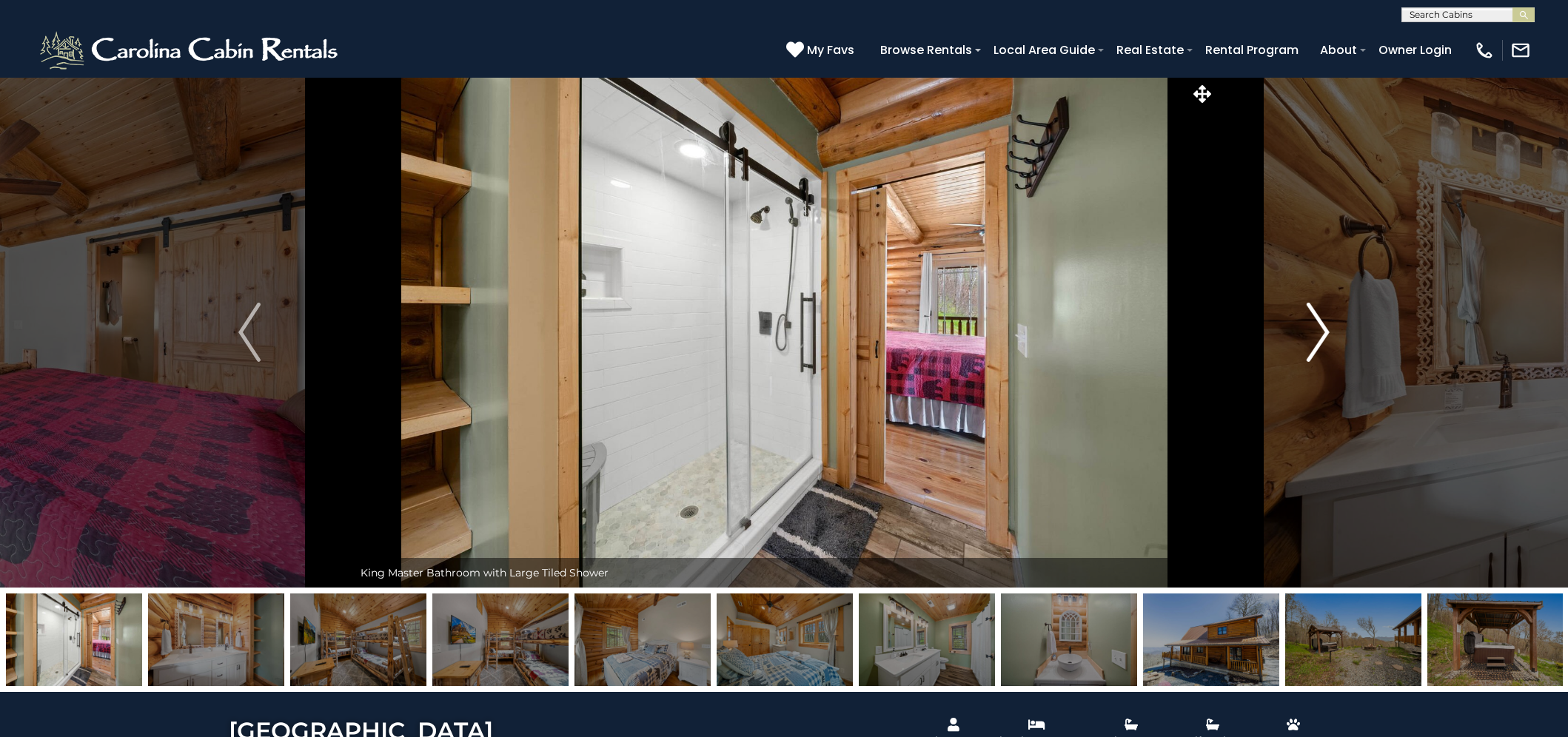
click at [1318, 334] on img "Next" at bounding box center [1319, 333] width 22 height 60
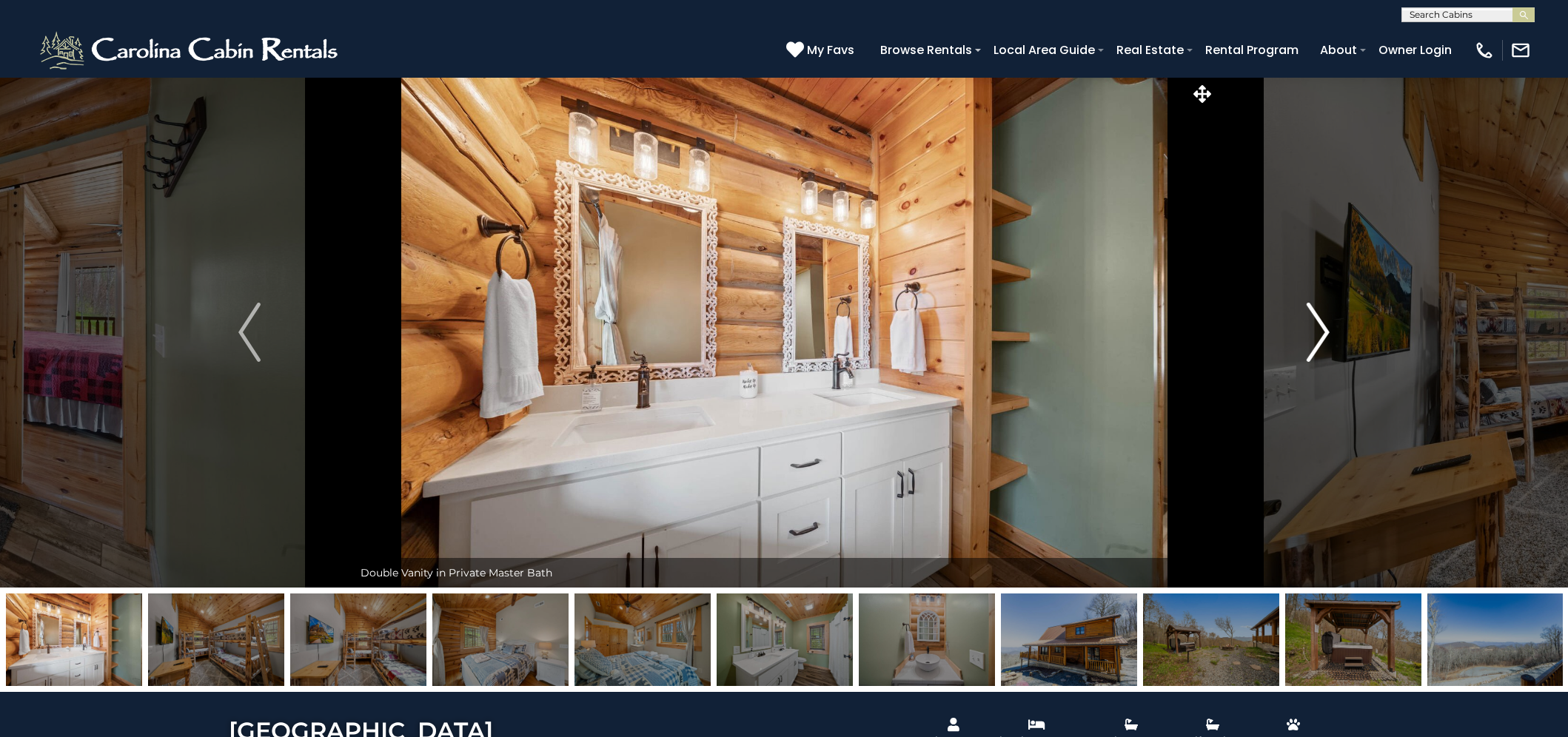
click at [1314, 339] on img "Next" at bounding box center [1319, 333] width 22 height 60
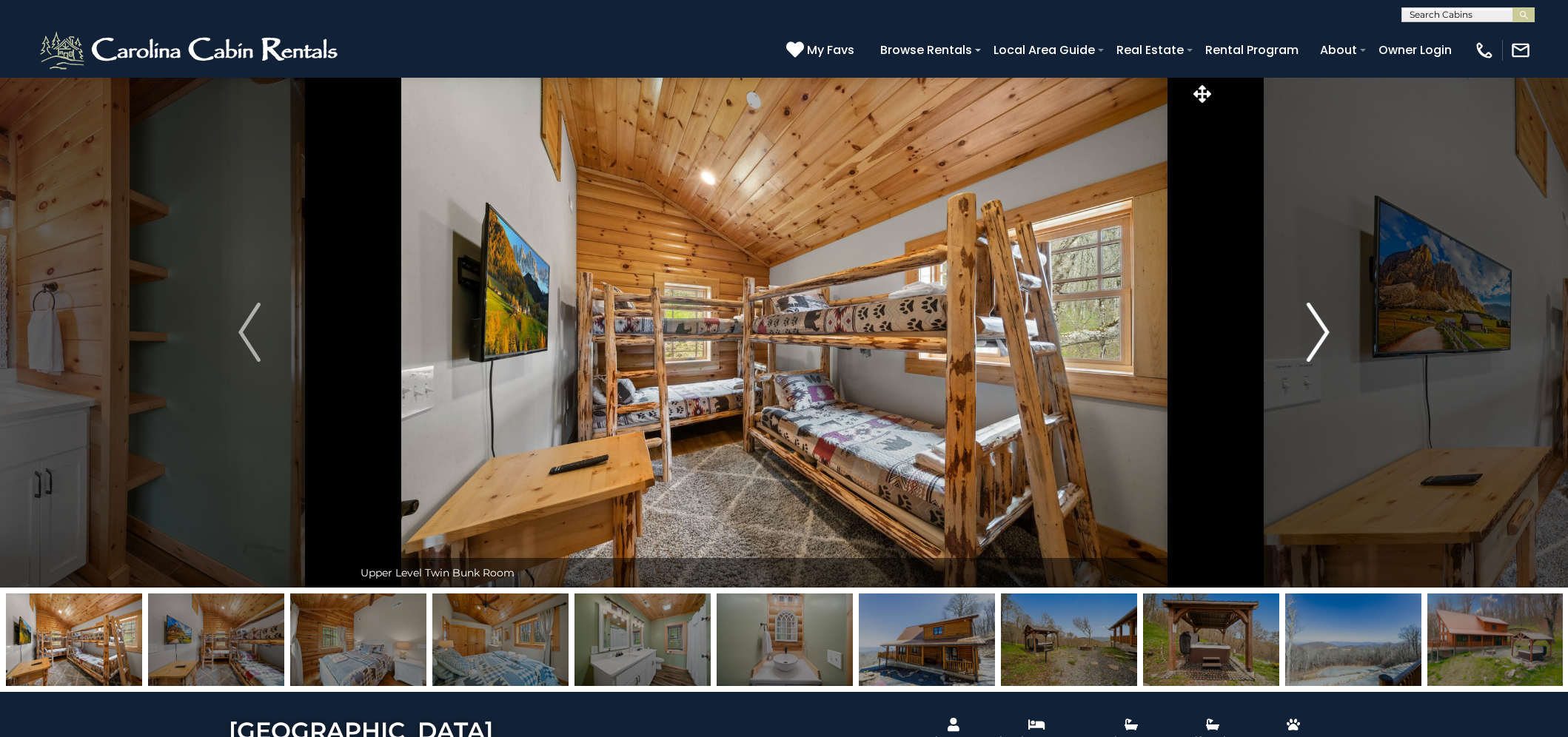
click at [1302, 343] on button "Next" at bounding box center [1319, 332] width 207 height 511
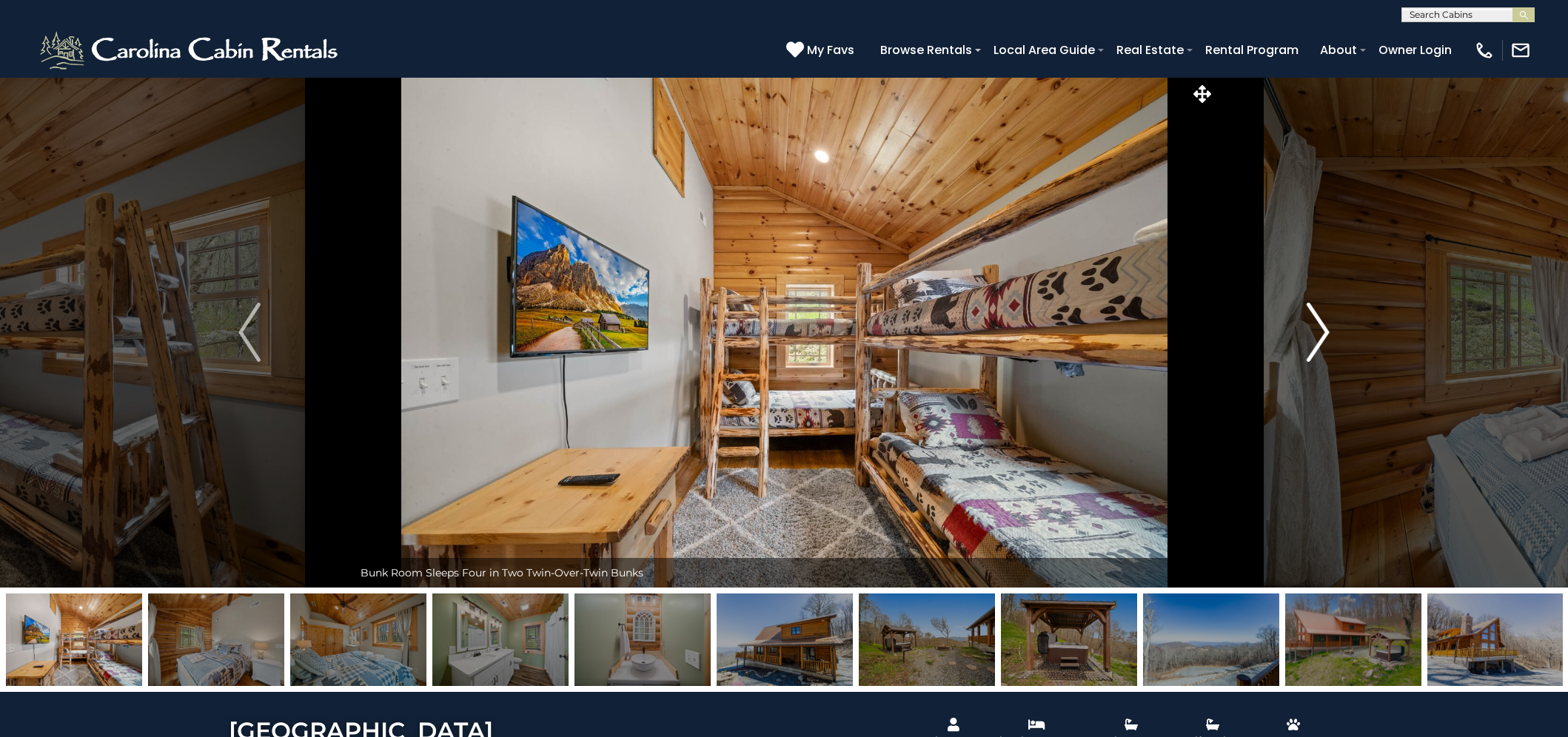
click at [1302, 343] on button "Next" at bounding box center [1319, 332] width 207 height 511
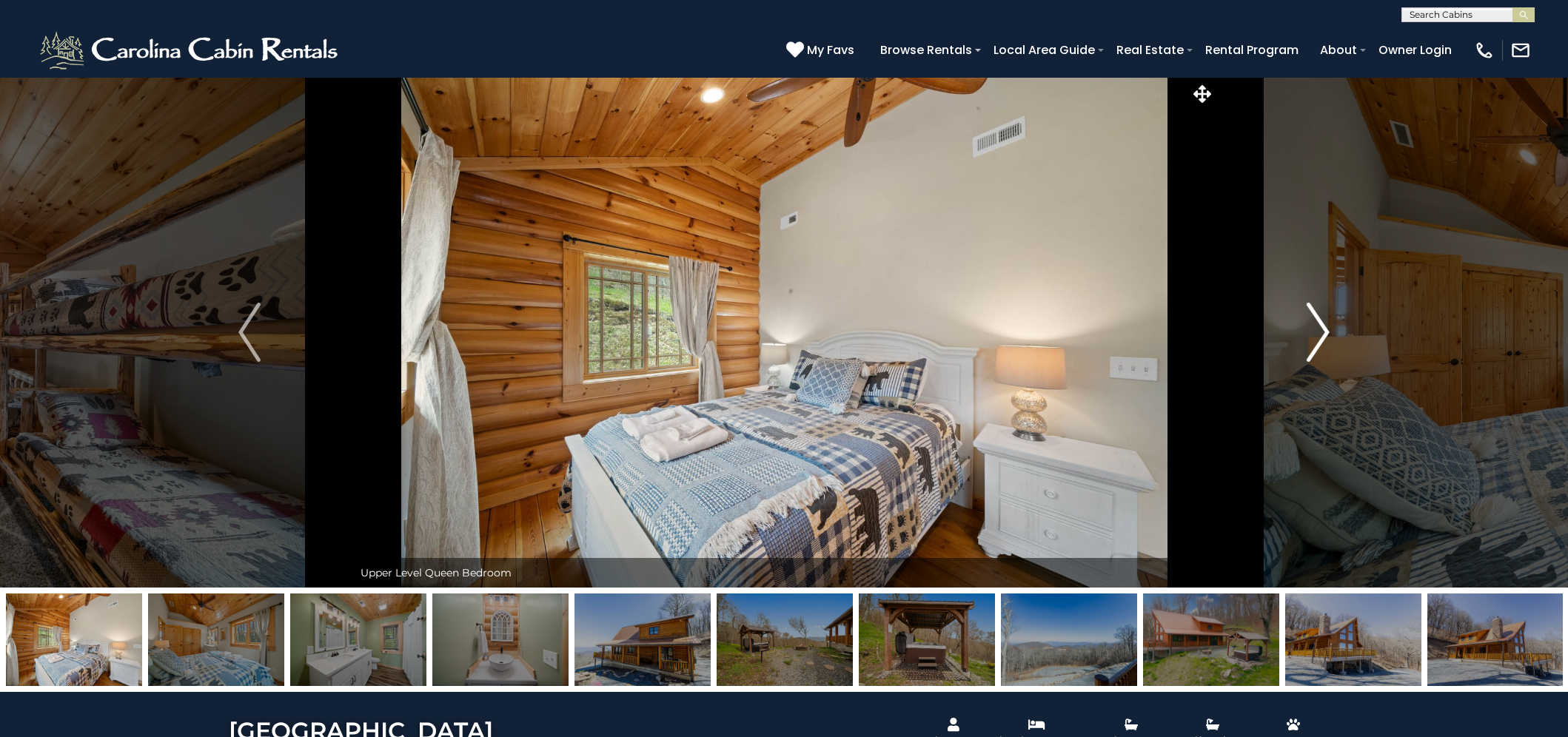
click at [1302, 343] on button "Next" at bounding box center [1319, 332] width 207 height 511
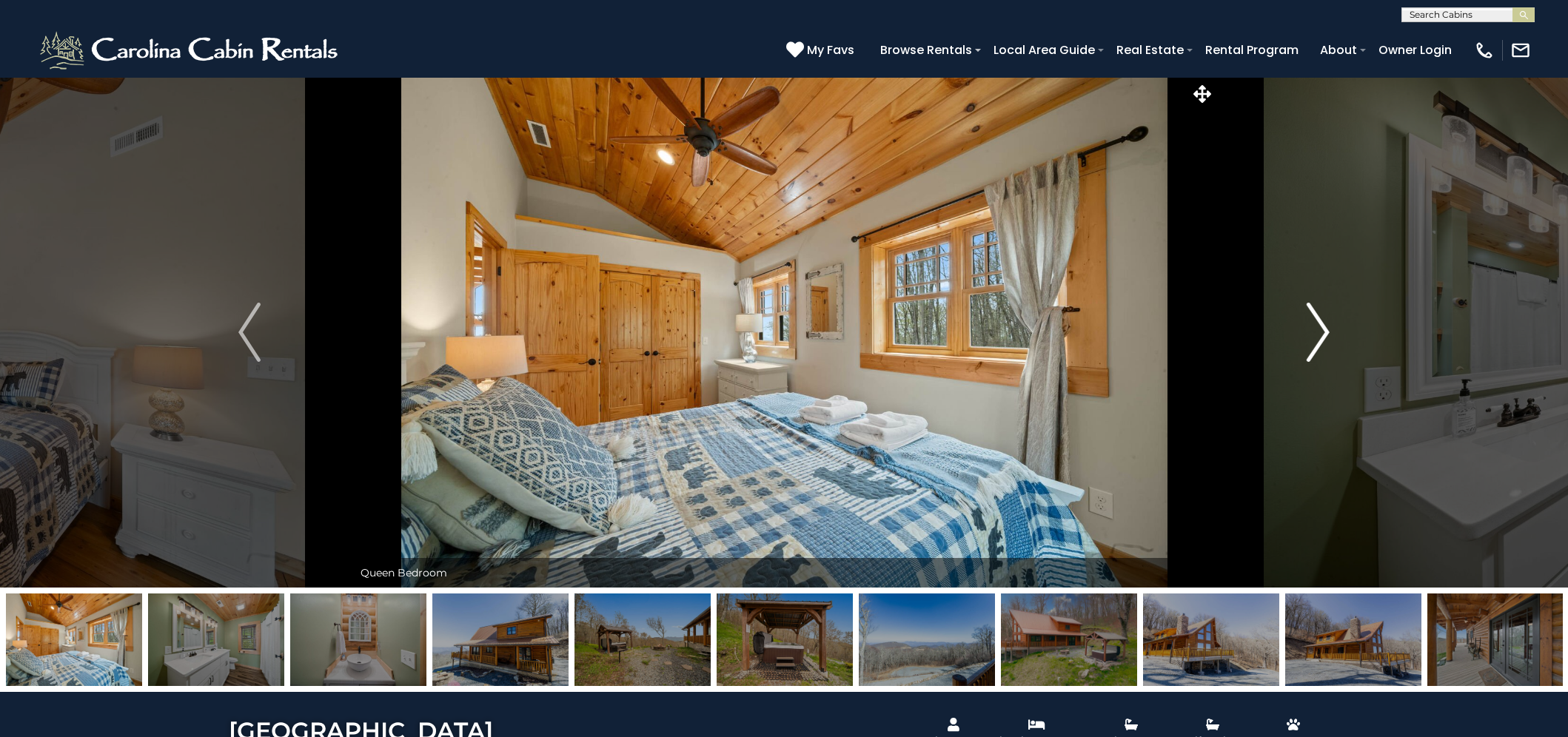
click at [1302, 343] on button "Next" at bounding box center [1319, 332] width 207 height 511
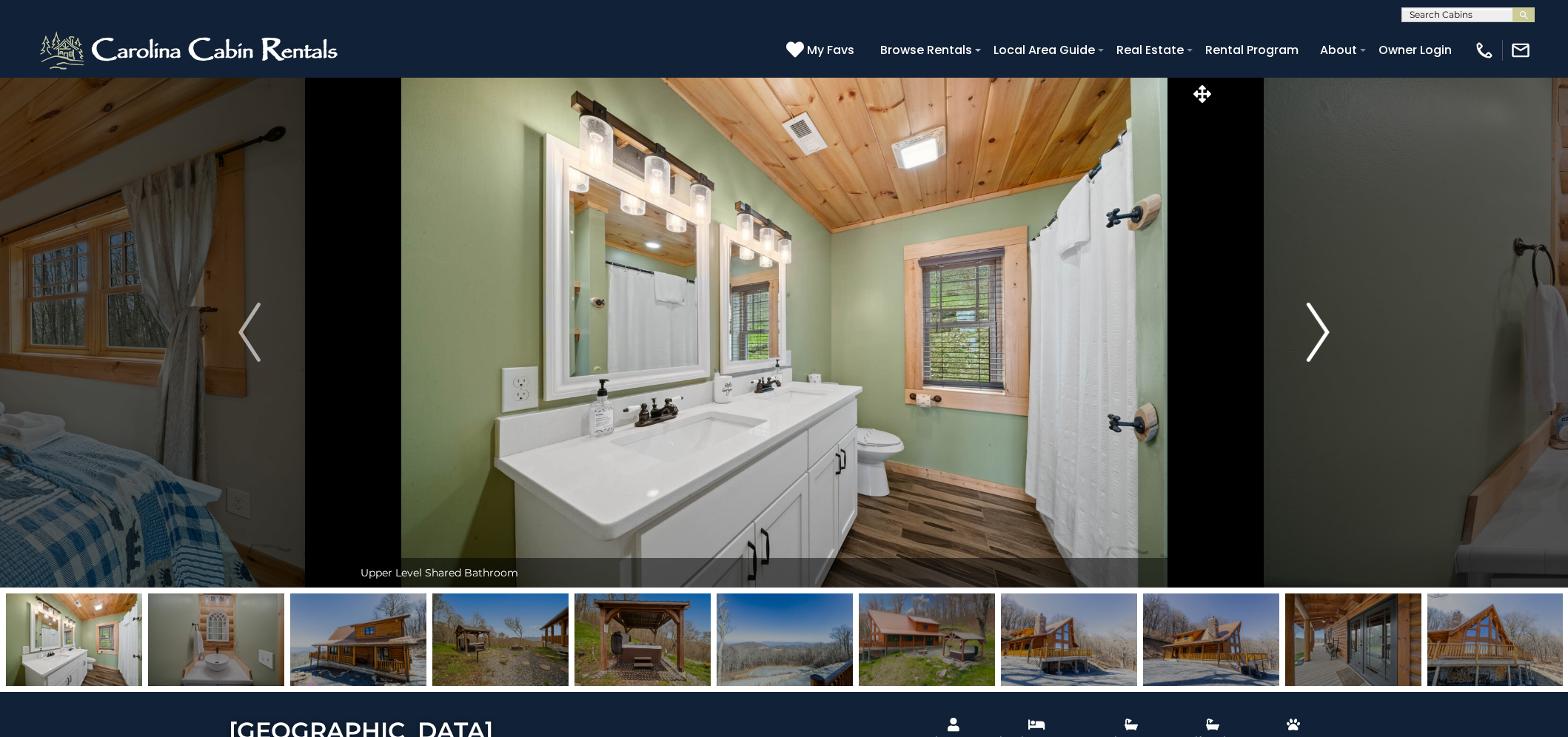
click at [1302, 343] on button "Next" at bounding box center [1319, 332] width 207 height 511
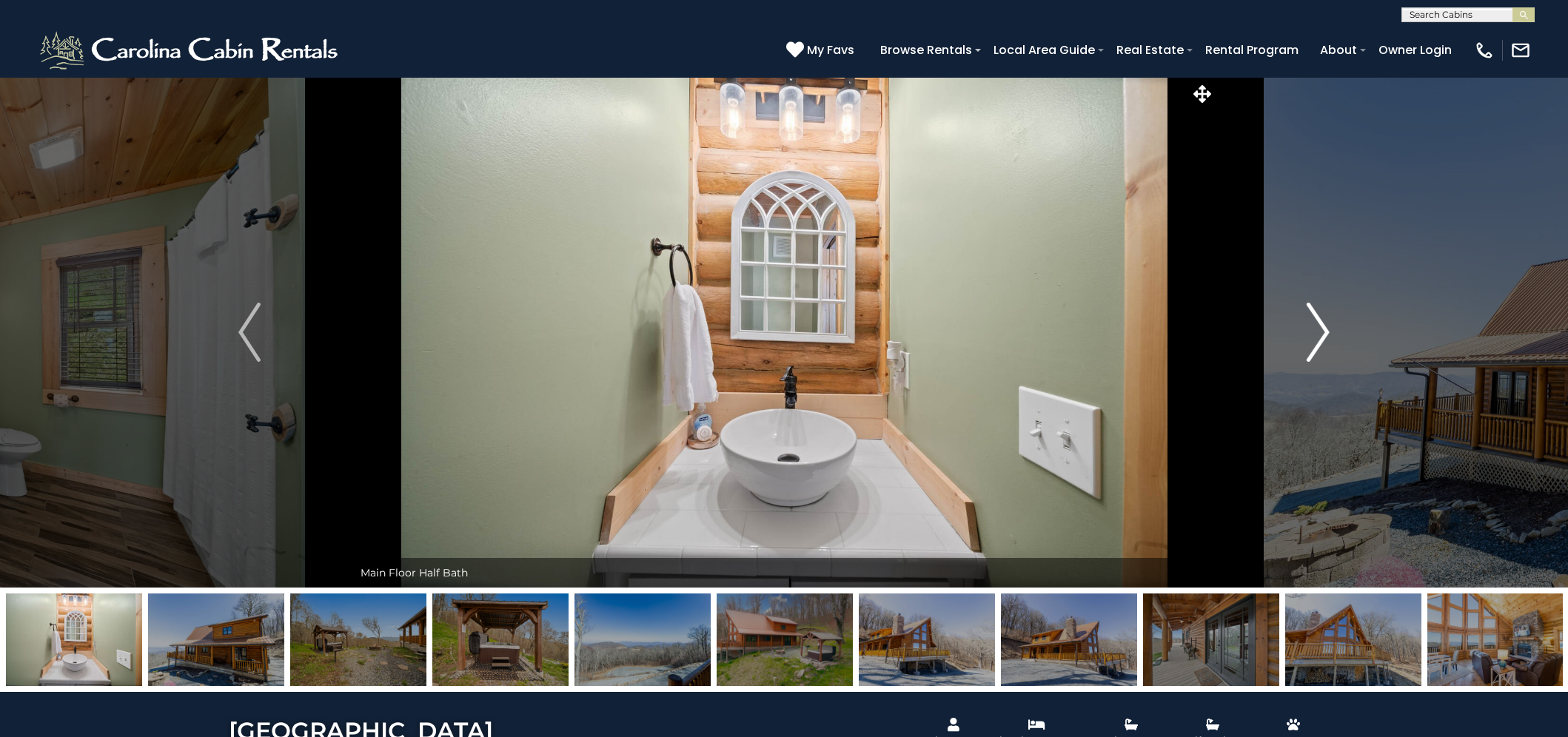
click at [1302, 343] on button "Next" at bounding box center [1319, 332] width 207 height 511
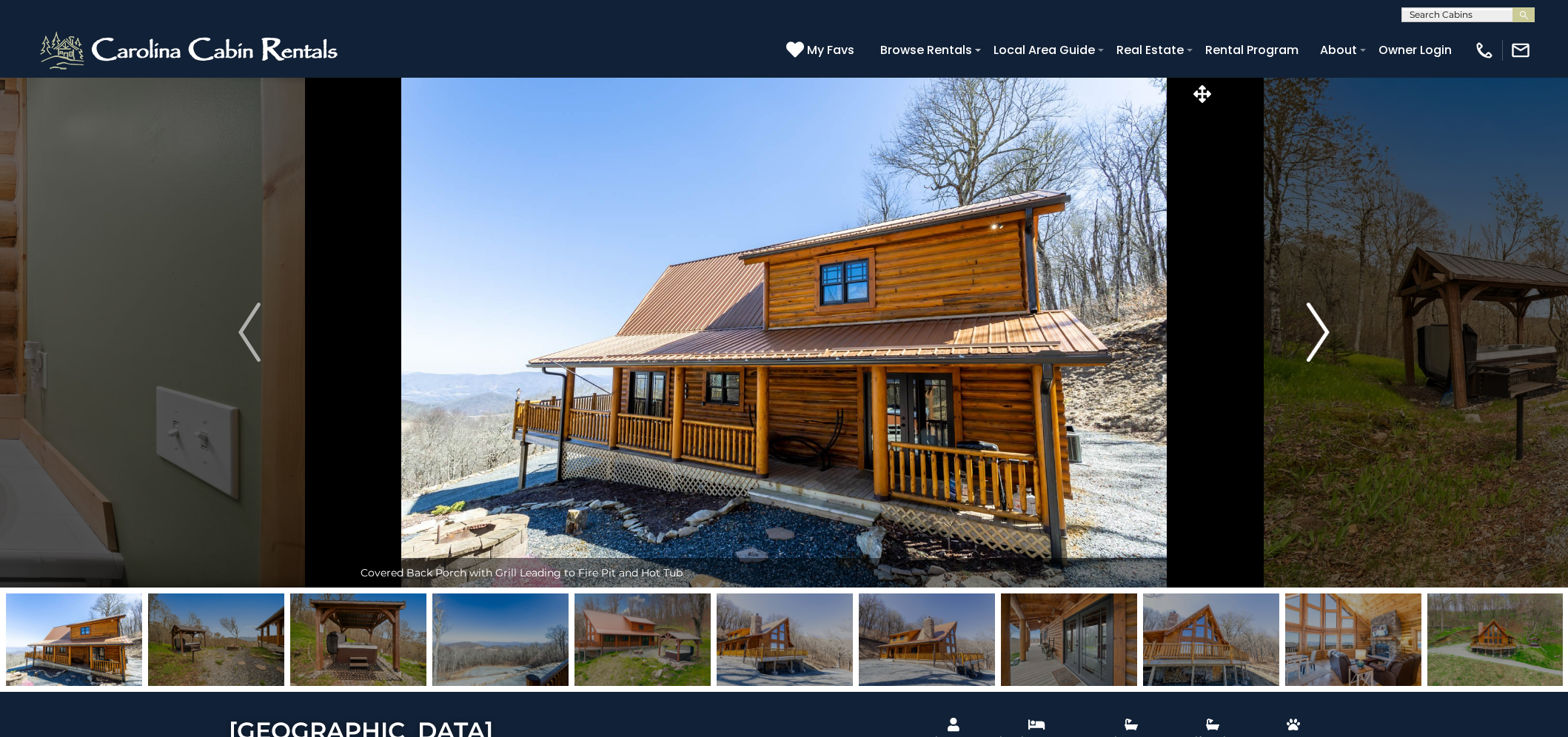
click at [1302, 343] on button "Next" at bounding box center [1319, 332] width 207 height 511
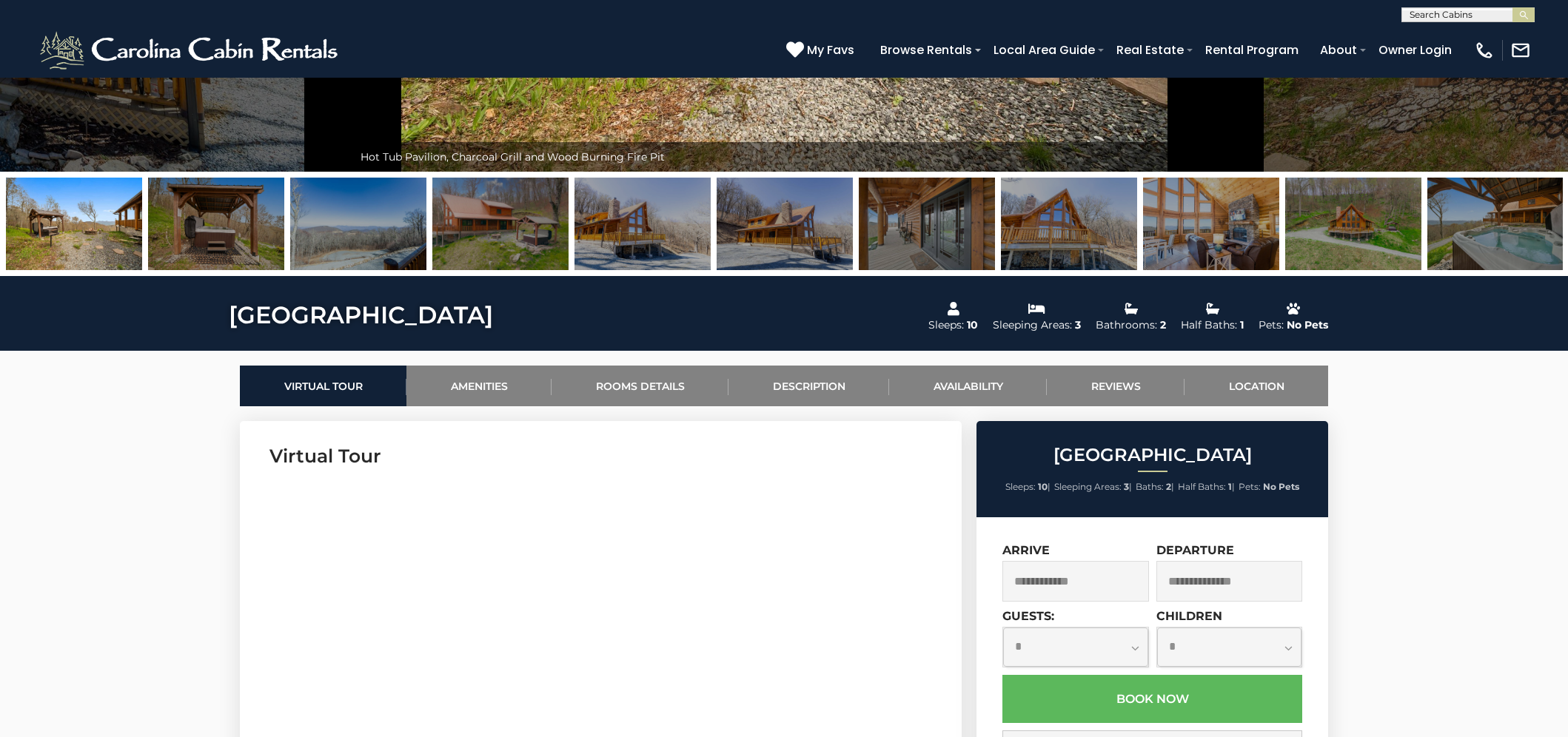
scroll to position [657, 0]
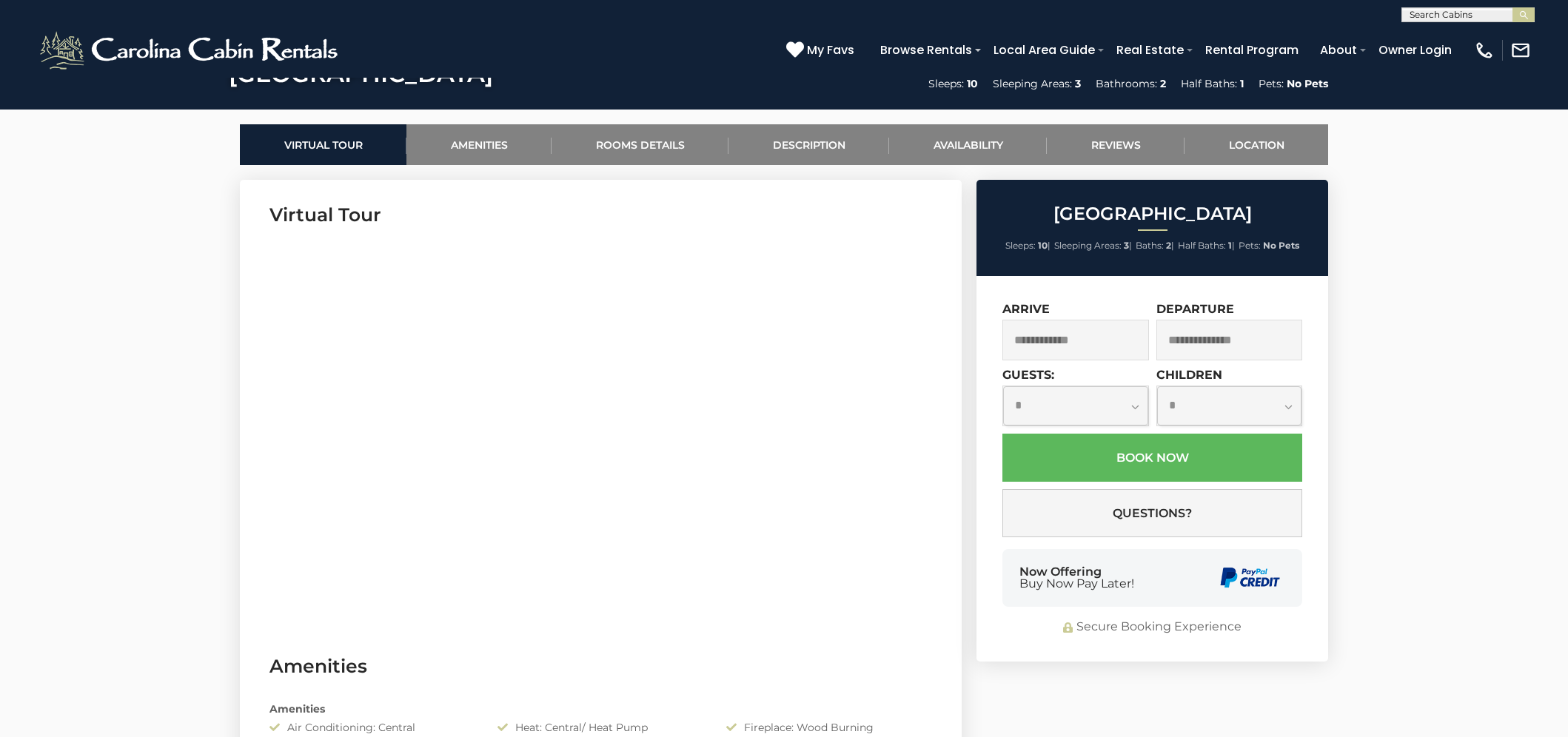
click at [1101, 340] on input "text" at bounding box center [1076, 340] width 146 height 41
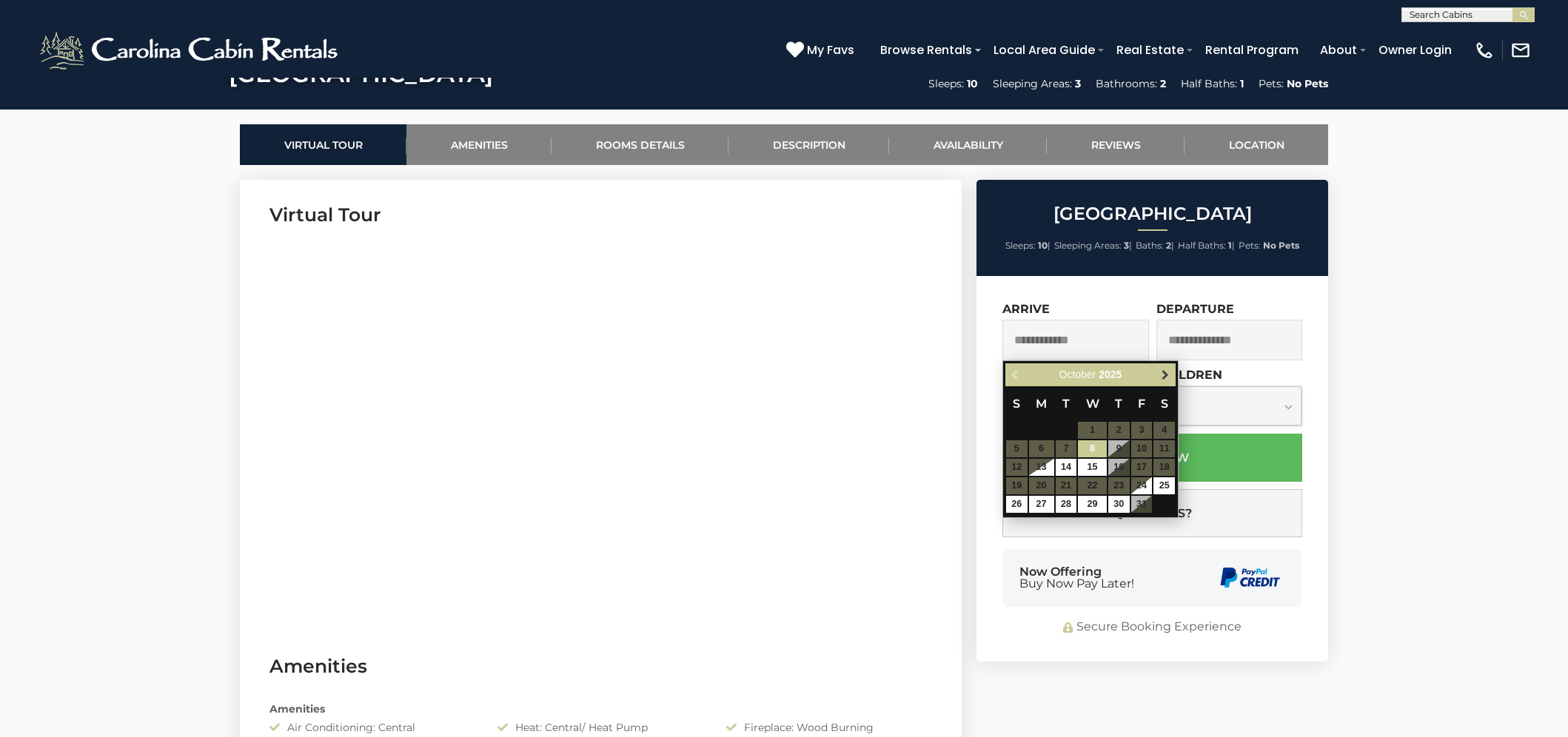
click at [1165, 369] on span "Next" at bounding box center [1165, 375] width 12 height 12
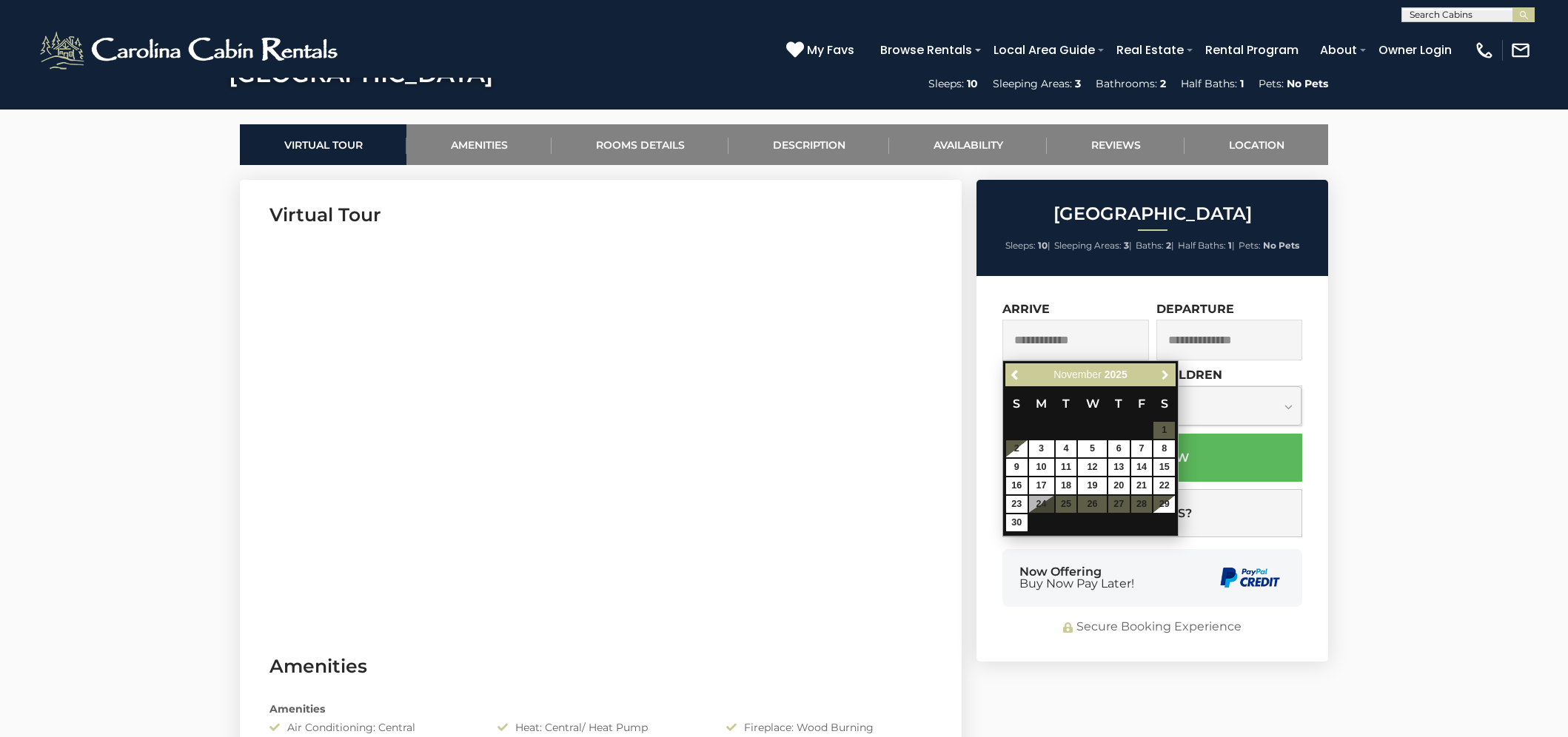
click at [1165, 369] on span "Next" at bounding box center [1165, 375] width 12 height 12
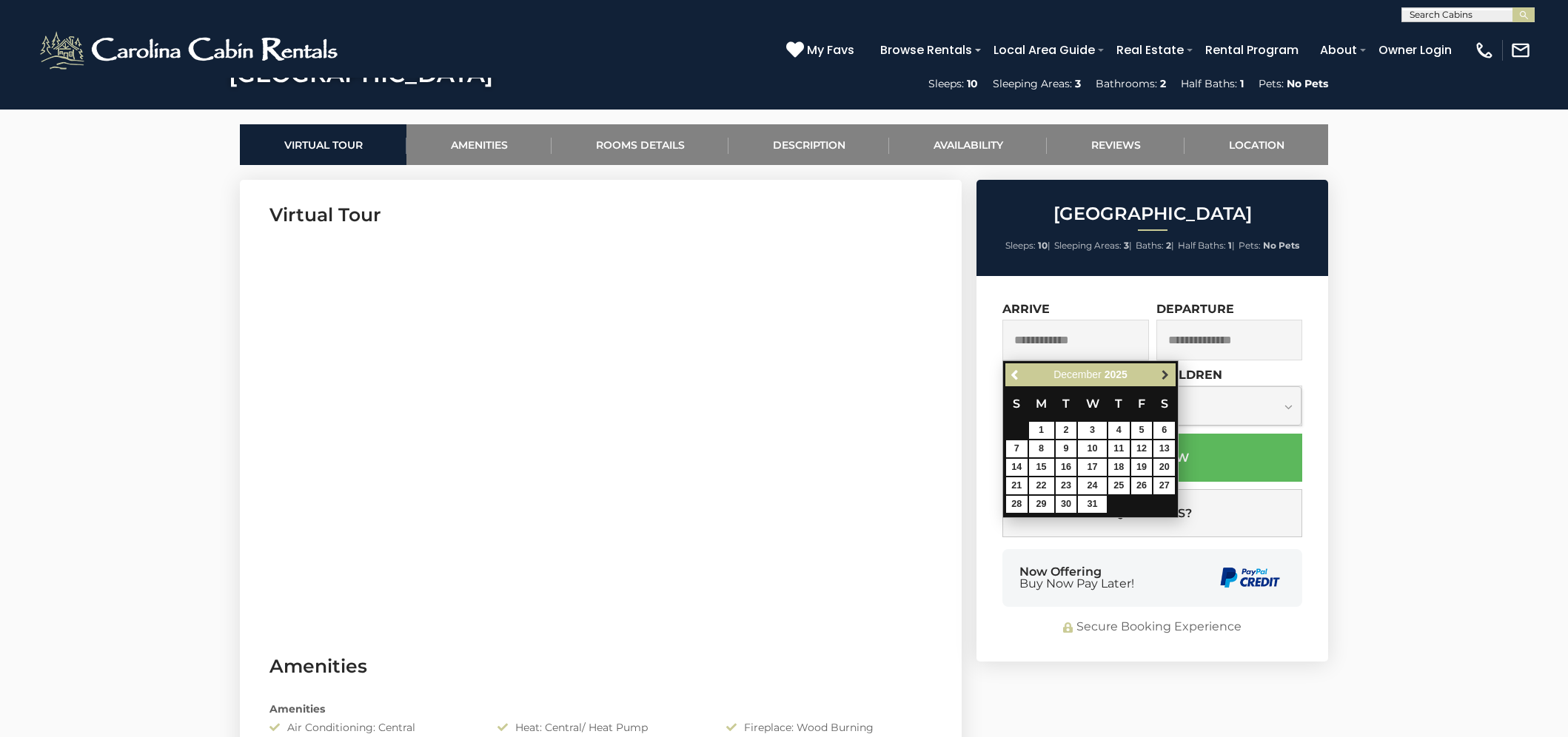
click at [1165, 370] on span "Next" at bounding box center [1165, 375] width 12 height 12
click at [1016, 373] on span "Previous" at bounding box center [1016, 375] width 12 height 12
click at [1166, 375] on span "Next" at bounding box center [1165, 375] width 12 height 12
click at [1165, 373] on span "Next" at bounding box center [1165, 375] width 12 height 12
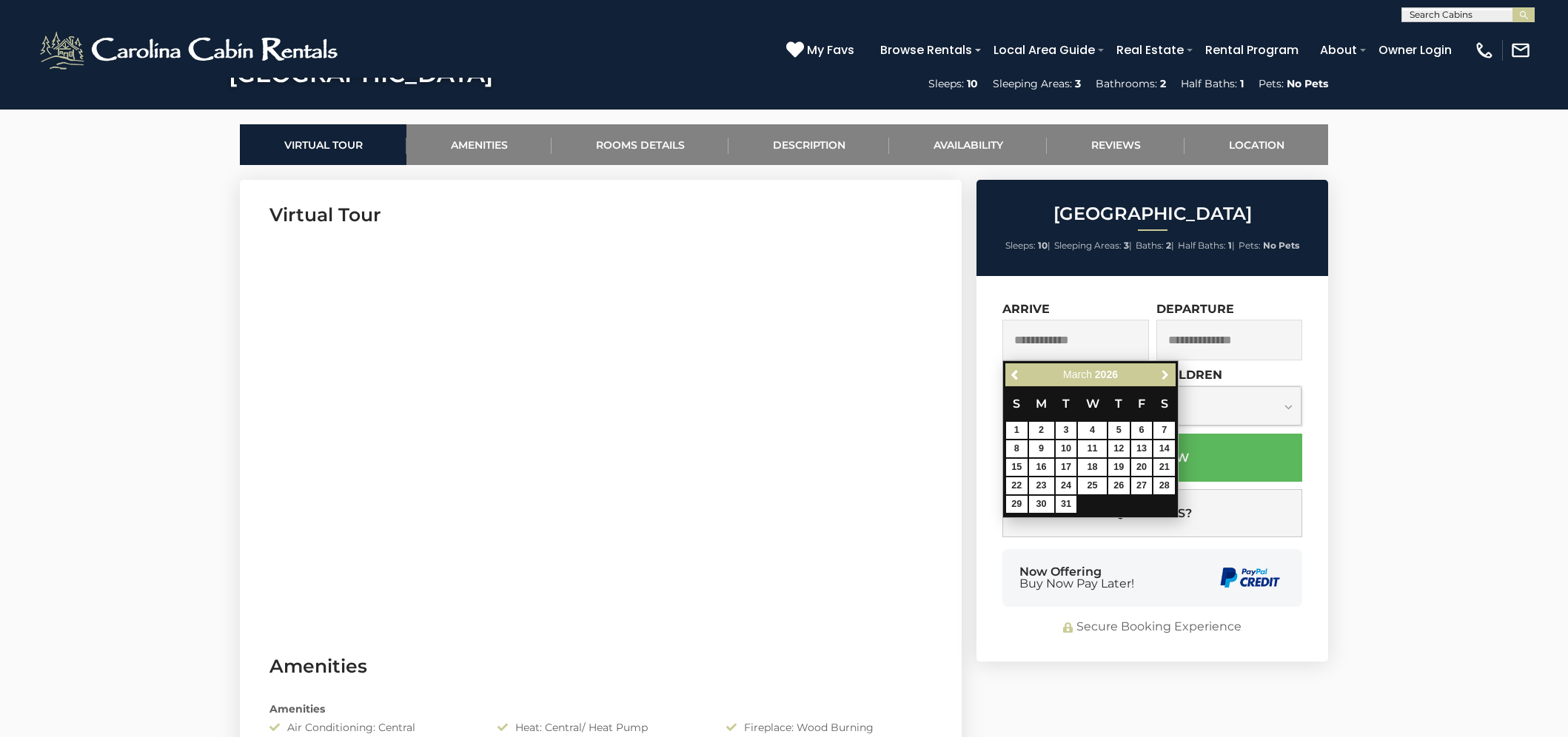
click at [1165, 373] on span "Next" at bounding box center [1165, 375] width 12 height 12
click at [1164, 373] on span "Next" at bounding box center [1165, 375] width 12 height 12
click at [1016, 375] on span "Previous" at bounding box center [1016, 375] width 12 height 12
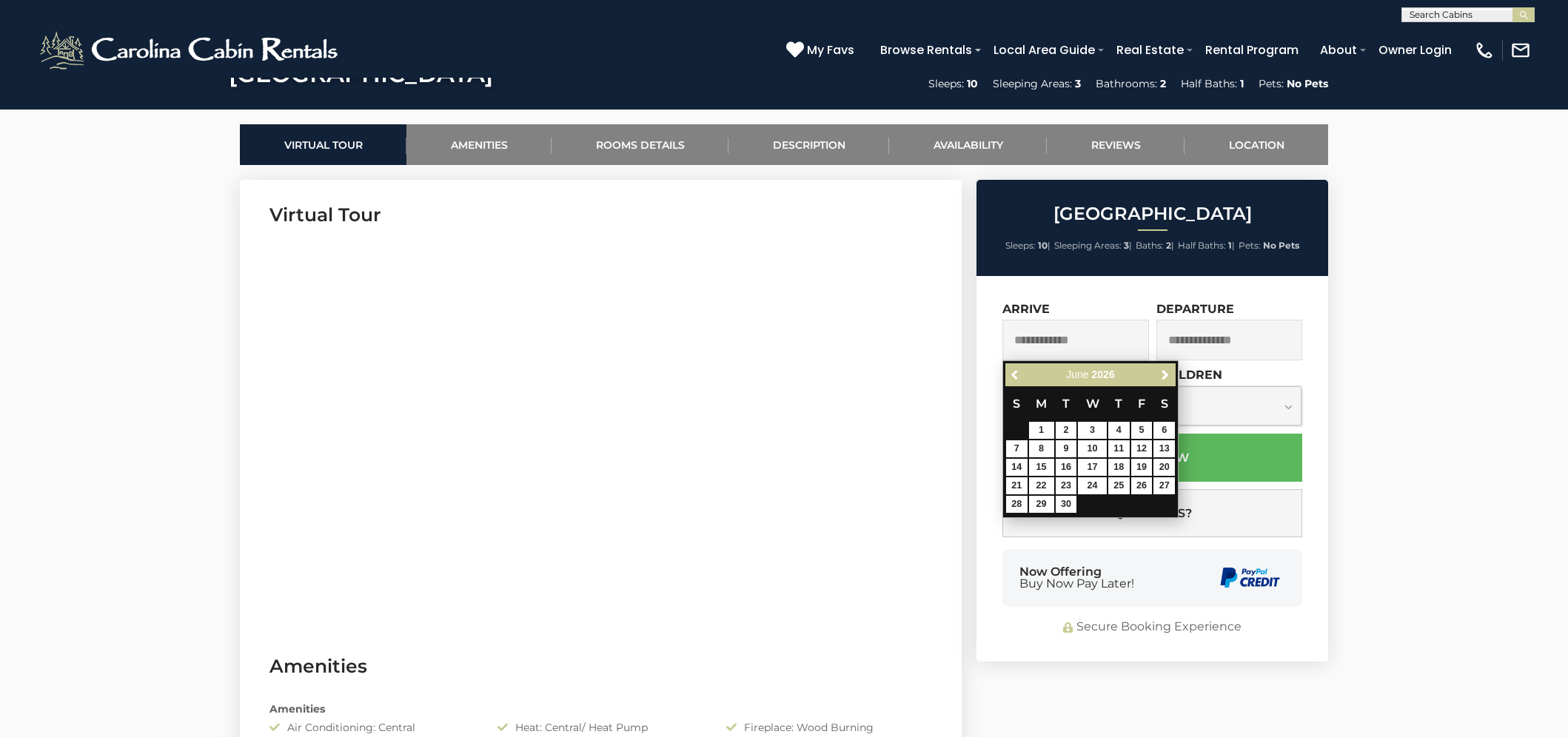
click at [1016, 374] on span "Previous" at bounding box center [1016, 375] width 12 height 12
click at [1016, 374] on span "Previous" at bounding box center [1016, 375] width 12 height 12
click at [1010, 369] on span "Previous" at bounding box center [1016, 375] width 12 height 12
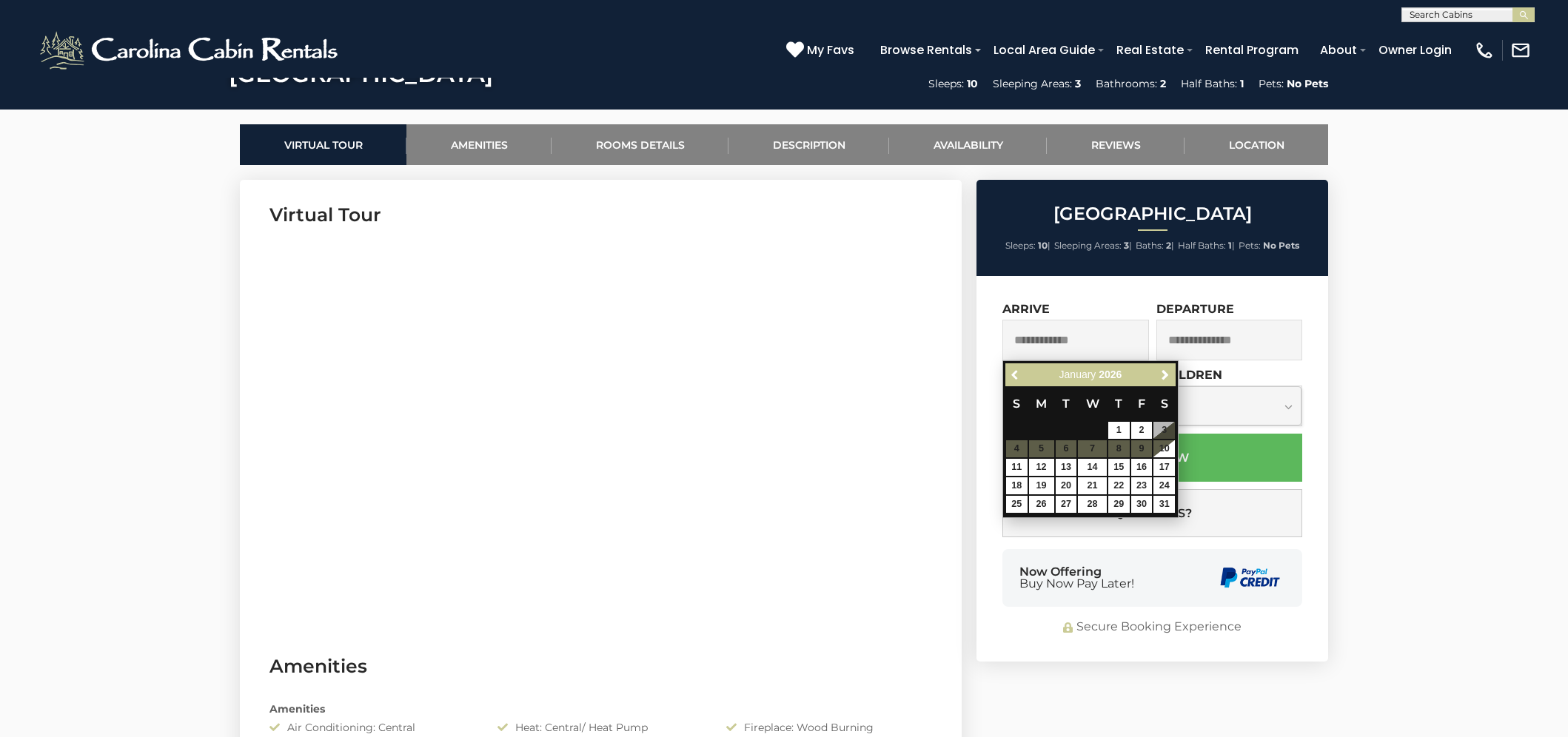
click at [1010, 369] on span "Previous" at bounding box center [1016, 375] width 12 height 12
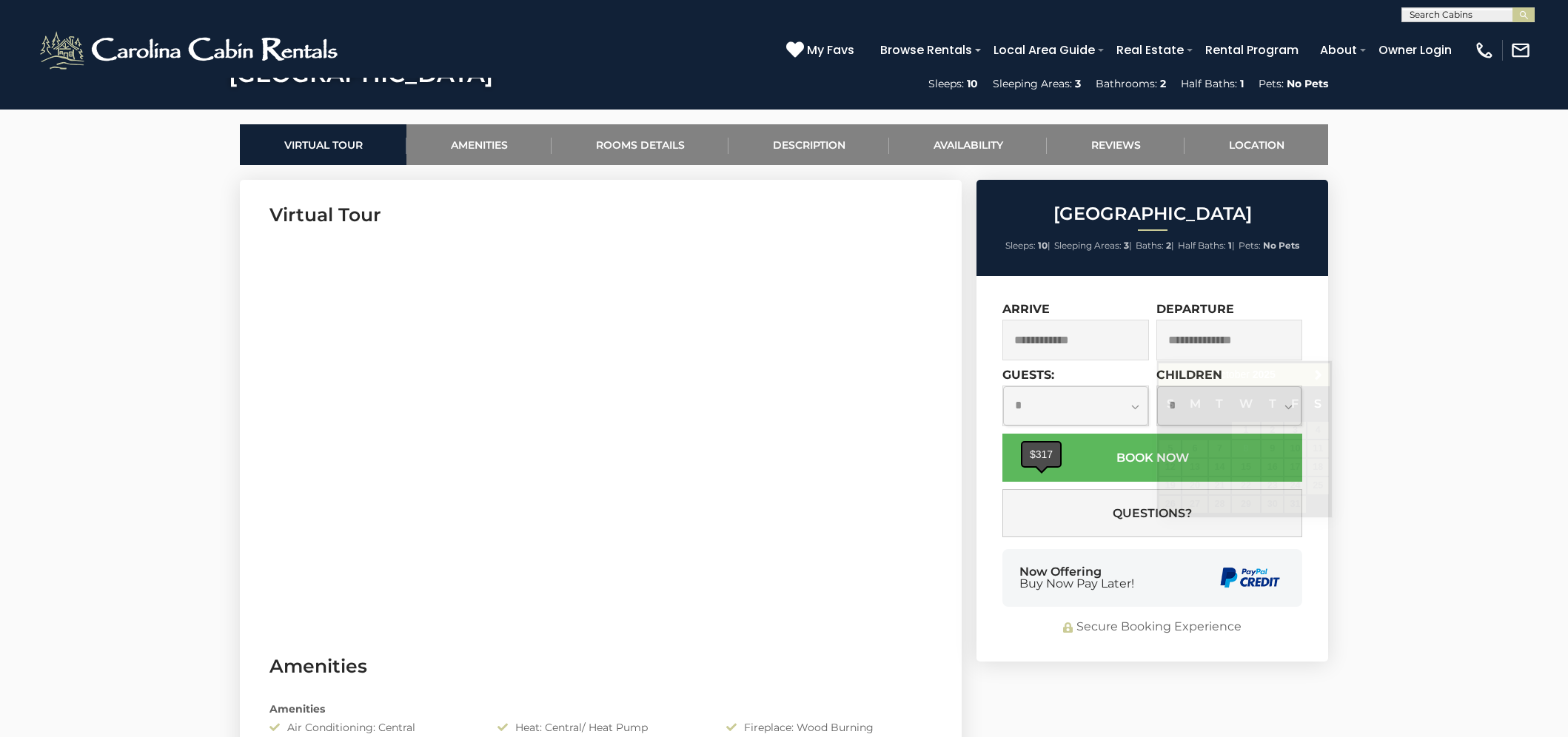
click at [1042, 464] on div "$317" at bounding box center [1041, 454] width 37 height 24
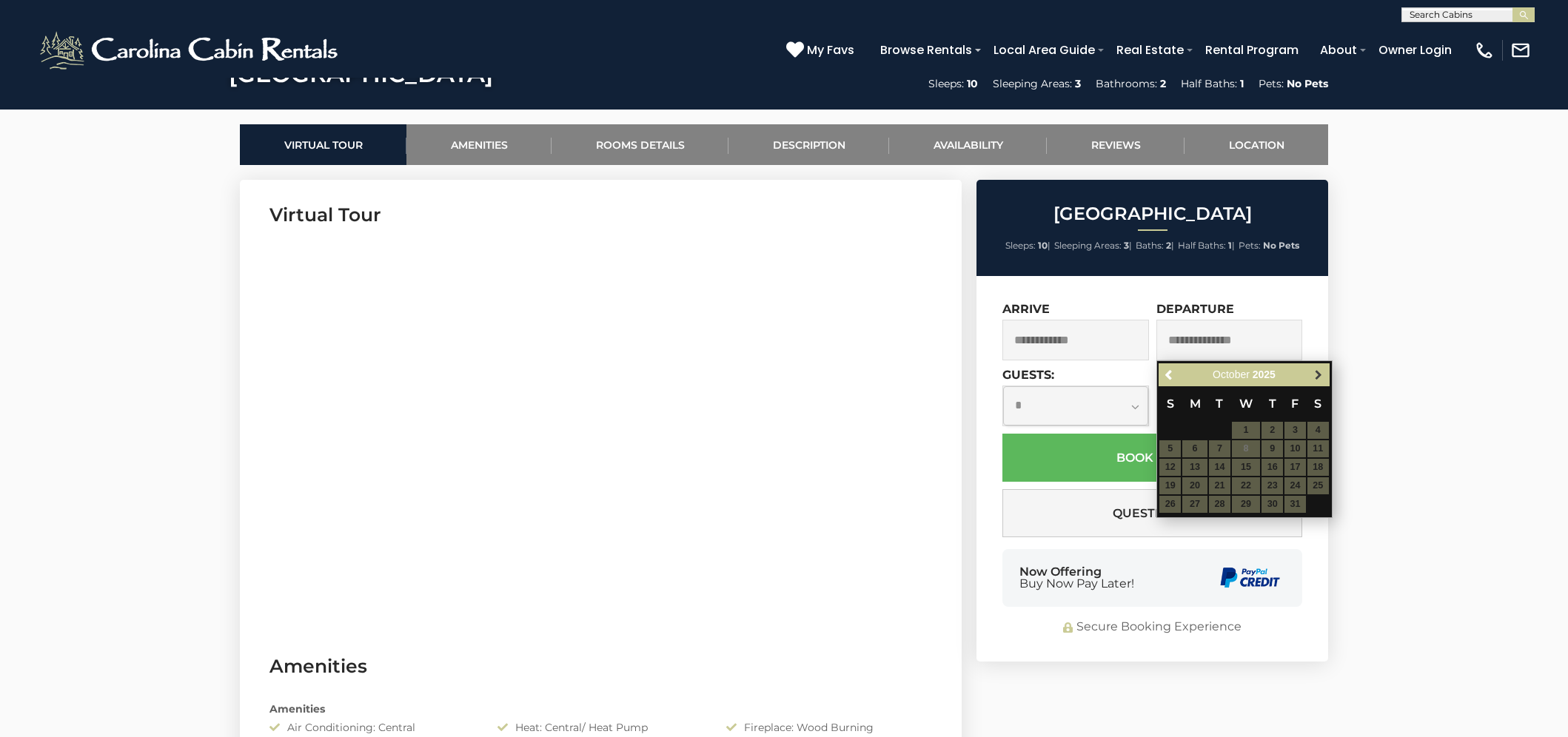
click at [1319, 375] on span "Next" at bounding box center [1319, 375] width 12 height 12
click at [1033, 329] on input "text" at bounding box center [1076, 340] width 146 height 41
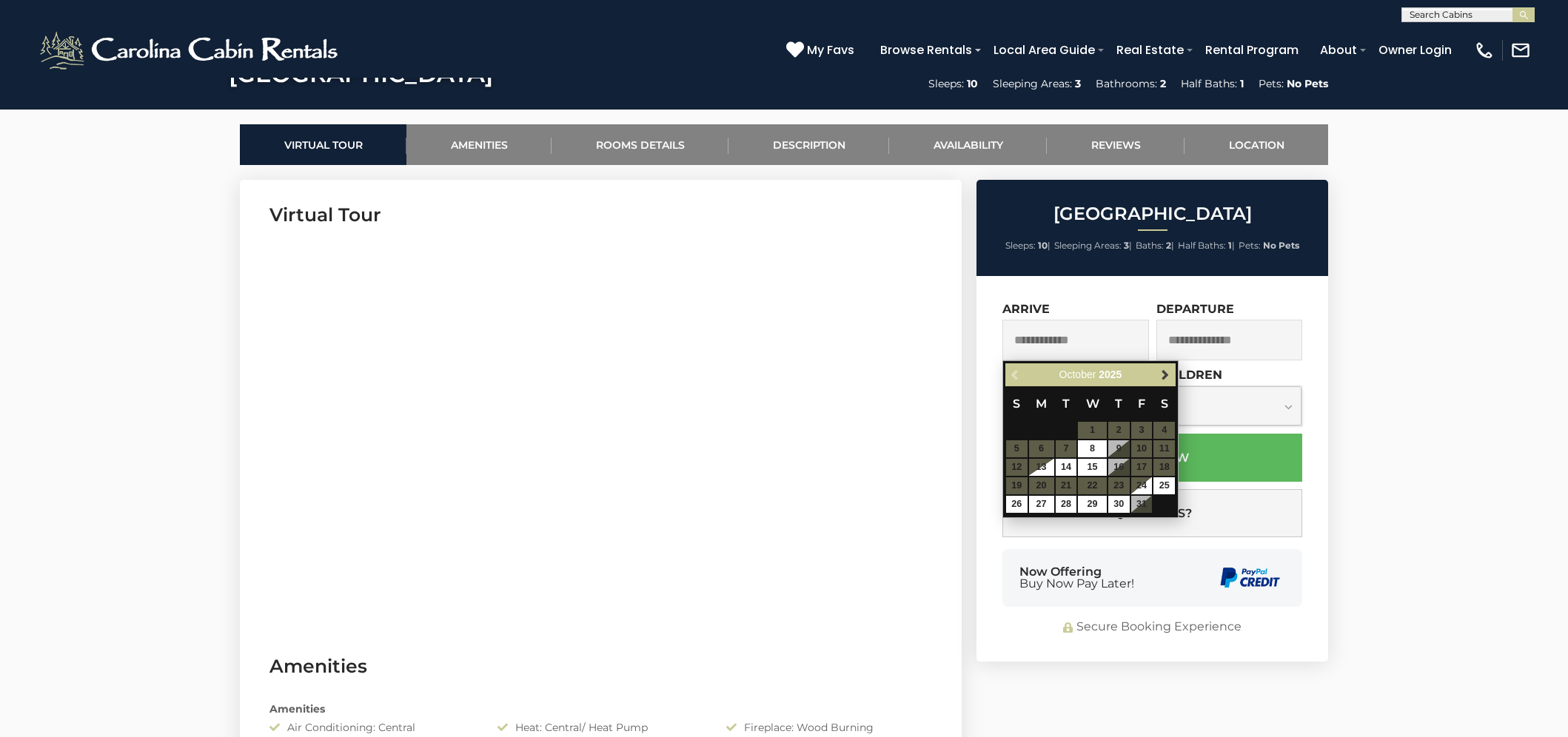
click at [1165, 380] on link "Next" at bounding box center [1165, 375] width 19 height 19
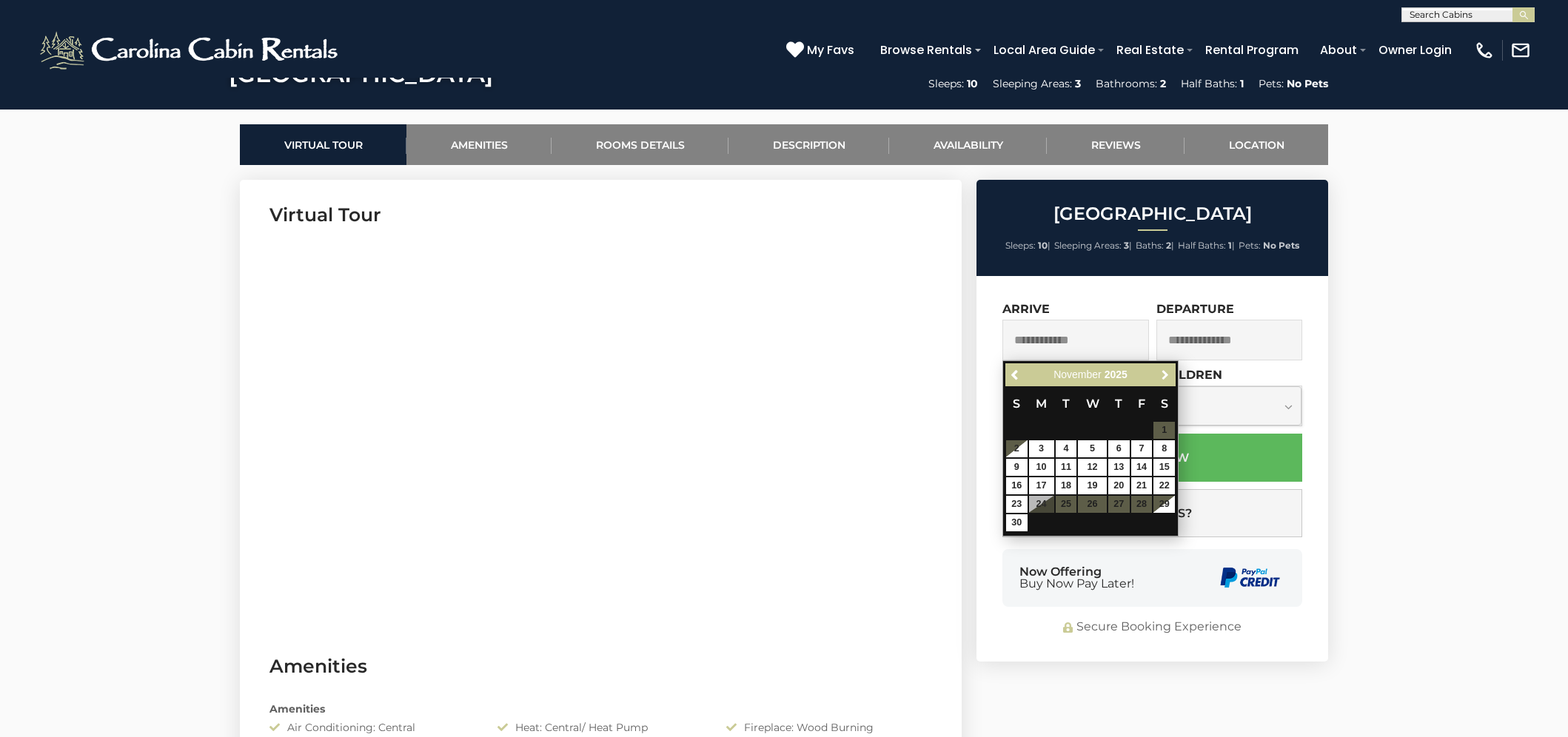
click at [1165, 380] on link "Next" at bounding box center [1165, 375] width 19 height 19
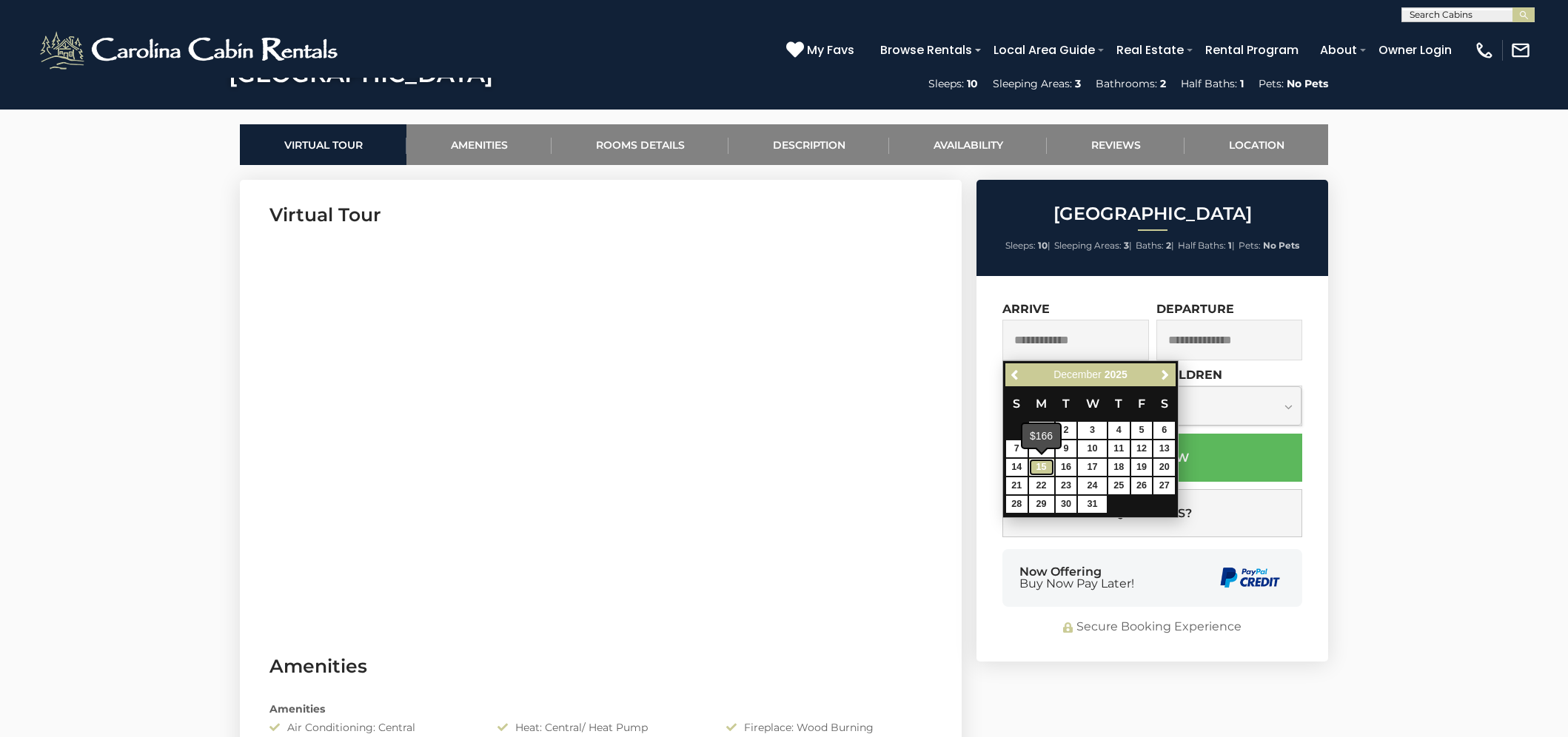
click at [1044, 470] on link "15" at bounding box center [1042, 467] width 26 height 17
type input "**********"
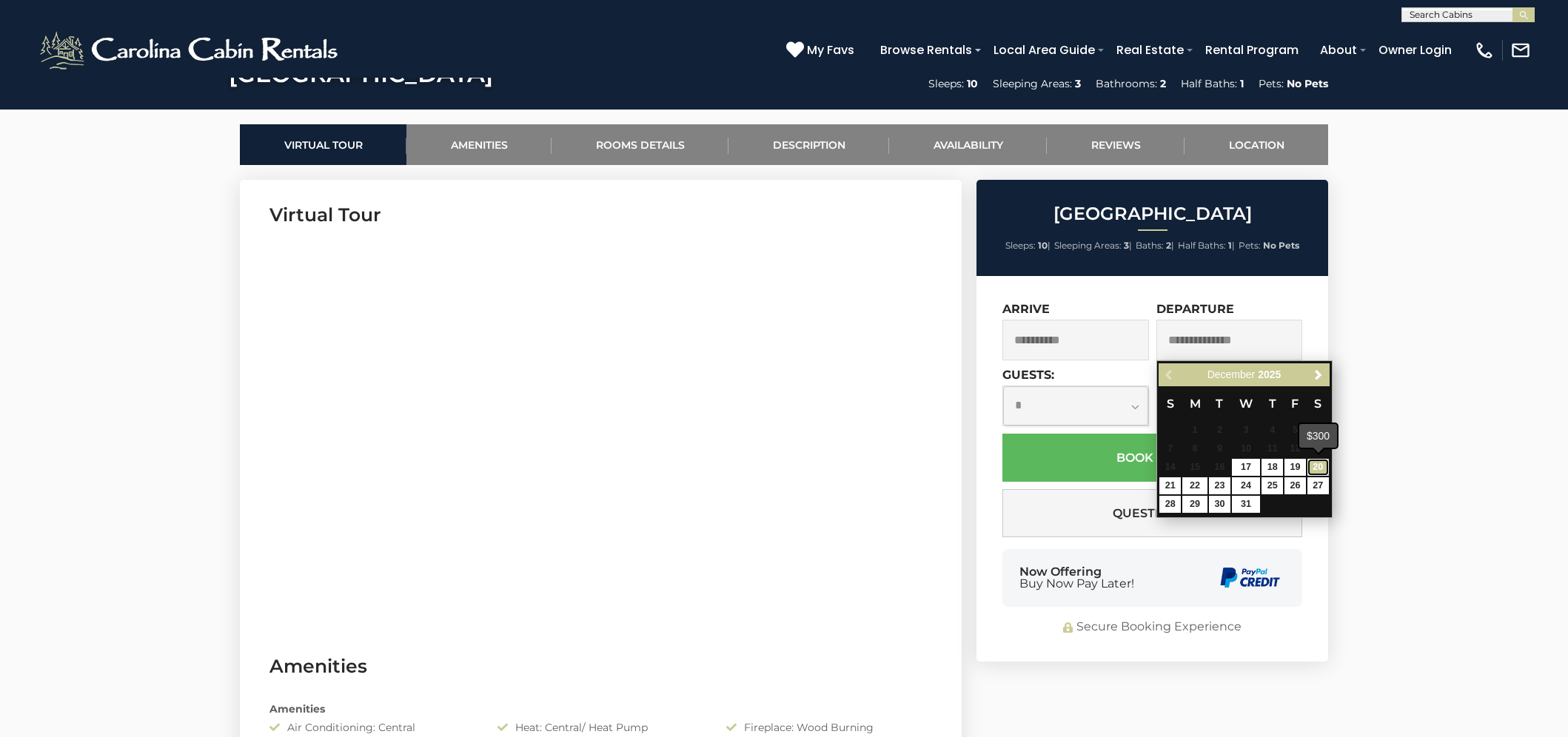
click at [1316, 468] on link "20" at bounding box center [1318, 467] width 21 height 17
type input "**********"
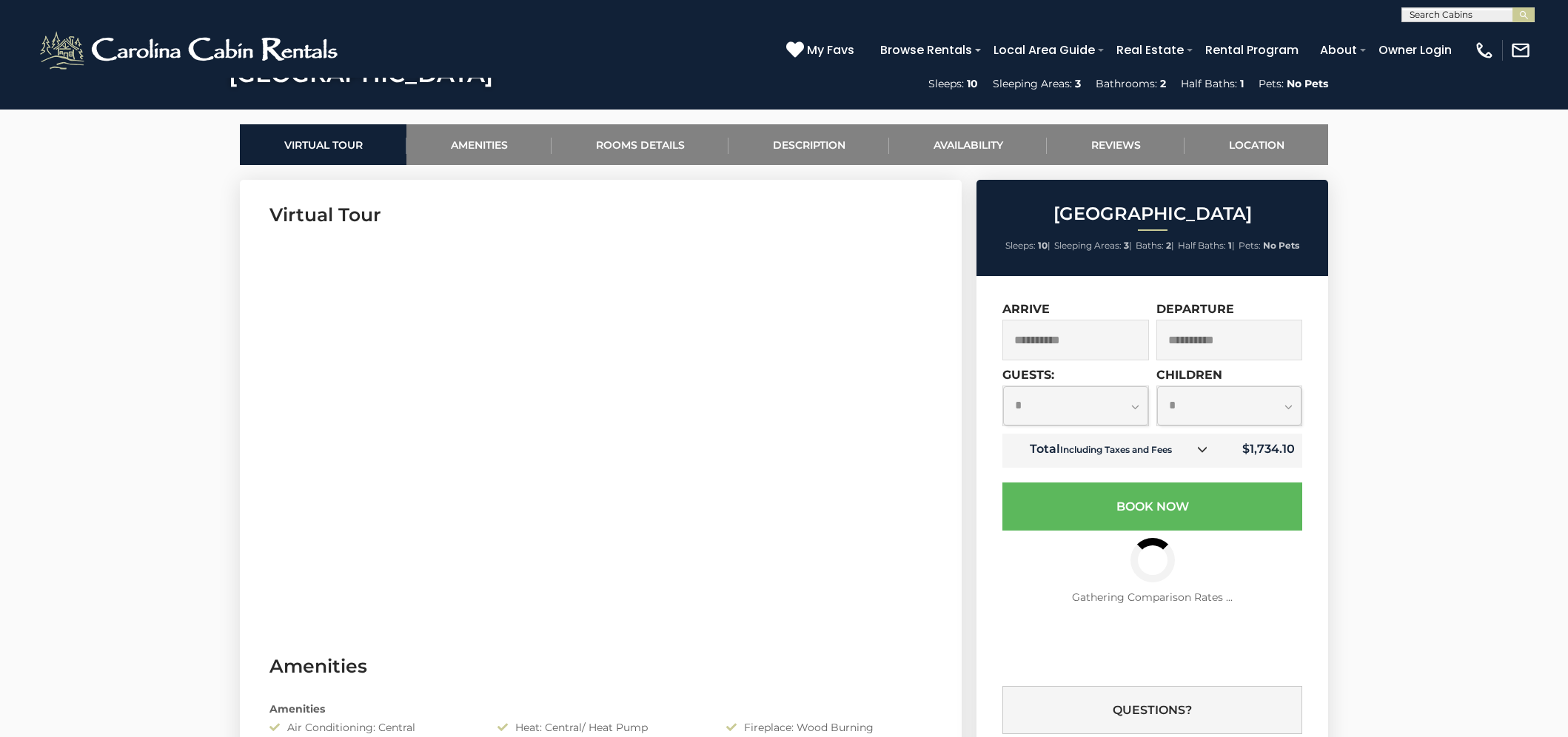
click at [1049, 351] on input "**********" at bounding box center [1076, 340] width 146 height 41
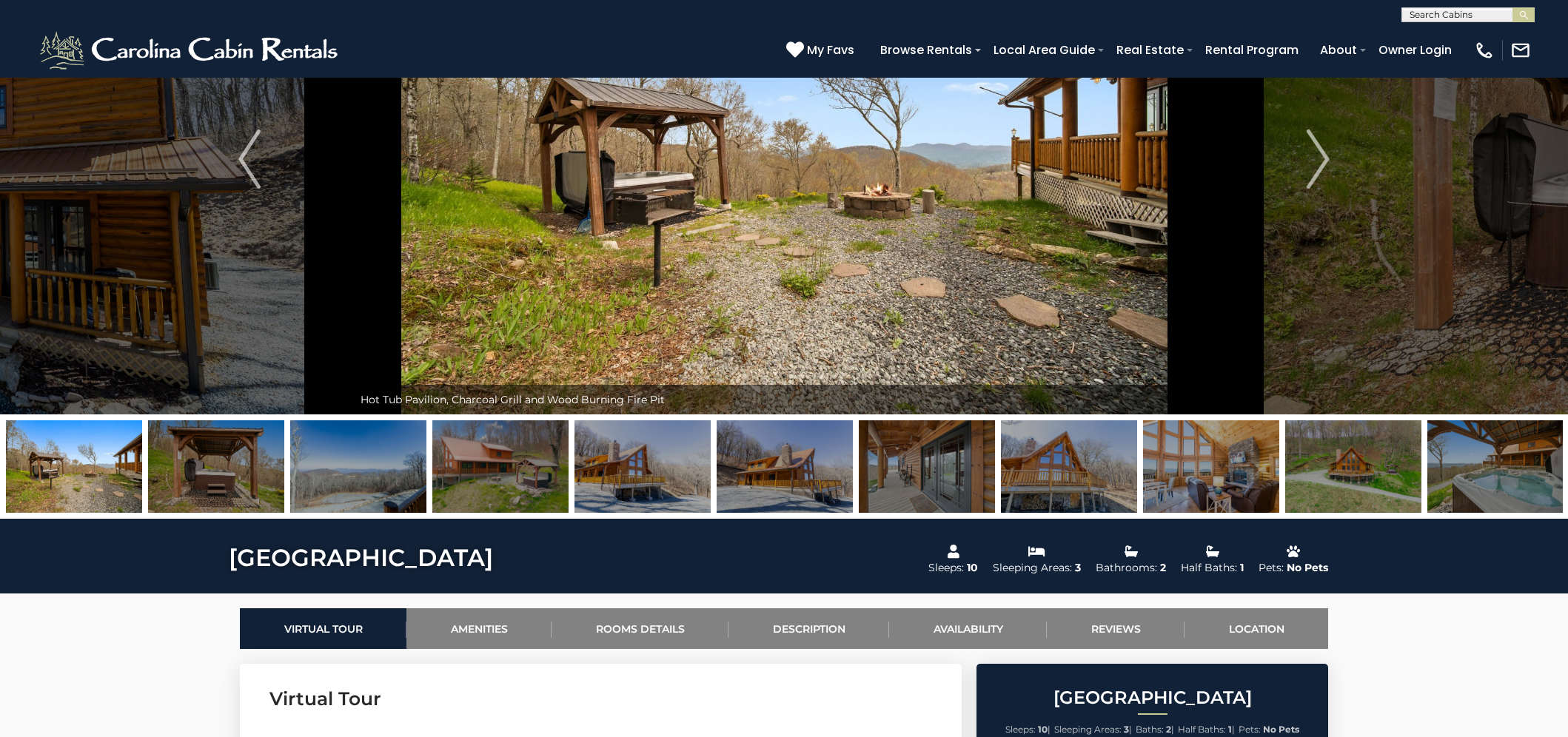
scroll to position [0, 0]
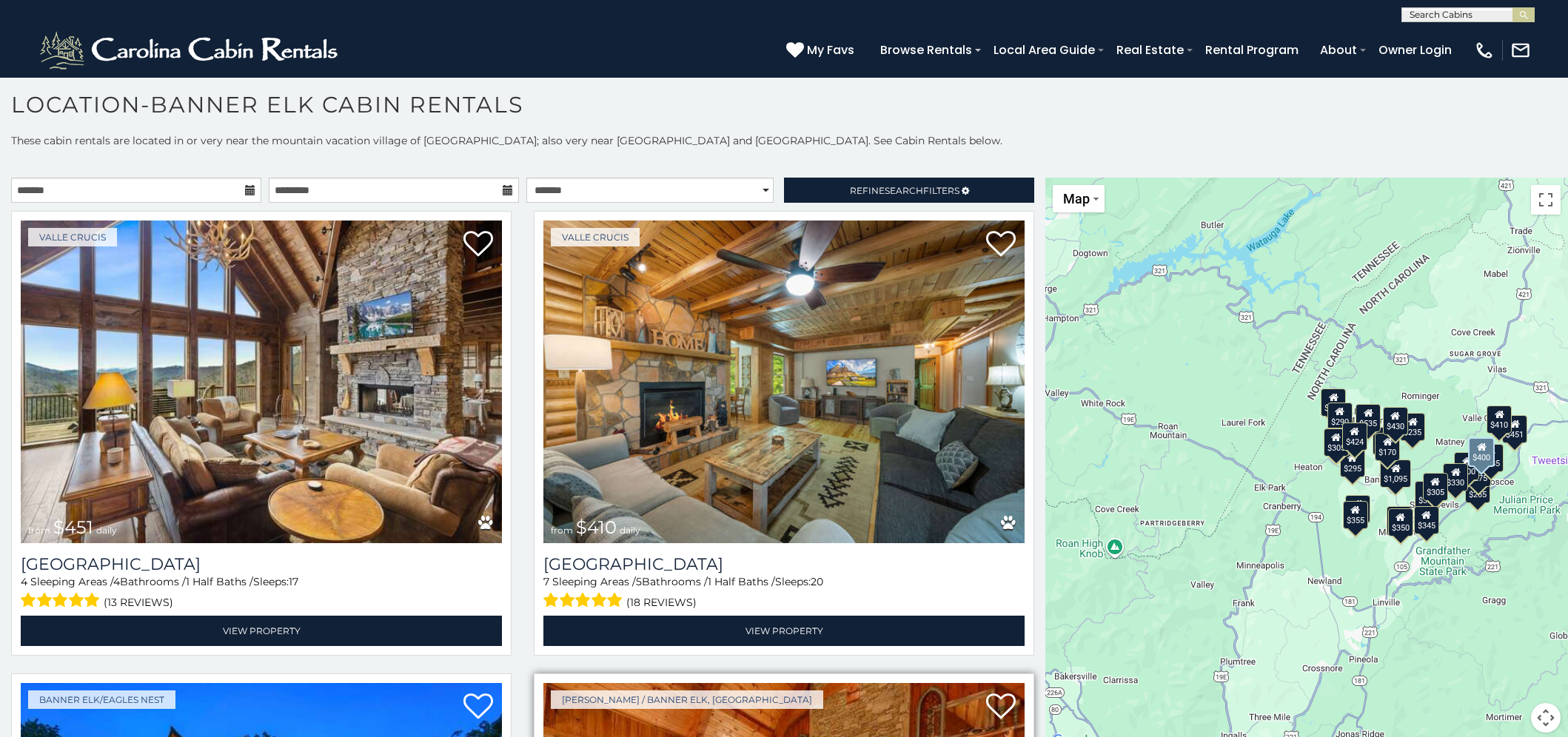
scroll to position [412, 0]
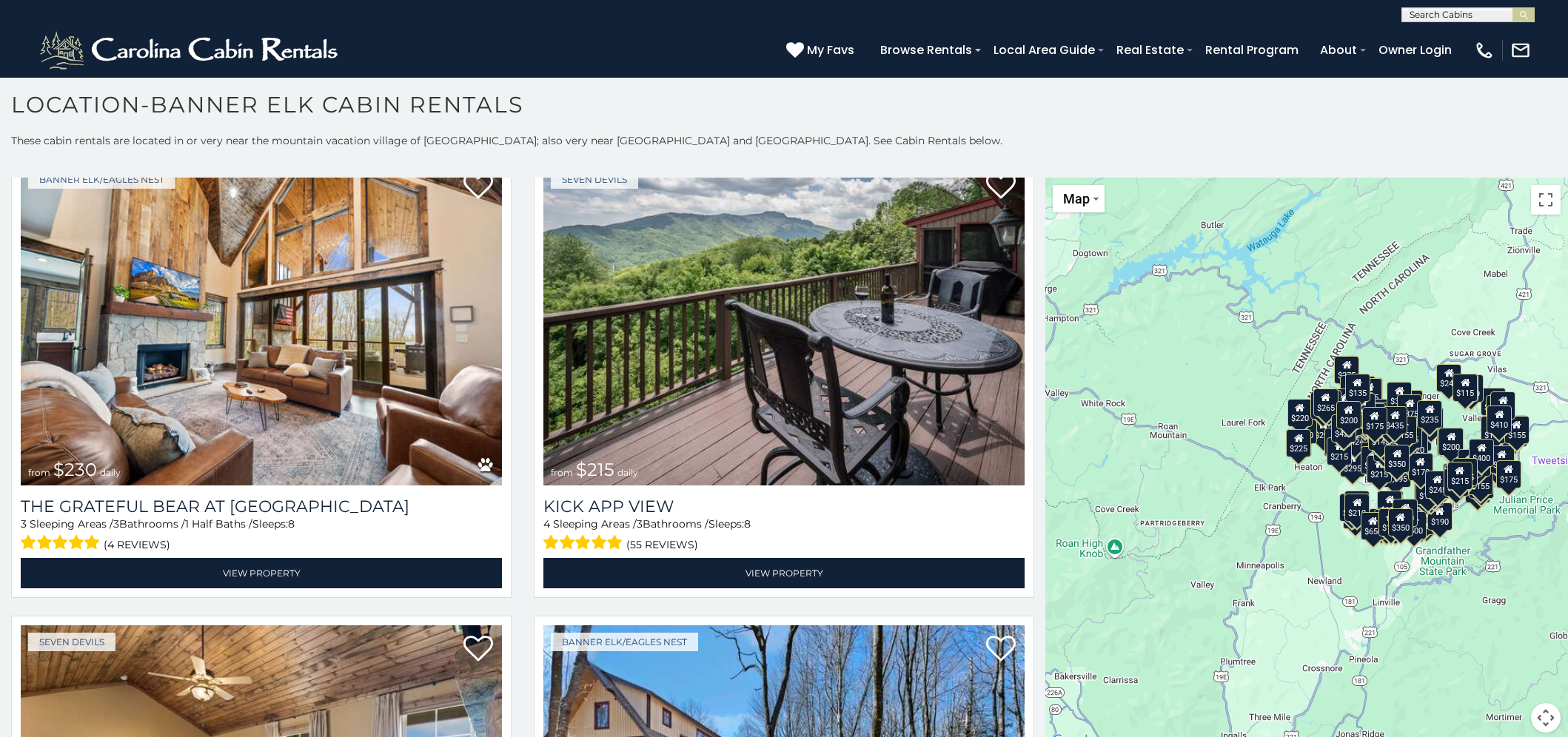
scroll to position [35, 0]
